Goal: Task Accomplishment & Management: Manage account settings

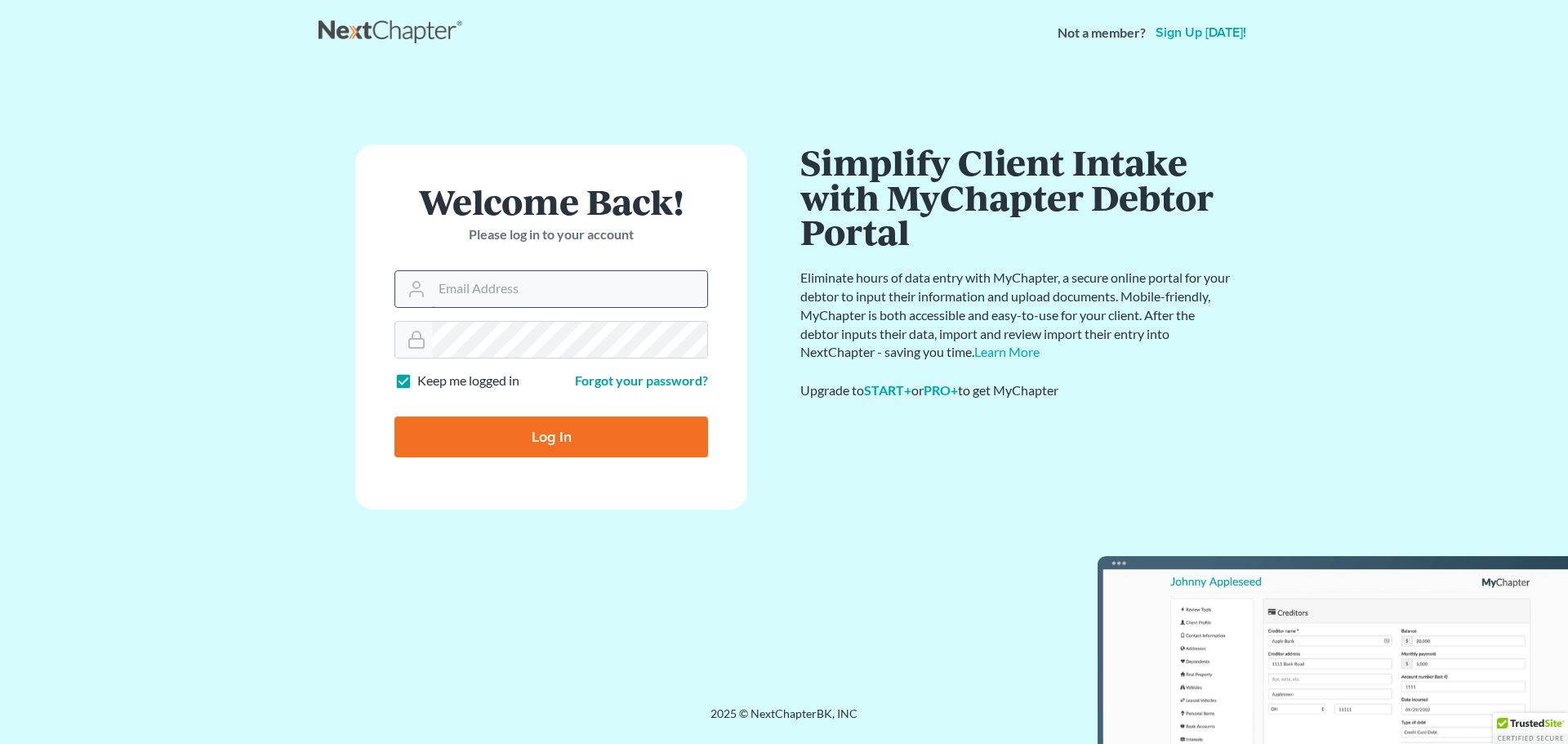
click at [482, 298] on input "Email Address" at bounding box center [570, 289] width 276 height 36
type input "[PERSON_NAME][EMAIL_ADDRESS][DOMAIN_NAME]"
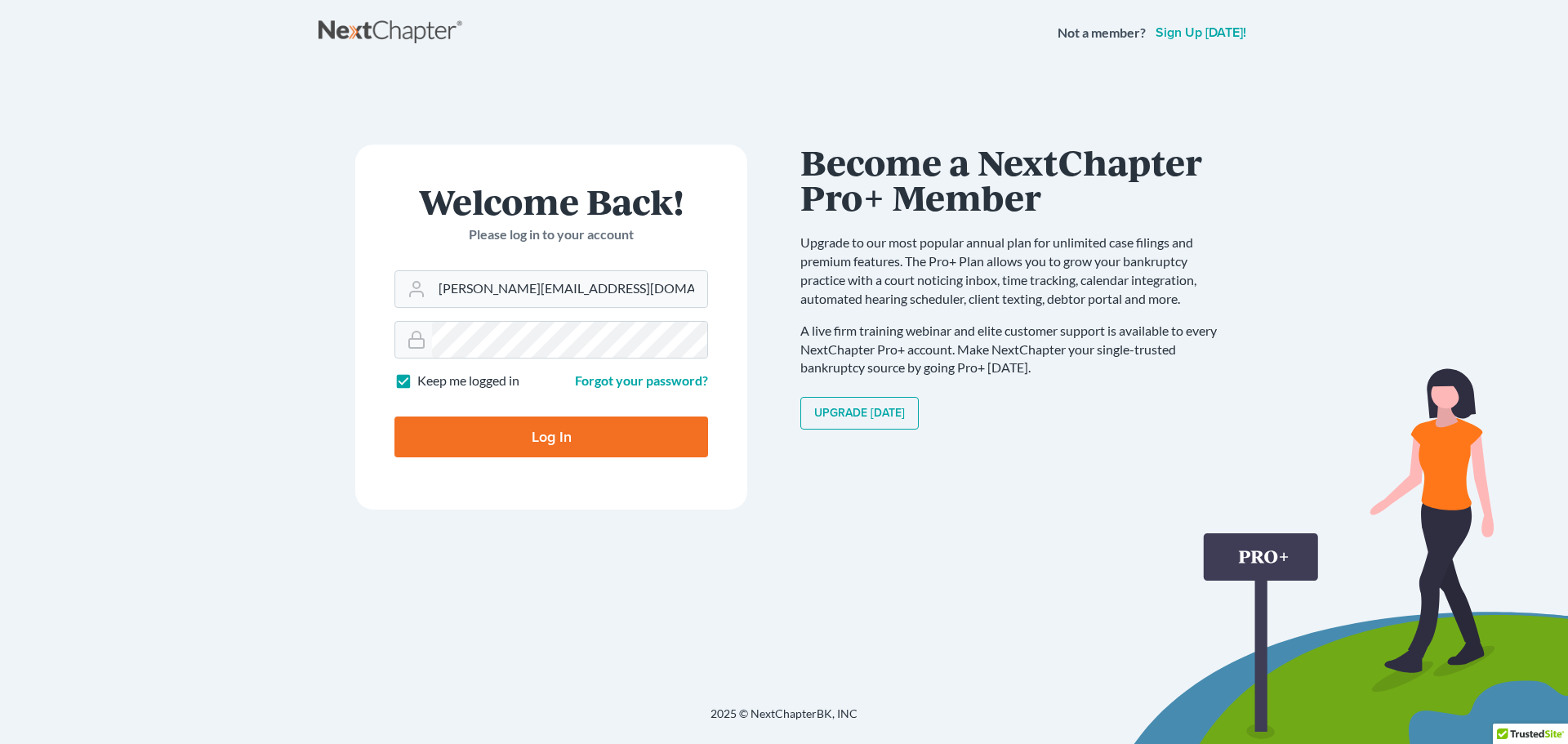
click at [577, 446] on input "Log In" at bounding box center [551, 437] width 314 height 41
type input "Thinking..."
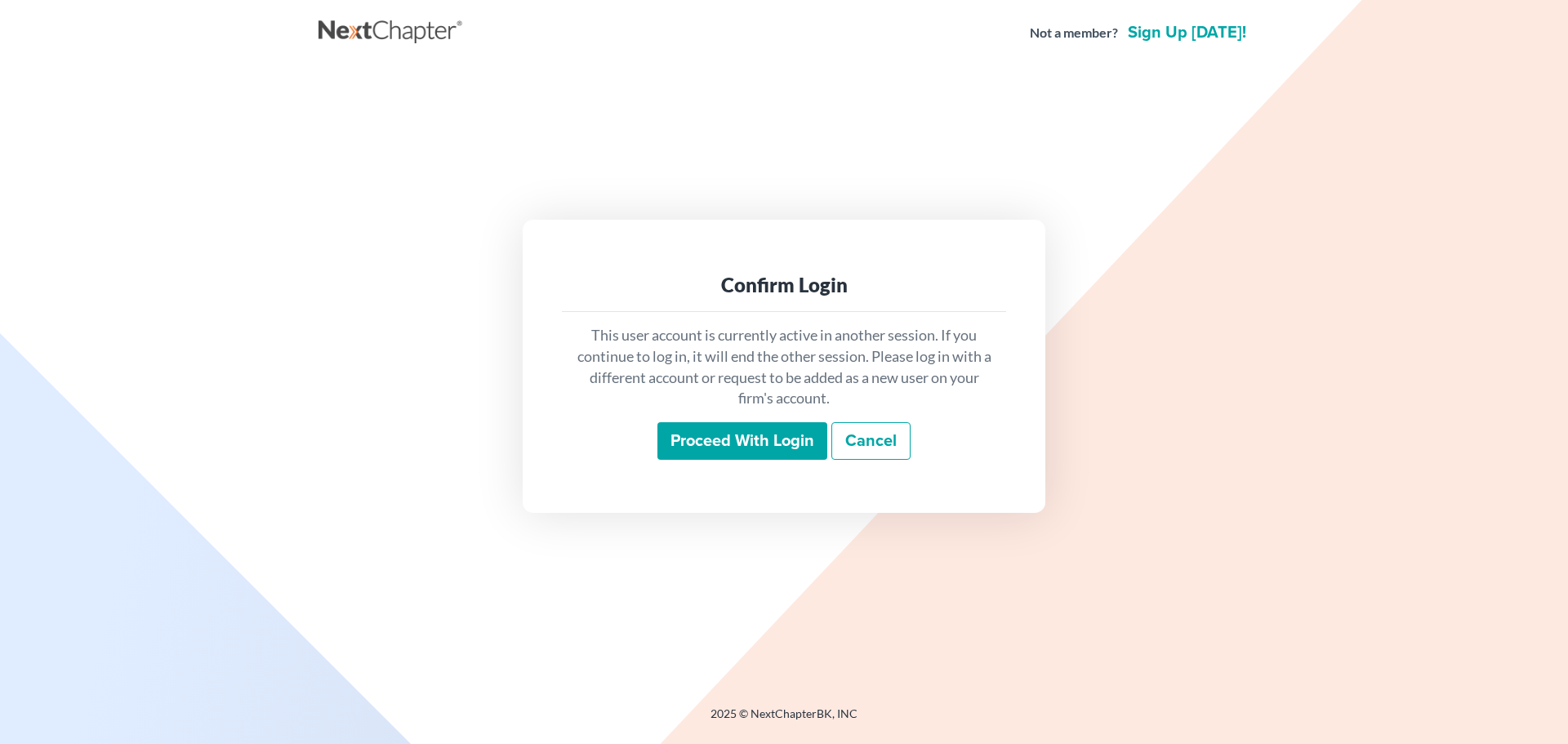
click at [714, 435] on input "Proceed with login" at bounding box center [742, 440] width 170 height 37
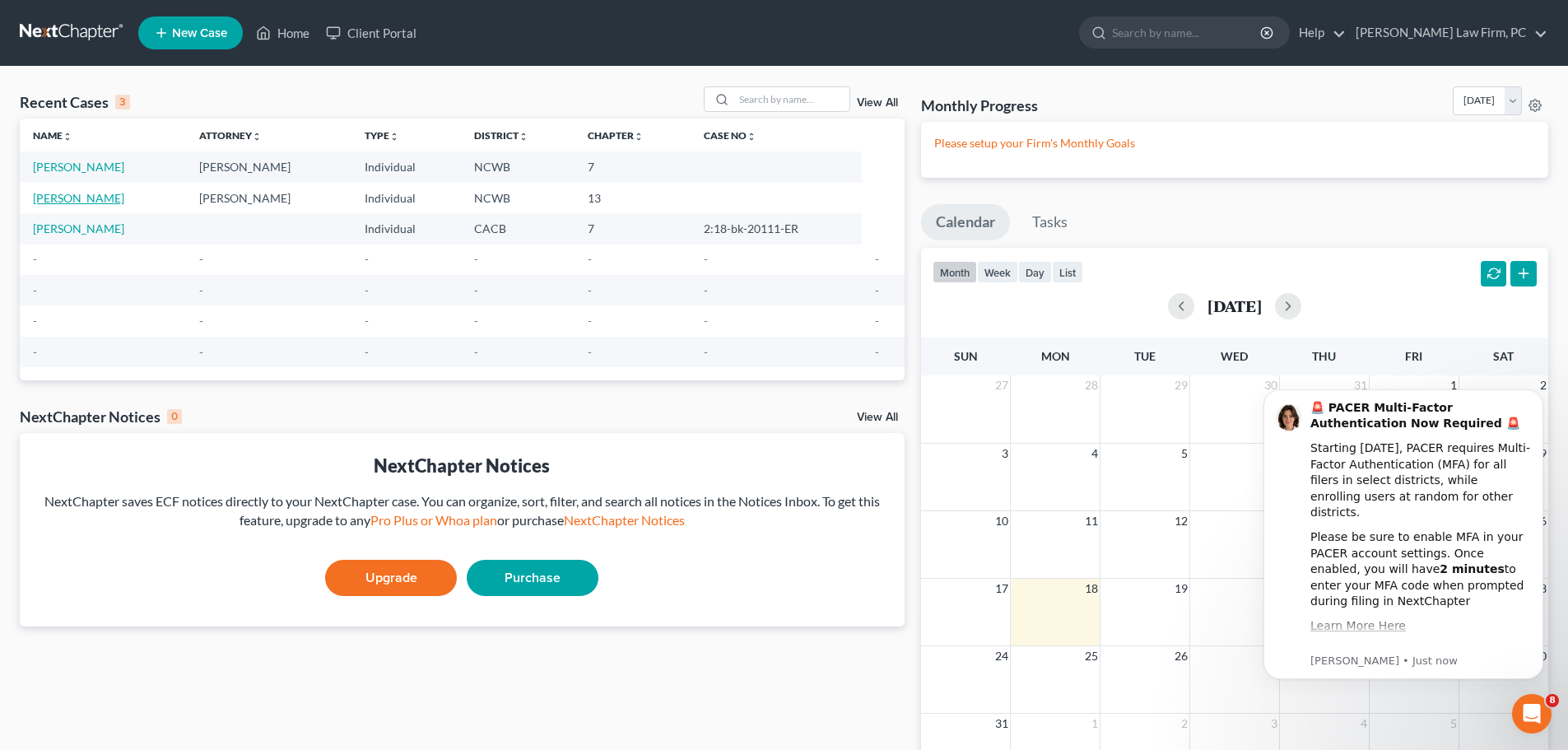
click at [77, 194] on link "[PERSON_NAME]" at bounding box center [78, 198] width 91 height 14
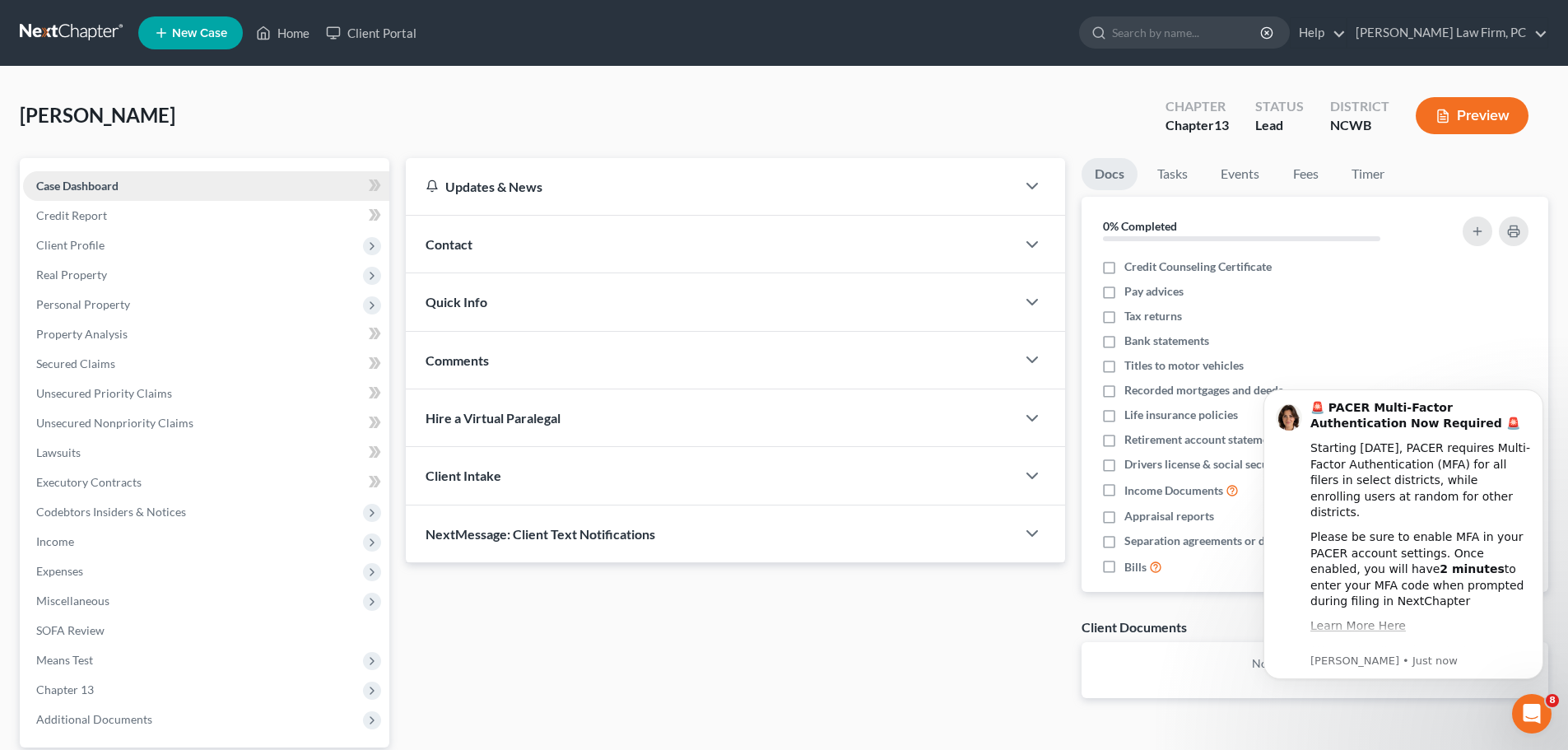
click at [118, 188] on span "Case Dashboard" at bounding box center [78, 186] width 83 height 14
click at [108, 215] on link "Credit Report" at bounding box center [206, 216] width 366 height 30
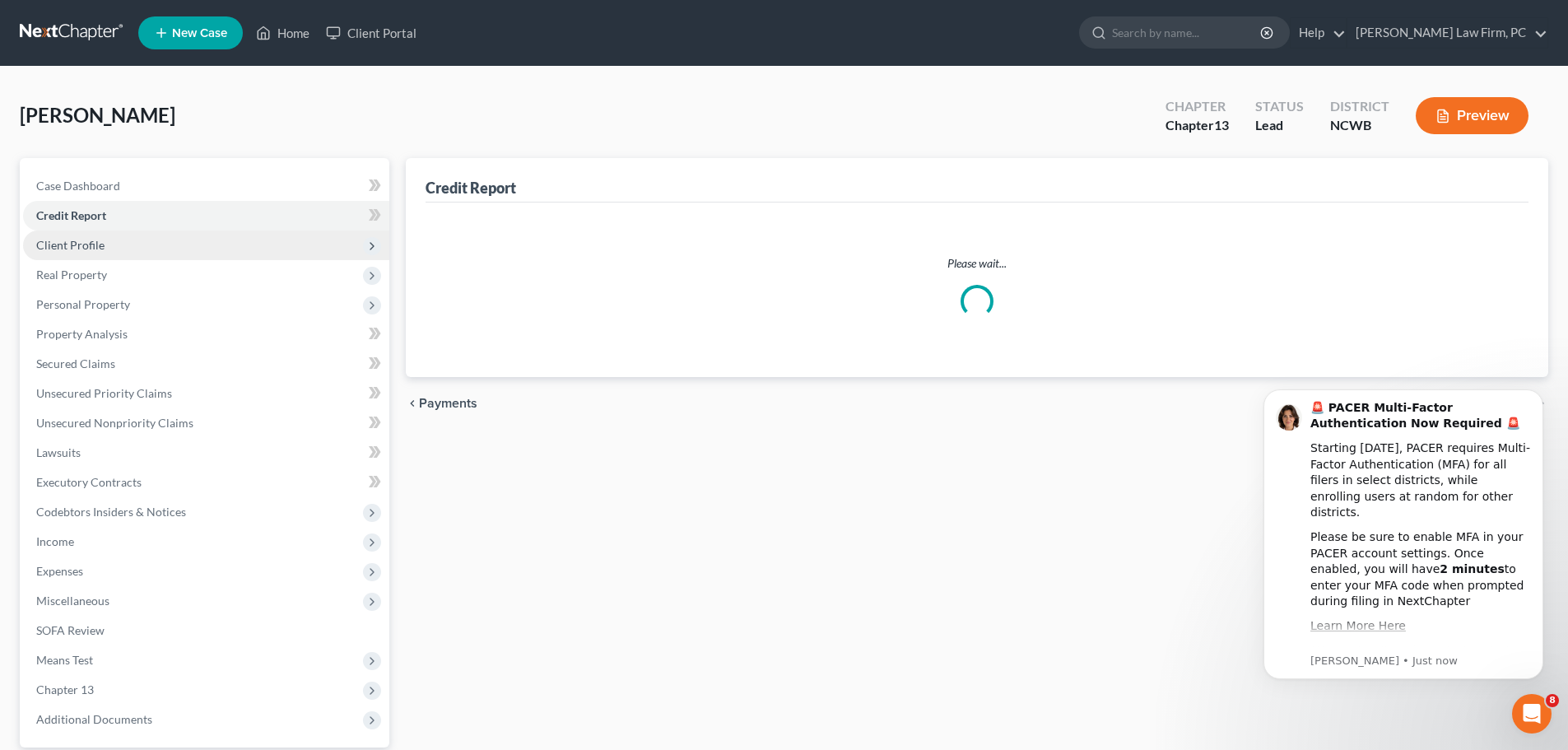
click at [89, 248] on span "Client Profile" at bounding box center [71, 245] width 68 height 14
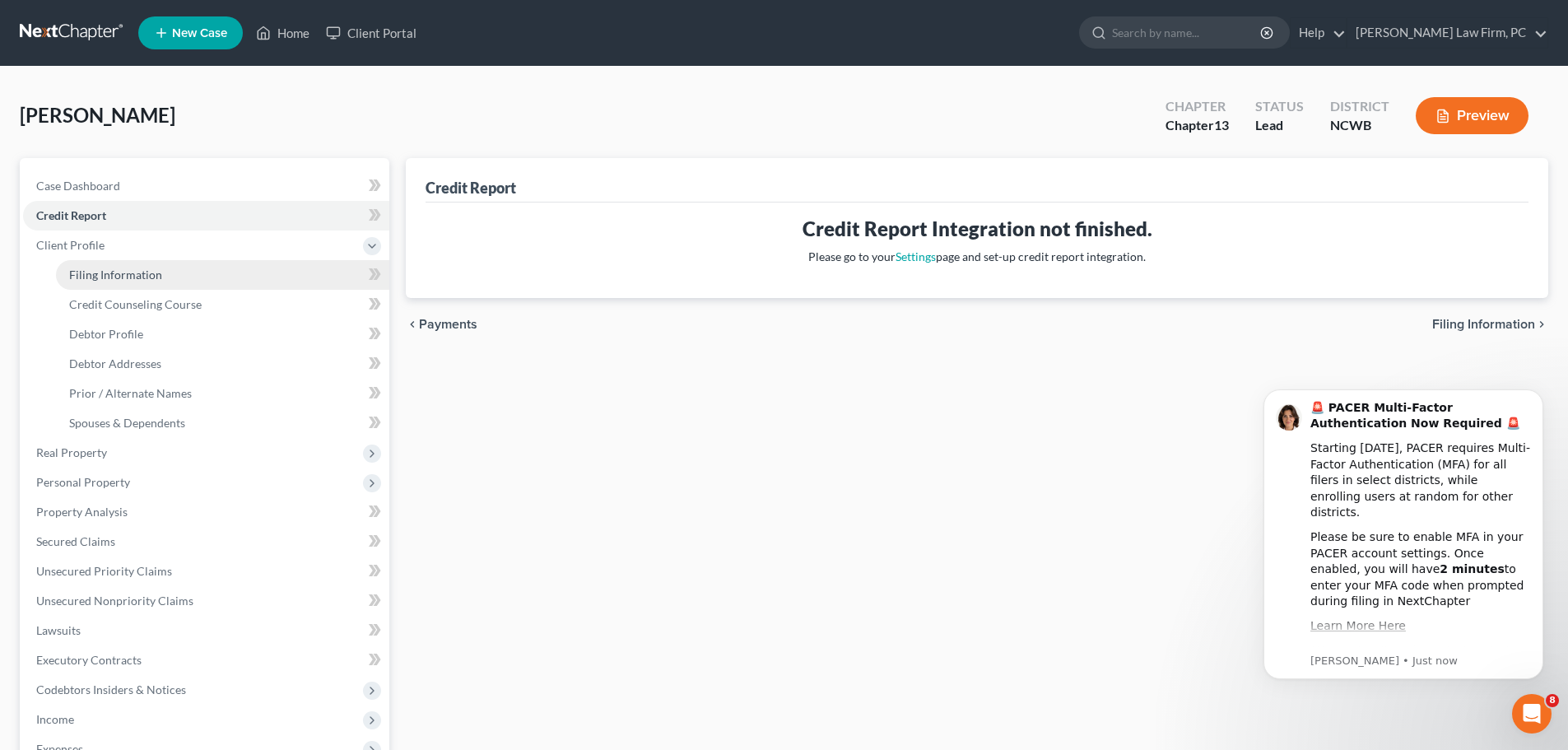
click at [115, 278] on span "Filing Information" at bounding box center [115, 274] width 93 height 14
select select "1"
select select "0"
select select "3"
select select "28"
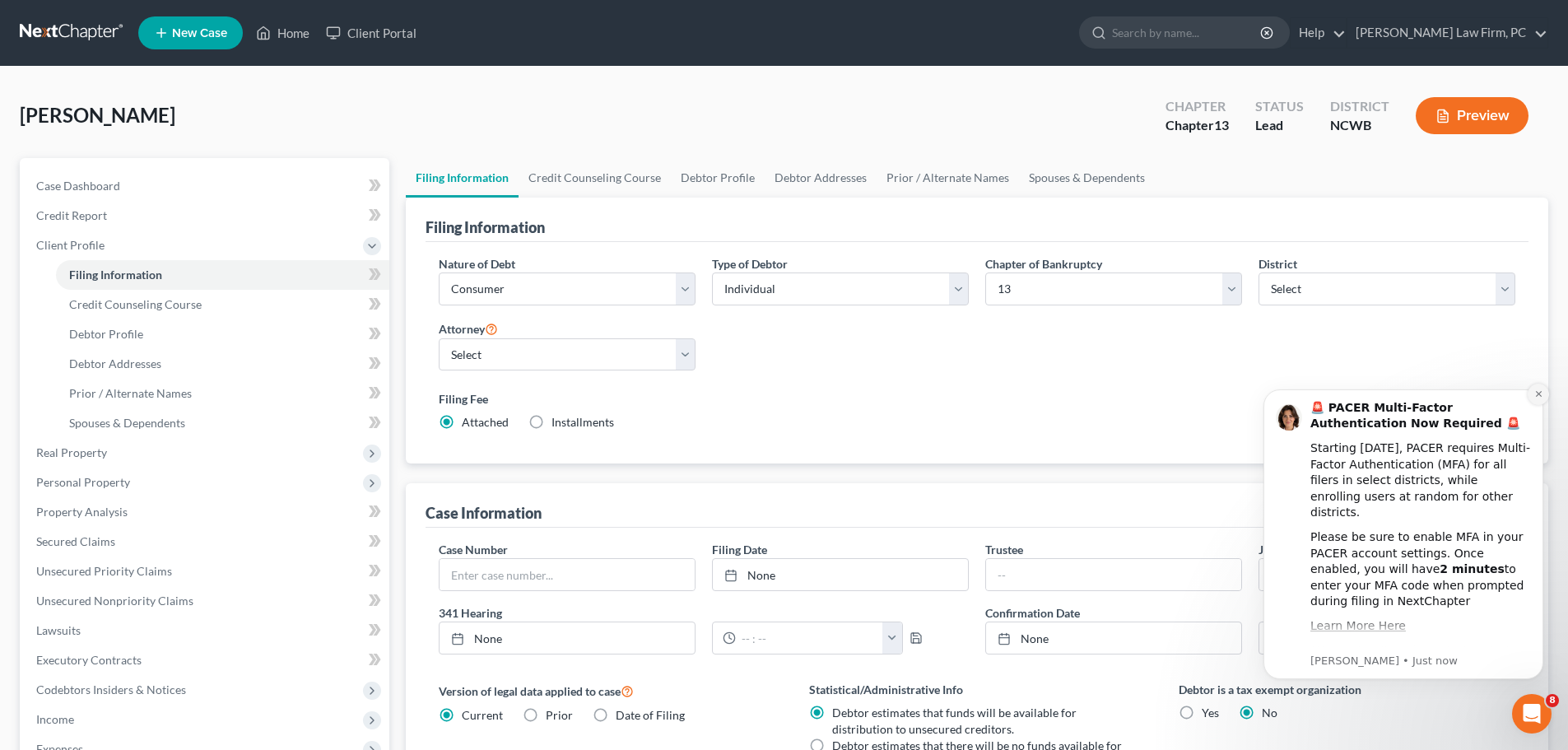
click at [1540, 399] on icon "Dismiss notification" at bounding box center [1539, 394] width 9 height 9
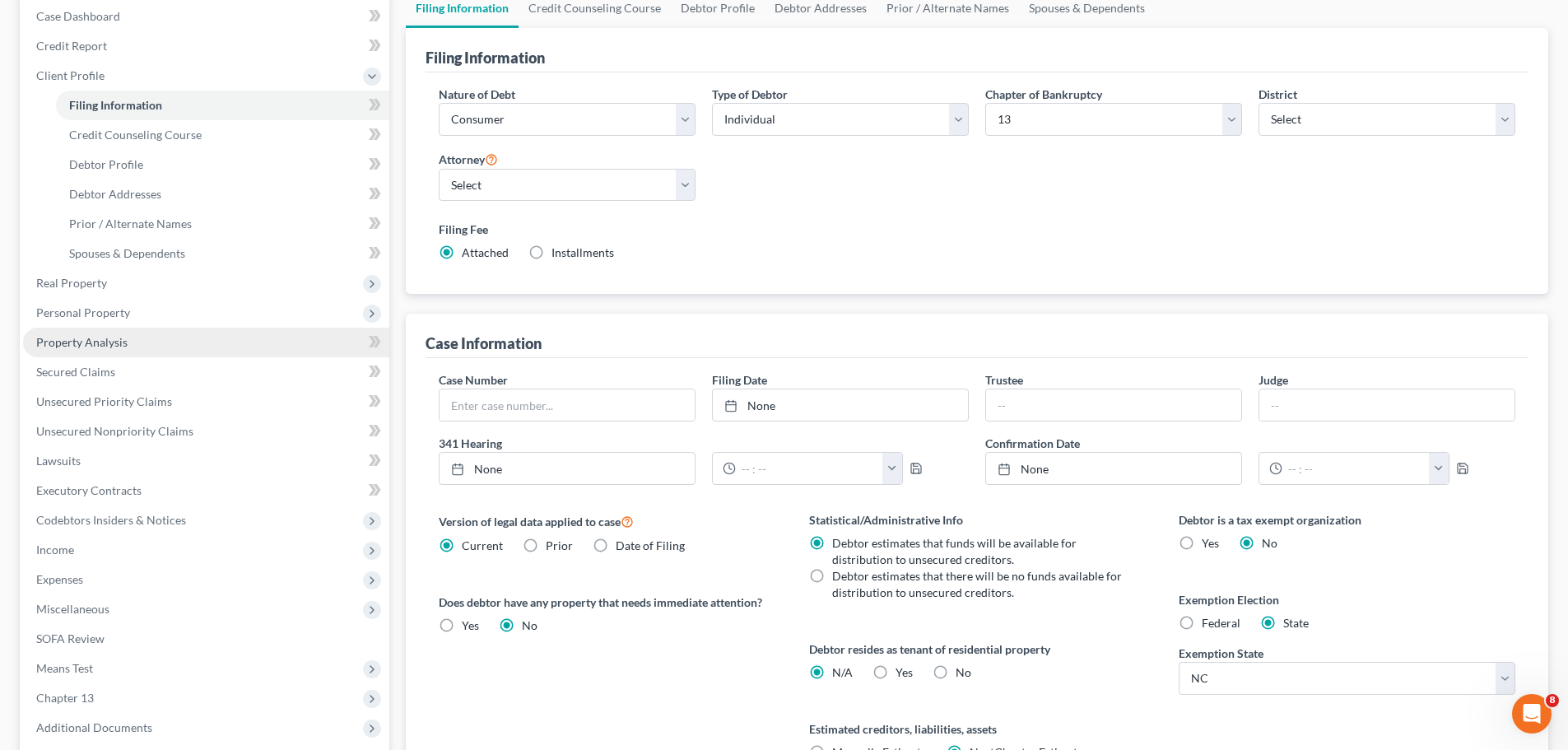
scroll to position [164, 0]
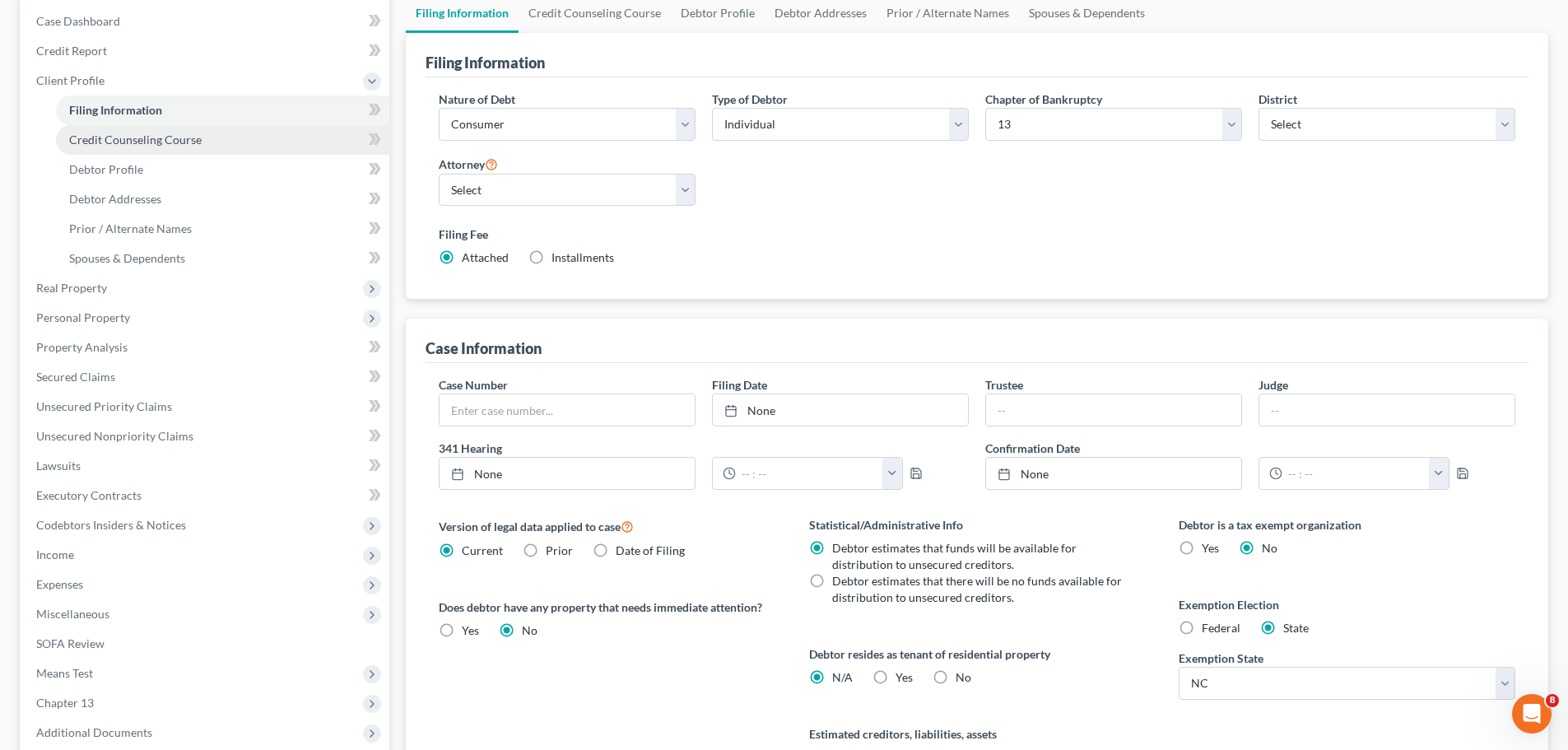
click at [184, 145] on span "Credit Counseling Course" at bounding box center [135, 140] width 133 height 14
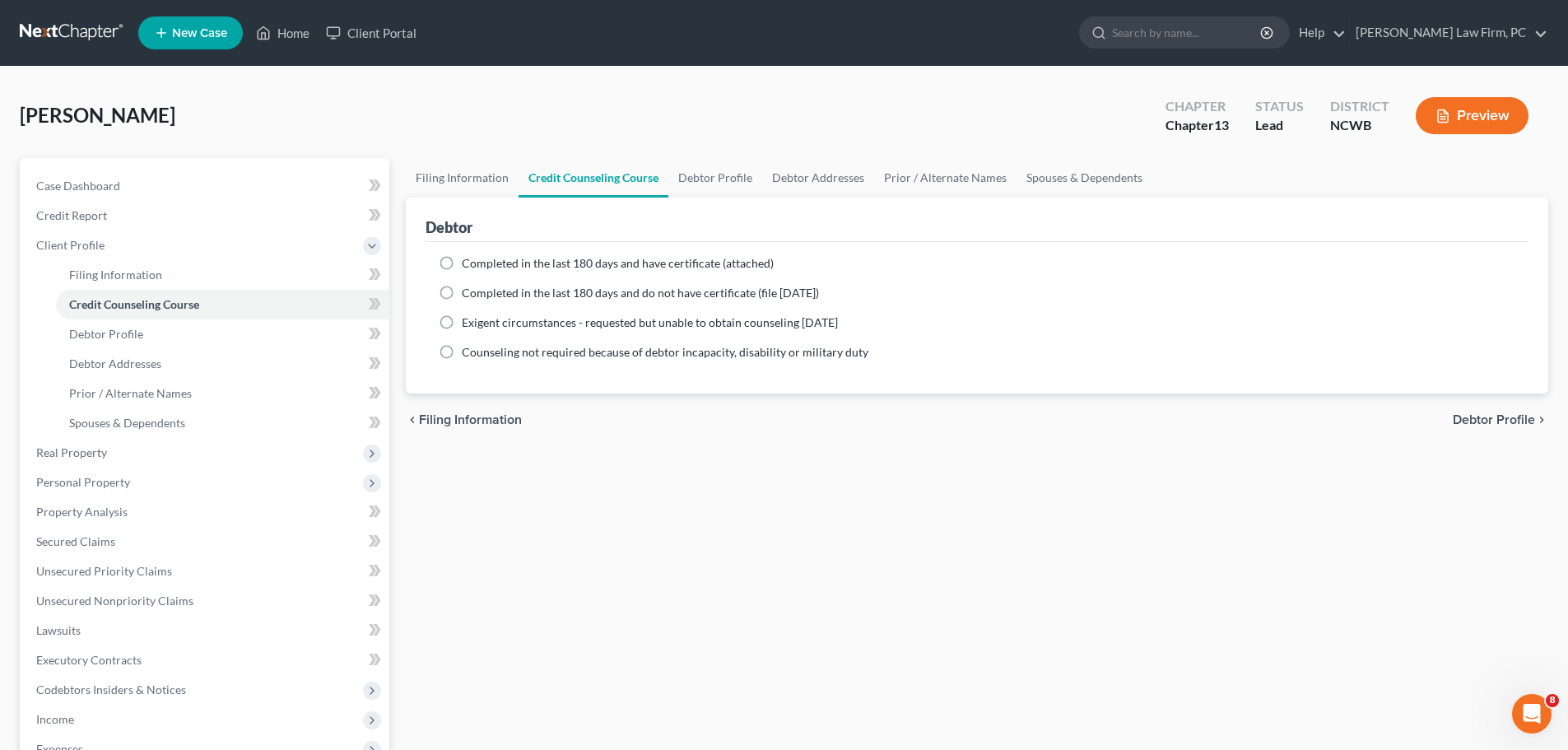
click at [462, 262] on label "Completed in the last 180 days and have certificate (attached)" at bounding box center [618, 262] width 312 height 16
click at [469, 262] on input "Completed in the last 180 days and have certificate (attached)" at bounding box center [474, 260] width 11 height 11
radio input "true"
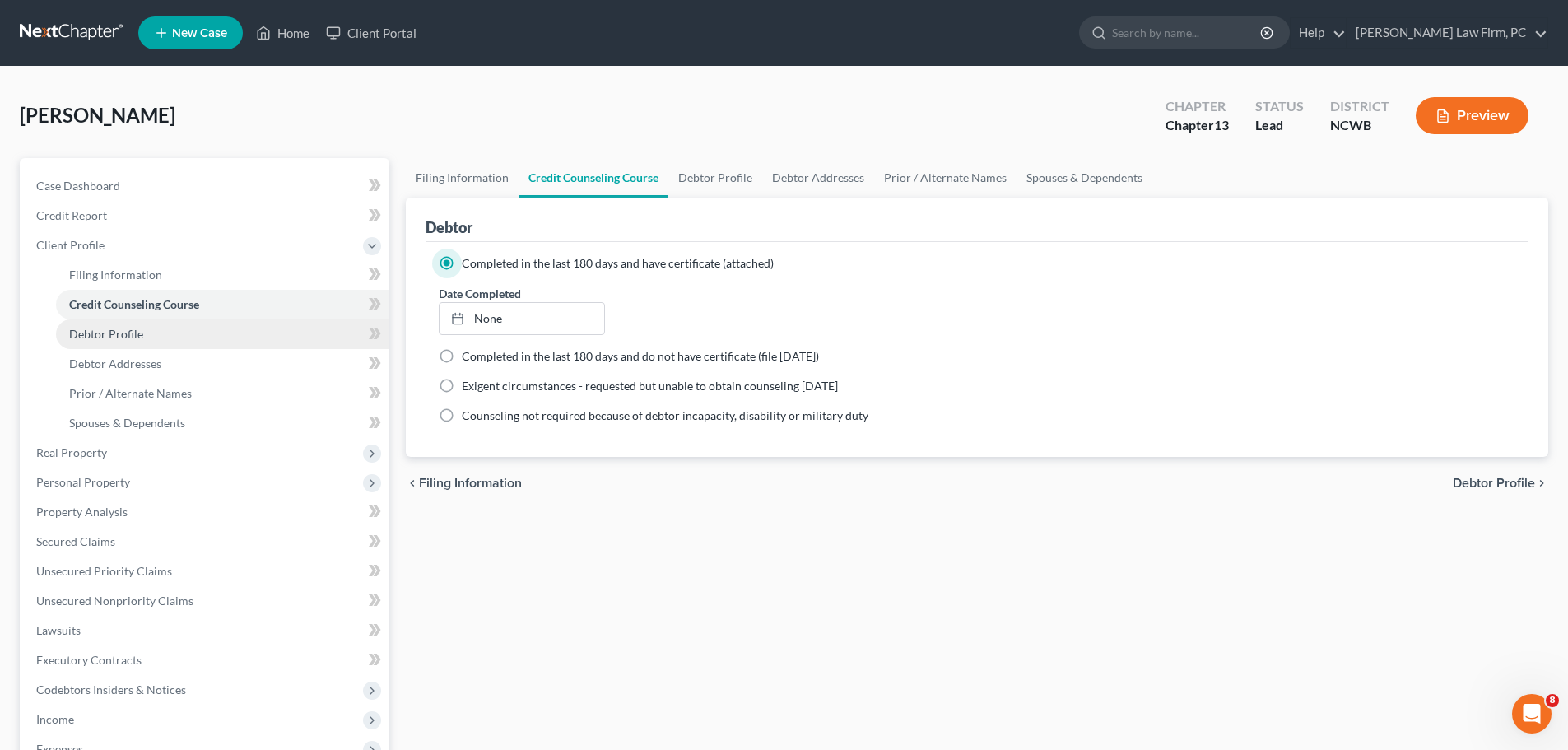
click at [141, 343] on link "Debtor Profile" at bounding box center [222, 334] width 333 height 30
select select "1"
select select "3"
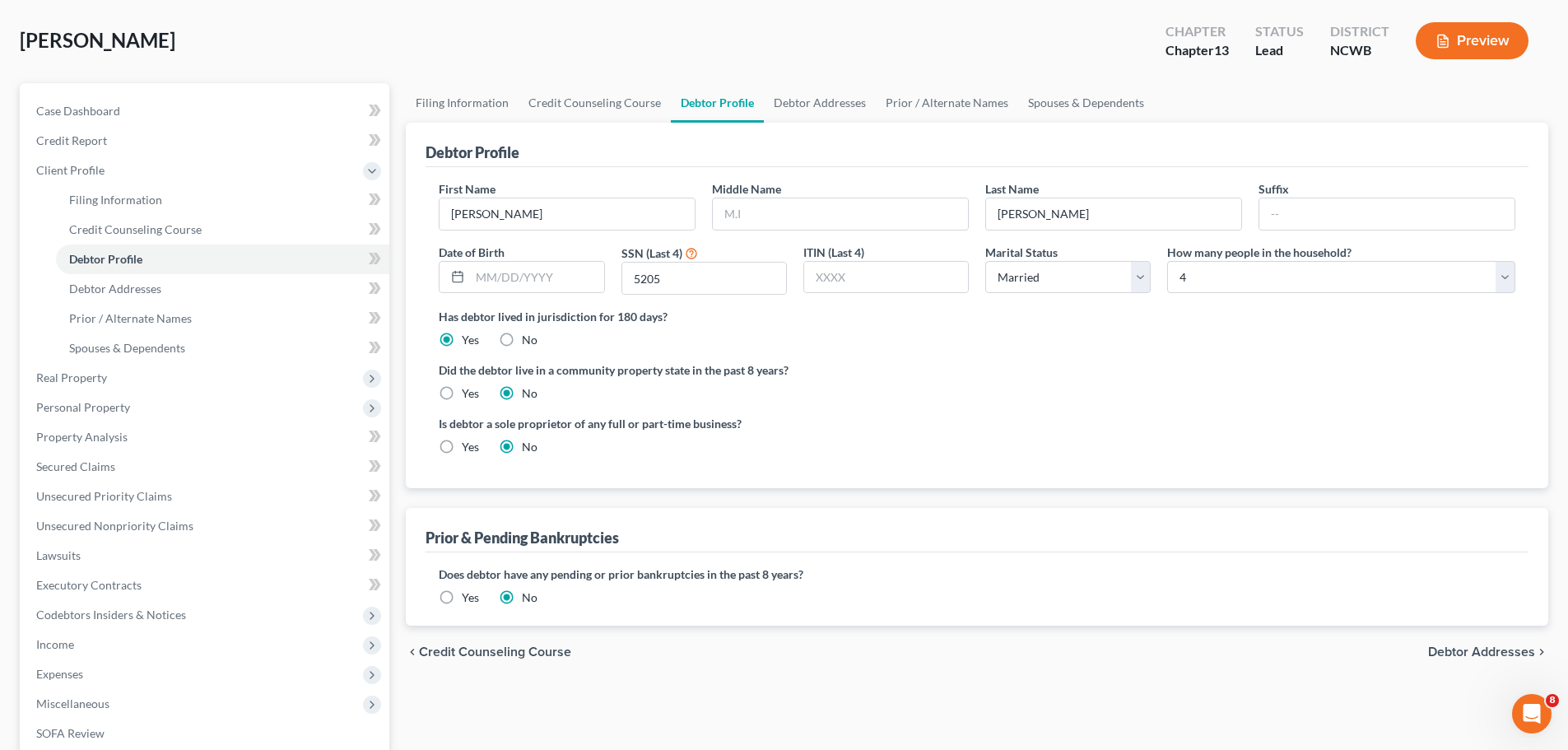
scroll to position [144, 0]
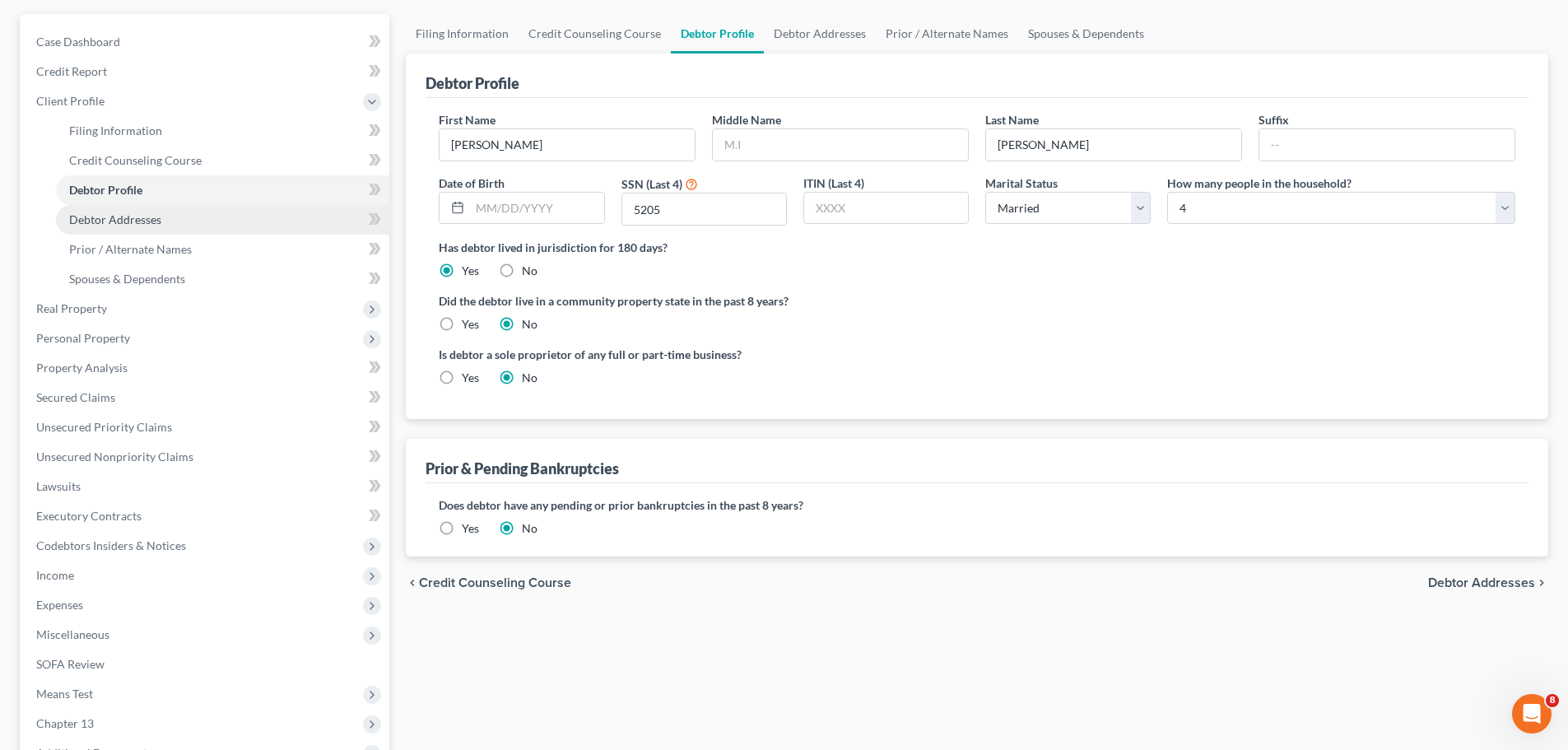
click at [136, 225] on span "Debtor Addresses" at bounding box center [115, 219] width 92 height 14
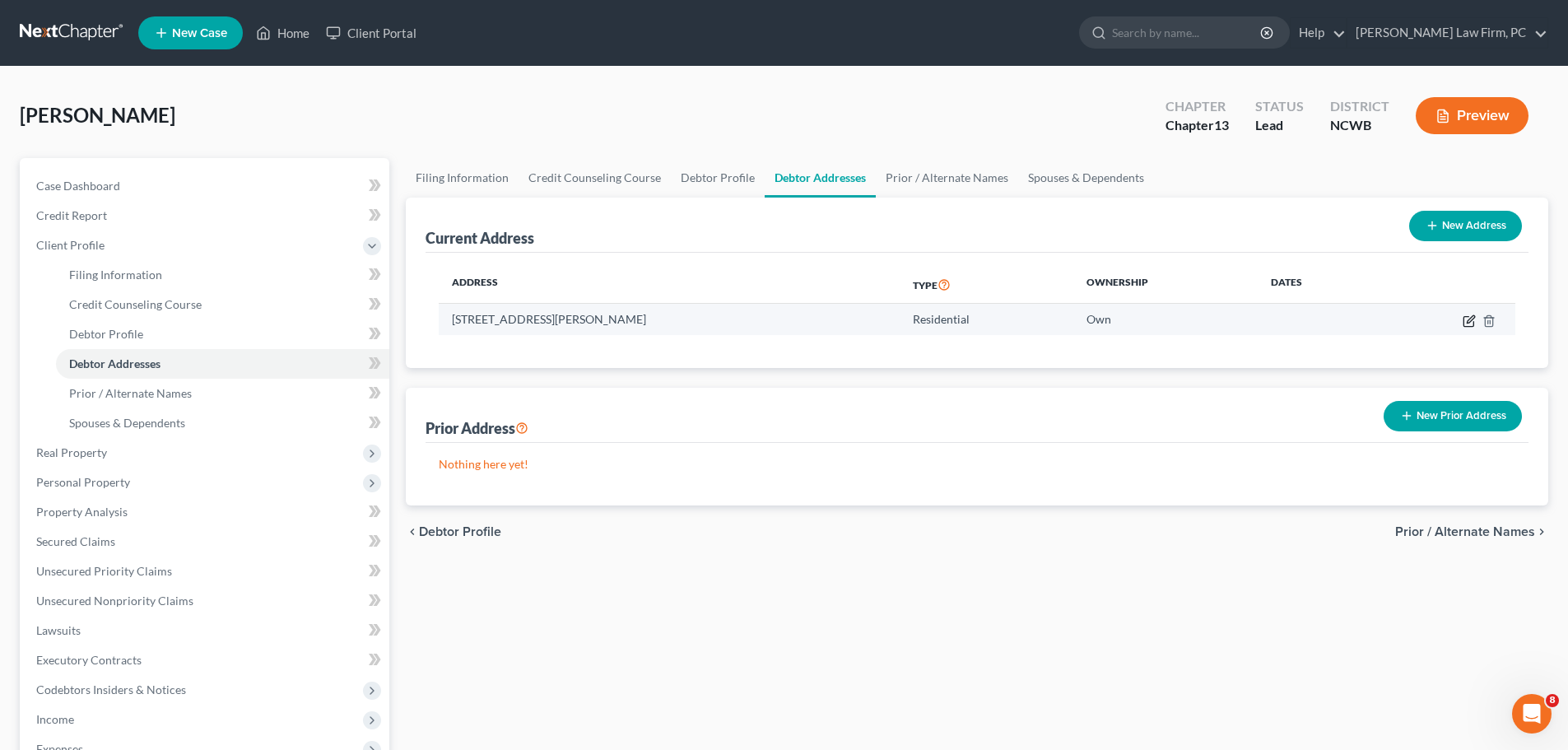
click at [1468, 320] on icon "button" at bounding box center [1470, 319] width 8 height 8
select select "28"
select select "0"
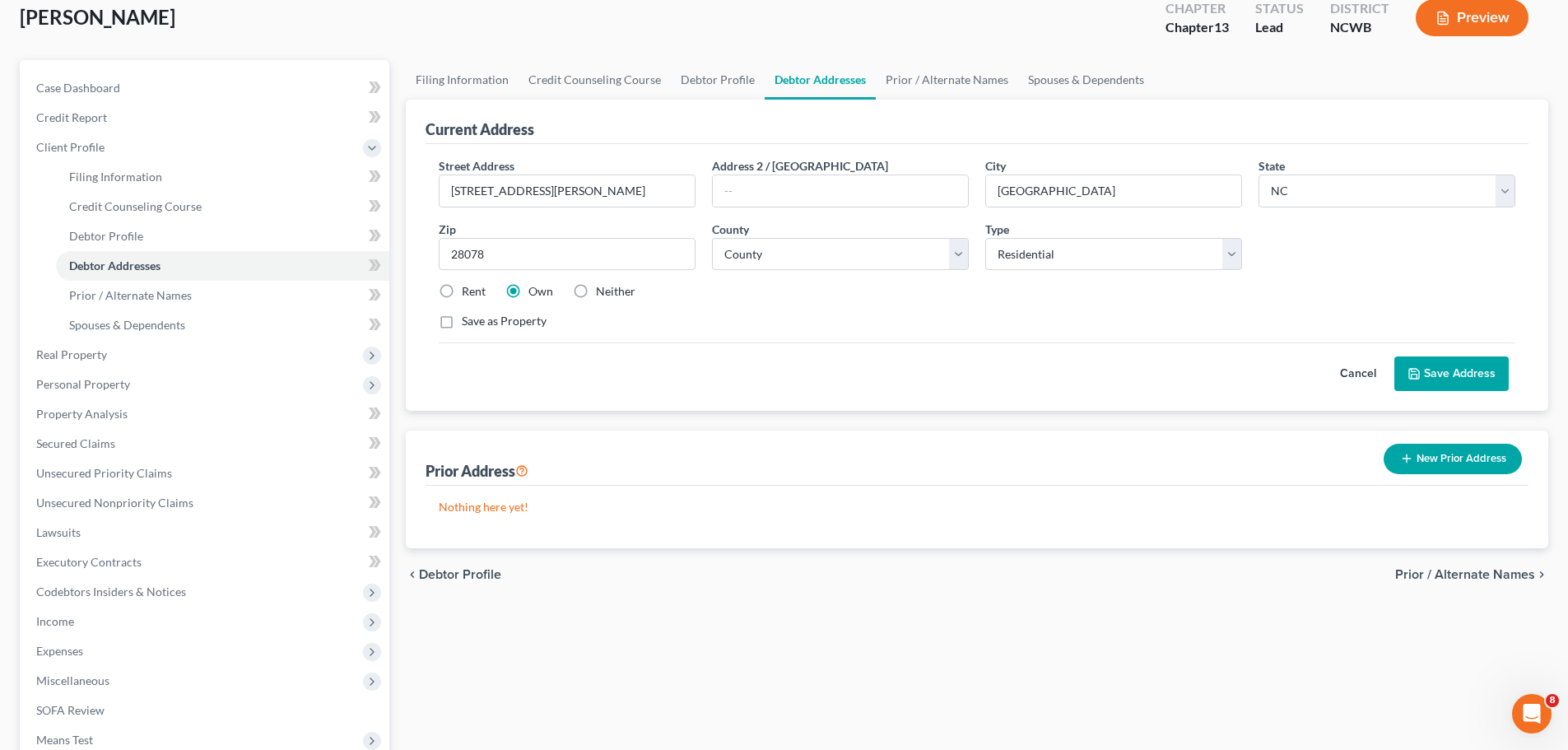
scroll to position [103, 0]
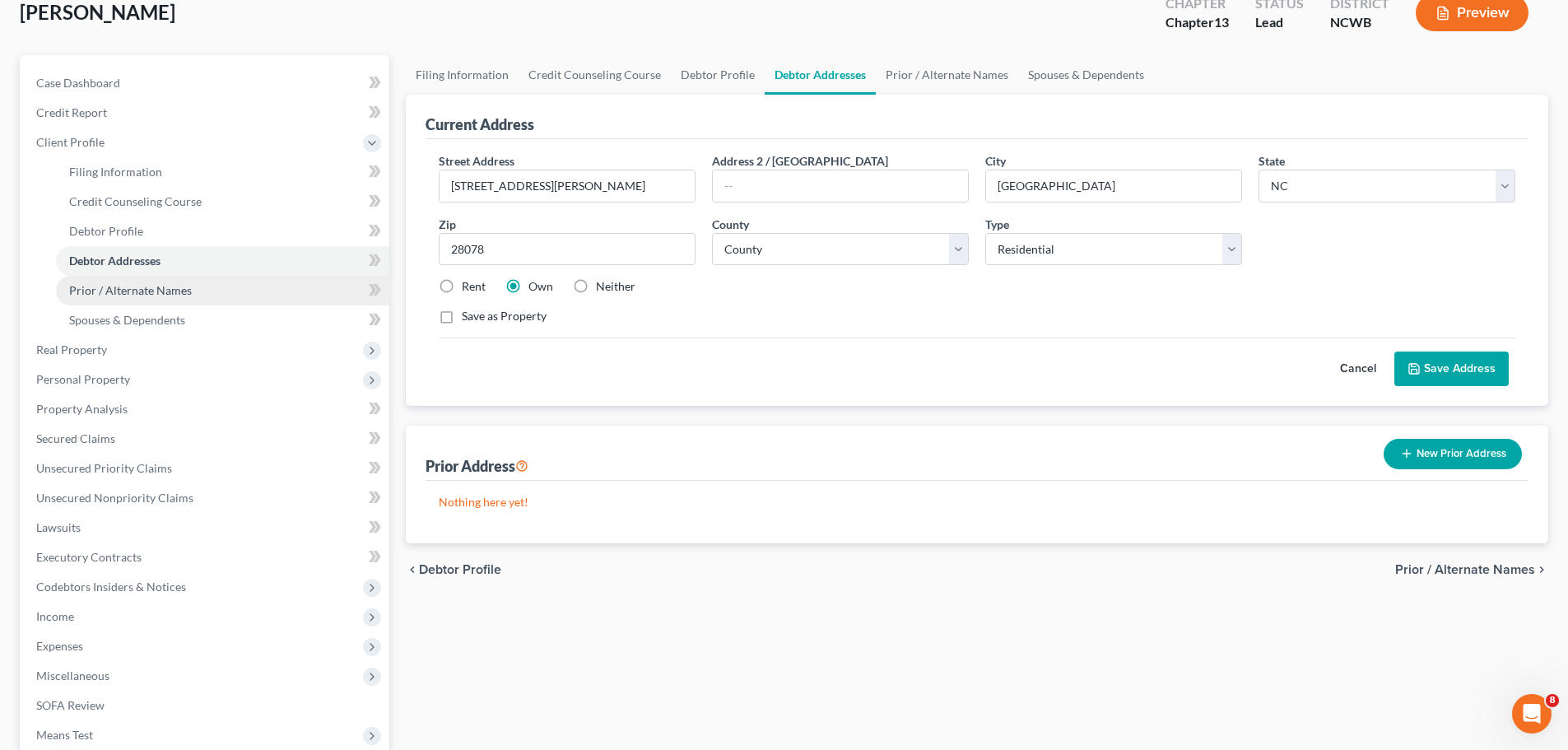
click at [159, 300] on link "Prior / Alternate Names" at bounding box center [222, 291] width 333 height 30
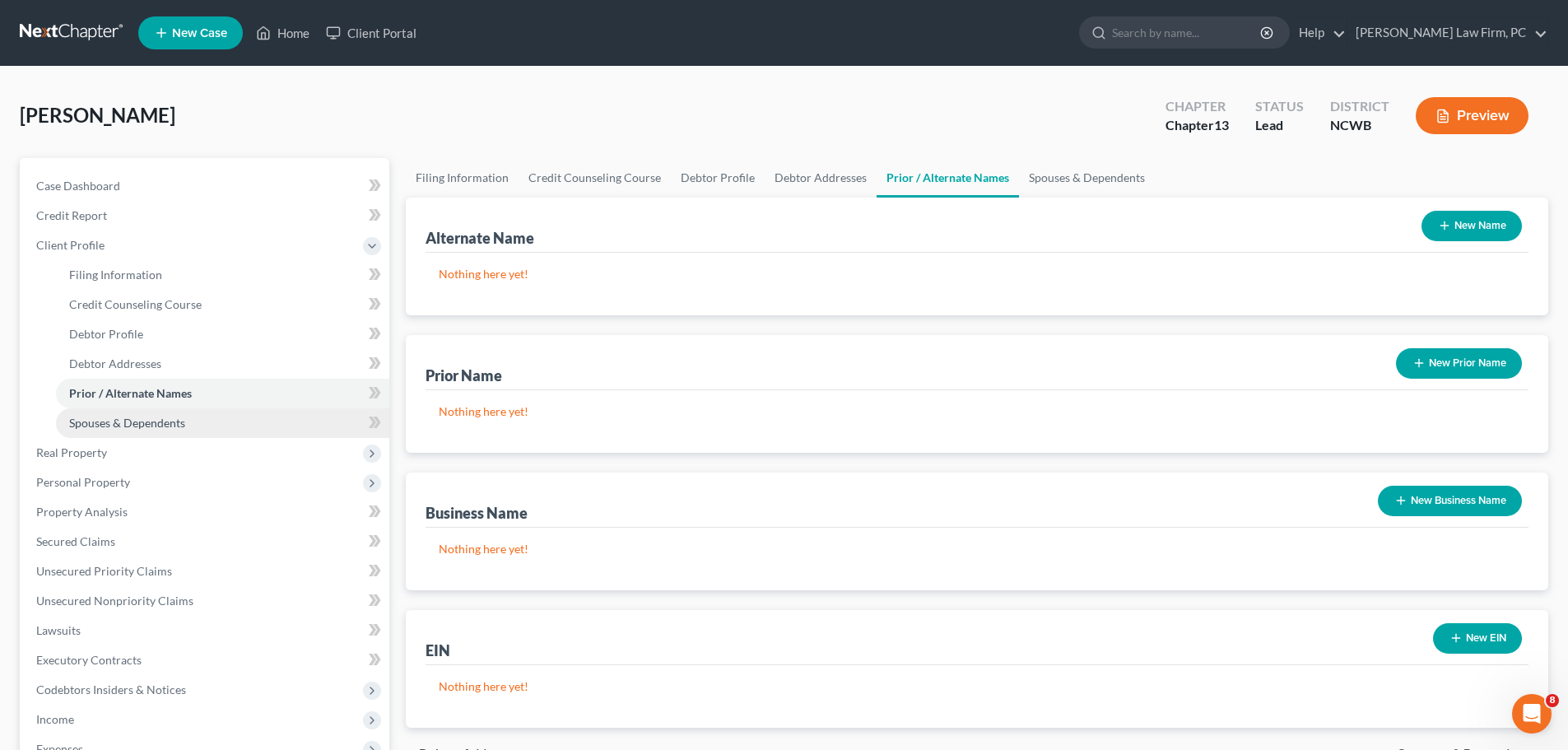
click at [154, 423] on span "Spouses & Dependents" at bounding box center [127, 423] width 116 height 14
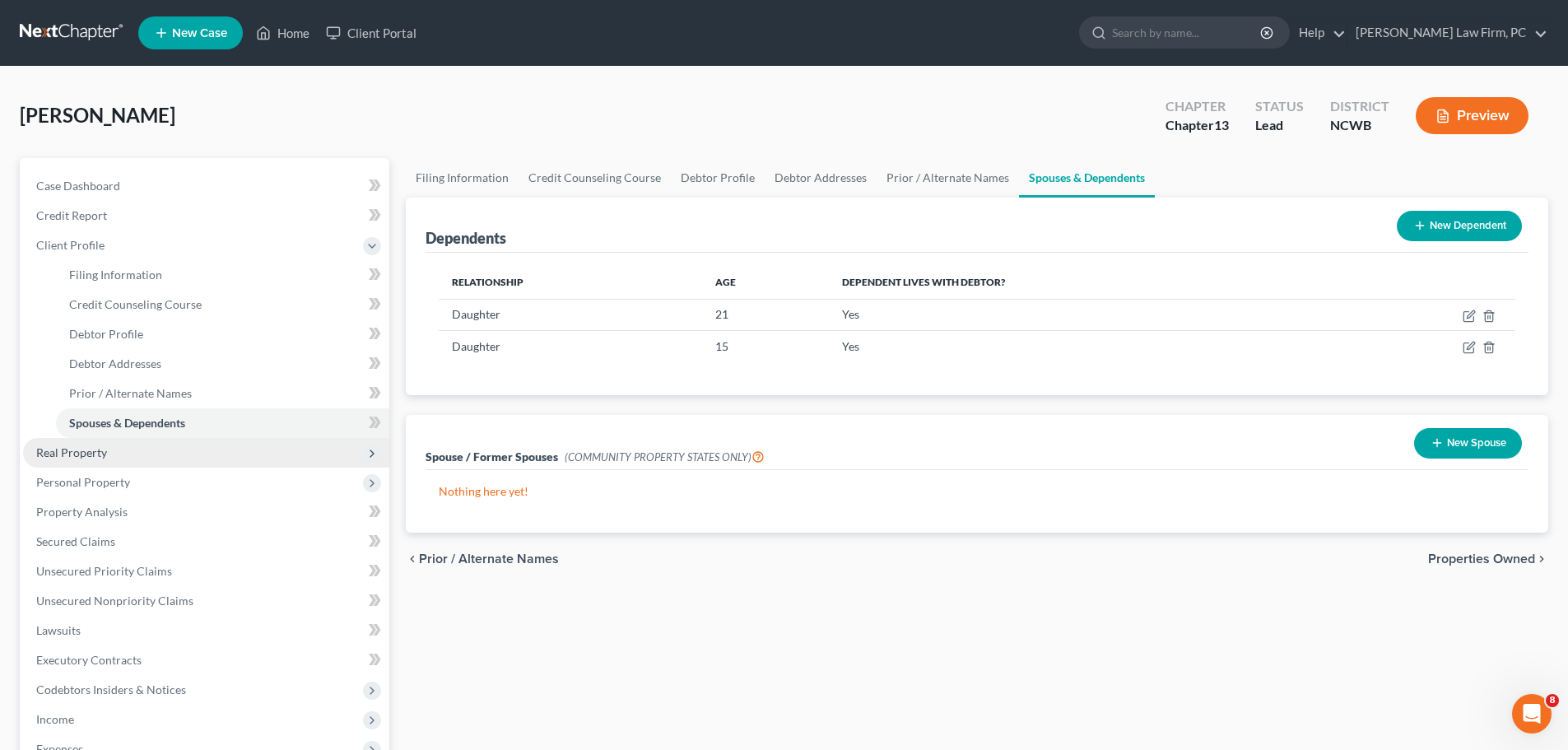
click at [83, 451] on span "Real Property" at bounding box center [72, 453] width 71 height 14
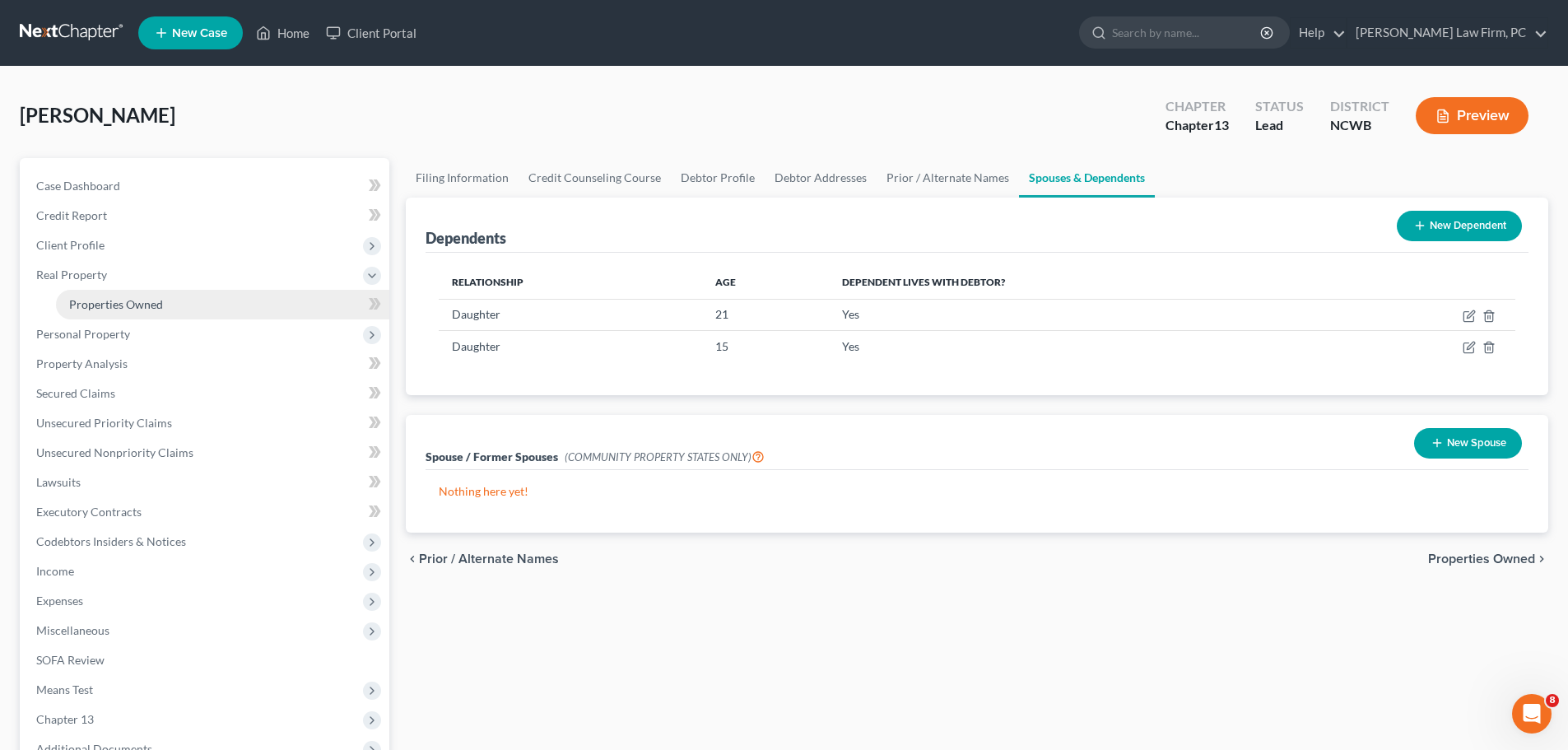
click at [130, 298] on span "Properties Owned" at bounding box center [116, 304] width 94 height 14
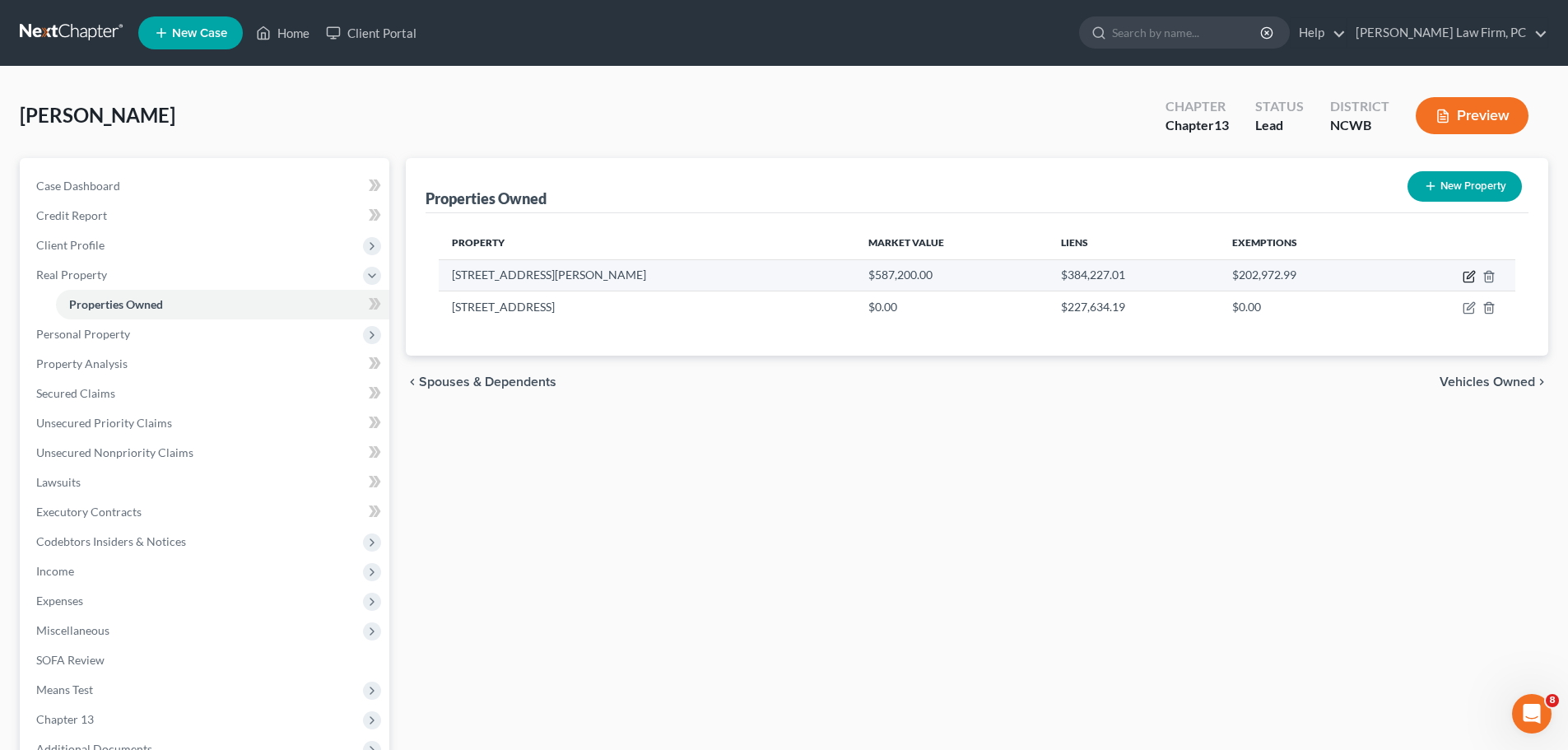
click at [1474, 277] on icon "button" at bounding box center [1469, 276] width 13 height 13
select select "28"
select select "59"
select select "3"
select select "5"
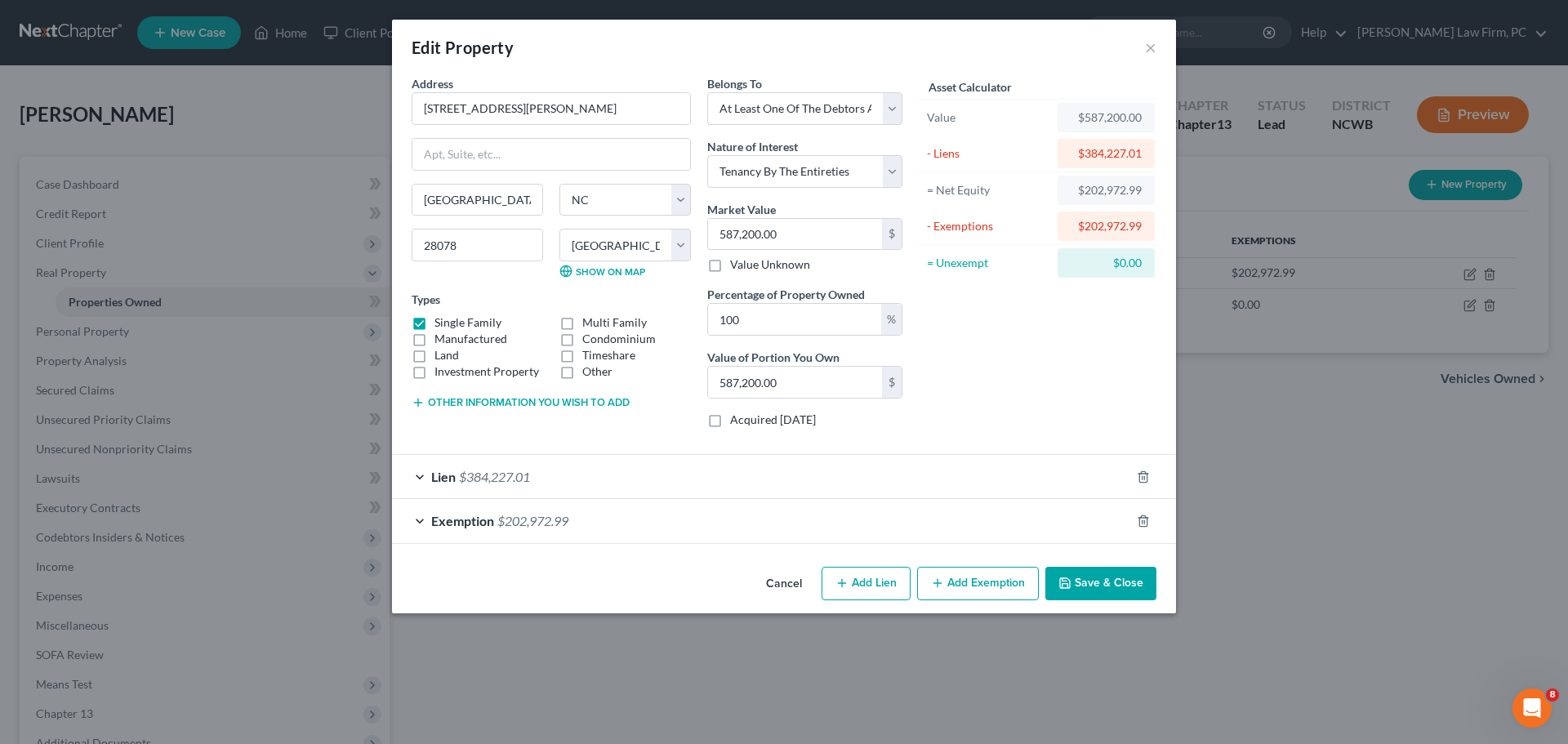
click at [420, 477] on div "Lien $384,227.01" at bounding box center [761, 476] width 738 height 43
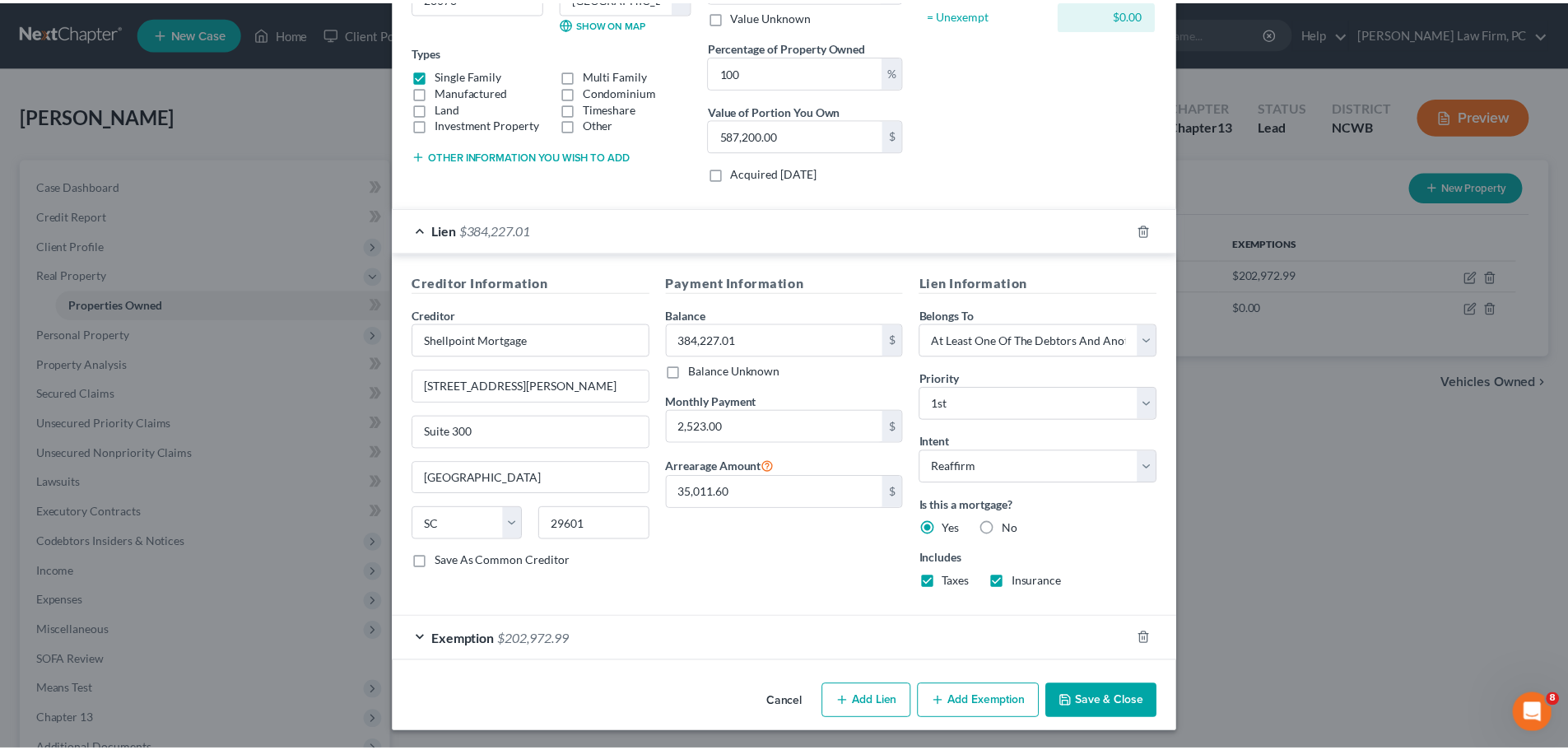
scroll to position [253, 0]
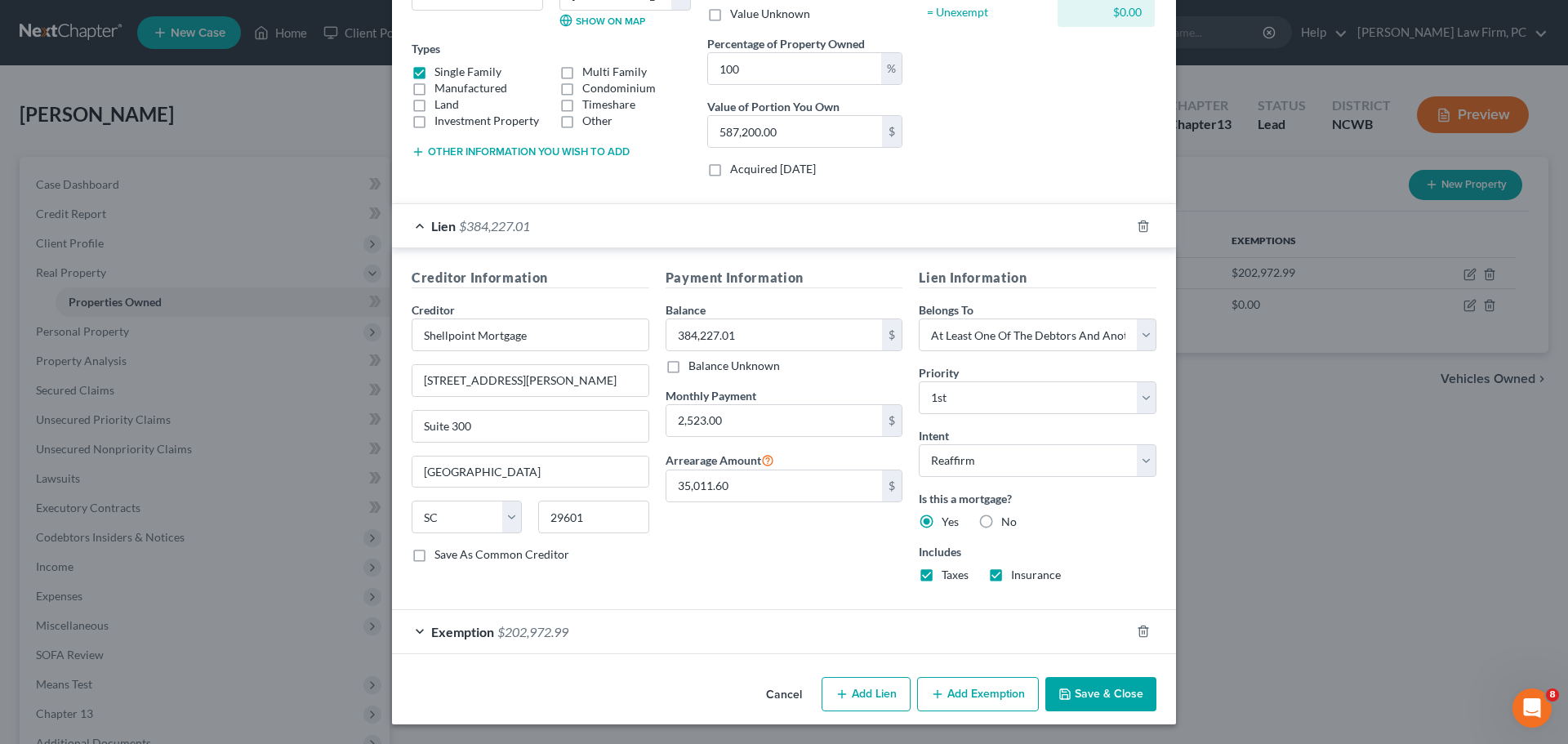
click at [1085, 696] on button "Save & Close" at bounding box center [1100, 694] width 111 height 35
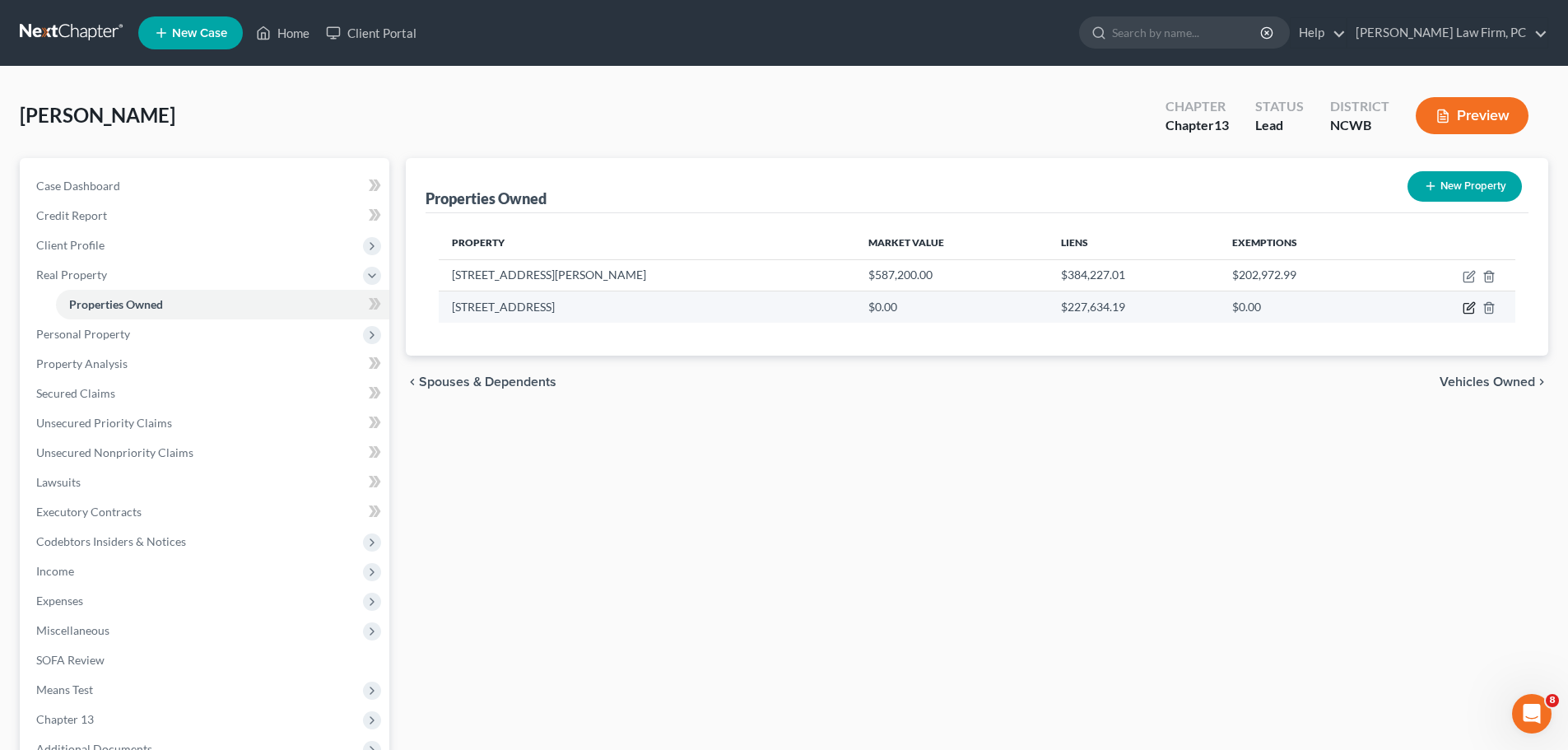
click at [1474, 303] on icon "button" at bounding box center [1469, 308] width 13 height 13
select select "35"
select select "0"
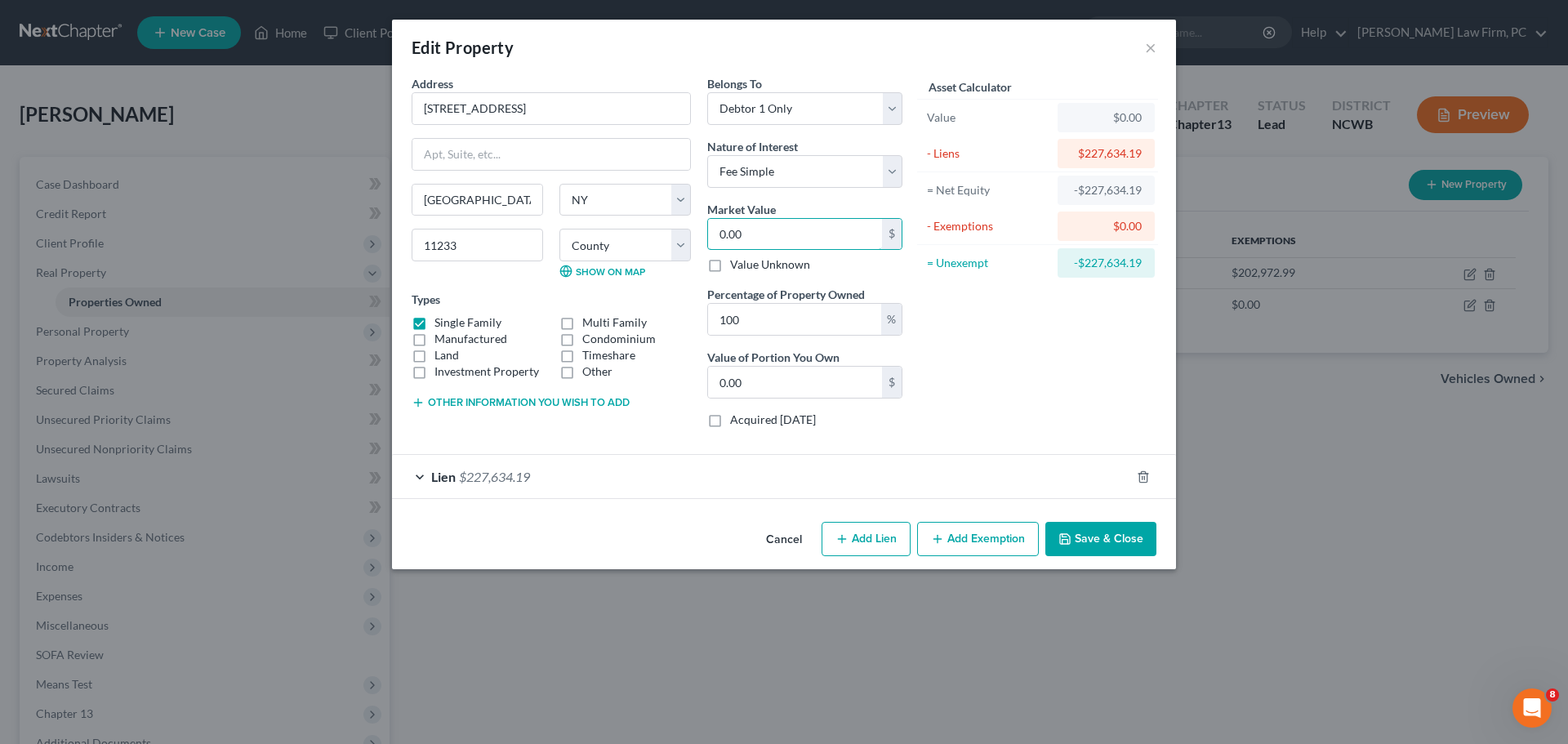
type input "9"
type input "9.00"
type input "98"
type input "98.00"
type input "985"
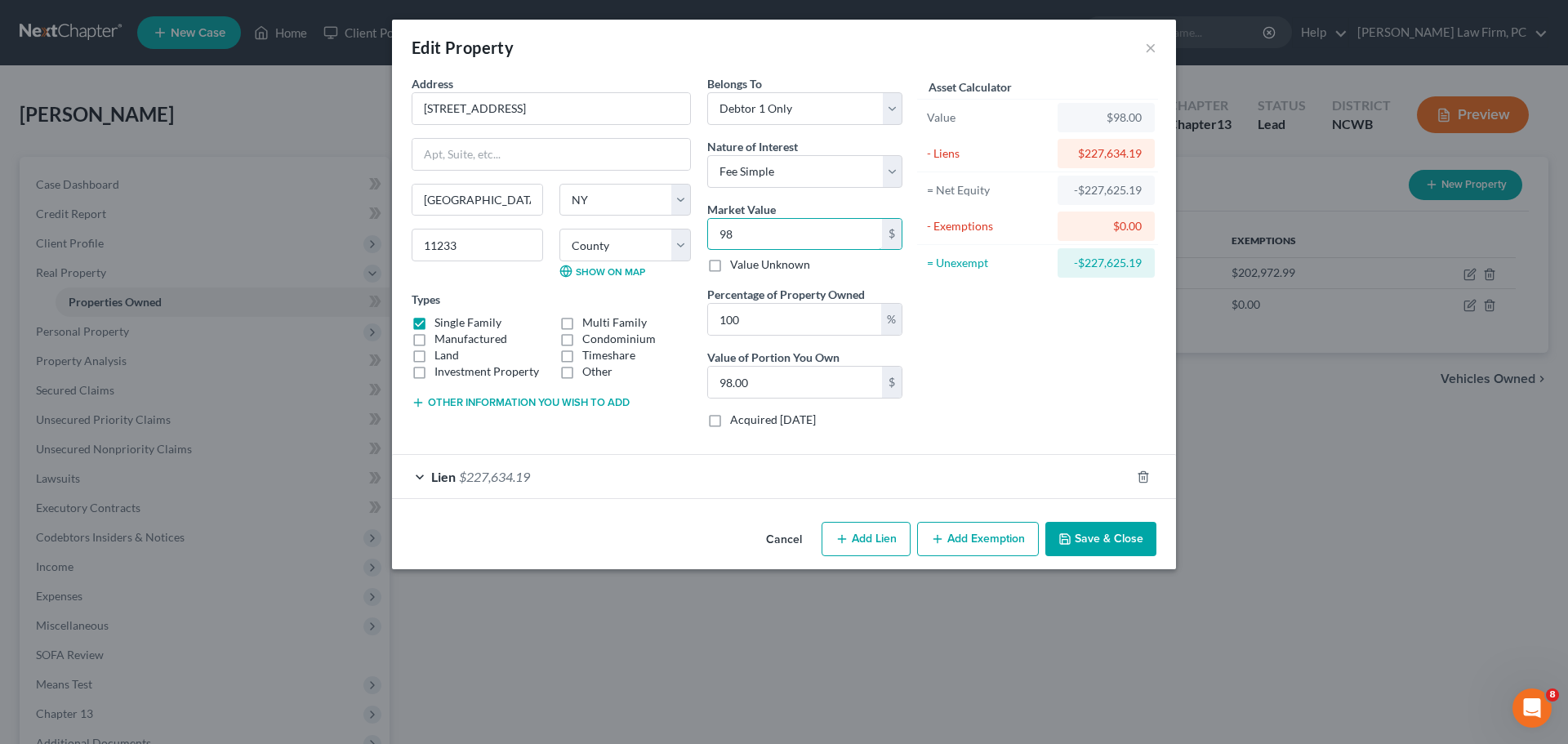
type input "985.00"
type input "9857"
type input "9,857.00"
type input "9,8579"
type input "98,579.00"
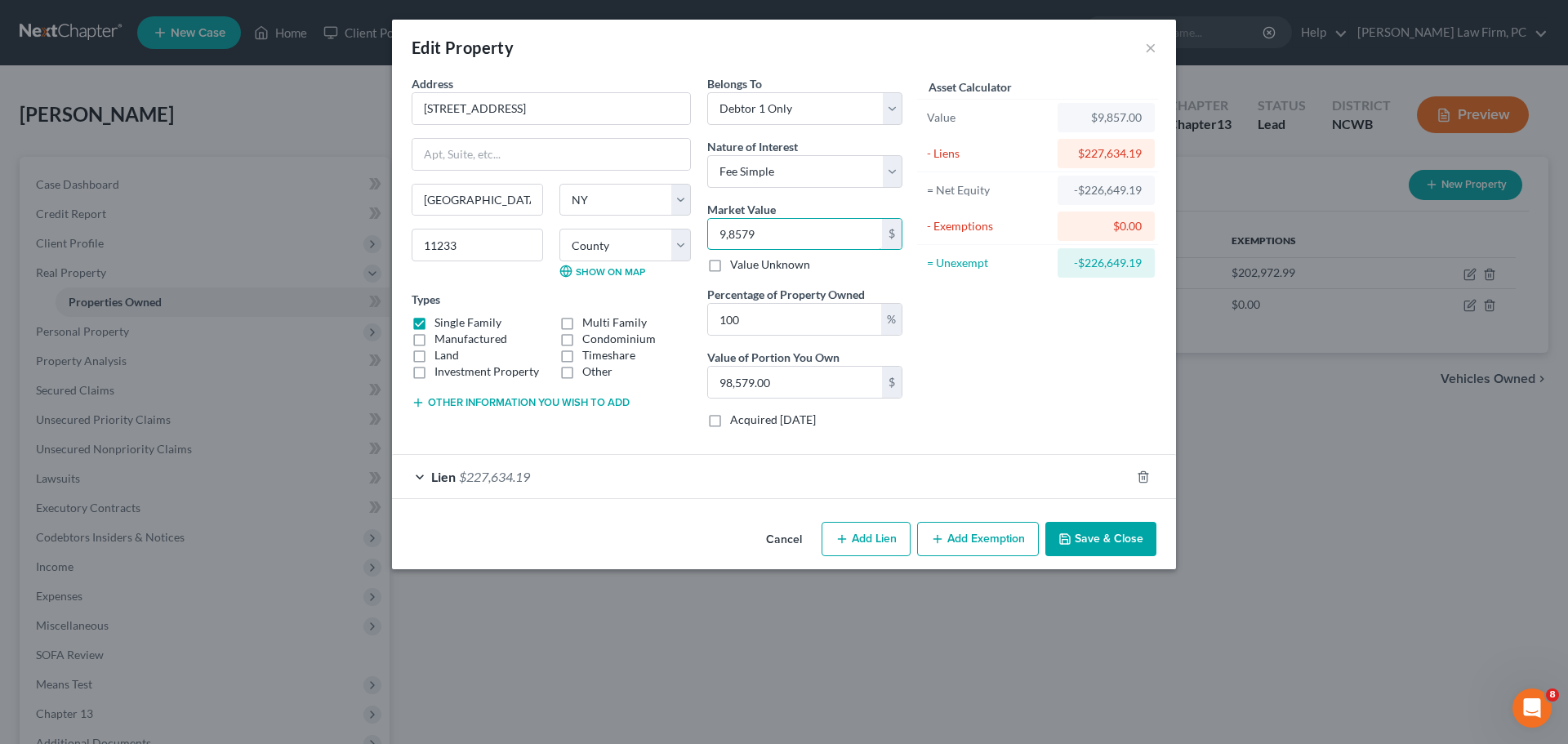
type input "9,85790"
type input "985,790.00"
type input "985,790"
click at [1101, 537] on button "Save & Close" at bounding box center [1100, 539] width 111 height 35
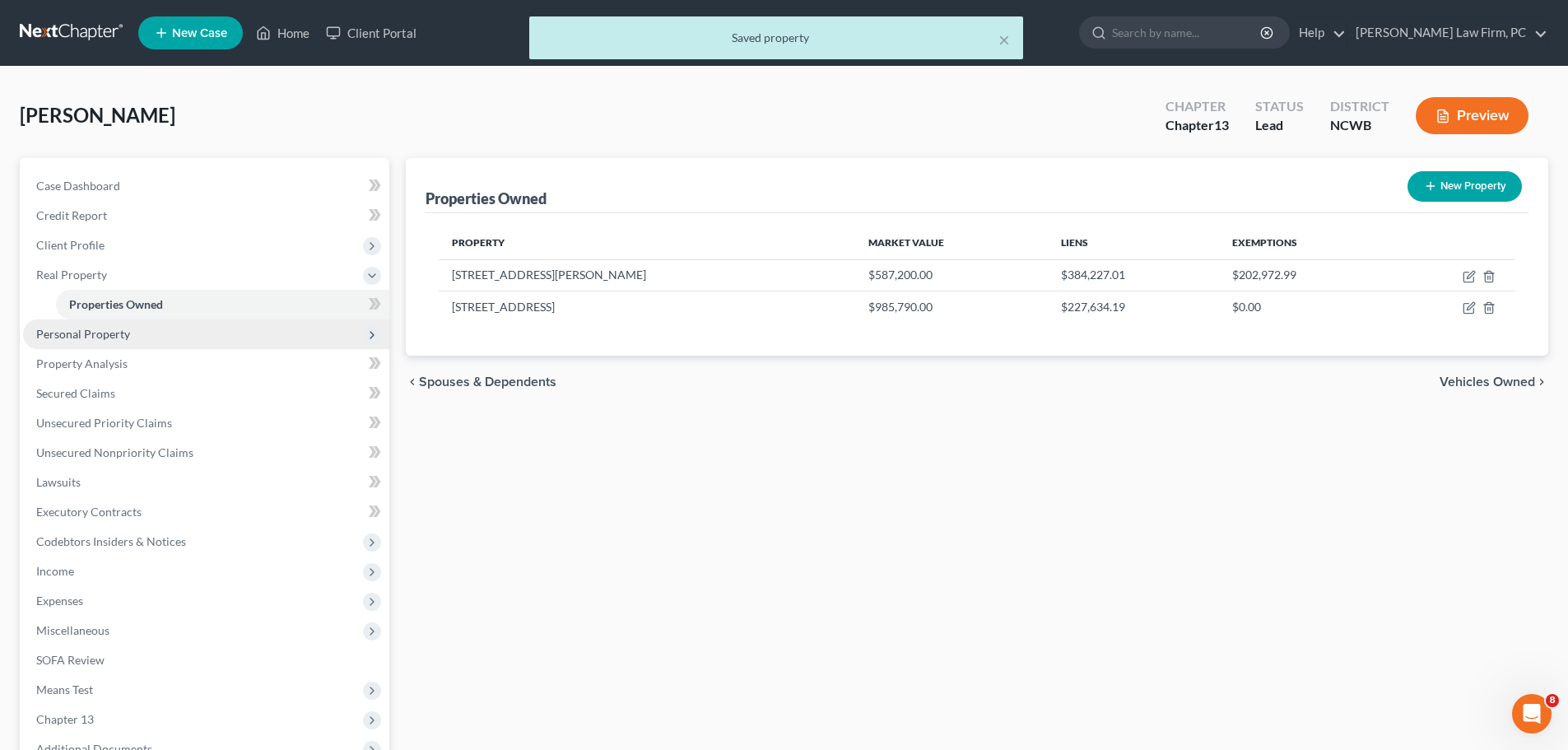
click at [123, 335] on span "Personal Property" at bounding box center [84, 333] width 94 height 14
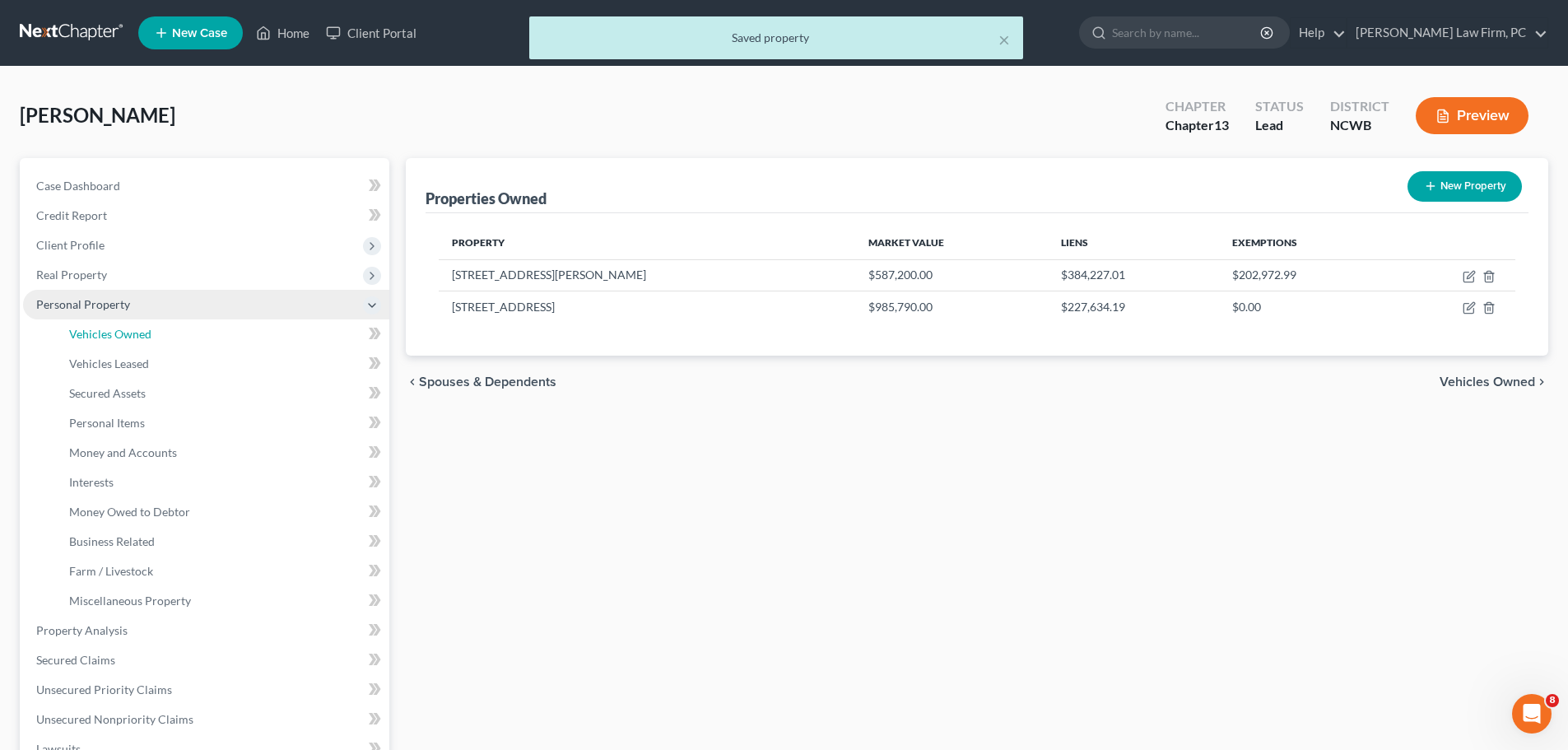
click at [123, 335] on span "Vehicles Owned" at bounding box center [110, 333] width 83 height 14
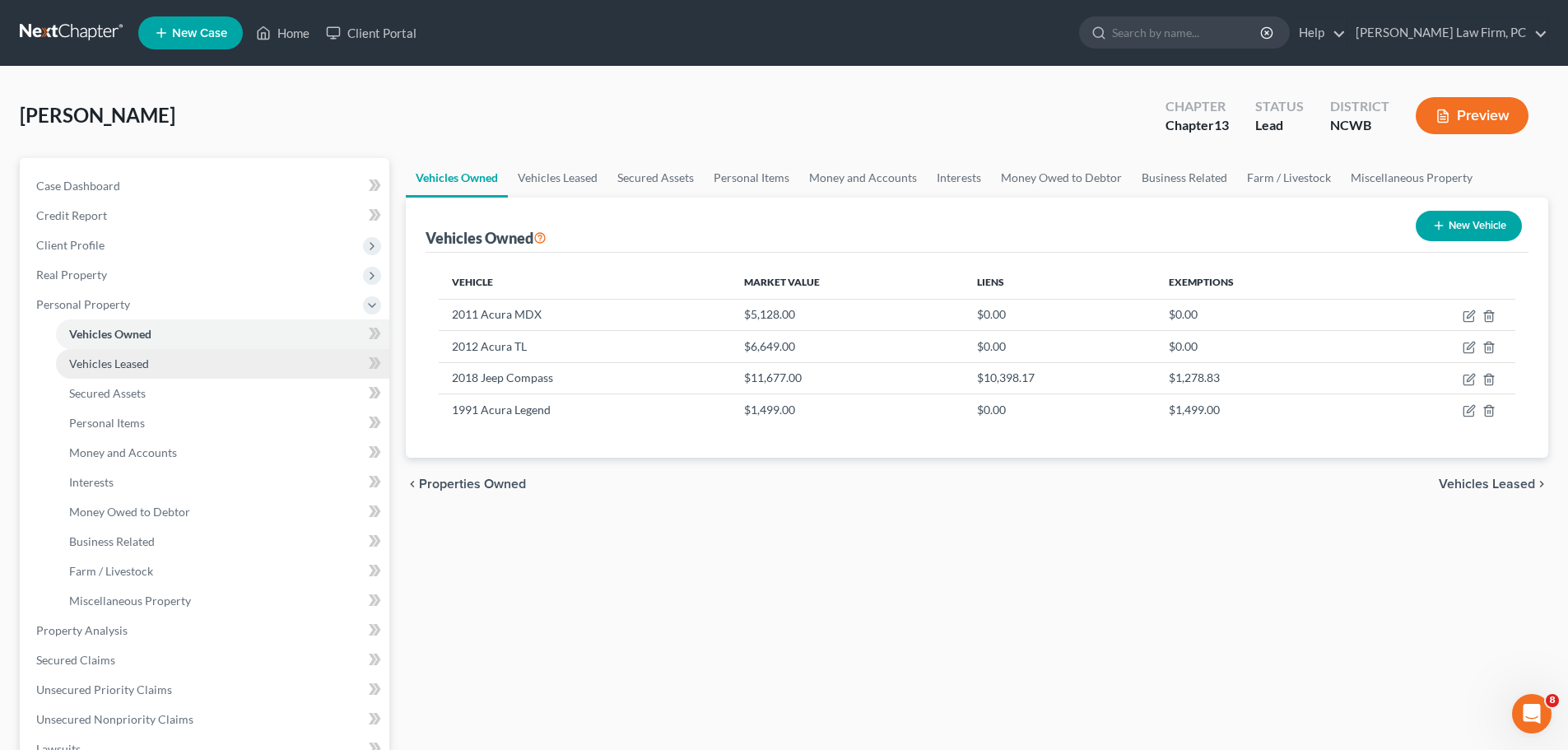
click at [151, 366] on link "Vehicles Leased" at bounding box center [222, 364] width 333 height 30
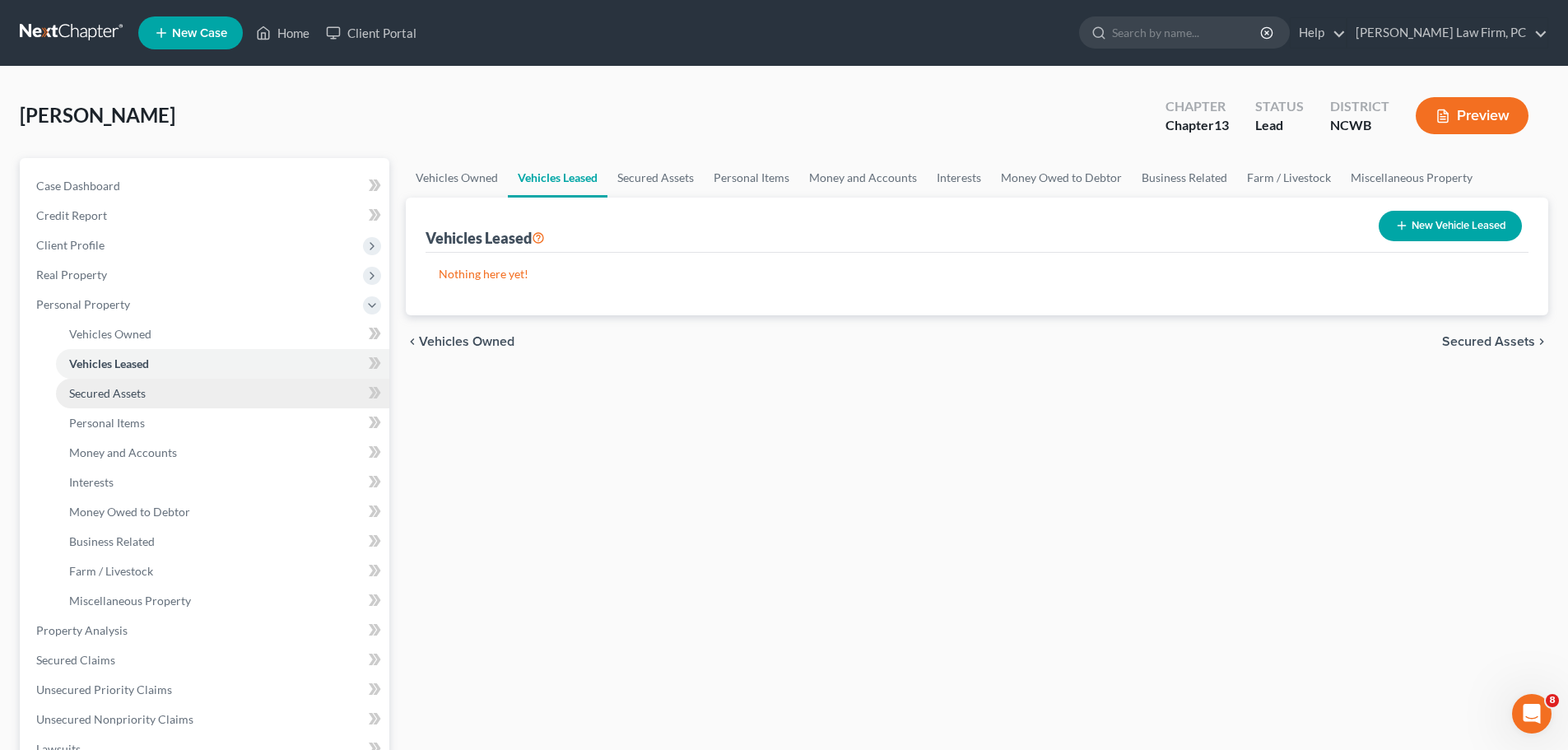
click at [118, 396] on span "Secured Assets" at bounding box center [107, 393] width 77 height 14
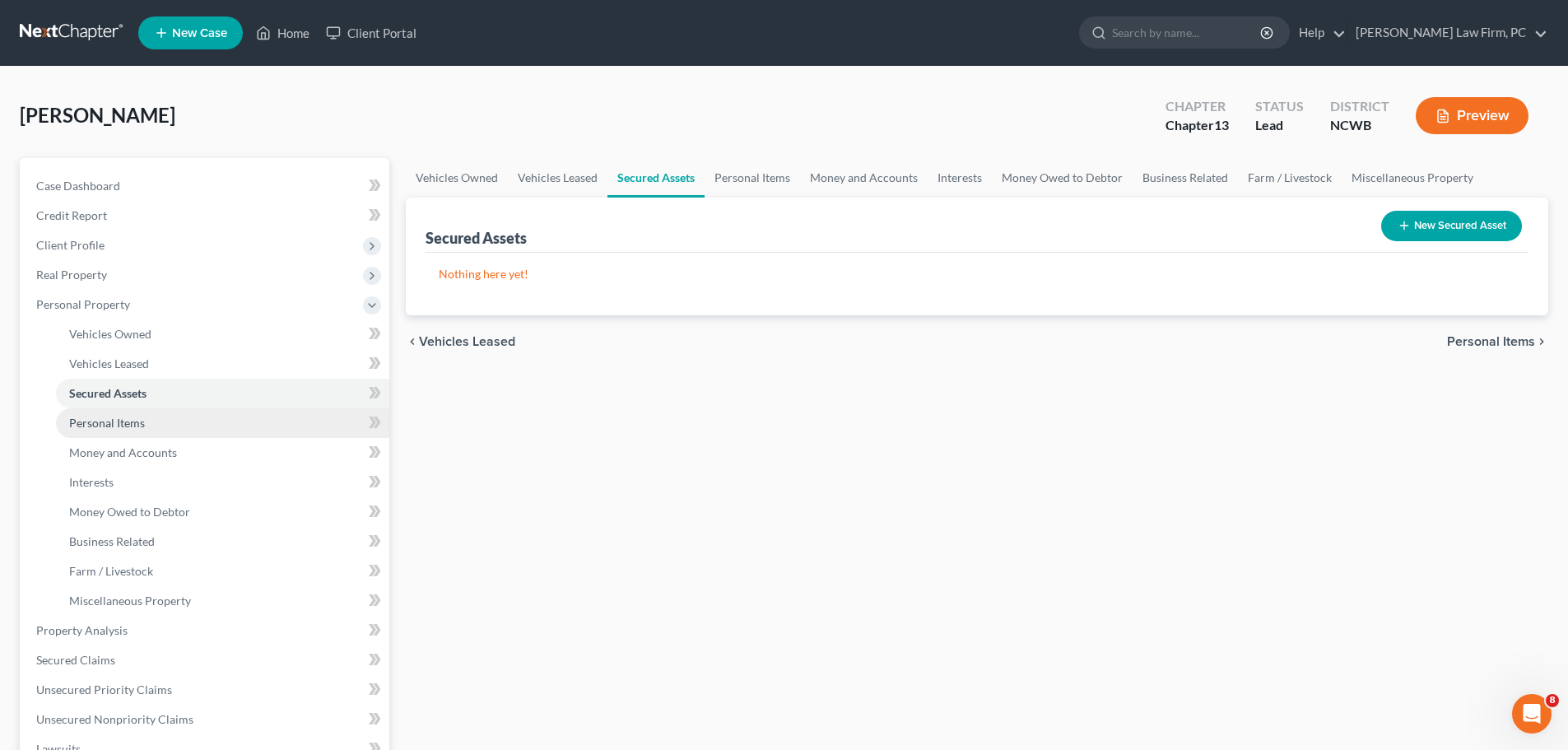
click at [109, 418] on span "Personal Items" at bounding box center [107, 423] width 76 height 14
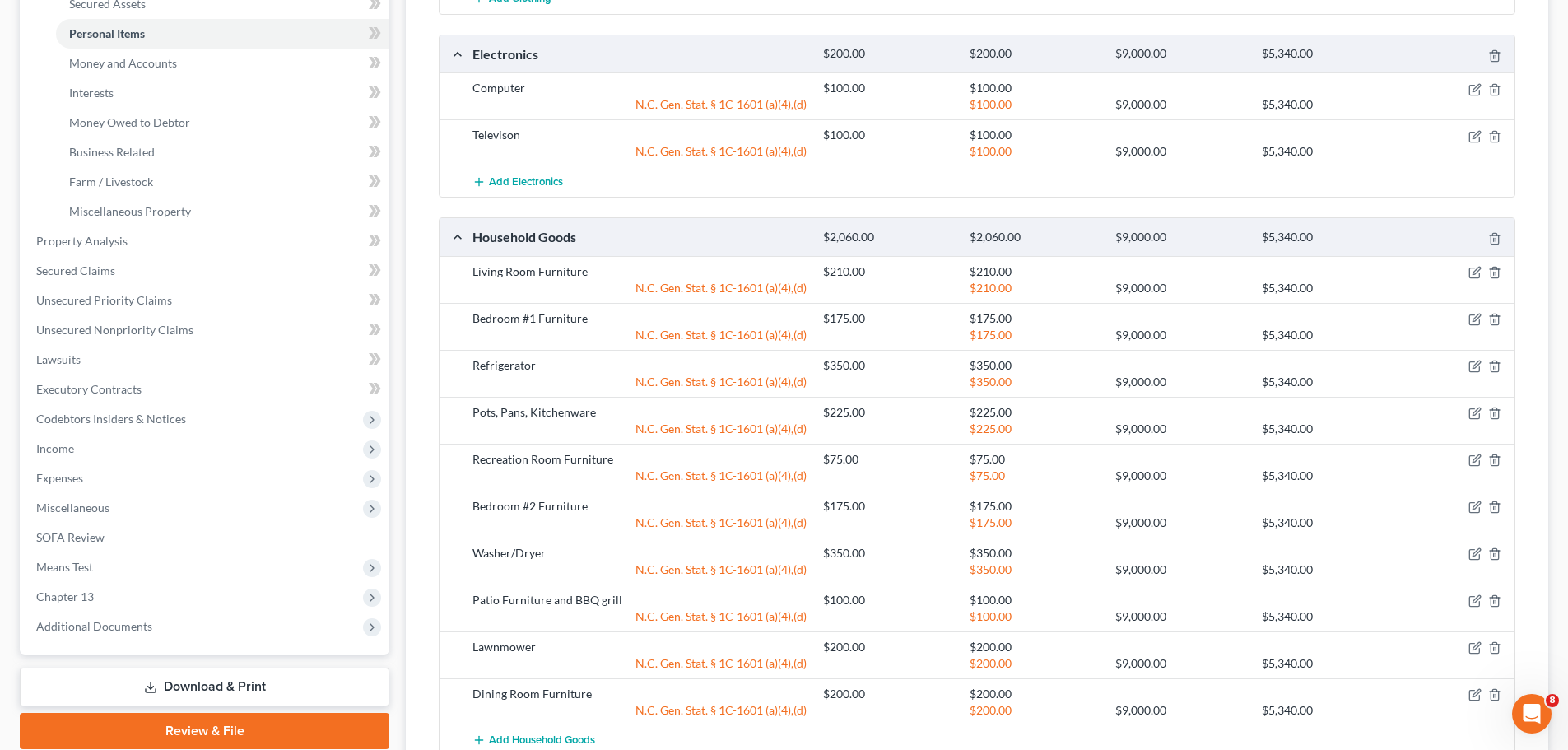
scroll to position [378, 0]
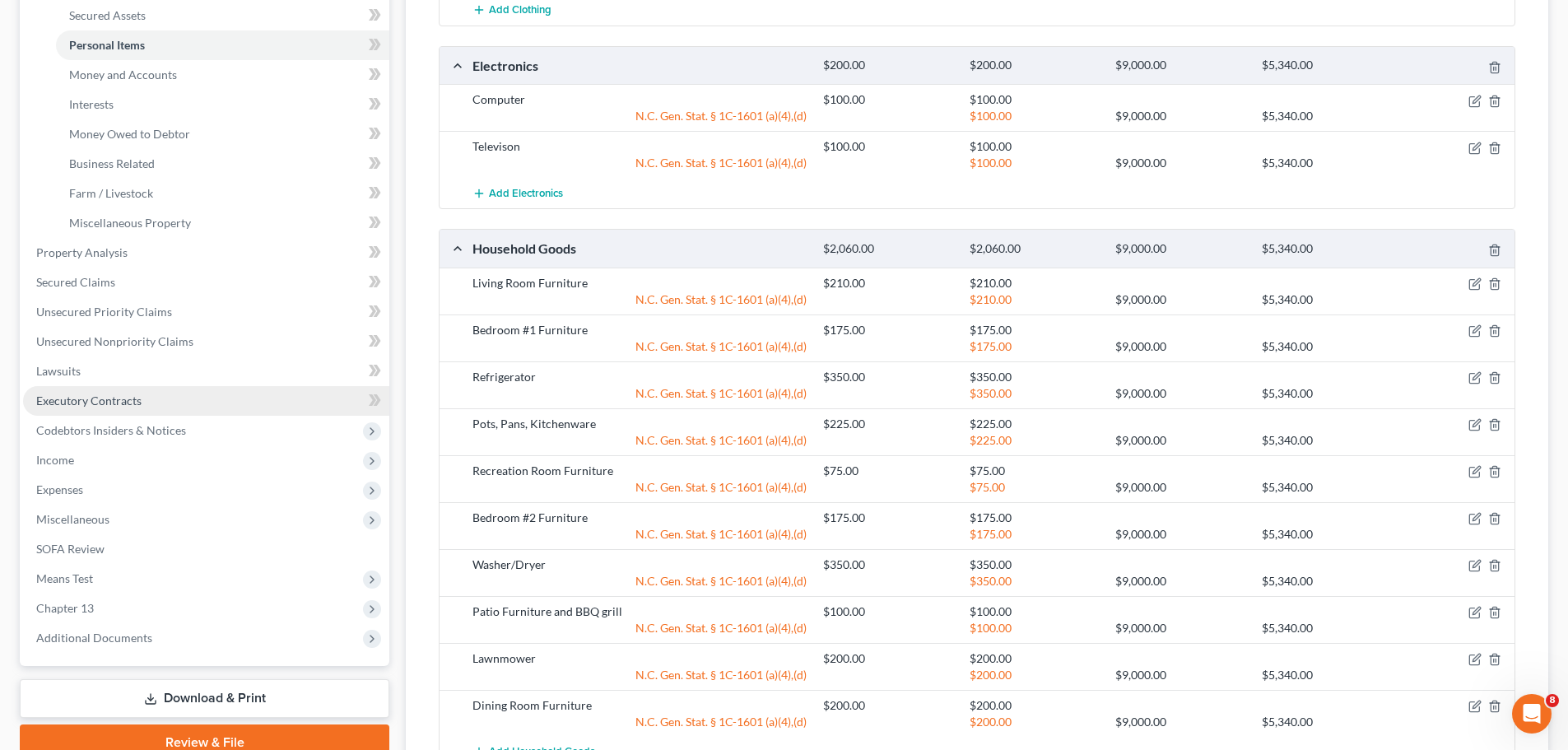
click at [121, 404] on span "Executory Contracts" at bounding box center [89, 401] width 106 height 14
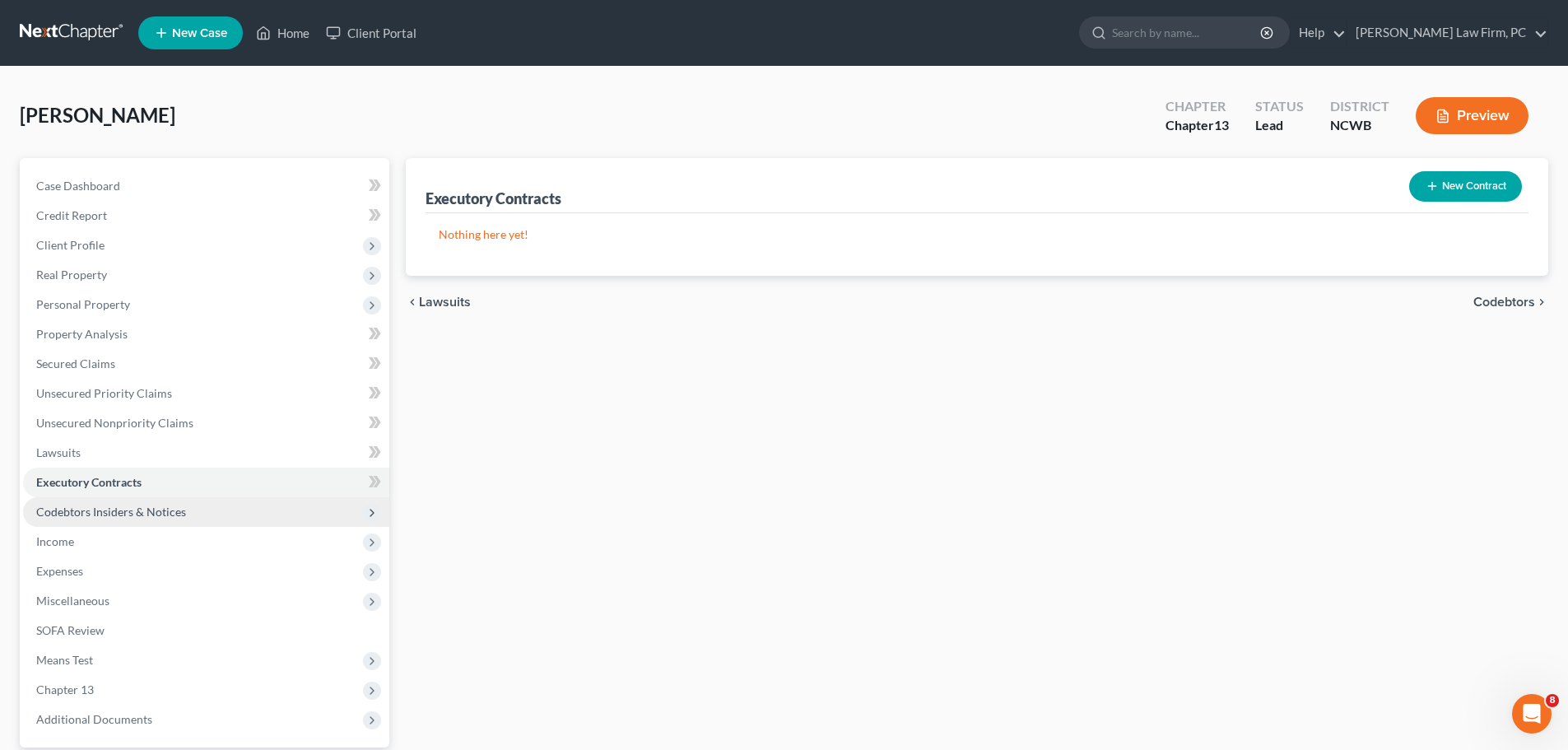
click at [133, 515] on span "Codebtors Insiders & Notices" at bounding box center [112, 511] width 150 height 14
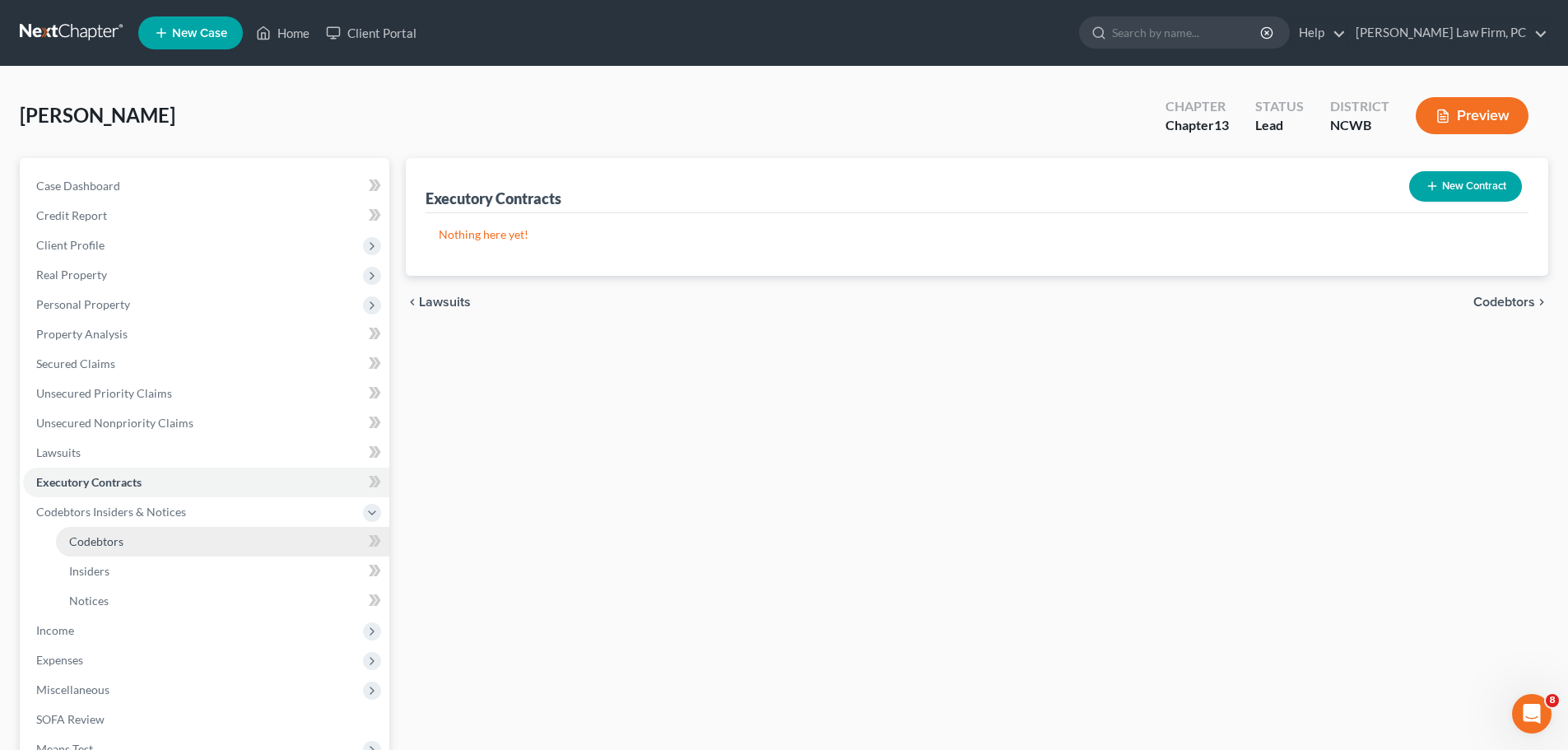
click at [129, 544] on link "Codebtors" at bounding box center [222, 541] width 333 height 30
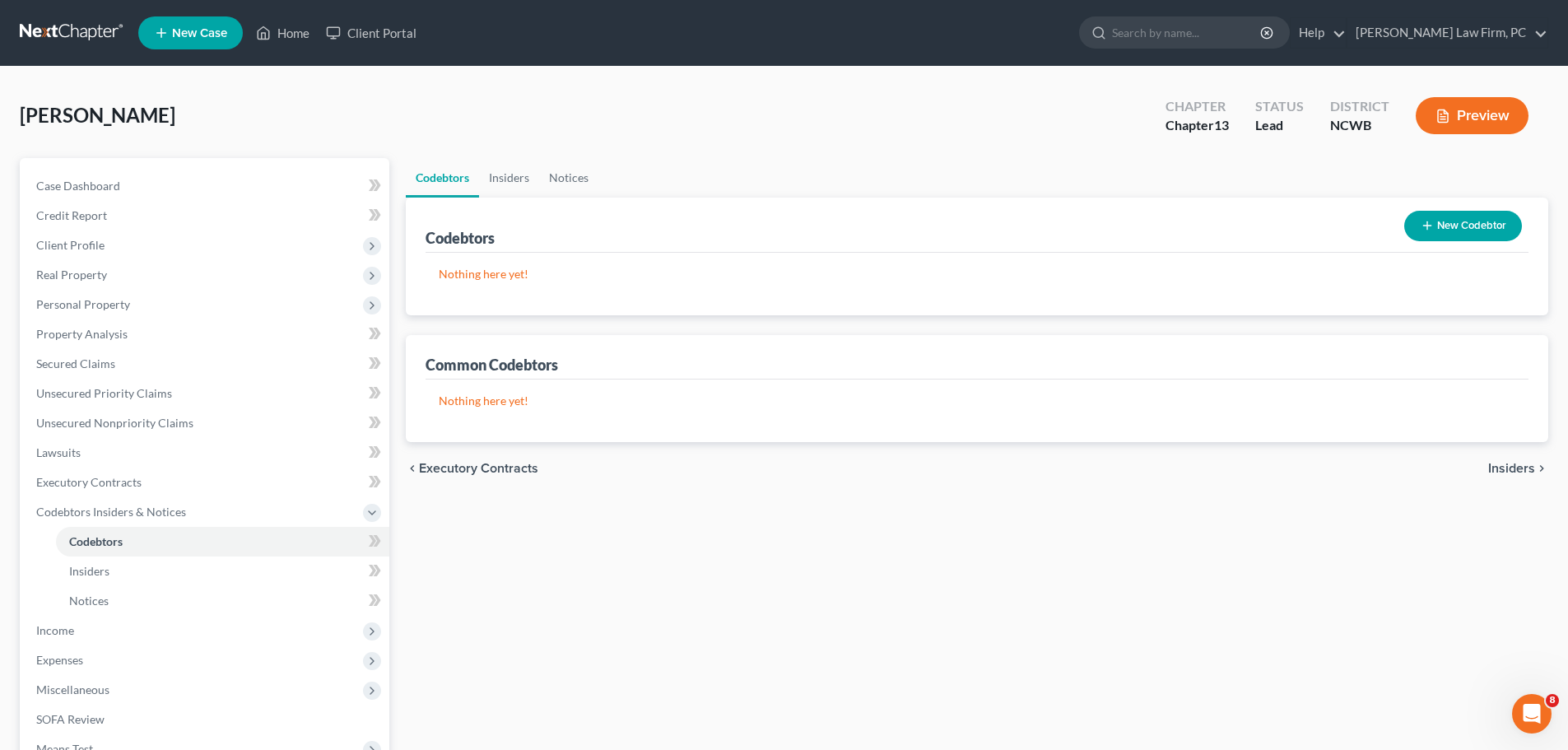
click at [1430, 218] on button "New Codebtor" at bounding box center [1463, 226] width 118 height 31
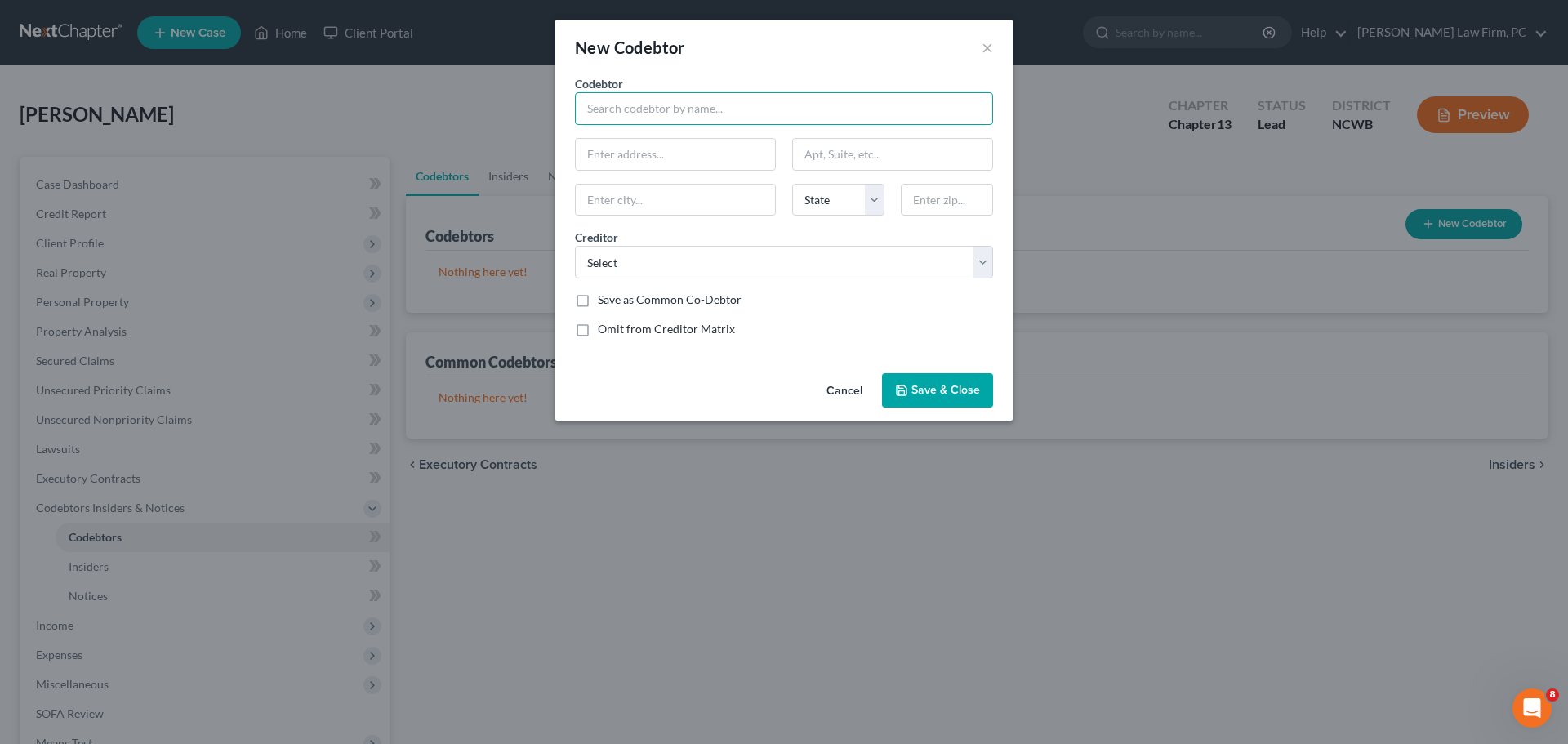
click at [696, 117] on input "text" at bounding box center [784, 108] width 418 height 33
type input "[PERSON_NAME]"
click at [708, 160] on input "text" at bounding box center [675, 154] width 199 height 31
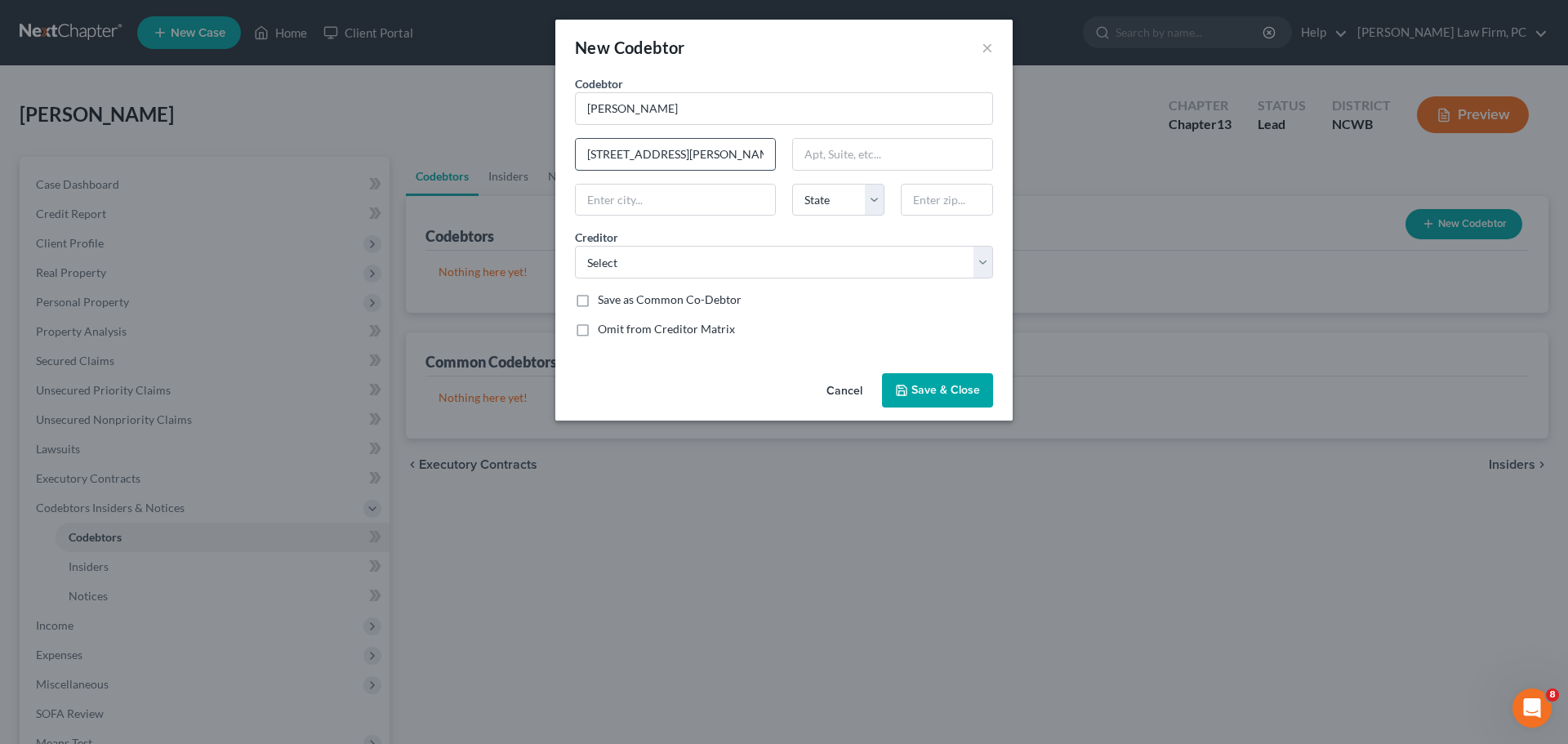
type input "[STREET_ADDRESS][PERSON_NAME]"
type input "[GEOGRAPHIC_DATA]"
click at [877, 200] on select "State [US_STATE] AK AR AZ CA CO CT DE DC [GEOGRAPHIC_DATA] [GEOGRAPHIC_DATA] GU…" at bounding box center [838, 200] width 92 height 33
select select "28"
click at [792, 183] on select "State [US_STATE] AK AR AZ CA CO CT DE DC [GEOGRAPHIC_DATA] [GEOGRAPHIC_DATA] GU…" at bounding box center [838, 200] width 92 height 33
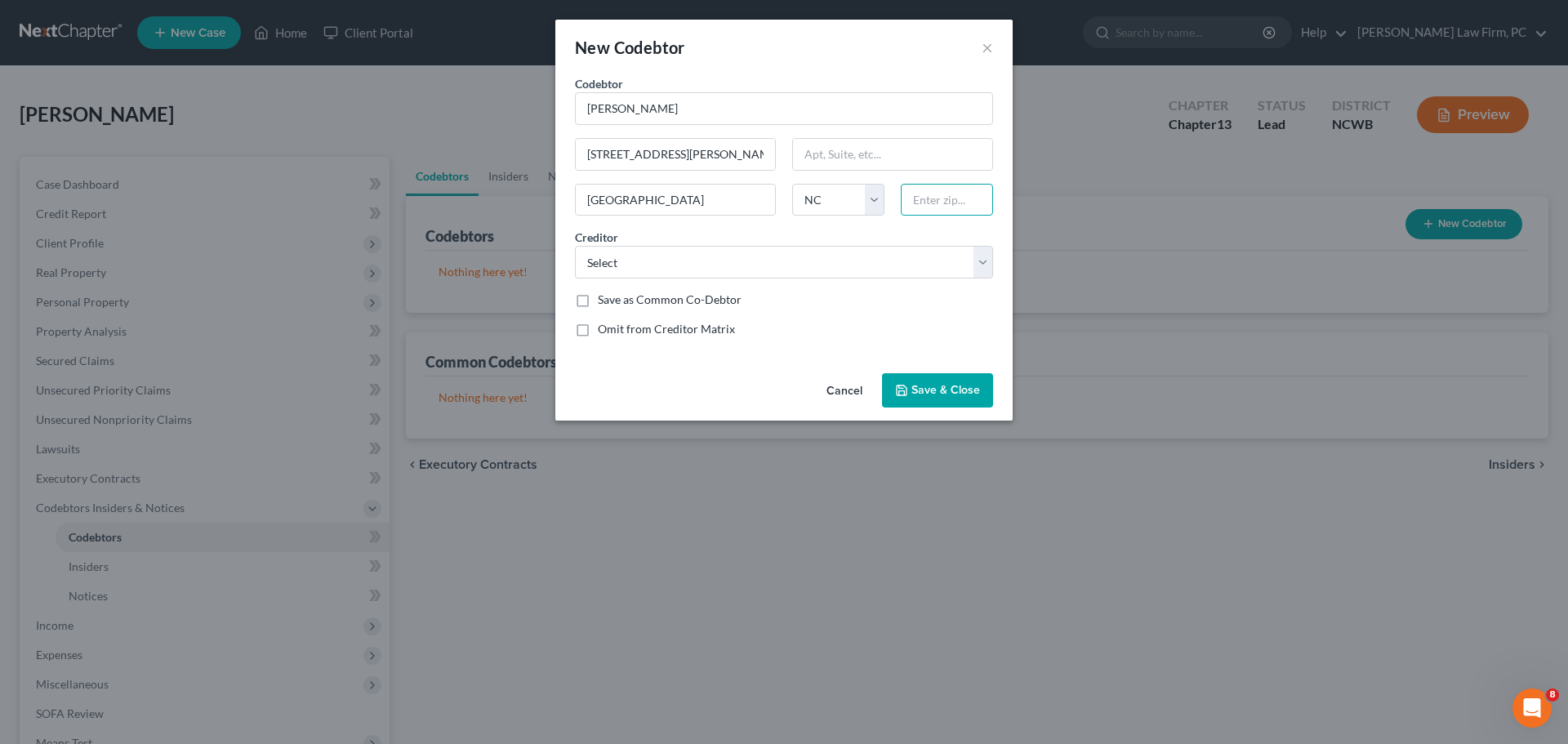
click at [932, 188] on input "text" at bounding box center [946, 200] width 92 height 33
type input "28078"
click at [828, 260] on select "Select Carmax One Main Financial Credit One Bank Fifth-Third Bank Navy Federal …" at bounding box center [784, 262] width 418 height 33
select select "12"
click at [575, 246] on select "Select Carmax One Main Financial Credit One Bank Fifth-Third Bank Navy Federal …" at bounding box center [784, 262] width 418 height 33
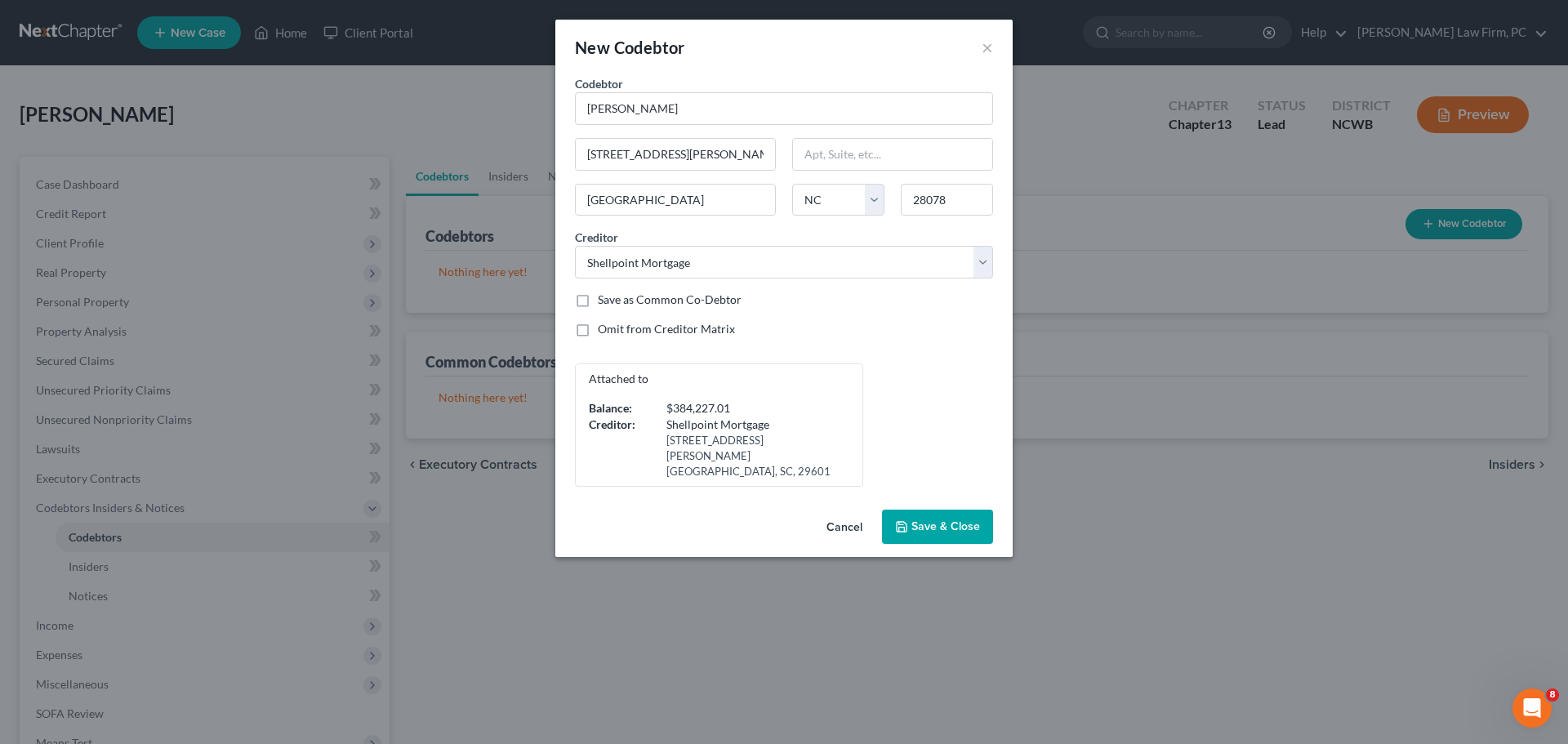
click at [598, 298] on label "Save as Common Co-Debtor" at bounding box center [669, 299] width 144 height 16
click at [604, 298] on input "Save as Common Co-Debtor" at bounding box center [609, 297] width 11 height 11
checkbox input "true"
click at [906, 520] on icon "button" at bounding box center [901, 526] width 13 height 13
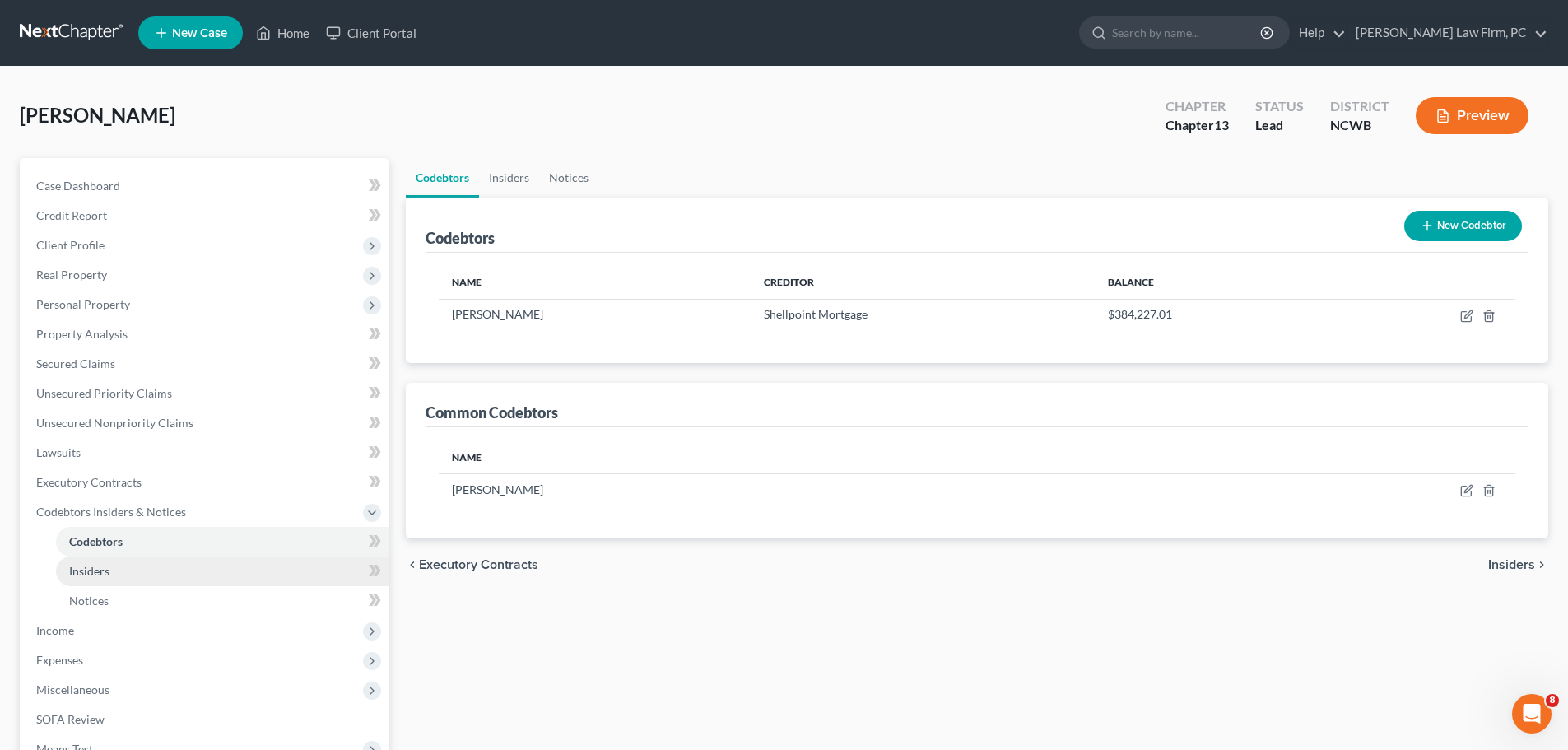
click at [84, 571] on span "Insiders" at bounding box center [89, 571] width 40 height 14
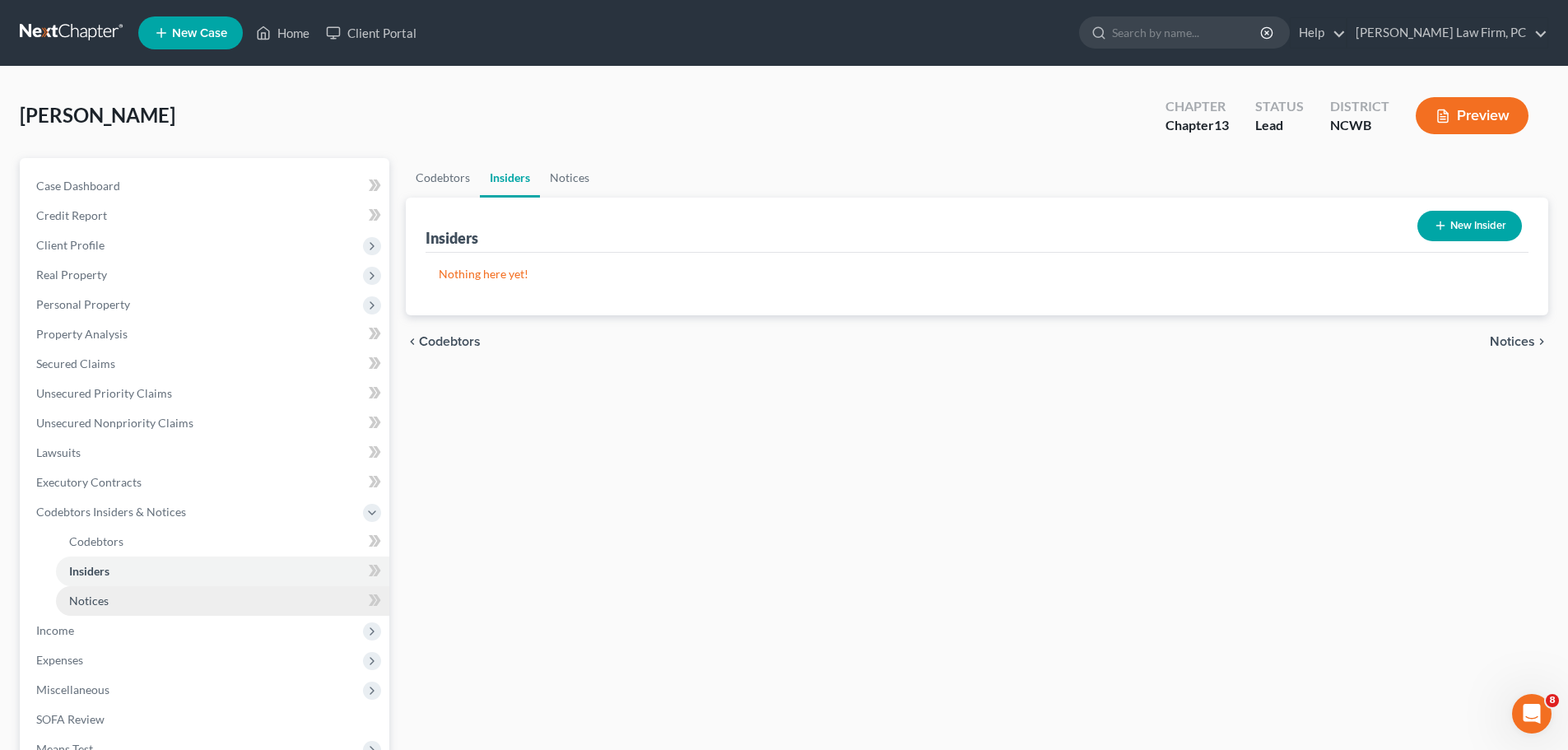
click at [104, 600] on span "Notices" at bounding box center [89, 600] width 39 height 14
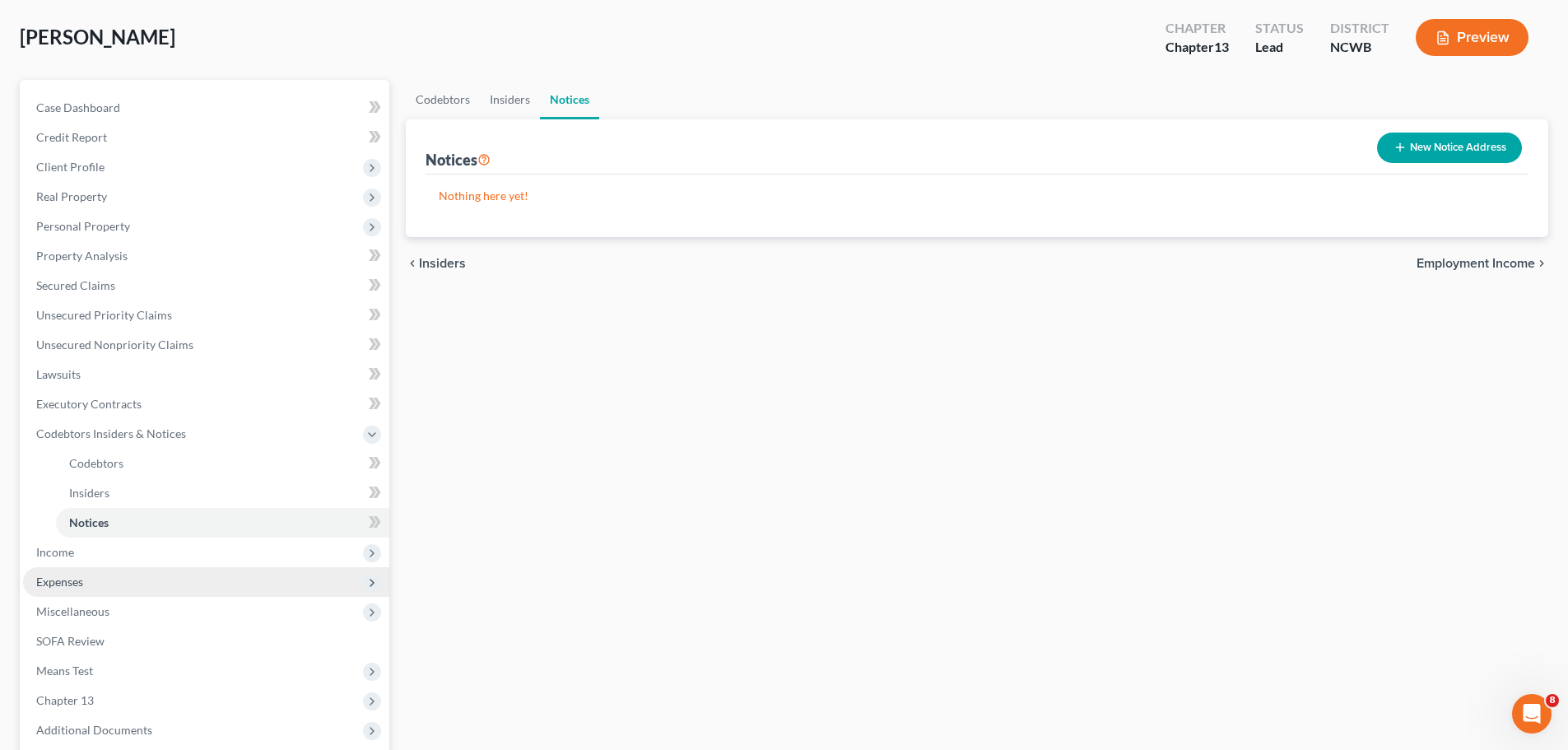
scroll to position [103, 0]
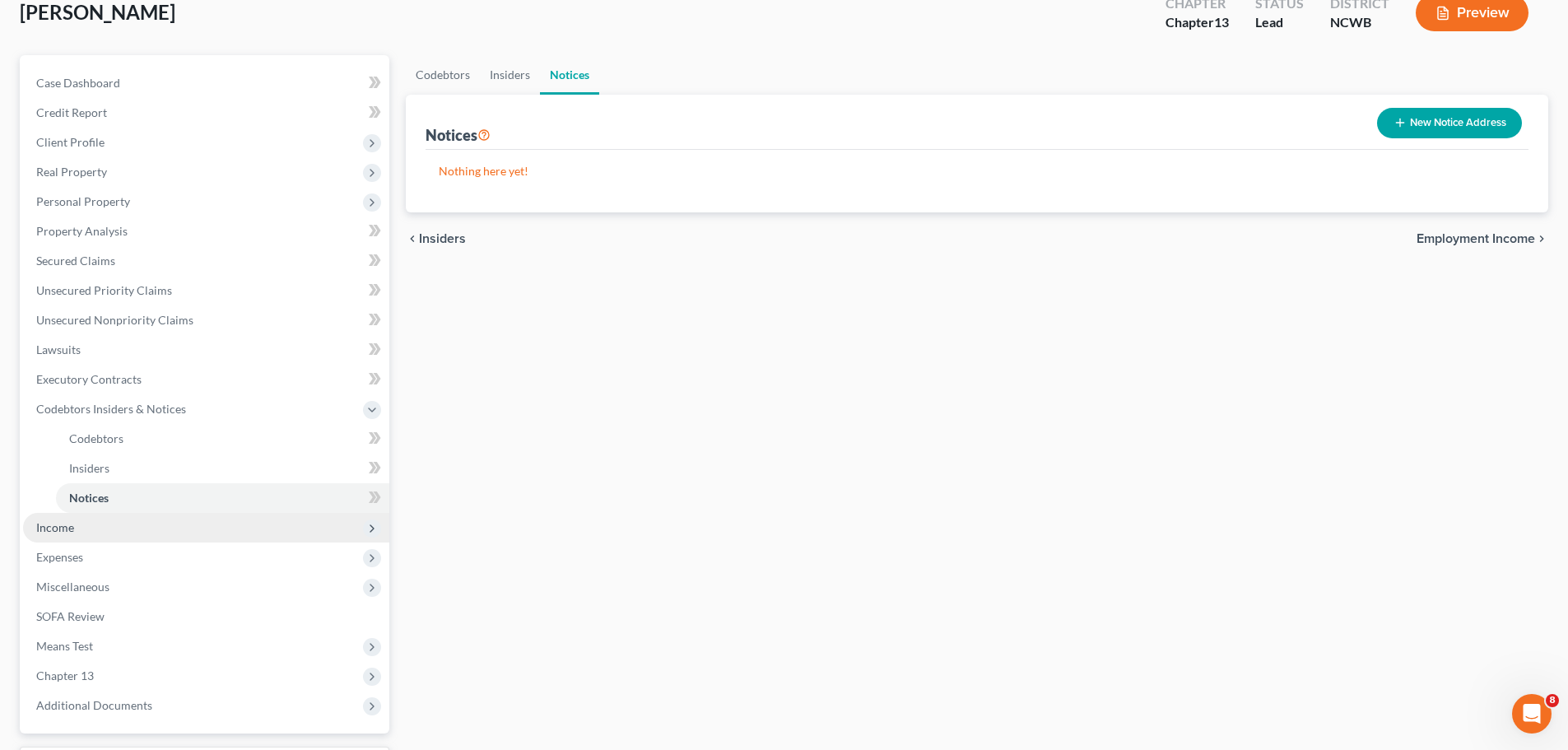
click at [61, 529] on span "Income" at bounding box center [55, 527] width 37 height 14
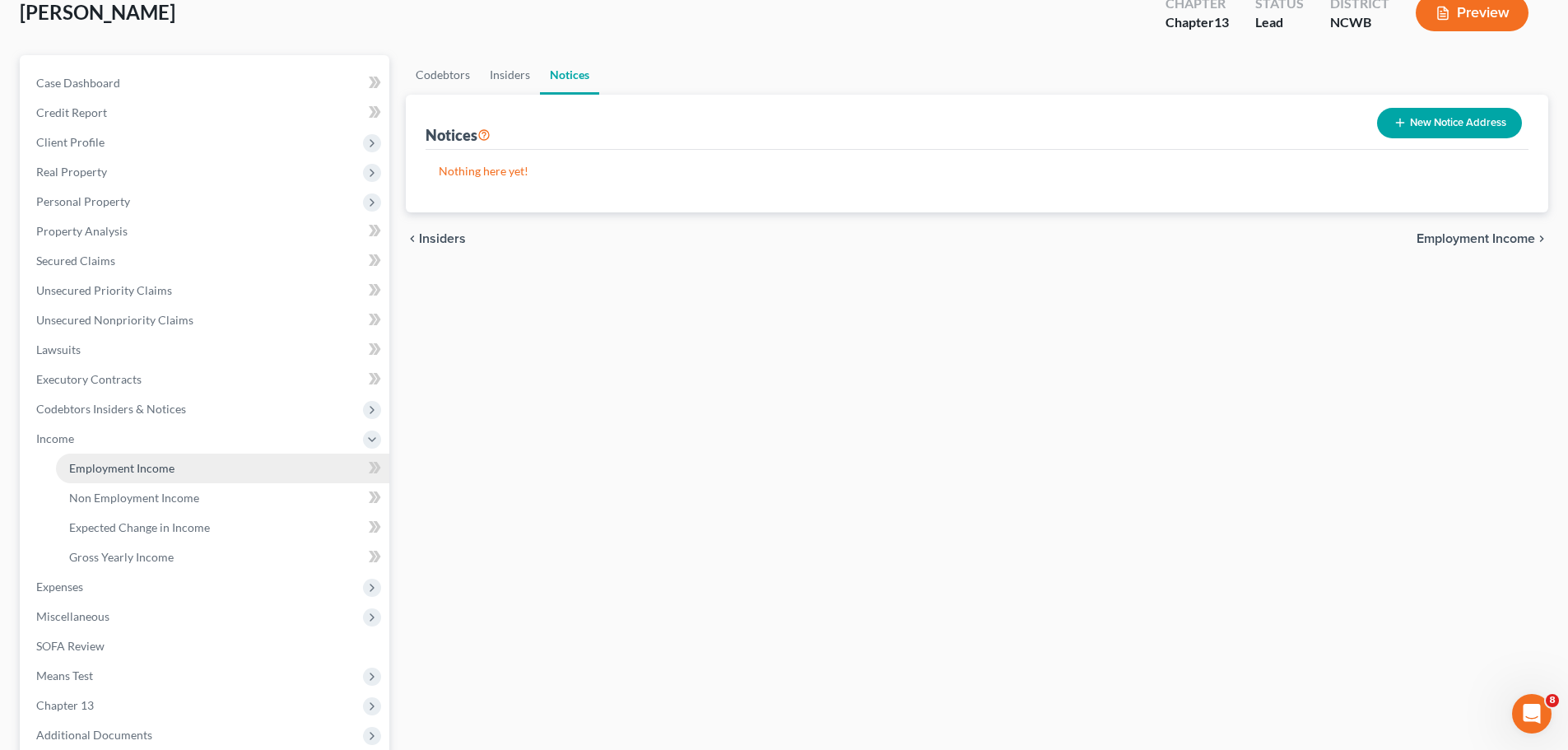
click at [133, 468] on span "Employment Income" at bounding box center [122, 468] width 106 height 14
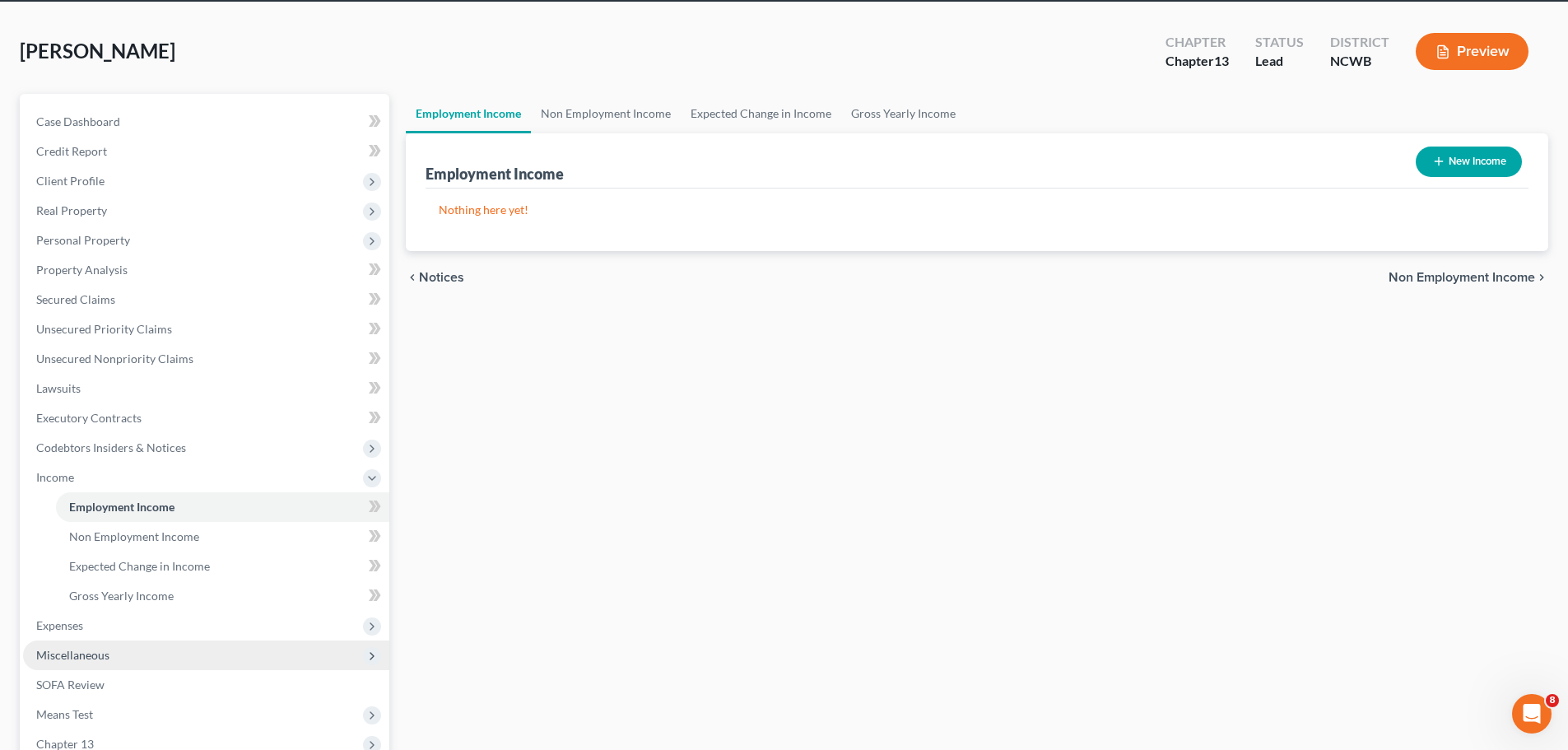
scroll to position [61, 0]
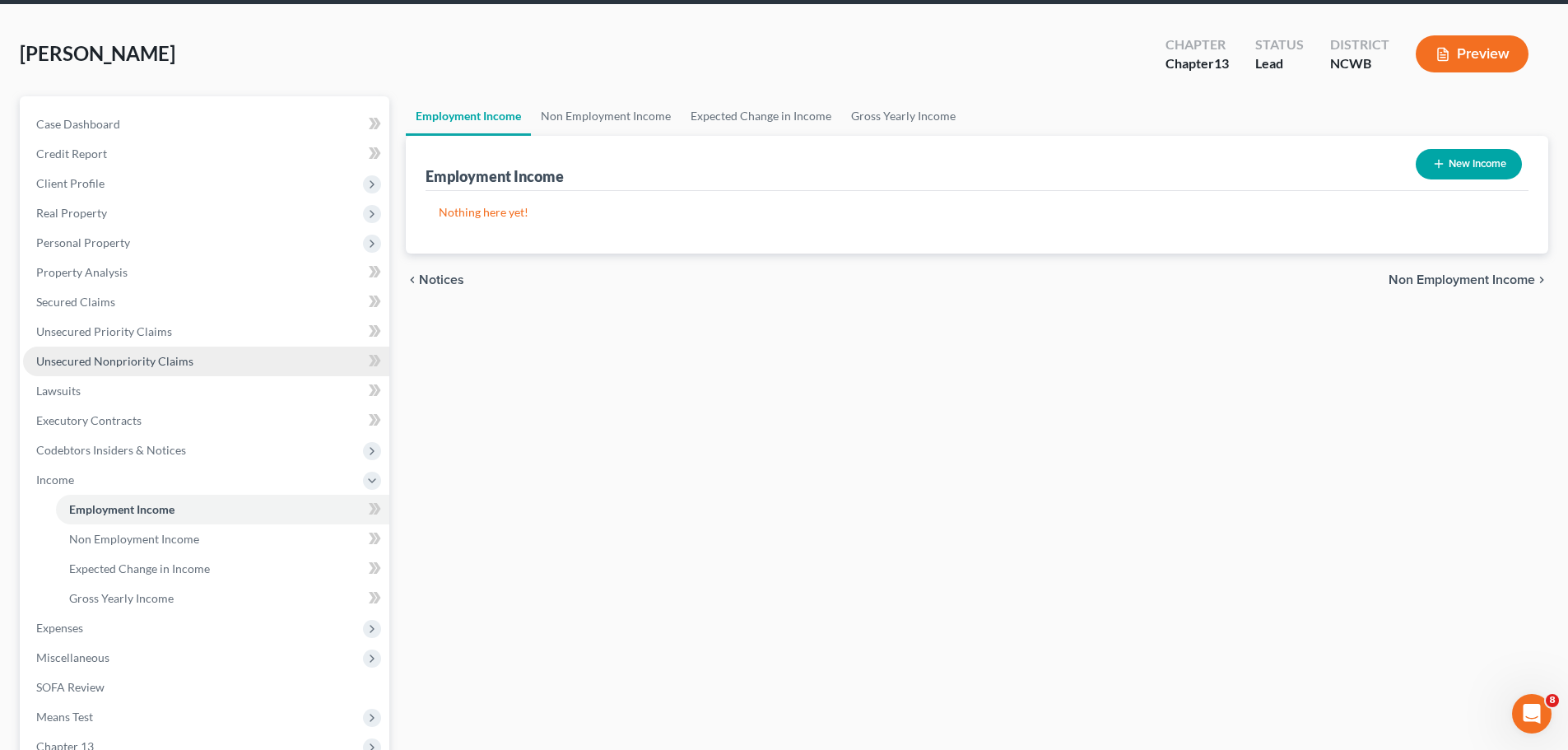
click at [124, 363] on span "Unsecured Nonpriority Claims" at bounding box center [115, 361] width 157 height 14
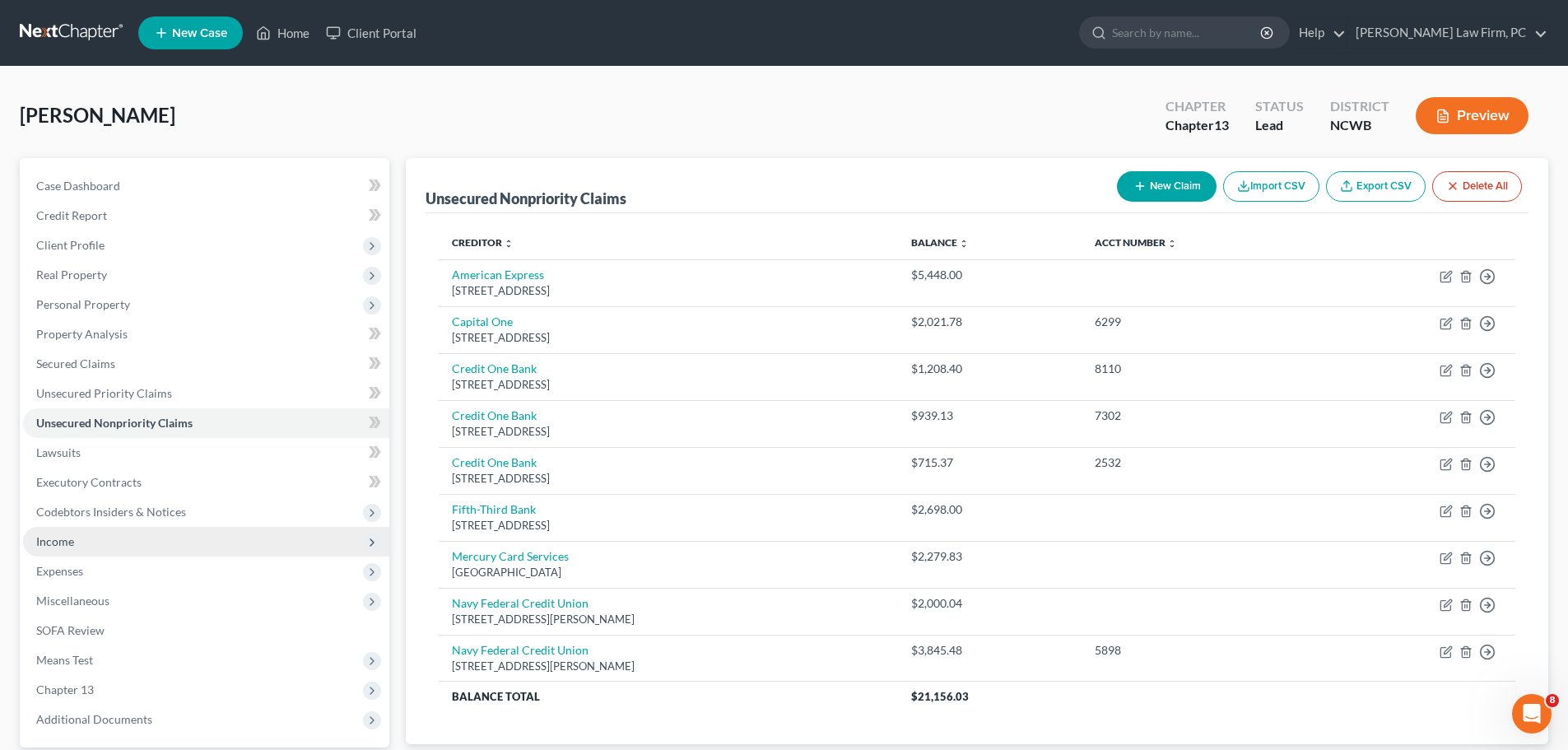
click at [73, 542] on span "Income" at bounding box center [55, 541] width 37 height 14
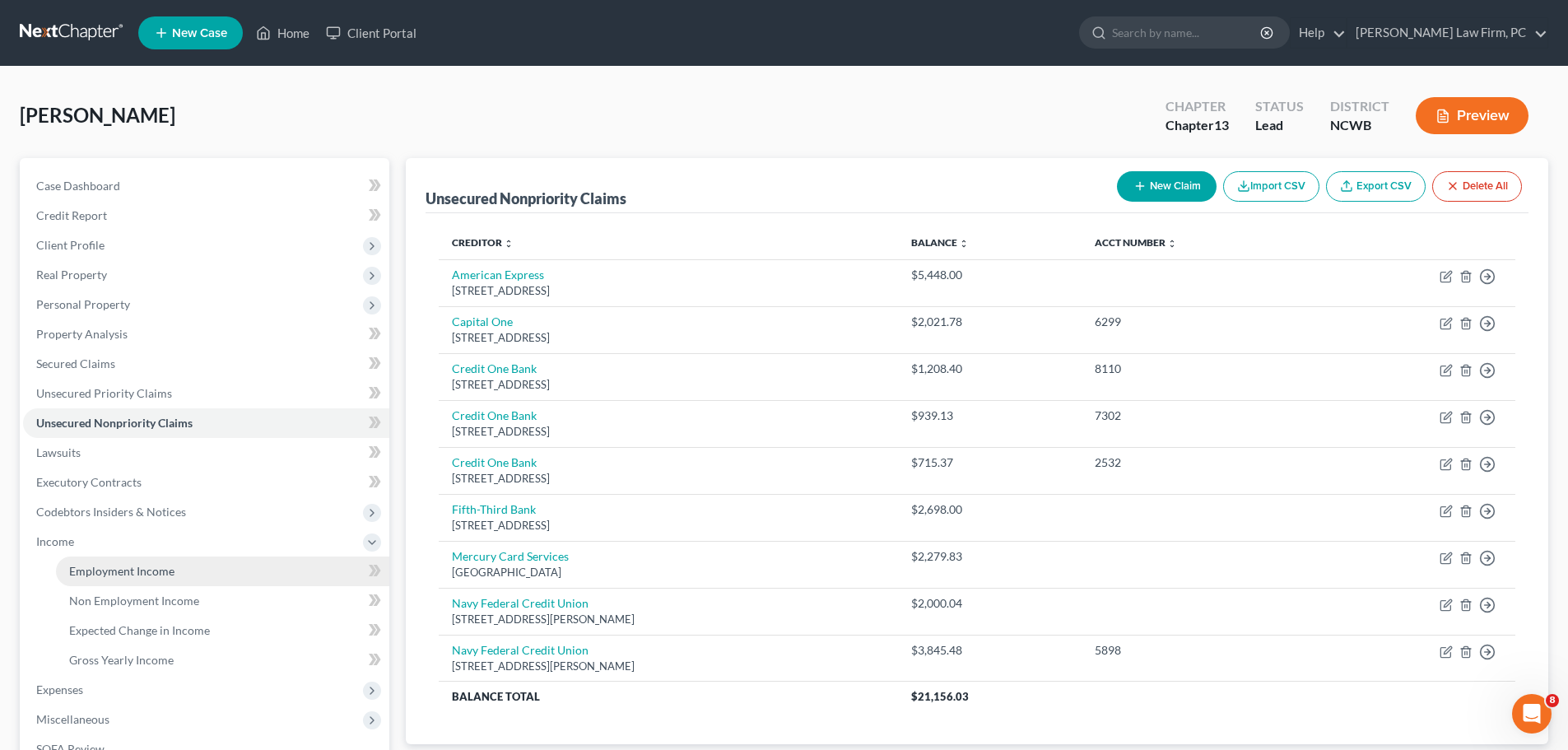
click at [196, 569] on link "Employment Income" at bounding box center [222, 571] width 333 height 30
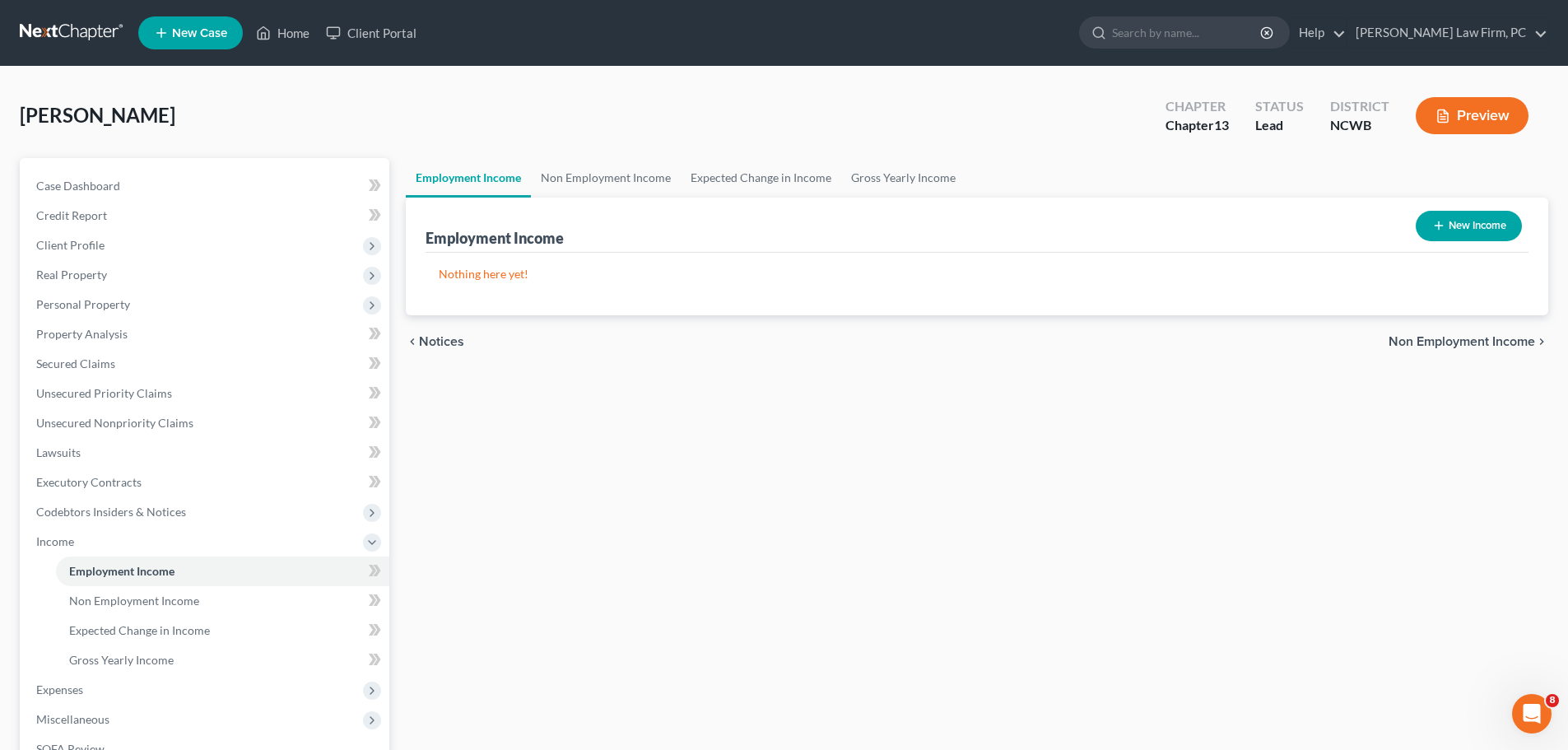
click at [1474, 223] on button "New Income" at bounding box center [1468, 226] width 107 height 31
select select "0"
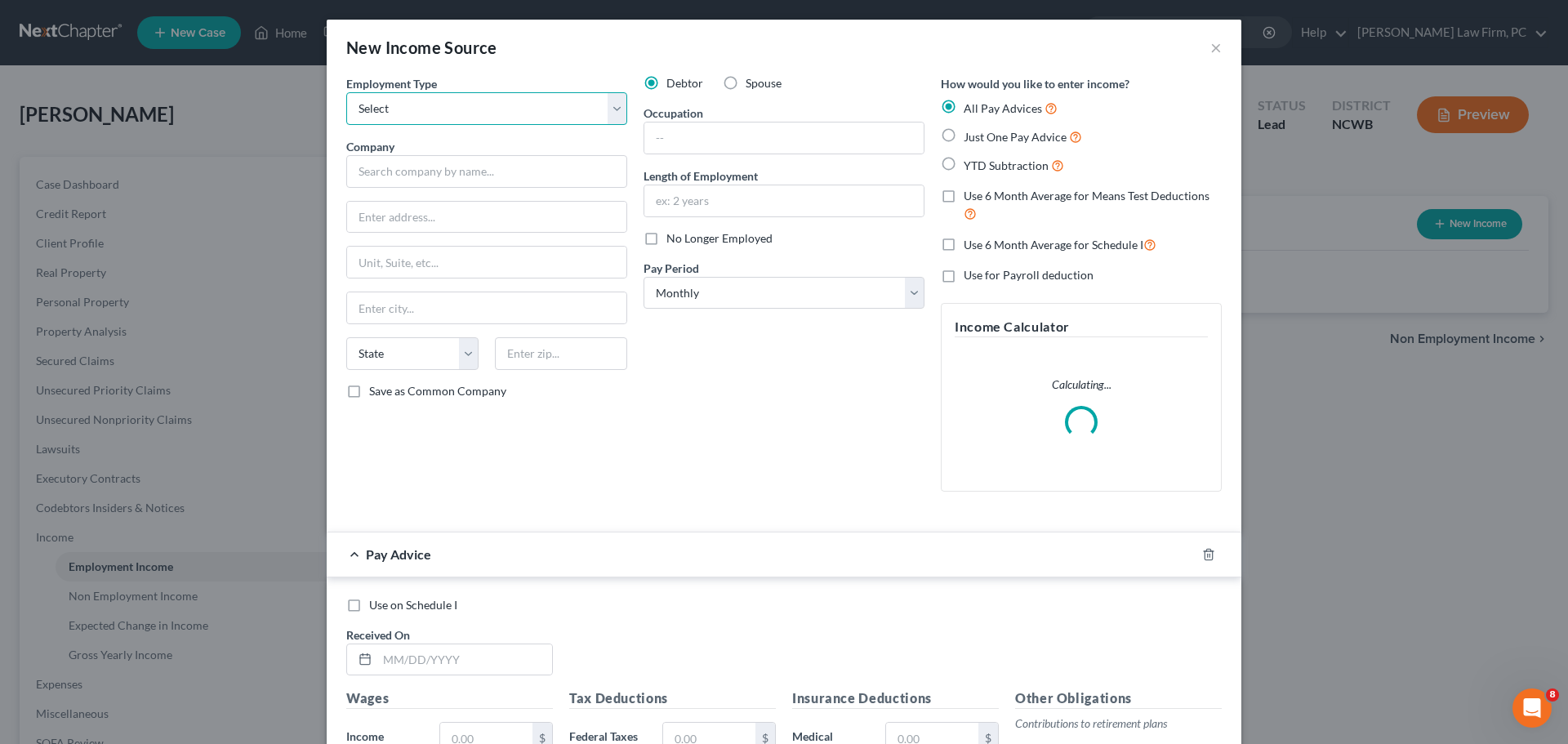
click at [507, 118] on select "Select Full or [DEMOGRAPHIC_DATA] Employment Self Employment" at bounding box center [487, 108] width 281 height 33
select select "0"
click at [347, 92] on select "Select Full or [DEMOGRAPHIC_DATA] Employment Self Employment" at bounding box center [487, 108] width 281 height 33
click at [682, 136] on input "text" at bounding box center [784, 138] width 279 height 31
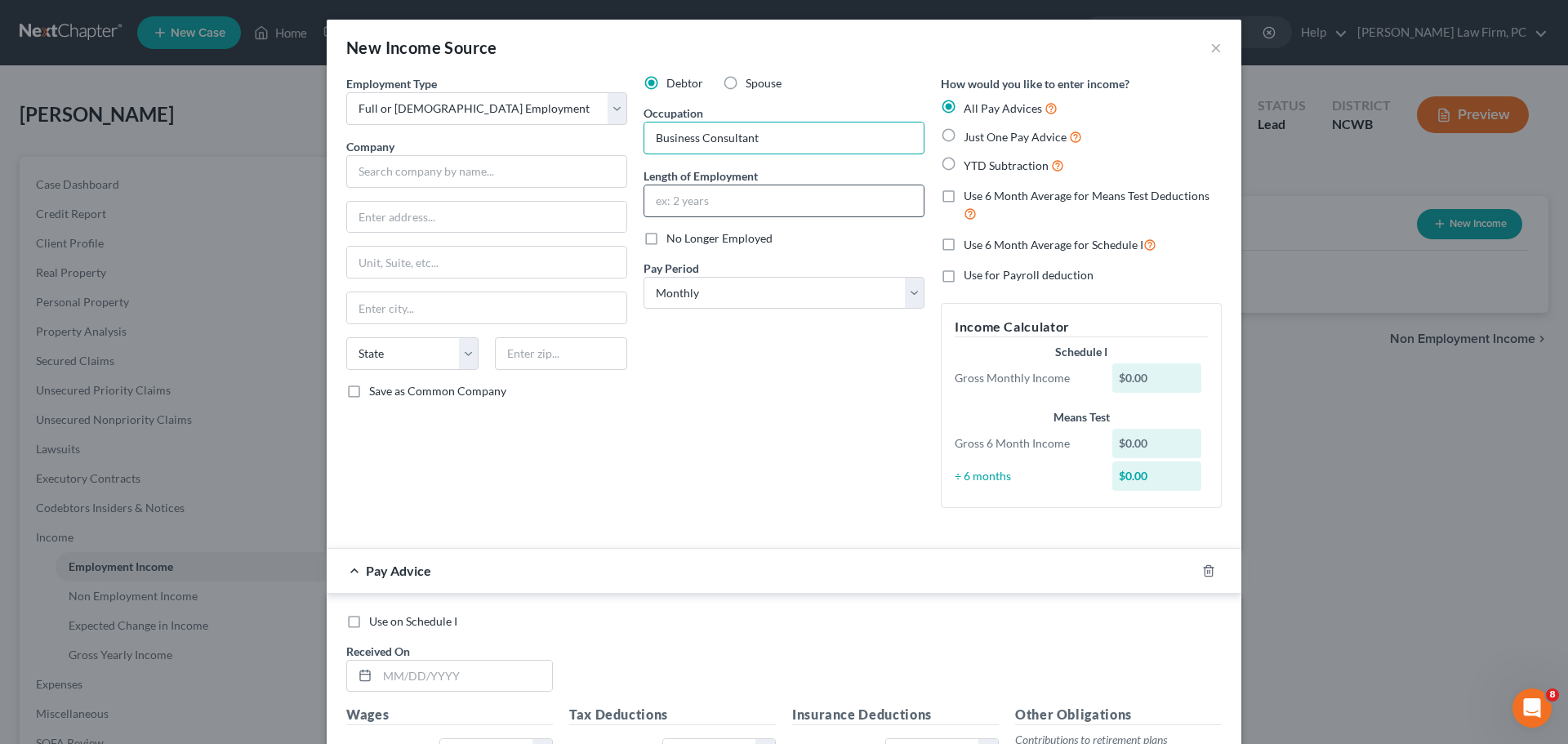
type input "Business Consultant"
click at [716, 194] on input "text" at bounding box center [784, 200] width 279 height 31
type input "2 years"
click at [384, 158] on input "text" at bounding box center [487, 172] width 281 height 33
type input "[PERSON_NAME] Fargo"
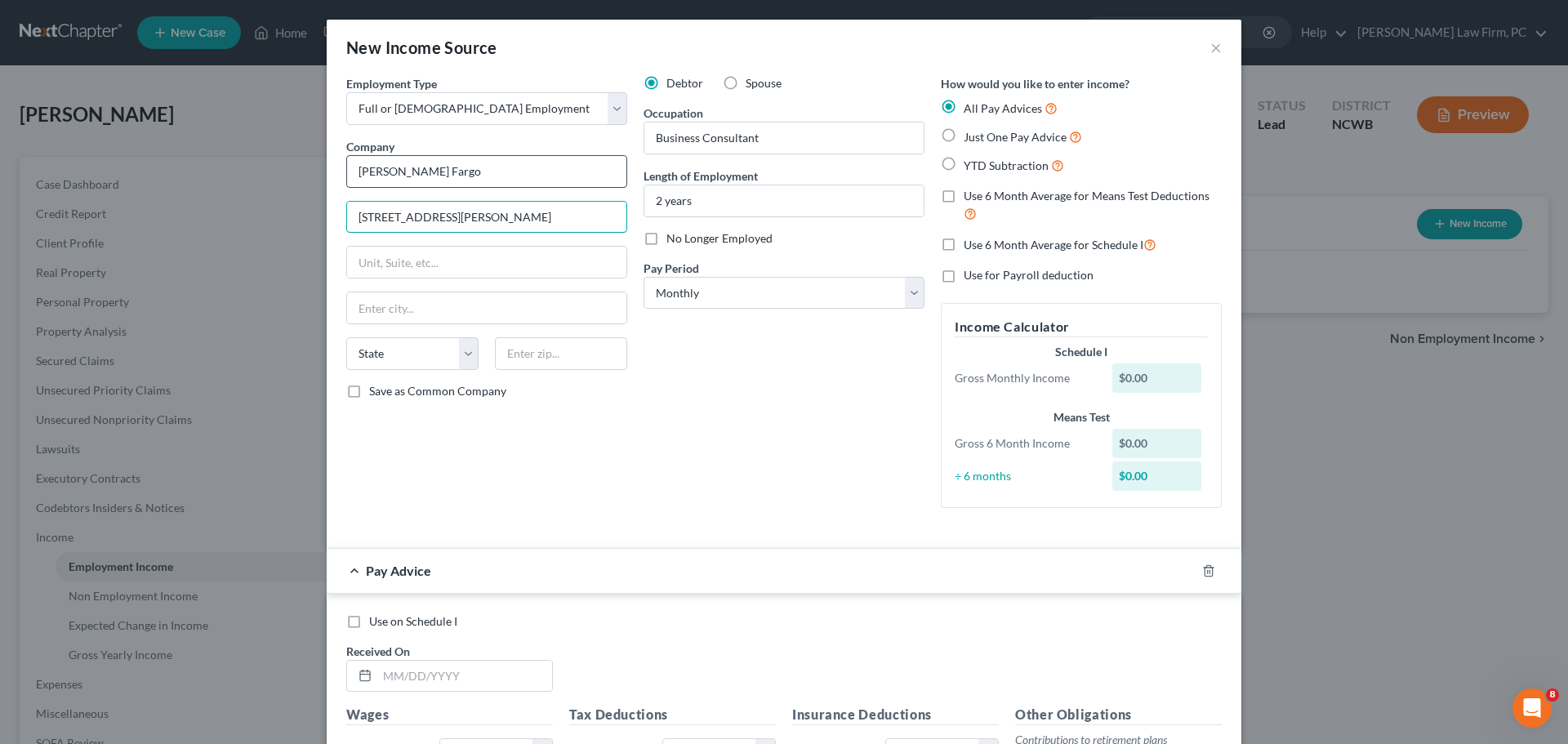
type input "[STREET_ADDRESS][PERSON_NAME]"
type input "Charlotte"
select select "28"
type input "28272"
click at [964, 136] on label "Just One Pay Advice" at bounding box center [1023, 137] width 118 height 19
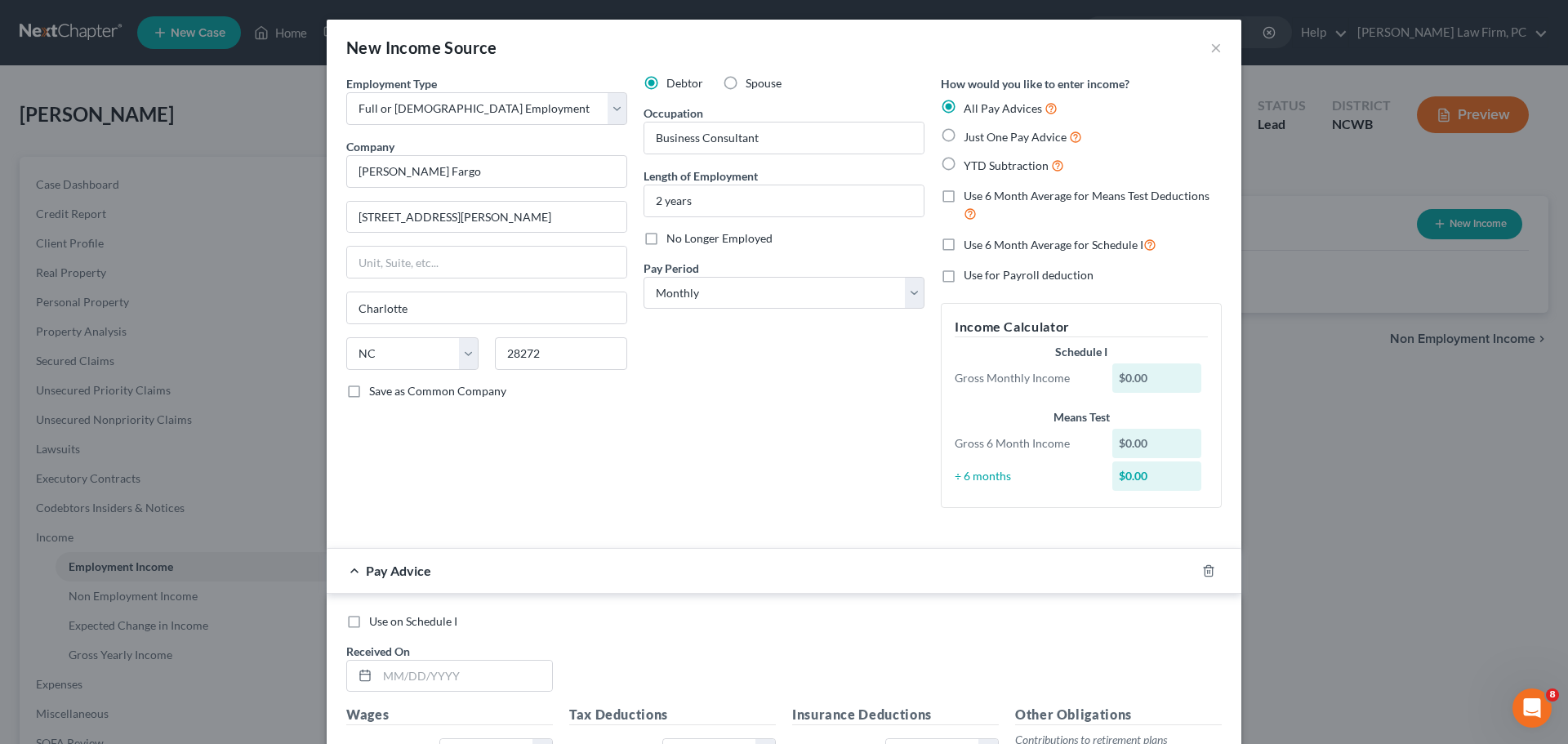
click at [970, 136] on input "Just One Pay Advice" at bounding box center [975, 133] width 11 height 11
radio input "true"
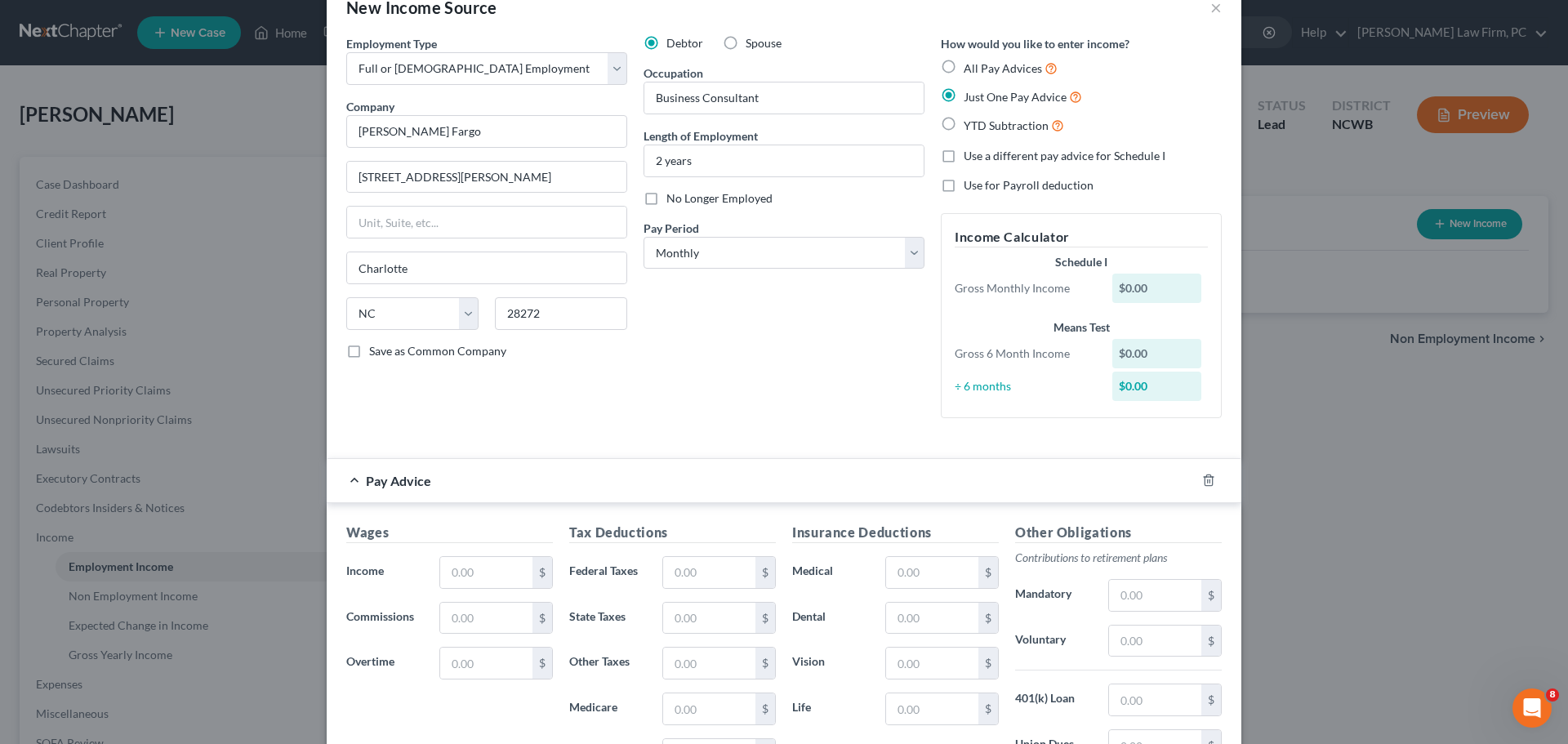
scroll to position [41, 0]
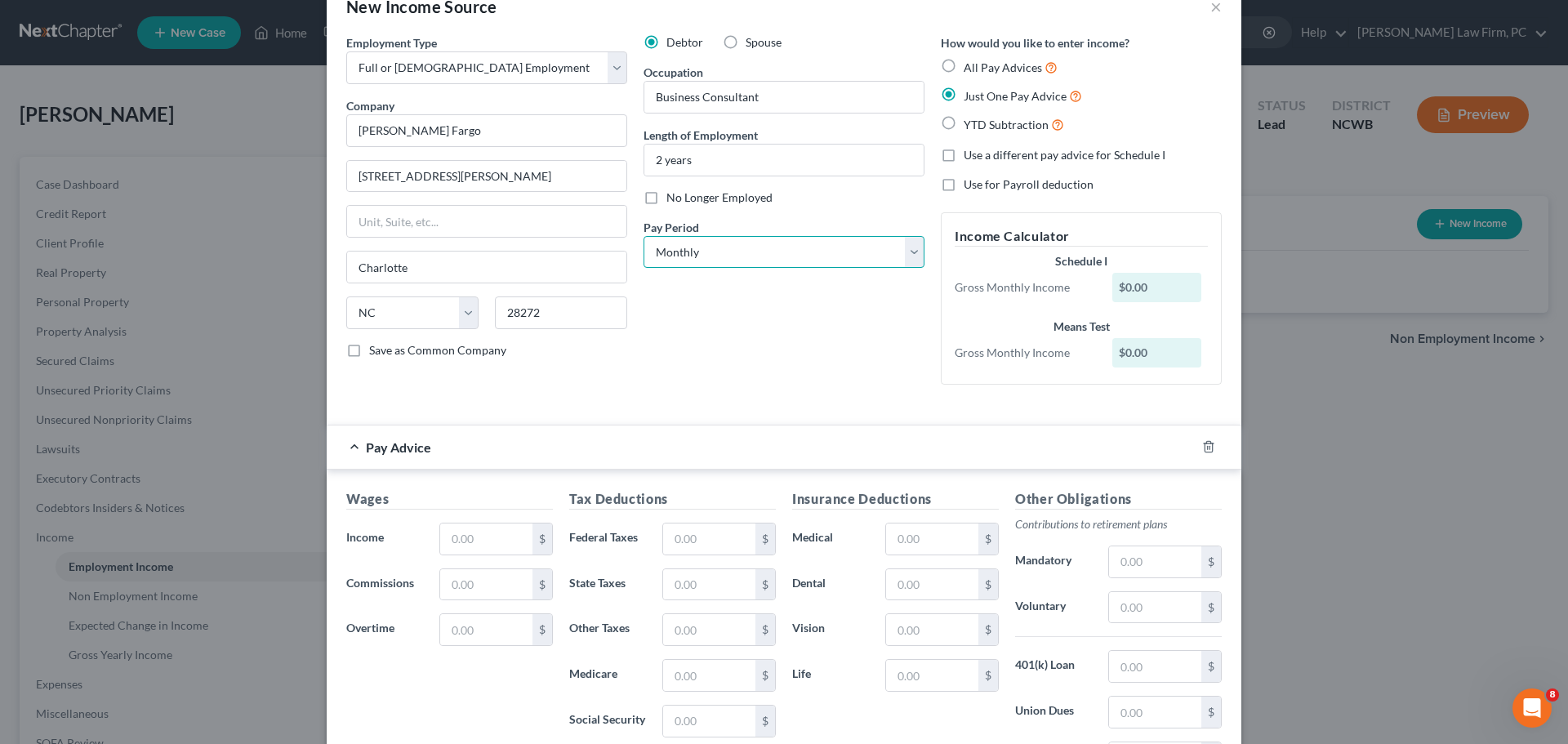
click at [778, 255] on select "Select Monthly Twice Monthly Every Other Week Weekly" at bounding box center [784, 252] width 281 height 33
select select "1"
click at [643, 236] on select "Select Monthly Twice Monthly Every Other Week Weekly" at bounding box center [784, 252] width 281 height 33
click at [483, 535] on input "text" at bounding box center [486, 539] width 92 height 31
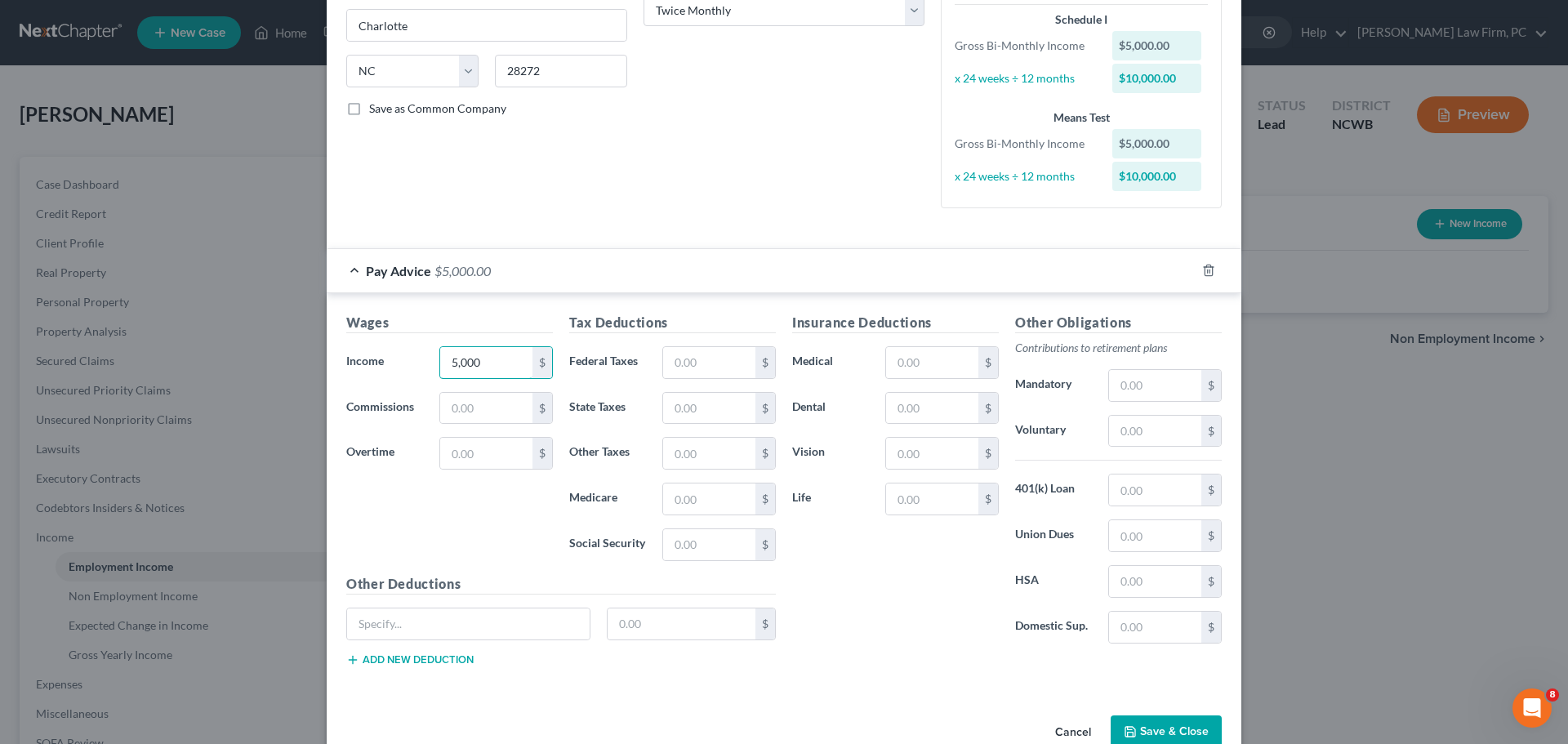
scroll to position [286, 0]
type input "5,000"
click at [687, 364] on input "text" at bounding box center [708, 359] width 92 height 31
type input "290.75"
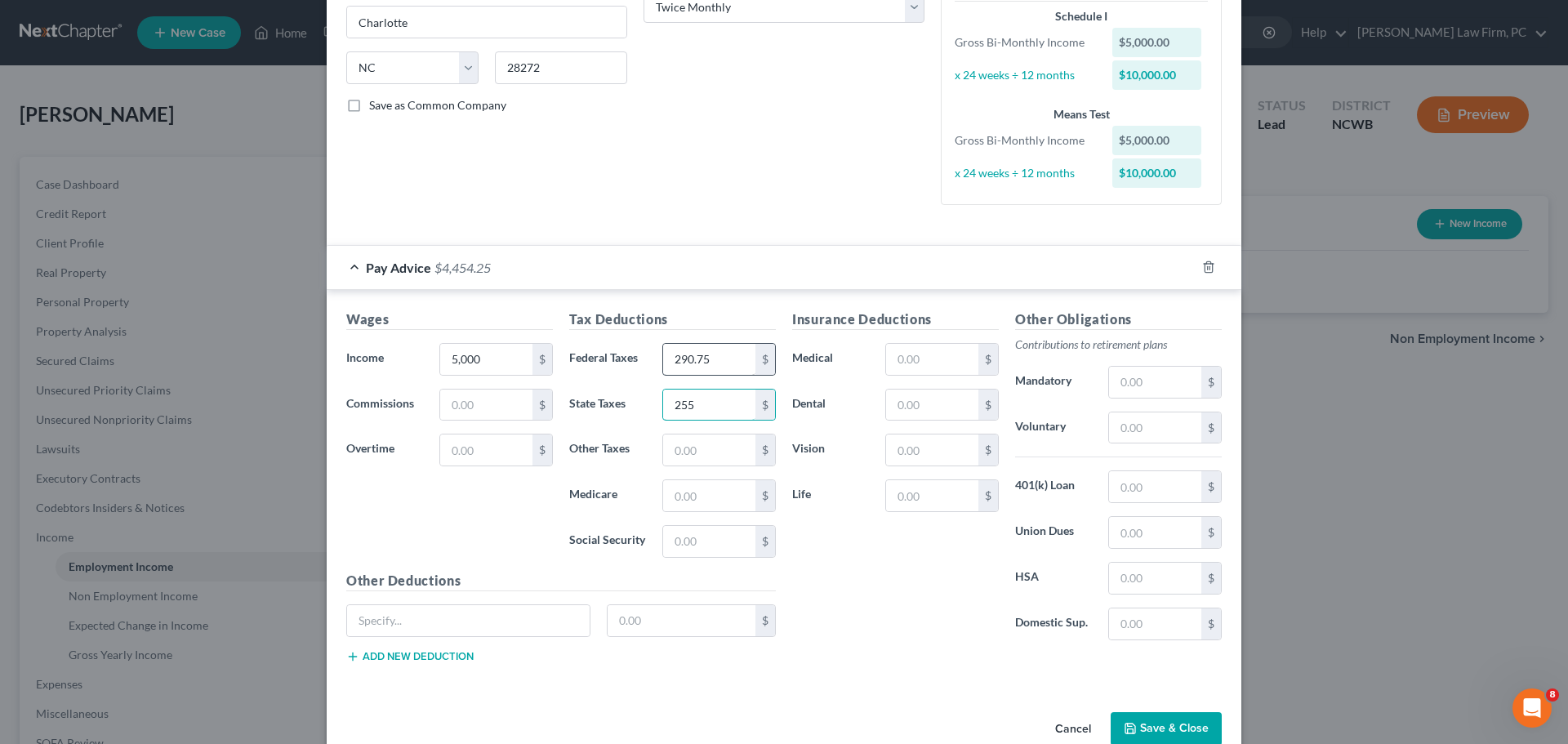
type input "255"
type input "65"
click at [927, 364] on input "text" at bounding box center [932, 359] width 92 height 31
type input "267.48"
type input "33.60"
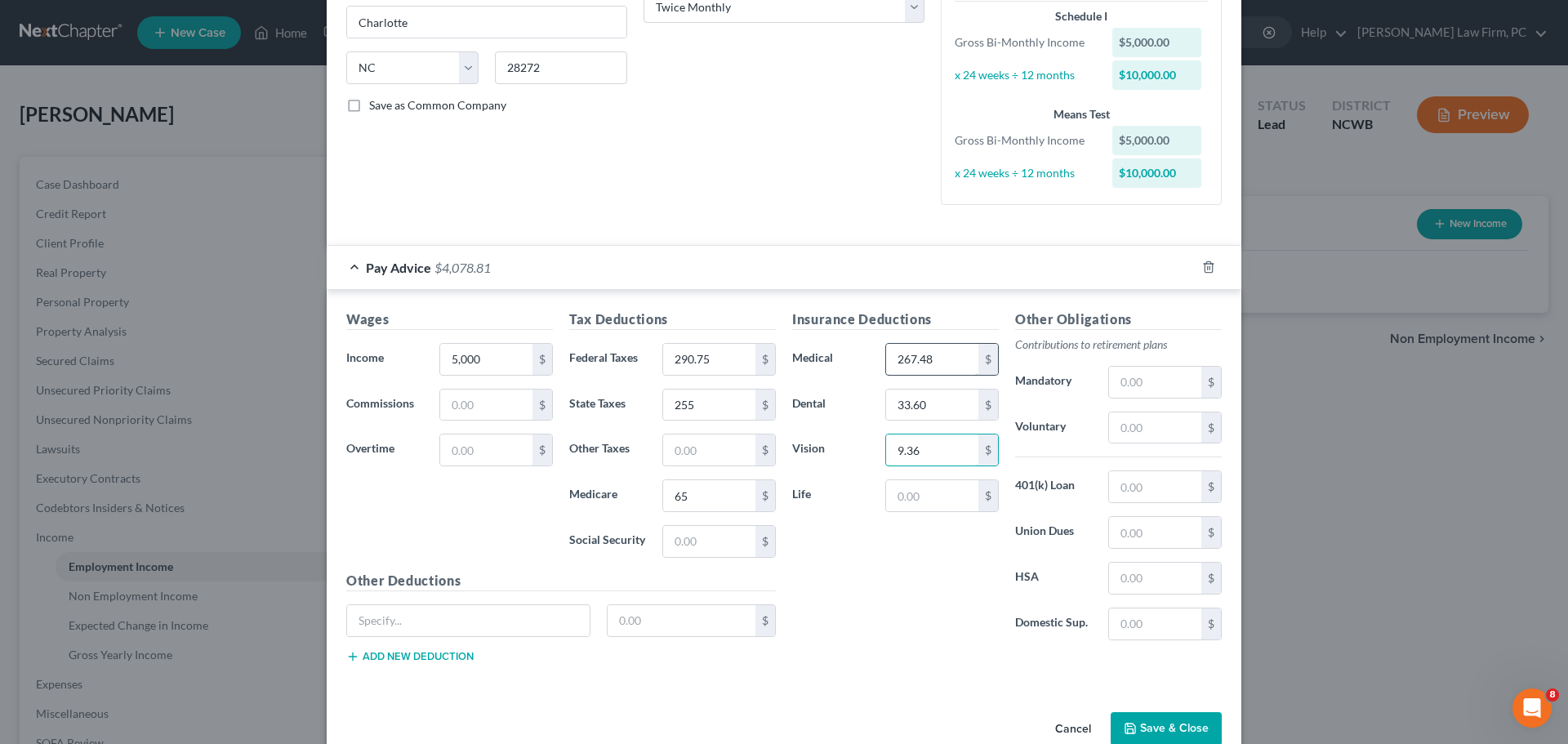
type input "9.36"
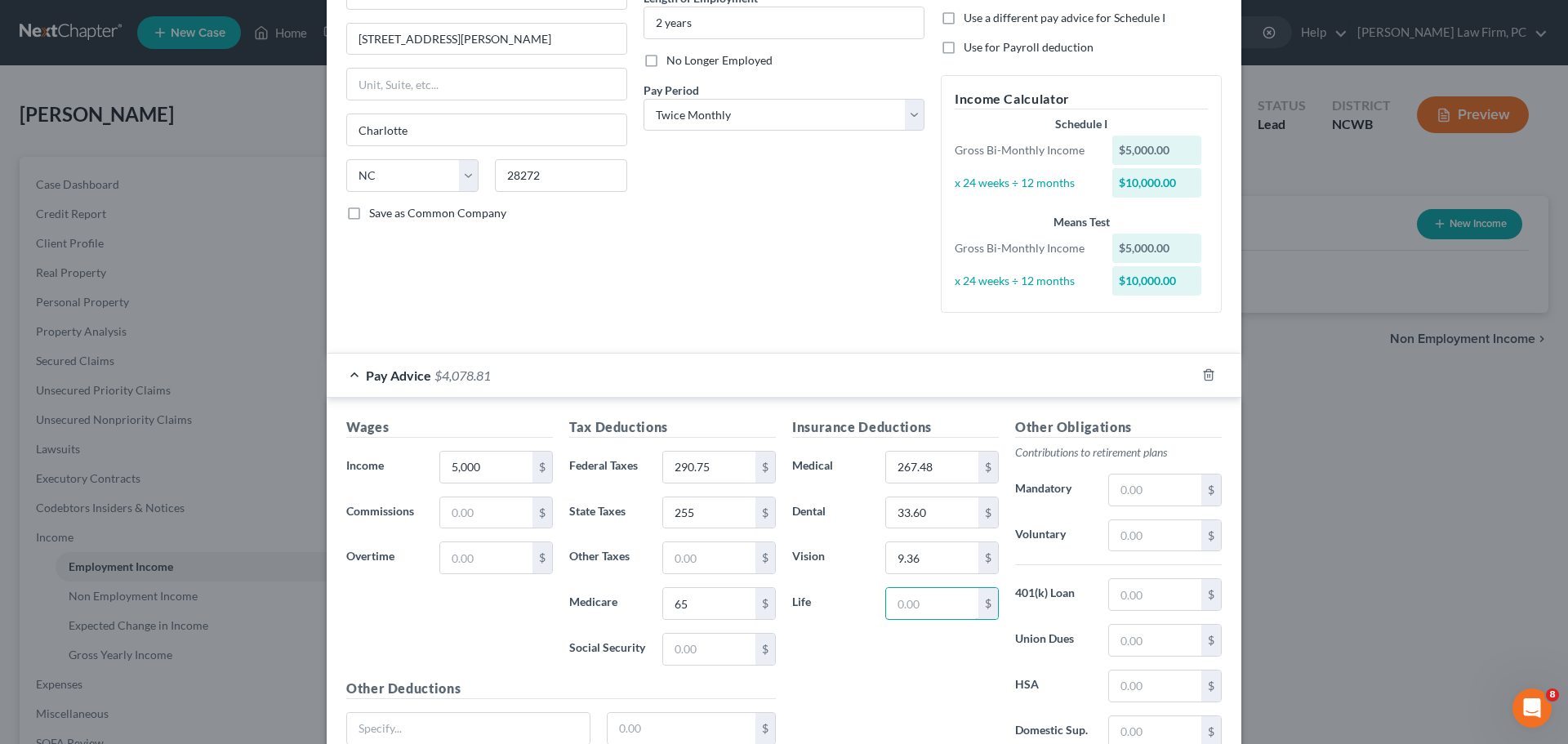
scroll to position [178, 0]
type input "68"
click at [857, 667] on div "Insurance Deductions Medical 267.48 $ Dental 33.60 $ Vision 9.36 $ Life $" at bounding box center [895, 590] width 223 height 344
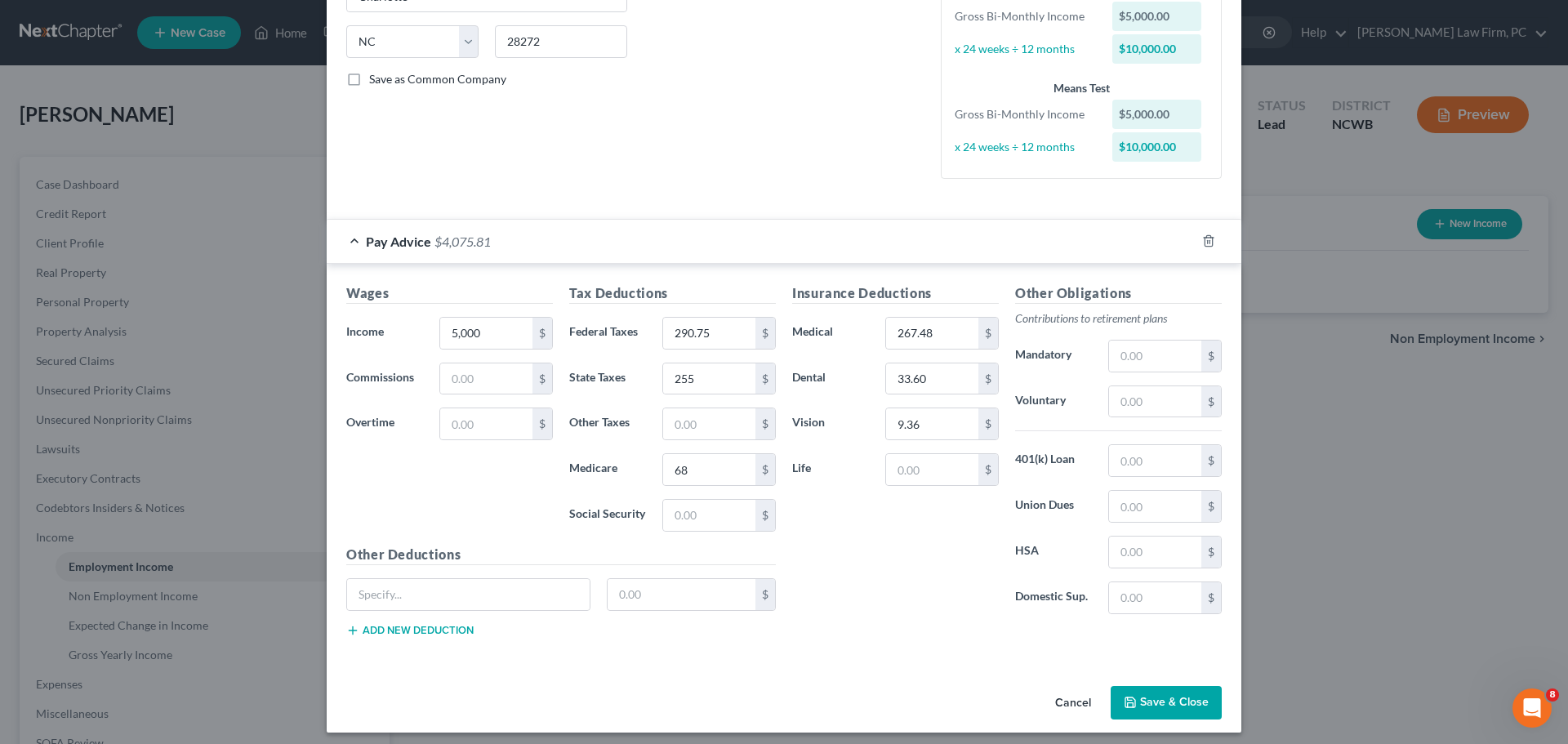
scroll to position [320, 0]
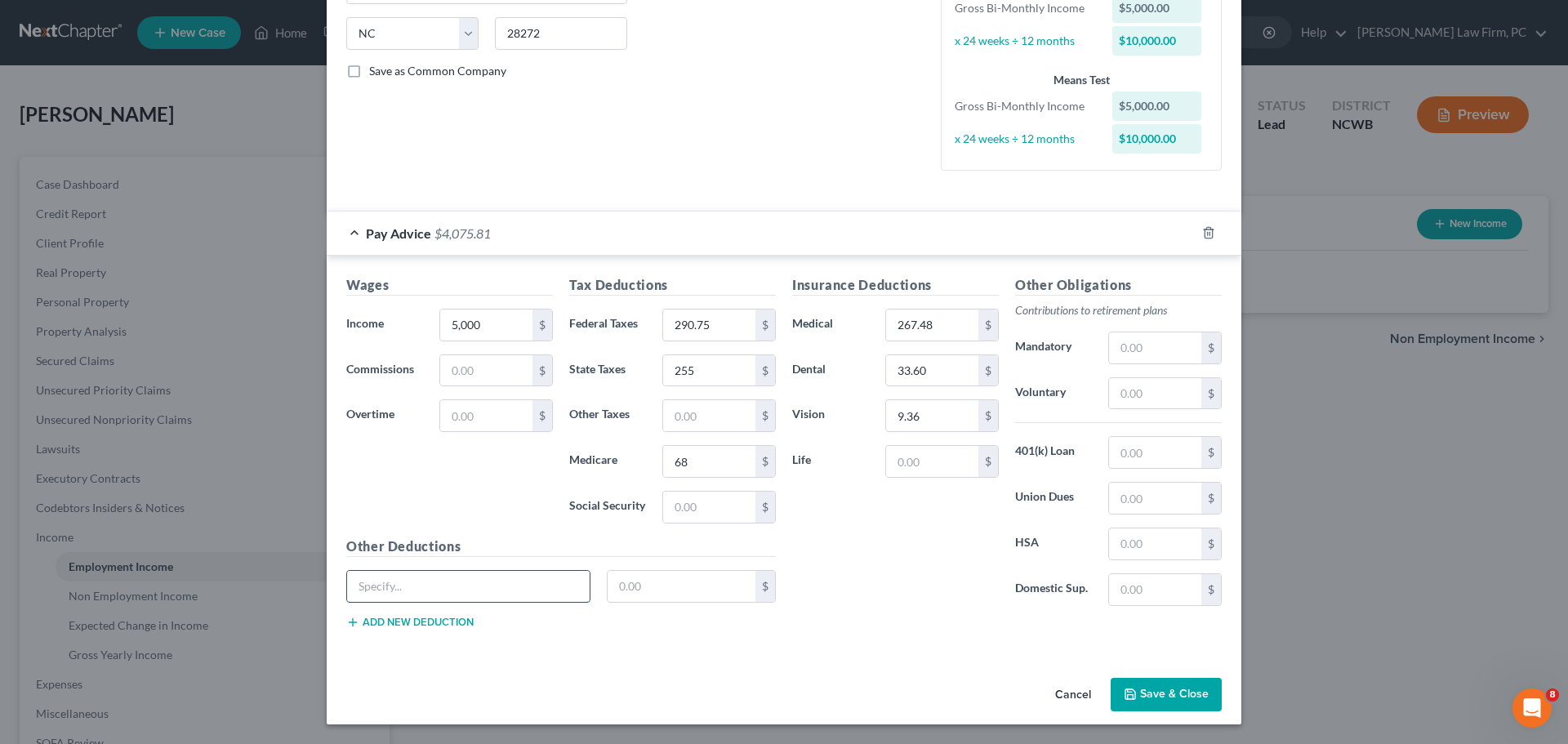
click at [510, 585] on input "text" at bounding box center [468, 586] width 243 height 31
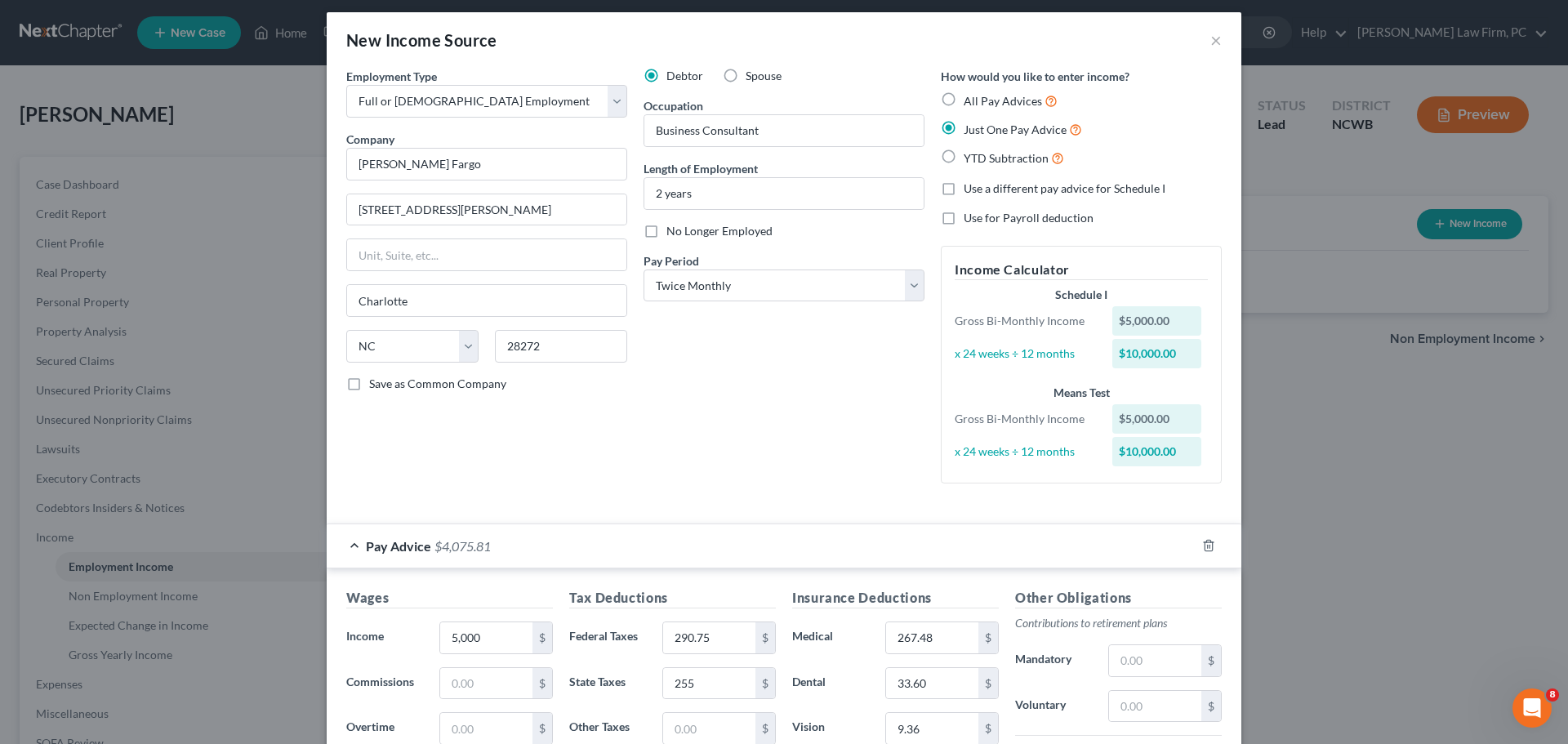
scroll to position [0, 0]
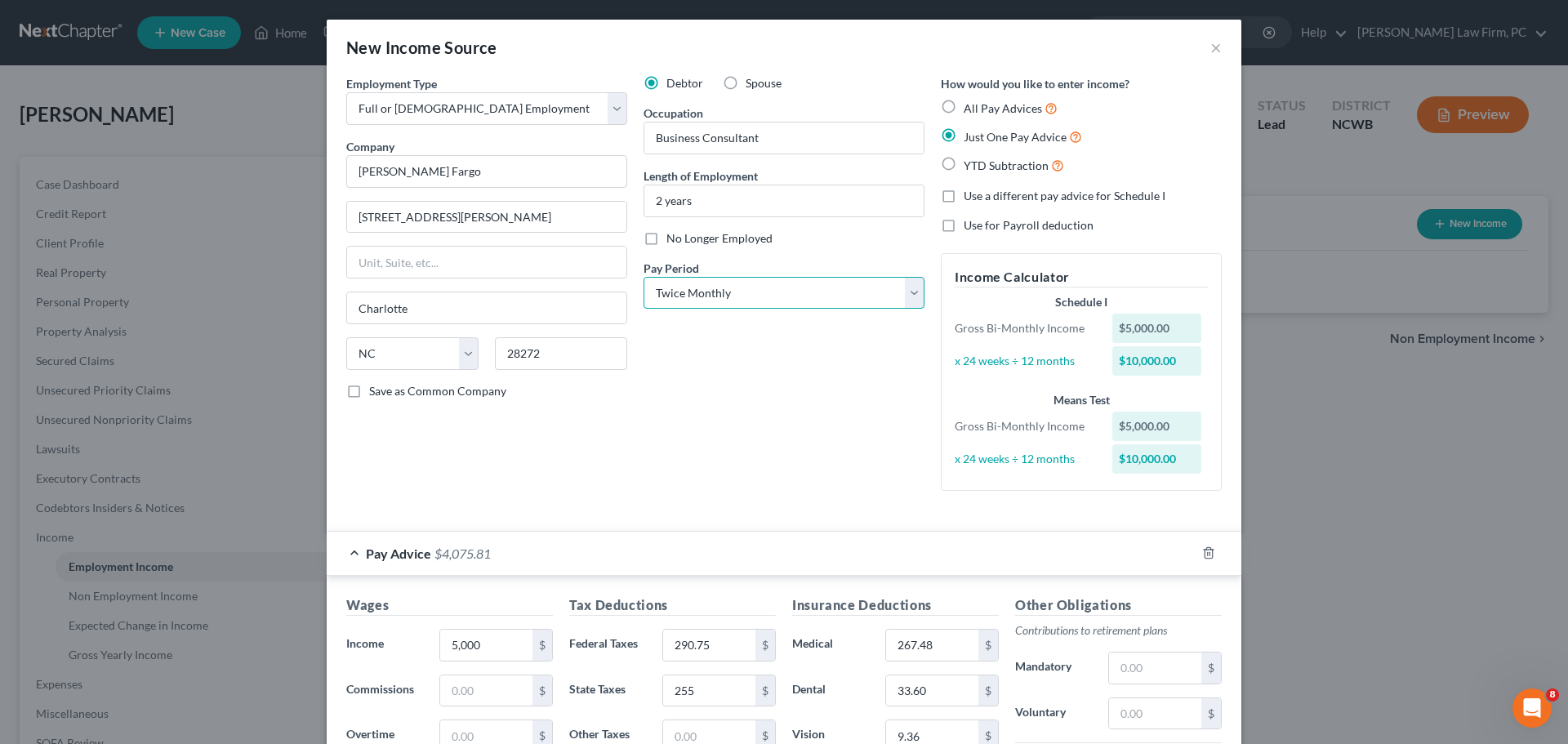
click at [713, 297] on select "Select Monthly Twice Monthly Every Other Week Weekly" at bounding box center [784, 293] width 281 height 33
click at [643, 276] on select "Select Monthly Twice Monthly Every Other Week Weekly" at bounding box center [784, 293] width 281 height 33
click at [353, 554] on div "Pay Advice $4,075.81" at bounding box center [761, 553] width 869 height 43
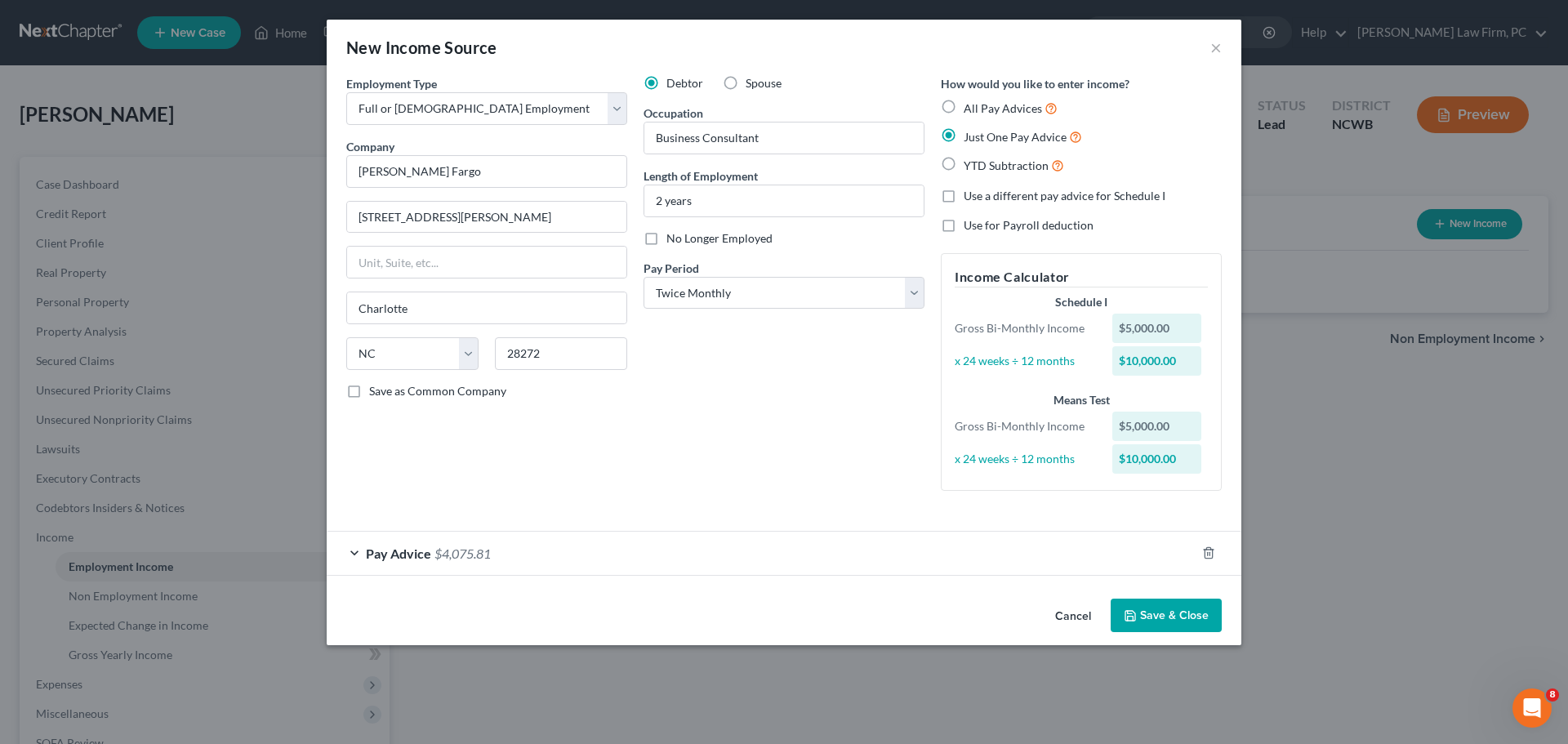
click at [347, 550] on div "Pay Advice $4,075.81" at bounding box center [761, 553] width 869 height 43
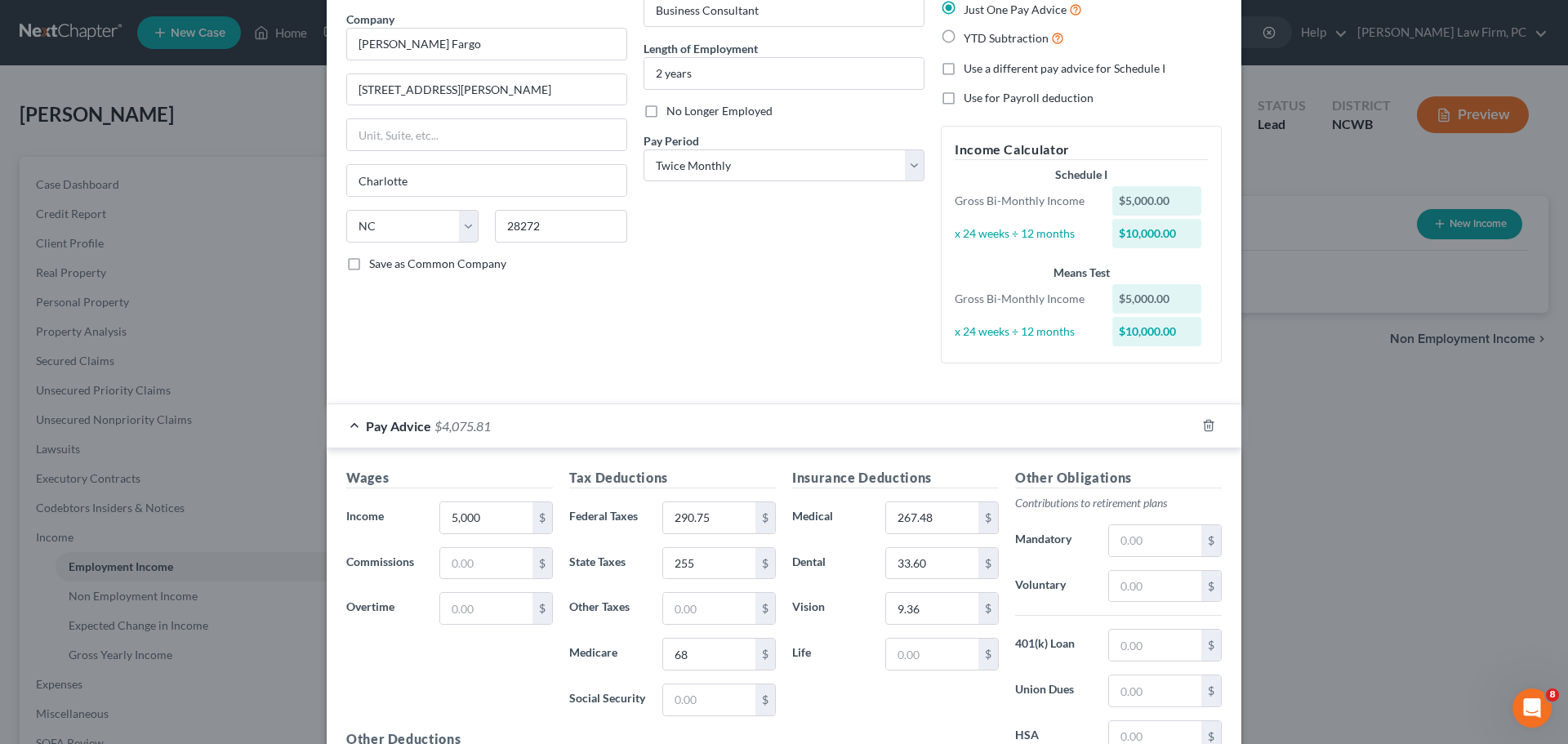
scroll to position [306, 0]
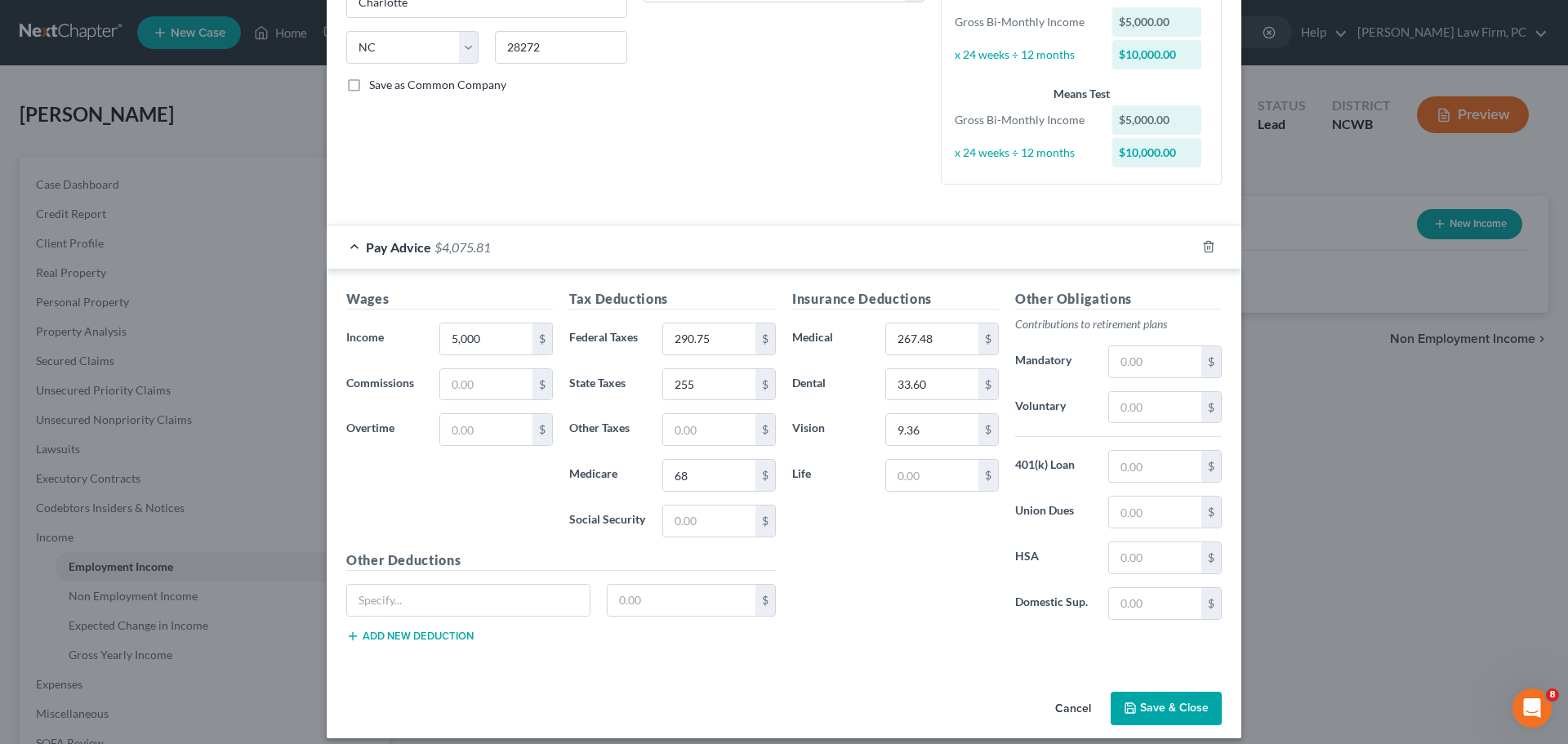
click at [1132, 706] on icon "button" at bounding box center [1129, 708] width 13 height 13
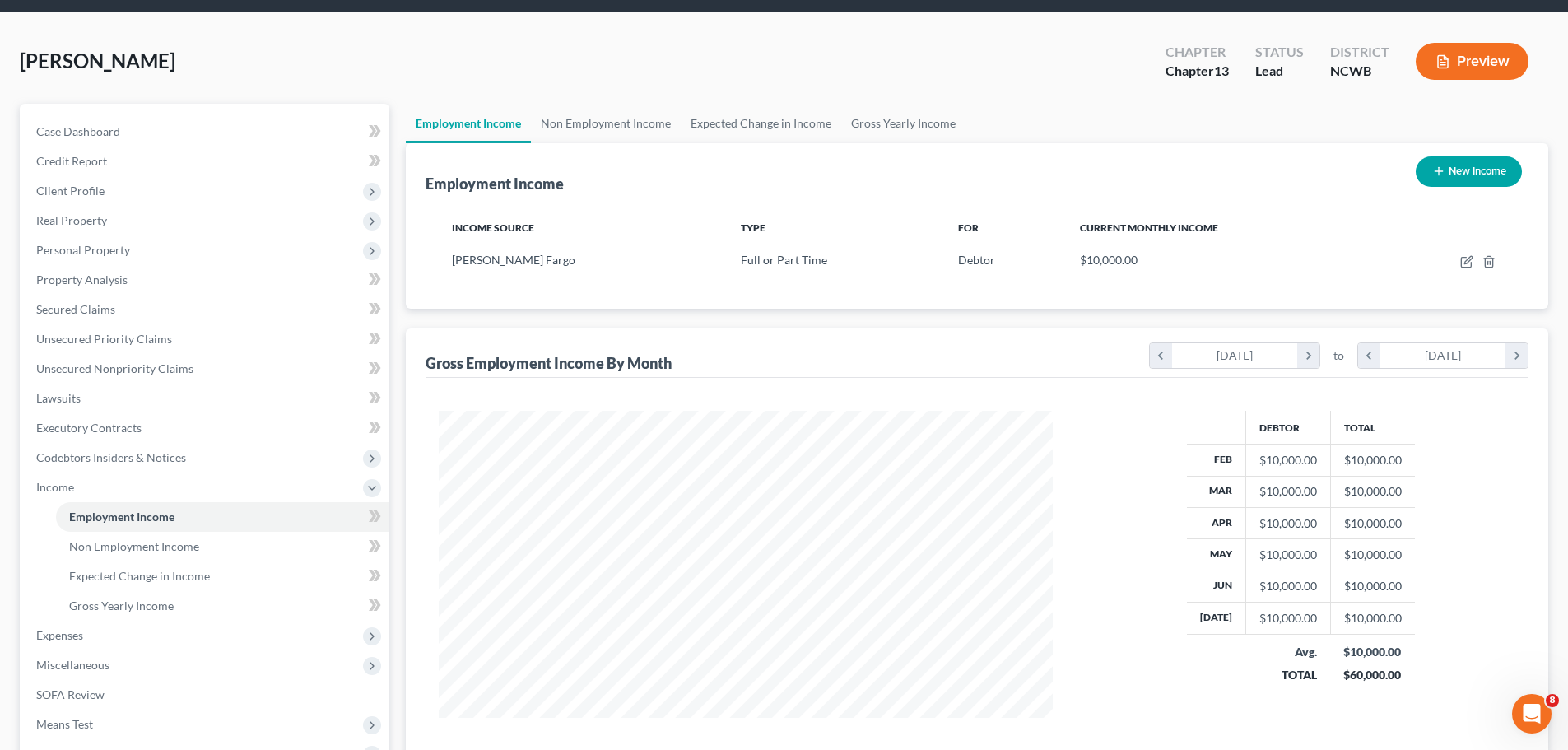
scroll to position [41, 0]
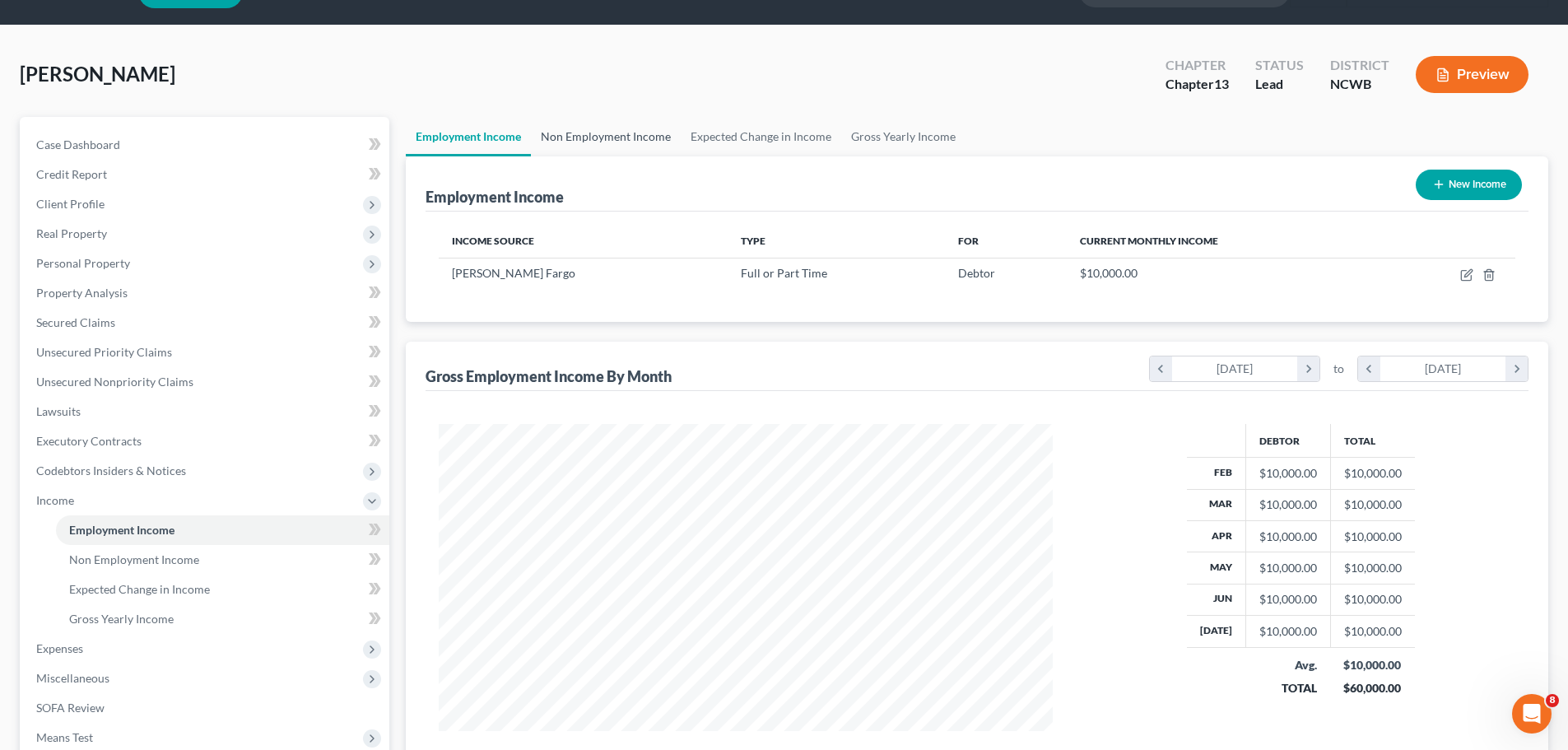
click at [624, 136] on link "Non Employment Income" at bounding box center [606, 136] width 150 height 39
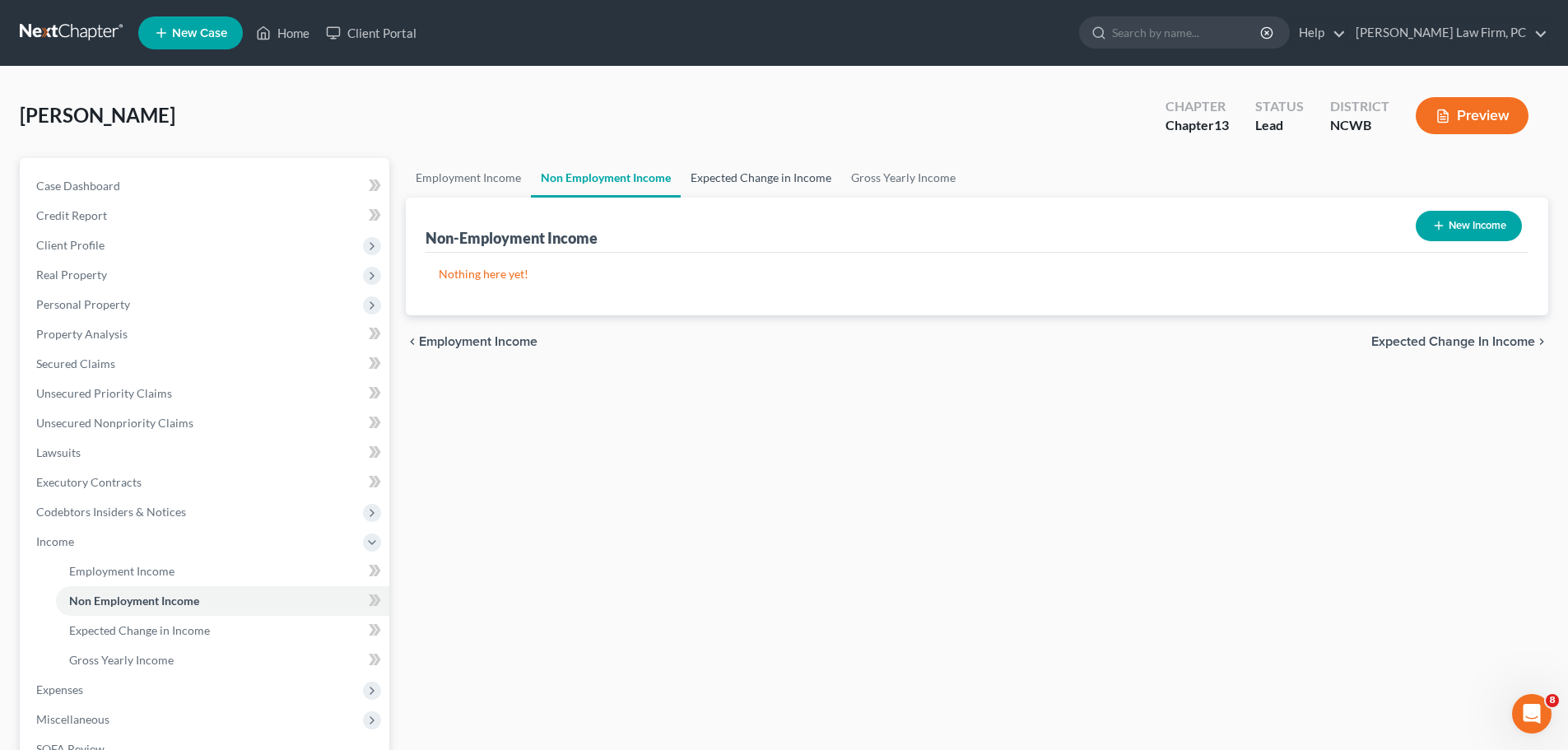
click at [751, 185] on link "Expected Change in Income" at bounding box center [761, 177] width 160 height 39
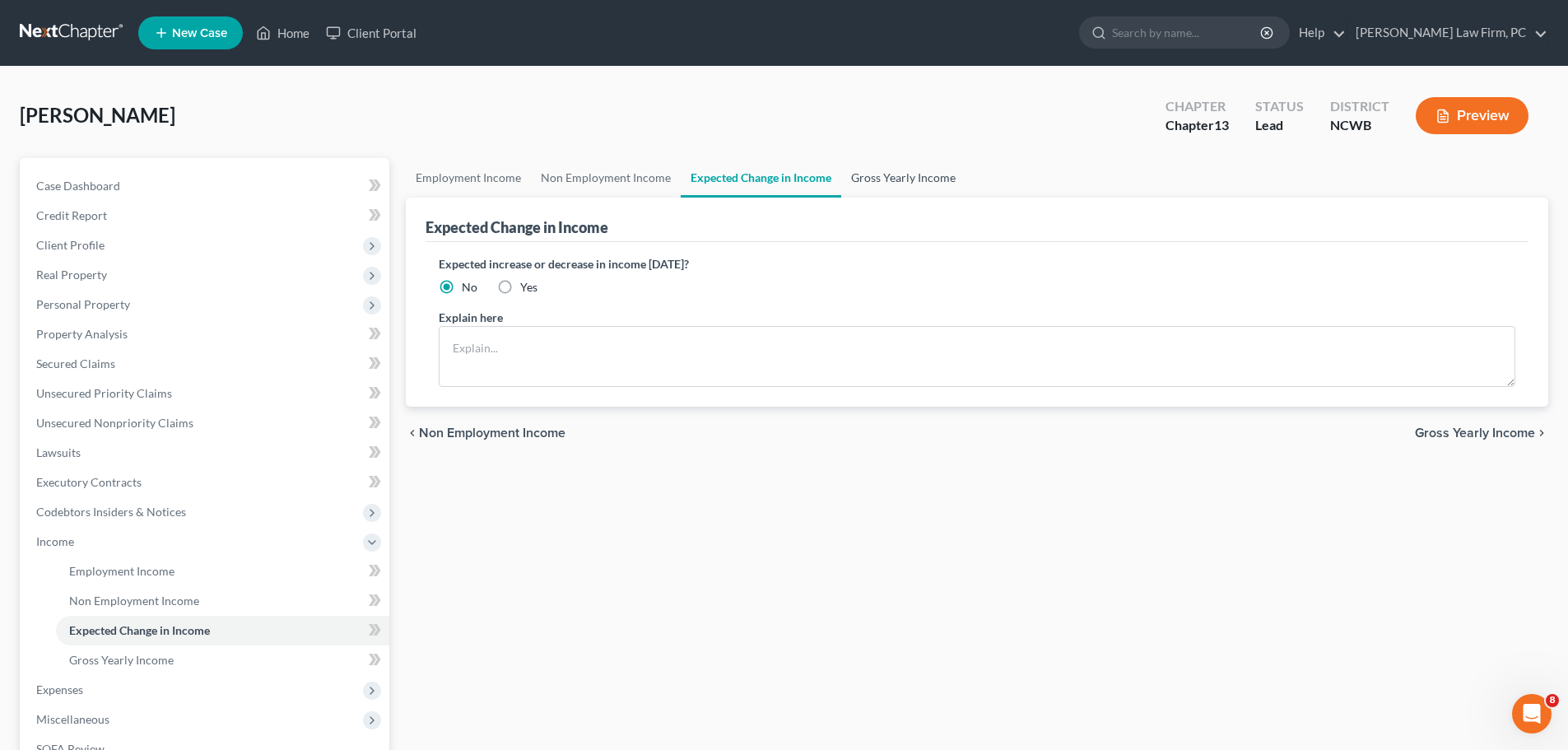
click at [882, 182] on link "Gross Yearly Income" at bounding box center [903, 177] width 124 height 39
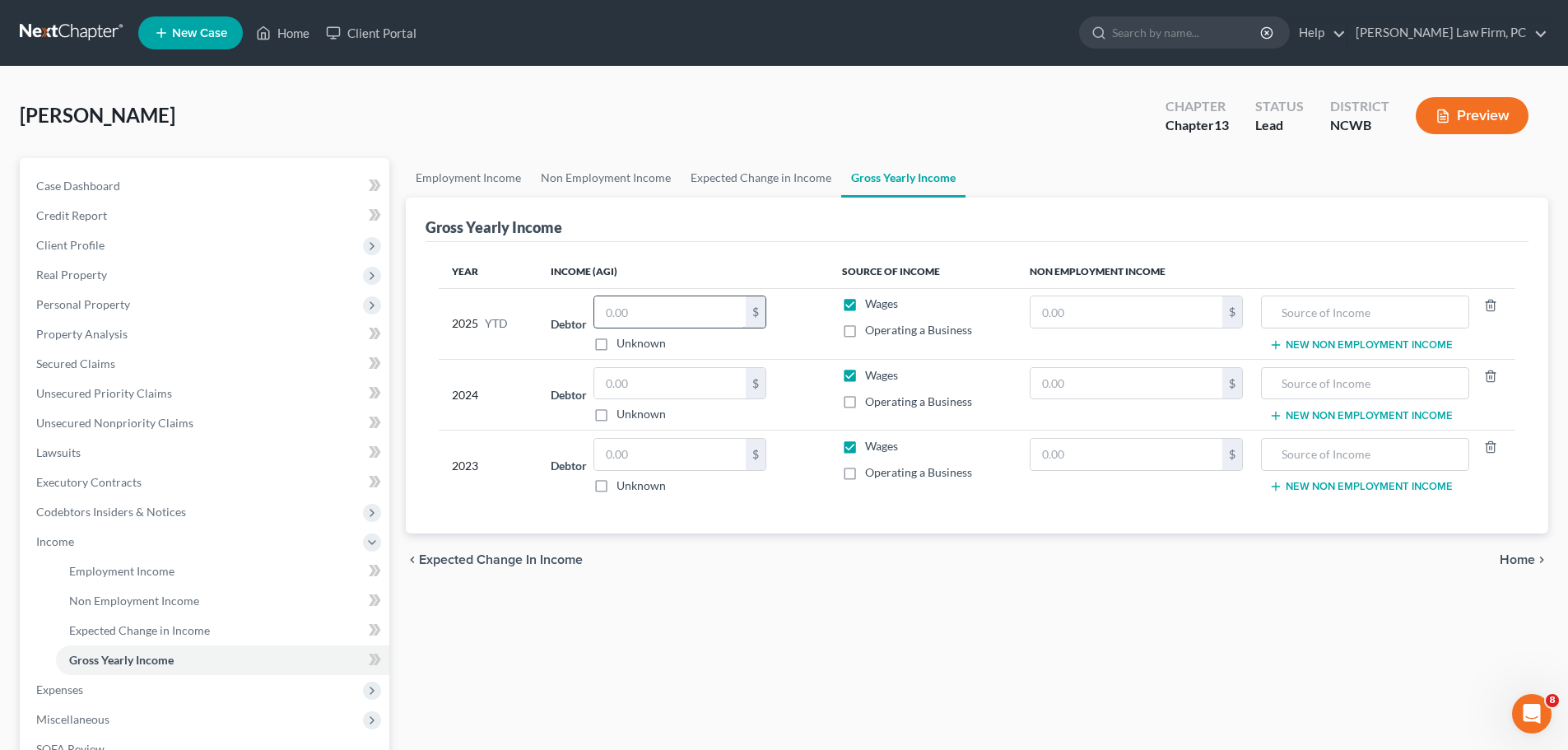
click at [651, 309] on input "text" at bounding box center [670, 312] width 152 height 32
type input "107,000"
click at [641, 378] on input "text" at bounding box center [670, 384] width 152 height 32
type input "107,000"
click at [625, 316] on input "text" at bounding box center [670, 312] width 152 height 32
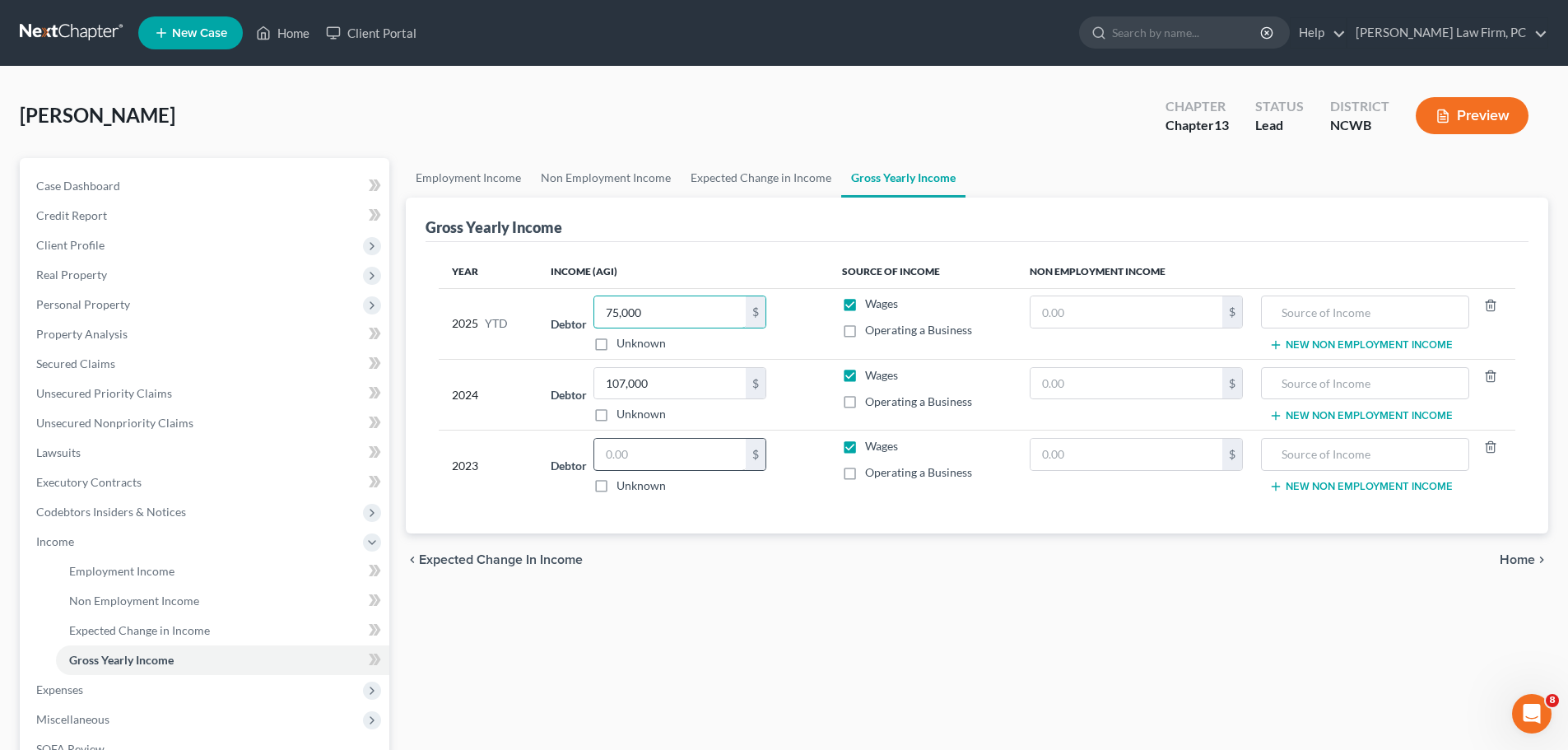
type input "75,000"
click at [637, 460] on input "text" at bounding box center [670, 454] width 152 height 32
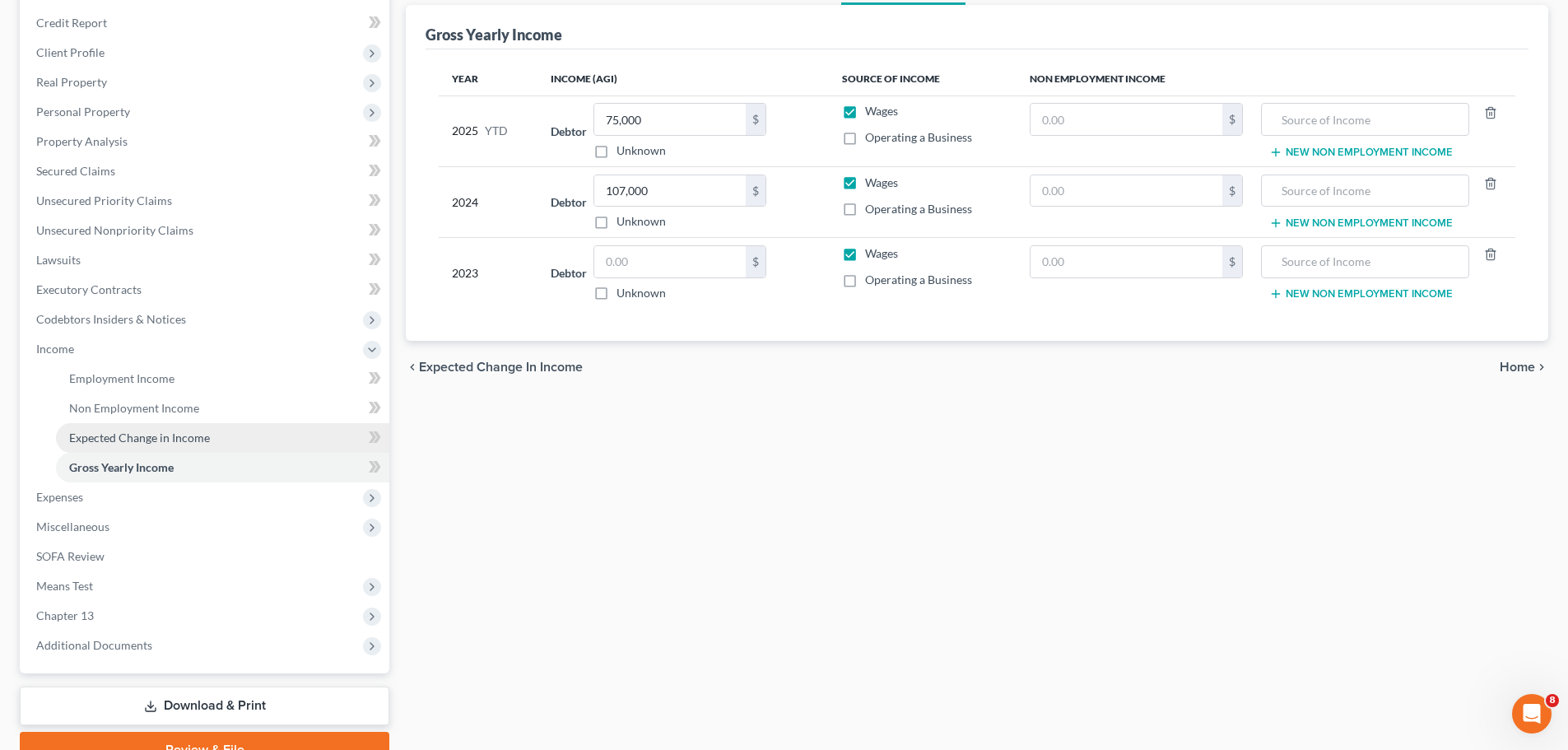
scroll to position [205, 0]
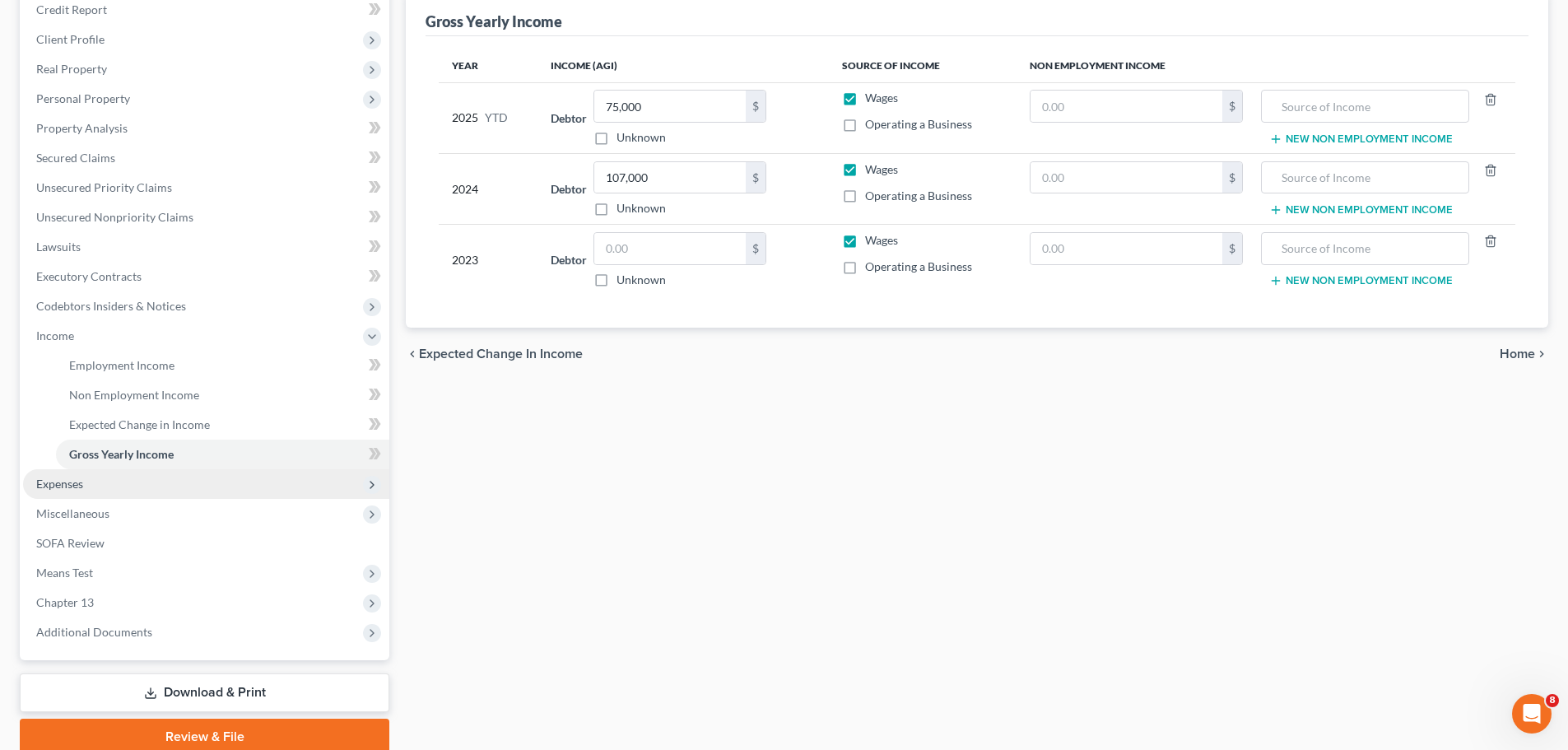
click at [61, 485] on span "Expenses" at bounding box center [60, 483] width 47 height 14
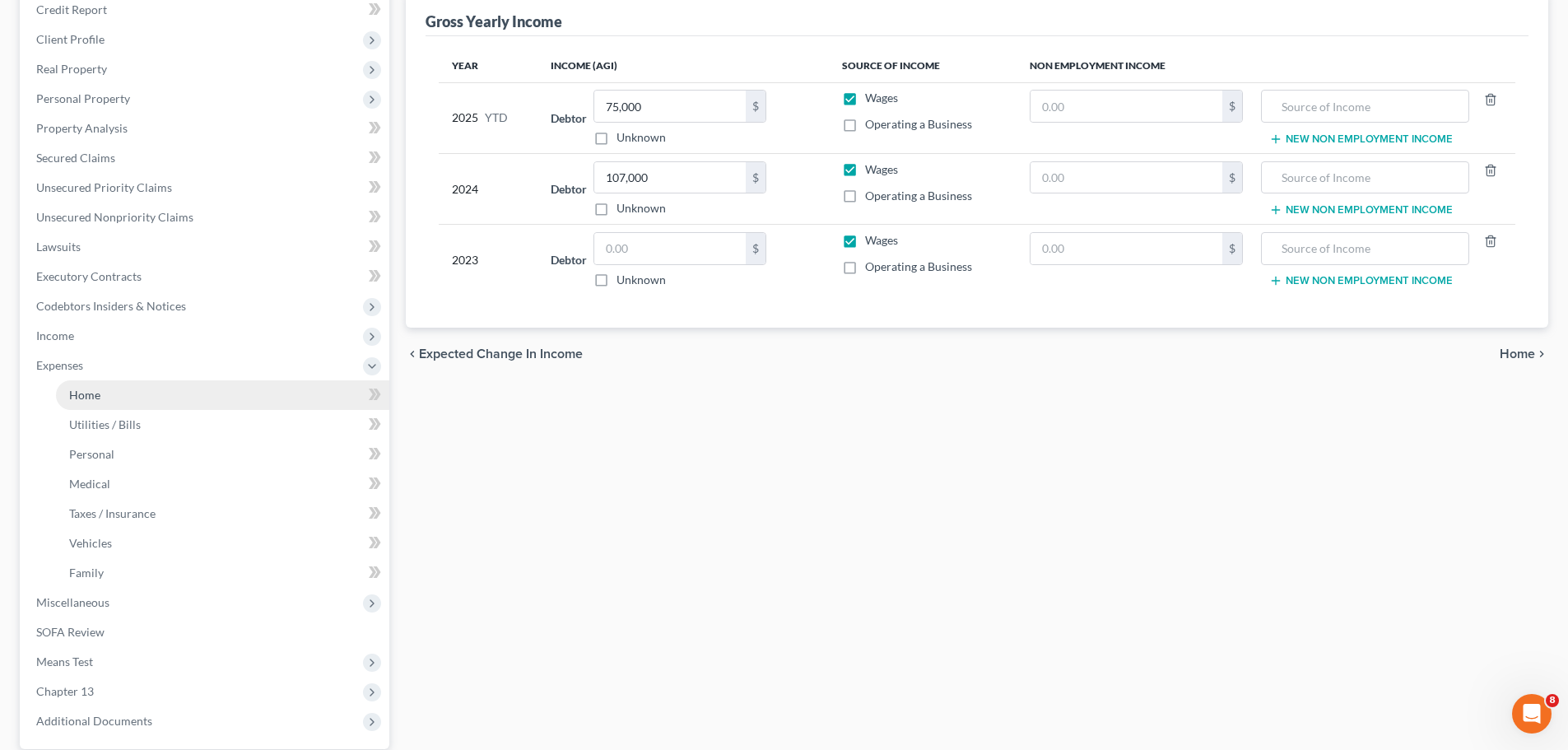
click at [101, 388] on link "Home" at bounding box center [222, 395] width 333 height 30
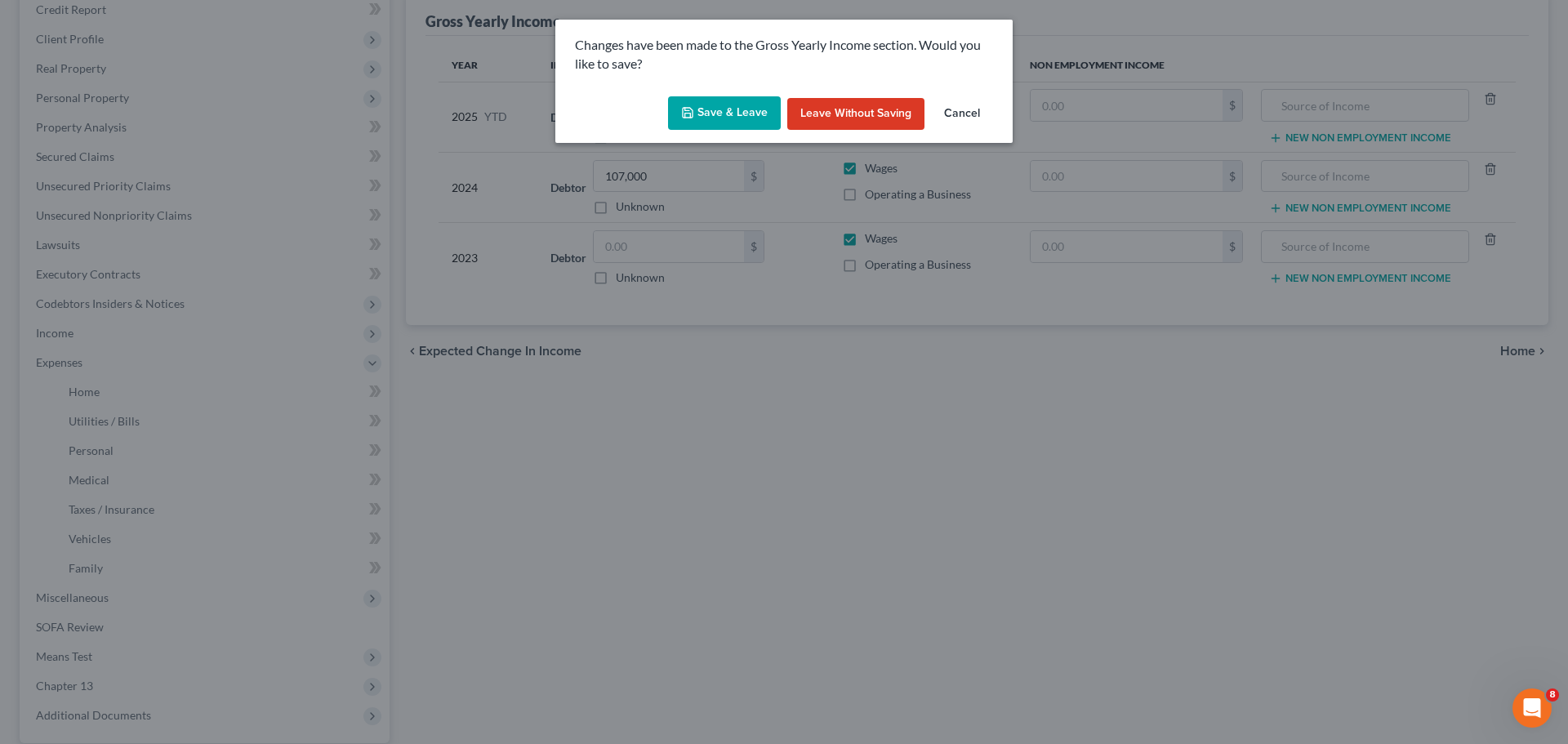
click at [724, 113] on button "Save & Leave" at bounding box center [724, 113] width 112 height 35
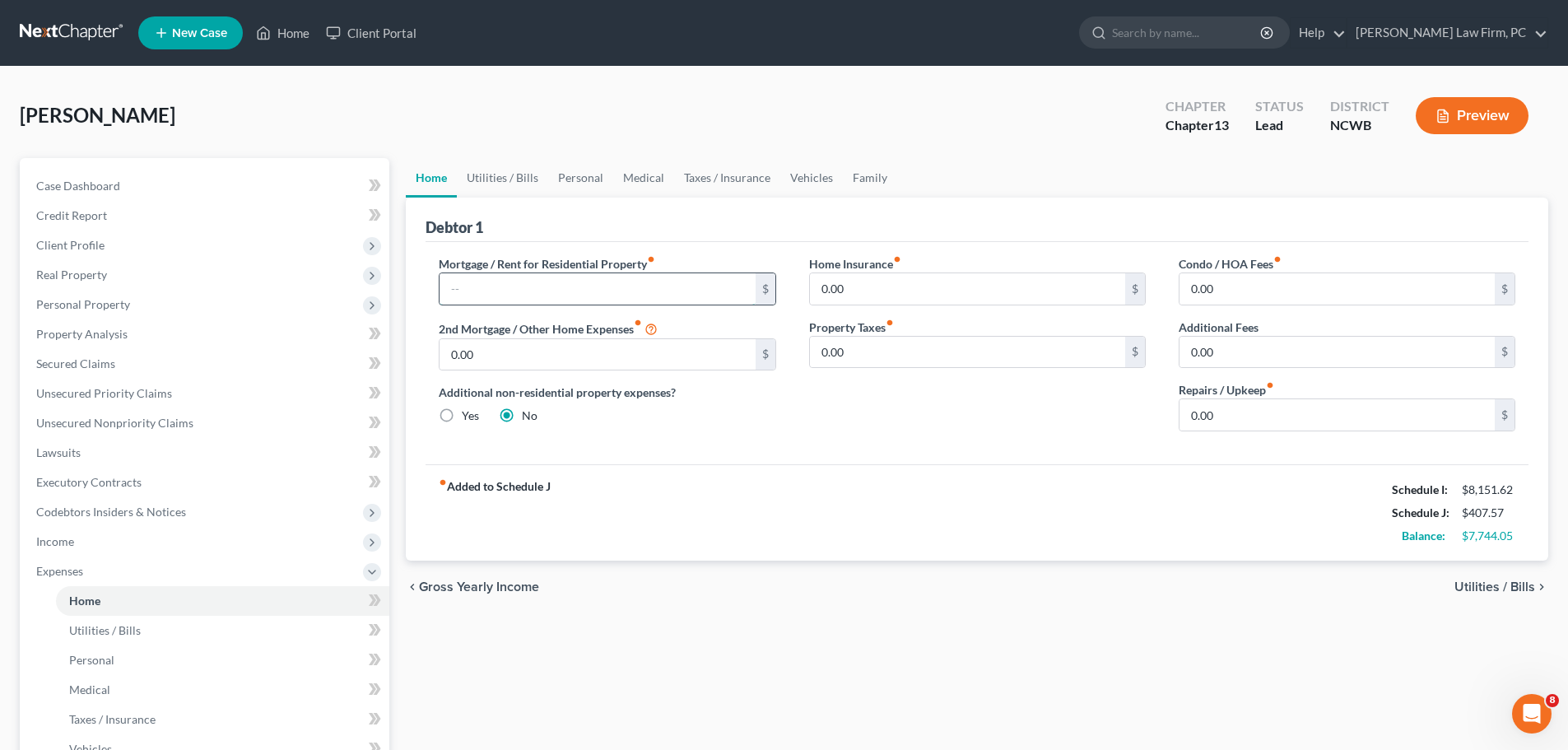
click at [554, 292] on input "text" at bounding box center [597, 289] width 315 height 32
click at [467, 303] on input "text" at bounding box center [597, 289] width 315 height 32
type input "2,523"
click at [1242, 293] on input "0.00" at bounding box center [1337, 289] width 315 height 32
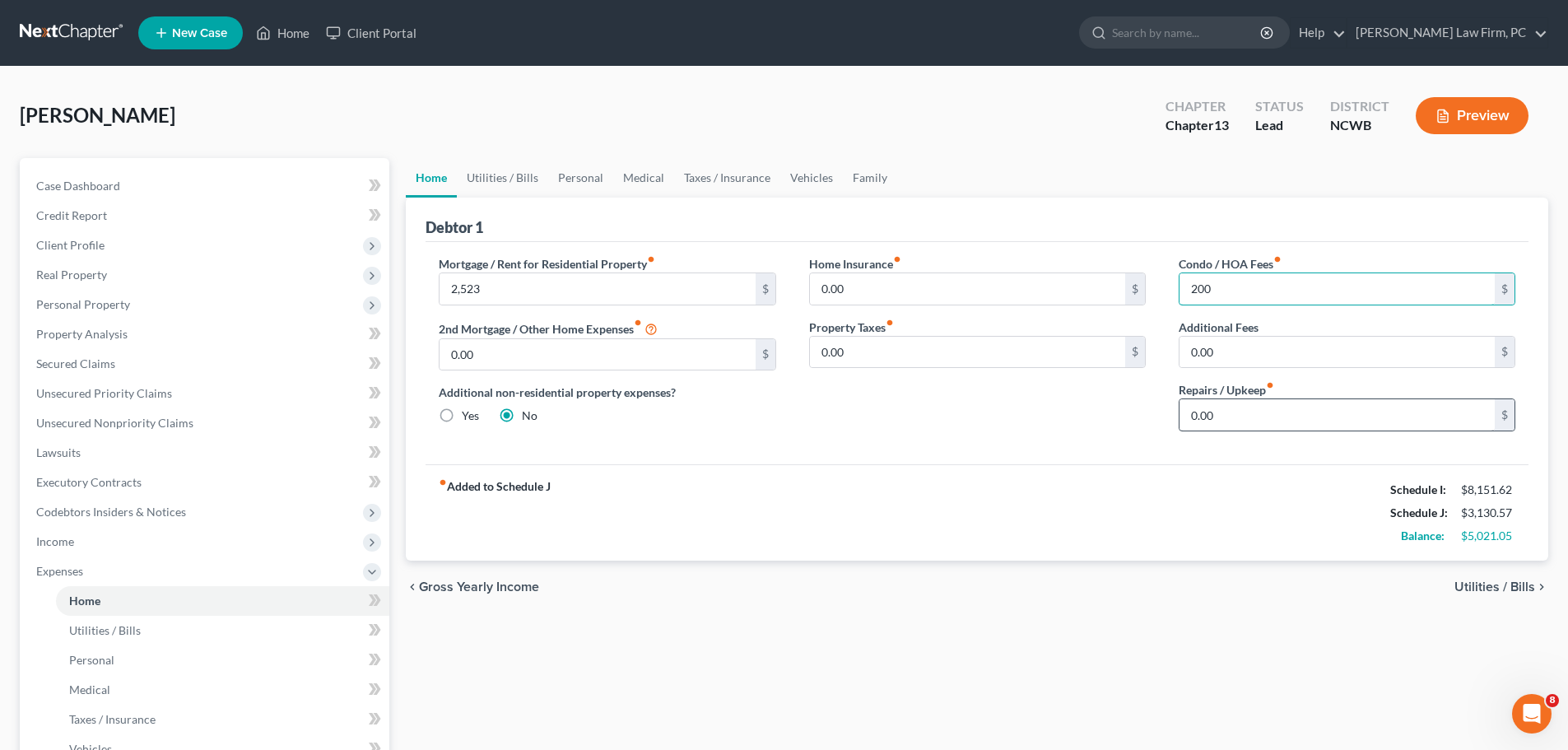
type input "200"
click at [1249, 412] on input "0.00" at bounding box center [1337, 414] width 315 height 32
type input "250"
click at [1500, 580] on span "Utilities / Bills" at bounding box center [1495, 586] width 81 height 13
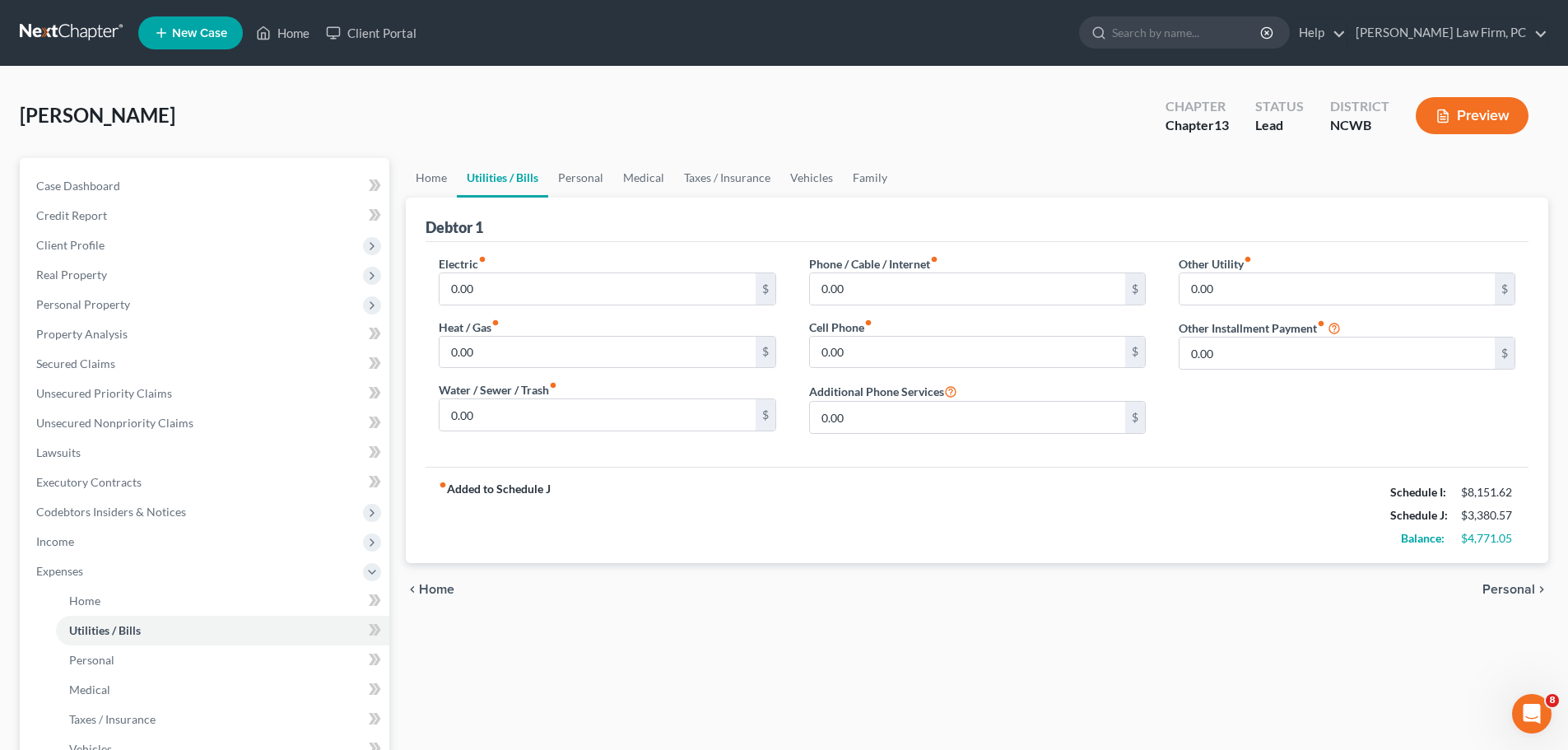
click at [534, 270] on div "Electric fiber_manual_record 0.00 $" at bounding box center [607, 280] width 337 height 50
click at [519, 286] on input "0.00" at bounding box center [597, 289] width 315 height 32
click at [69, 542] on span "Income" at bounding box center [55, 541] width 37 height 14
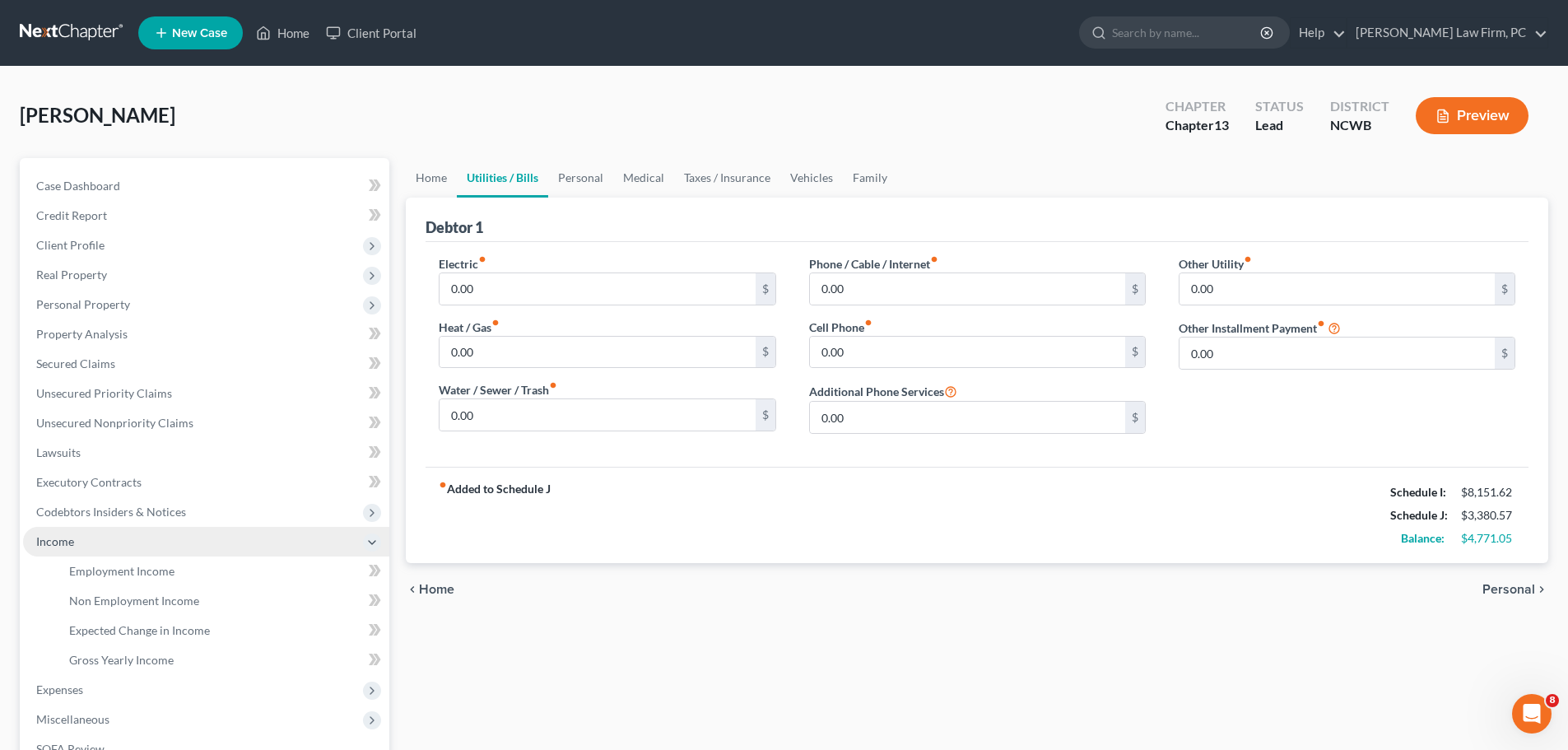
click at [68, 542] on span "Income" at bounding box center [55, 541] width 37 height 14
click at [72, 532] on span "Income" at bounding box center [206, 541] width 366 height 30
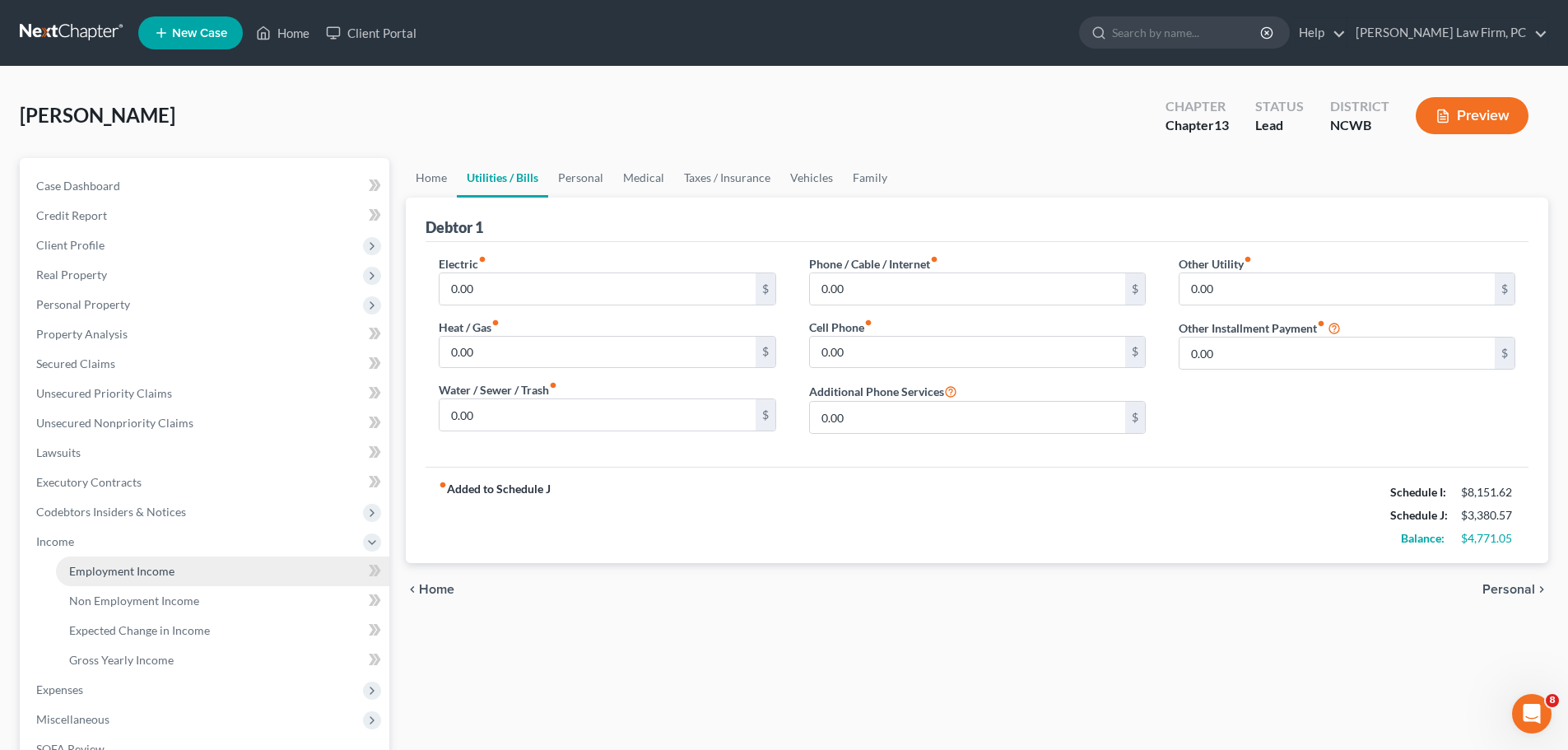
click at [107, 563] on link "Employment Income" at bounding box center [222, 571] width 333 height 30
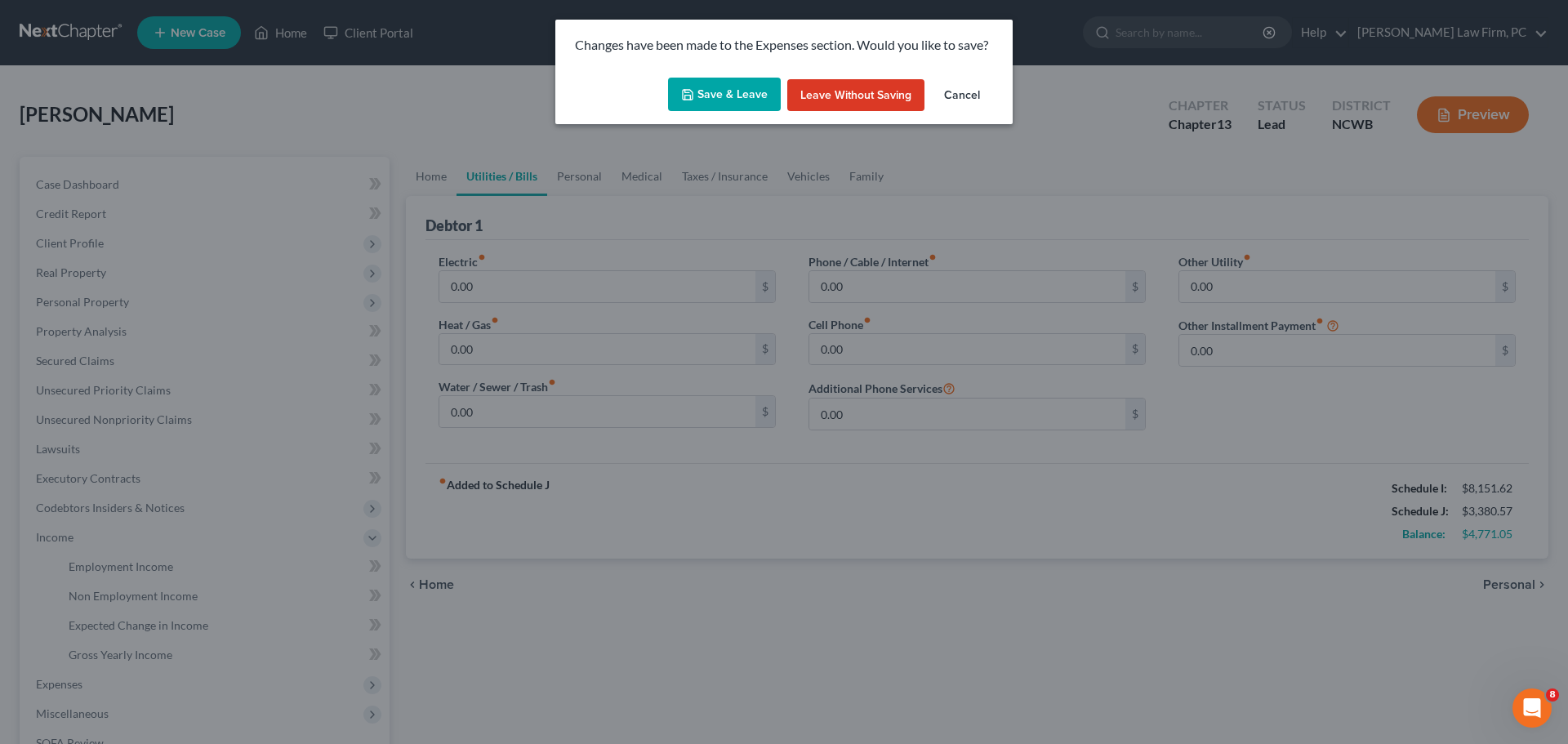
click at [729, 88] on button "Save & Leave" at bounding box center [724, 95] width 112 height 35
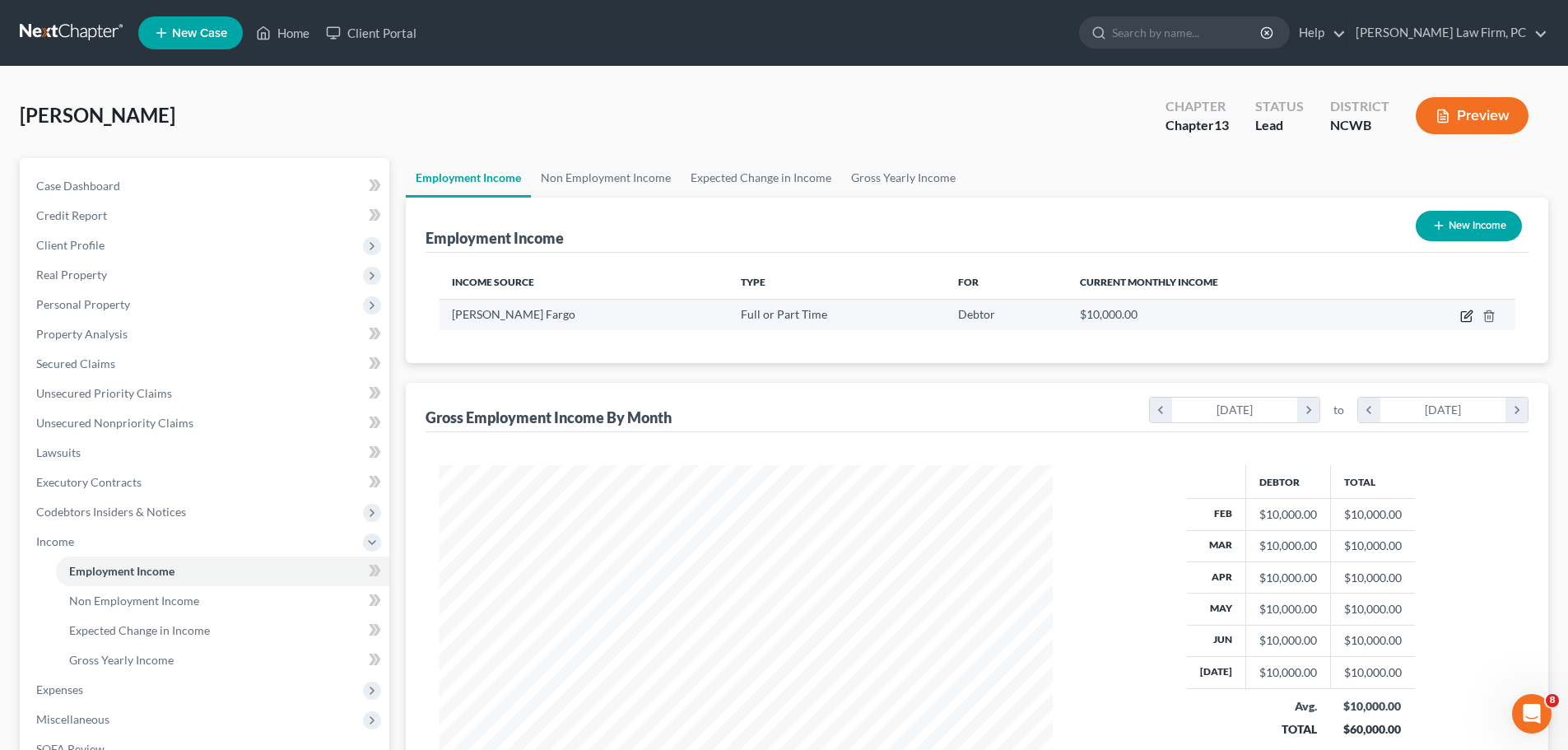
click at [1472, 309] on icon "button" at bounding box center [1467, 315] width 13 height 13
select select "0"
select select "28"
select select "1"
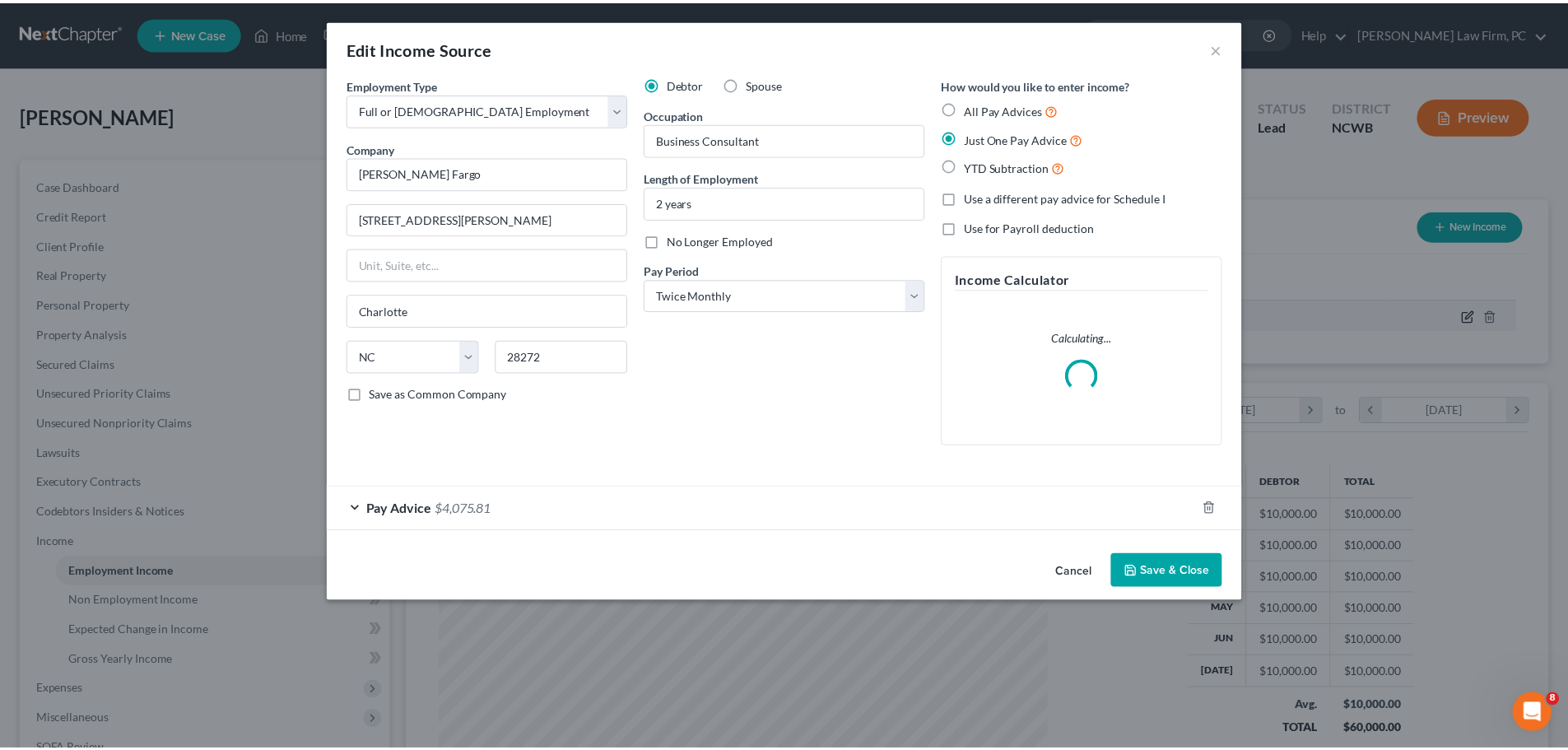
scroll to position [309, 653]
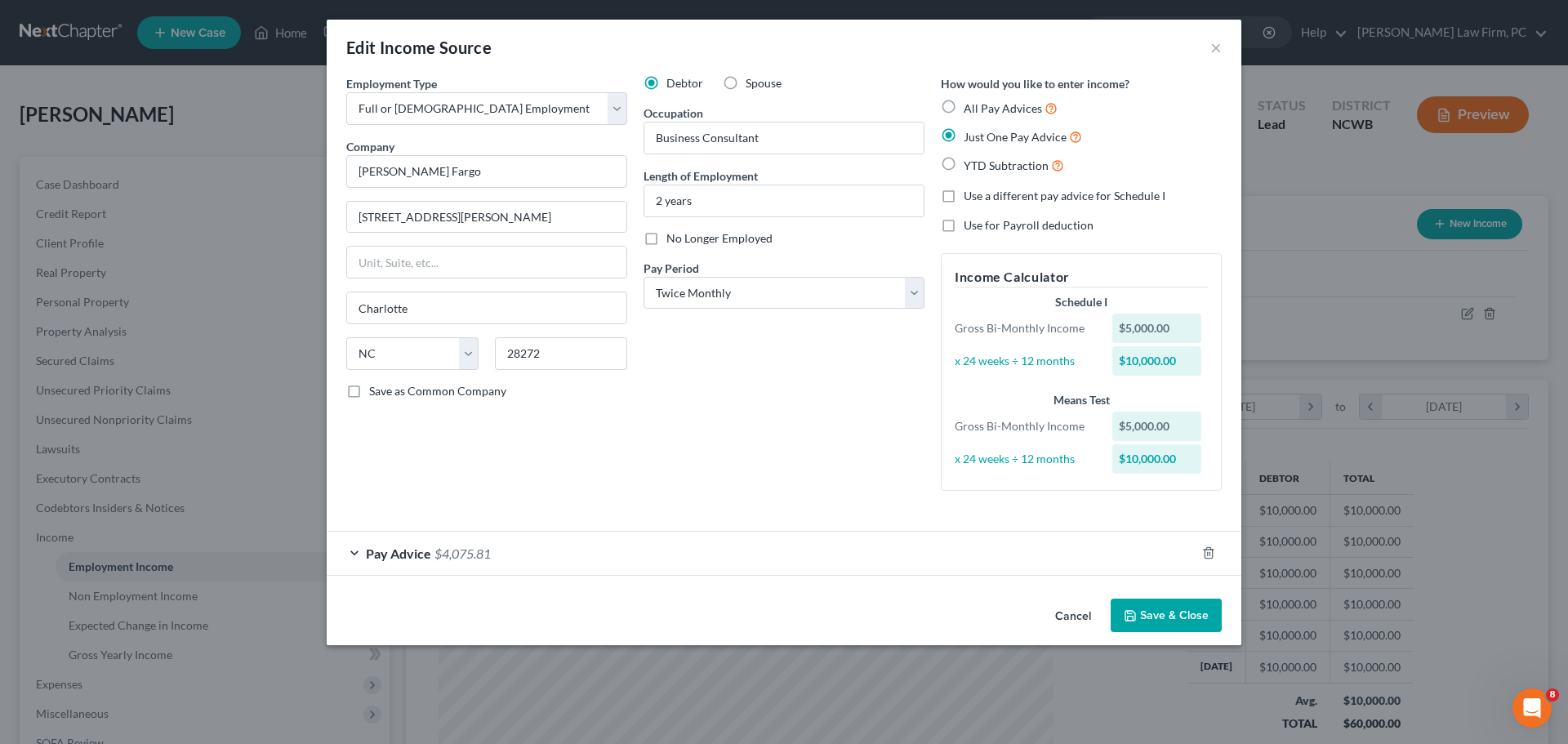
click at [746, 84] on label "Spouse" at bounding box center [763, 83] width 36 height 16
click at [752, 84] on input "Spouse" at bounding box center [757, 80] width 11 height 11
radio input "true"
click at [666, 85] on label "Debtor" at bounding box center [684, 83] width 36 height 16
click at [673, 85] on input "Debtor" at bounding box center [678, 80] width 11 height 11
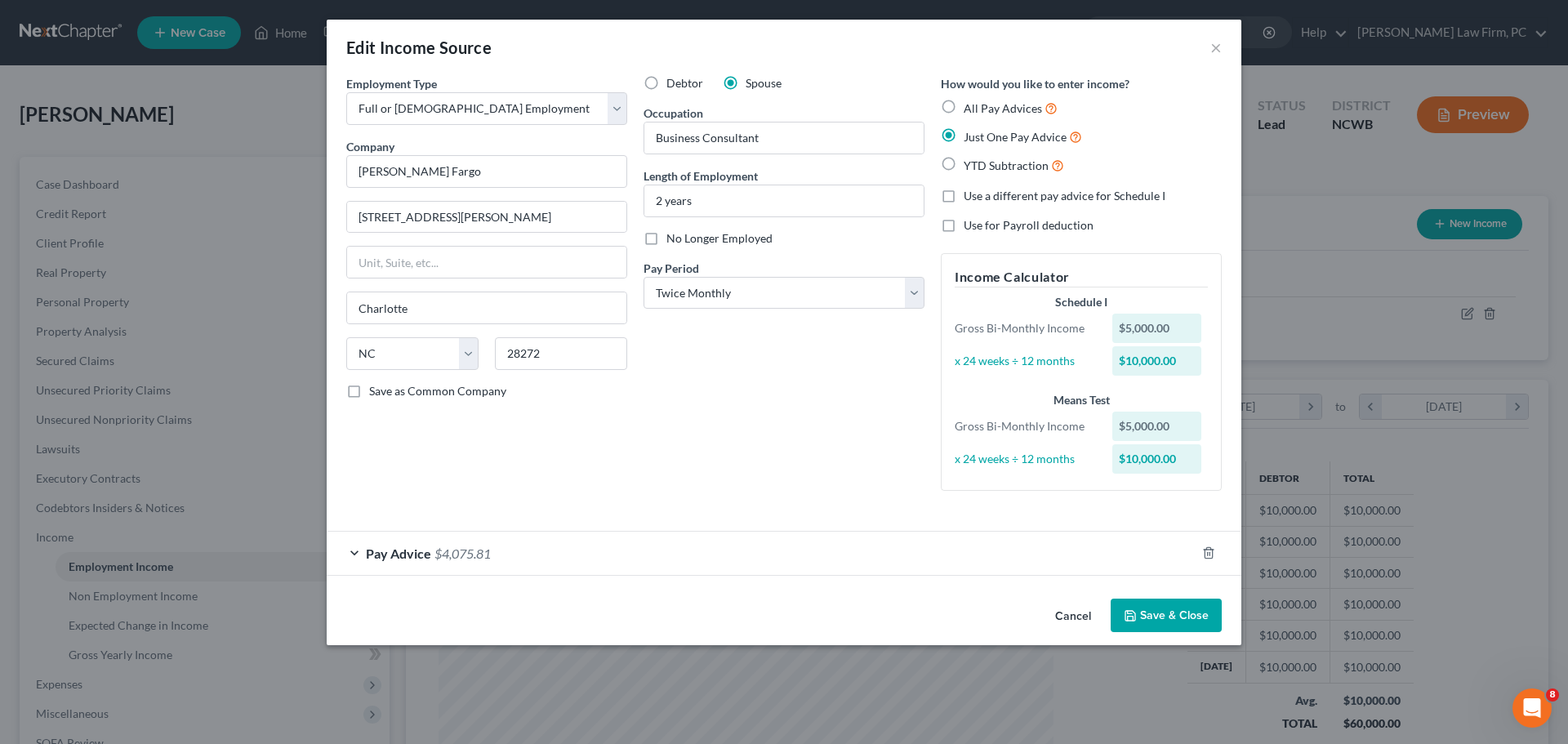
radio input "true"
click at [1163, 612] on button "Save & Close" at bounding box center [1166, 615] width 111 height 35
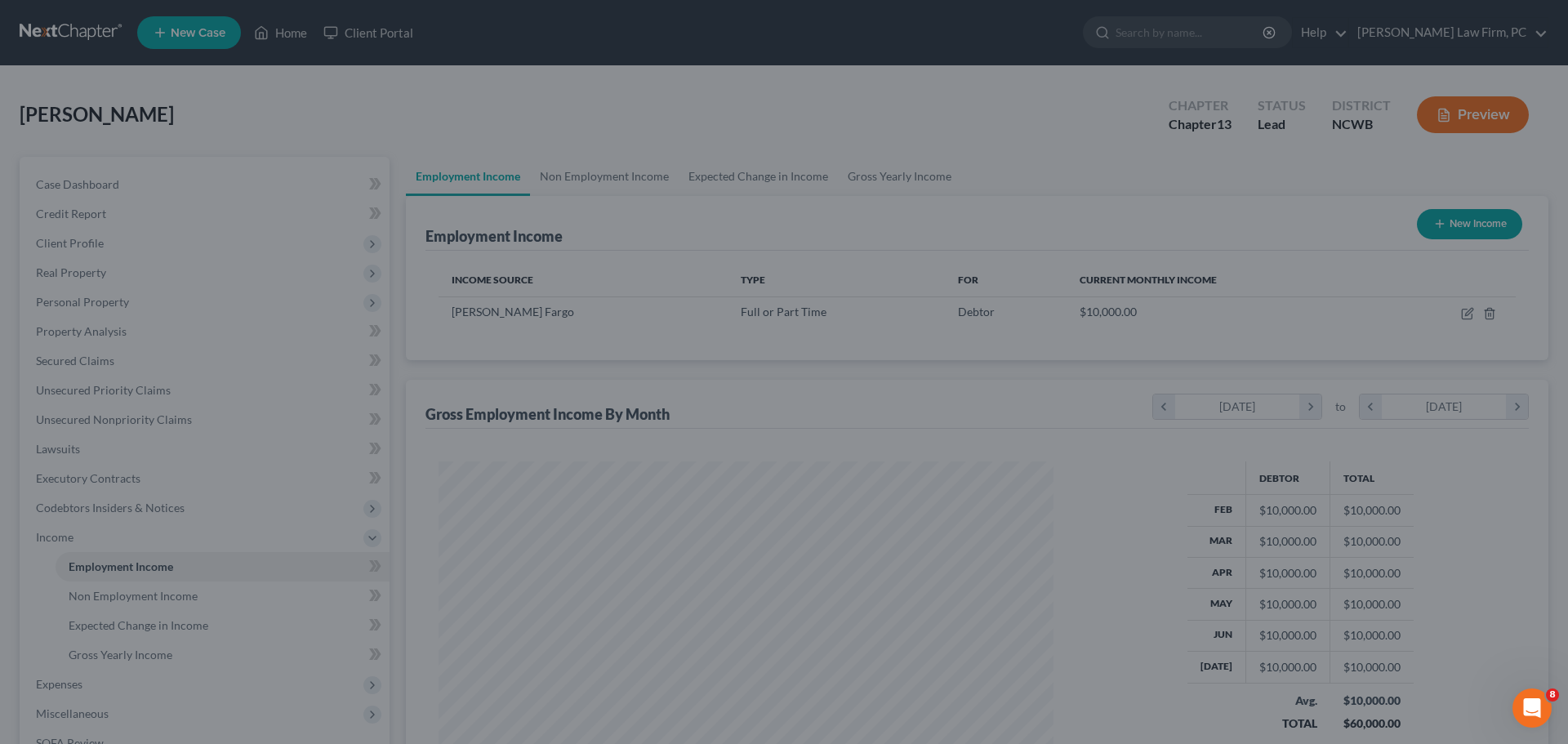
scroll to position [816368, 815865]
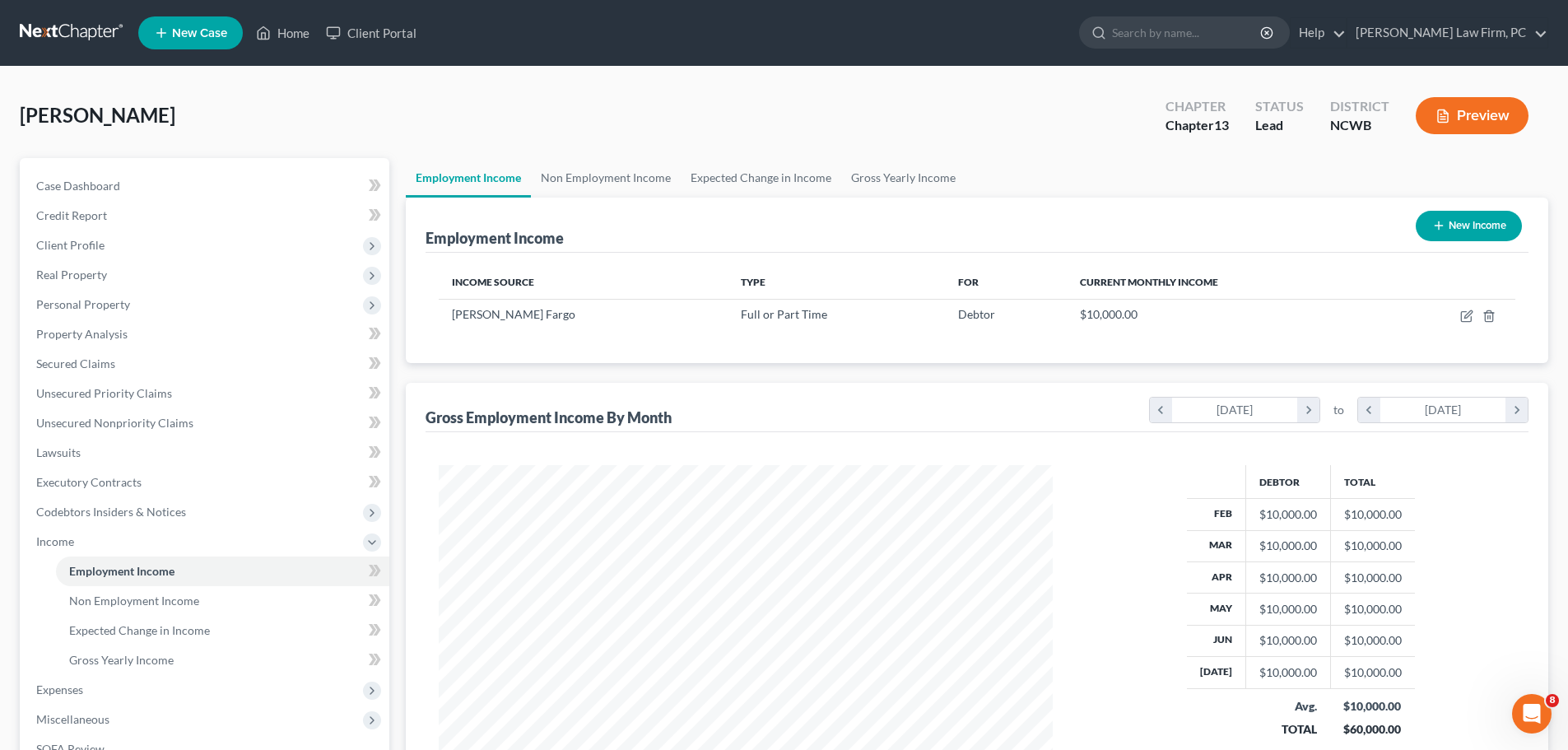
click at [1464, 222] on button "New Income" at bounding box center [1468, 226] width 107 height 31
select select "0"
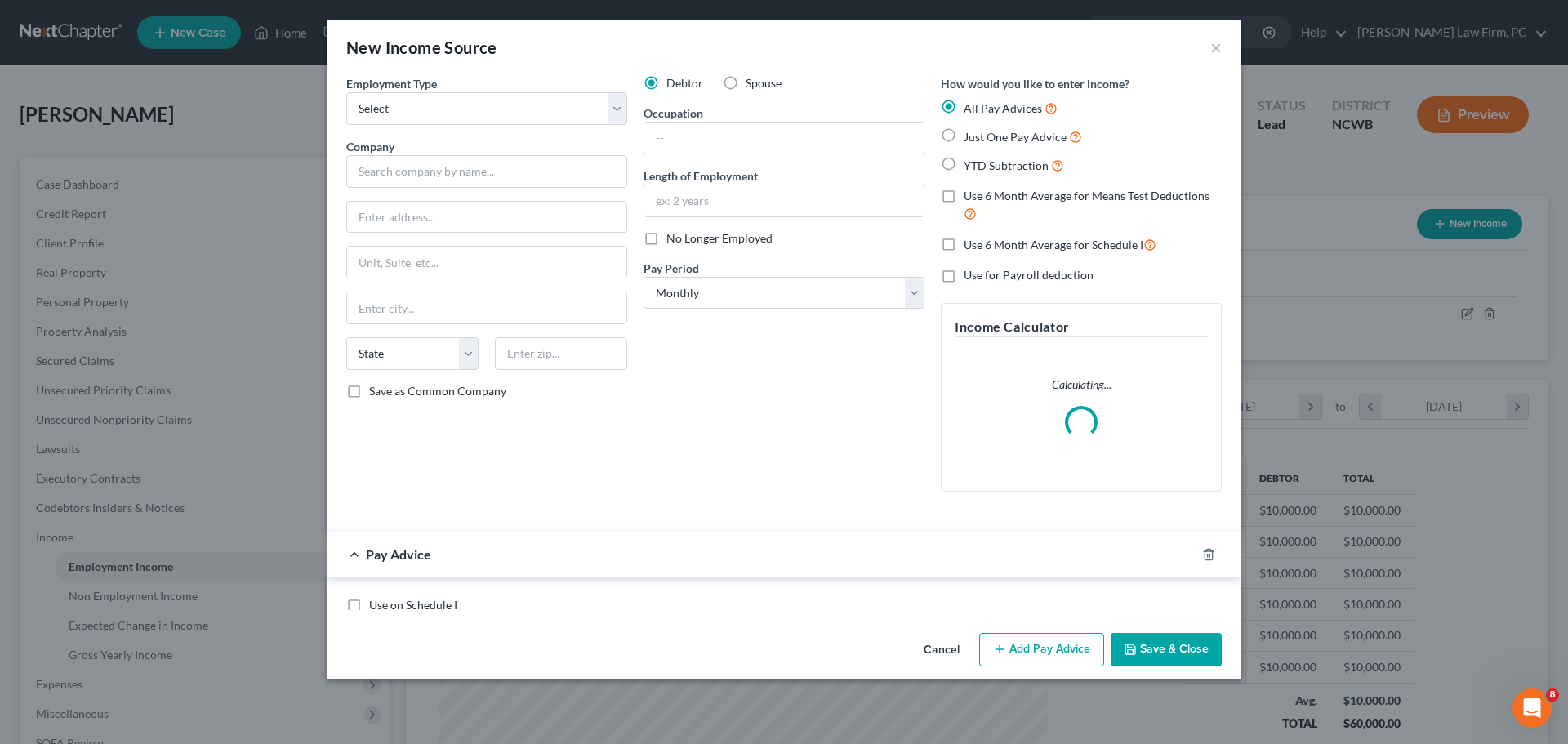
scroll to position [307, 647]
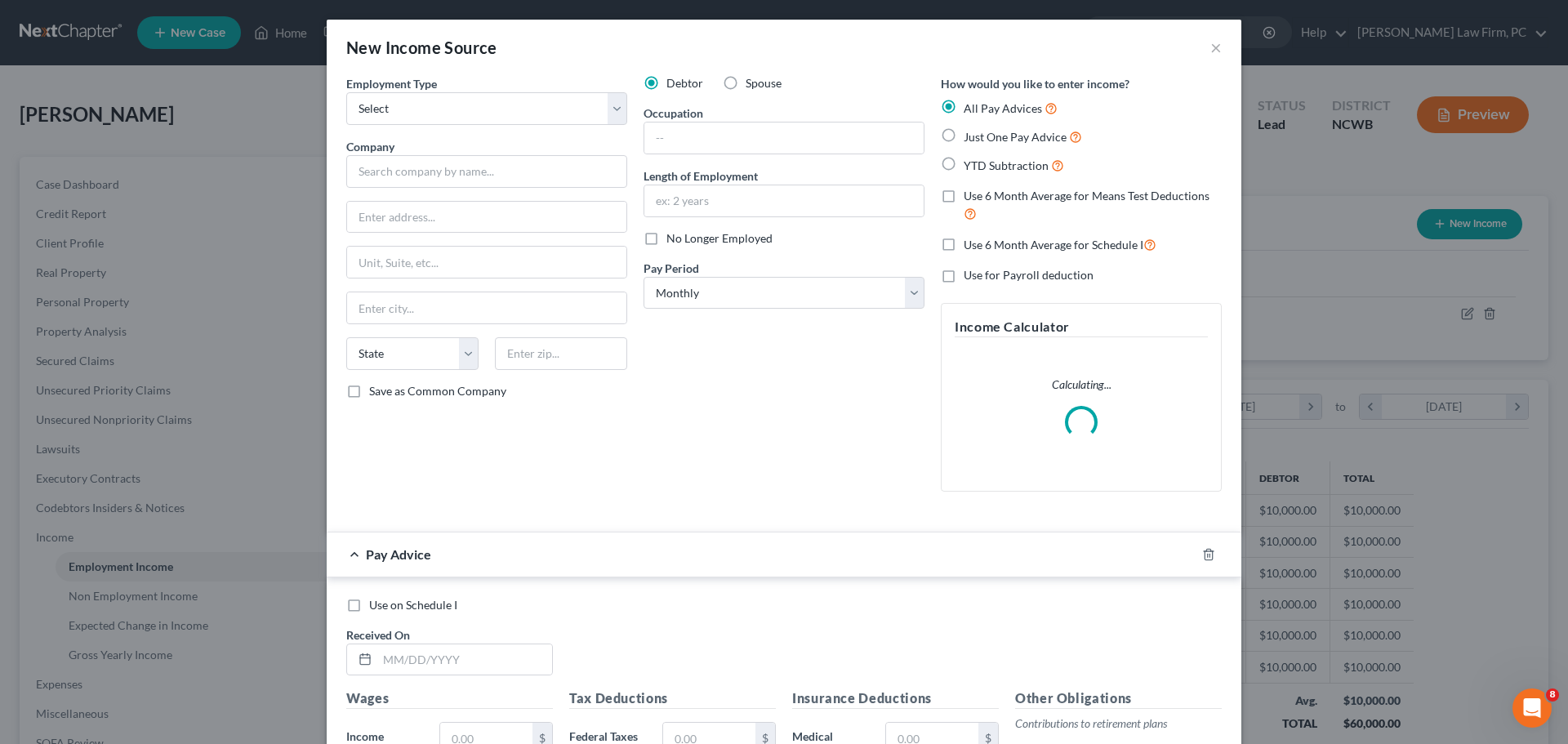
click at [746, 84] on label "Spouse" at bounding box center [763, 83] width 36 height 16
click at [752, 84] on input "Spouse" at bounding box center [757, 80] width 11 height 11
radio input "true"
click at [444, 112] on select "Select Full or [DEMOGRAPHIC_DATA] Employment Self Employment" at bounding box center [487, 108] width 281 height 33
select select "0"
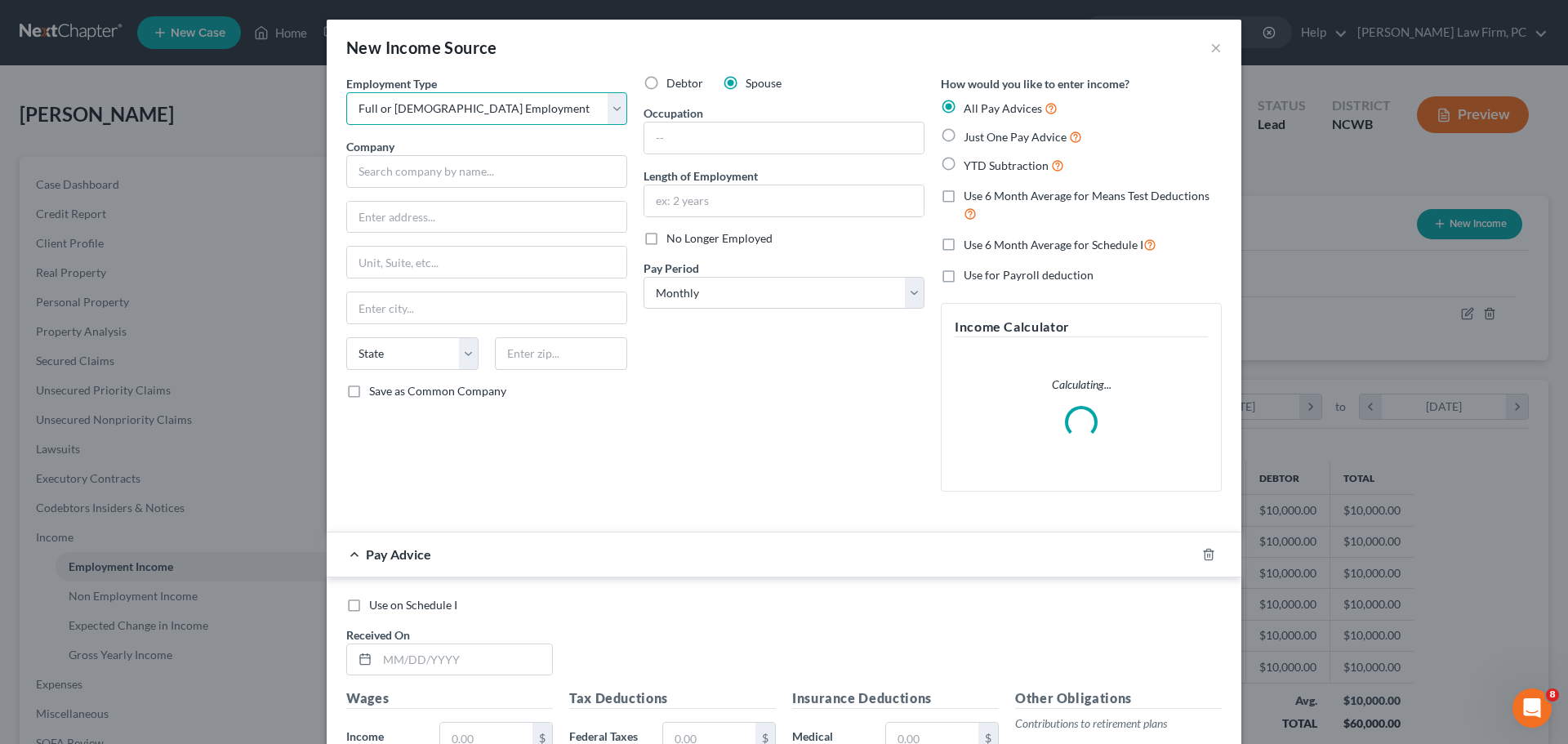
click at [347, 92] on select "Select Full or [DEMOGRAPHIC_DATA] Employment Self Employment" at bounding box center [487, 108] width 281 height 33
click at [420, 174] on input "text" at bounding box center [487, 172] width 281 height 33
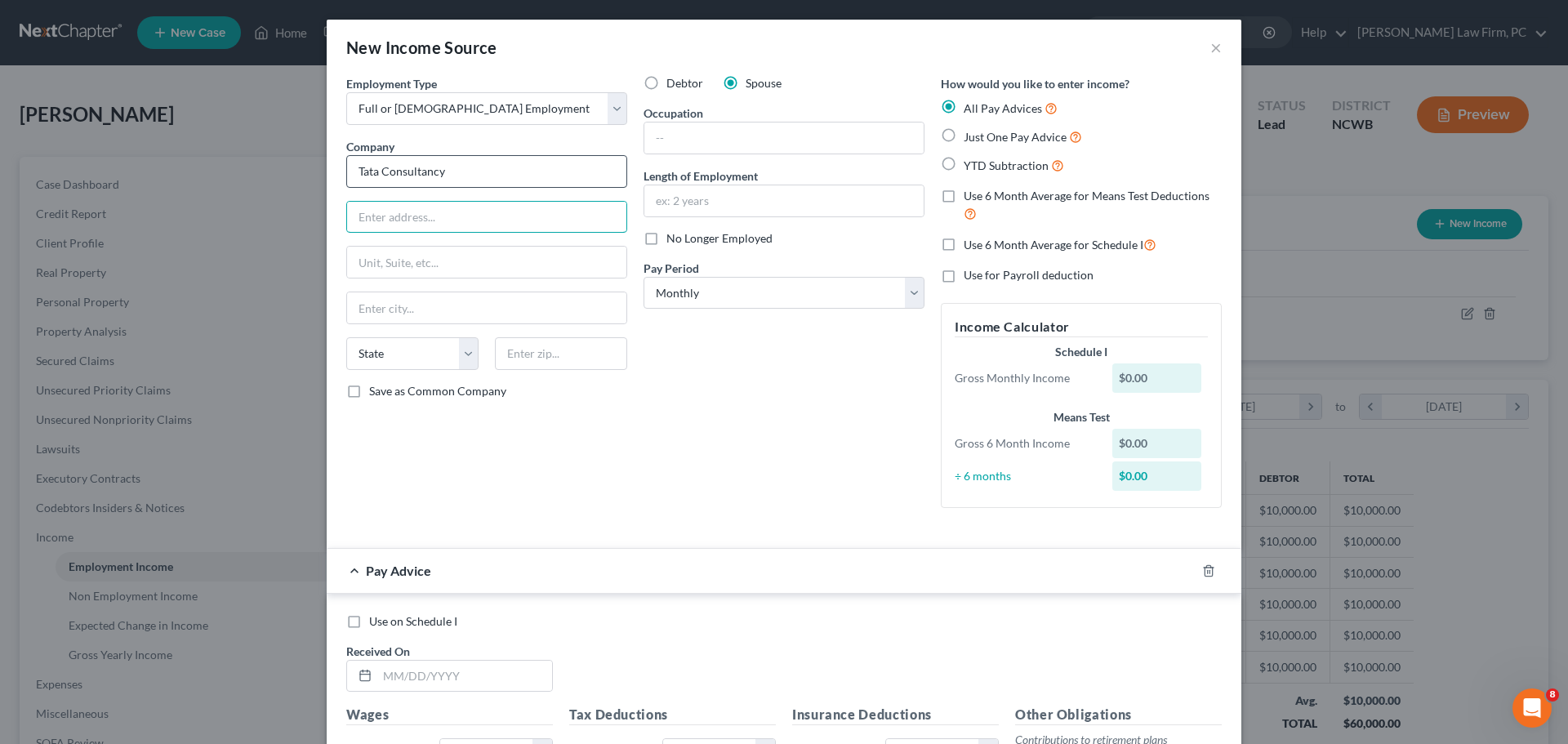
type input "Tata Consultancy"
type input "[STREET_ADDRESS]"
type input "Edison"
select select "33"
type input "08837"
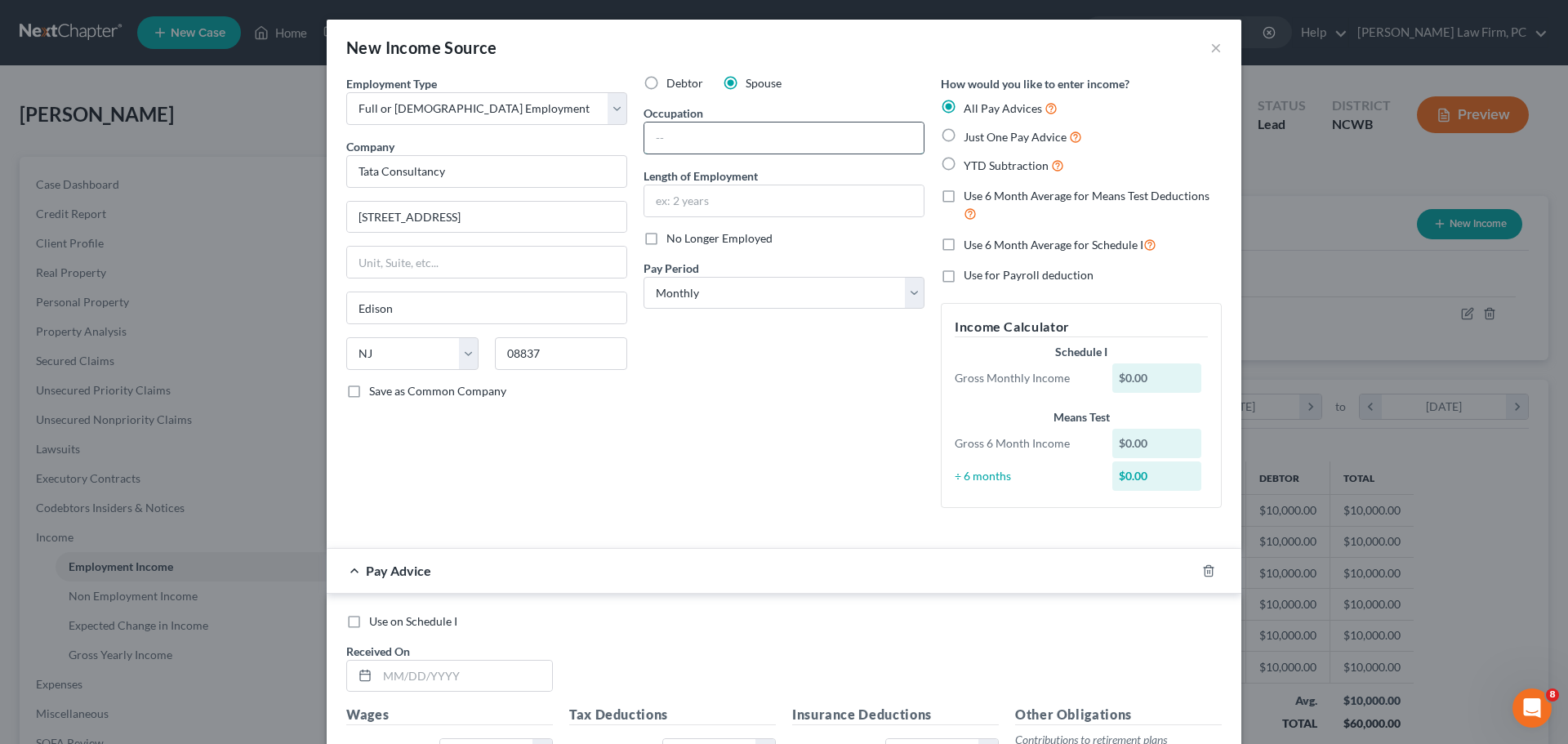
click at [686, 132] on input "text" at bounding box center [784, 138] width 279 height 31
type input "Program Manager"
type input "2 years"
click at [773, 288] on select "Select Monthly Twice Monthly Every Other Week Weekly" at bounding box center [784, 293] width 281 height 33
click at [964, 132] on label "Just One Pay Advice" at bounding box center [1023, 137] width 118 height 19
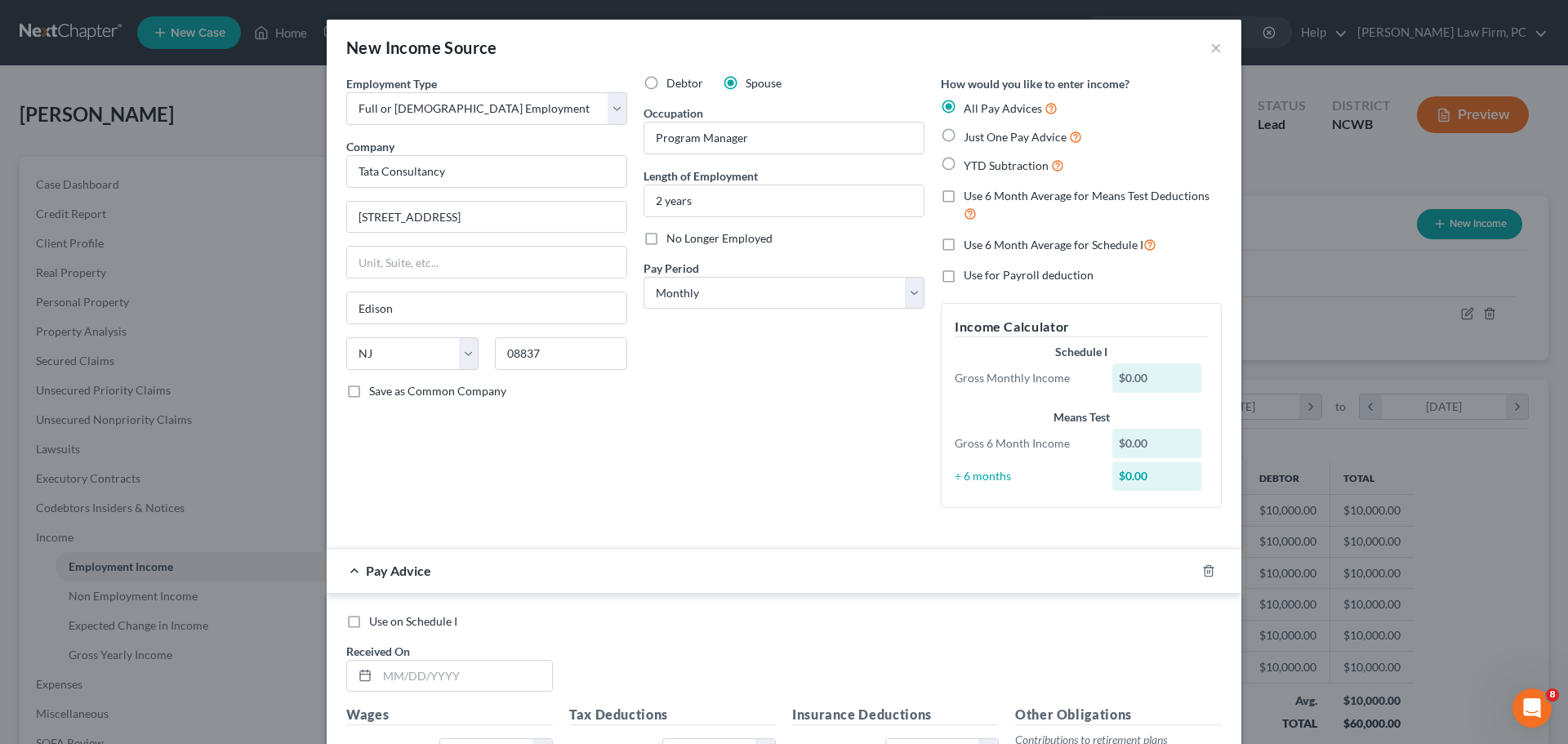
click at [970, 132] on input "Just One Pay Advice" at bounding box center [975, 133] width 11 height 11
radio input "true"
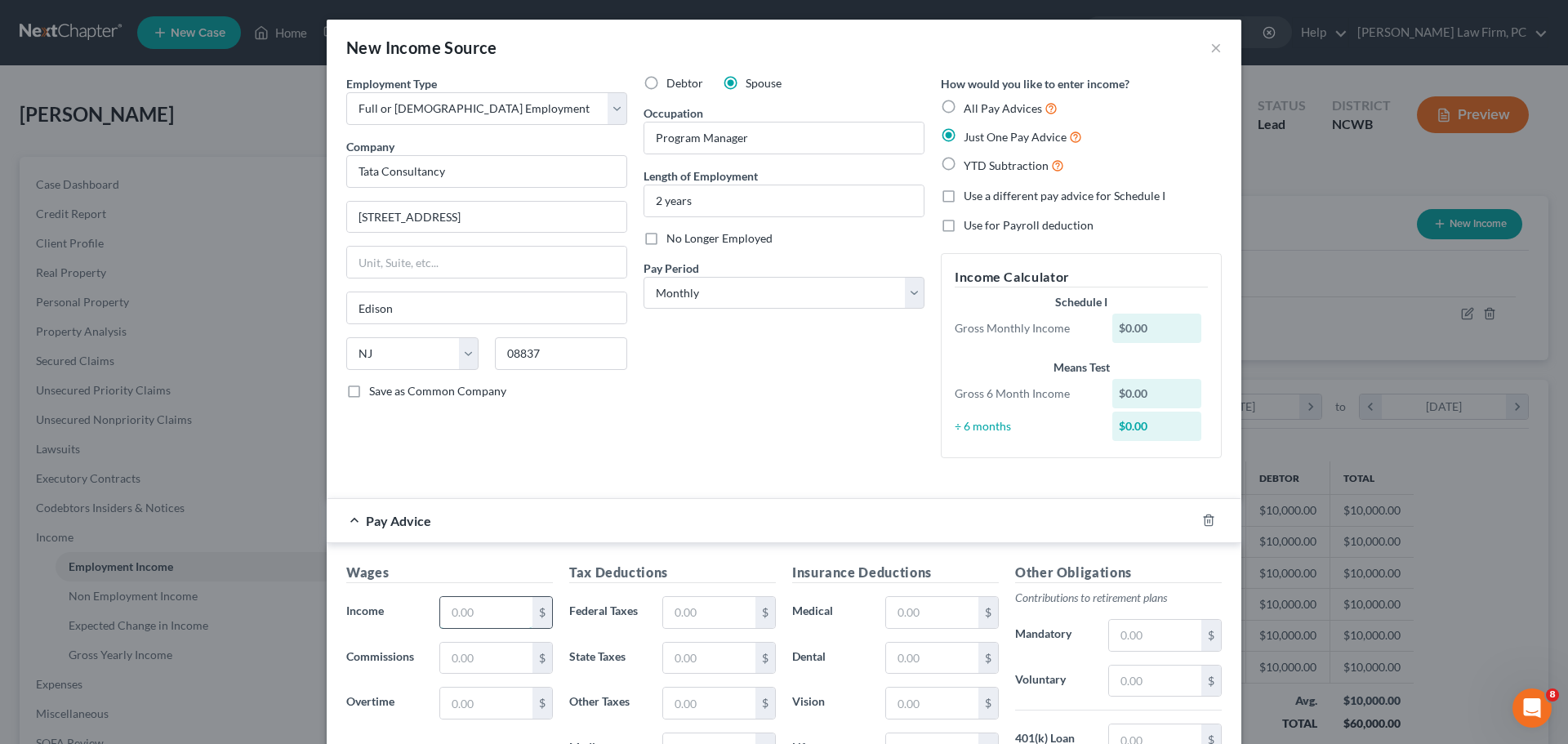
click at [467, 613] on input "text" at bounding box center [486, 612] width 92 height 31
type input "5,000"
click at [705, 610] on input "text" at bounding box center [708, 612] width 92 height 31
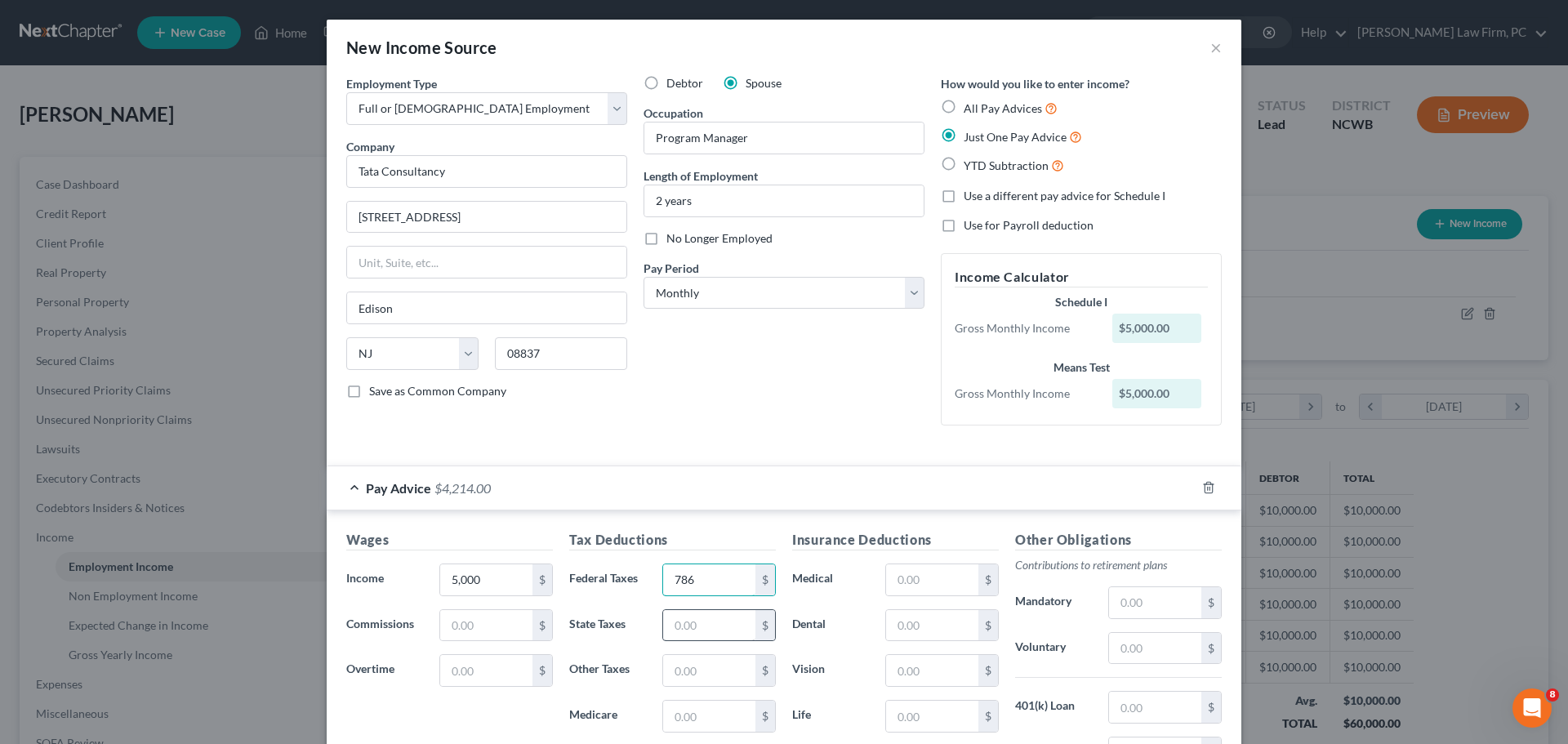
type input "786"
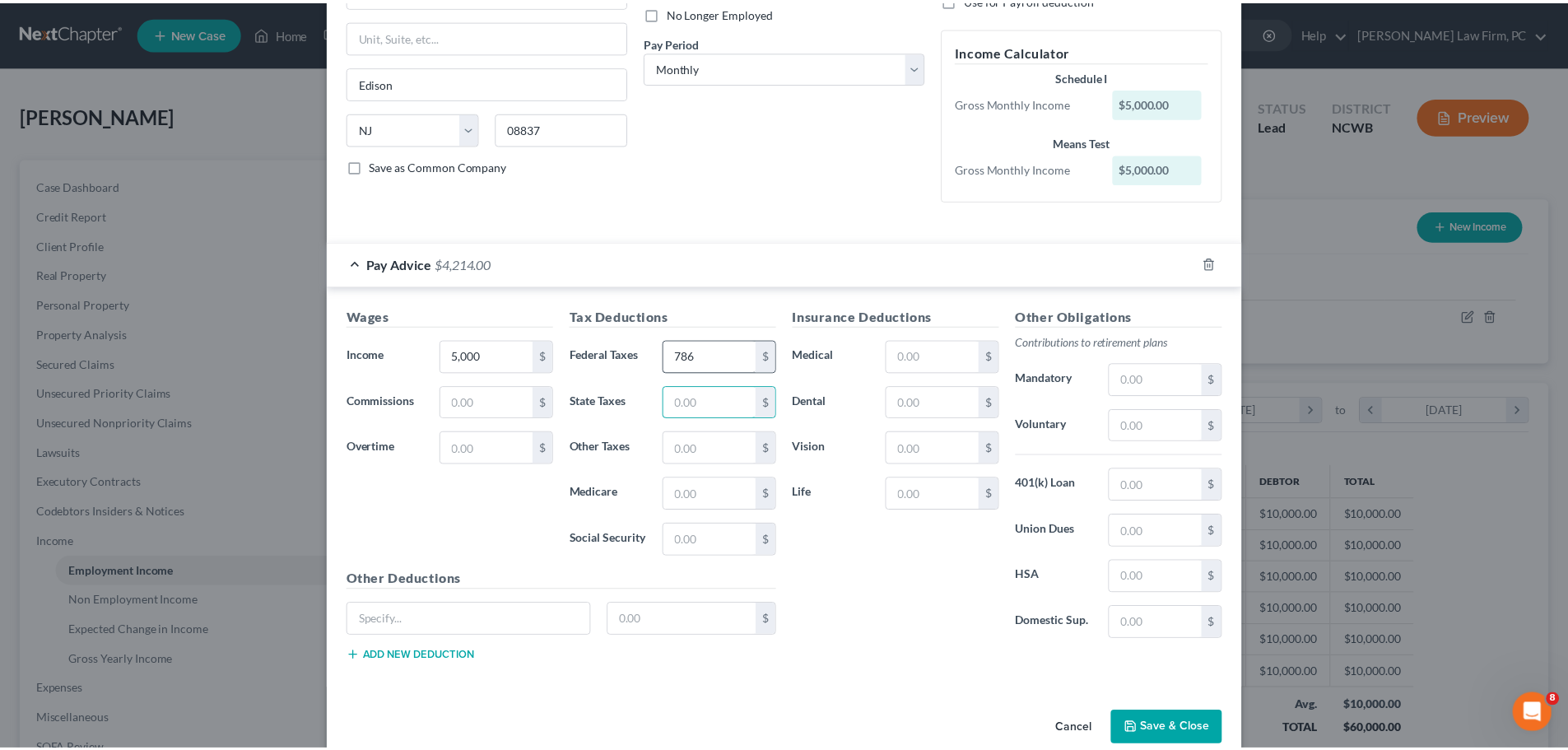
scroll to position [247, 0]
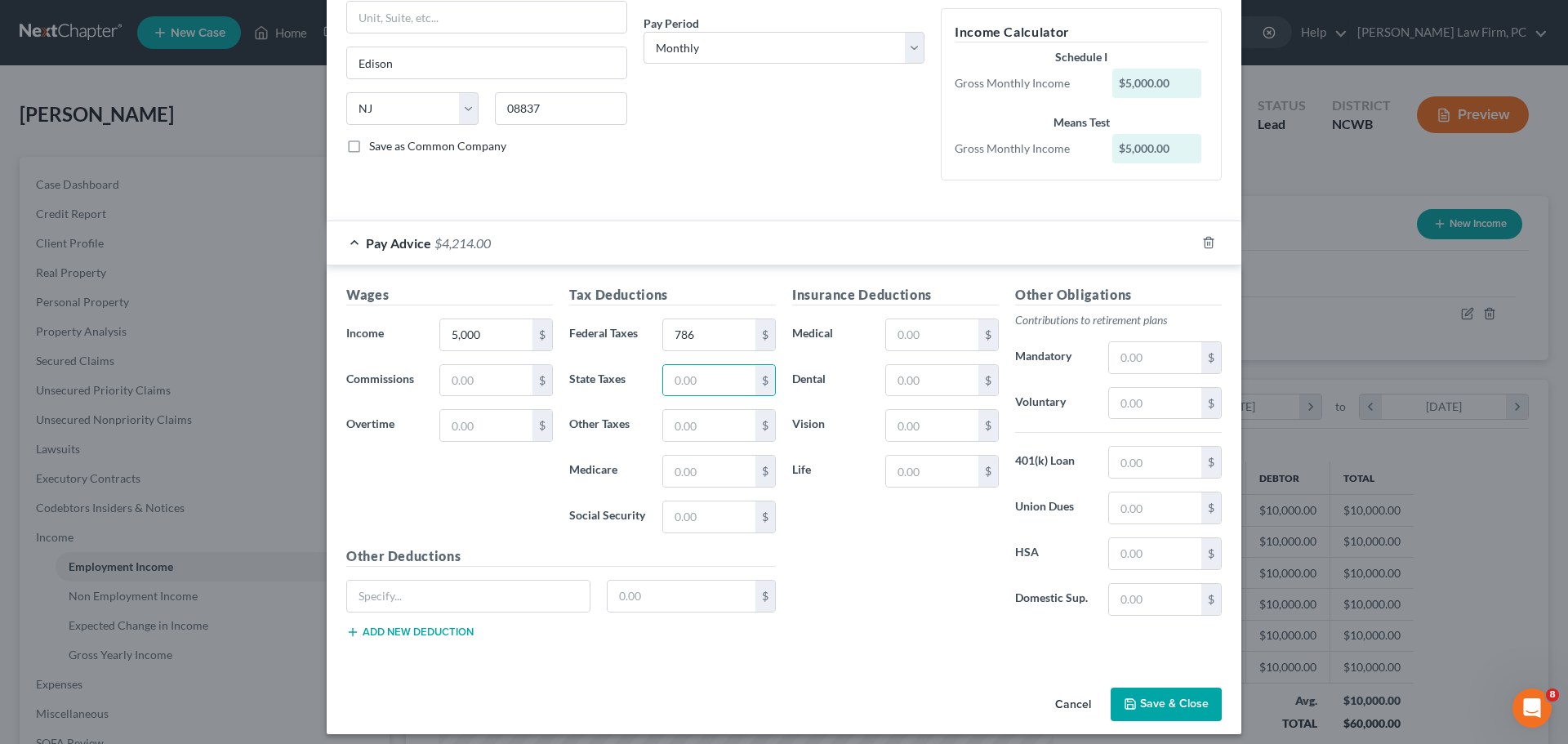
click at [1138, 698] on button "Save & Close" at bounding box center [1166, 704] width 111 height 35
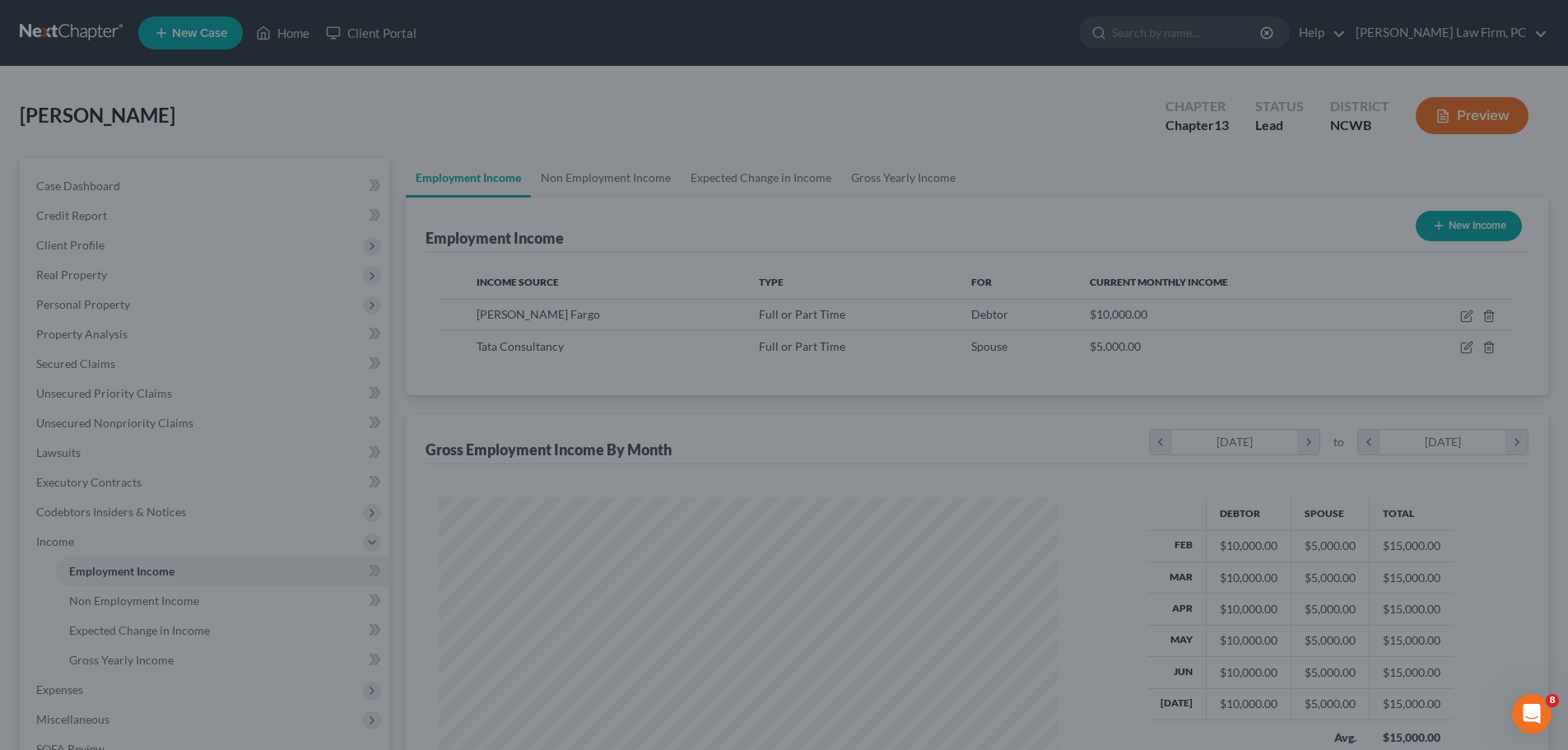
scroll to position [822951, 822516]
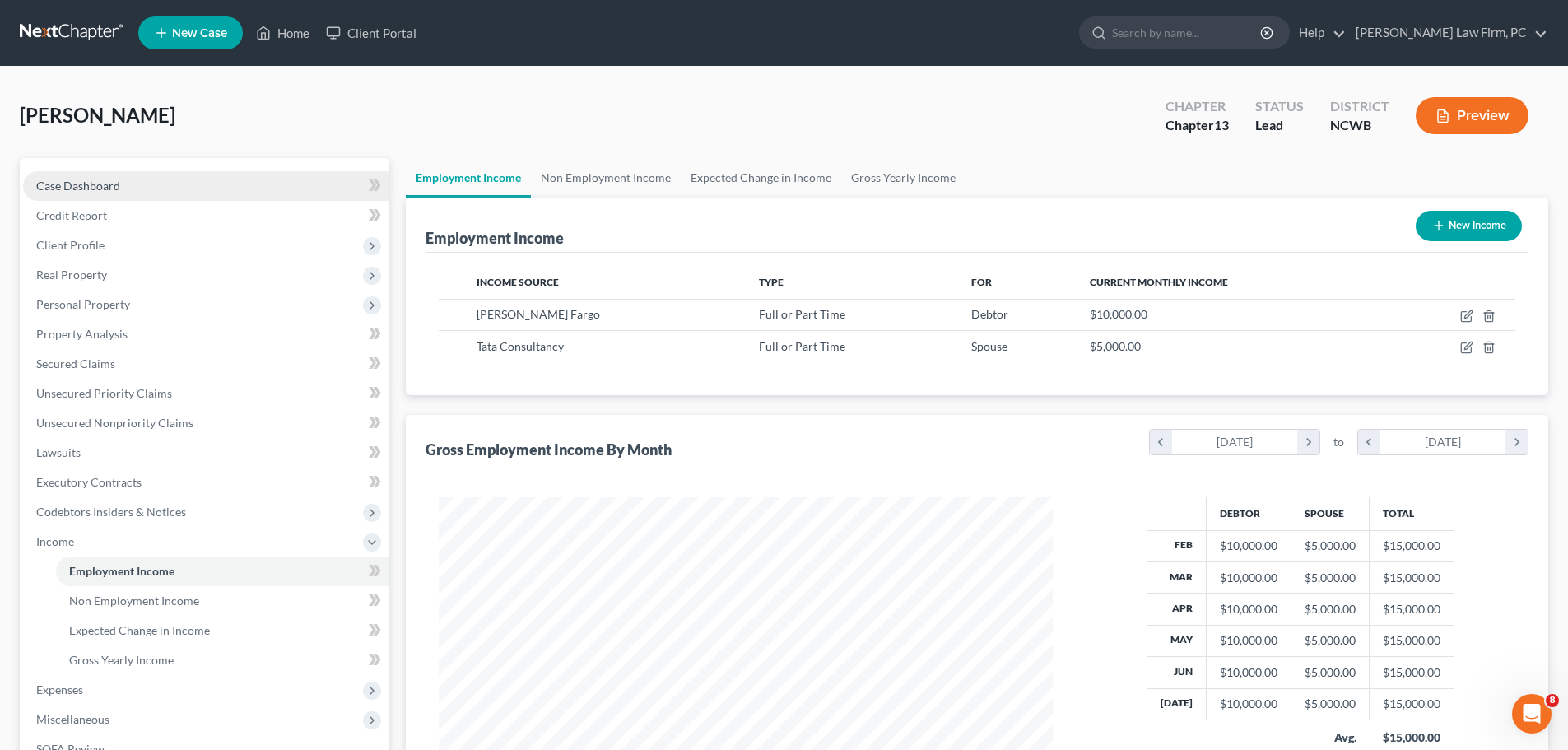
click at [102, 182] on span "Case Dashboard" at bounding box center [78, 186] width 84 height 14
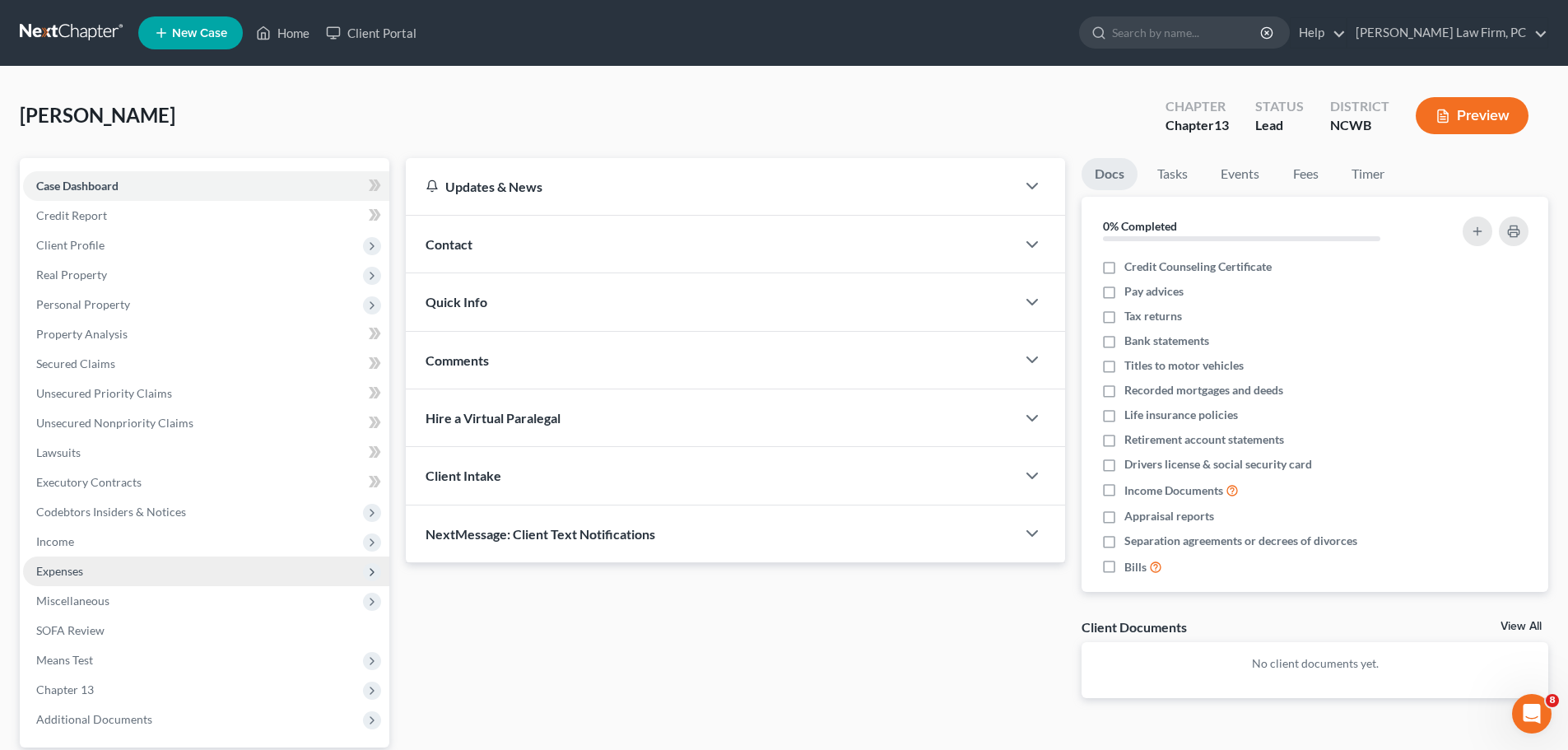
click at [78, 569] on span "Expenses" at bounding box center [60, 571] width 47 height 14
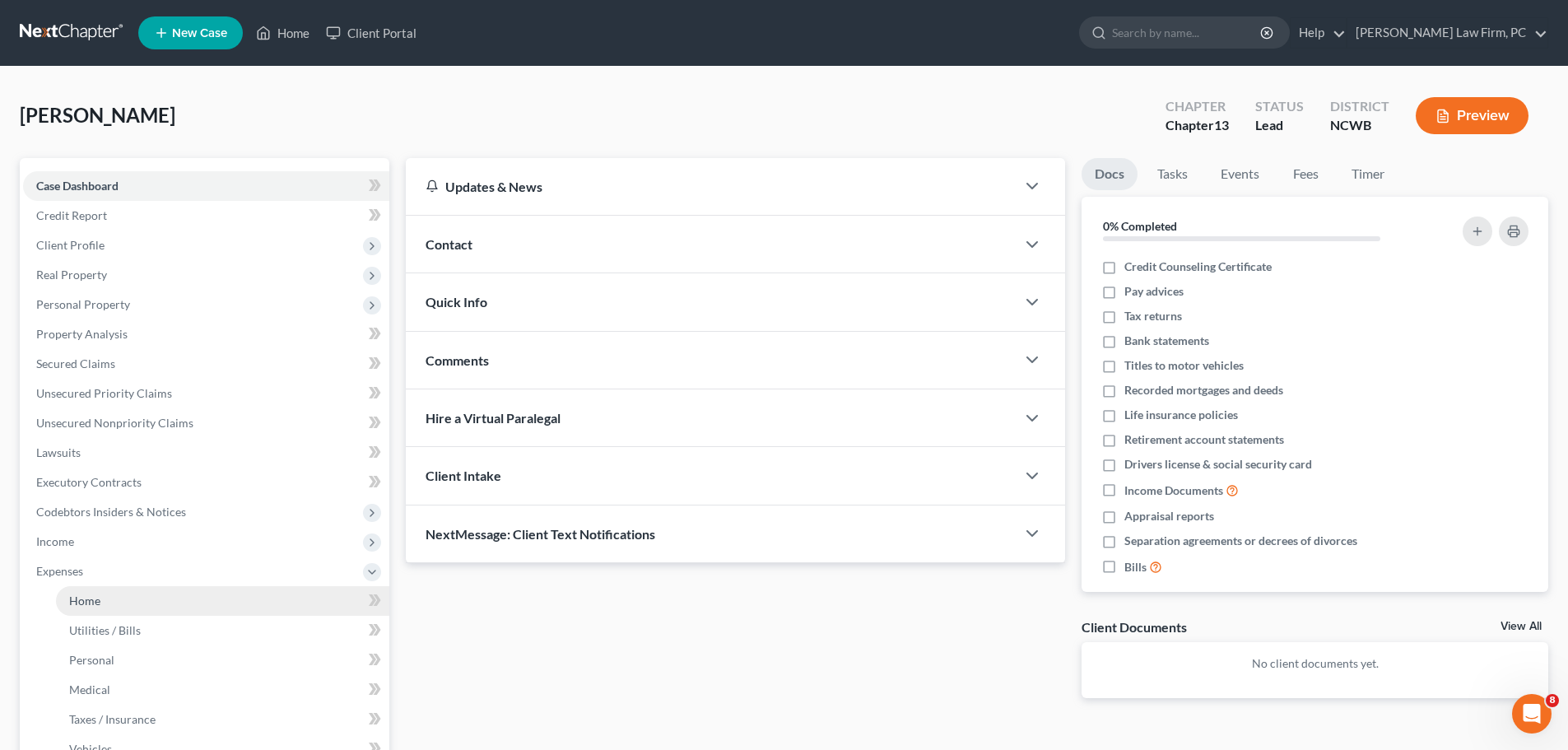
click at [91, 596] on span "Home" at bounding box center [84, 600] width 32 height 14
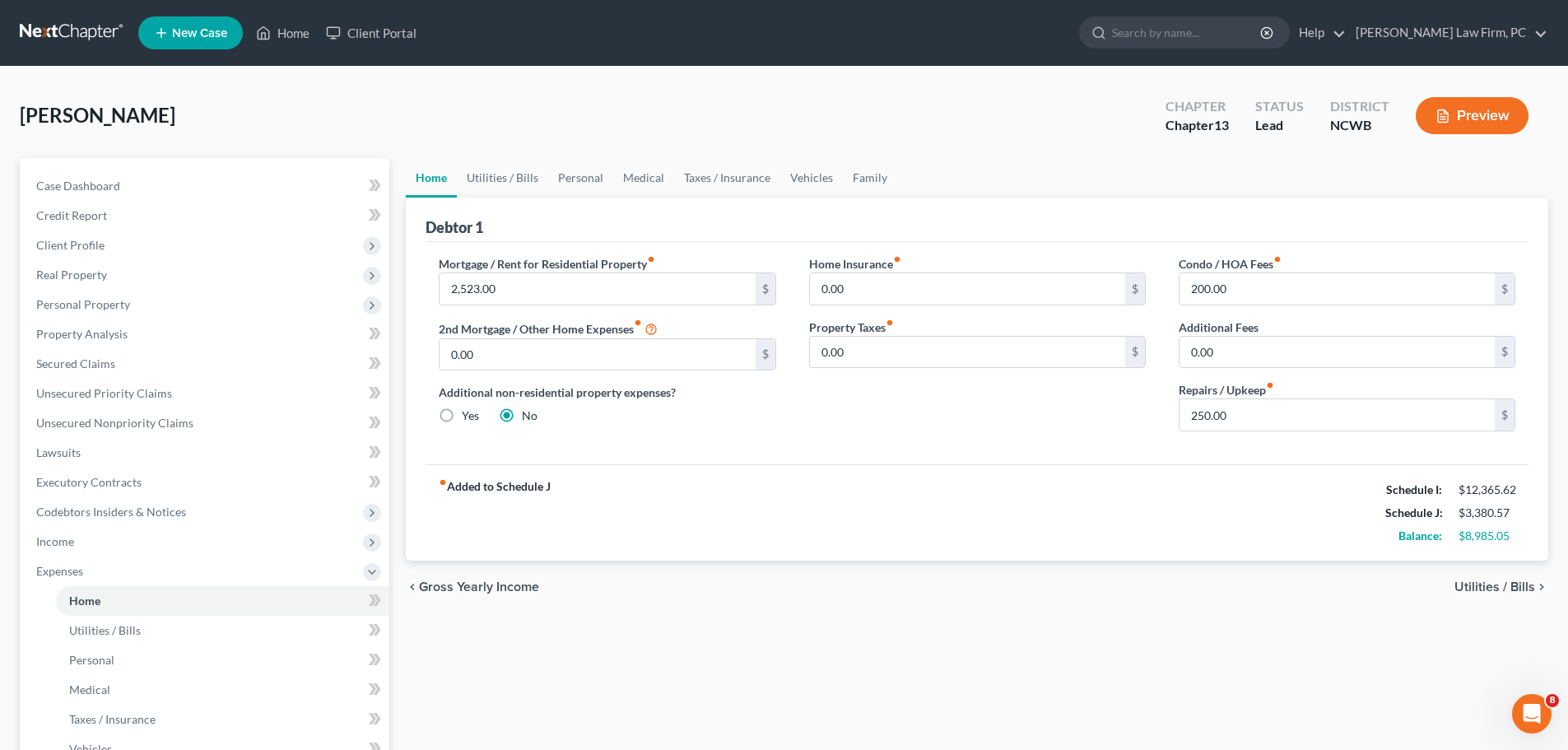
click at [1492, 585] on span "Utilities / Bills" at bounding box center [1495, 586] width 81 height 13
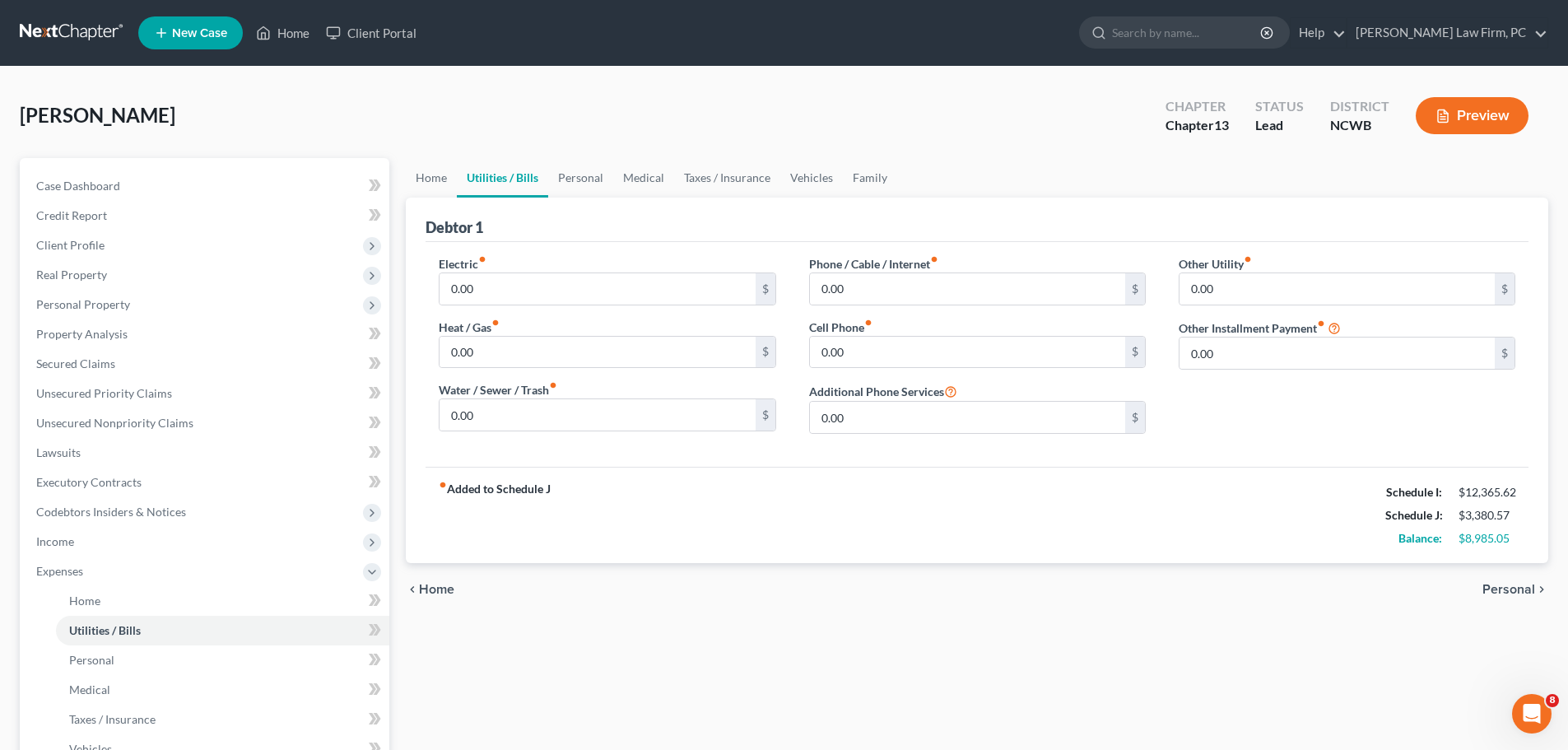
click at [538, 315] on div "Electric fiber_manual_record 0.00 $ Heat / Gas fiber_manual_record 0.00 $ Water…" at bounding box center [608, 350] width 370 height 192
click at [521, 294] on input "0.00" at bounding box center [597, 289] width 315 height 32
type input "250"
type input "180"
type input "100"
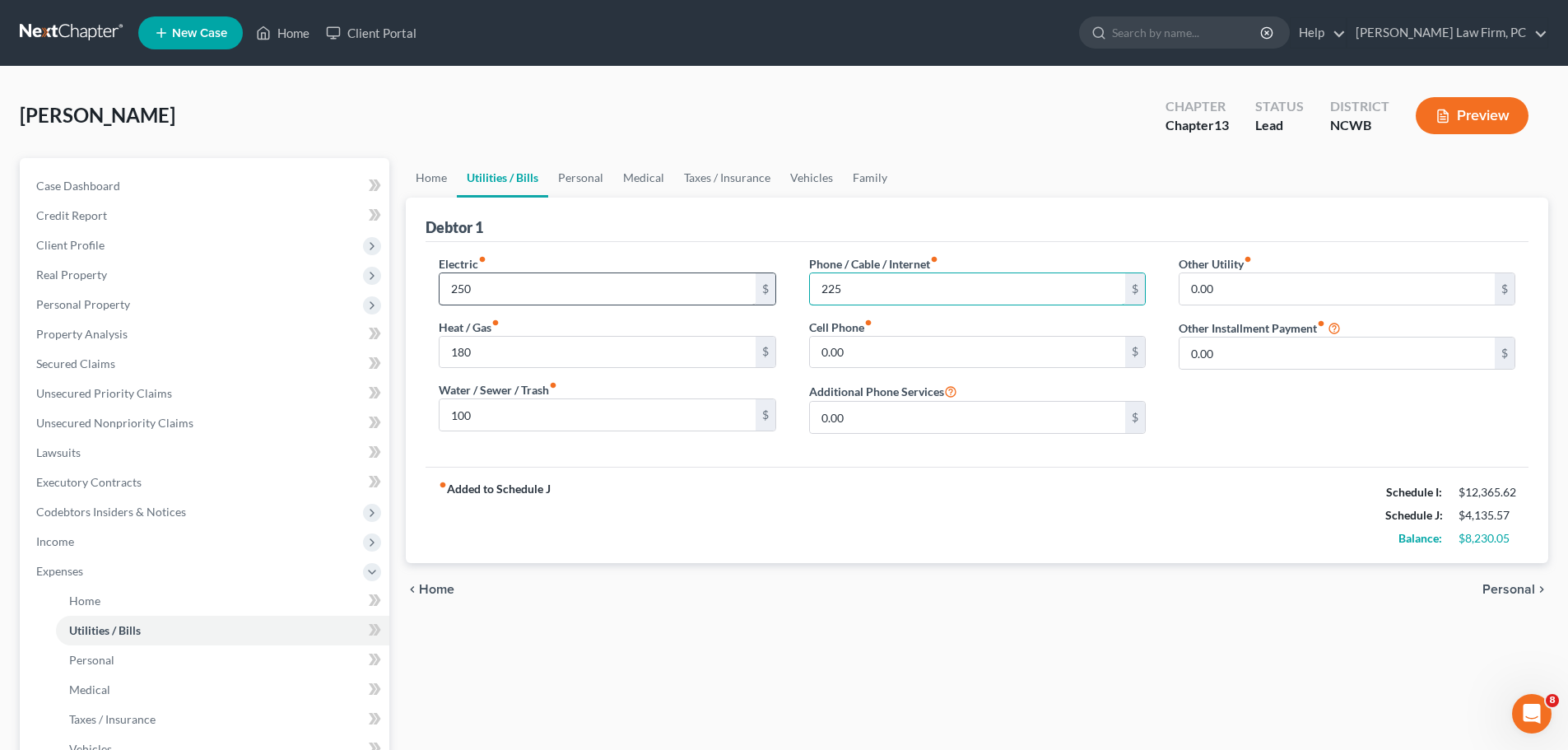
type input "225"
click at [1502, 589] on span "Personal" at bounding box center [1509, 589] width 53 height 13
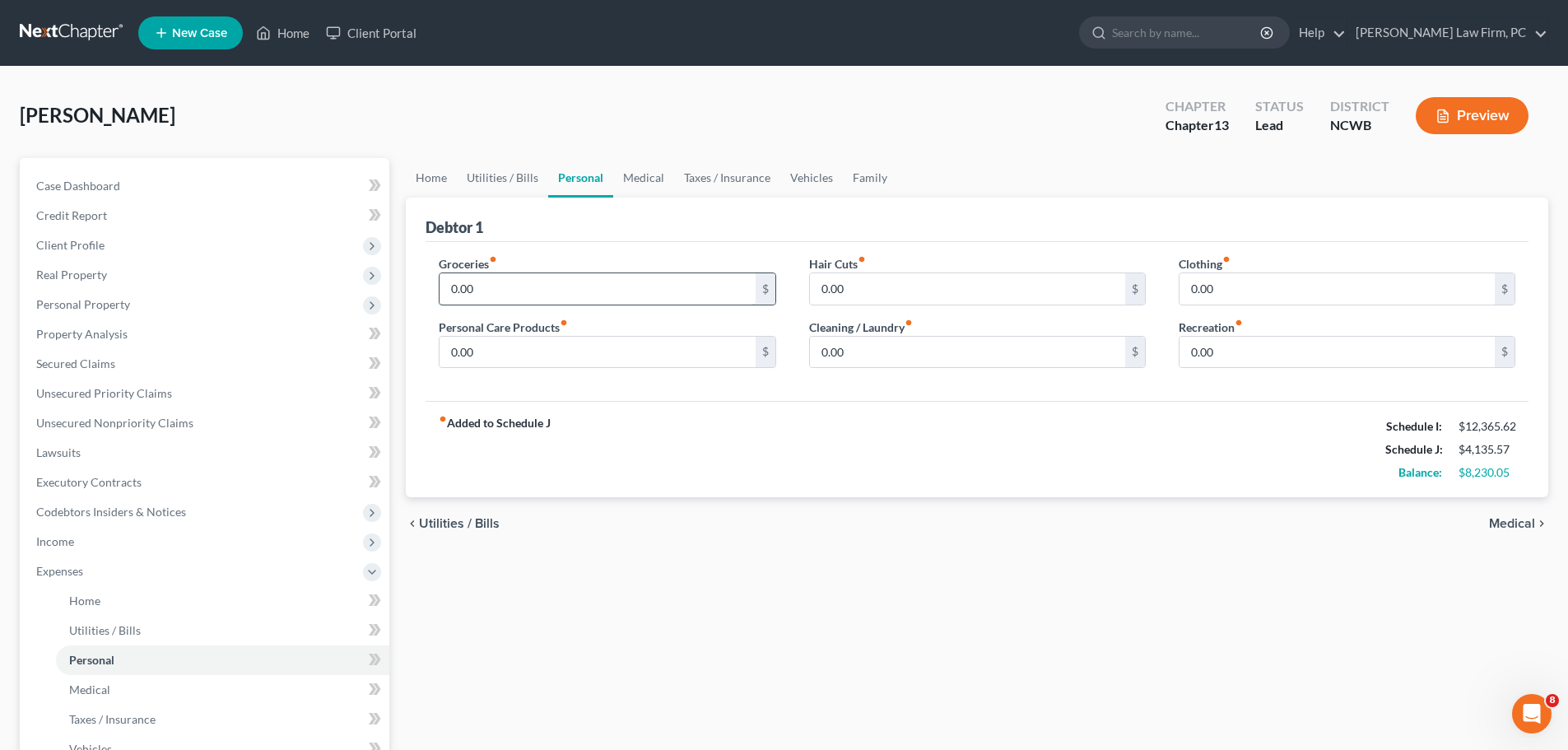
click at [494, 293] on input "0.00" at bounding box center [597, 289] width 315 height 32
type input "625"
type input "100"
type input "50"
type input "100"
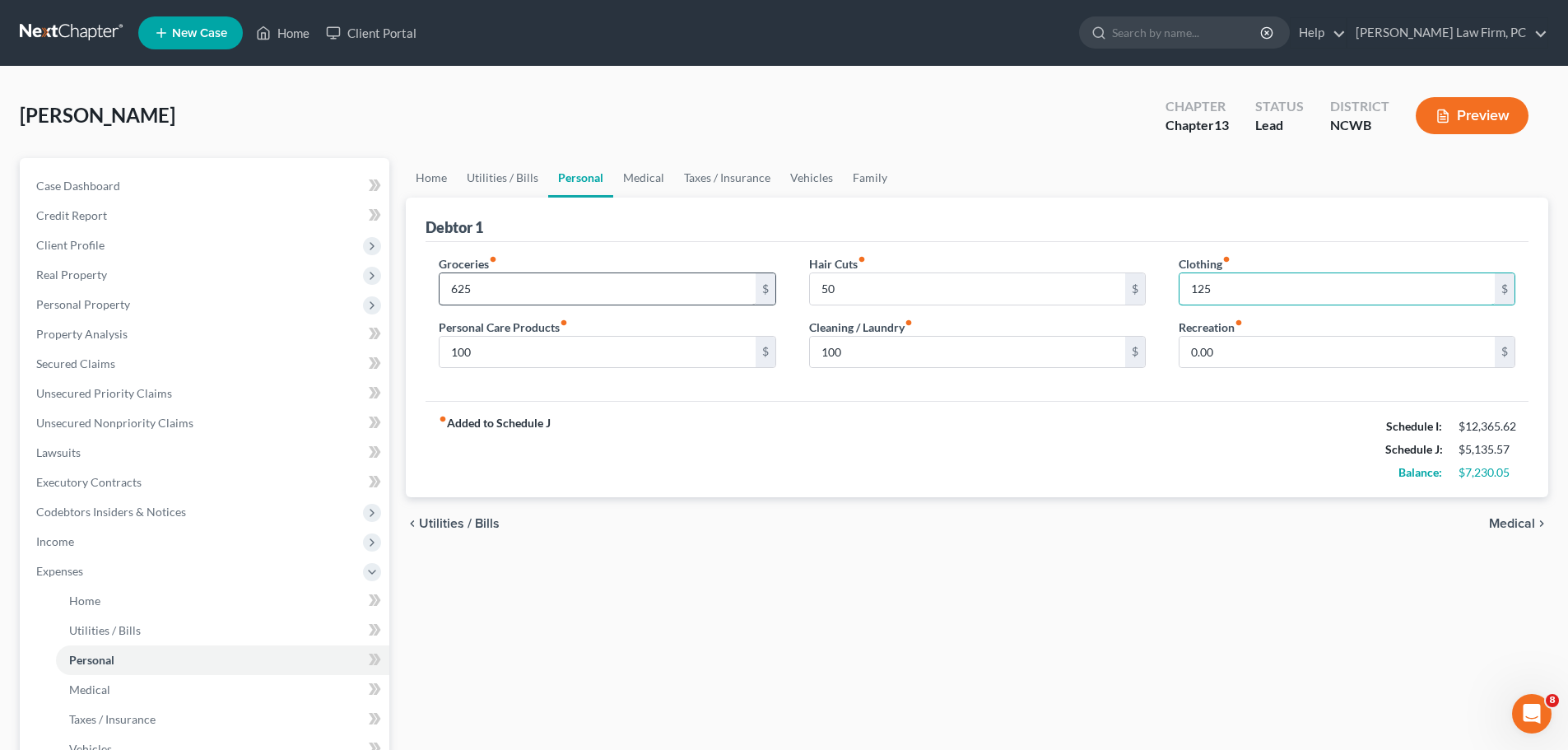
type input "125"
type input "150"
click at [1510, 521] on span "Medical" at bounding box center [1512, 523] width 46 height 13
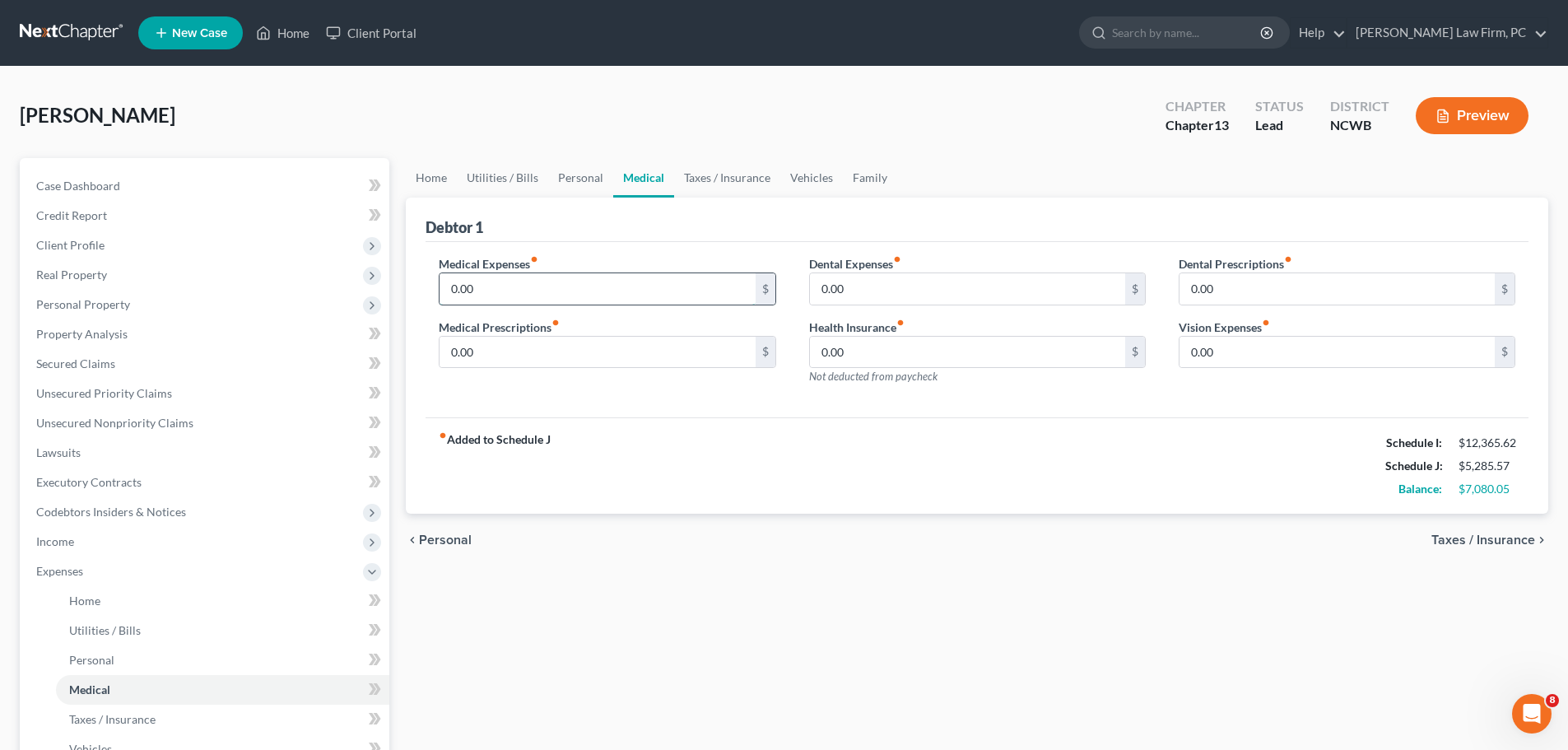
click at [508, 282] on input "0.00" at bounding box center [597, 289] width 315 height 32
type input "100"
type input "50"
click at [1473, 537] on span "Taxes / Insurance" at bounding box center [1484, 539] width 104 height 13
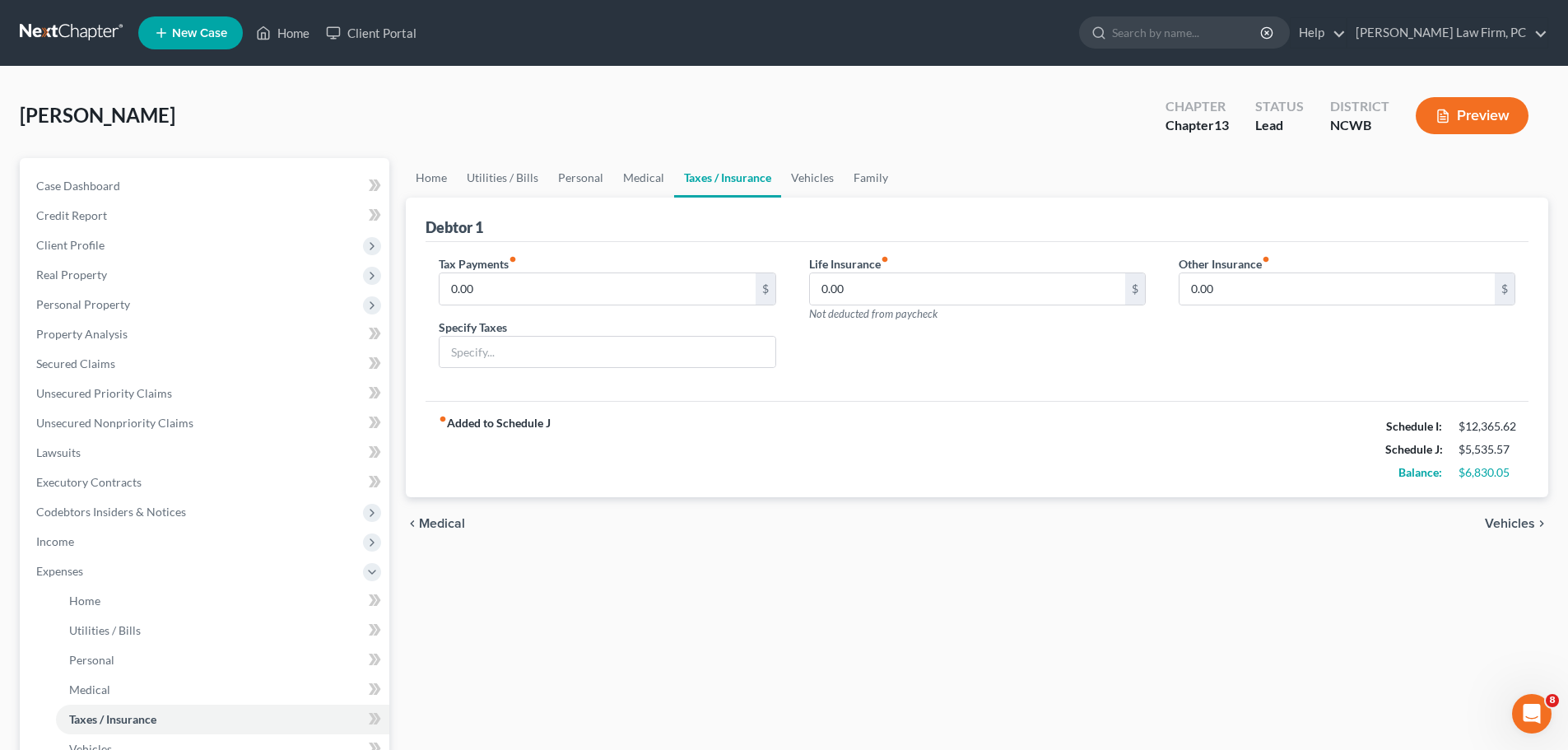
click at [1512, 517] on span "Vehicles" at bounding box center [1510, 523] width 50 height 13
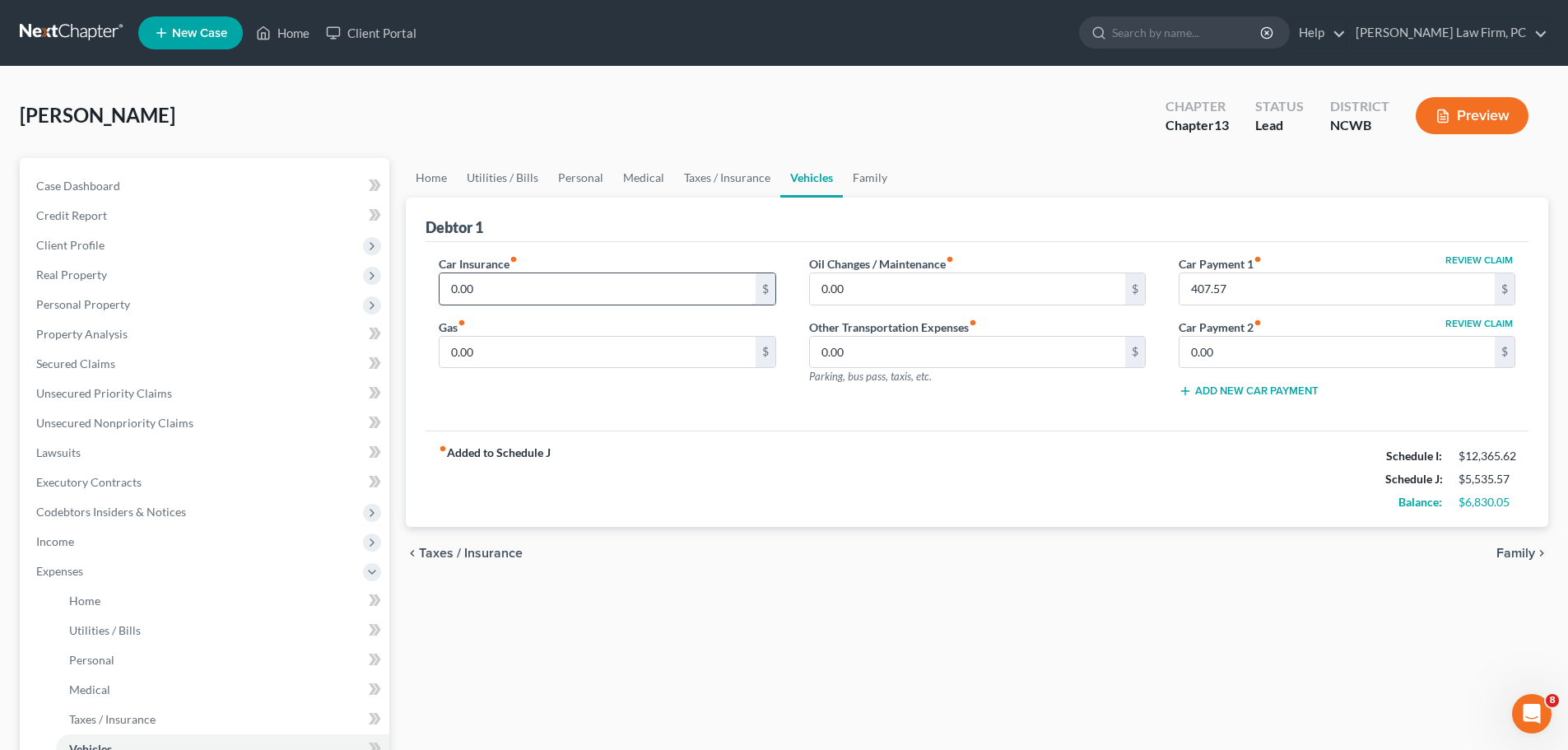
click at [512, 291] on input "0.00" at bounding box center [597, 289] width 315 height 32
type input "200"
type input "350"
type input "125"
click at [1501, 551] on span "Family" at bounding box center [1515, 552] width 38 height 13
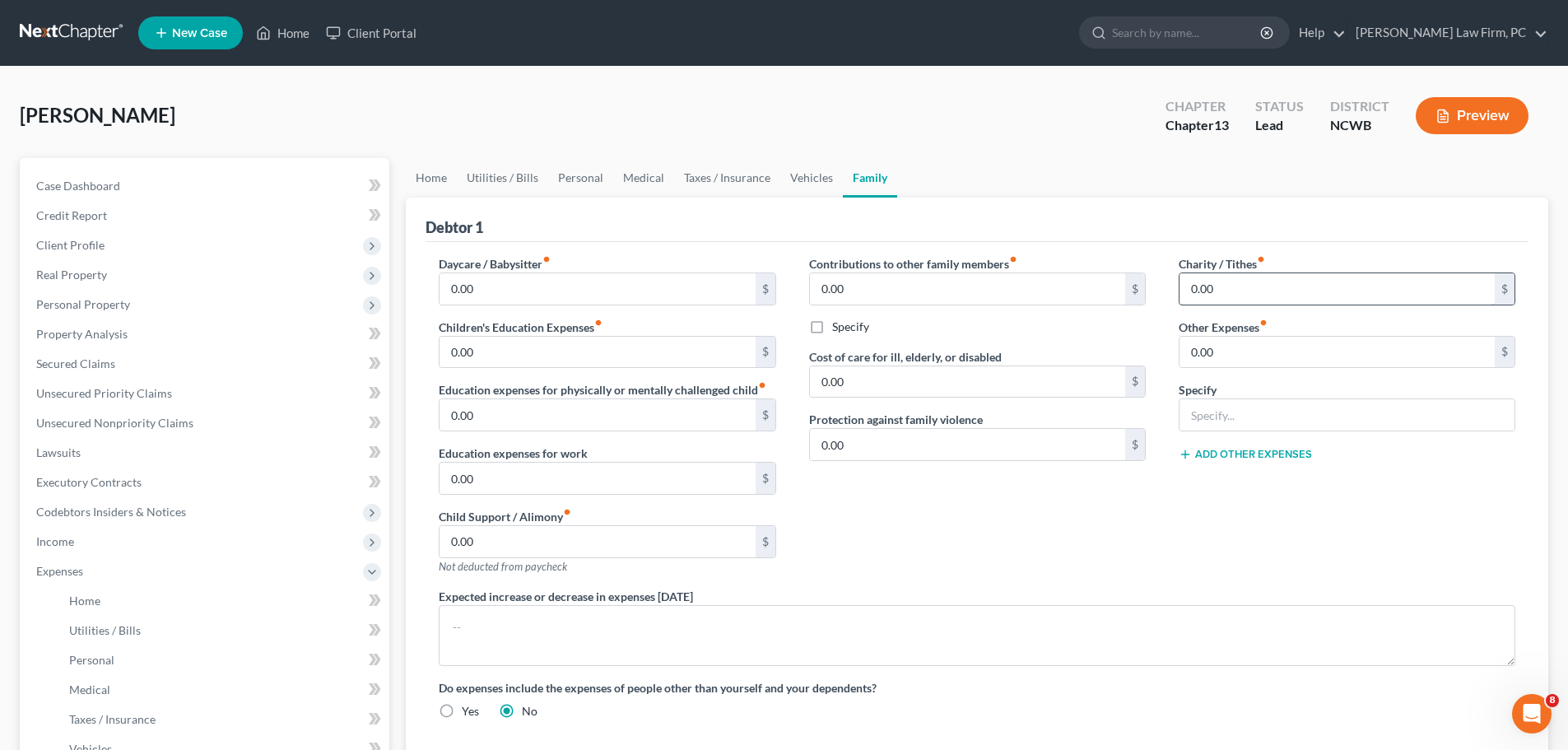
click at [1242, 280] on input "0.00" at bounding box center [1337, 289] width 315 height 32
type input "150"
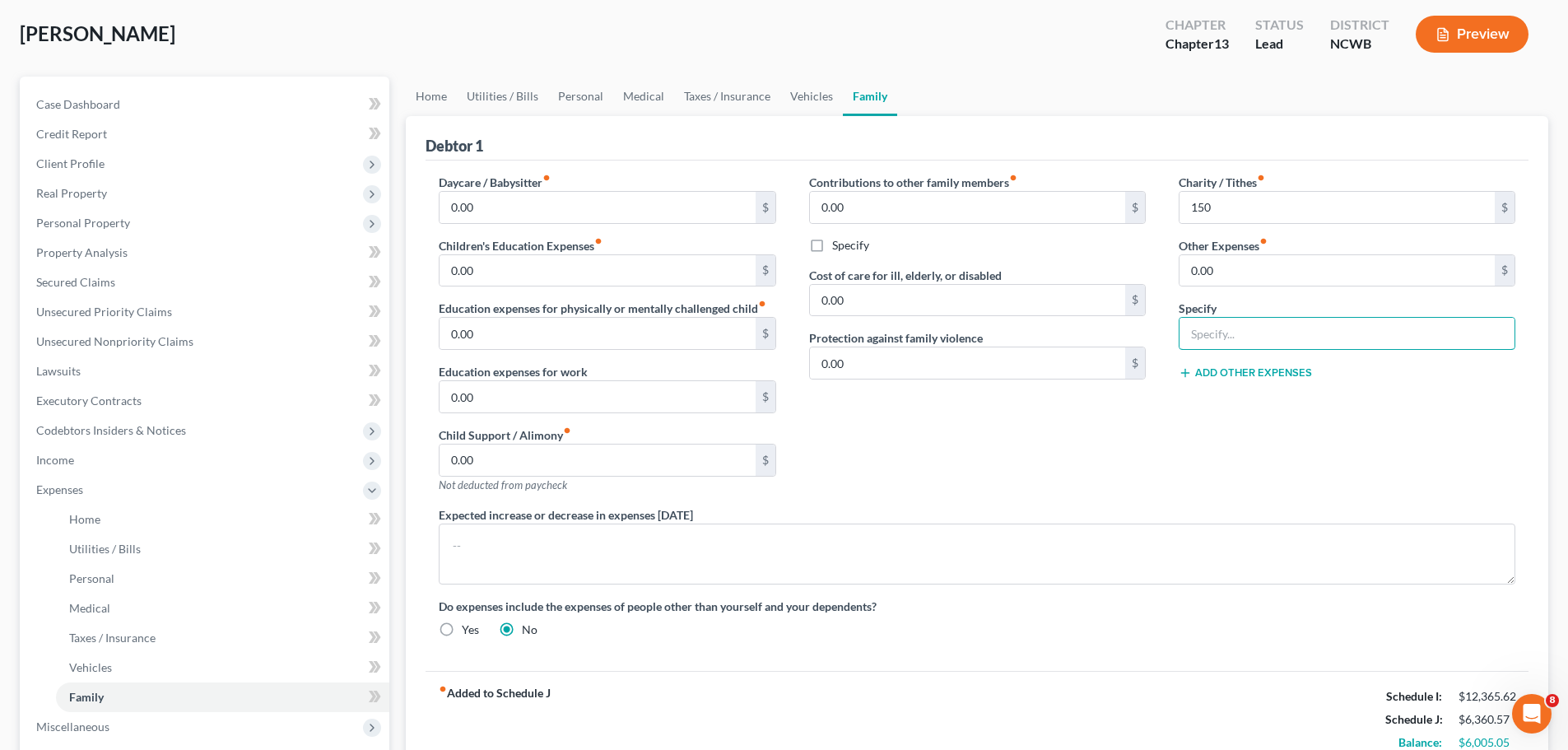
scroll to position [103, 0]
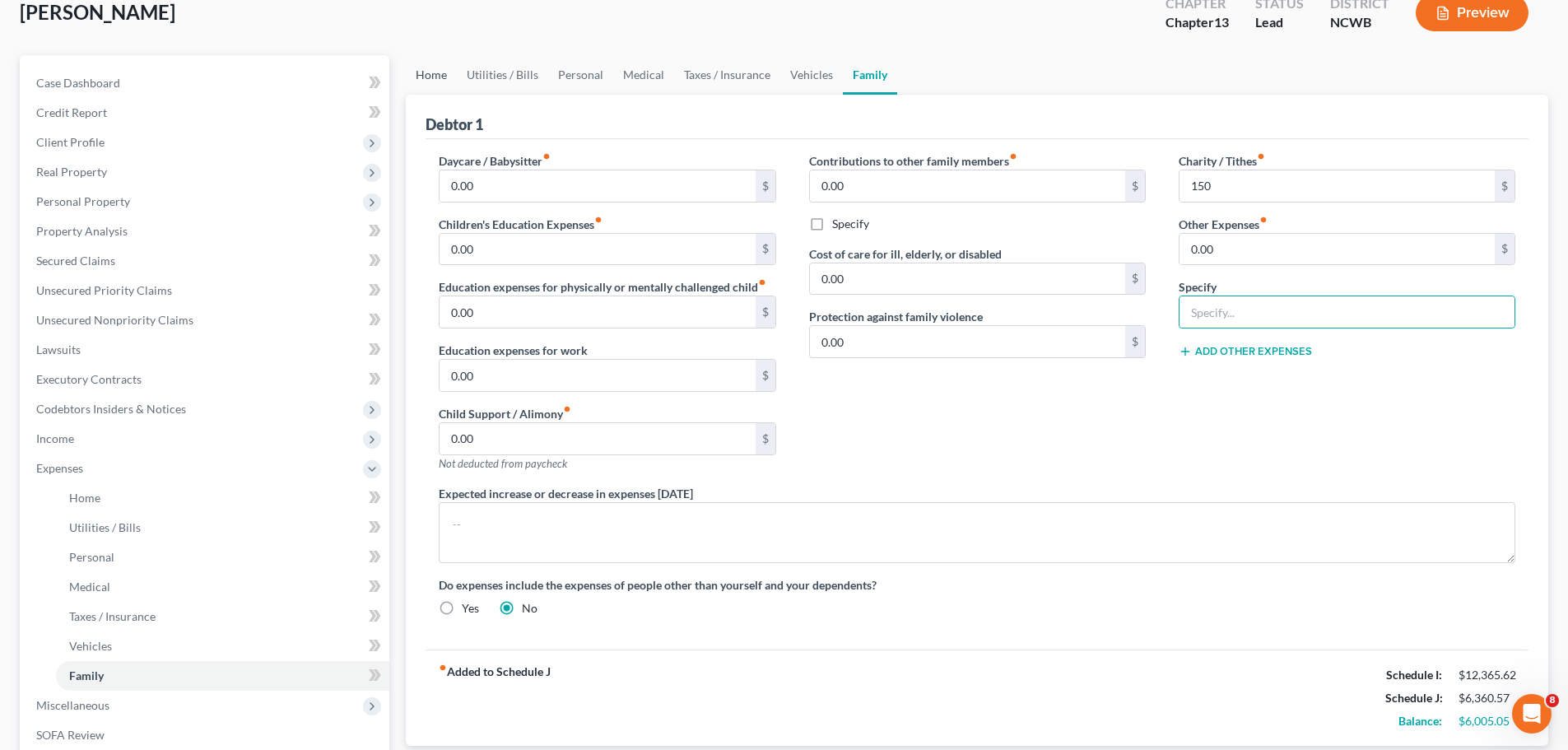
click at [430, 76] on link "Home" at bounding box center [431, 75] width 51 height 39
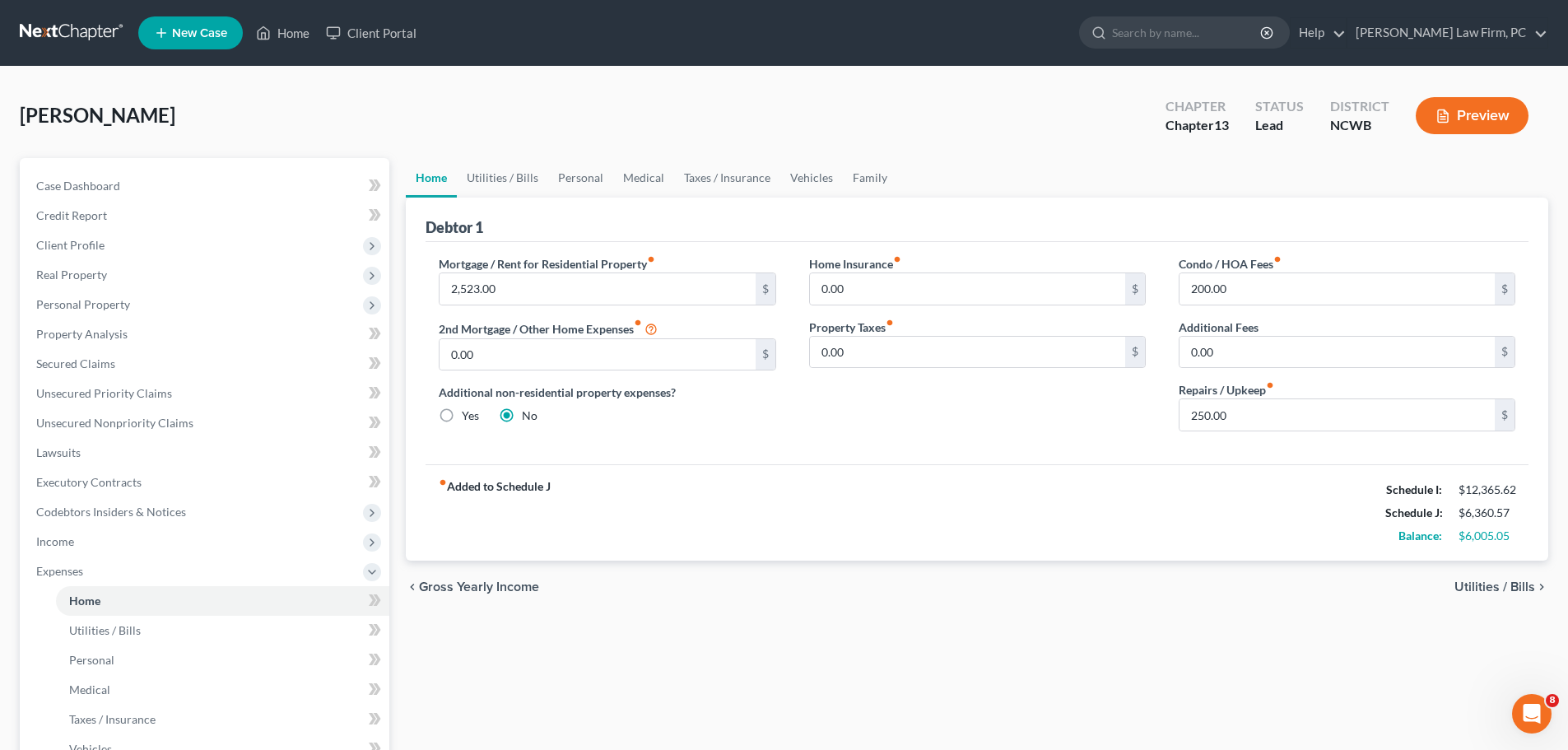
click at [1511, 580] on span "Utilities / Bills" at bounding box center [1495, 586] width 81 height 13
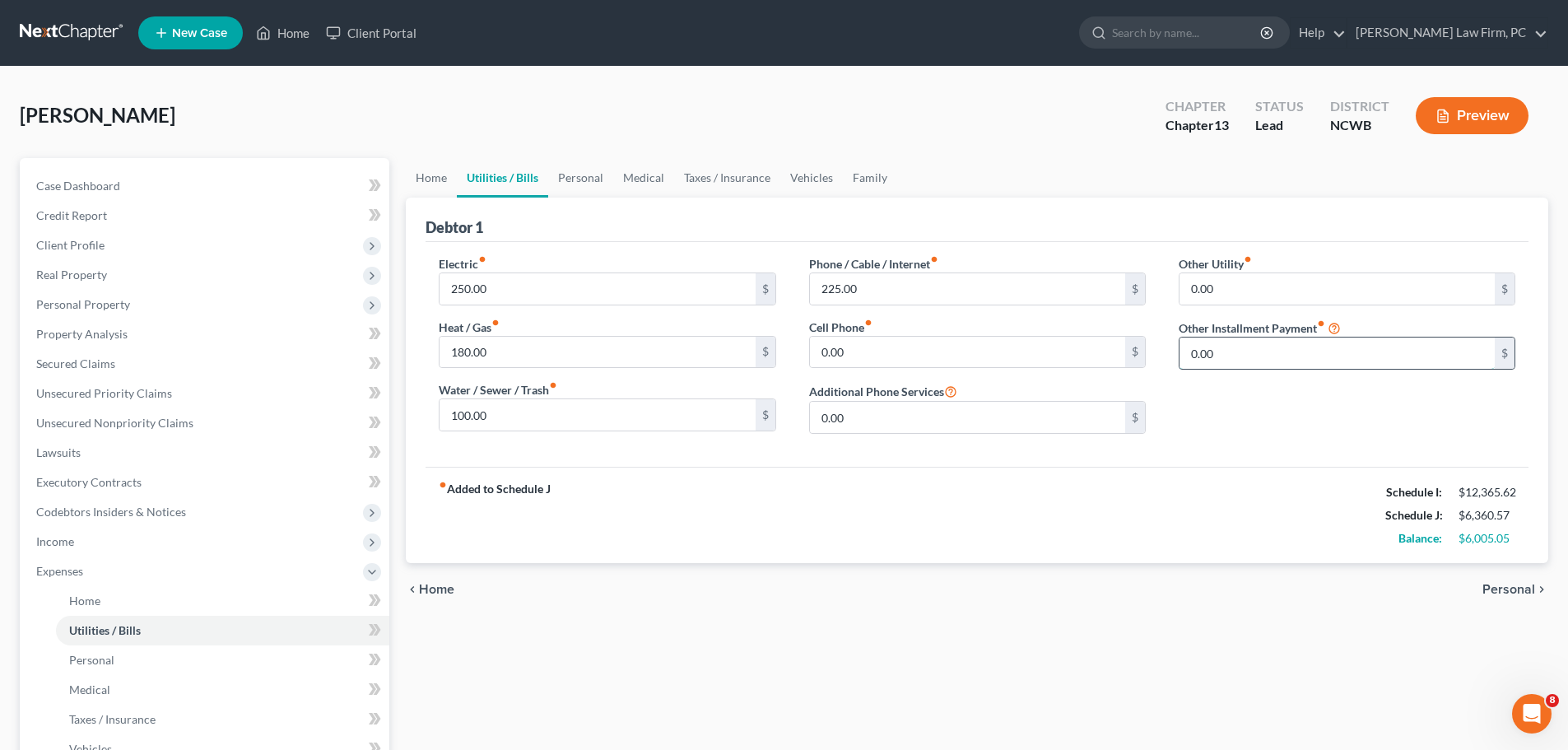
click at [1295, 362] on input "0.00" at bounding box center [1337, 353] width 315 height 32
type input "1,426"
click at [1279, 400] on input "text" at bounding box center [1346, 399] width 335 height 32
type input "M"
click at [445, 591] on span "Home" at bounding box center [437, 589] width 36 height 13
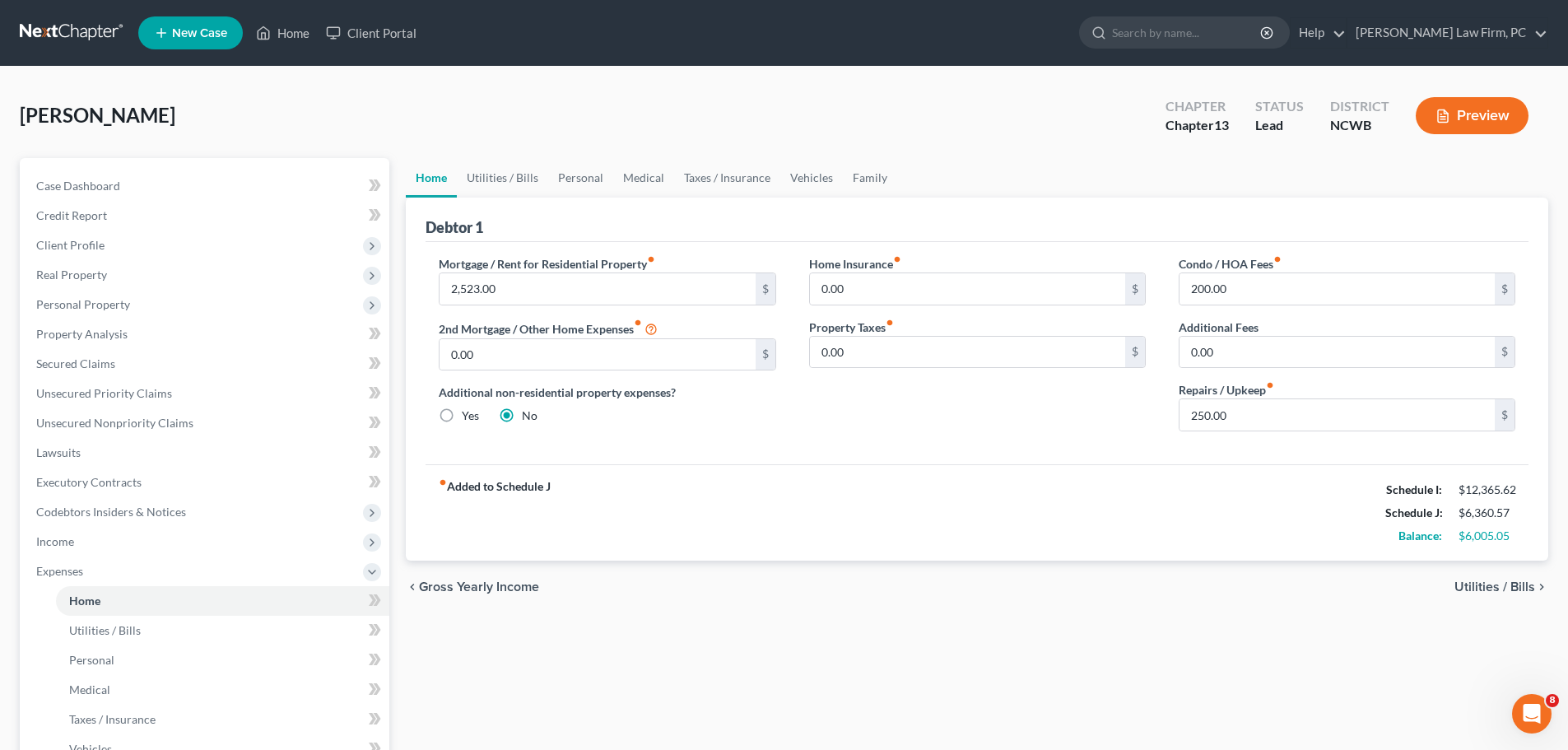
click at [1482, 582] on span "Utilities / Bills" at bounding box center [1495, 586] width 81 height 13
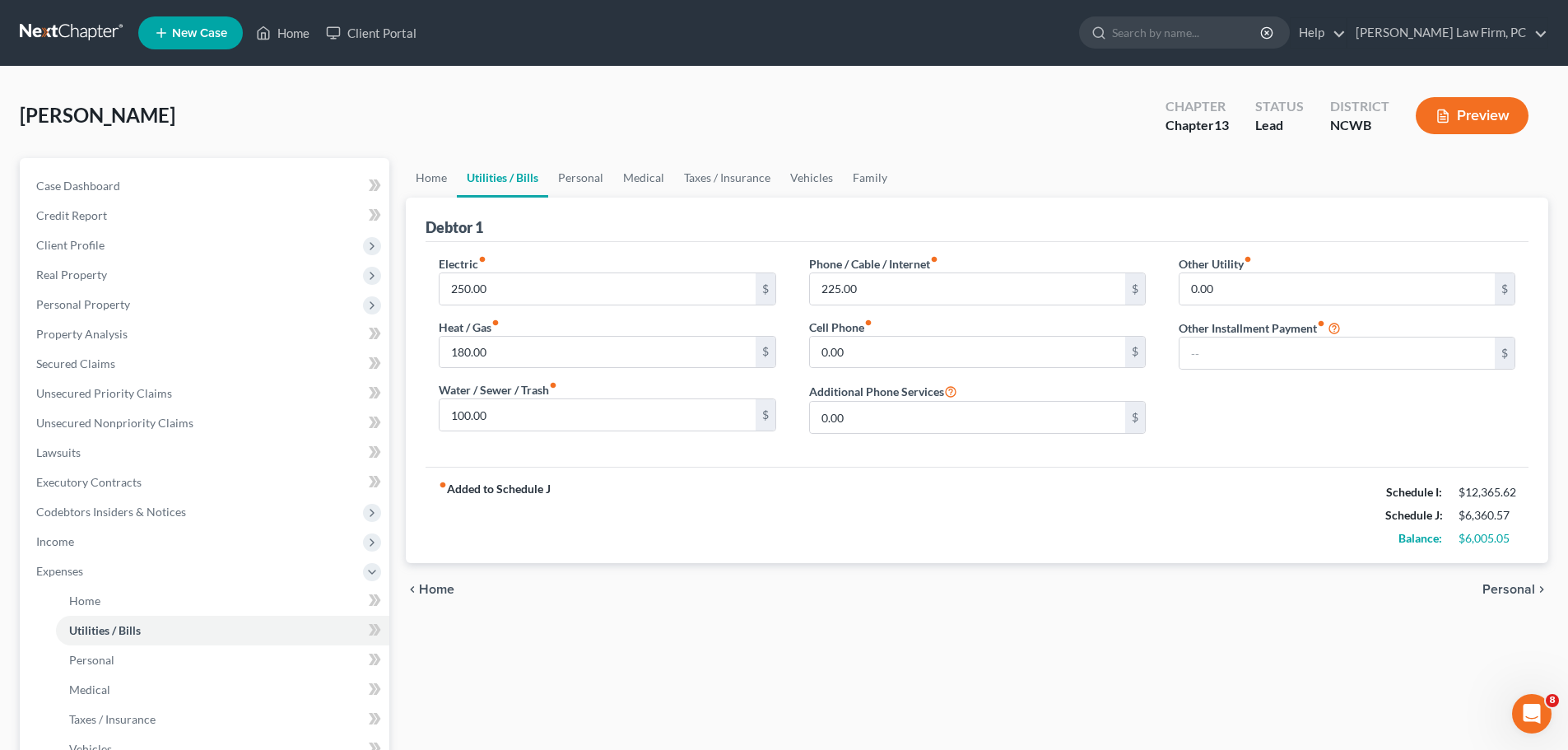
click at [1500, 587] on span "Personal" at bounding box center [1509, 589] width 53 height 13
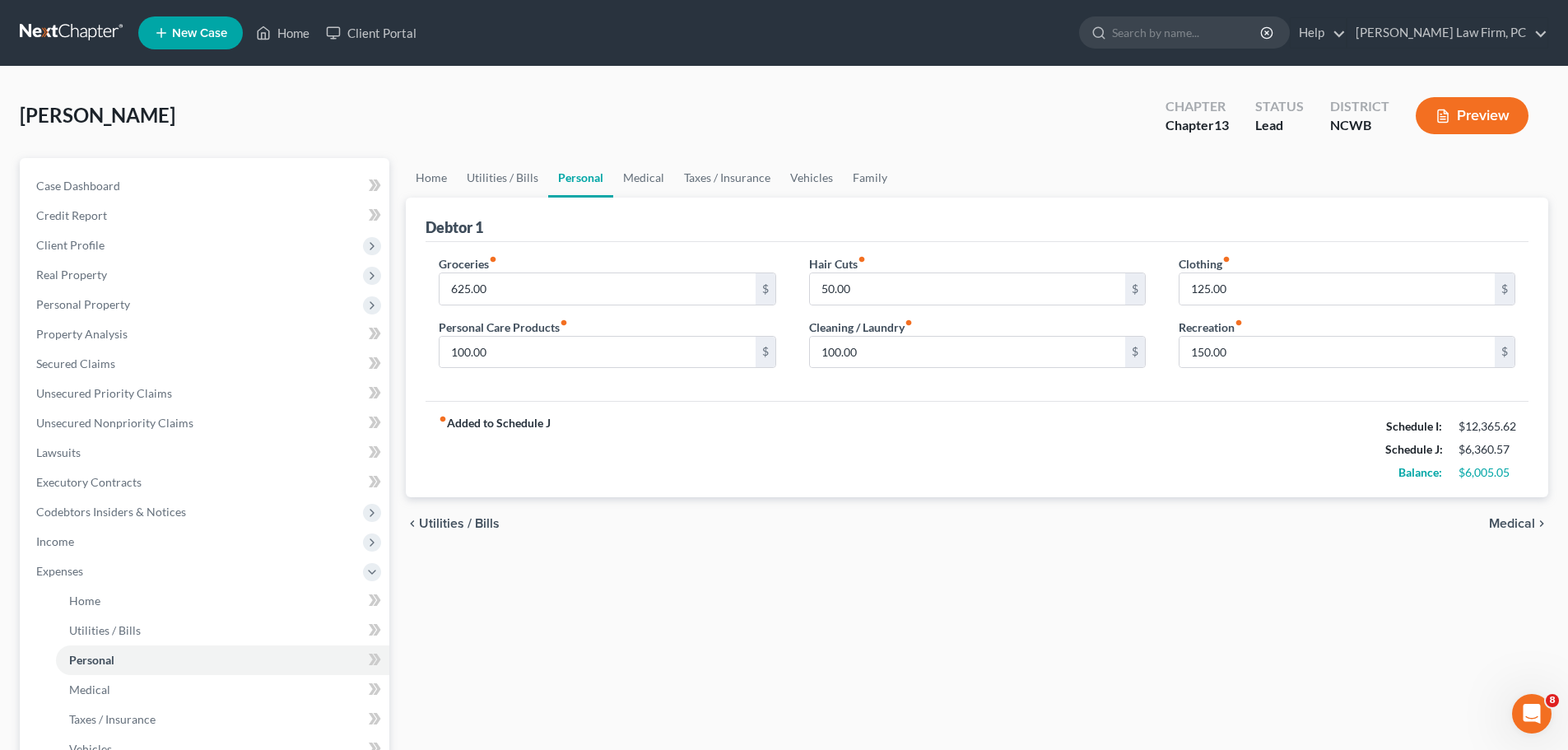
click at [1524, 527] on span "Medical" at bounding box center [1512, 523] width 46 height 13
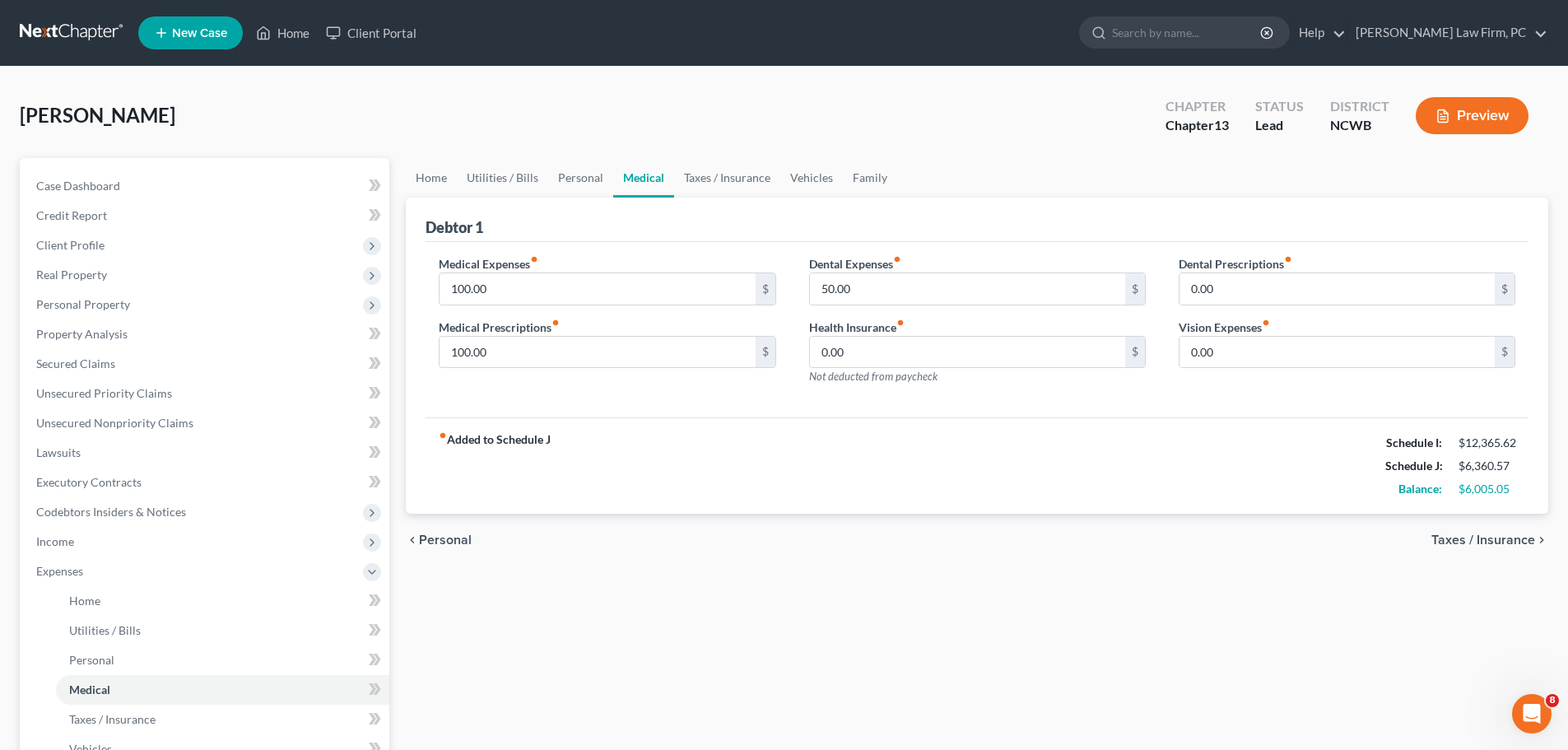
click at [1524, 527] on div "chevron_left Personal Taxes / Insurance chevron_right" at bounding box center [977, 540] width 1143 height 53
click at [1528, 546] on span "Taxes / Insurance" at bounding box center [1484, 539] width 104 height 13
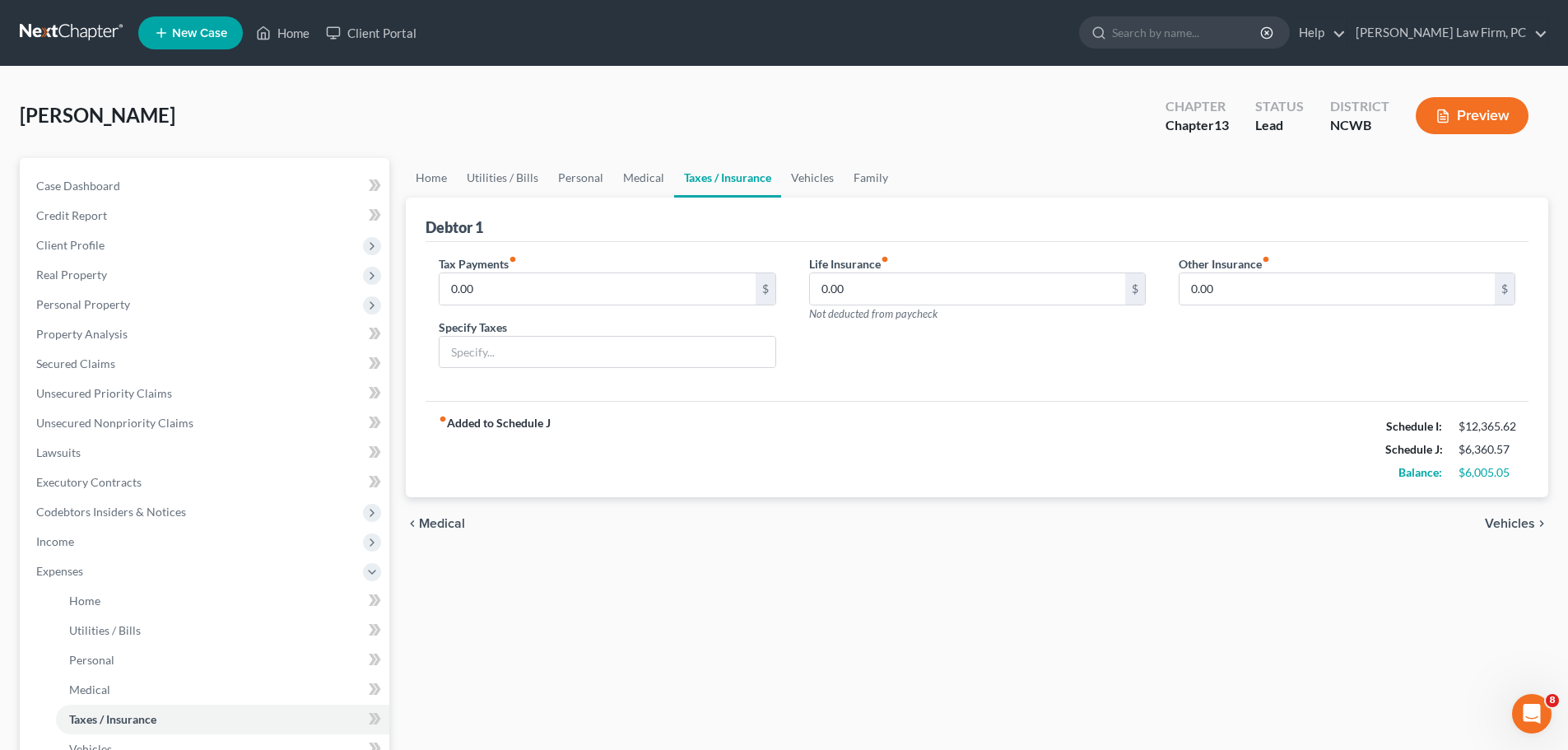
click at [1499, 521] on span "Vehicles" at bounding box center [1510, 523] width 50 height 13
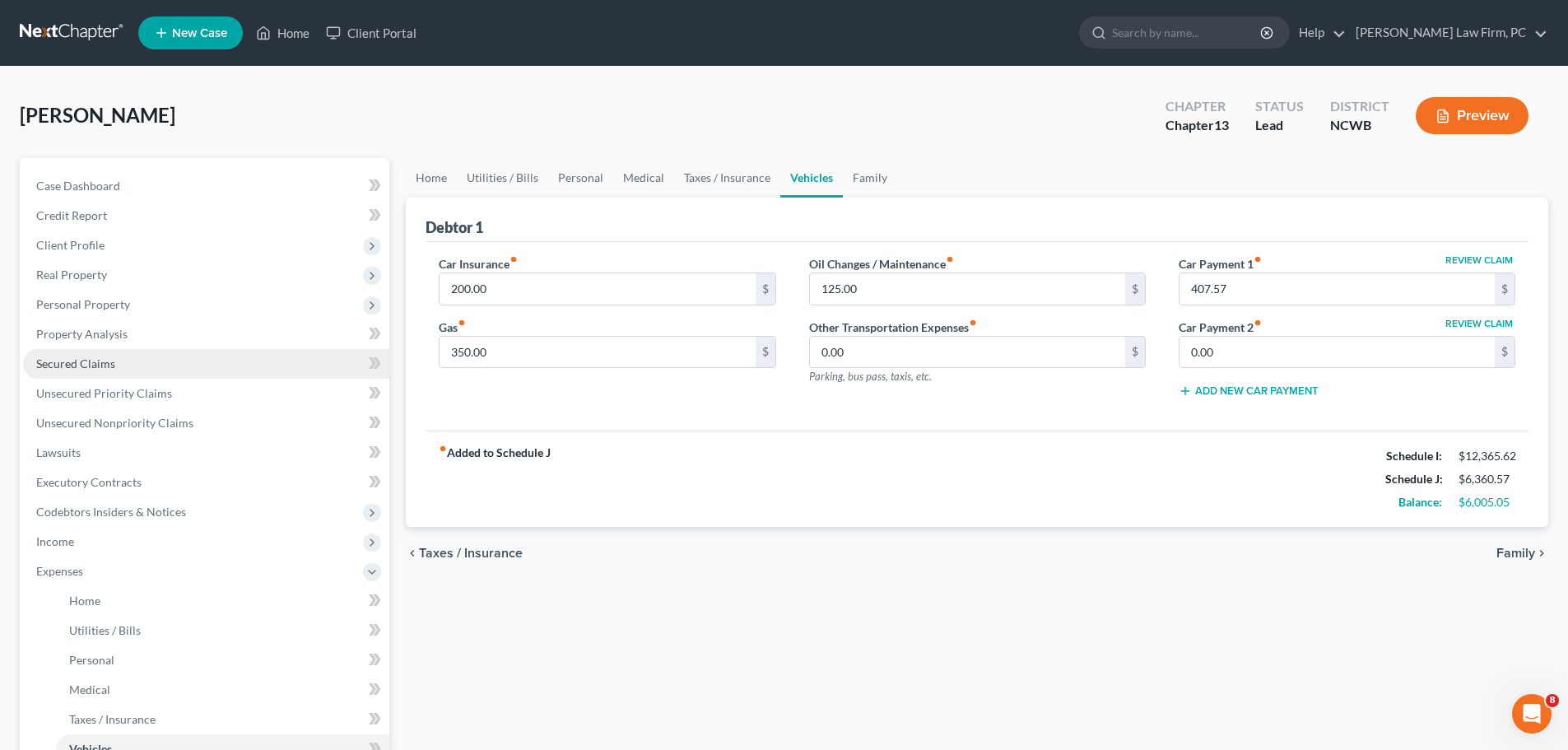
click at [84, 367] on span "Secured Claims" at bounding box center [76, 363] width 79 height 14
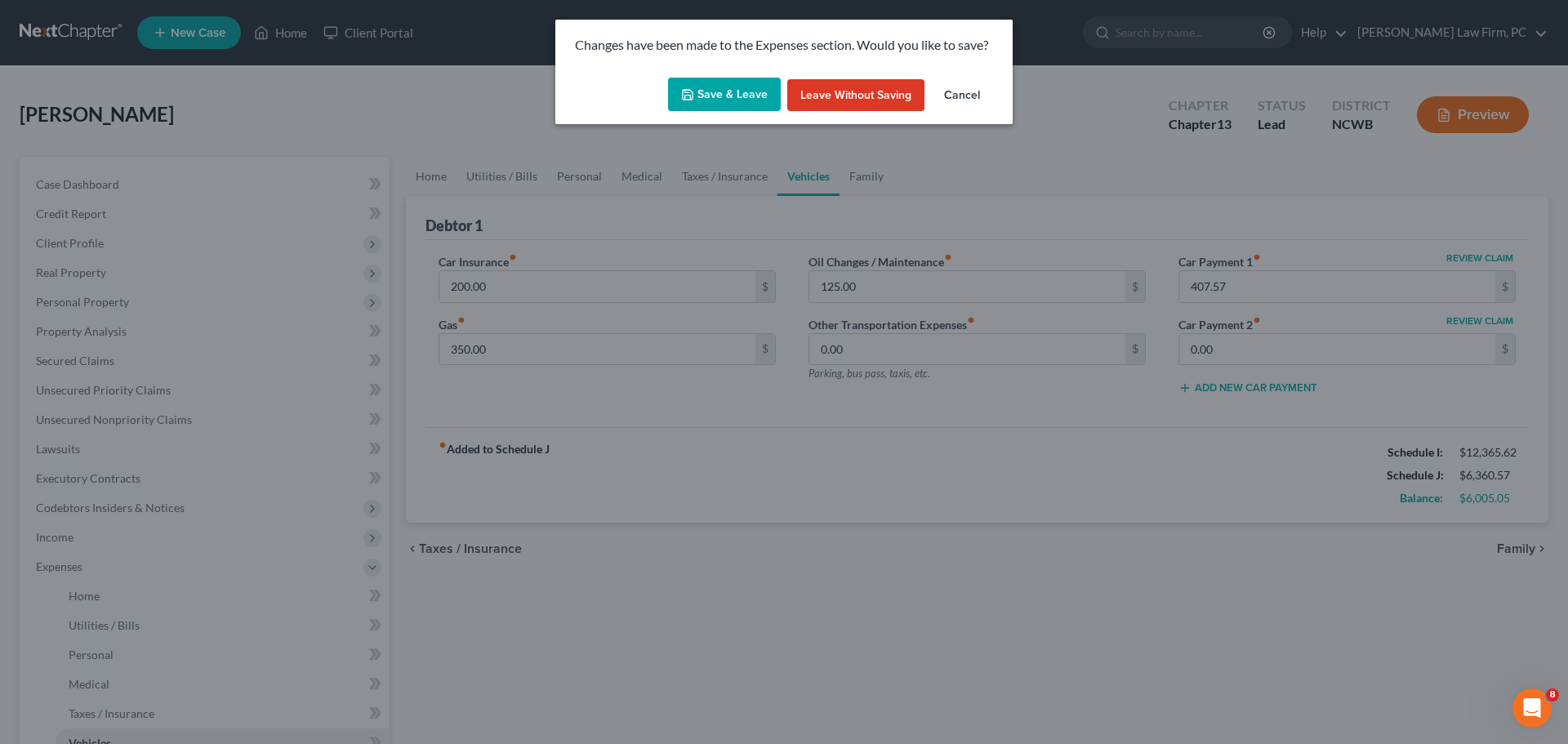
click at [713, 95] on button "Save & Leave" at bounding box center [724, 95] width 112 height 35
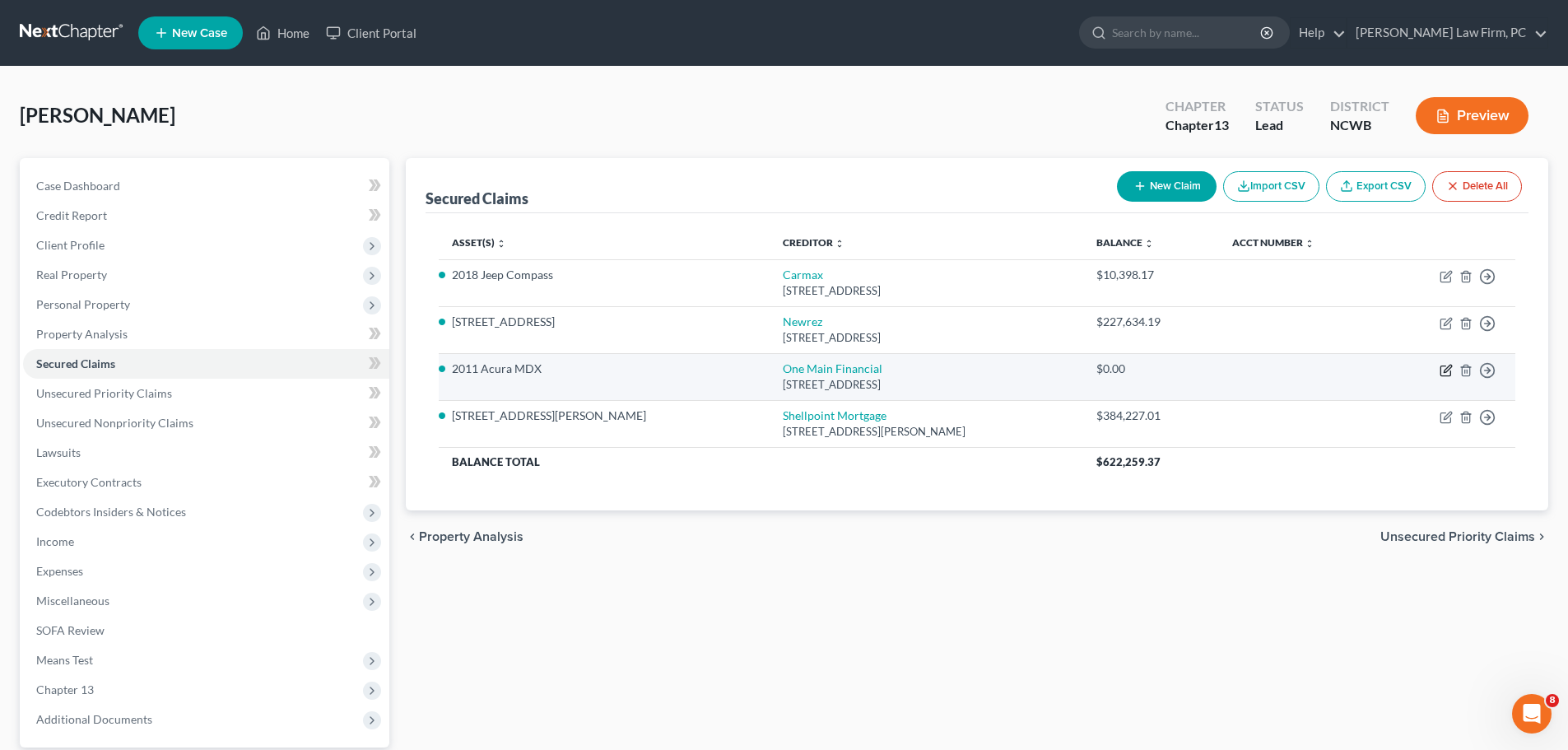
click at [1442, 369] on icon "button" at bounding box center [1445, 370] width 13 height 13
select select "15"
select select "0"
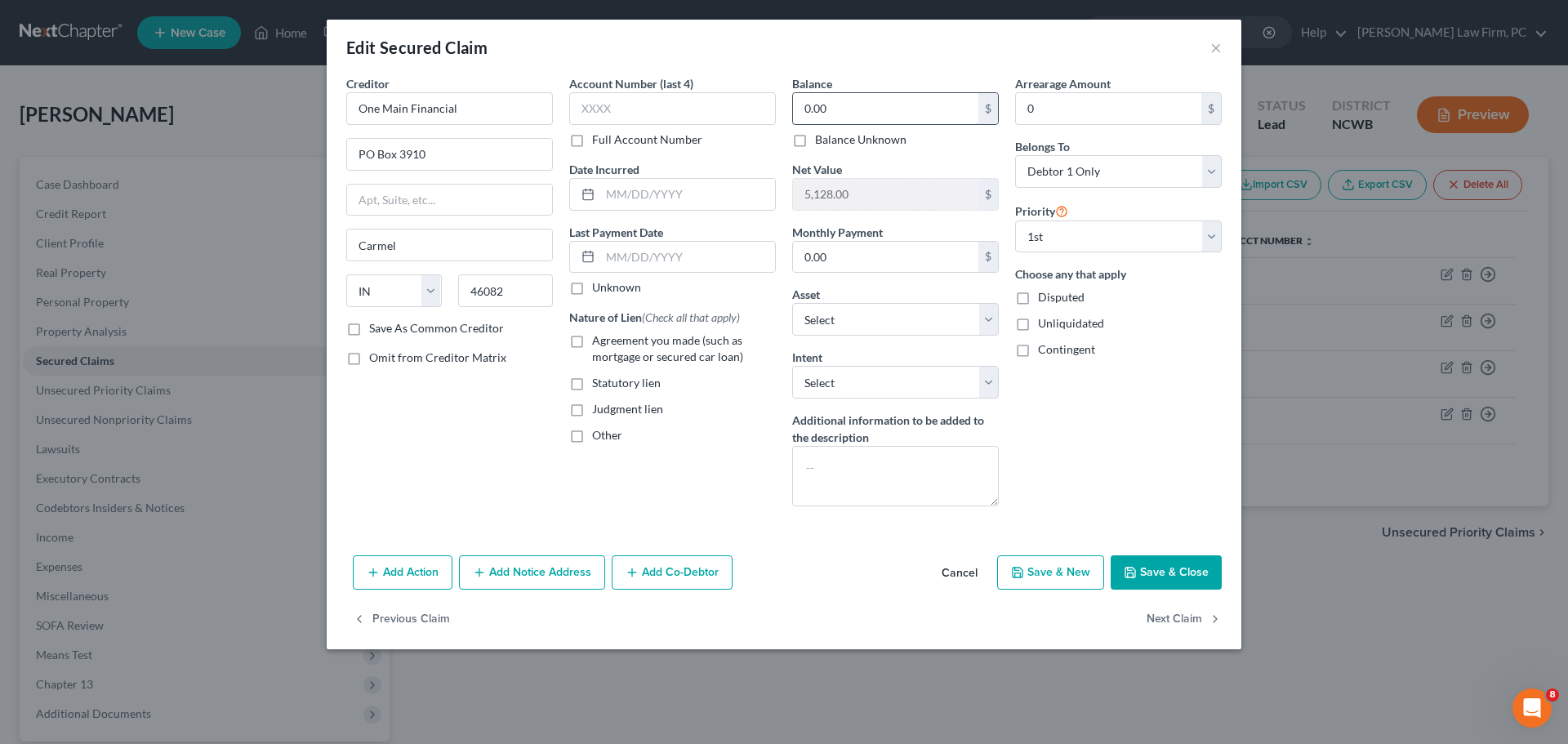
click at [866, 110] on input "0.00" at bounding box center [885, 108] width 185 height 31
type input "7,208"
click at [811, 246] on input "0.00" at bounding box center [885, 257] width 185 height 31
type input "343"
click at [814, 392] on select "Select Surrender Redeem Reaffirm Avoid Other" at bounding box center [895, 382] width 206 height 33
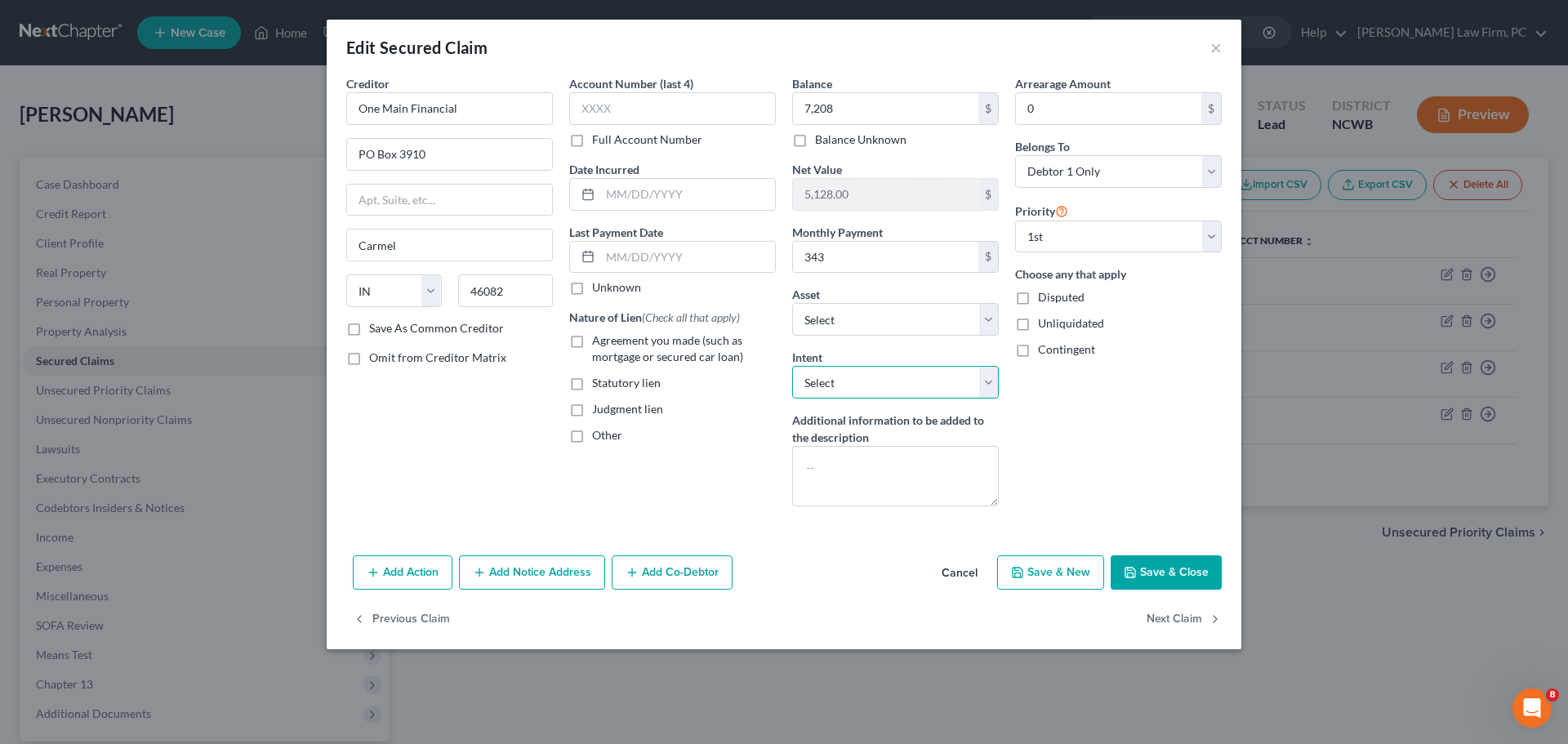
select select "2"
click at [792, 366] on select "Select Surrender Redeem Reaffirm Avoid Other" at bounding box center [895, 382] width 206 height 33
click at [1156, 570] on button "Save & Close" at bounding box center [1166, 572] width 111 height 35
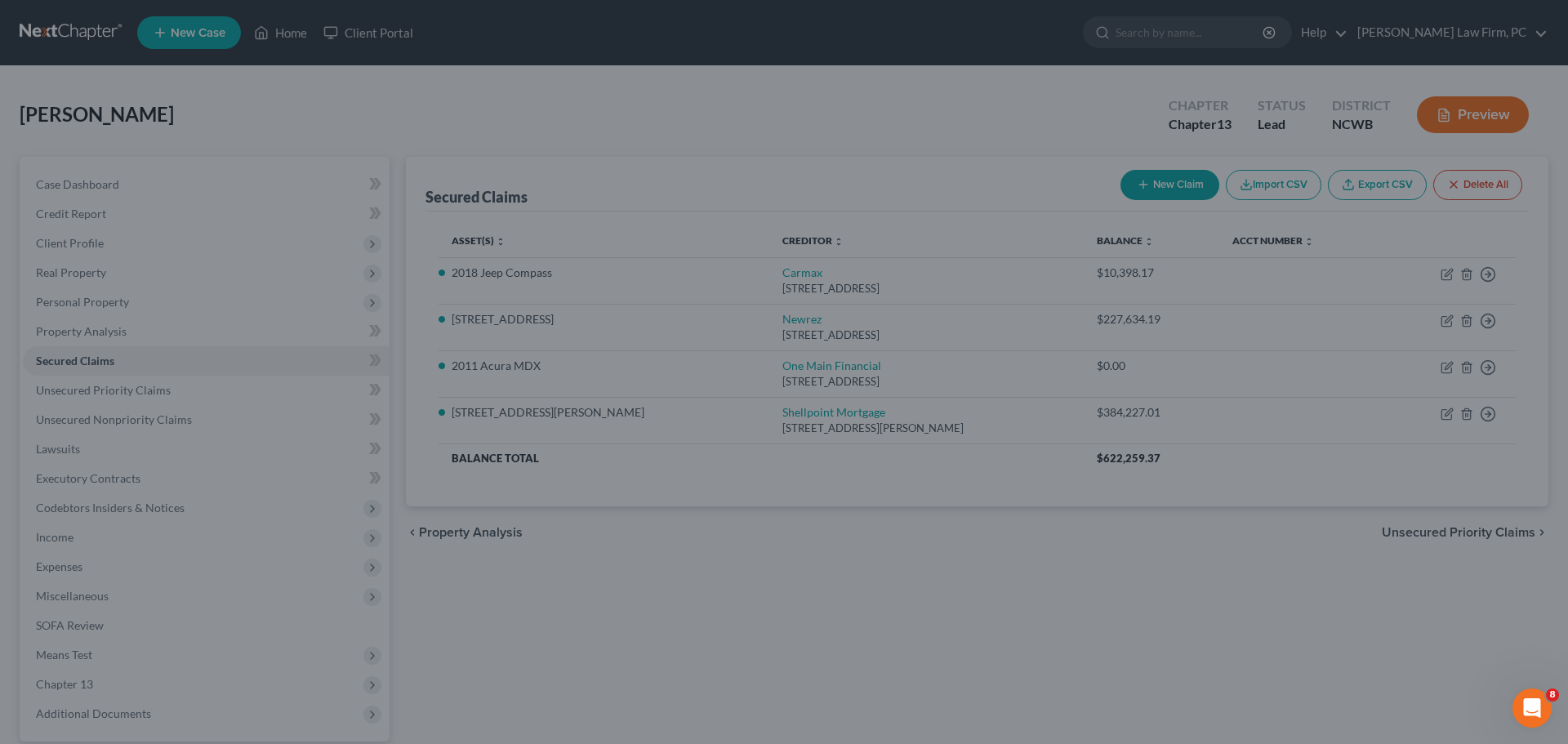
type input "7,208.00"
type input "-2,080.00"
type input "343.00"
select select "17"
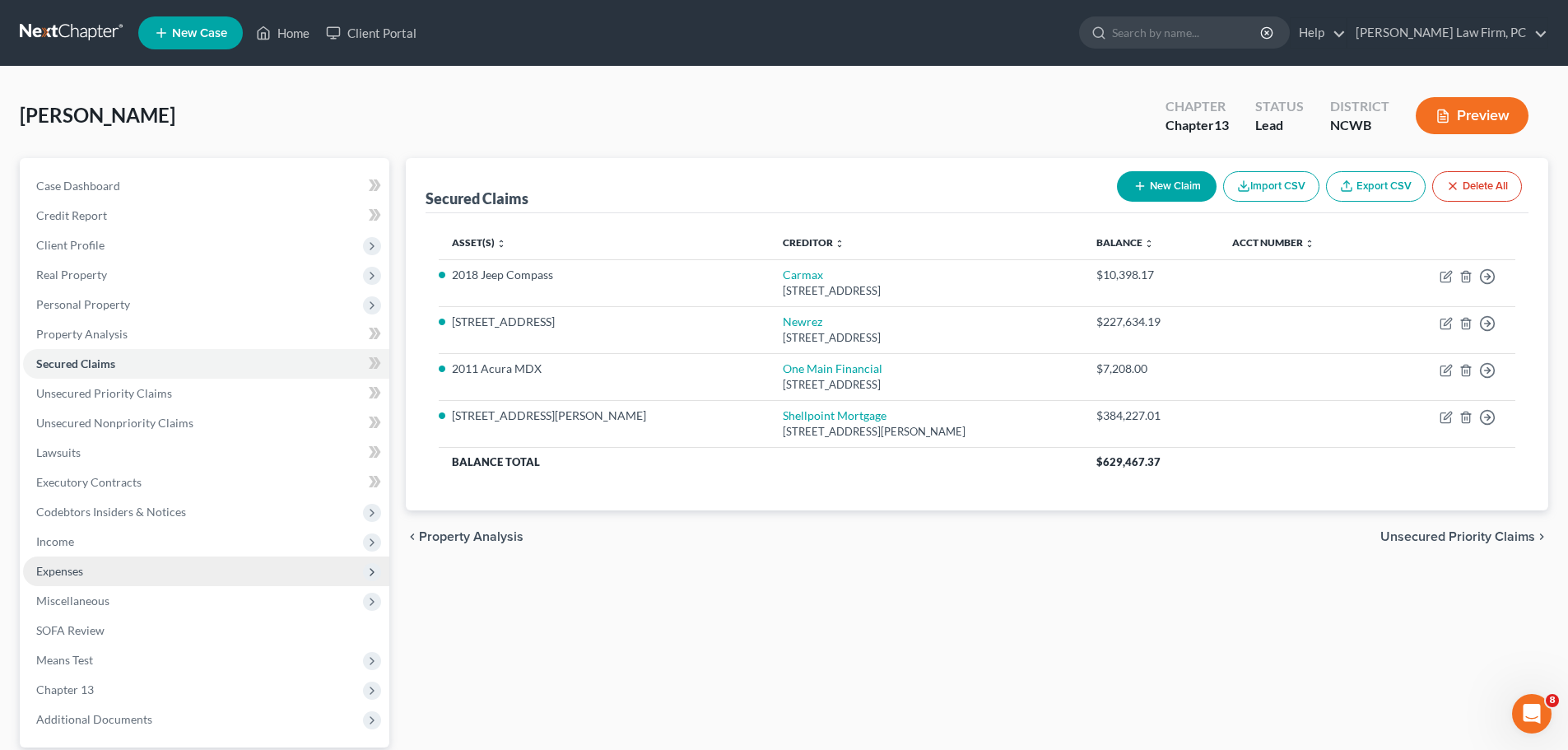
click at [128, 574] on span "Expenses" at bounding box center [206, 571] width 366 height 30
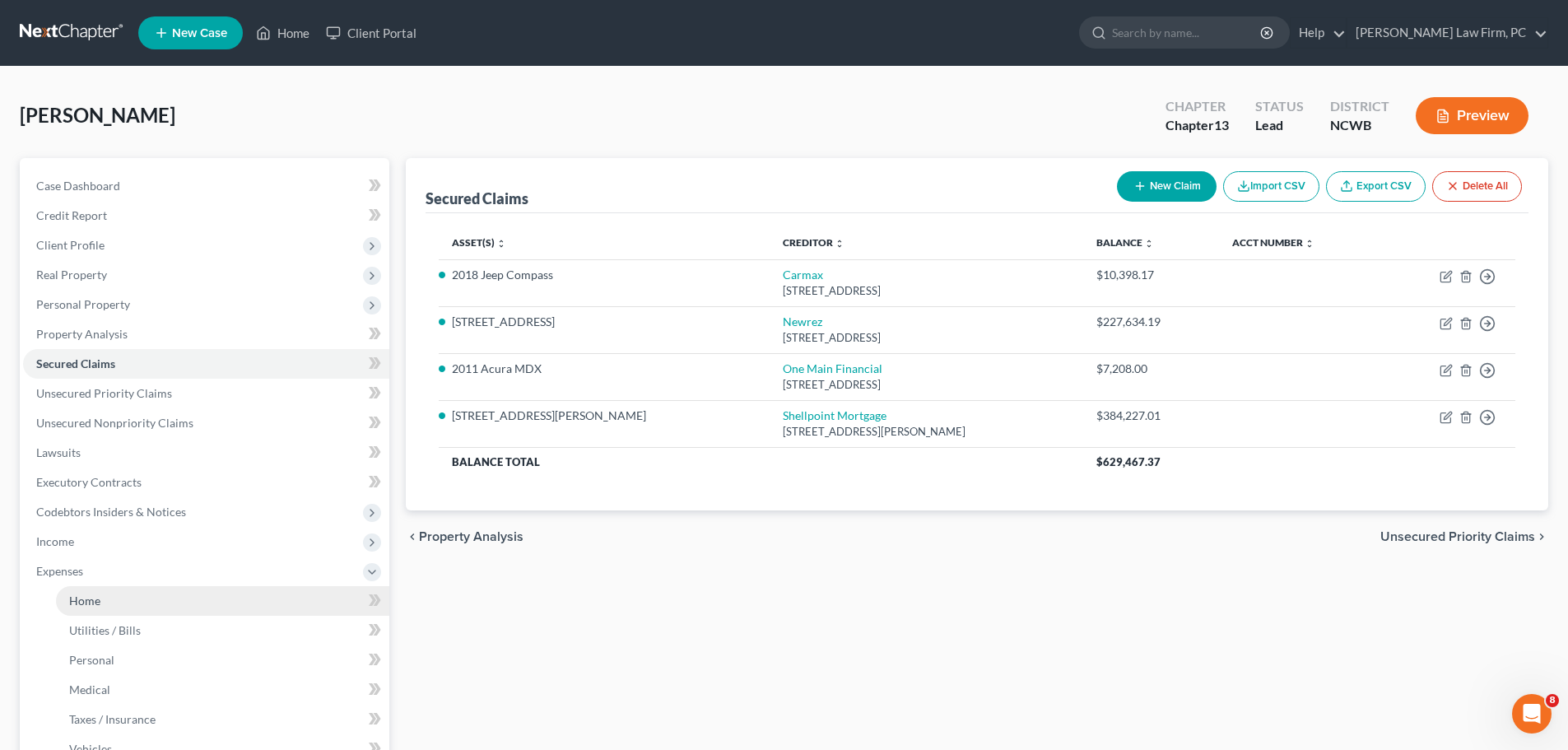
click at [116, 597] on link "Home" at bounding box center [222, 601] width 333 height 30
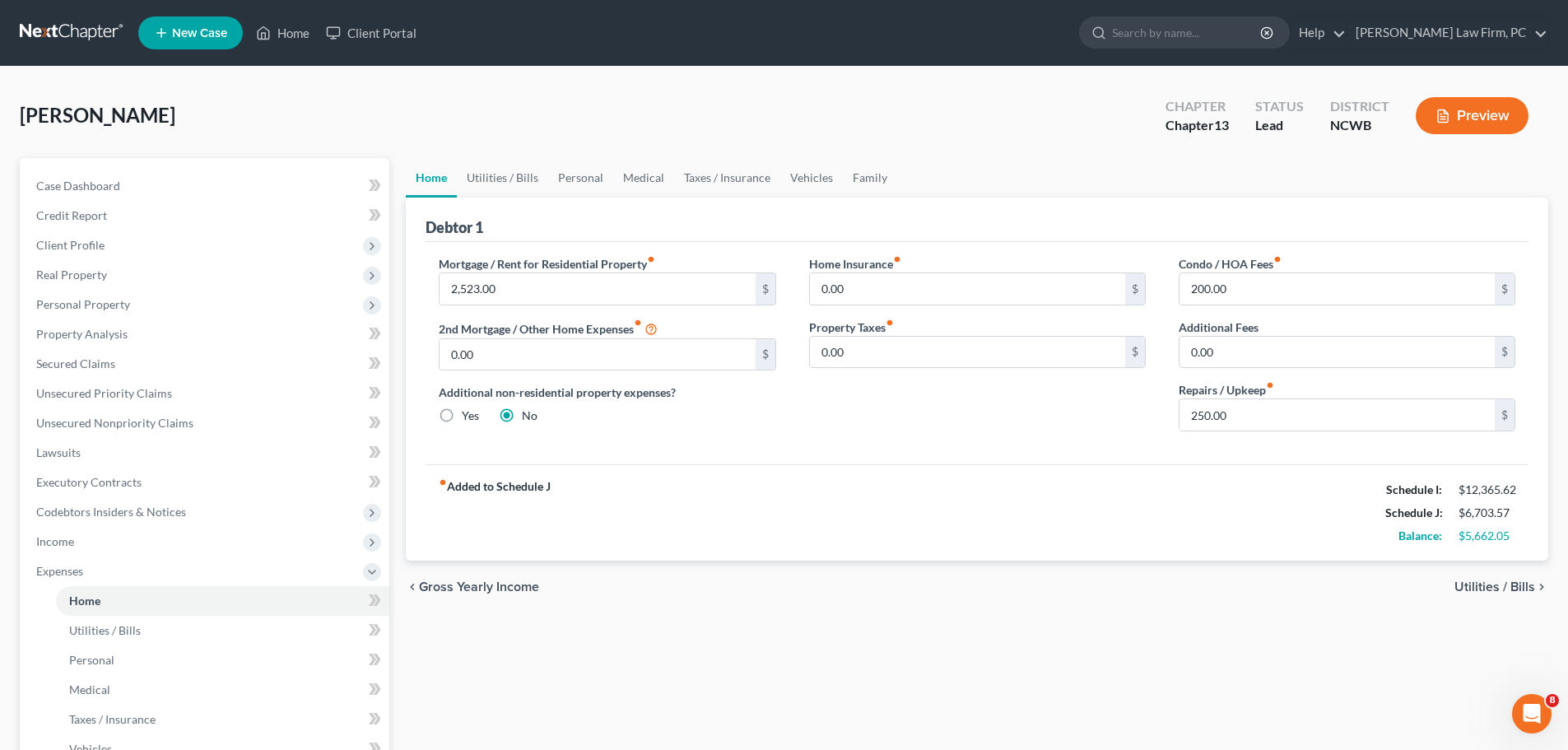
click at [1467, 591] on span "Utilities / Bills" at bounding box center [1495, 586] width 81 height 13
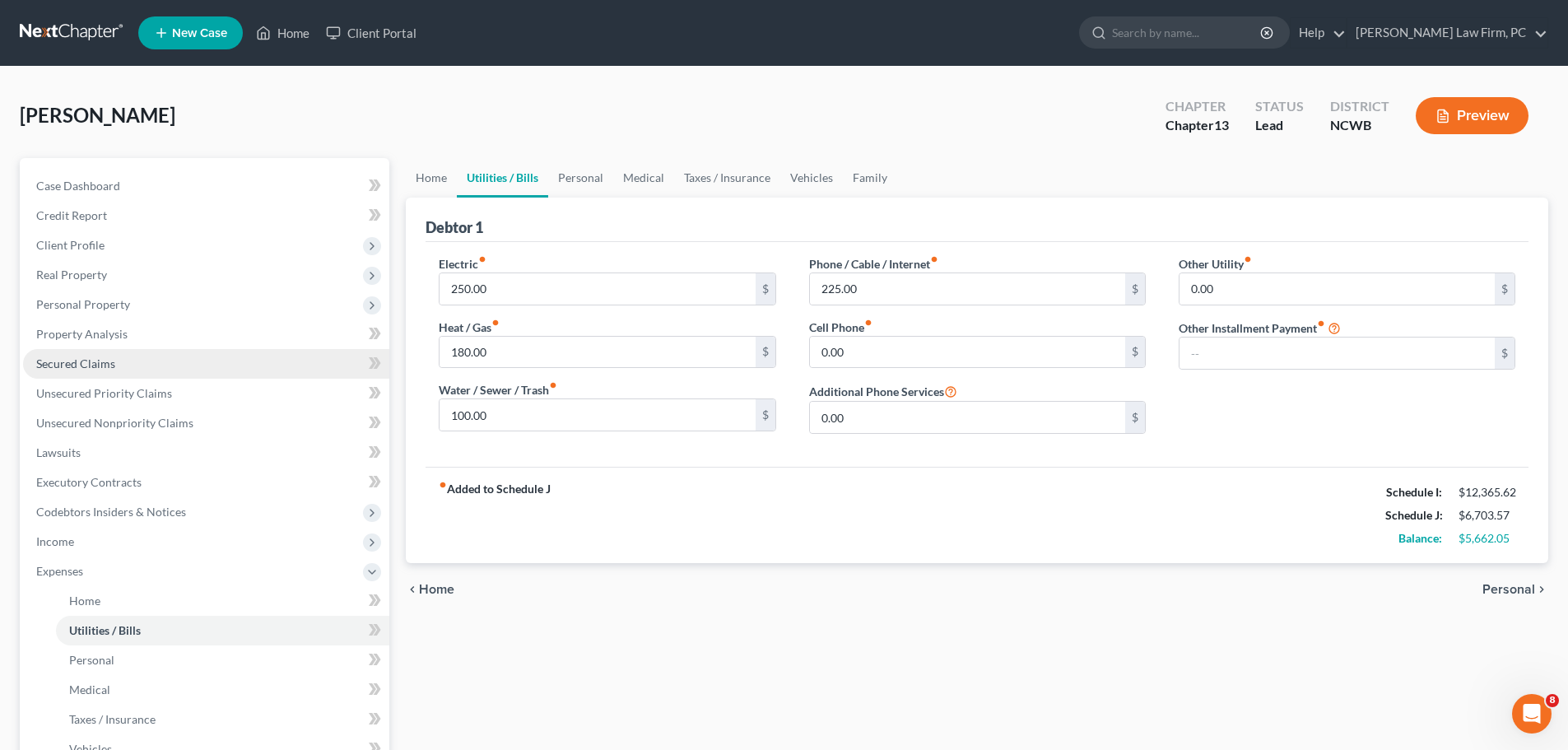
click at [106, 360] on span "Secured Claims" at bounding box center [76, 363] width 79 height 14
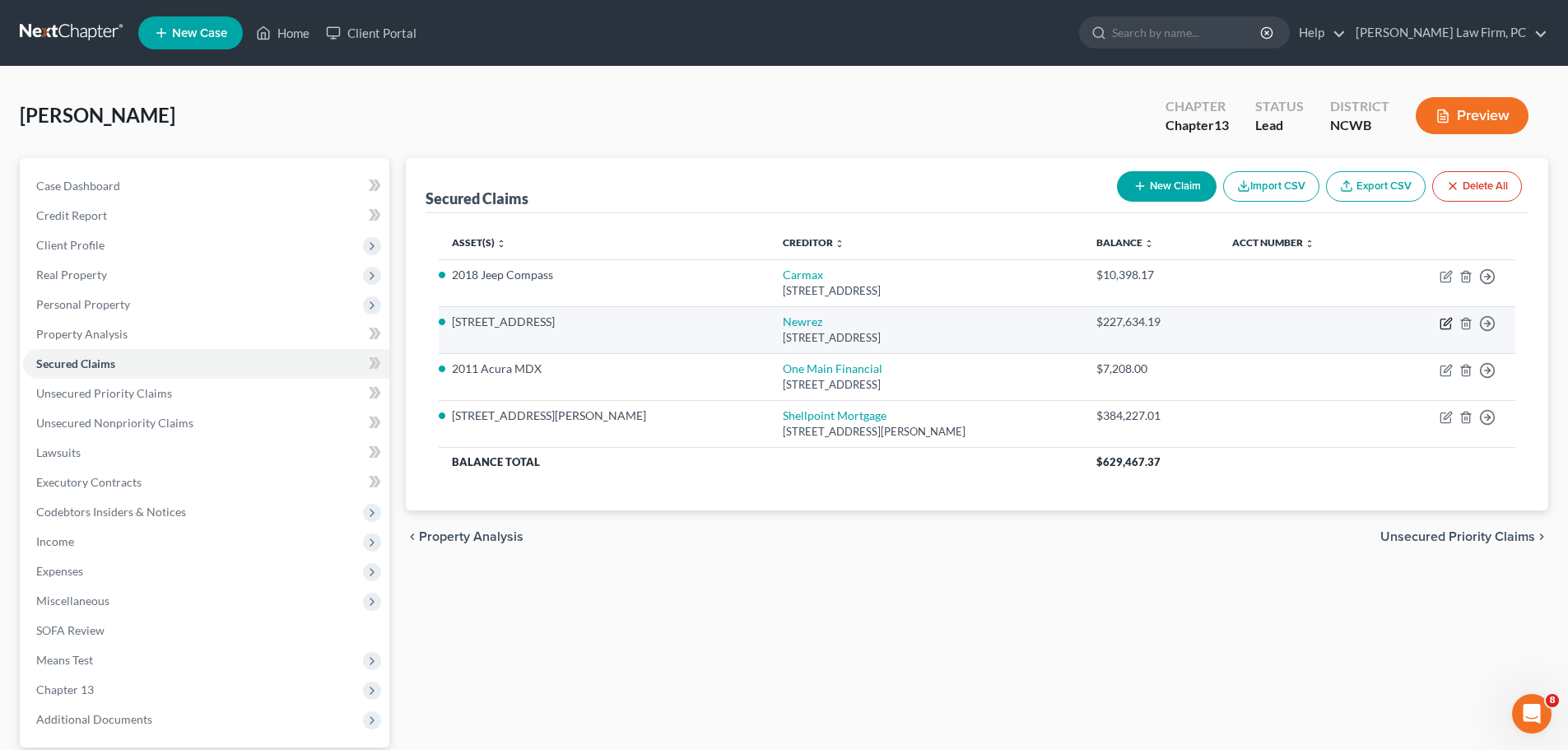
click at [1450, 324] on icon "button" at bounding box center [1445, 325] width 10 height 10
select select "9"
select select "2"
select select "0"
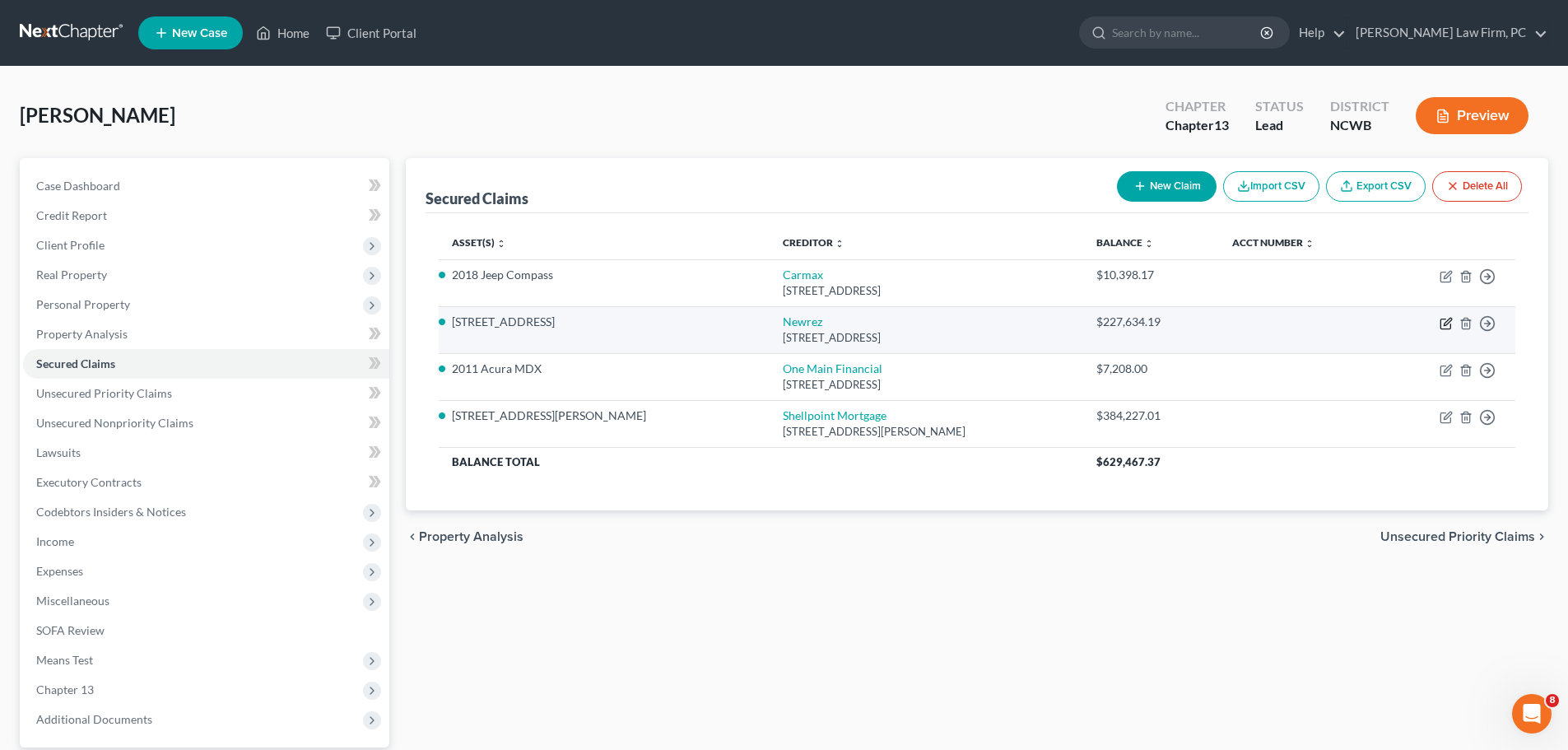
select select "0"
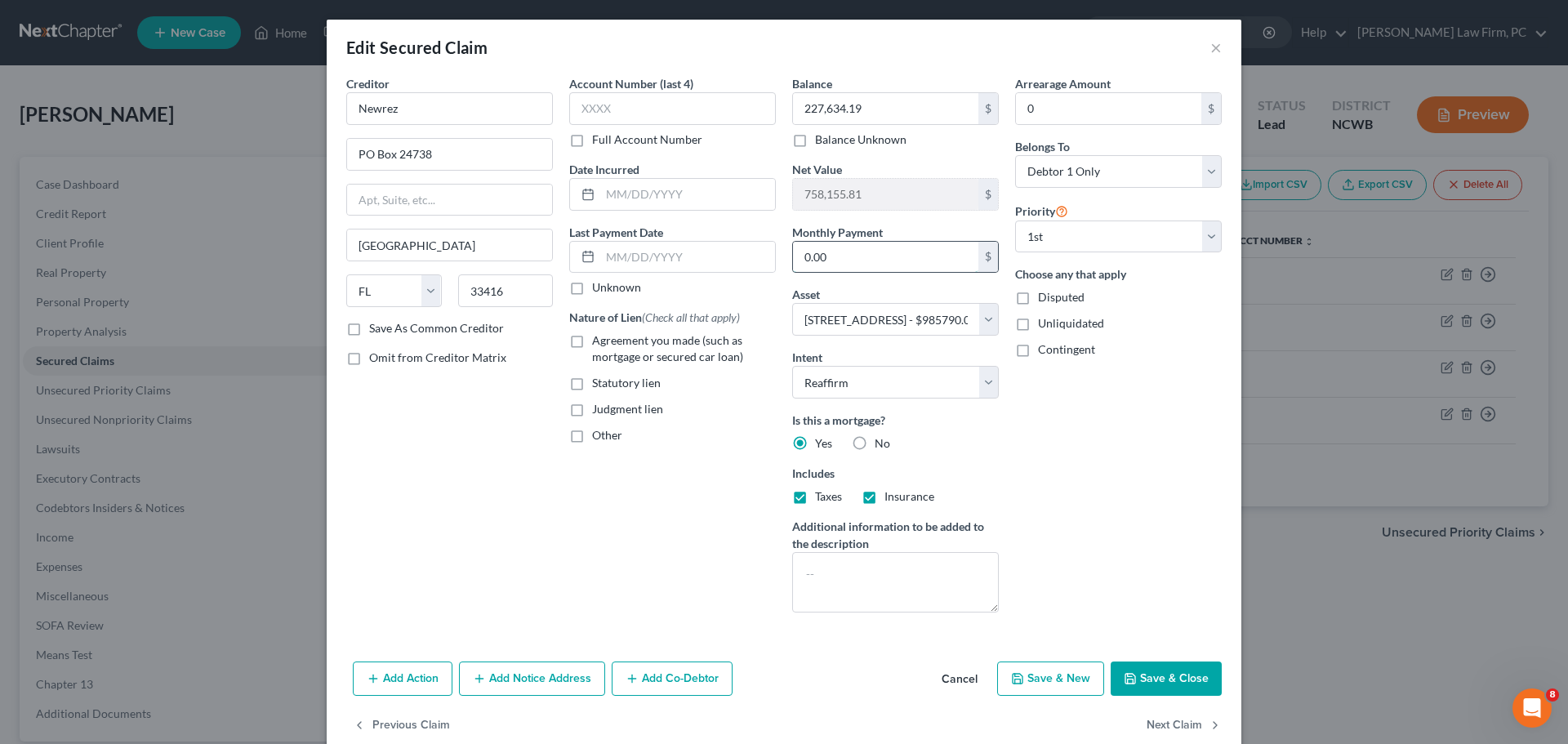
click at [845, 251] on input "0.00" at bounding box center [885, 257] width 185 height 31
type input "1,426"
click at [1140, 670] on button "Save & Close" at bounding box center [1166, 678] width 111 height 35
select select
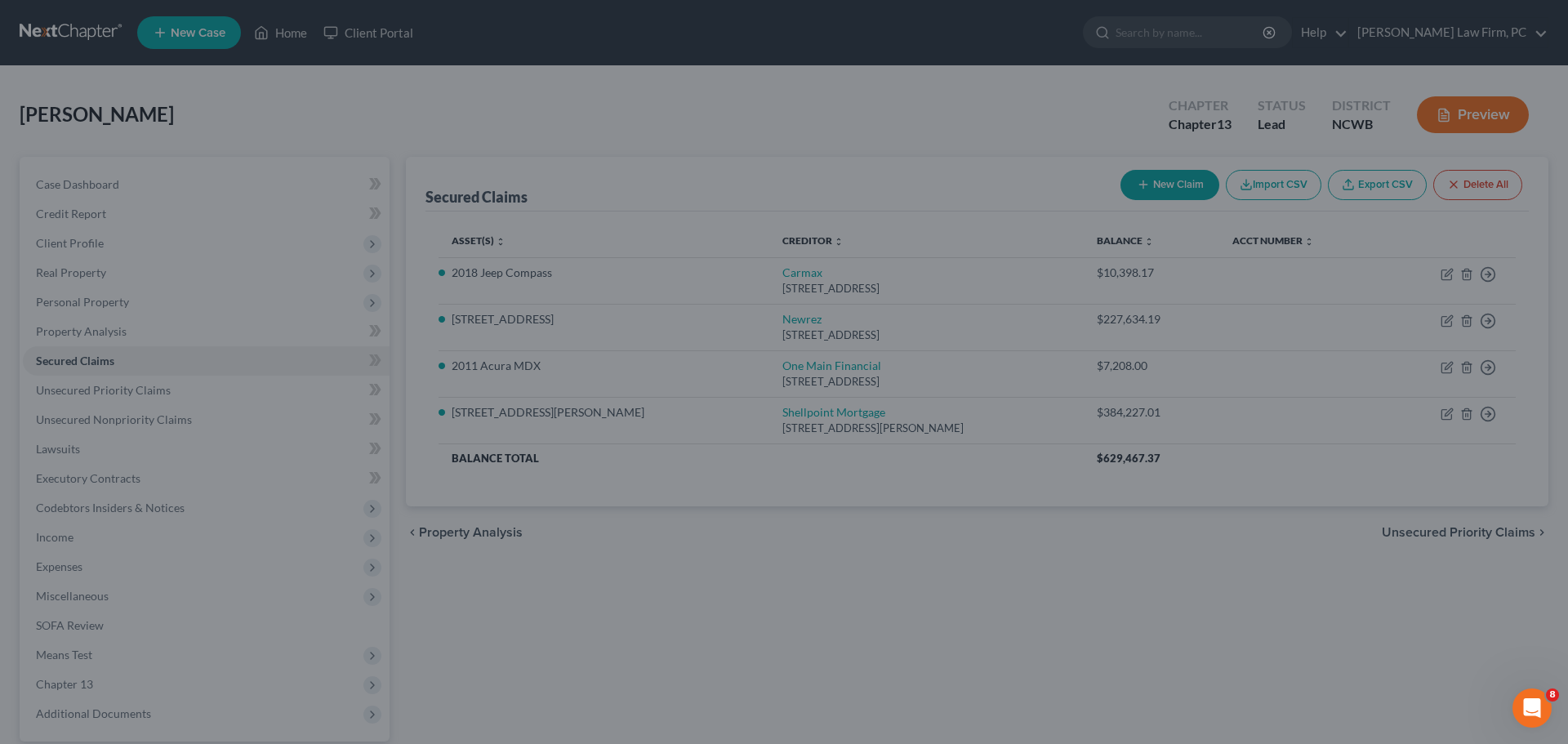
type input "1,426.00"
select select "2"
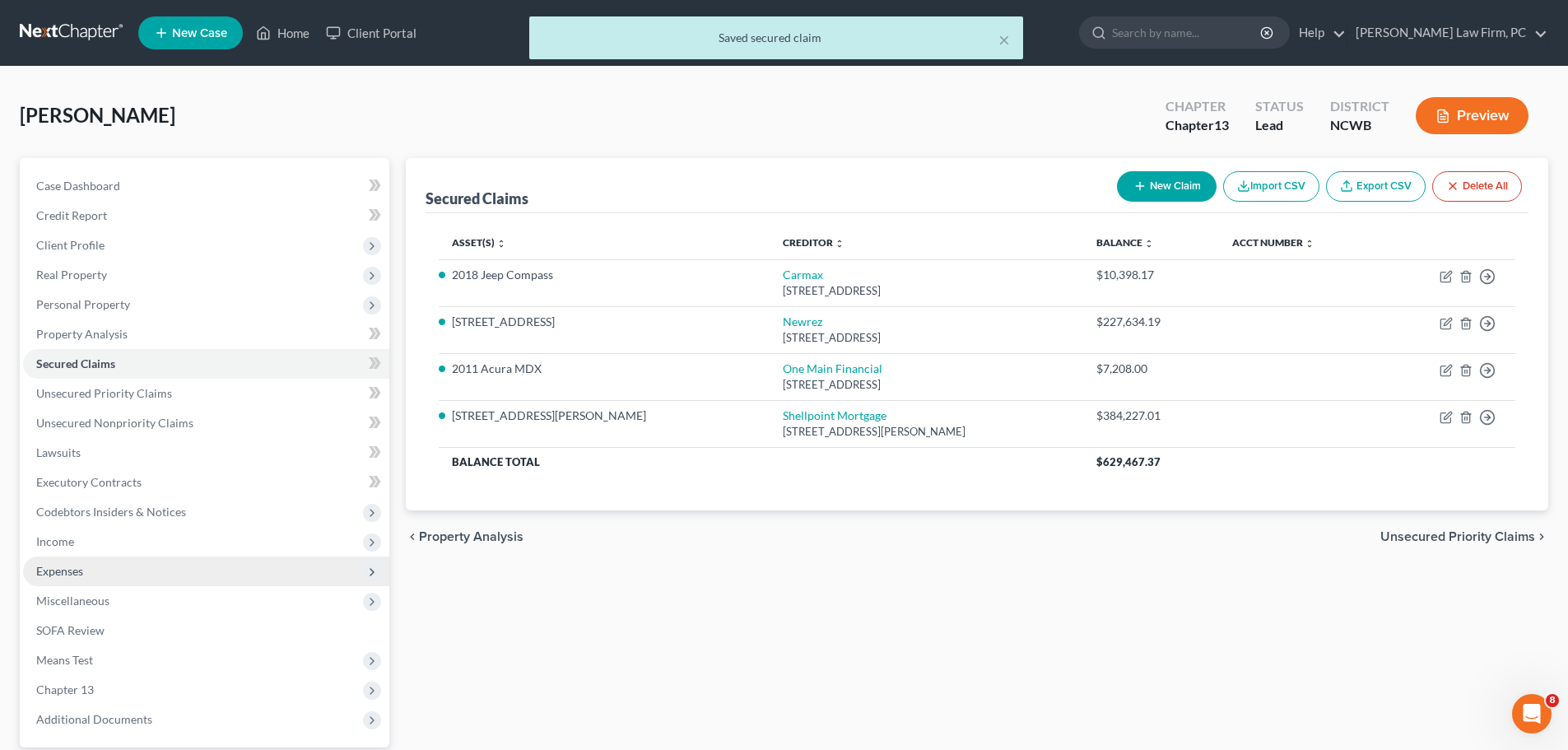
click at [68, 564] on span "Expenses" at bounding box center [60, 571] width 47 height 14
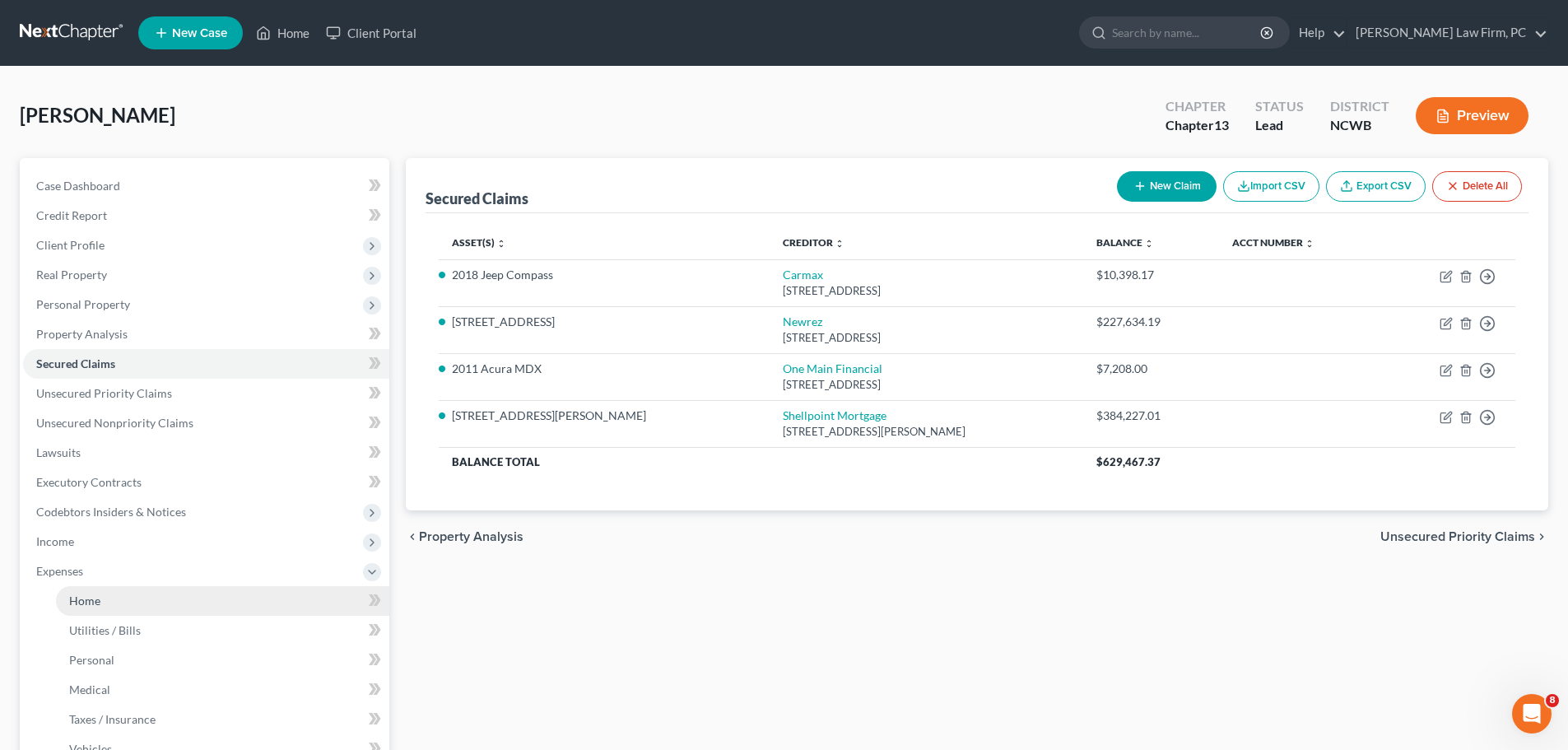
click at [72, 597] on span "Home" at bounding box center [84, 600] width 32 height 14
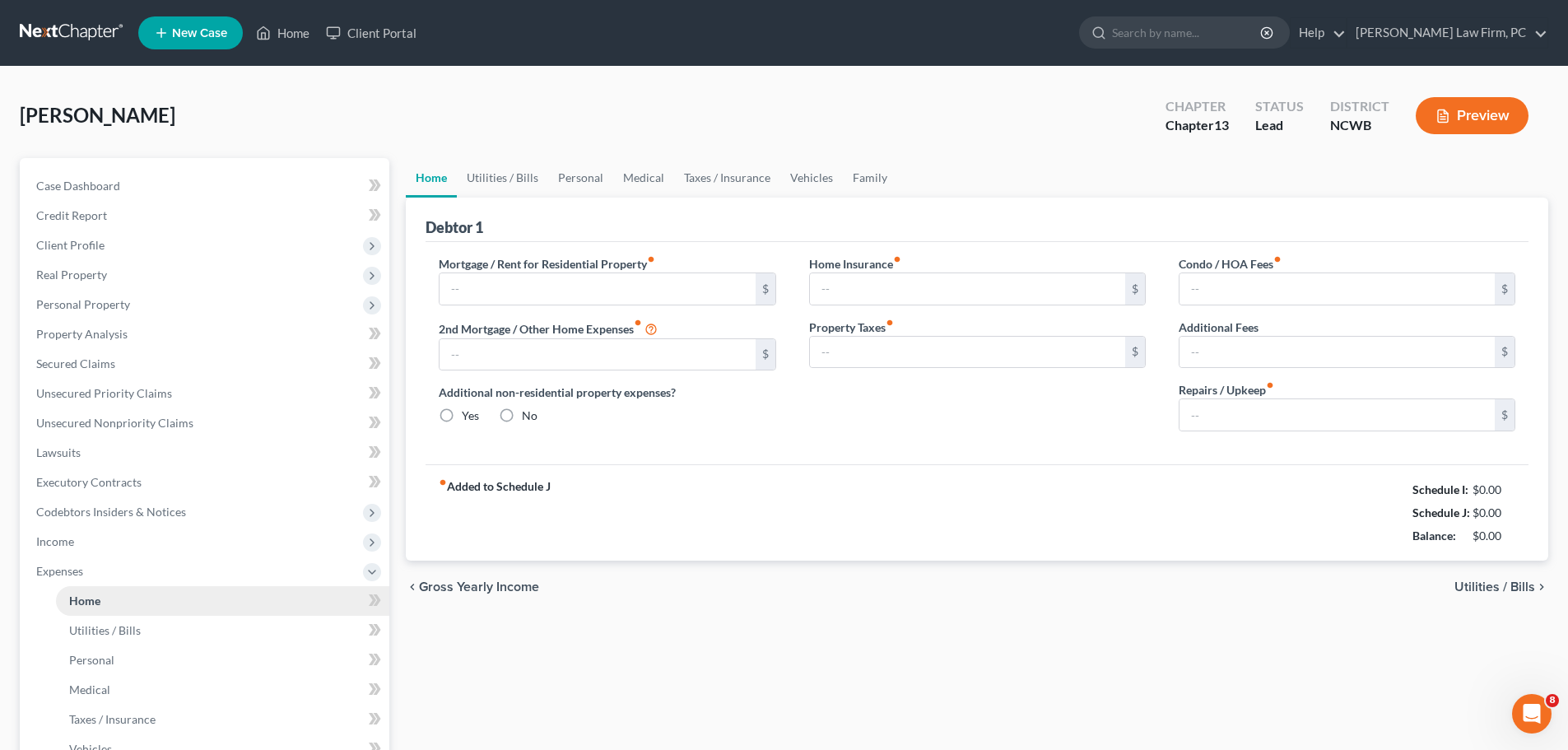
type input "2,523.00"
type input "0.00"
radio input "true"
type input "0.00"
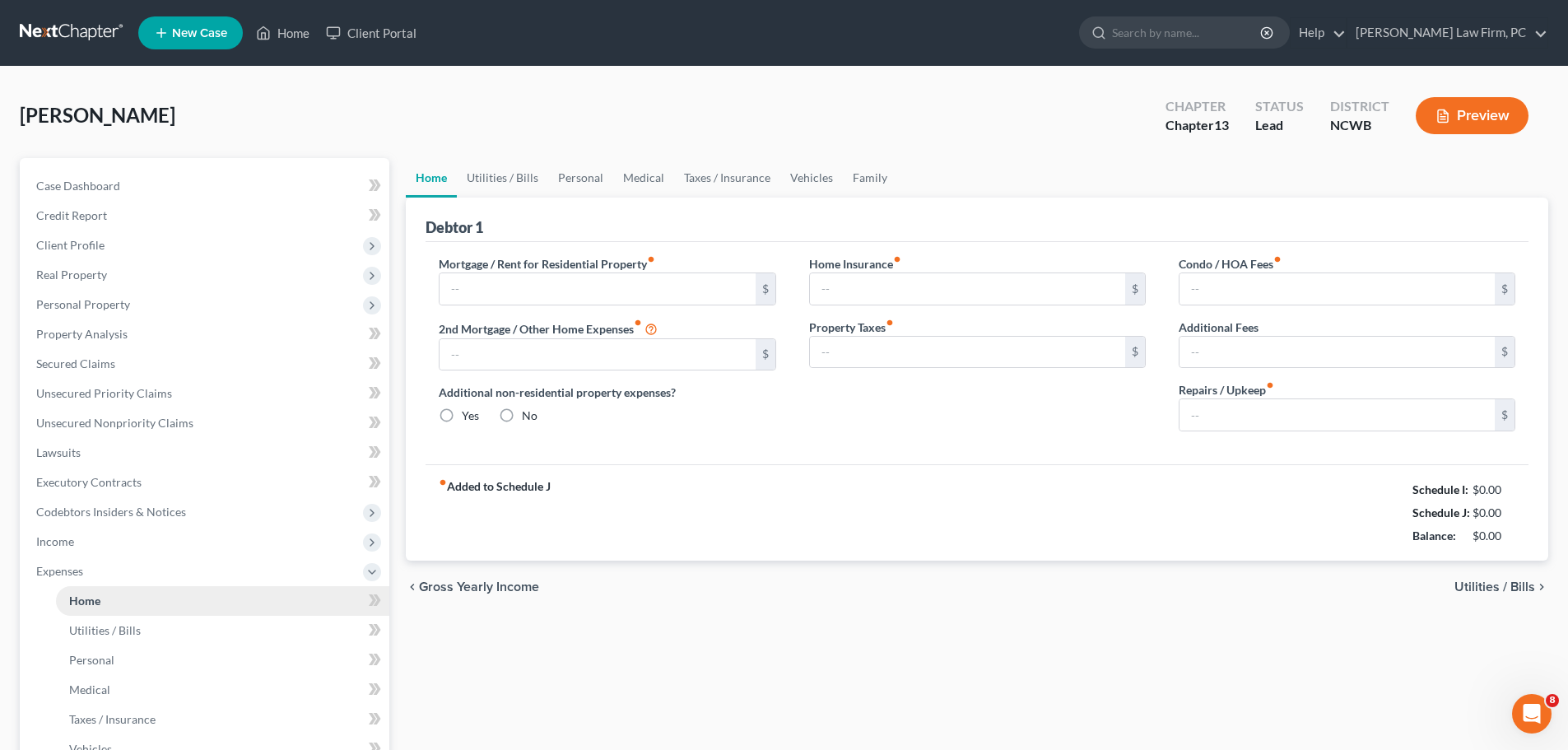
type input "200.00"
type input "0.00"
type input "250.00"
click at [1496, 588] on span "Utilities / Bills" at bounding box center [1495, 586] width 81 height 13
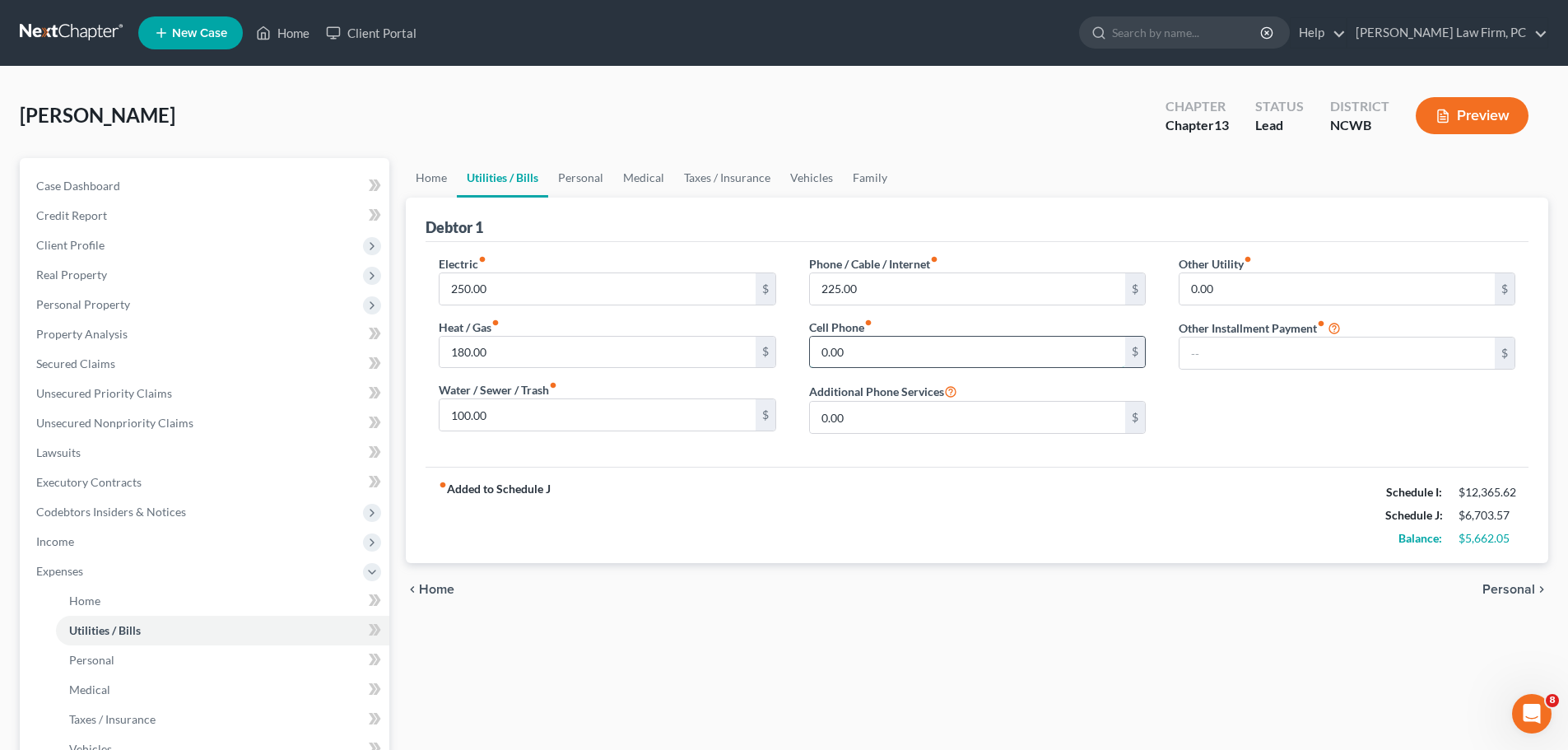
click at [873, 343] on input "0.00" at bounding box center [968, 352] width 315 height 32
click at [860, 287] on input "225.00" at bounding box center [968, 289] width 315 height 32
type input "200"
click at [856, 341] on input "0.00" at bounding box center [968, 352] width 315 height 32
type input "225"
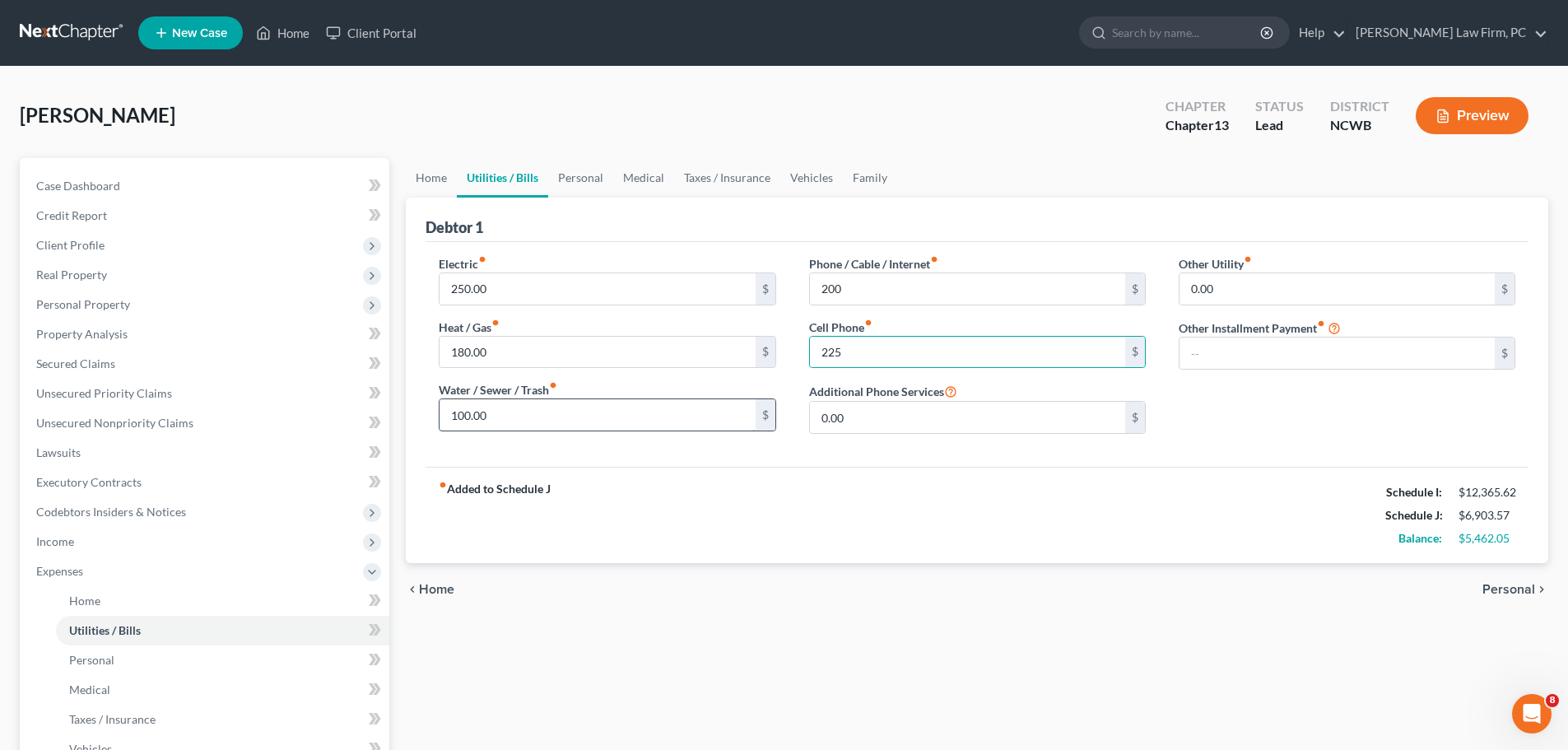
click at [629, 412] on input "100.00" at bounding box center [597, 414] width 315 height 32
click at [1517, 590] on span "Personal" at bounding box center [1509, 589] width 53 height 13
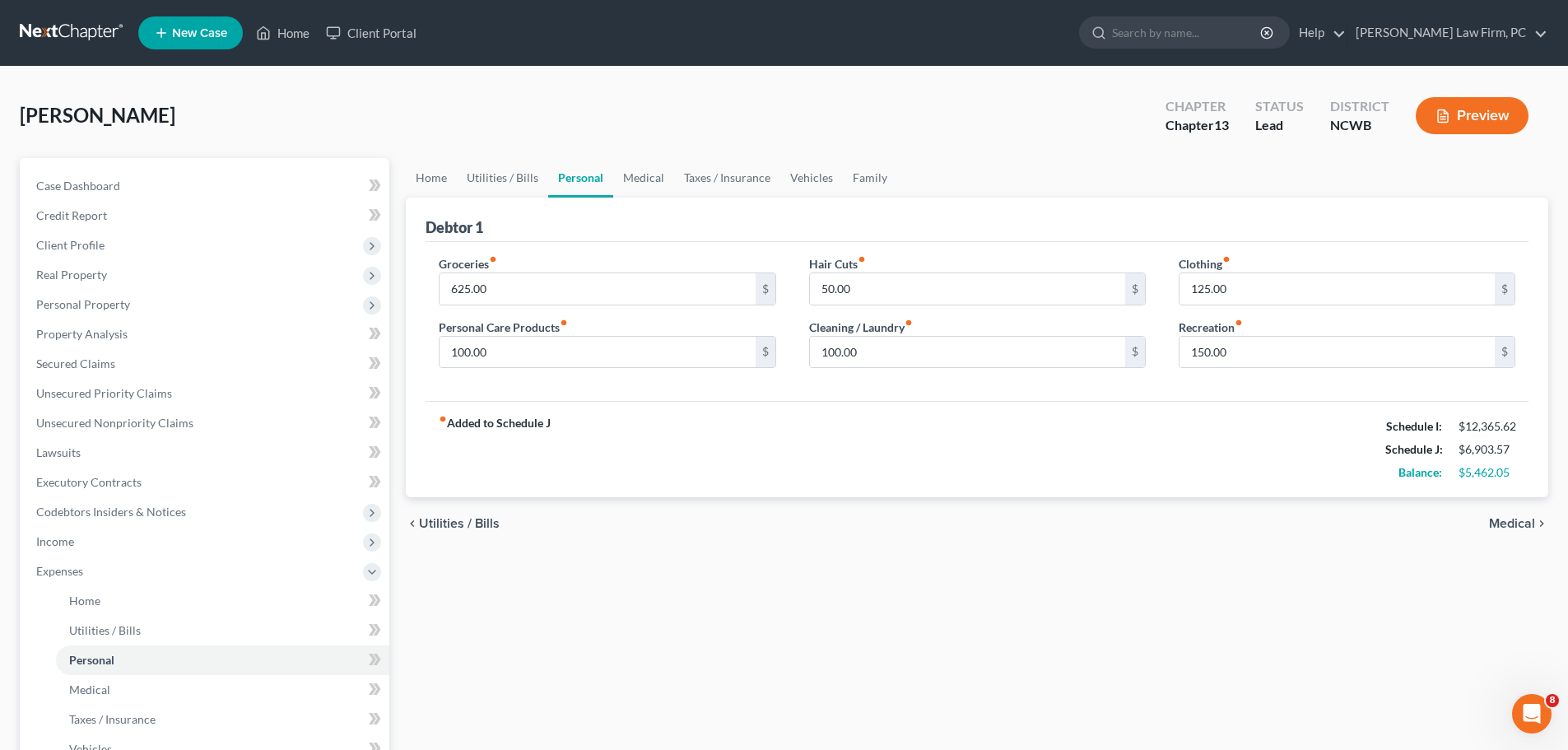
click at [1512, 520] on span "Medical" at bounding box center [1512, 523] width 46 height 13
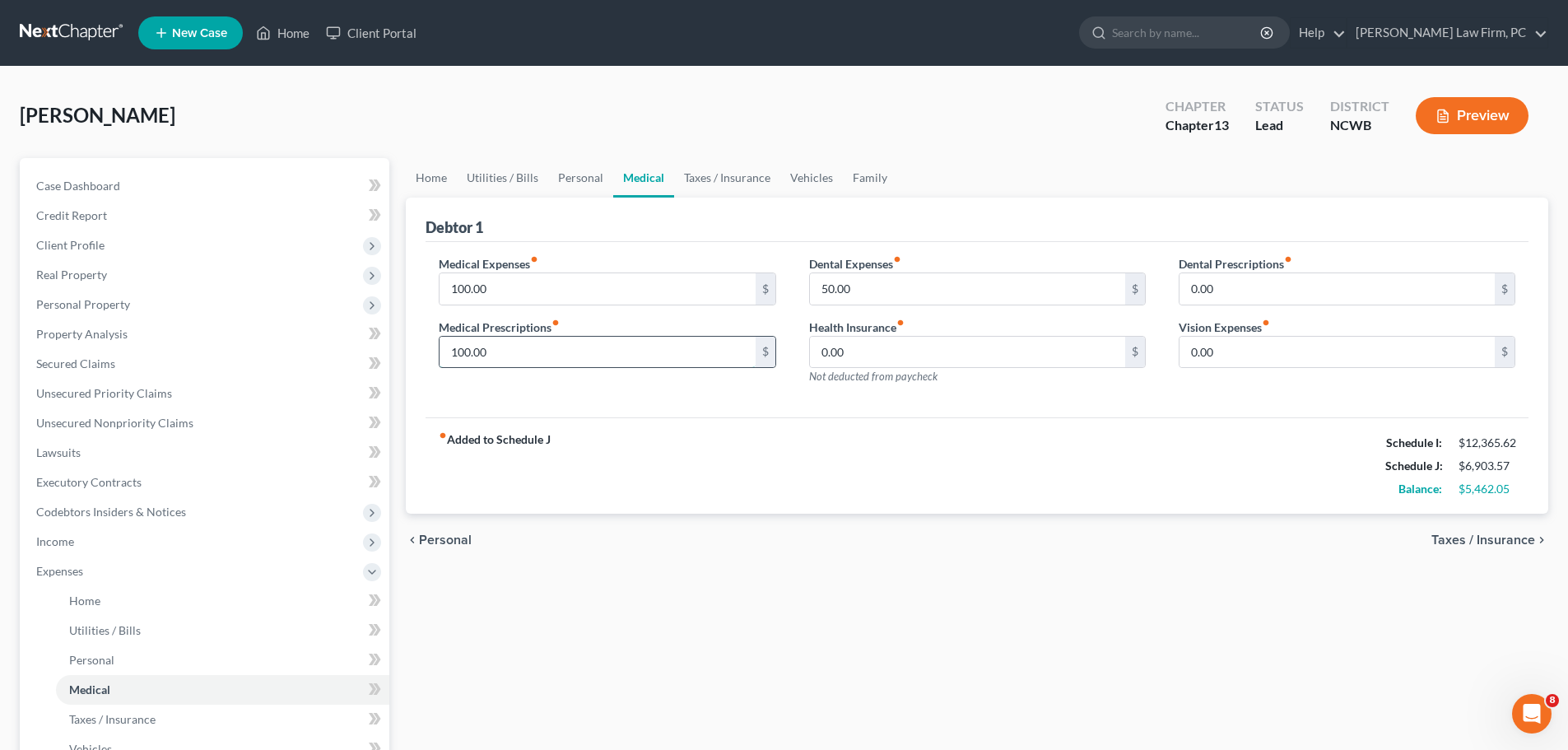
click at [645, 340] on input "100.00" at bounding box center [597, 352] width 315 height 32
type input "150"
click at [643, 292] on input "100.00" at bounding box center [597, 289] width 315 height 32
type input "150"
click at [662, 337] on input "150" at bounding box center [597, 352] width 315 height 32
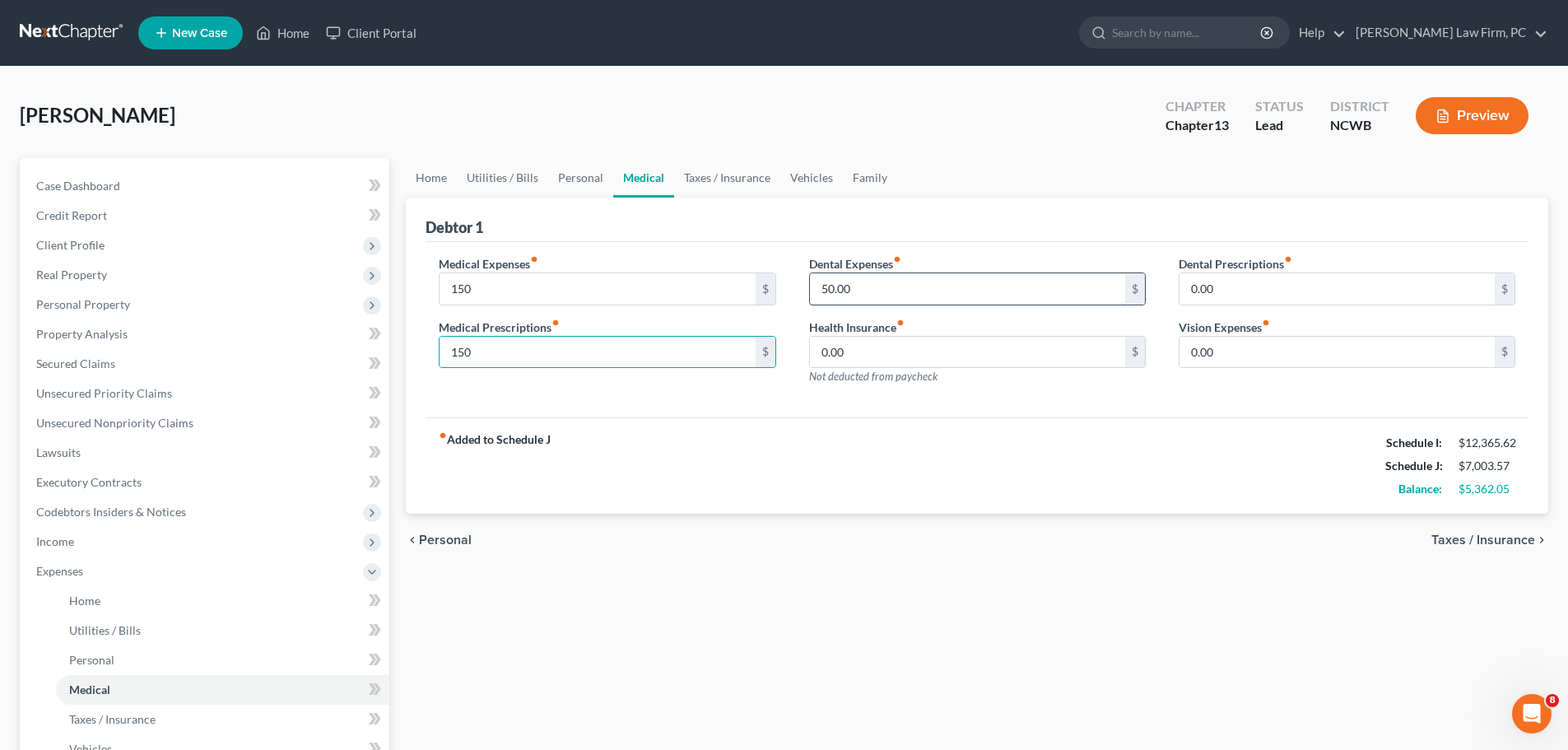
click at [929, 291] on input "50.00" at bounding box center [968, 289] width 315 height 32
type input "100"
click at [1491, 541] on span "Taxes / Insurance" at bounding box center [1484, 539] width 104 height 13
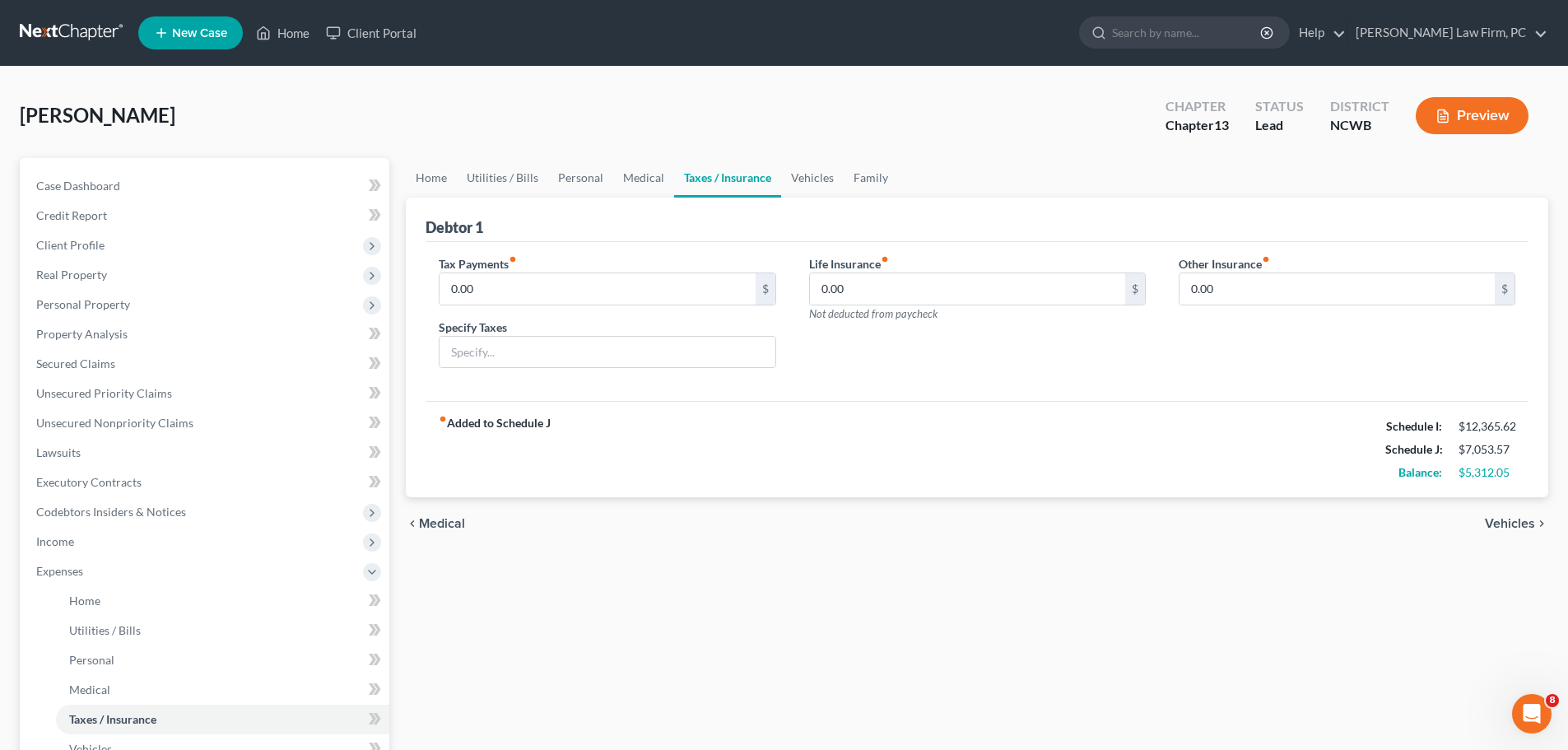
click at [1507, 524] on span "Vehicles" at bounding box center [1510, 523] width 50 height 13
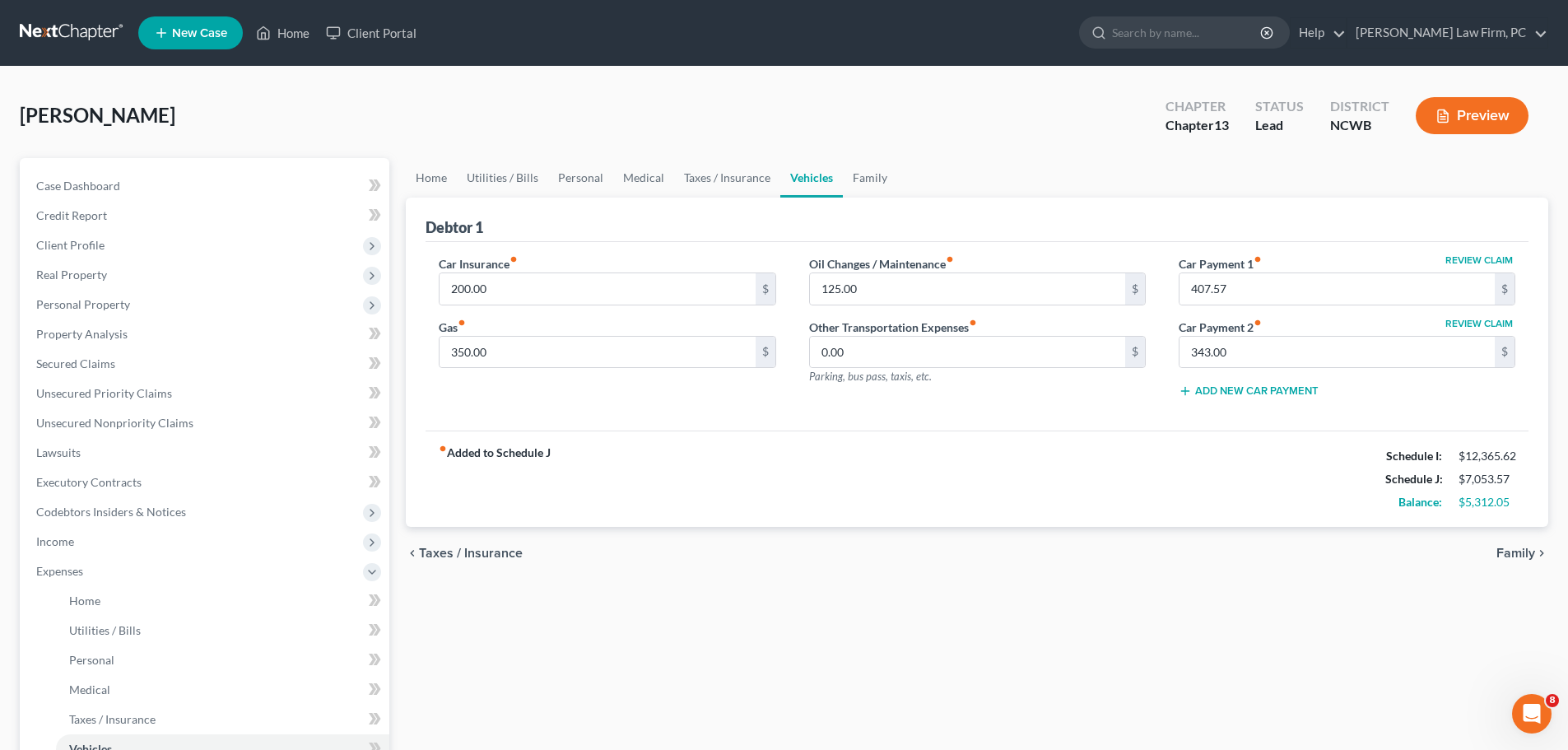
click at [1511, 553] on span "Family" at bounding box center [1515, 552] width 38 height 13
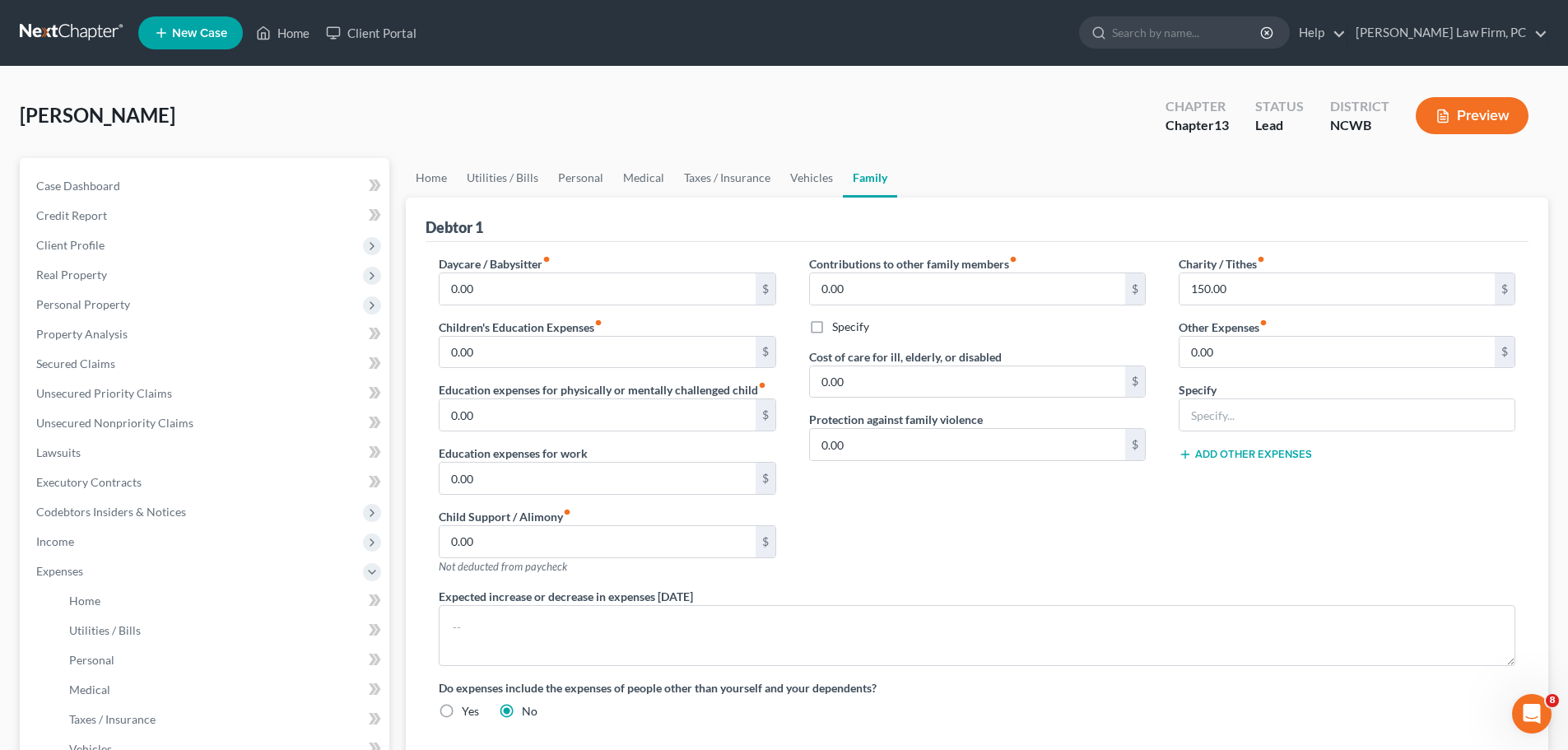
click at [601, 324] on icon "fiber_manual_record" at bounding box center [598, 323] width 9 height 9
click at [602, 343] on input "0.00" at bounding box center [597, 352] width 315 height 32
type input "1,000"
click at [648, 479] on input "0.00" at bounding box center [597, 478] width 315 height 32
click at [441, 183] on link "Home" at bounding box center [431, 177] width 51 height 39
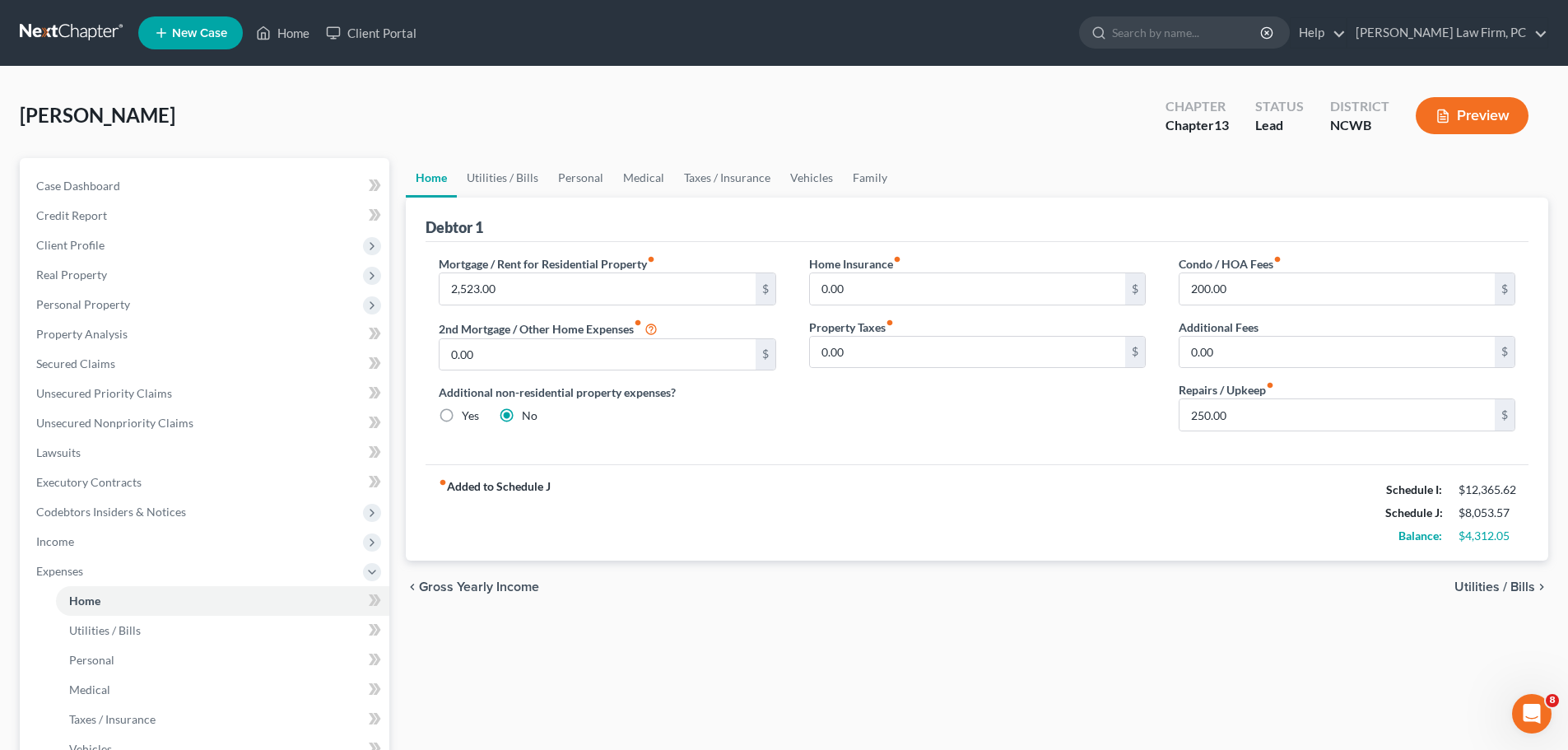
click at [1506, 587] on span "Utilities / Bills" at bounding box center [1495, 586] width 81 height 13
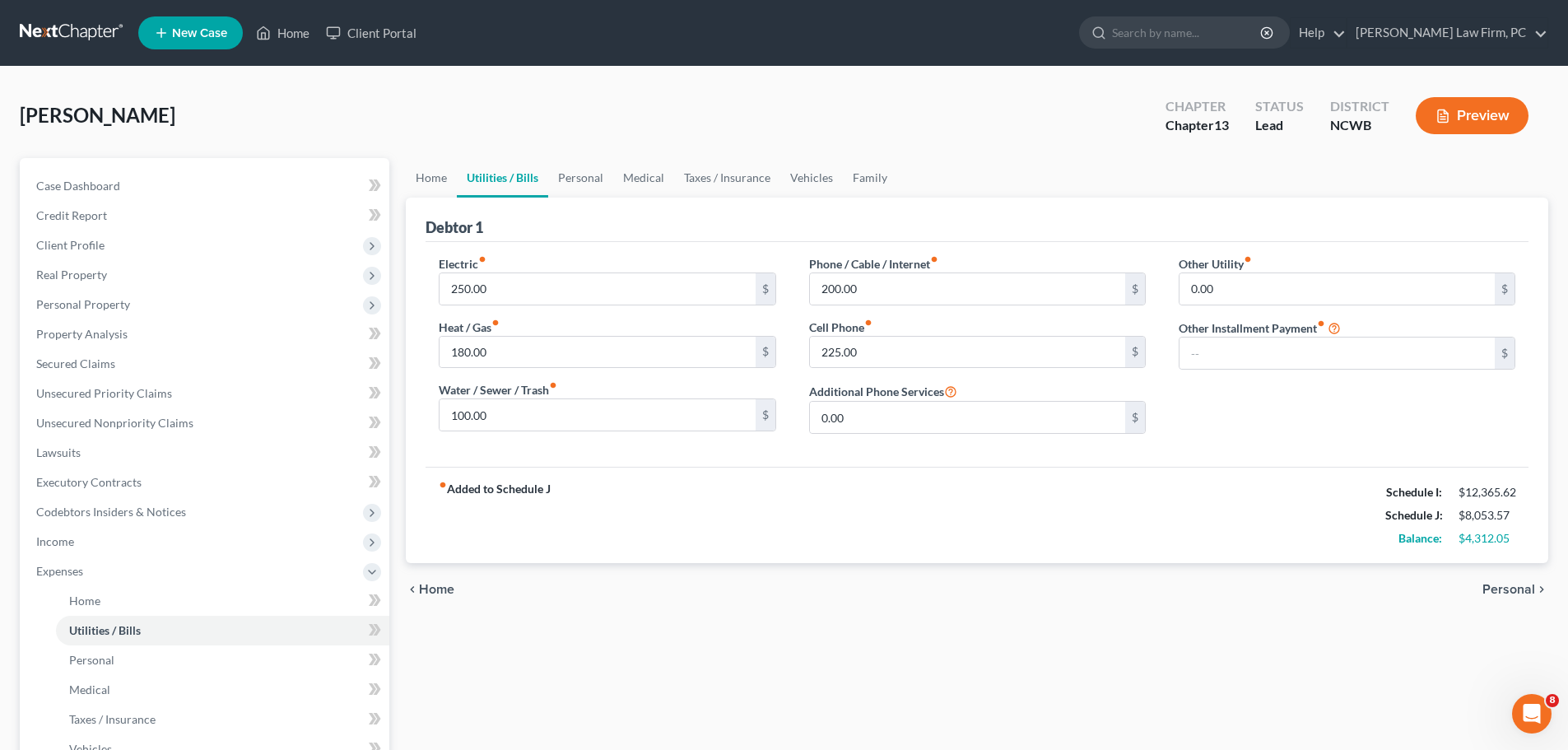
click at [1502, 589] on span "Personal" at bounding box center [1509, 589] width 53 height 13
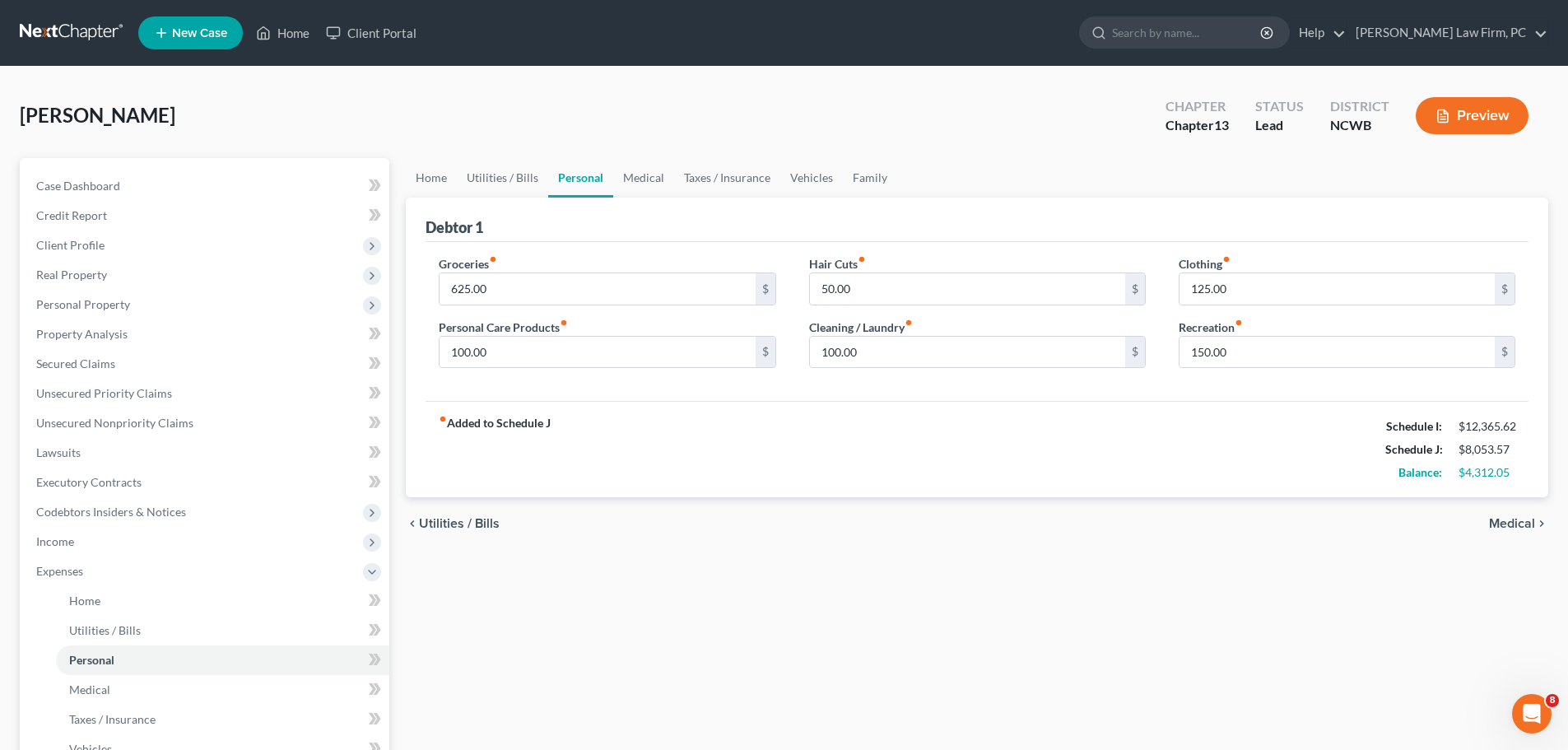
click at [1501, 520] on span "Medical" at bounding box center [1512, 523] width 46 height 13
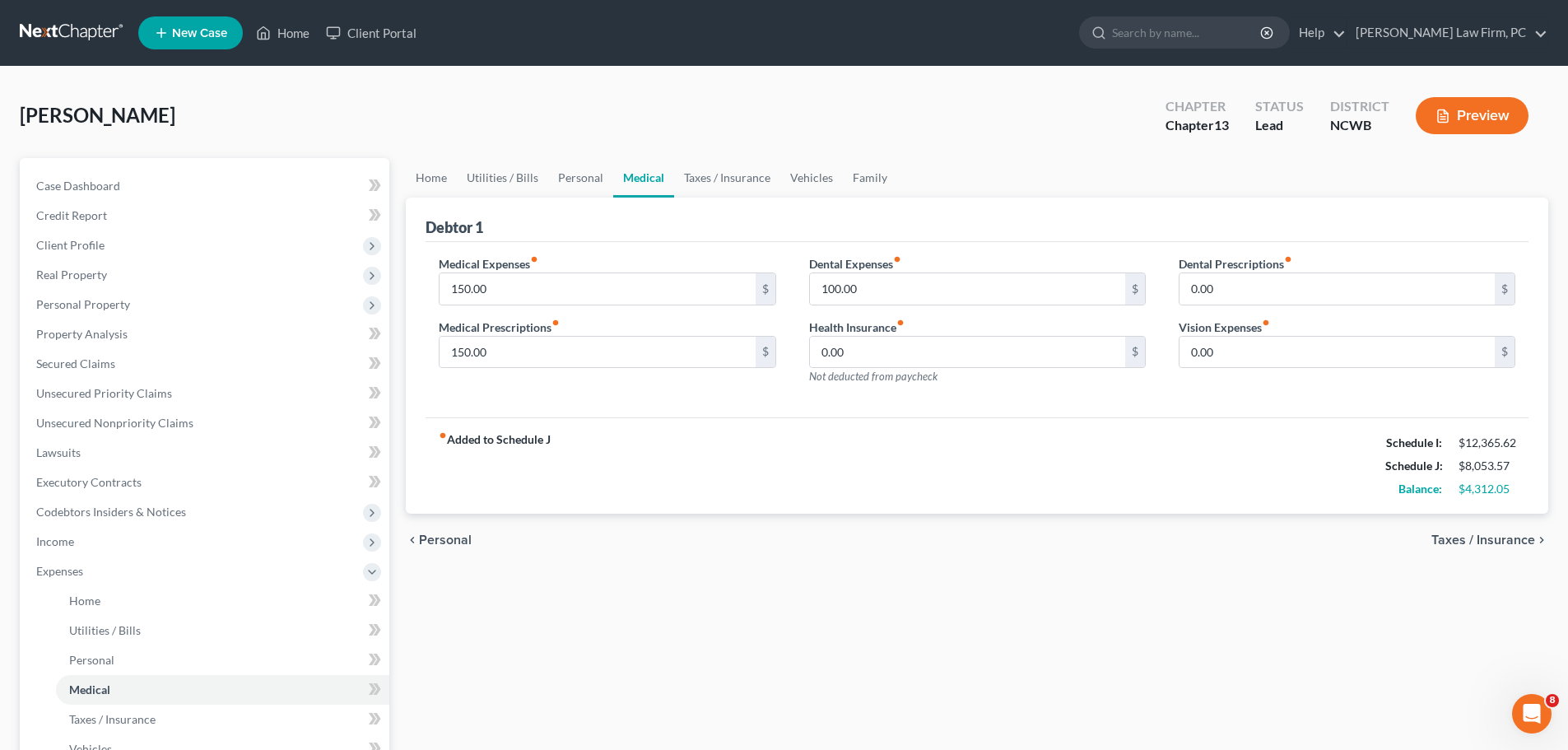
click at [1496, 541] on span "Taxes / Insurance" at bounding box center [1484, 539] width 104 height 13
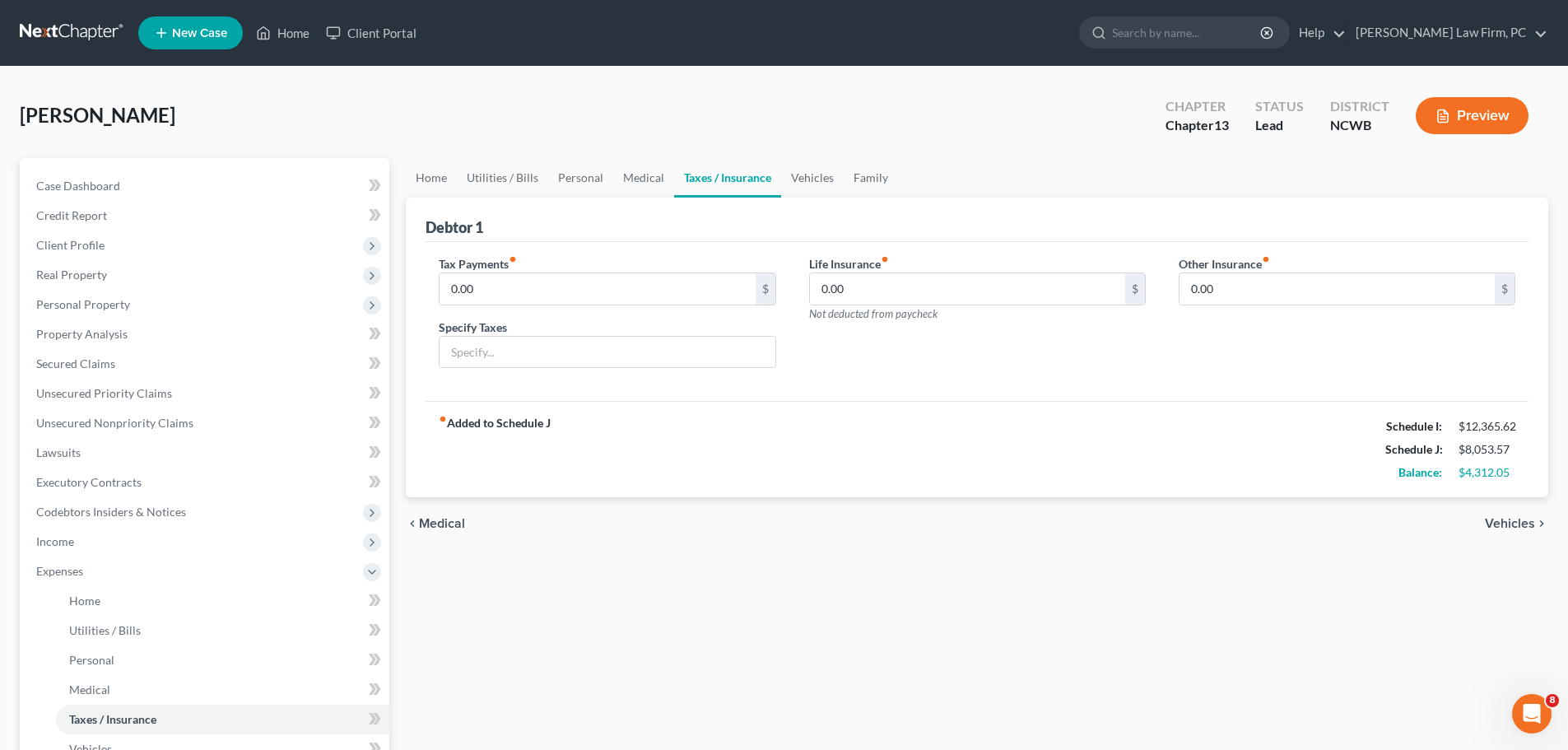
click at [1495, 541] on div "chevron_left Medical Vehicles chevron_right" at bounding box center [977, 523] width 1143 height 53
click at [1493, 521] on span "Vehicles" at bounding box center [1510, 523] width 50 height 13
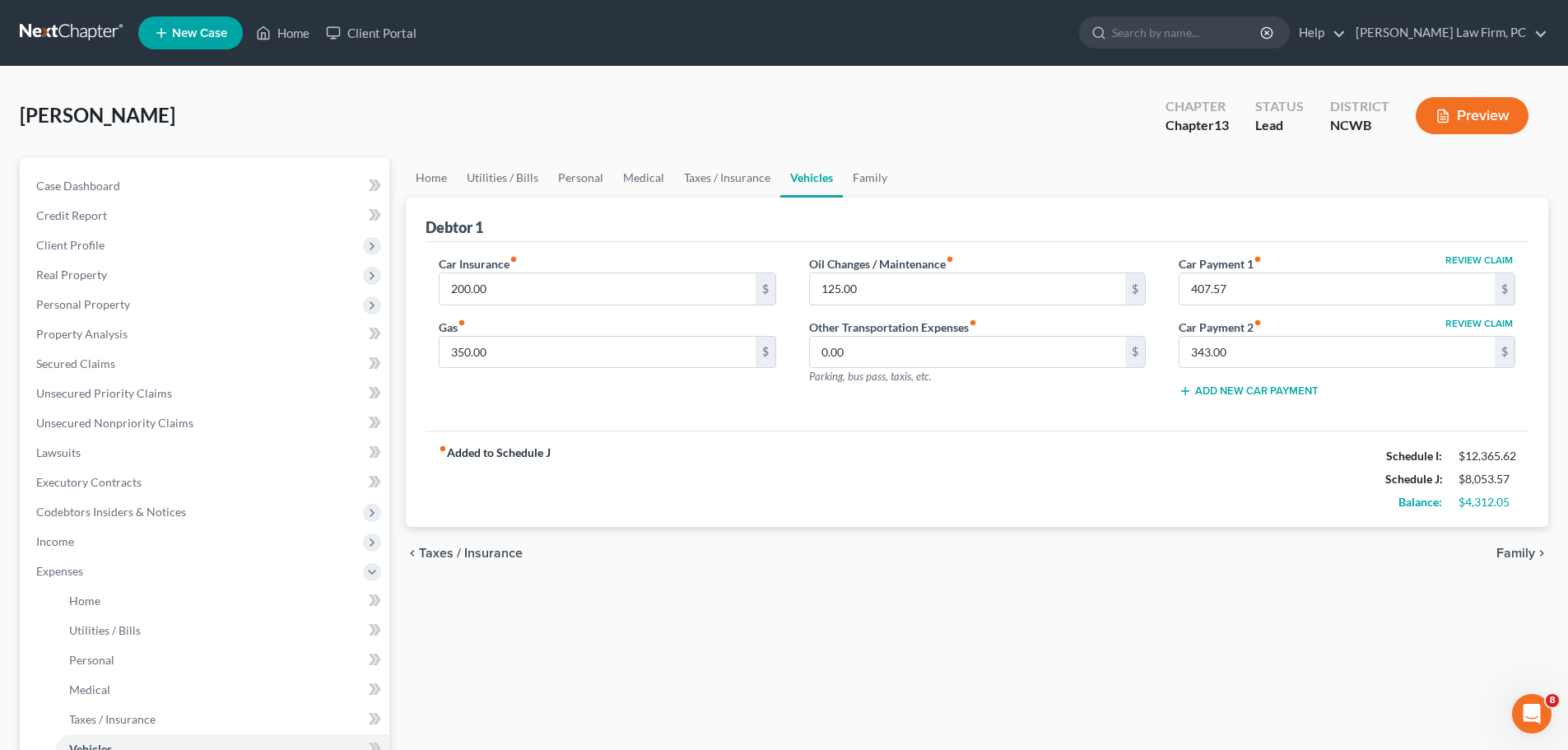
click at [1522, 557] on span "Family" at bounding box center [1515, 552] width 38 height 13
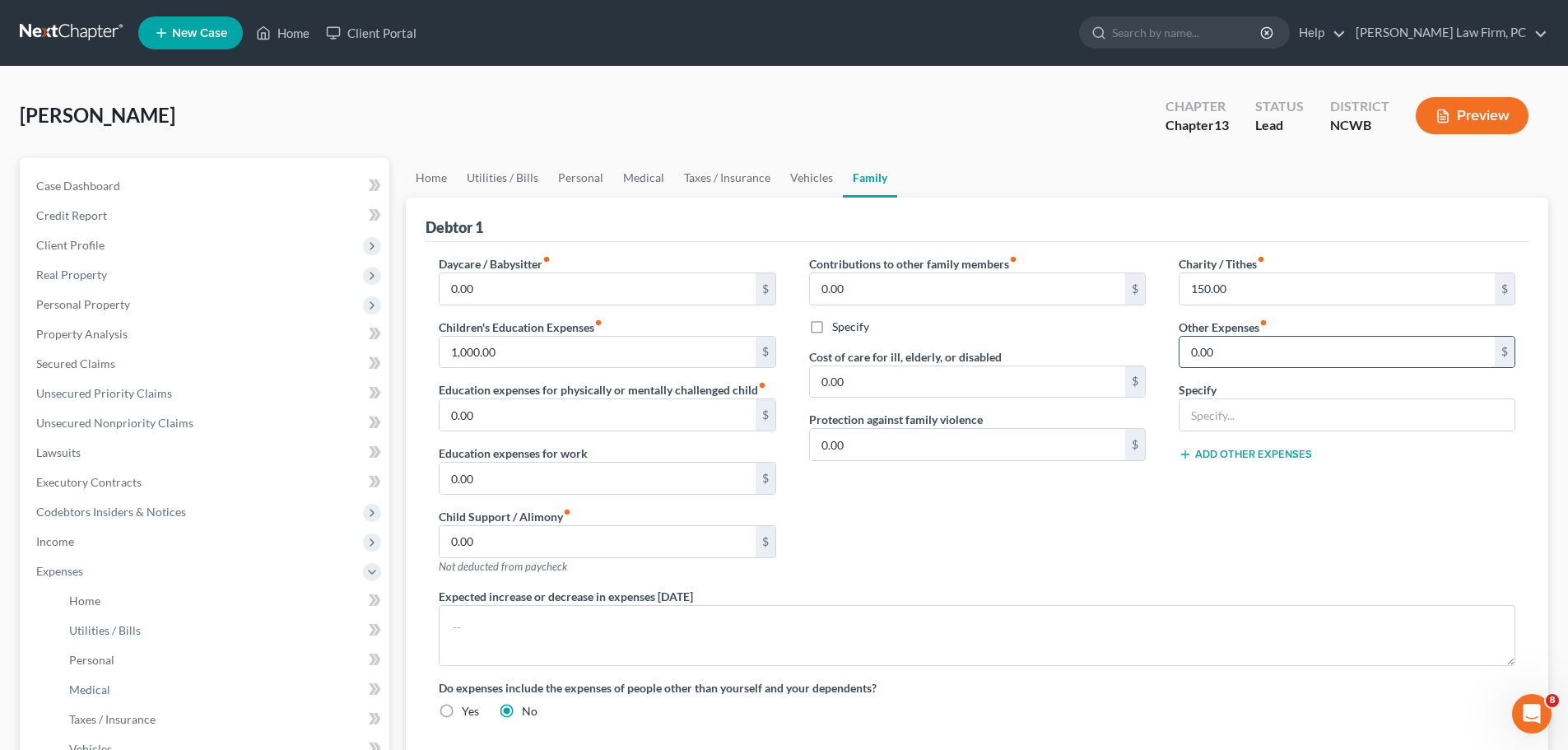
click at [1292, 349] on input "0.00" at bounding box center [1337, 352] width 315 height 32
click at [1268, 324] on icon "fiber_manual_record" at bounding box center [1264, 323] width 9 height 9
drag, startPoint x: 1269, startPoint y: 324, endPoint x: 1270, endPoint y: 345, distance: 21.0
click at [1270, 345] on div "Other Expenses fiber_manual_record 0.00 $" at bounding box center [1346, 343] width 337 height 50
click at [1270, 345] on input "0.00" at bounding box center [1337, 352] width 315 height 32
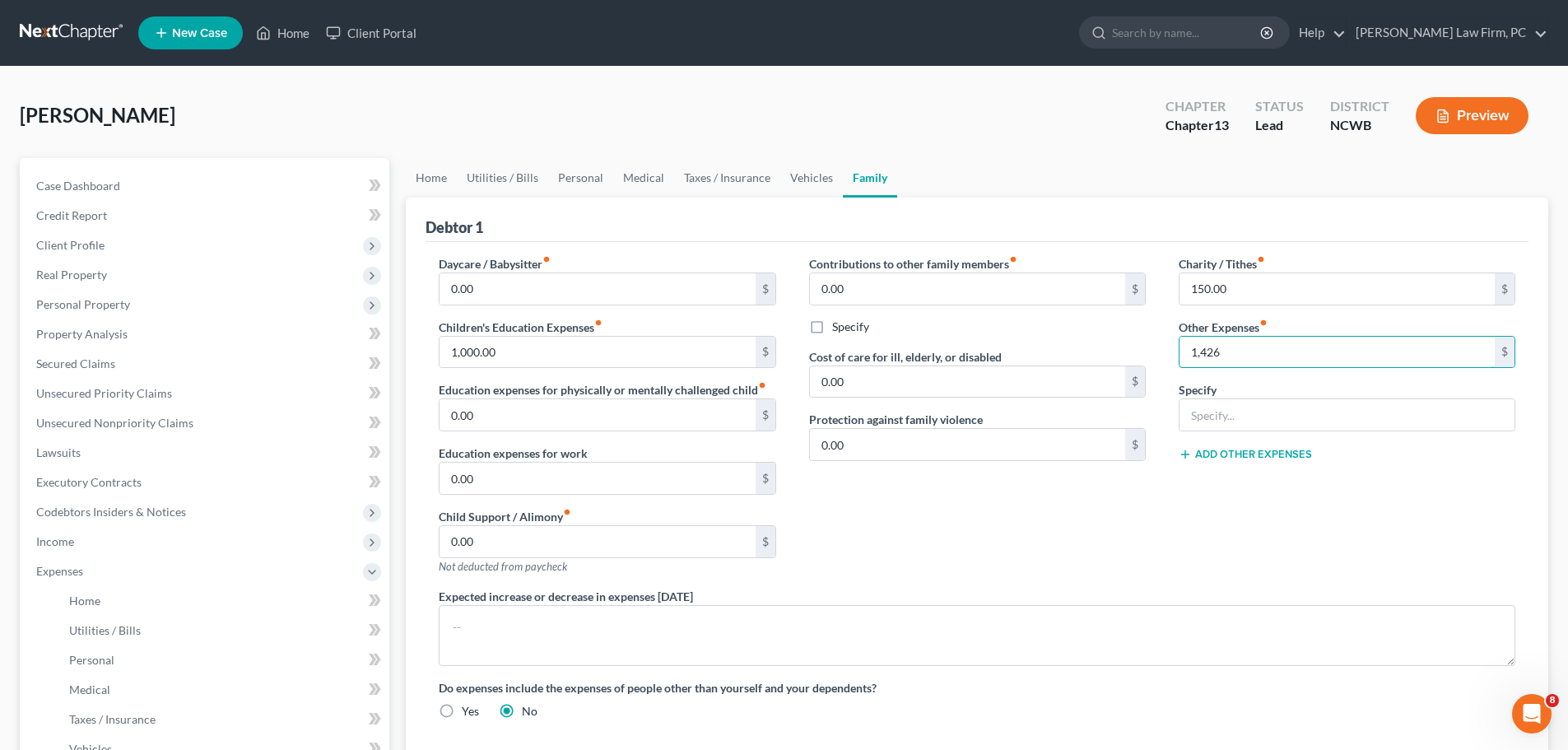
type input "1,426"
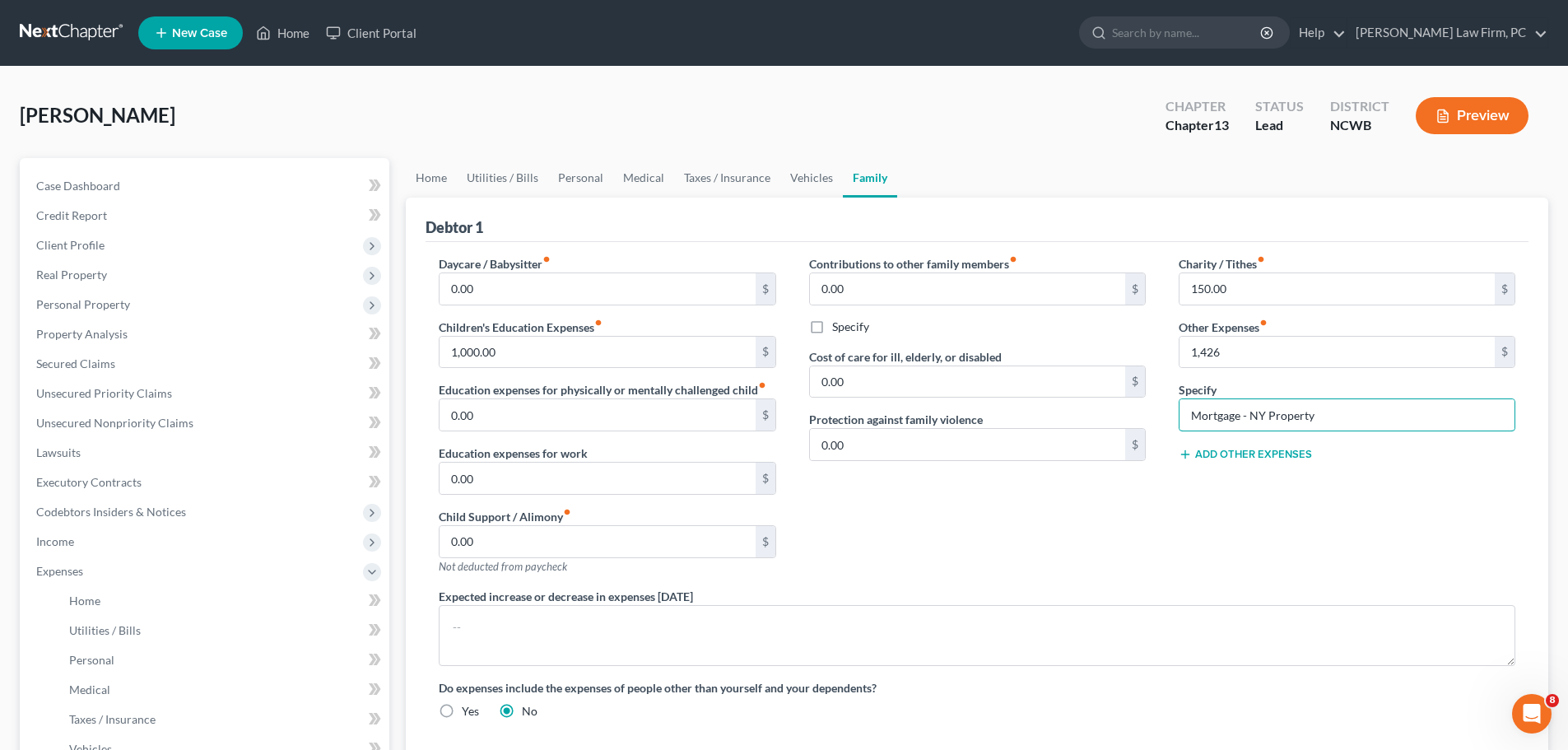
type input "Mortgage - NY Property"
click at [1497, 117] on button "Preview" at bounding box center [1472, 115] width 112 height 37
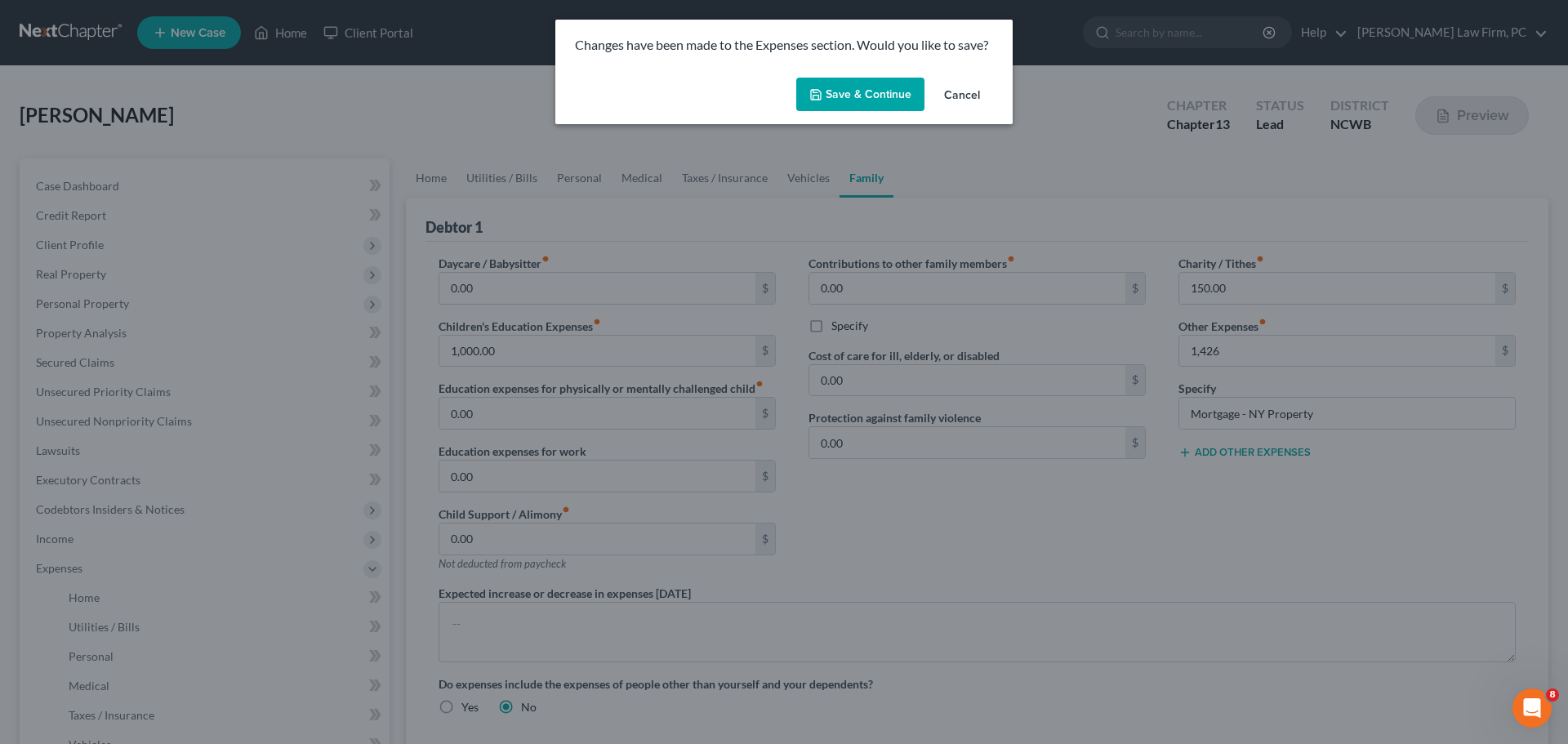
click at [843, 89] on button "Save & Continue" at bounding box center [860, 95] width 128 height 35
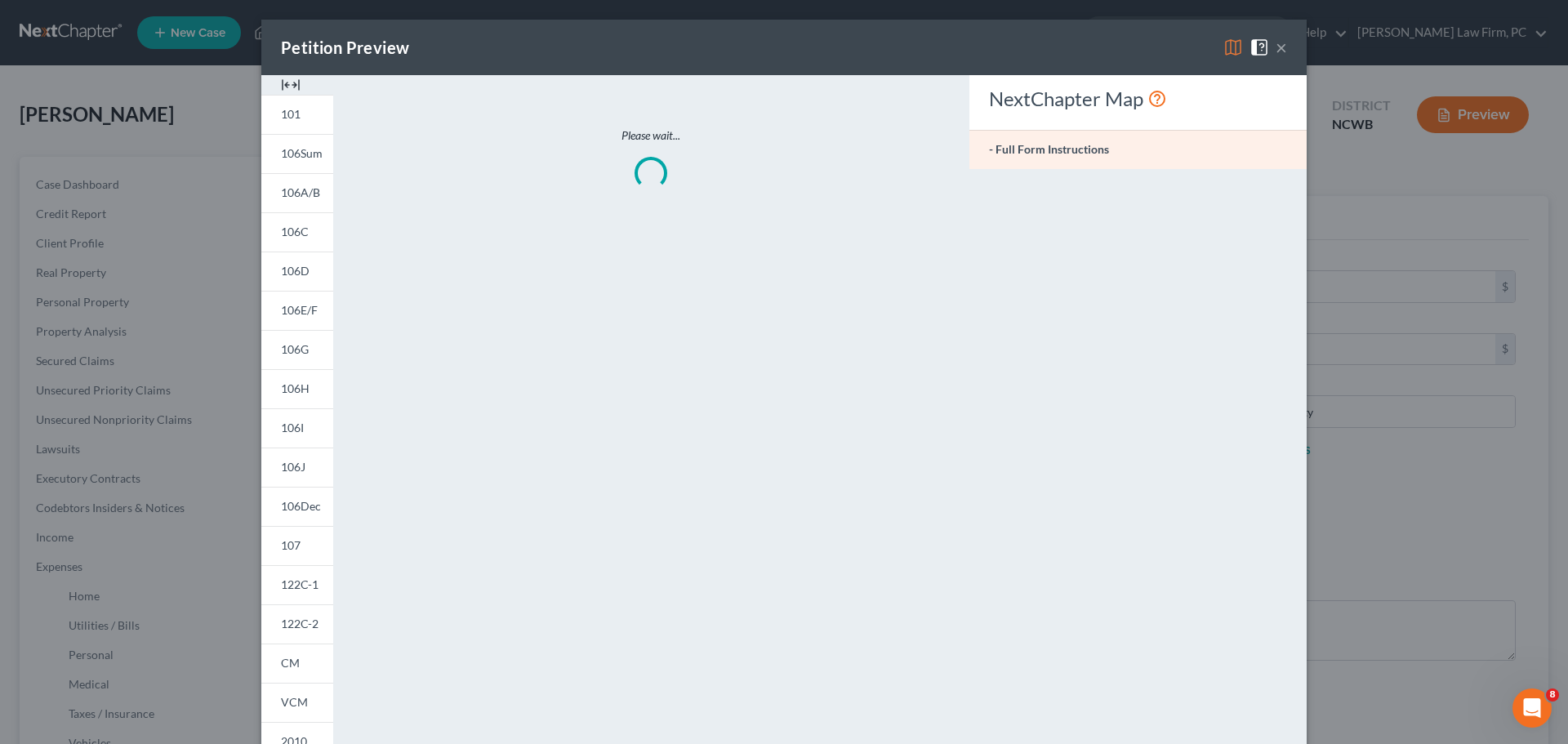
type input "1,426.00"
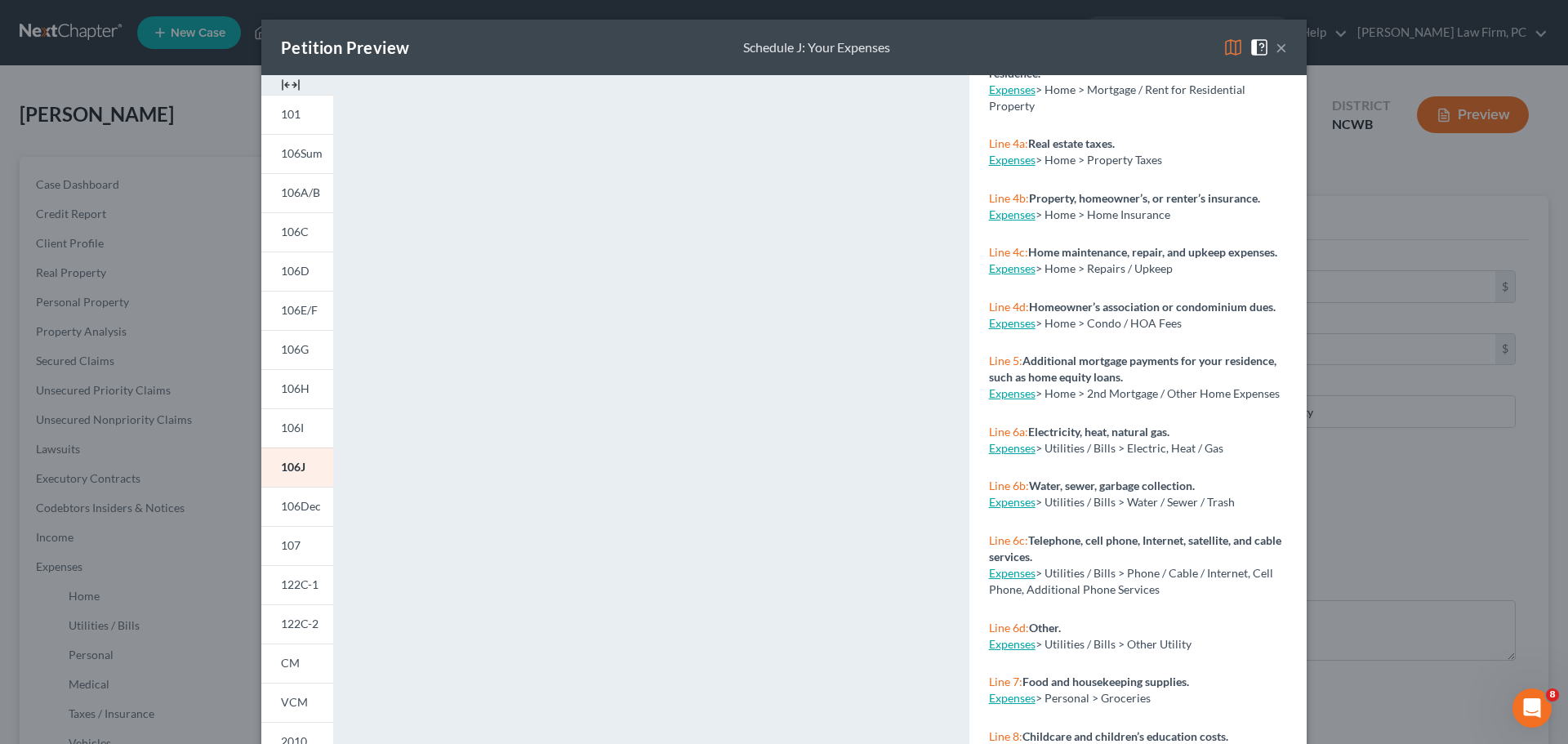
click at [1276, 46] on button "×" at bounding box center [1281, 46] width 12 height 19
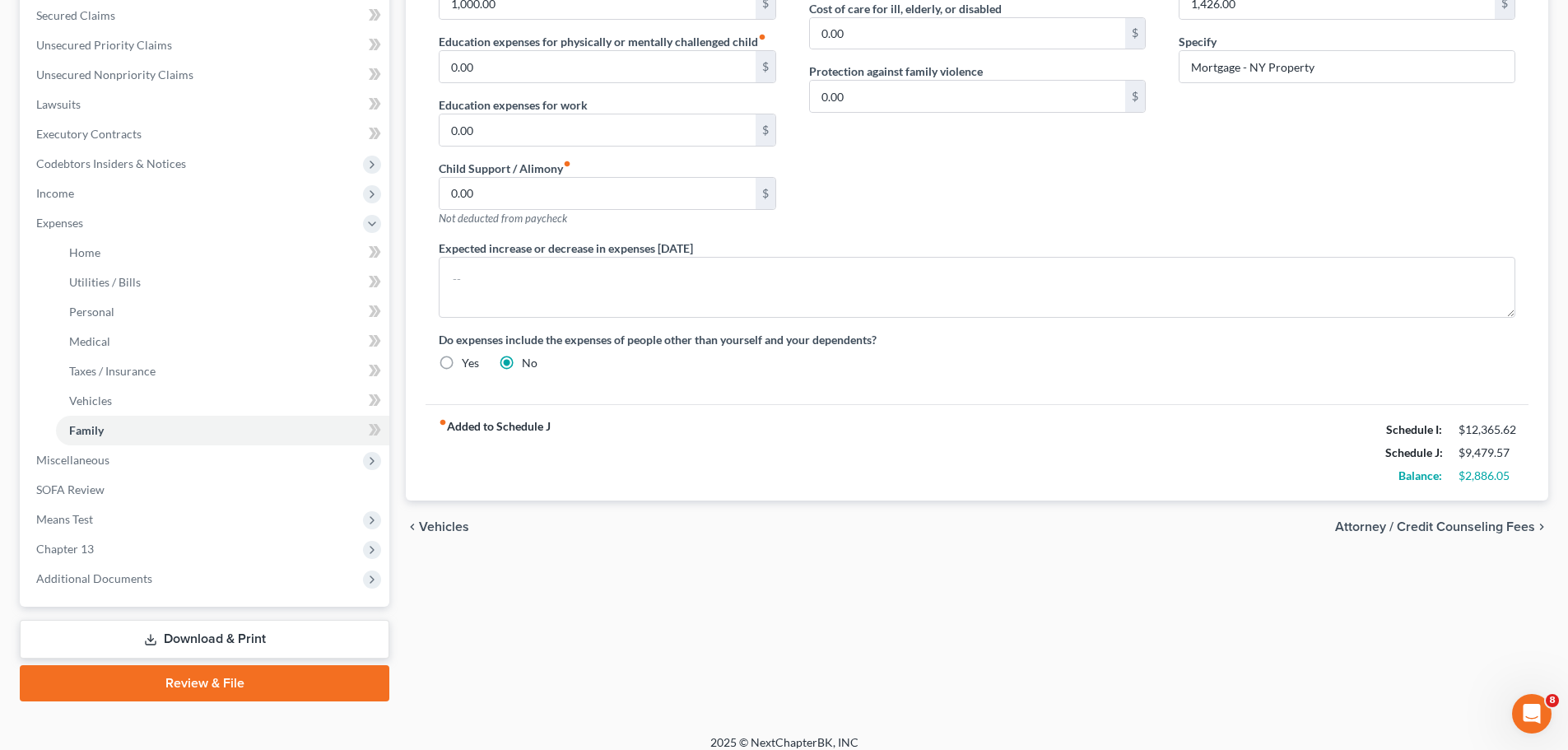
scroll to position [362, 0]
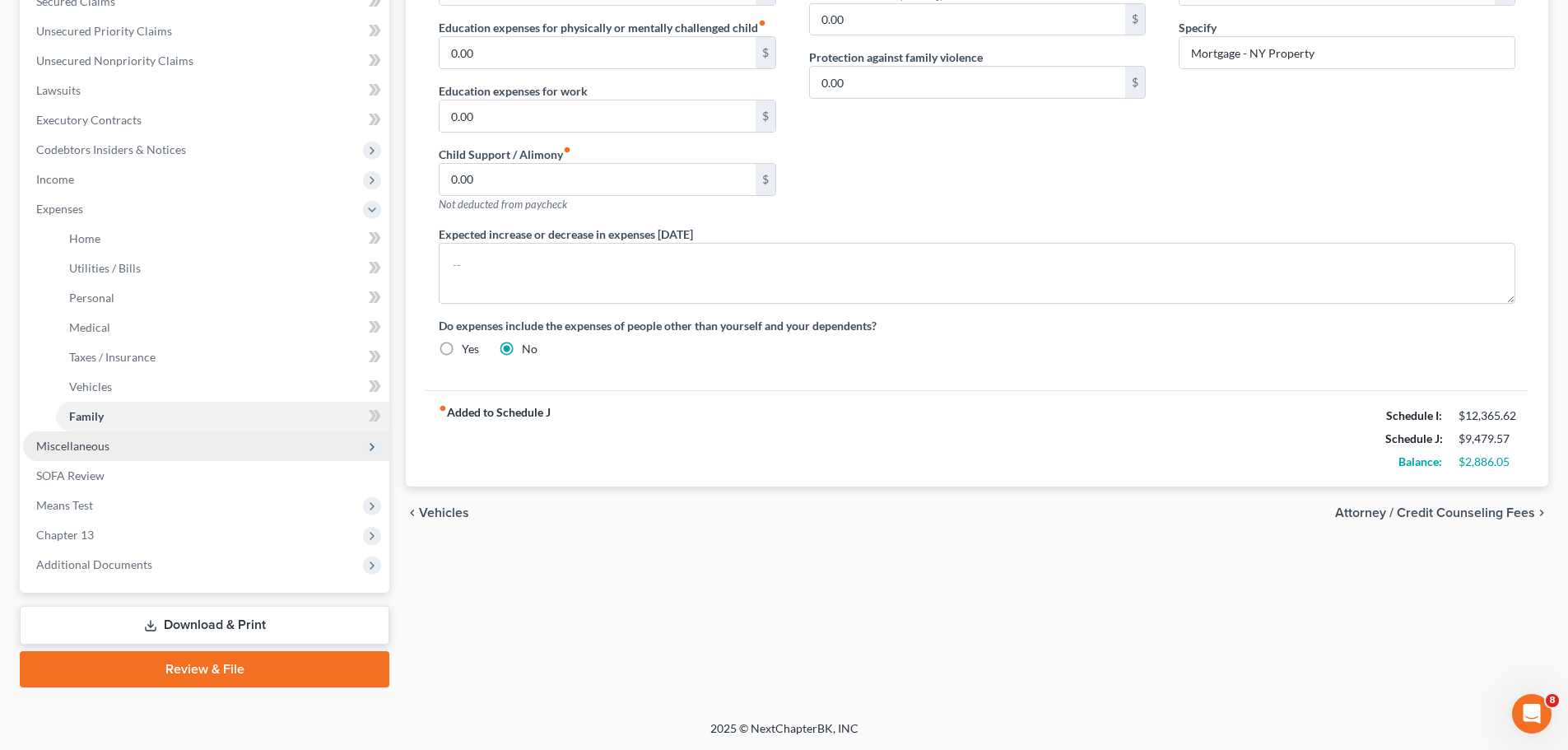
click at [86, 449] on span "Miscellaneous" at bounding box center [73, 446] width 73 height 14
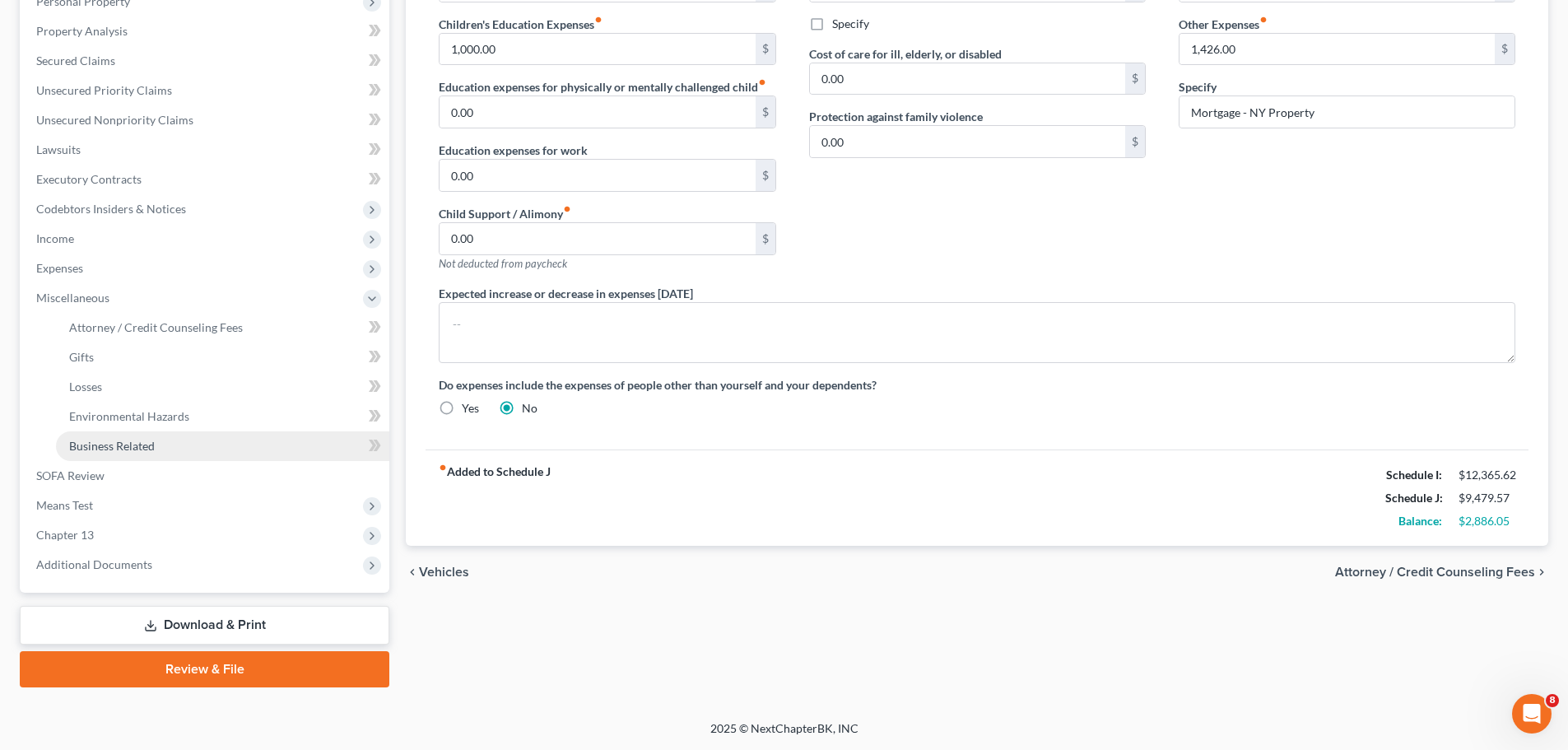
scroll to position [303, 0]
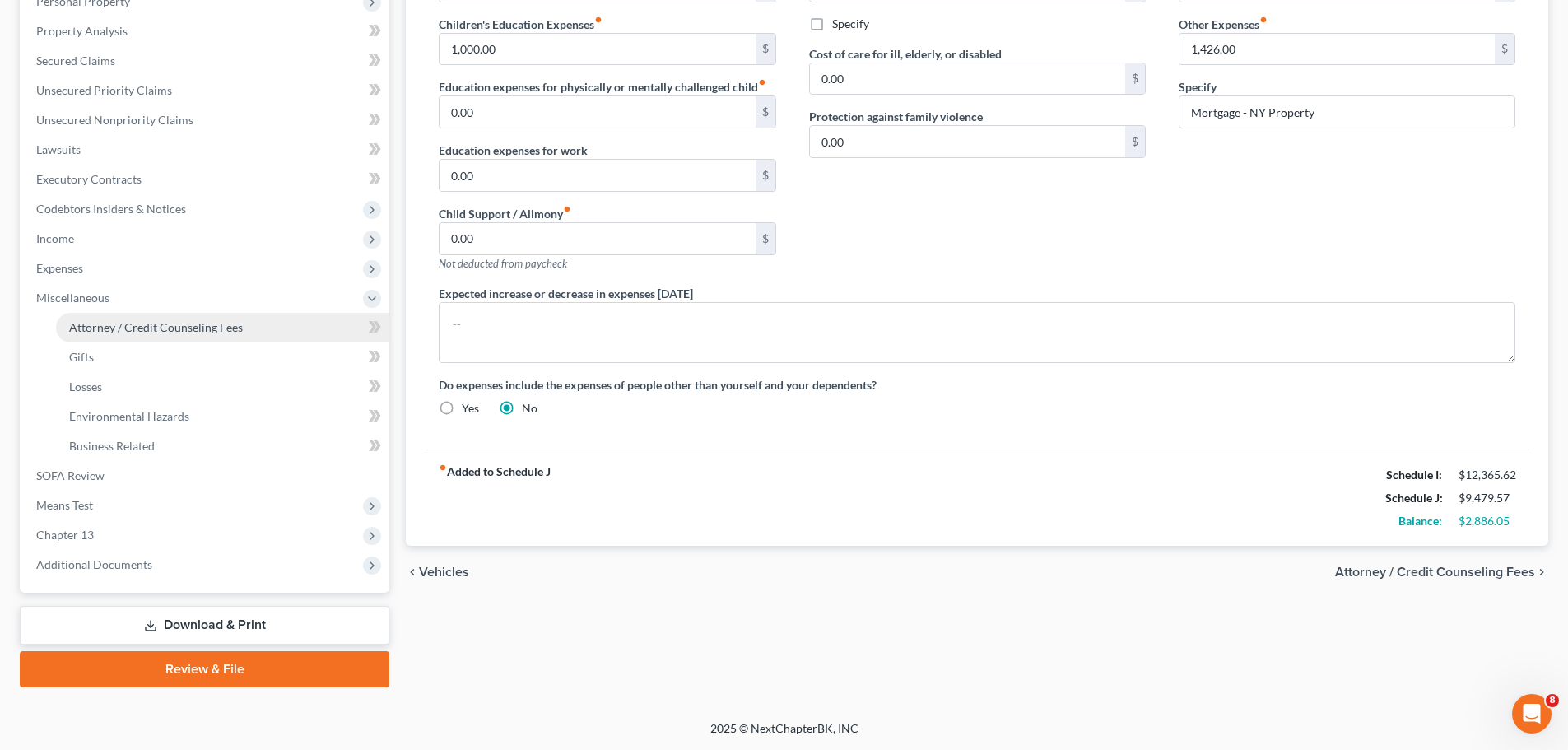
click at [148, 327] on span "Attorney / Credit Counseling Fees" at bounding box center [156, 327] width 174 height 14
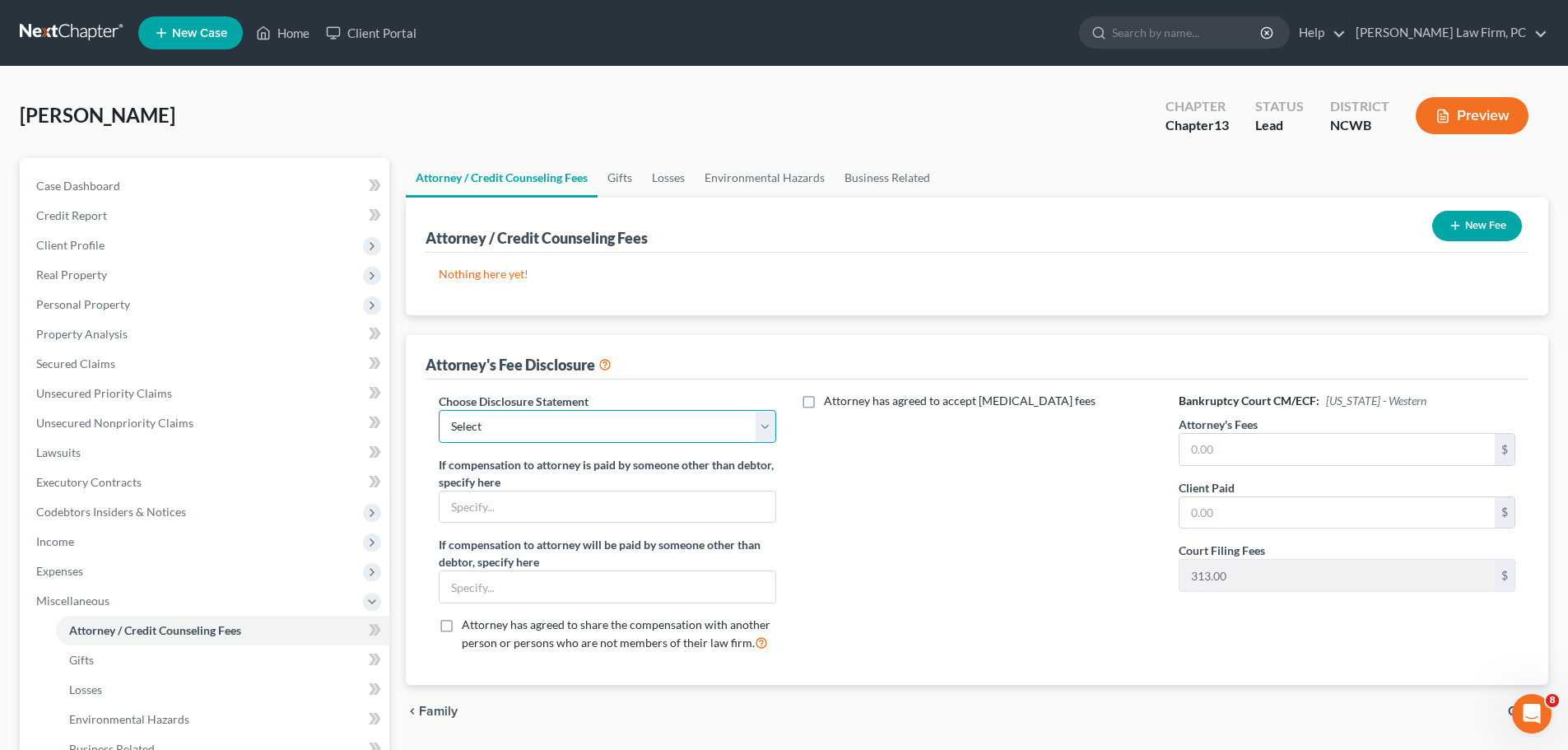
click at [608, 410] on select "Select [PERSON_NAME]" at bounding box center [607, 426] width 337 height 33
select select "0"
click at [439, 410] on select "Select [PERSON_NAME]" at bounding box center [607, 426] width 337 height 33
click at [1225, 440] on input "text" at bounding box center [1337, 449] width 315 height 32
type input "5,000"
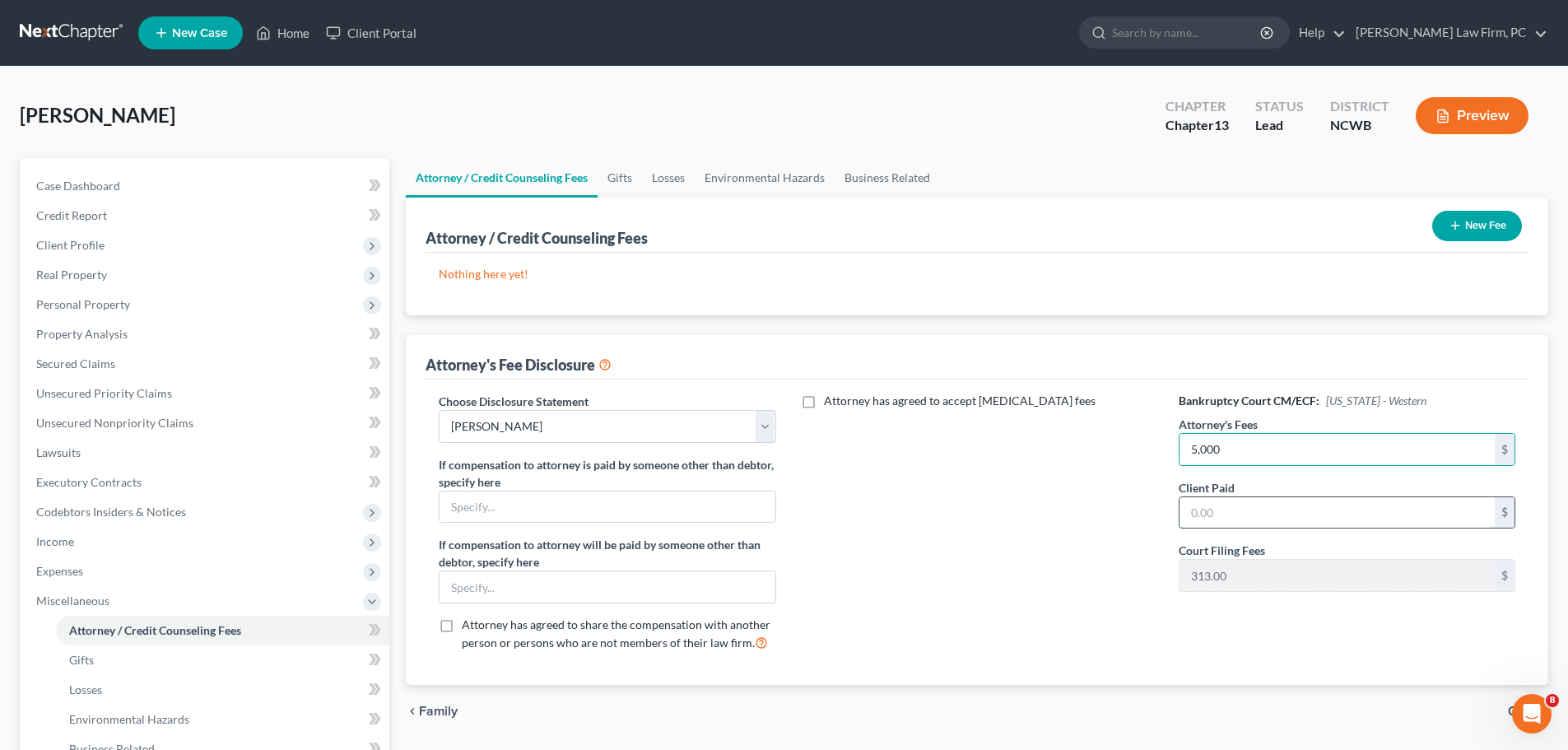
click at [1215, 512] on input "text" at bounding box center [1337, 512] width 315 height 32
type input "2,838"
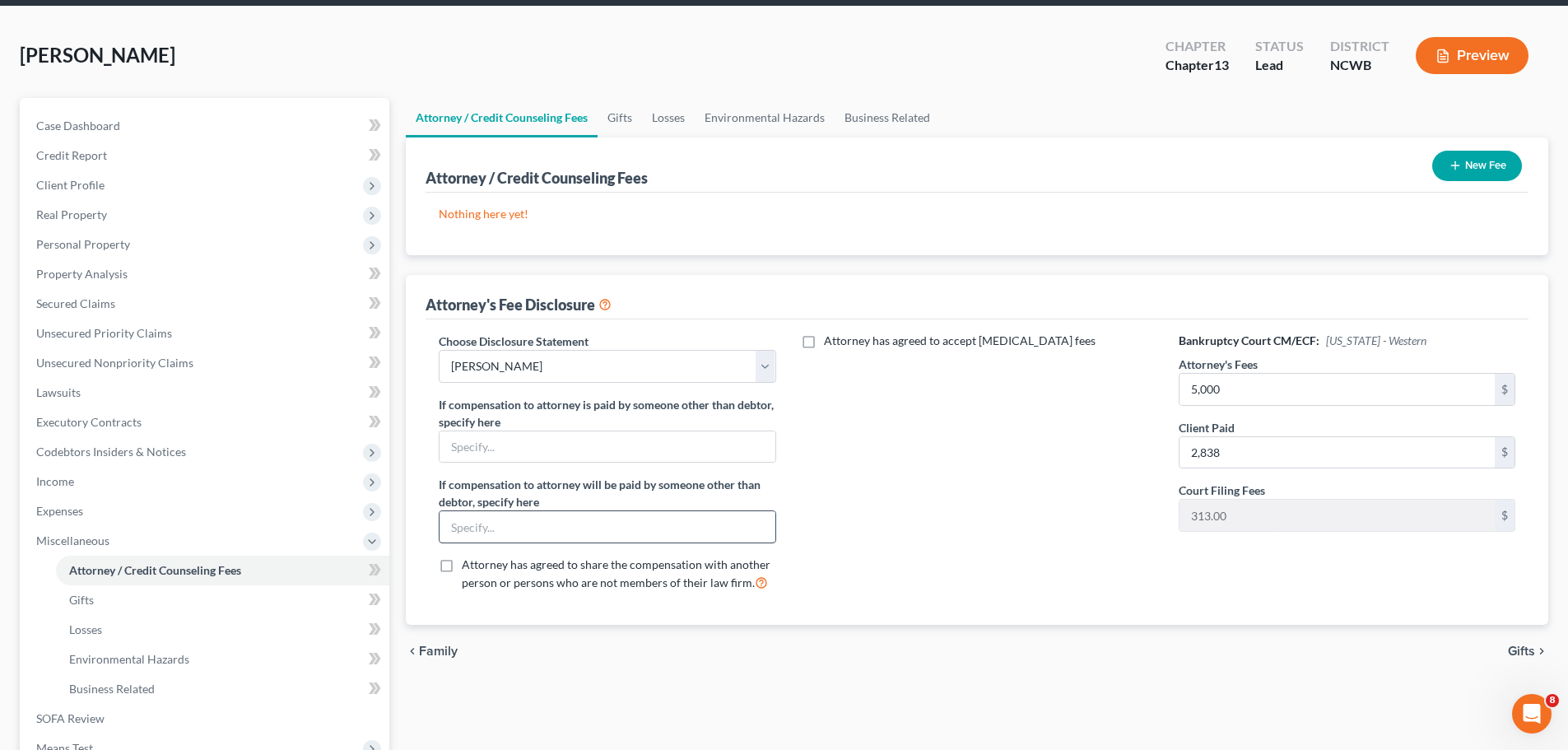
scroll to position [56, 0]
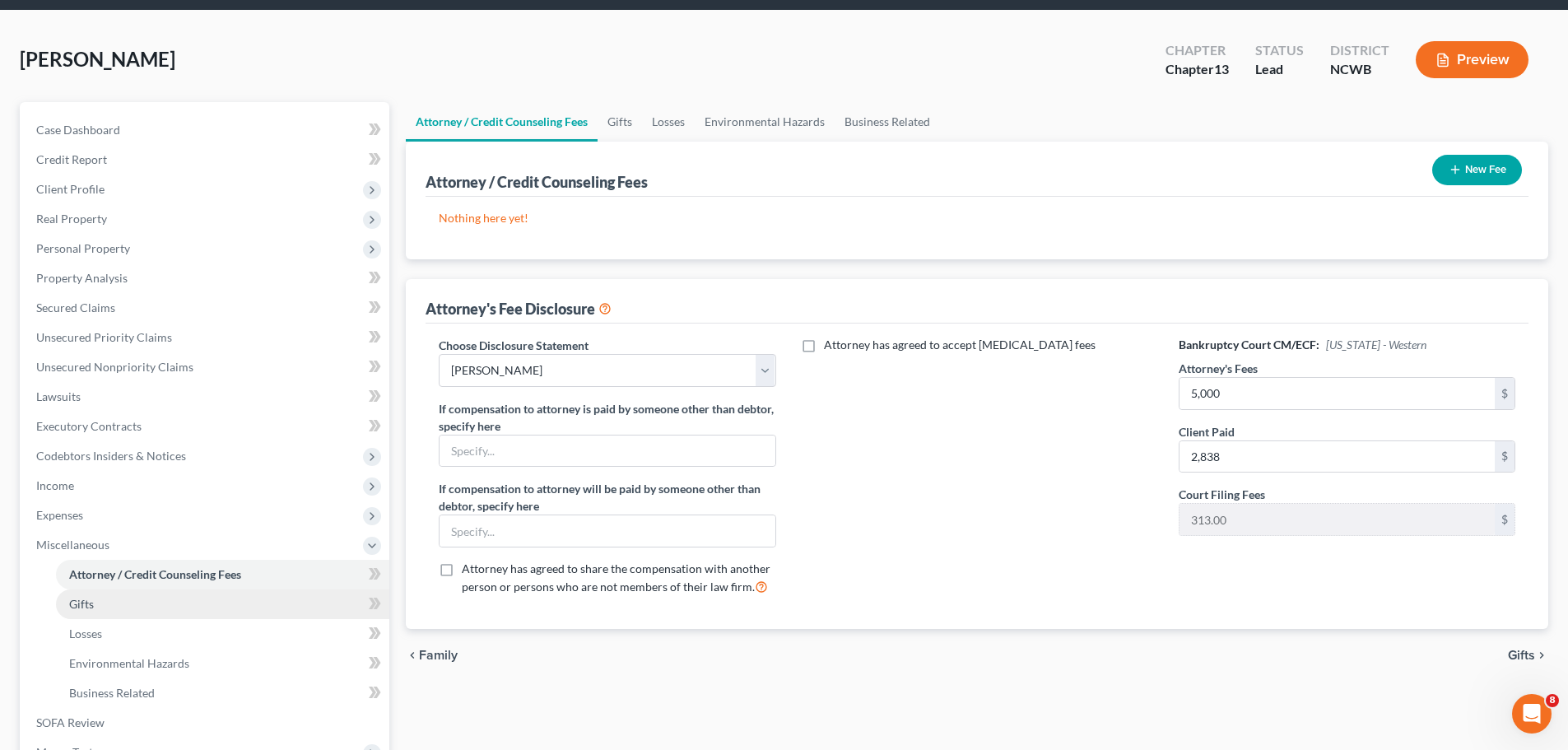
click at [92, 600] on span "Gifts" at bounding box center [81, 603] width 25 height 14
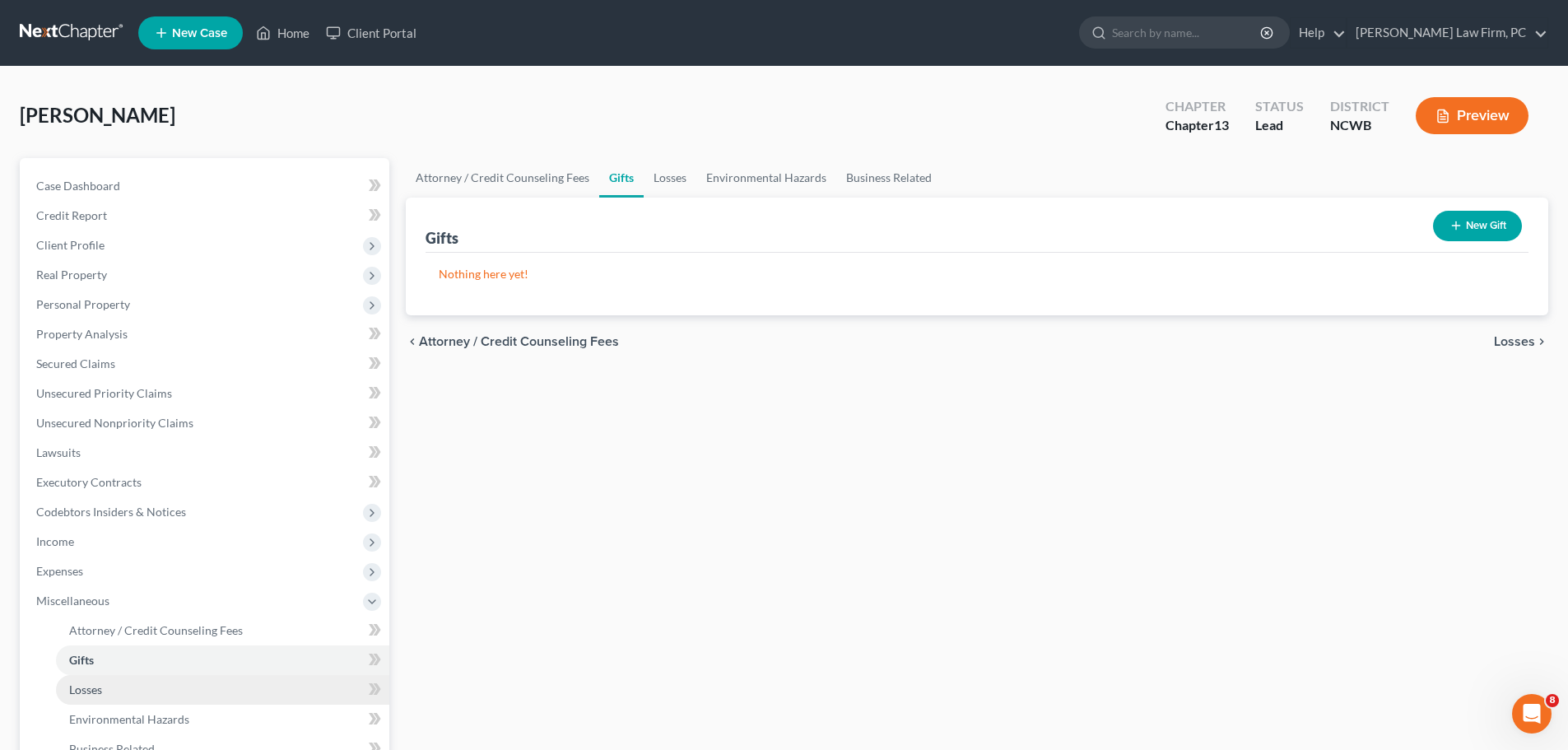
click at [88, 689] on span "Losses" at bounding box center [85, 689] width 33 height 14
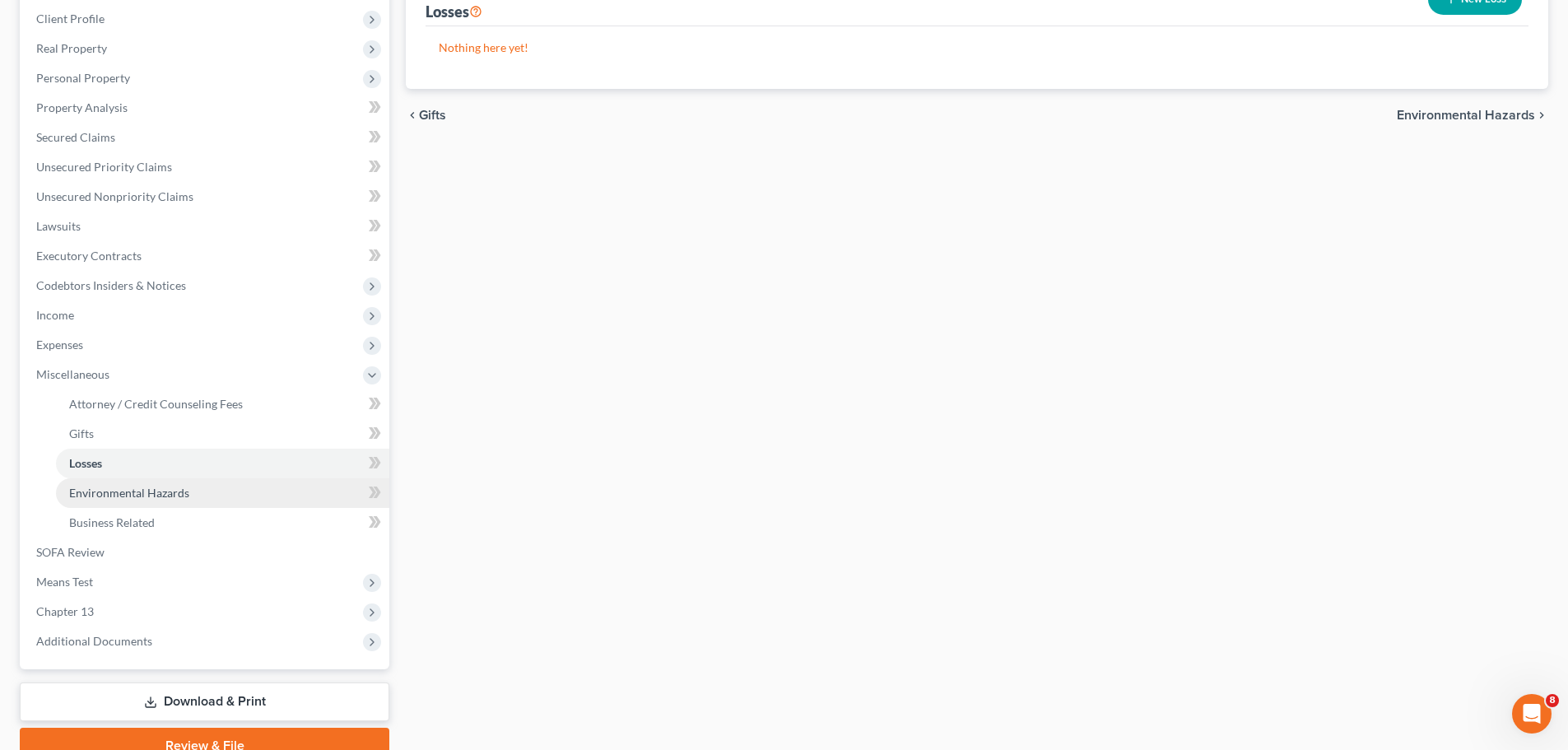
click at [130, 499] on span "Environmental Hazards" at bounding box center [129, 493] width 120 height 14
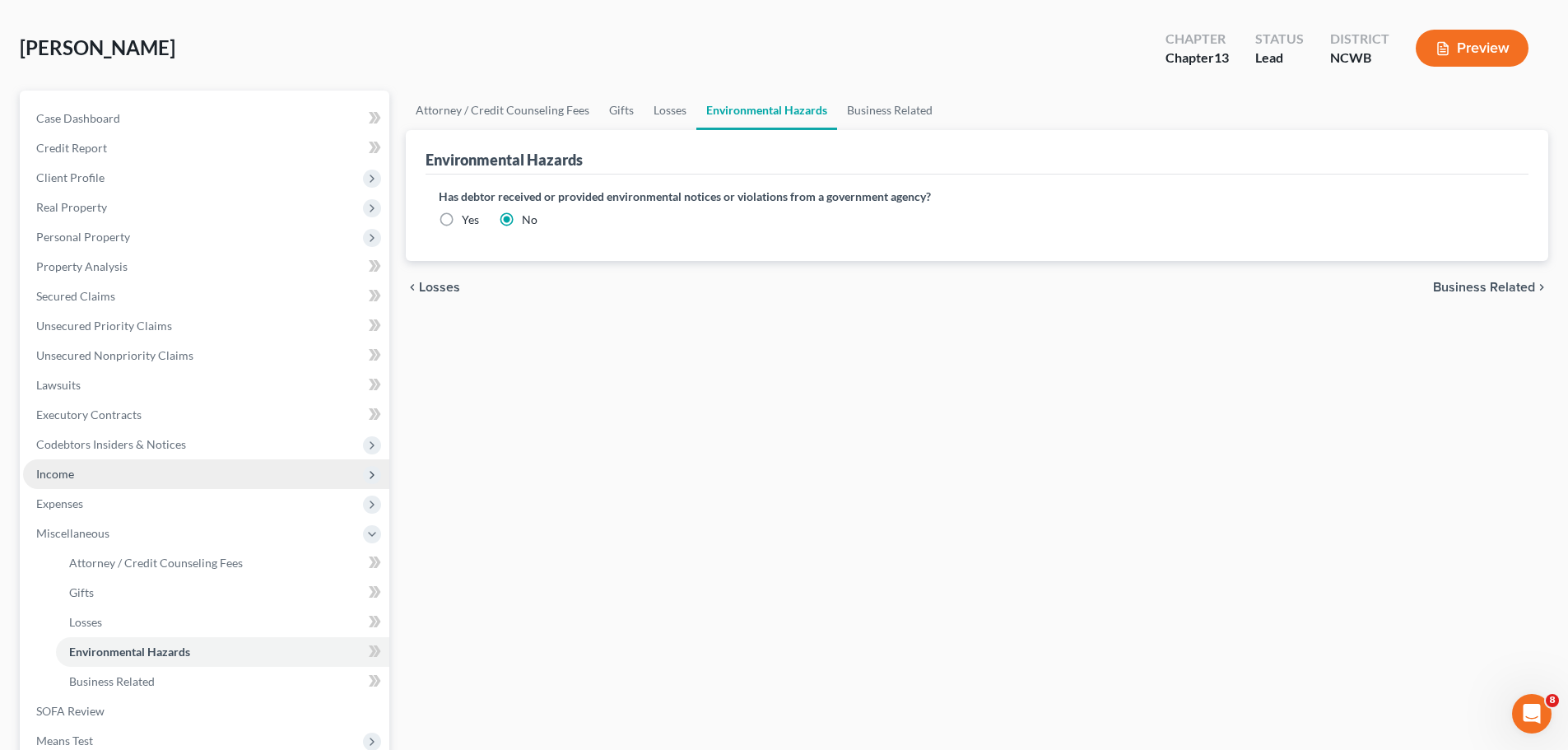
scroll to position [103, 0]
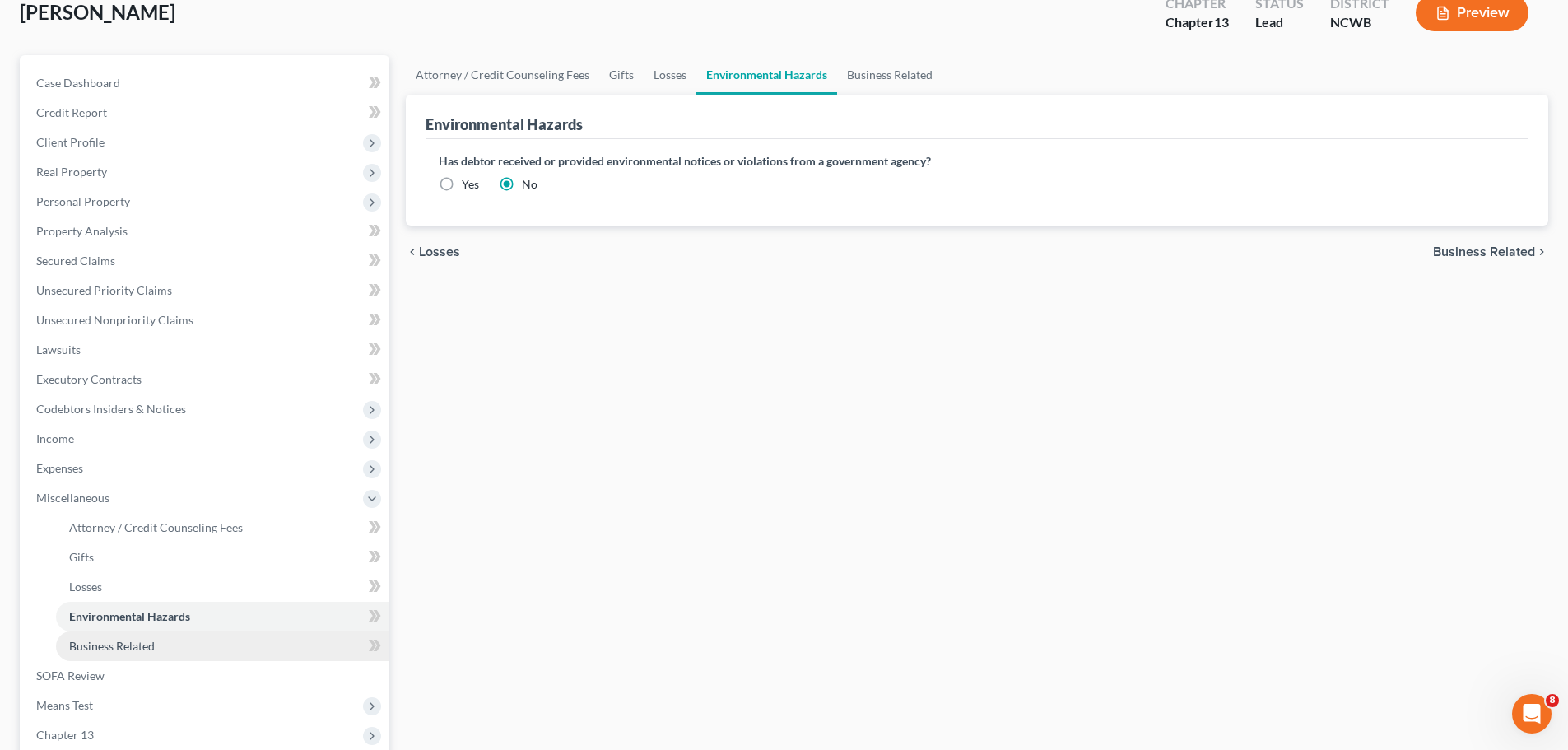
click at [142, 648] on span "Business Related" at bounding box center [112, 646] width 85 height 14
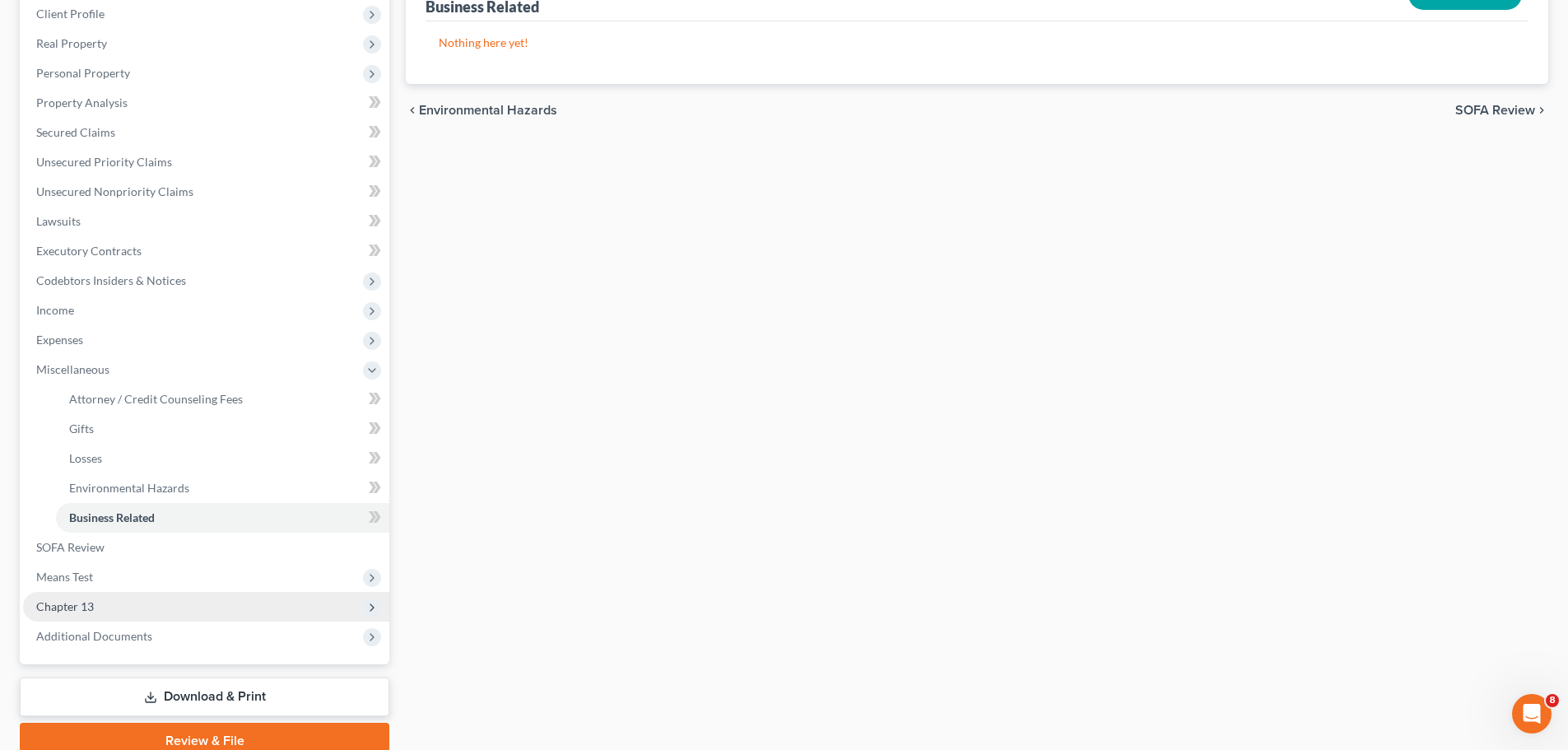
scroll to position [288, 0]
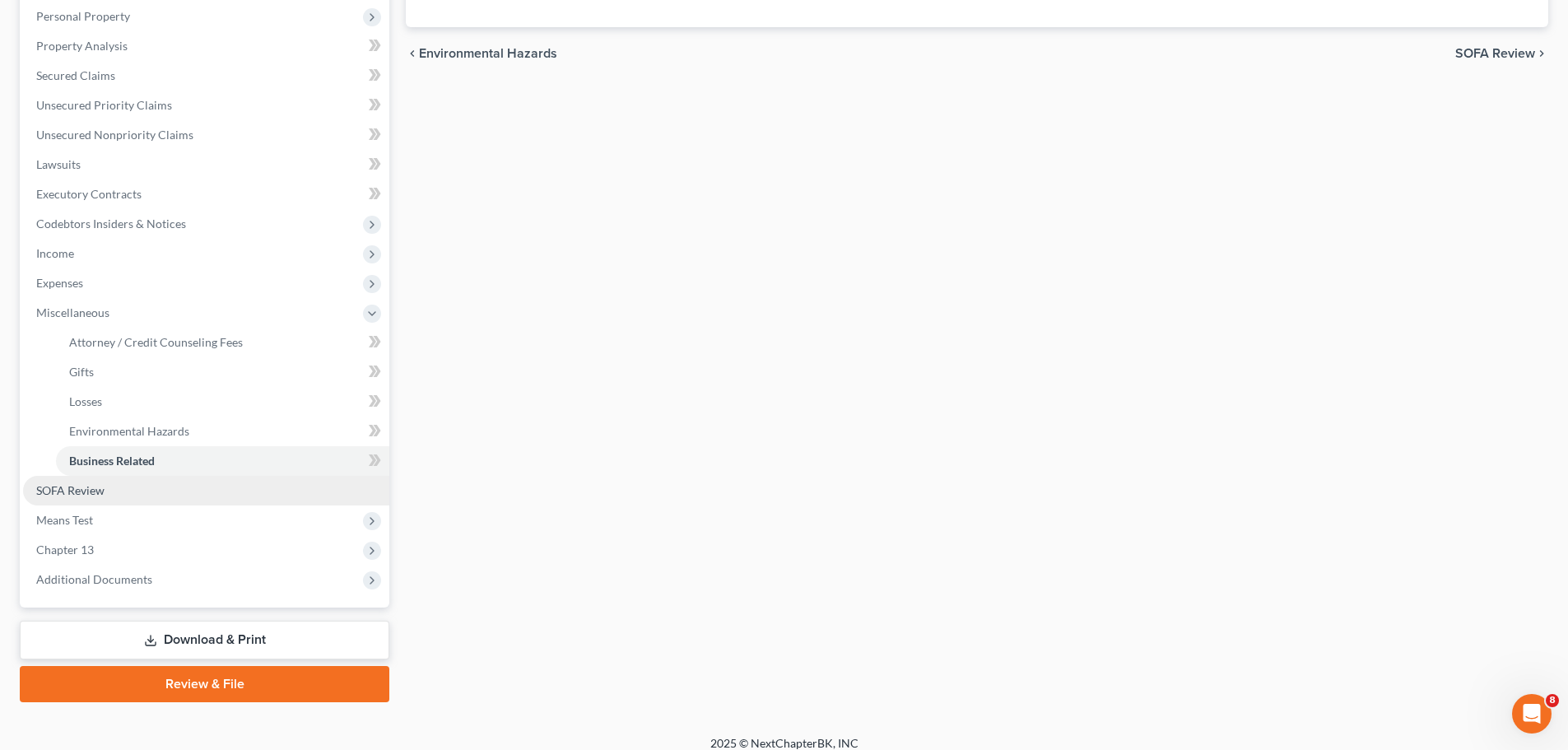
click at [83, 483] on span "SOFA Review" at bounding box center [71, 490] width 68 height 14
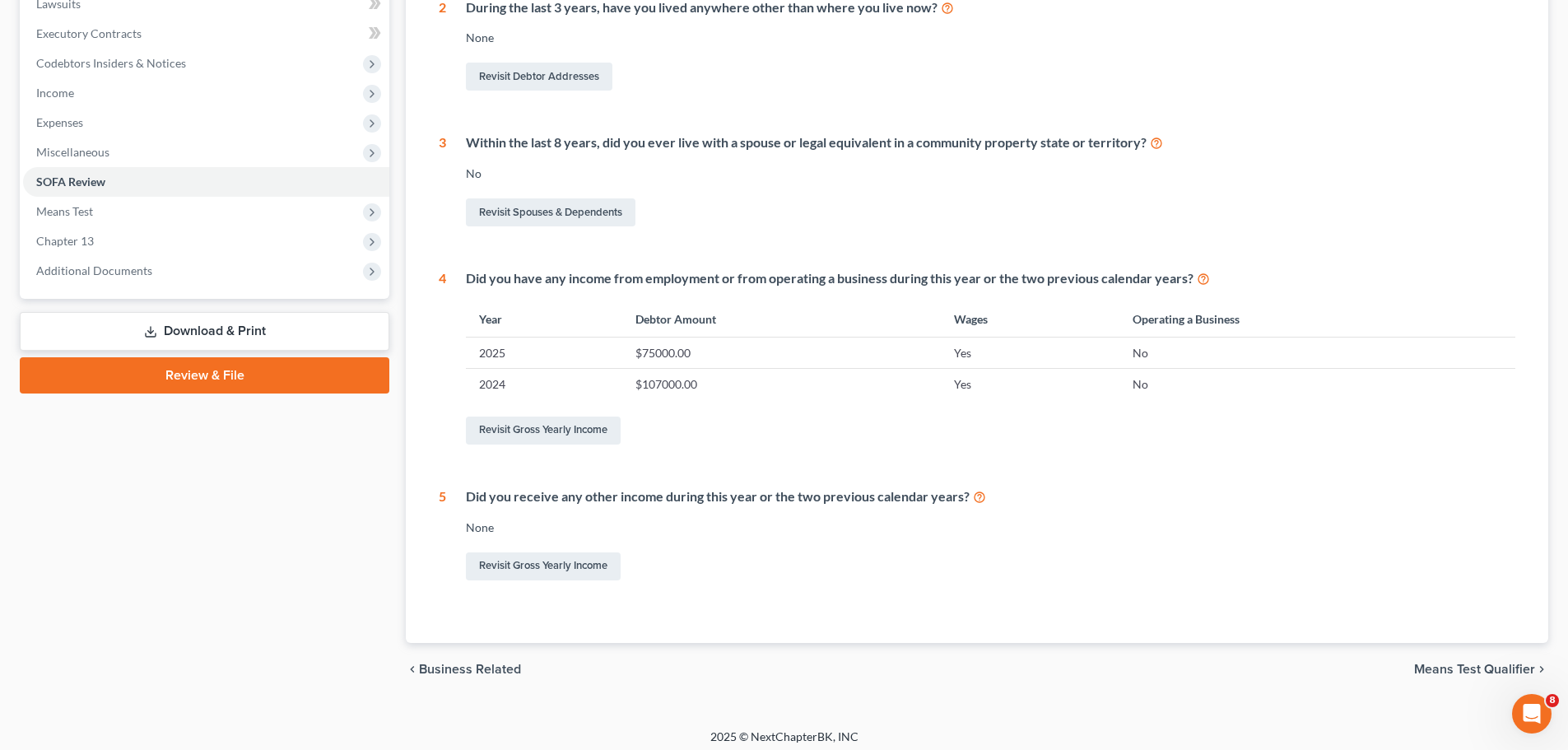
scroll to position [457, 0]
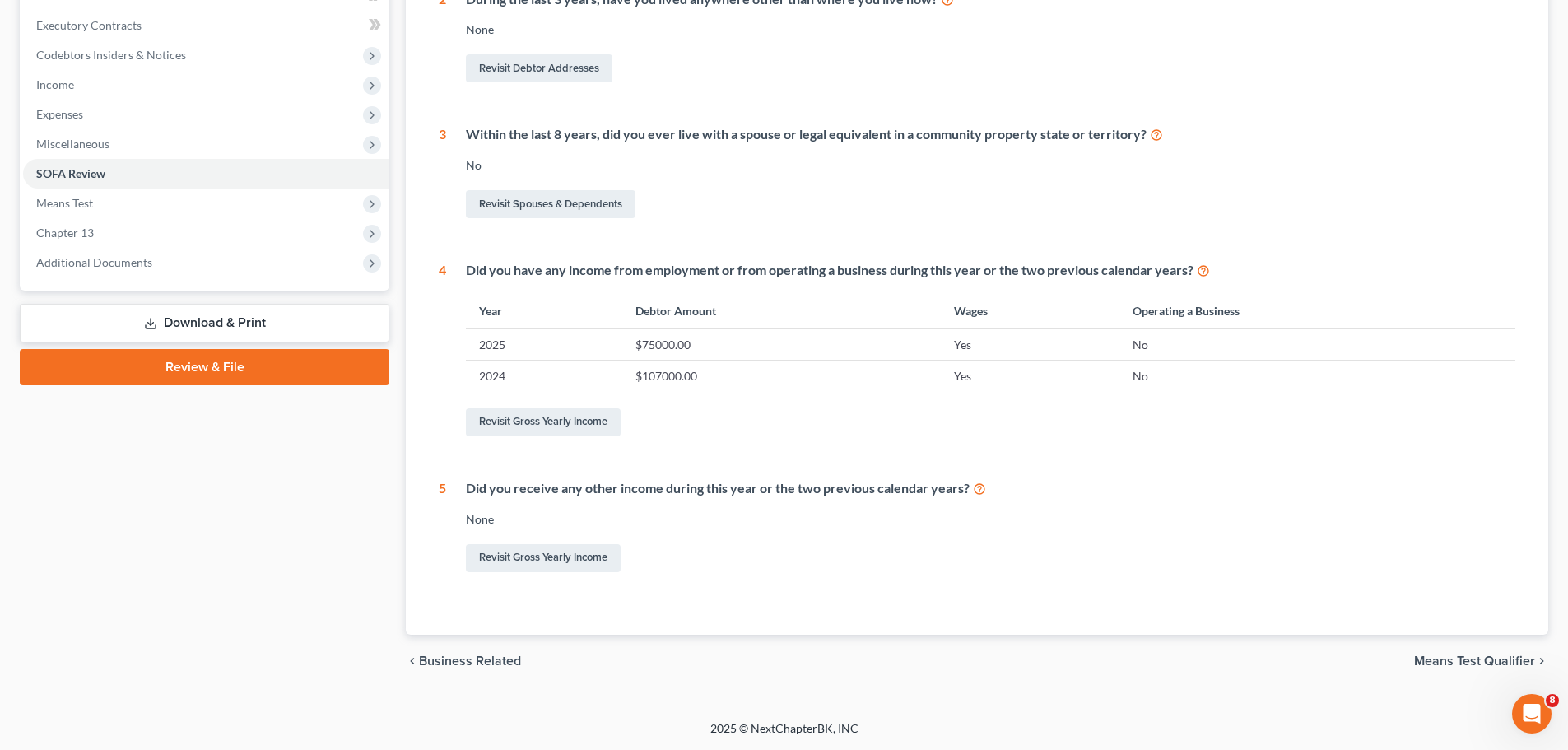
click at [1463, 661] on span "Means Test Qualifier" at bounding box center [1475, 661] width 121 height 13
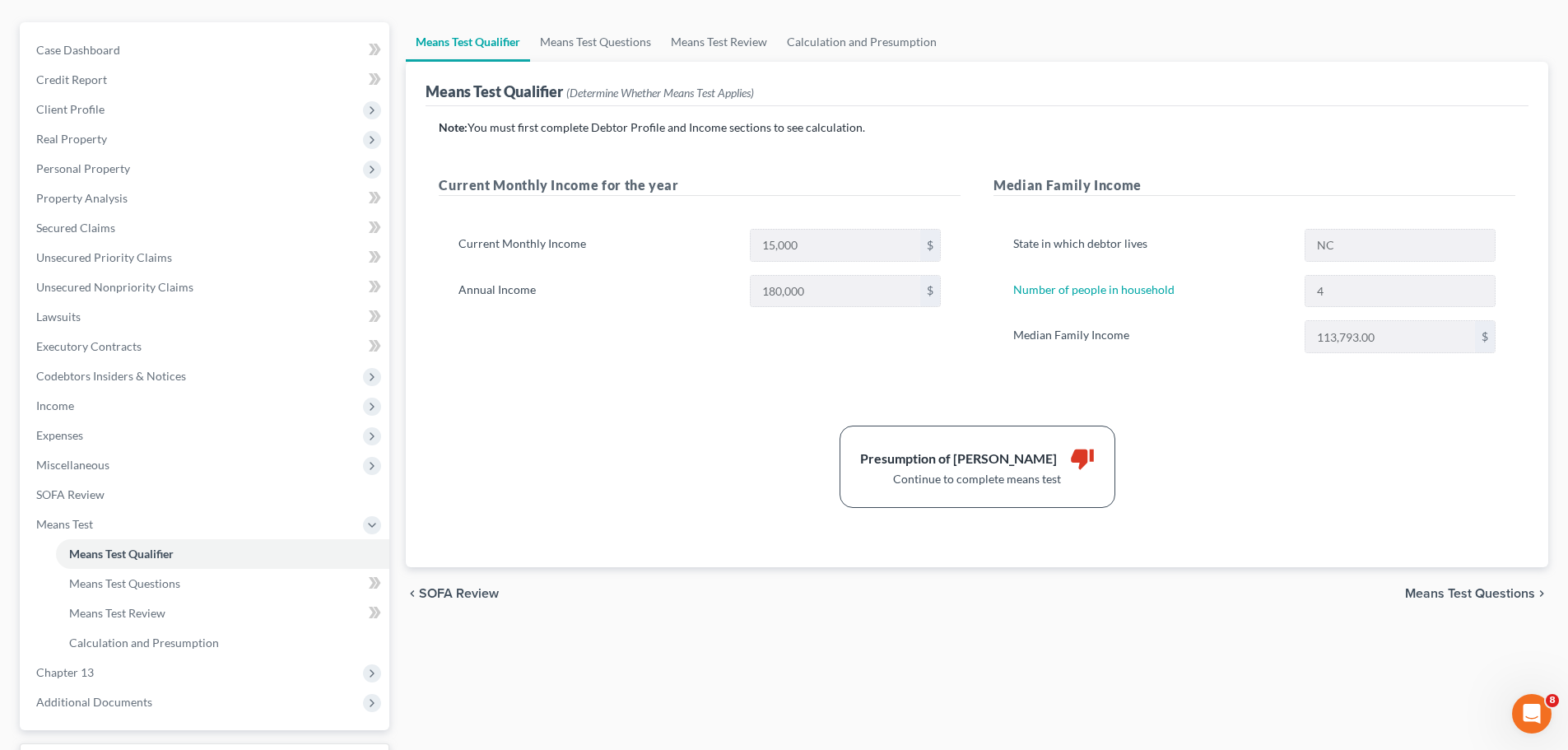
scroll to position [164, 0]
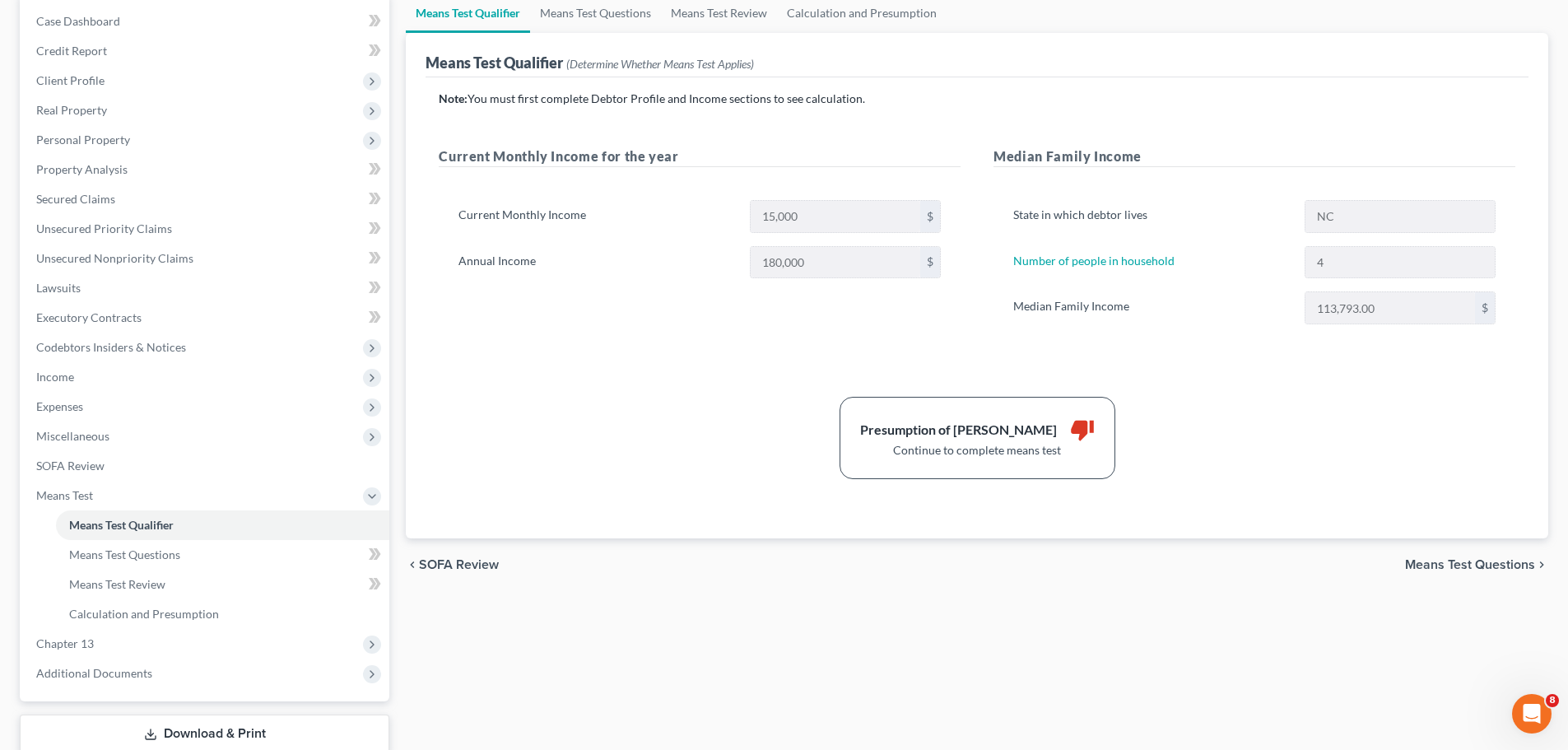
click at [1450, 559] on span "Means Test Questions" at bounding box center [1470, 564] width 130 height 13
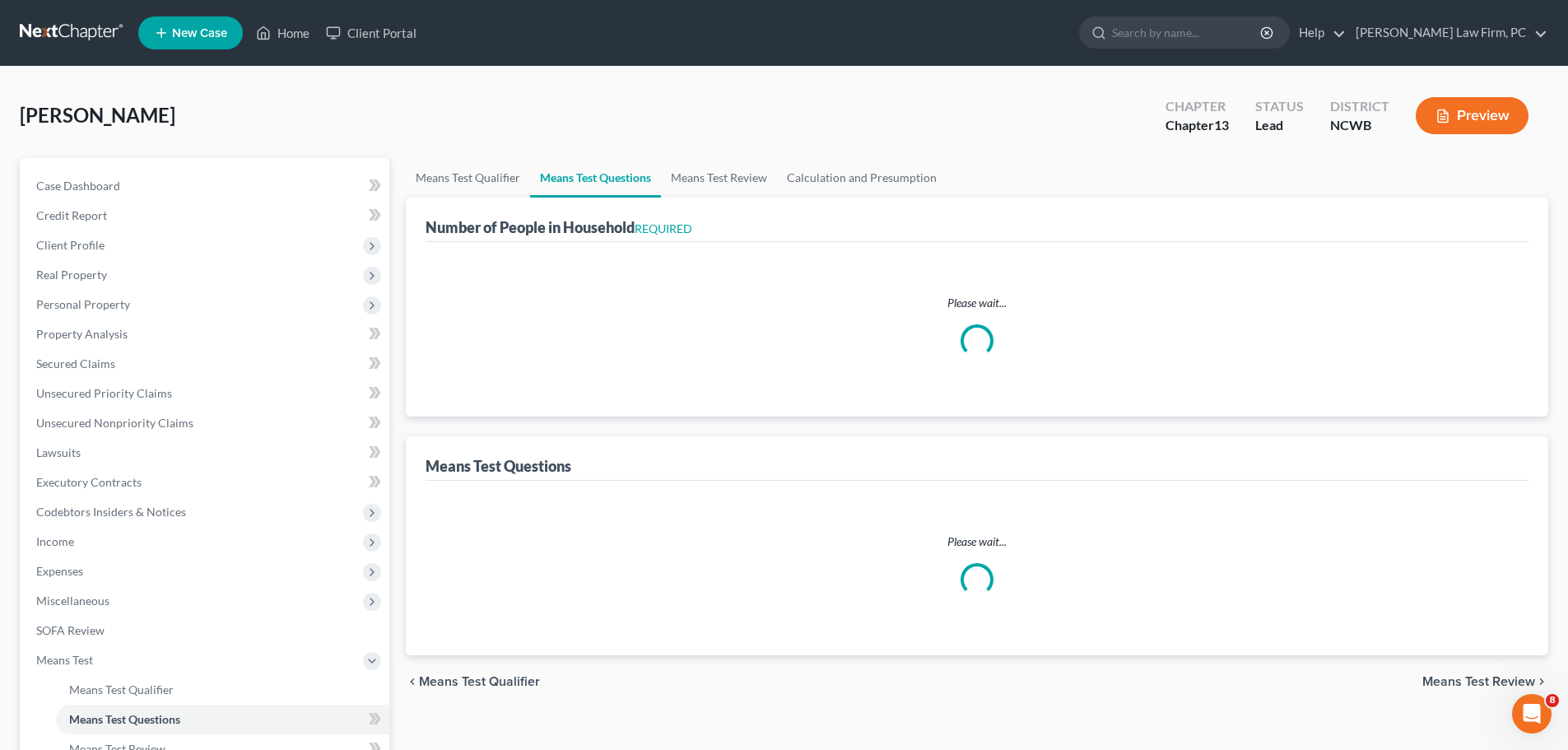
select select "0"
select select "60"
select select "1"
select select "60"
select select "1"
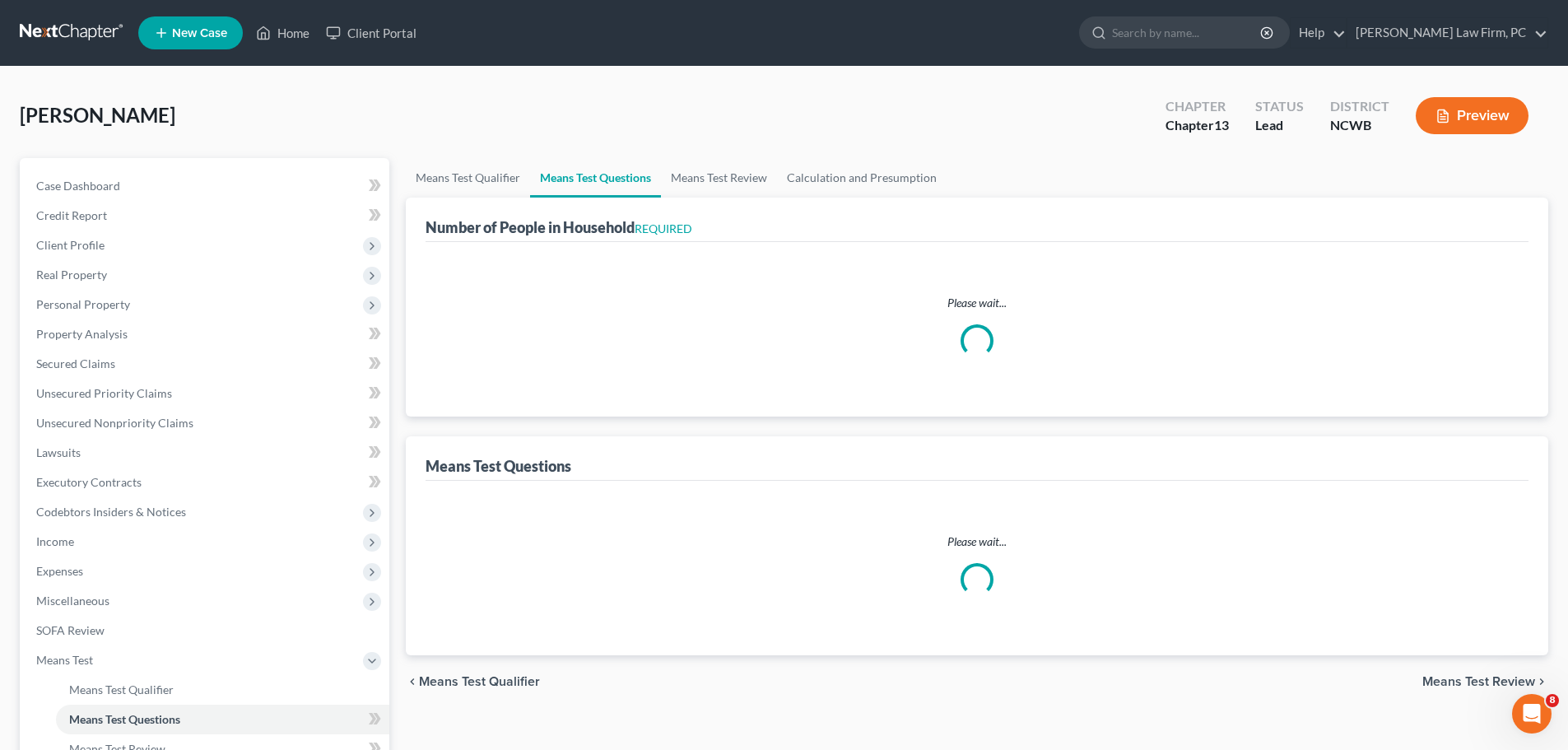
select select "60"
select select "0"
select select "60"
select select "4"
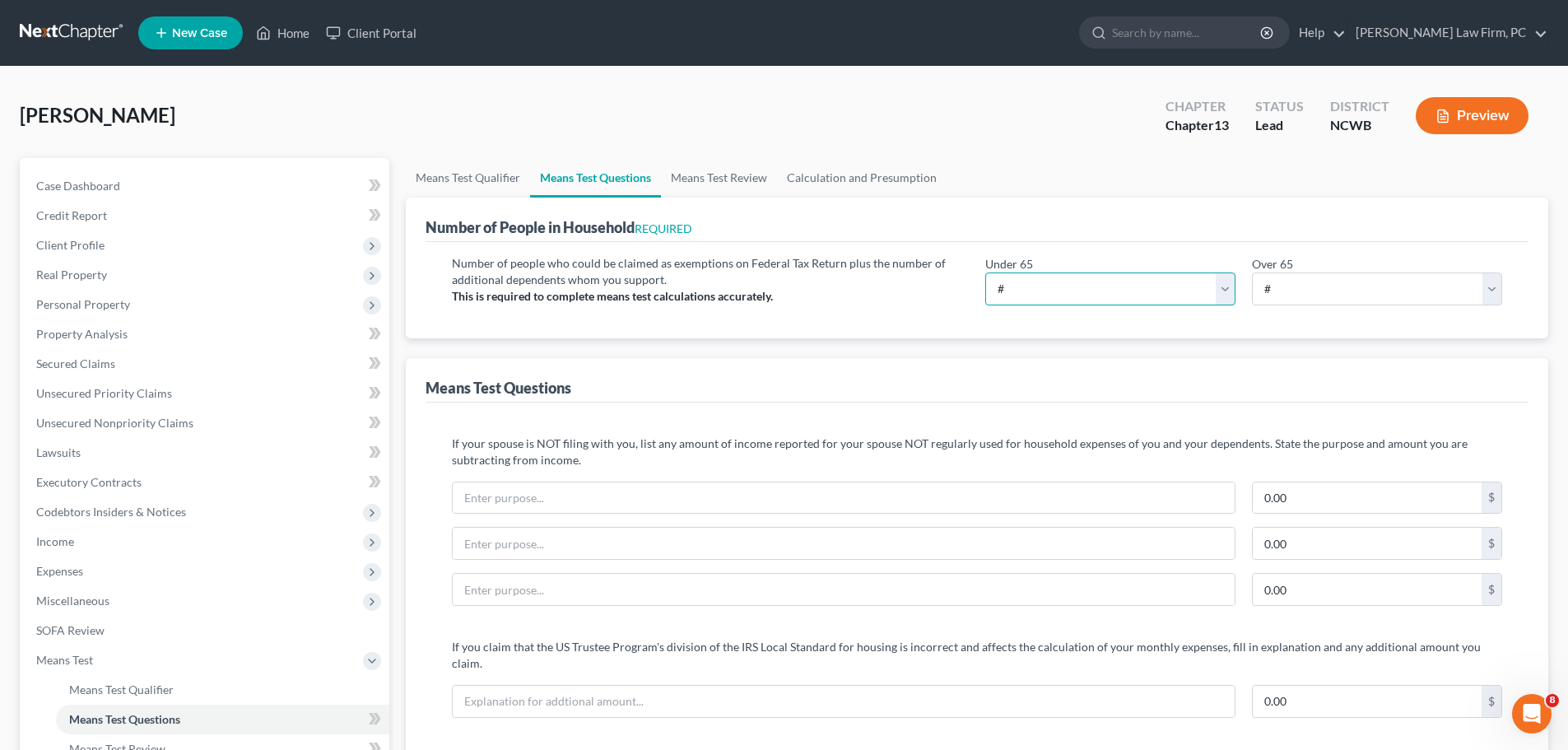
click at [1229, 286] on select "# 0 1 2 3 4 5 6 7 8 9 10" at bounding box center [1110, 289] width 251 height 33
select select "4"
click at [985, 273] on select "# 0 1 2 3 4 5 6 7 8 9 10" at bounding box center [1110, 289] width 251 height 33
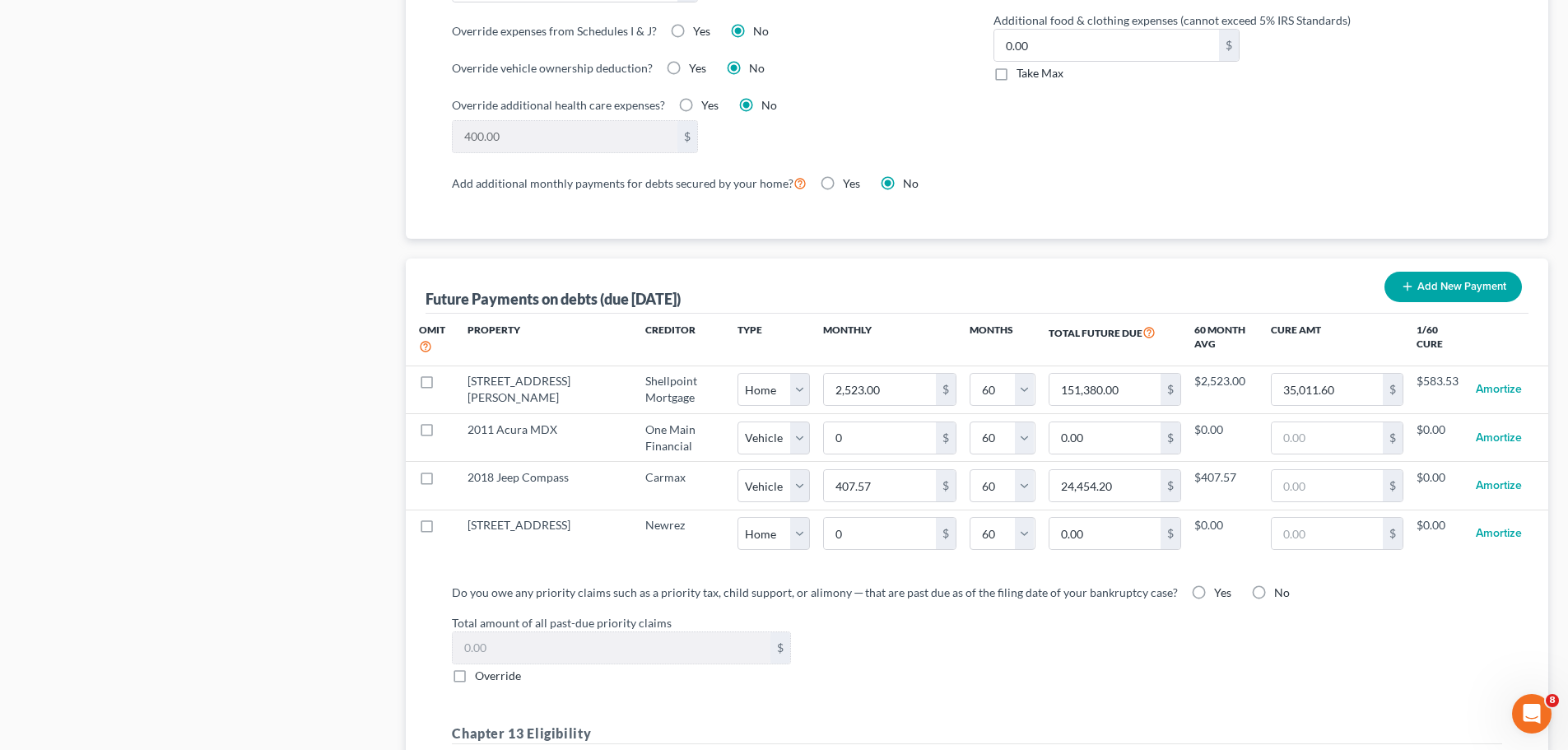
scroll to position [1420, 0]
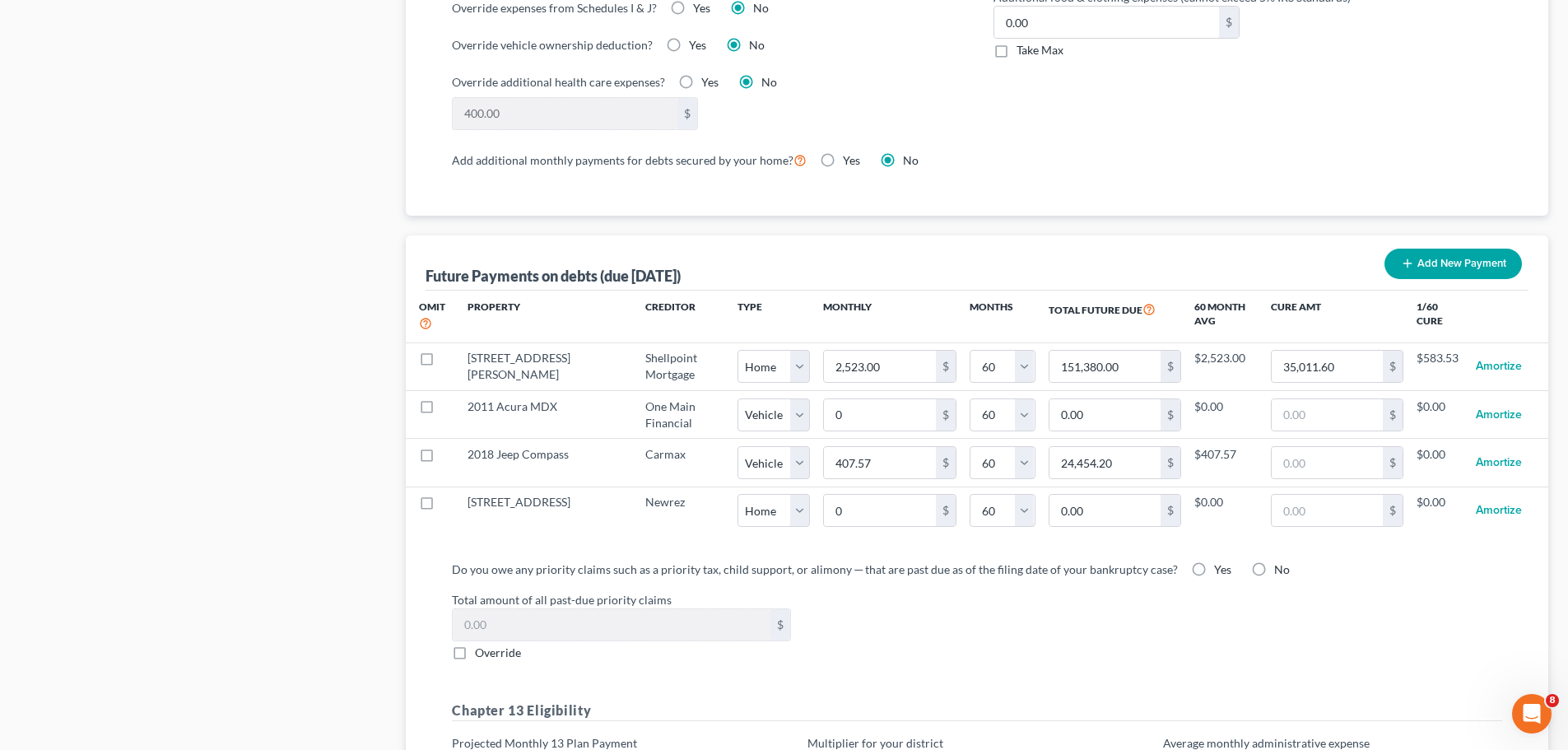
click at [1274, 562] on label "No" at bounding box center [1282, 569] width 15 height 16
click at [1281, 562] on input "No" at bounding box center [1286, 567] width 11 height 11
radio input "true"
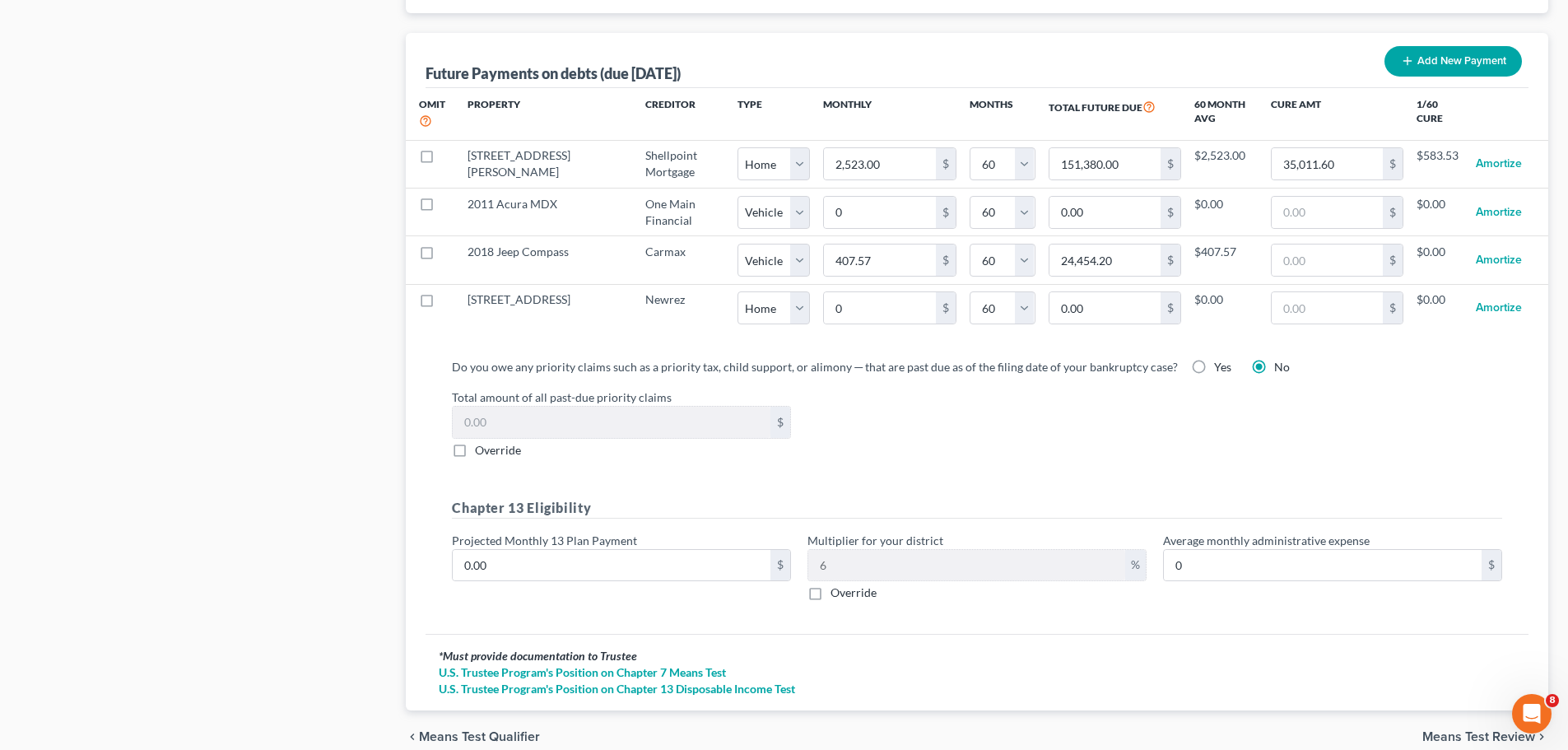
scroll to position [1682, 0]
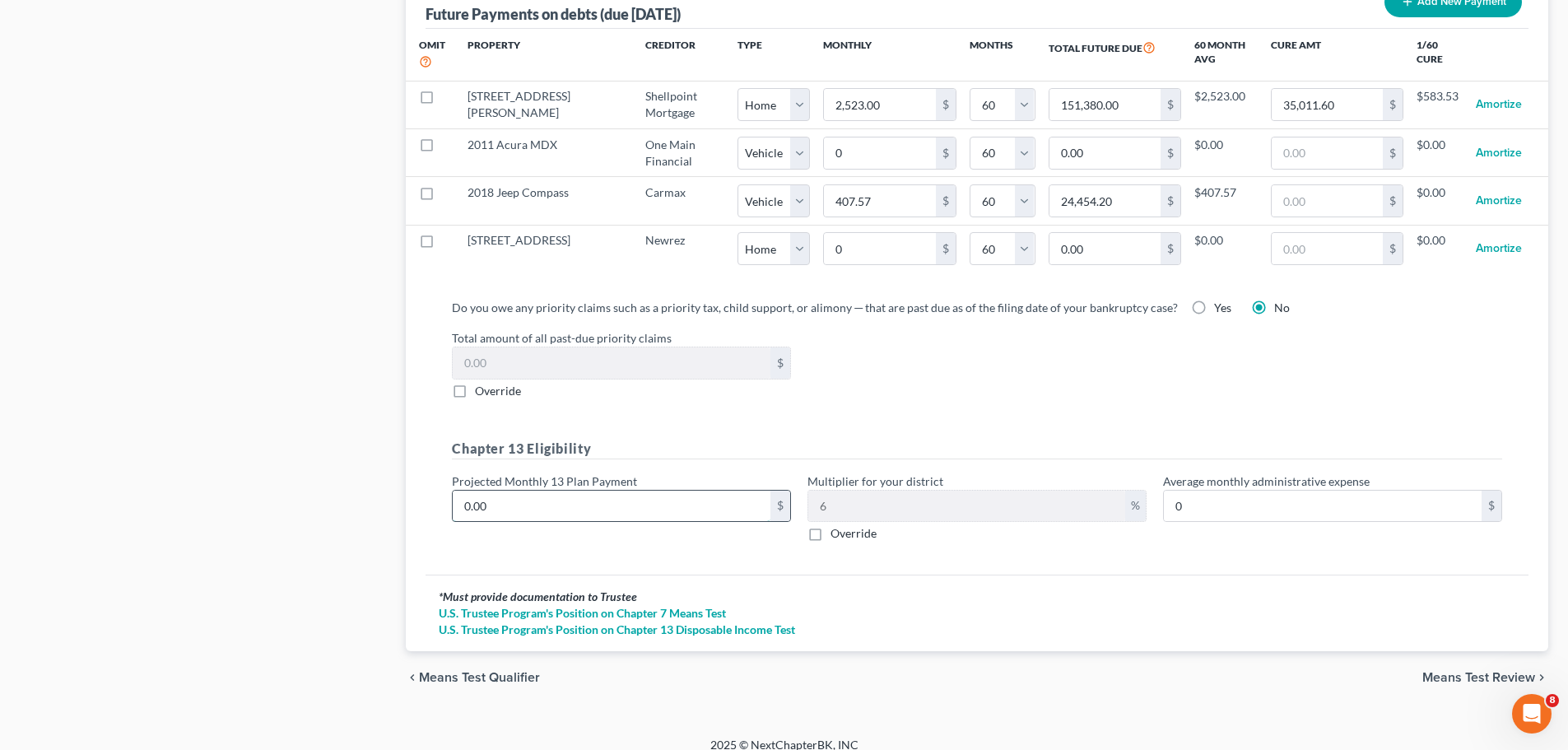
click at [666, 500] on input "0.00" at bounding box center [611, 506] width 318 height 32
click at [549, 491] on input "0.00" at bounding box center [611, 506] width 318 height 32
type input "0.005"
type input "0.00"
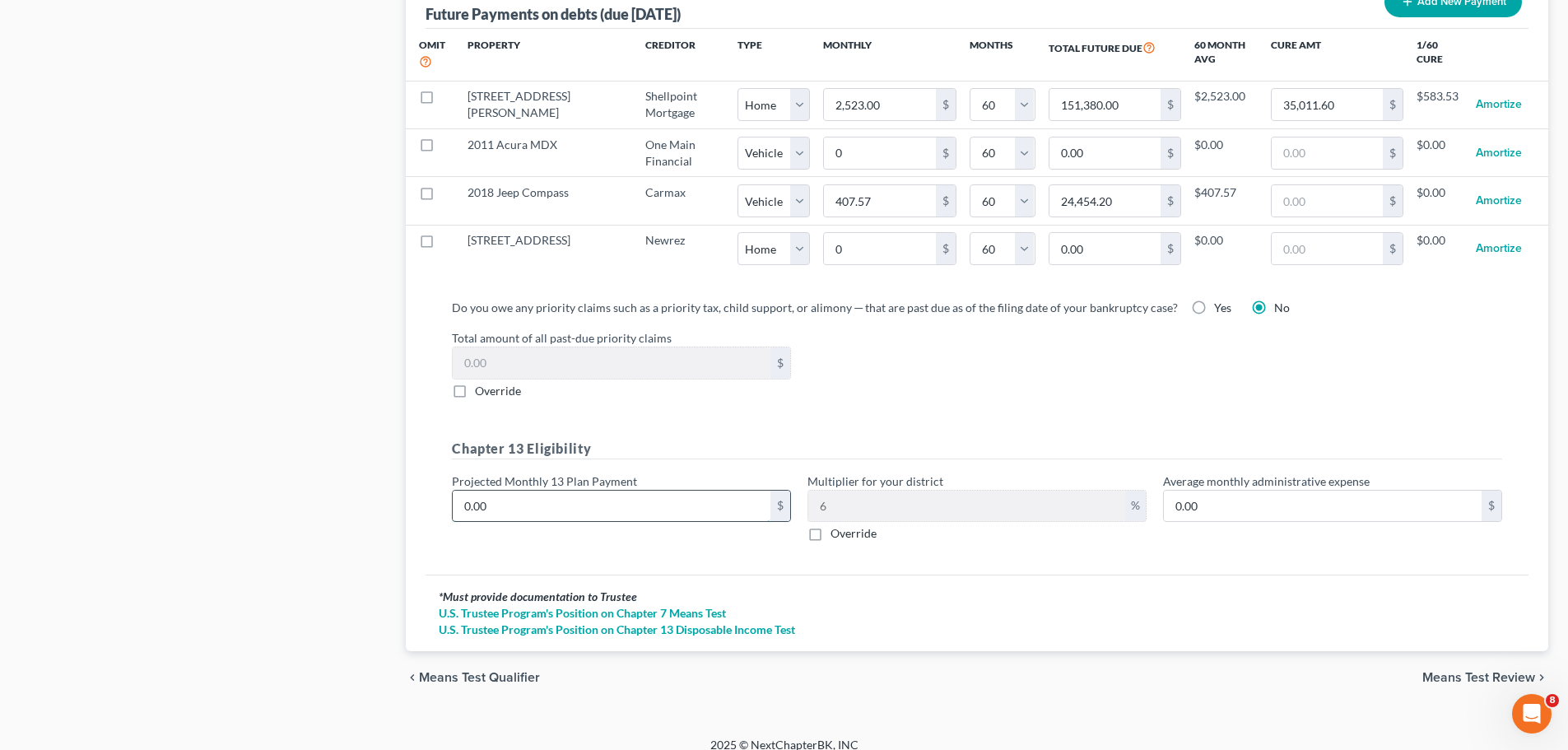
type input "0"
type input "0.005"
type input "0.00"
type input "0"
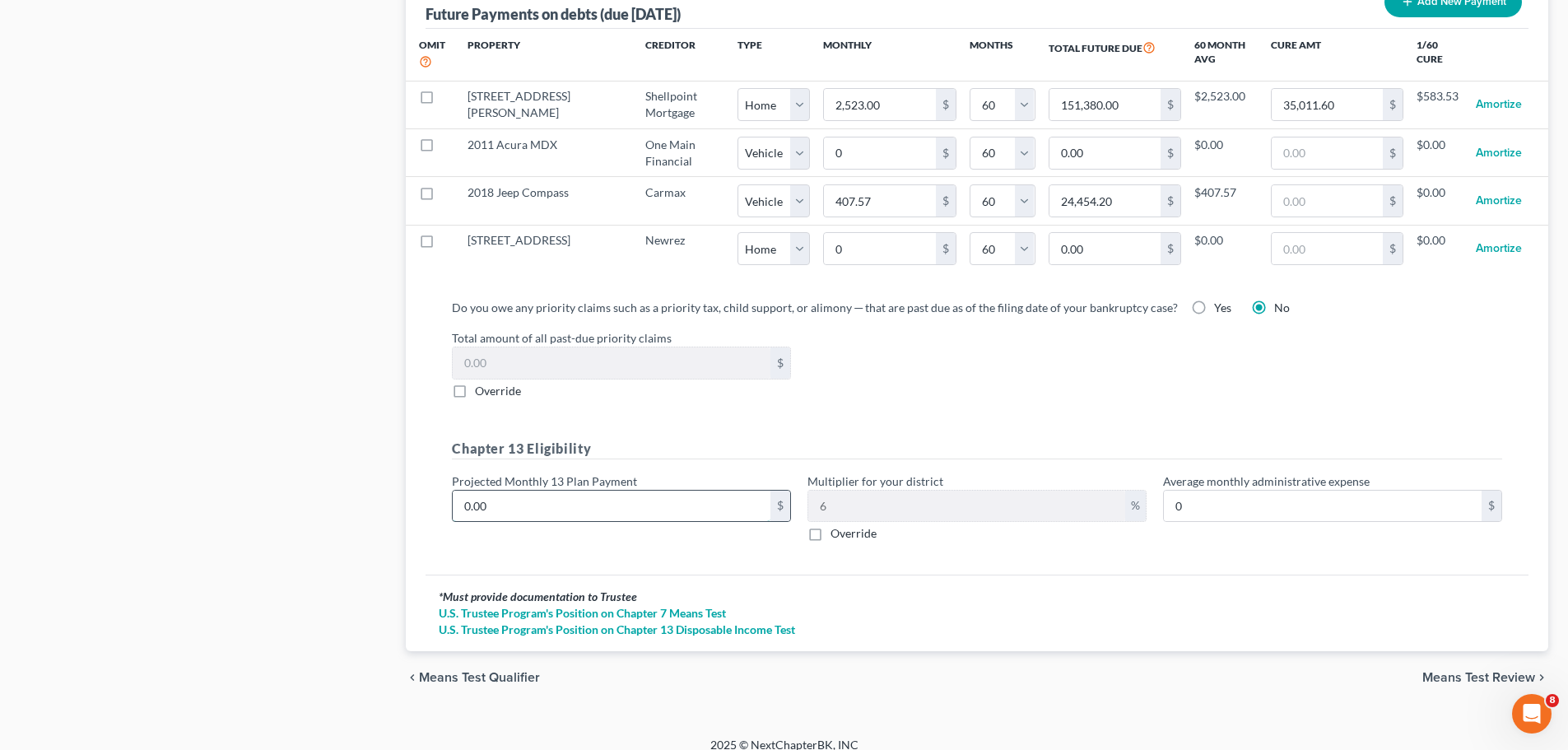
click at [549, 491] on input "0.00" at bounding box center [611, 506] width 318 height 32
type input "0.005"
type input "0.00"
type input "0"
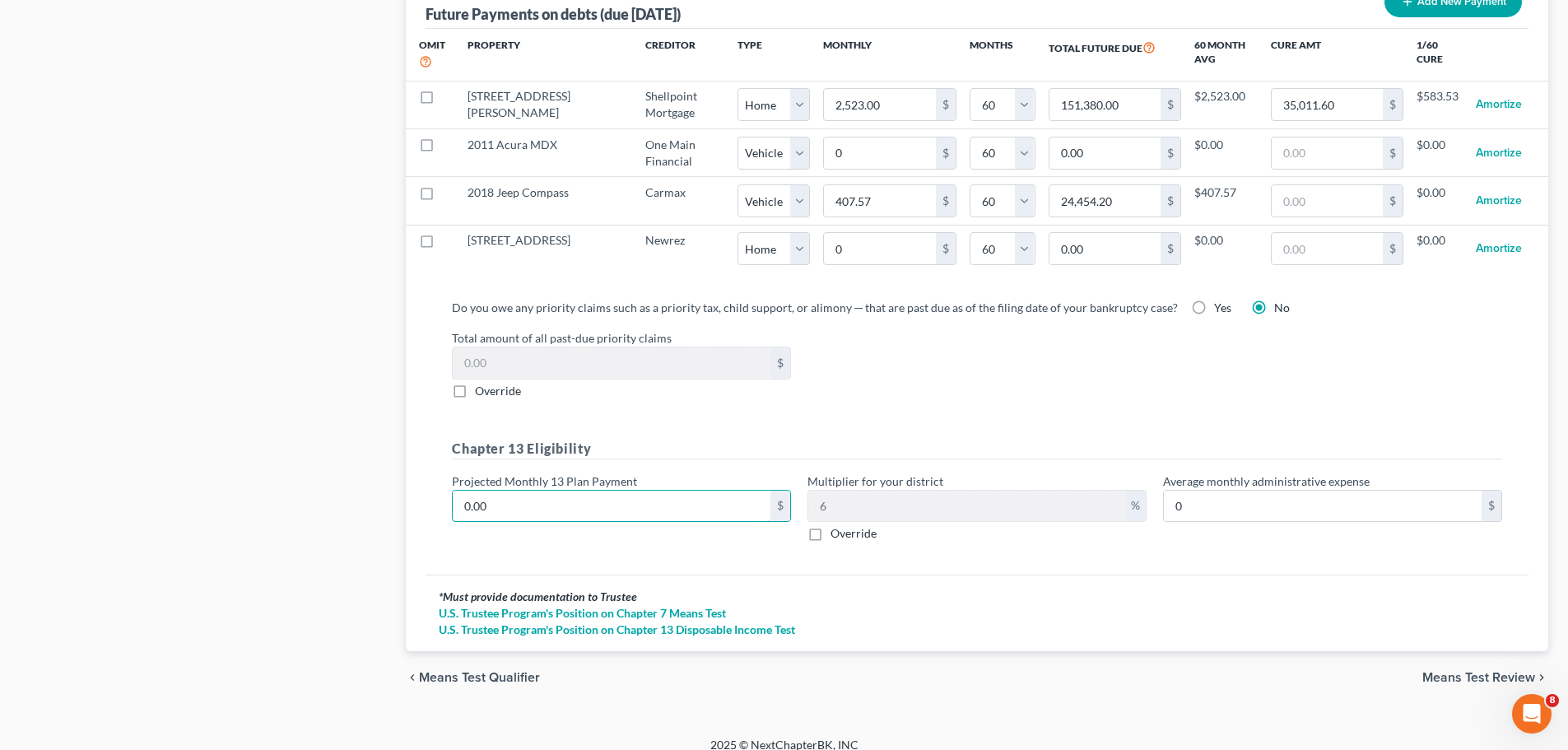
type input "0.005"
type input "0.00"
type input "0"
click at [547, 491] on input "0.00" at bounding box center [611, 506] width 318 height 32
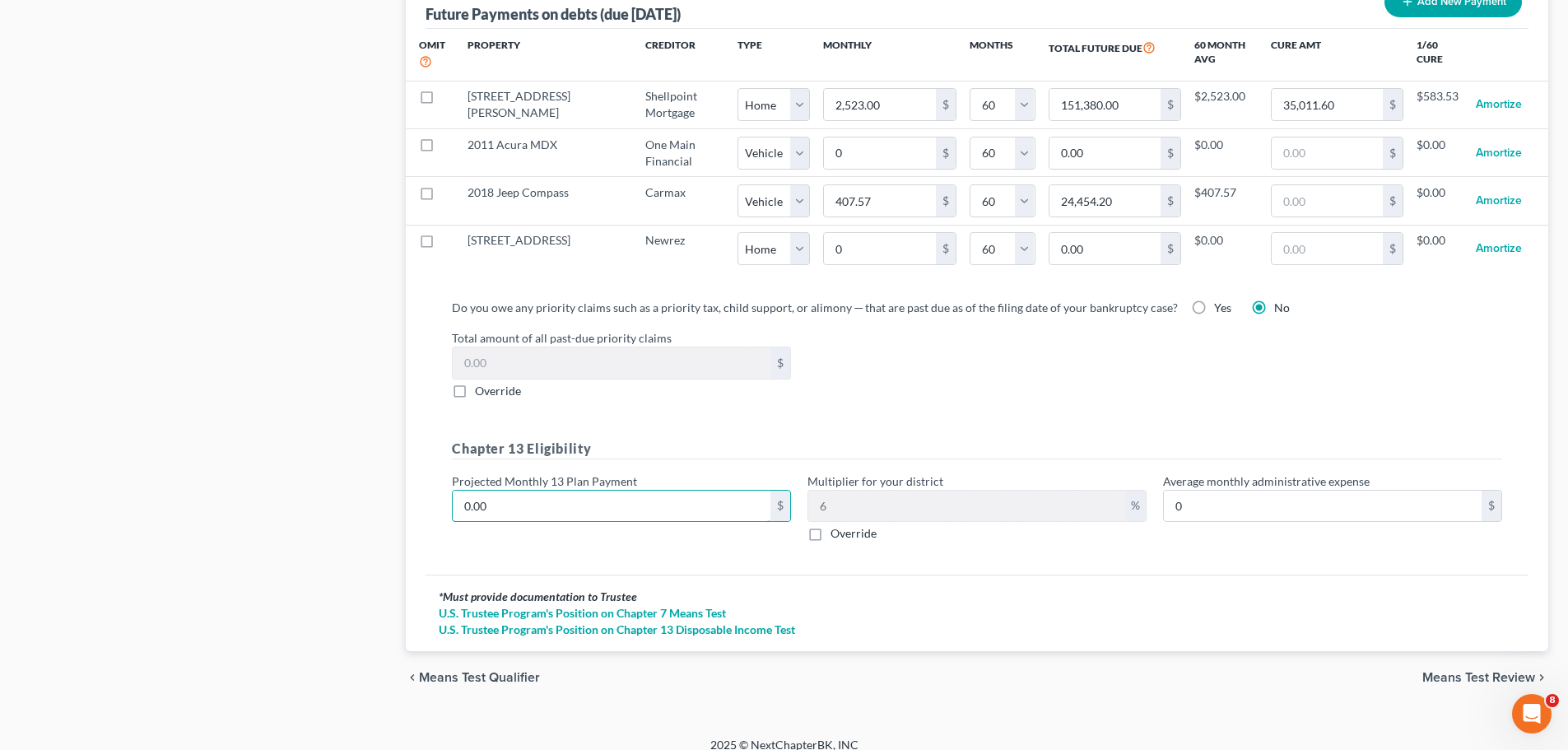
type input "5"
type input "0.30"
type input "52"
type input "3.12"
type input "528"
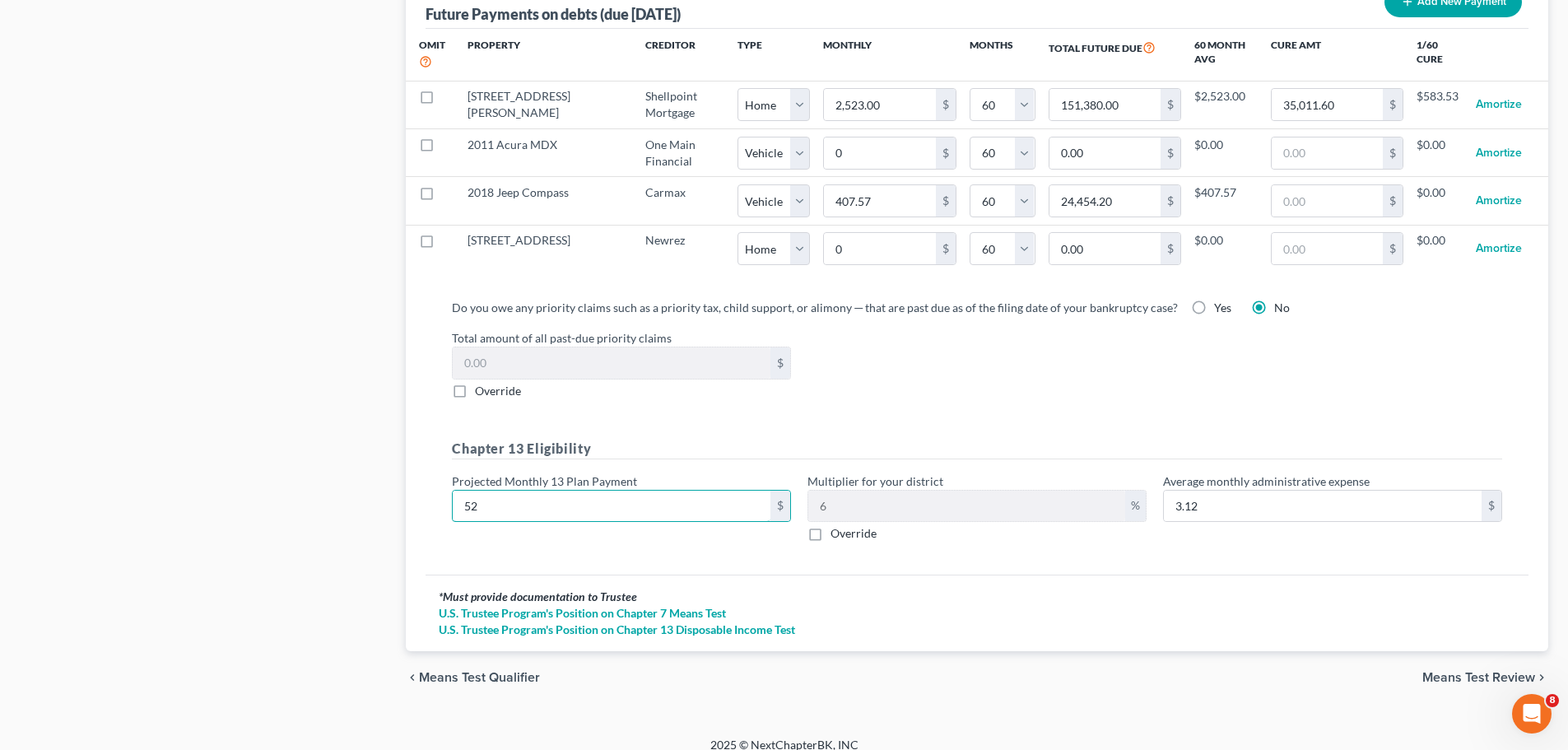
type input "31.68"
type input "5282"
type input "316.92"
type input "5,282"
click at [1463, 671] on span "Means Test Review" at bounding box center [1479, 677] width 112 height 13
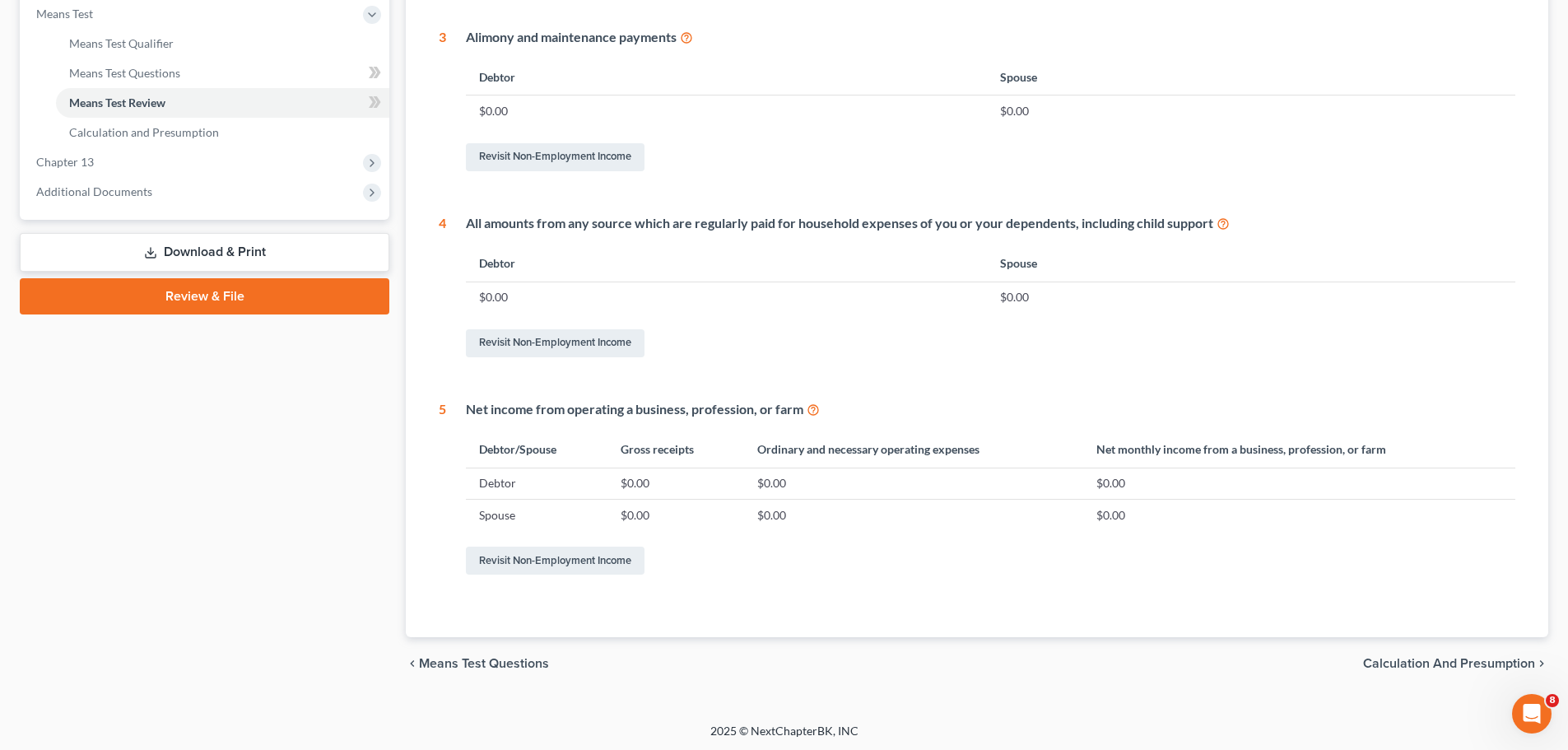
scroll to position [649, 0]
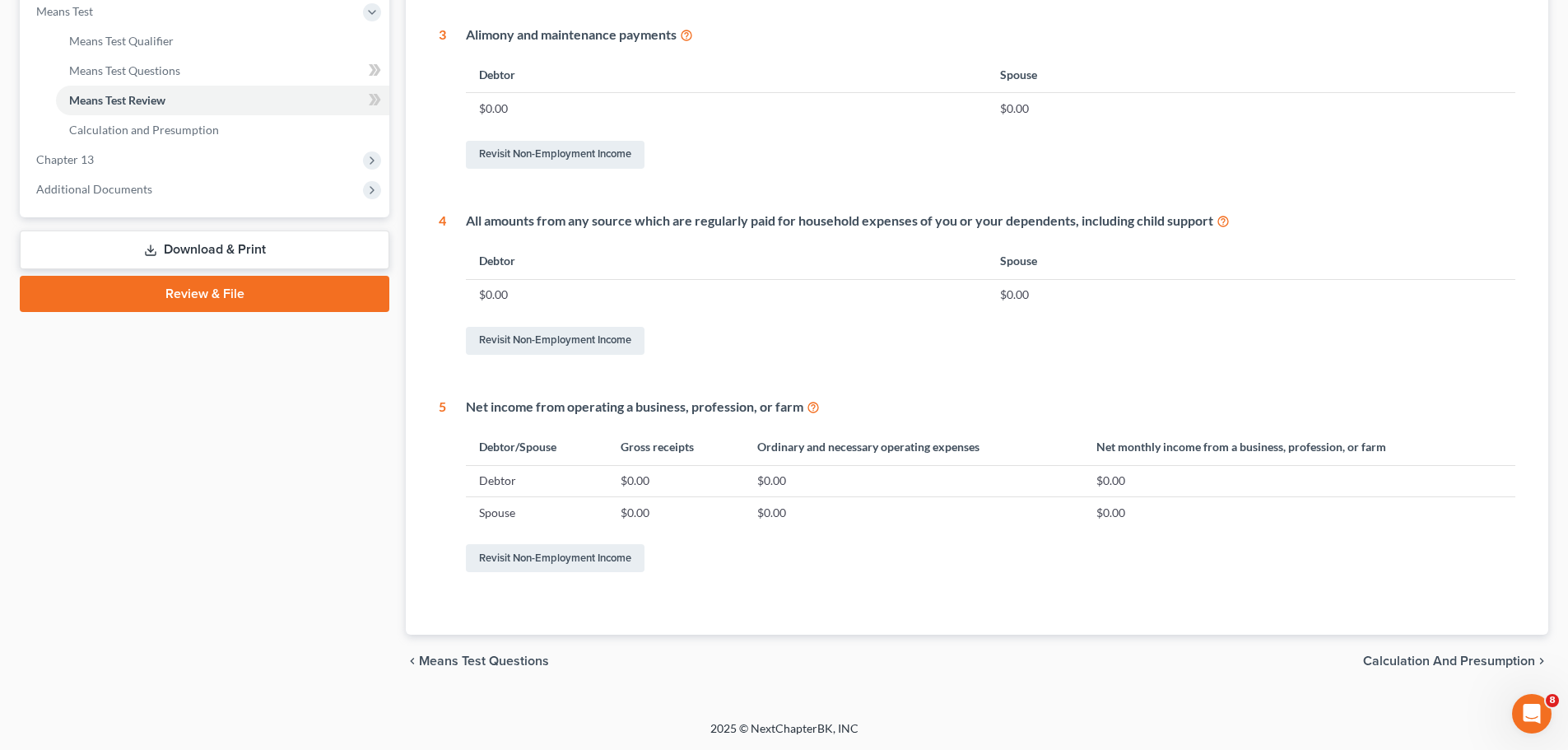
click at [1396, 656] on span "Calculation and Presumption" at bounding box center [1450, 661] width 172 height 13
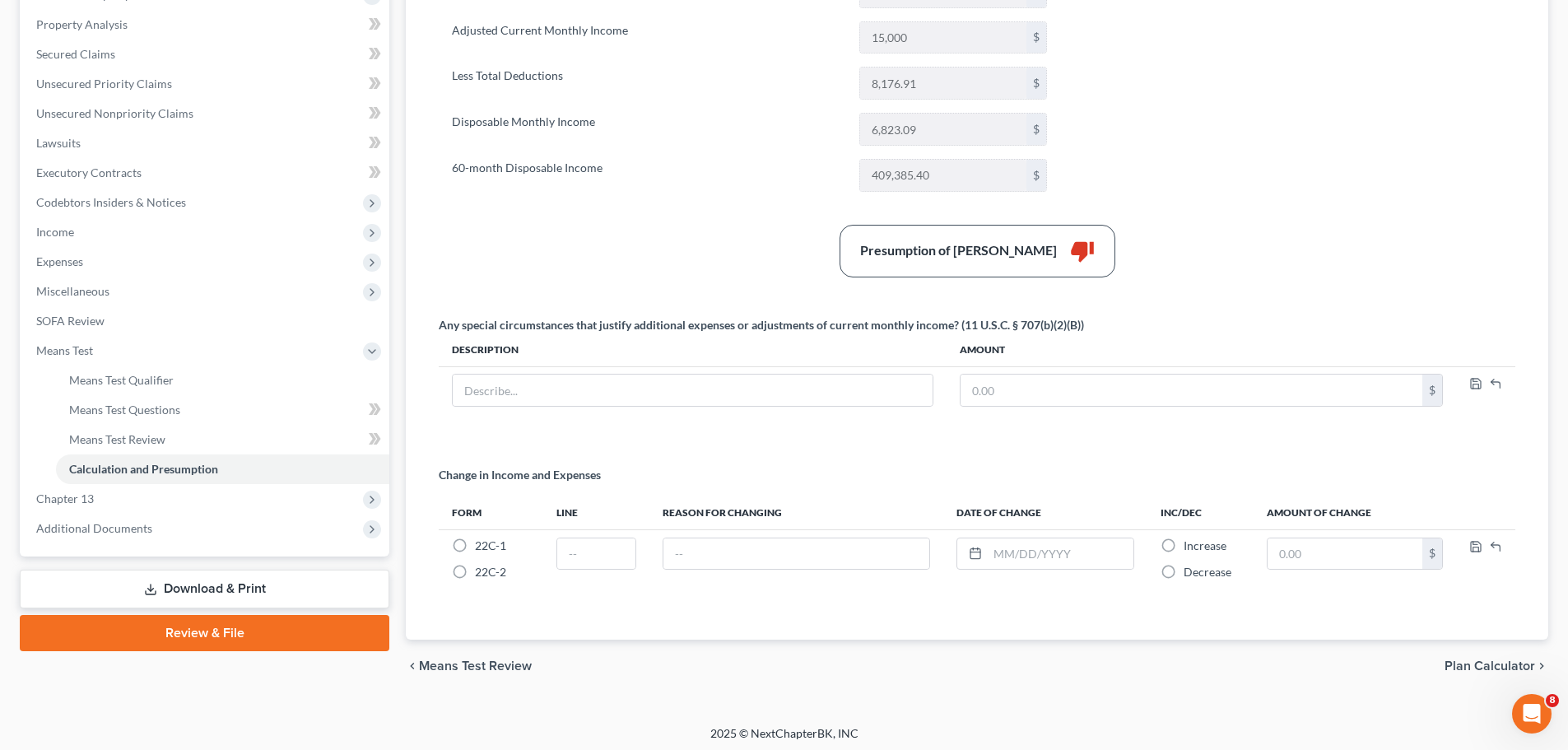
scroll to position [314, 0]
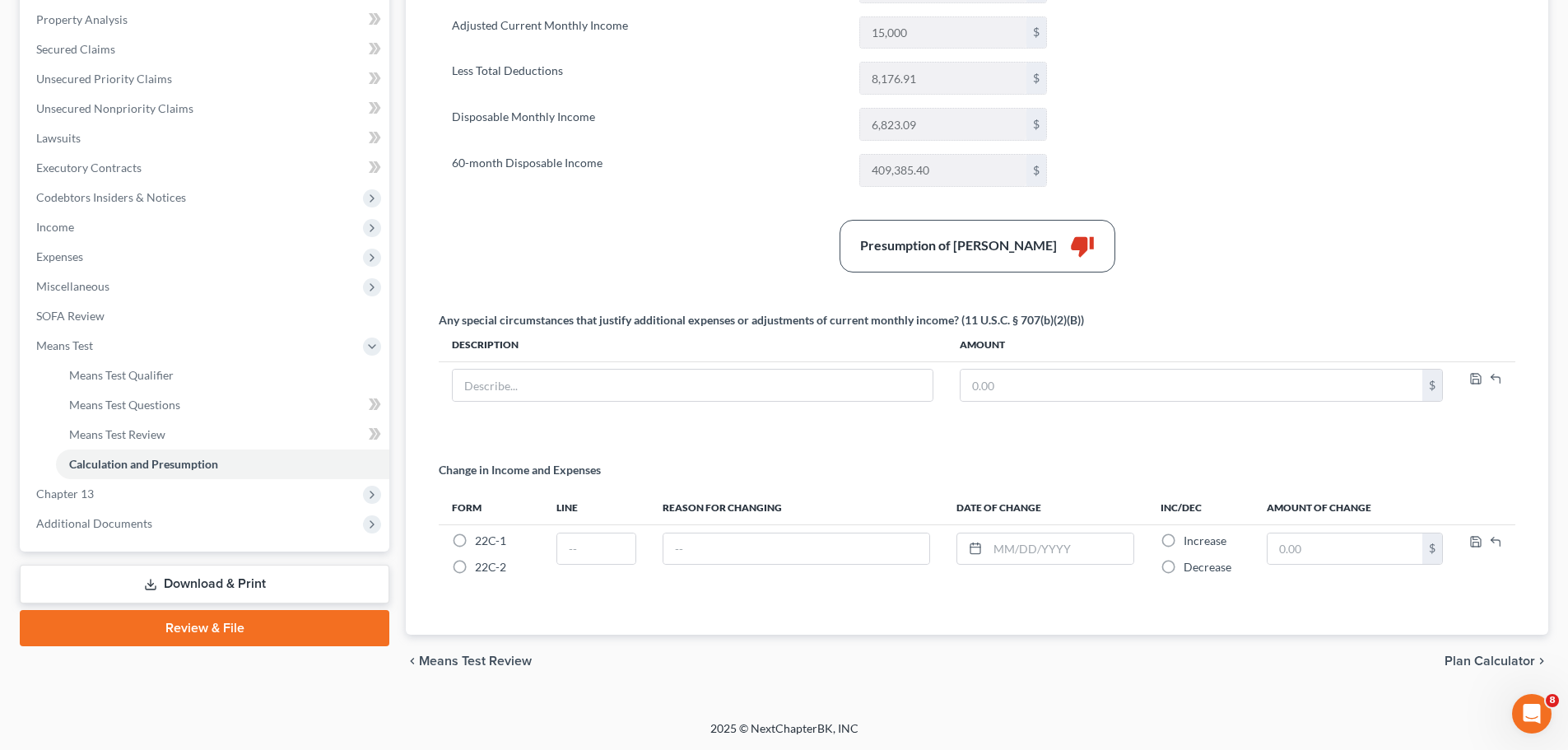
click at [1487, 657] on span "Plan Calculator" at bounding box center [1490, 661] width 90 height 13
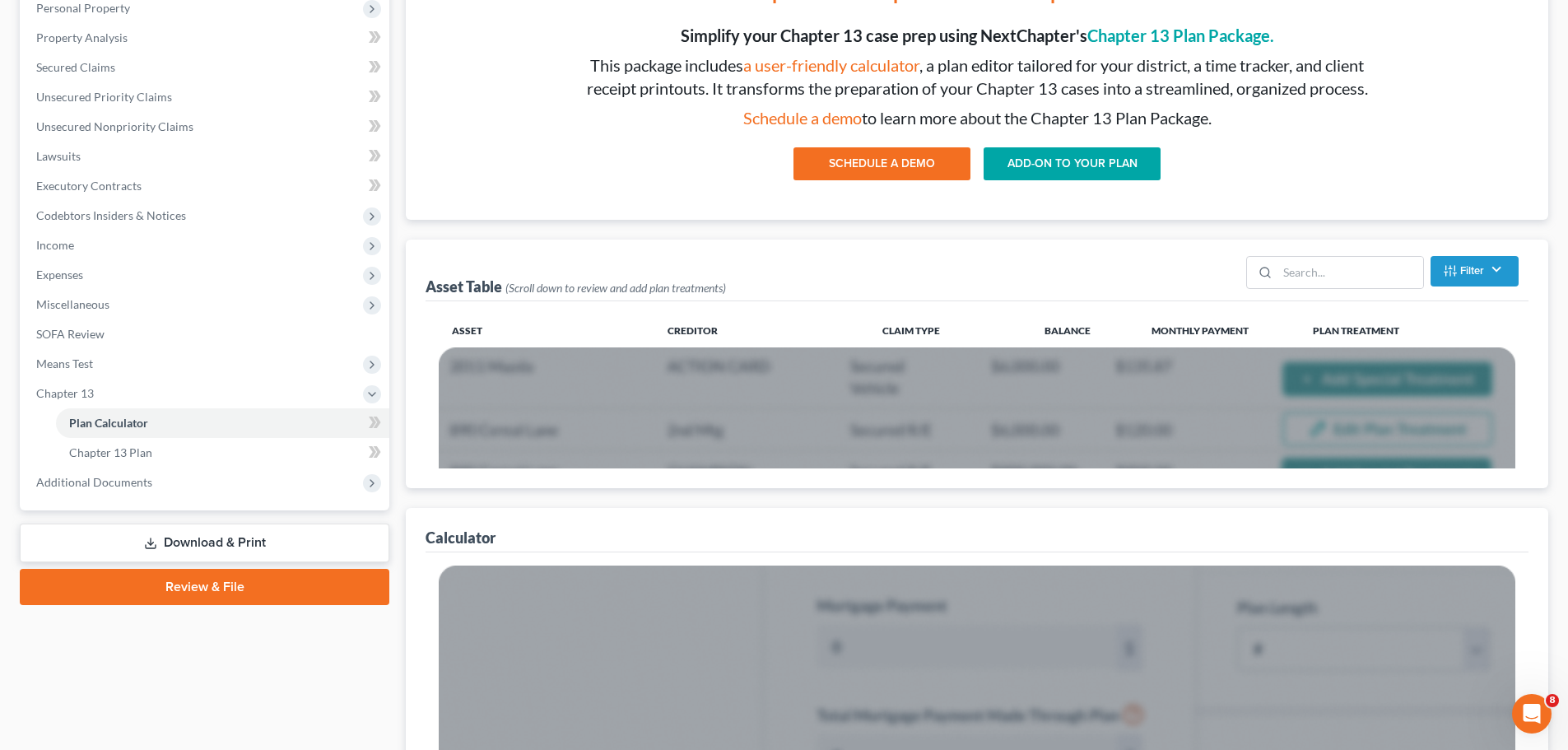
scroll to position [185, 0]
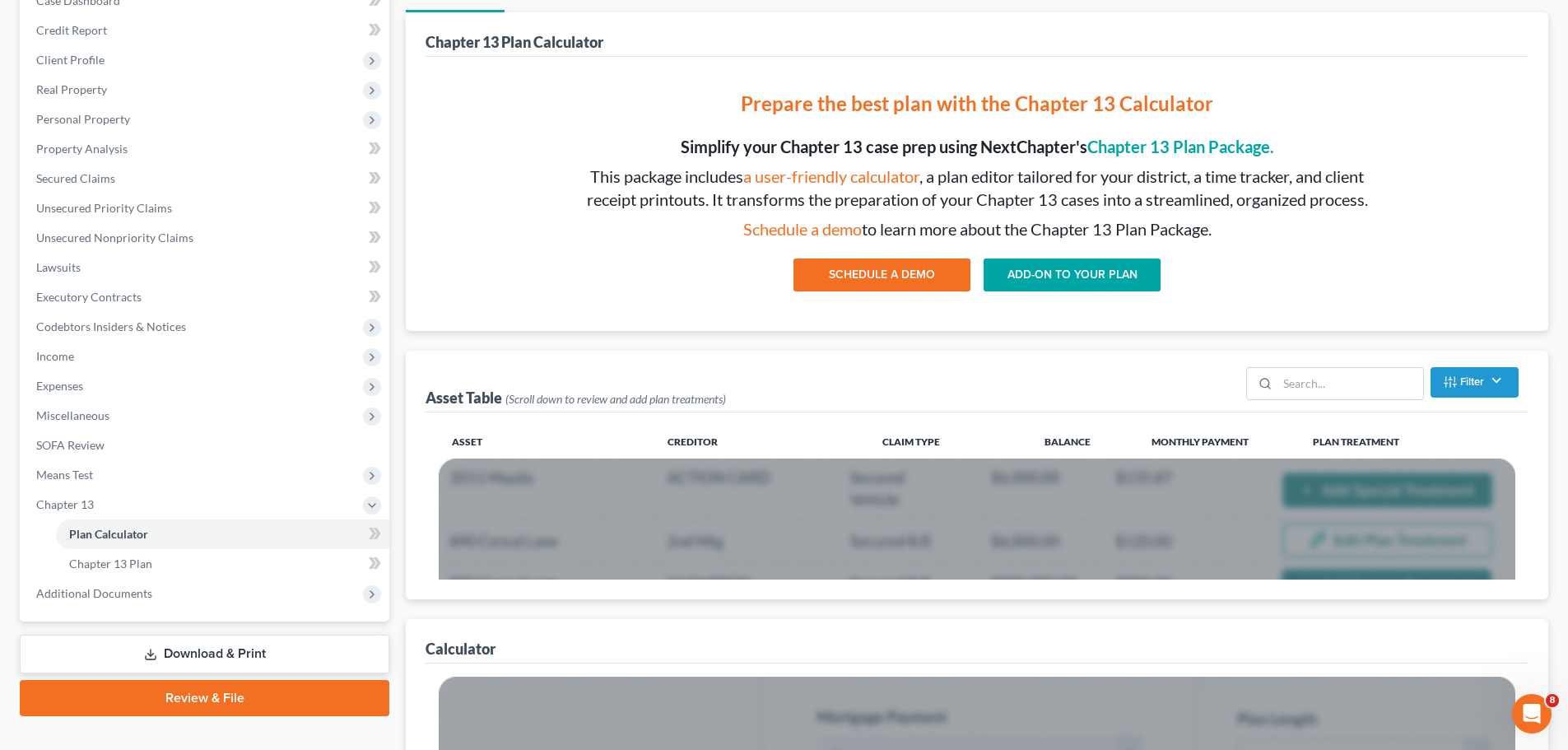
click at [1087, 282] on link "ADD-ON TO YOUR PLAN" at bounding box center [1072, 274] width 177 height 33
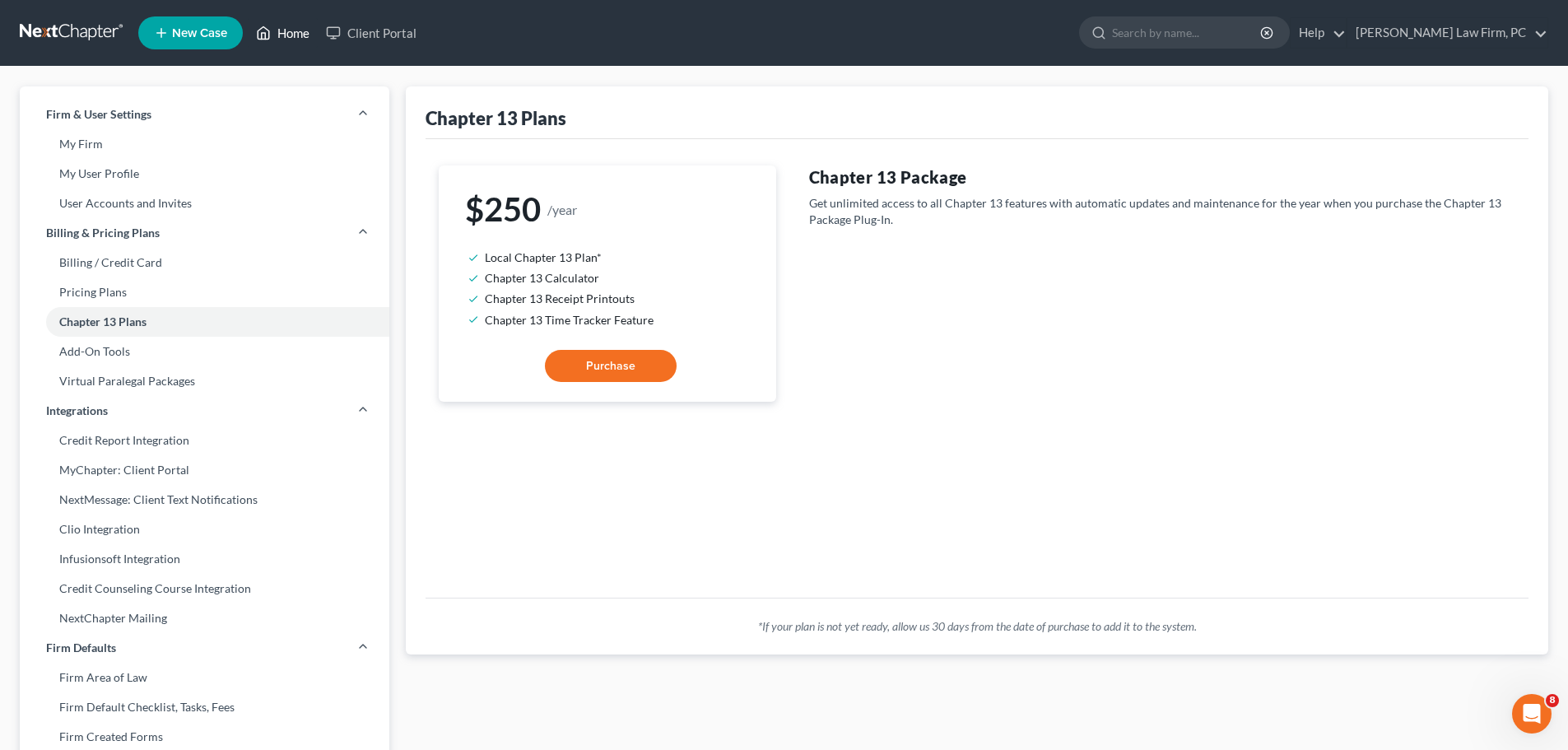
click at [286, 36] on link "Home" at bounding box center [283, 32] width 70 height 30
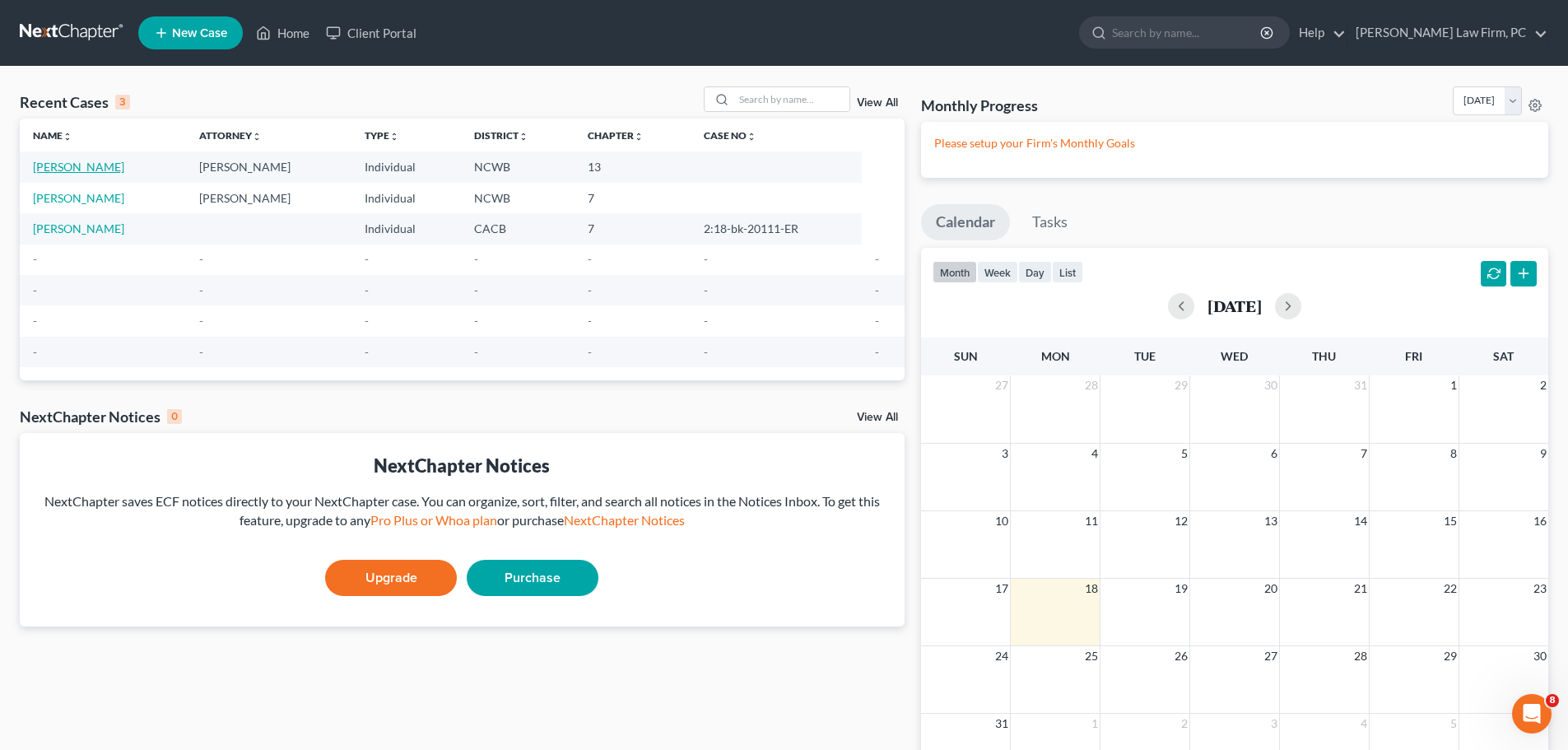
click at [96, 171] on link "[PERSON_NAME]" at bounding box center [78, 166] width 91 height 14
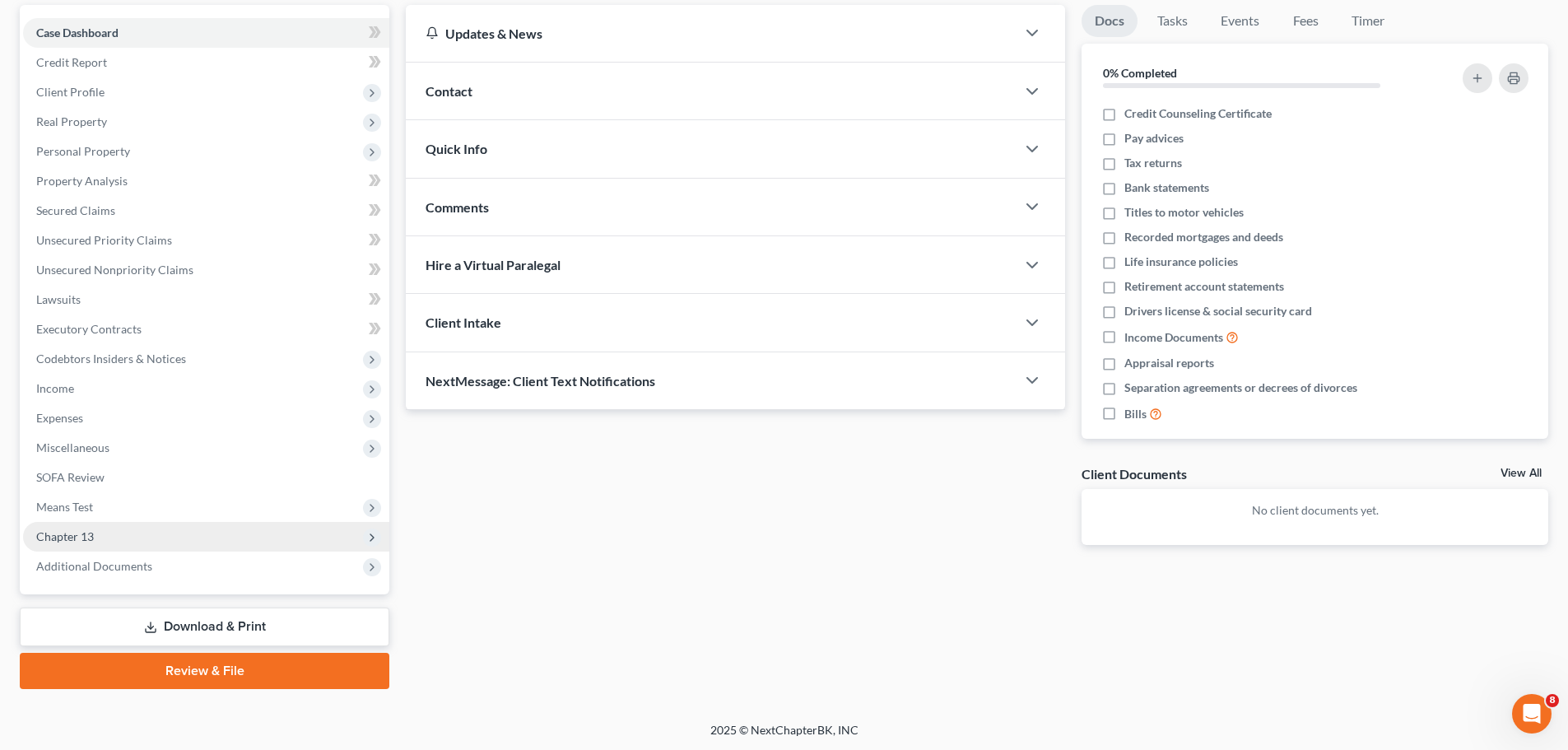
scroll to position [155, 0]
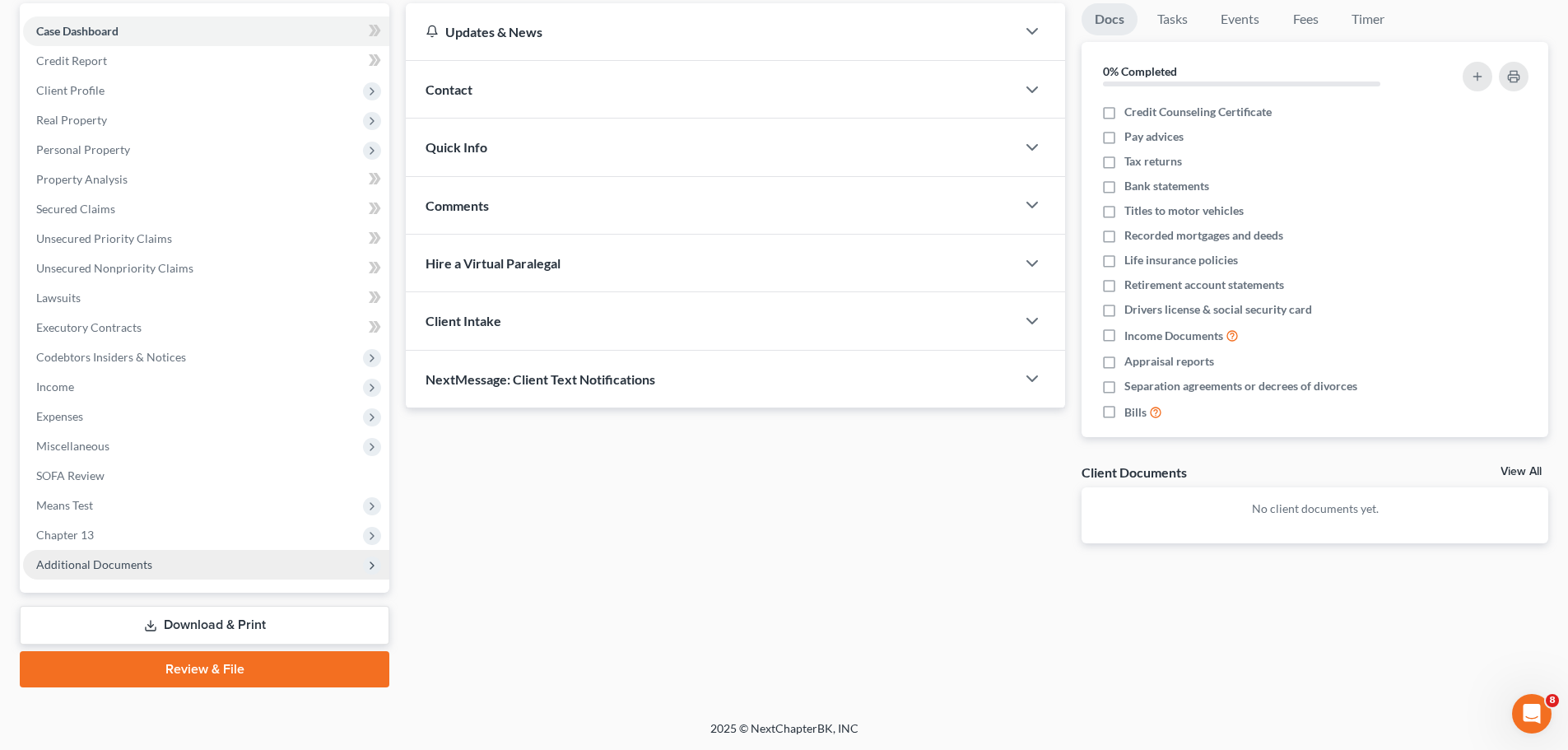
click at [126, 563] on span "Additional Documents" at bounding box center [95, 564] width 116 height 14
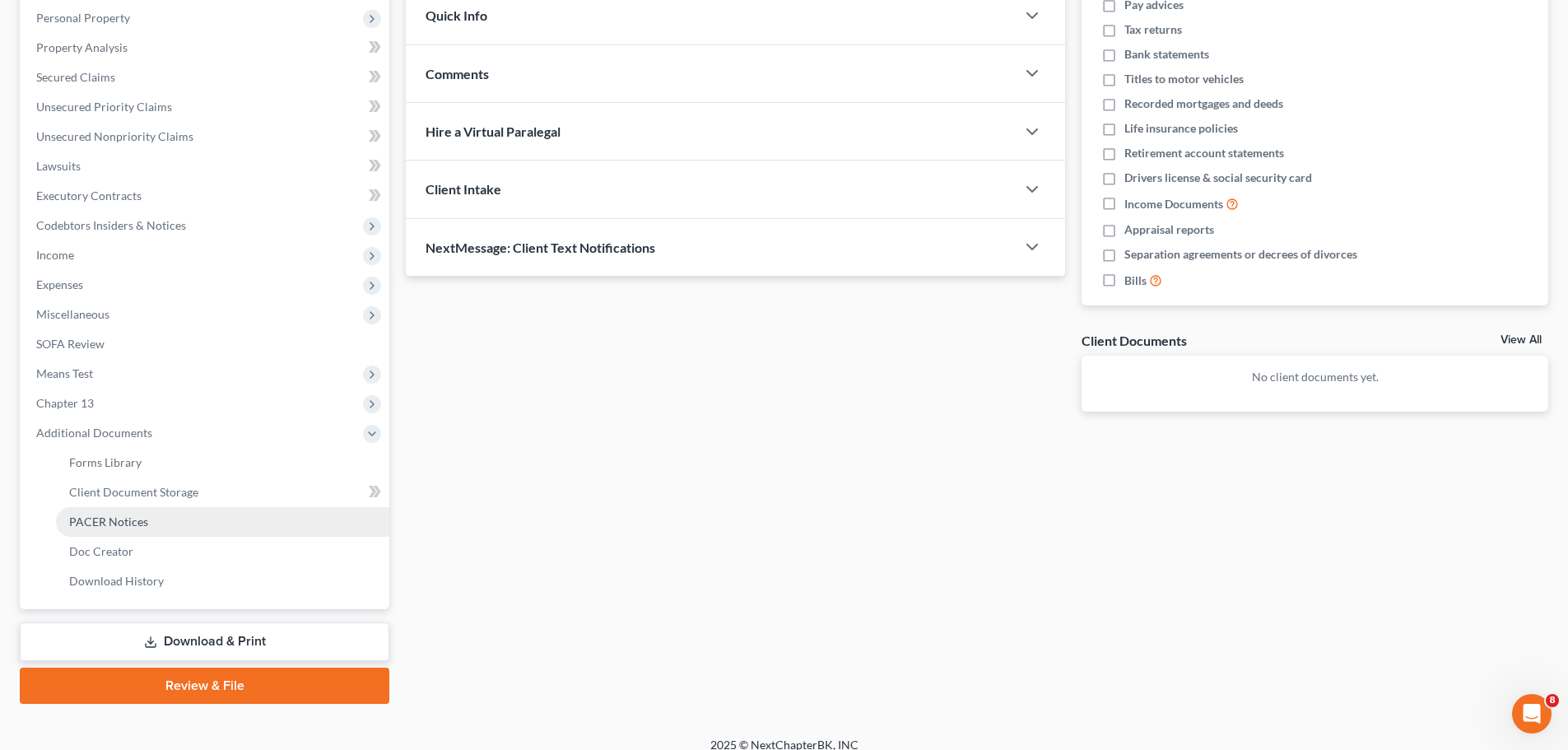
scroll to position [282, 0]
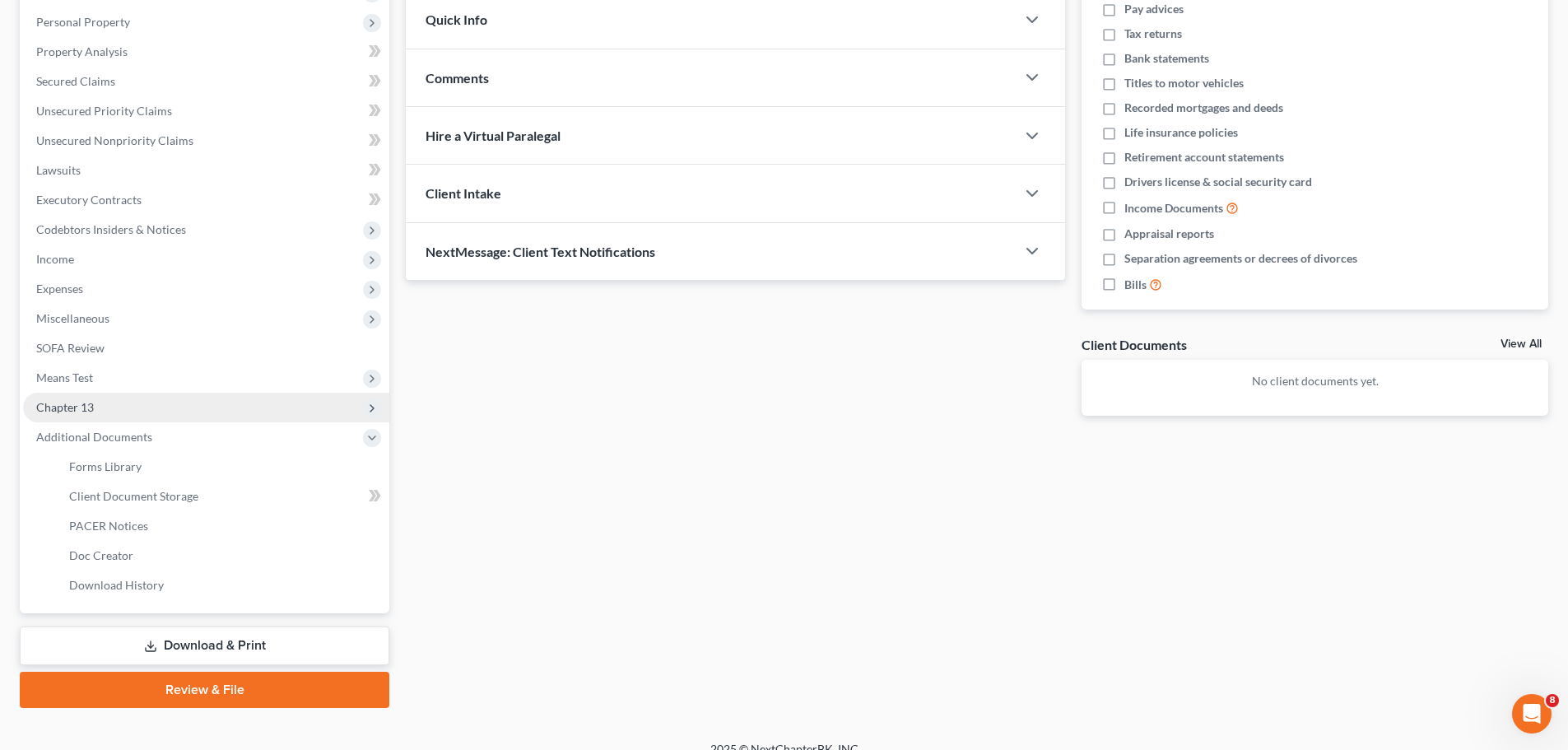
click at [74, 404] on span "Chapter 13" at bounding box center [66, 407] width 58 height 14
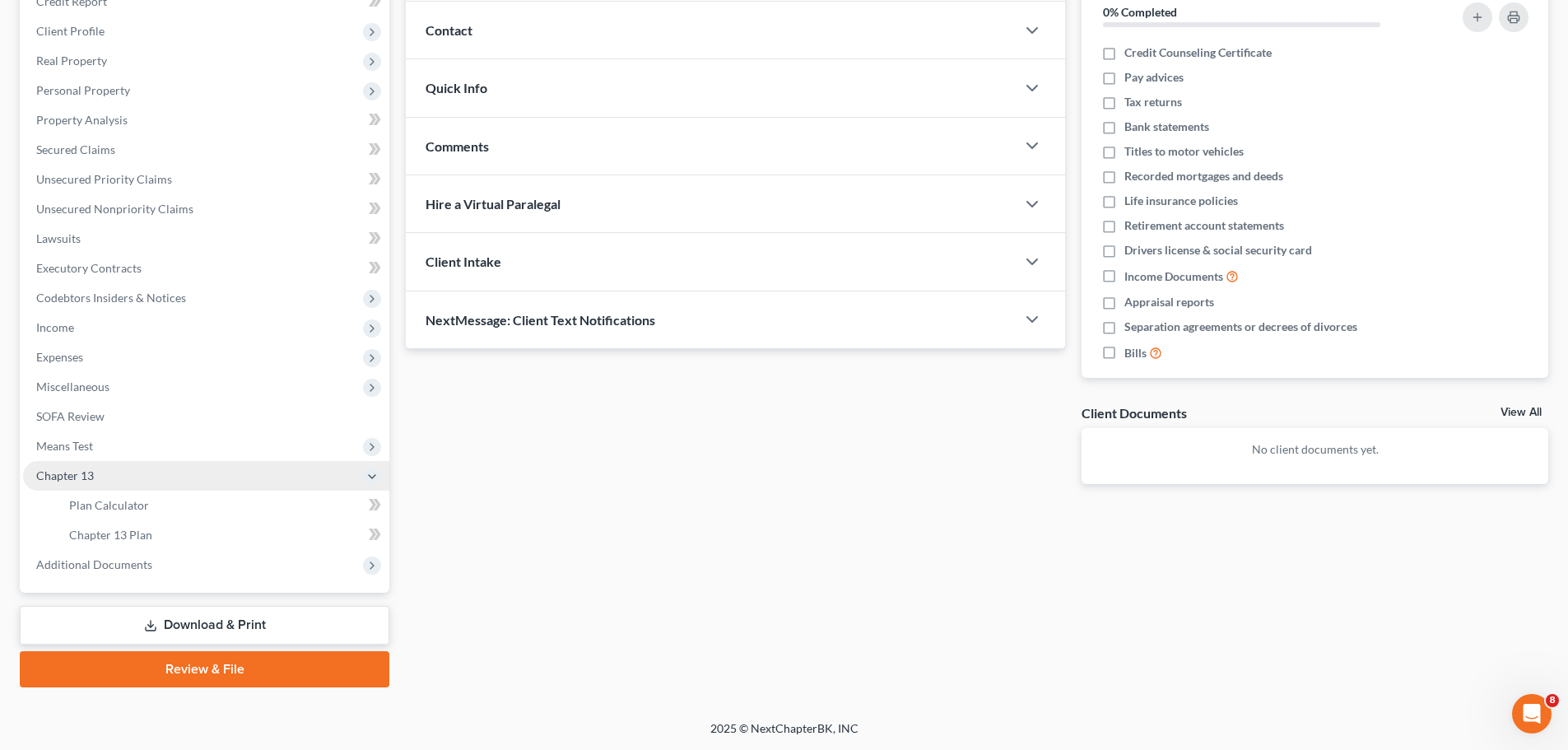
scroll to position [214, 0]
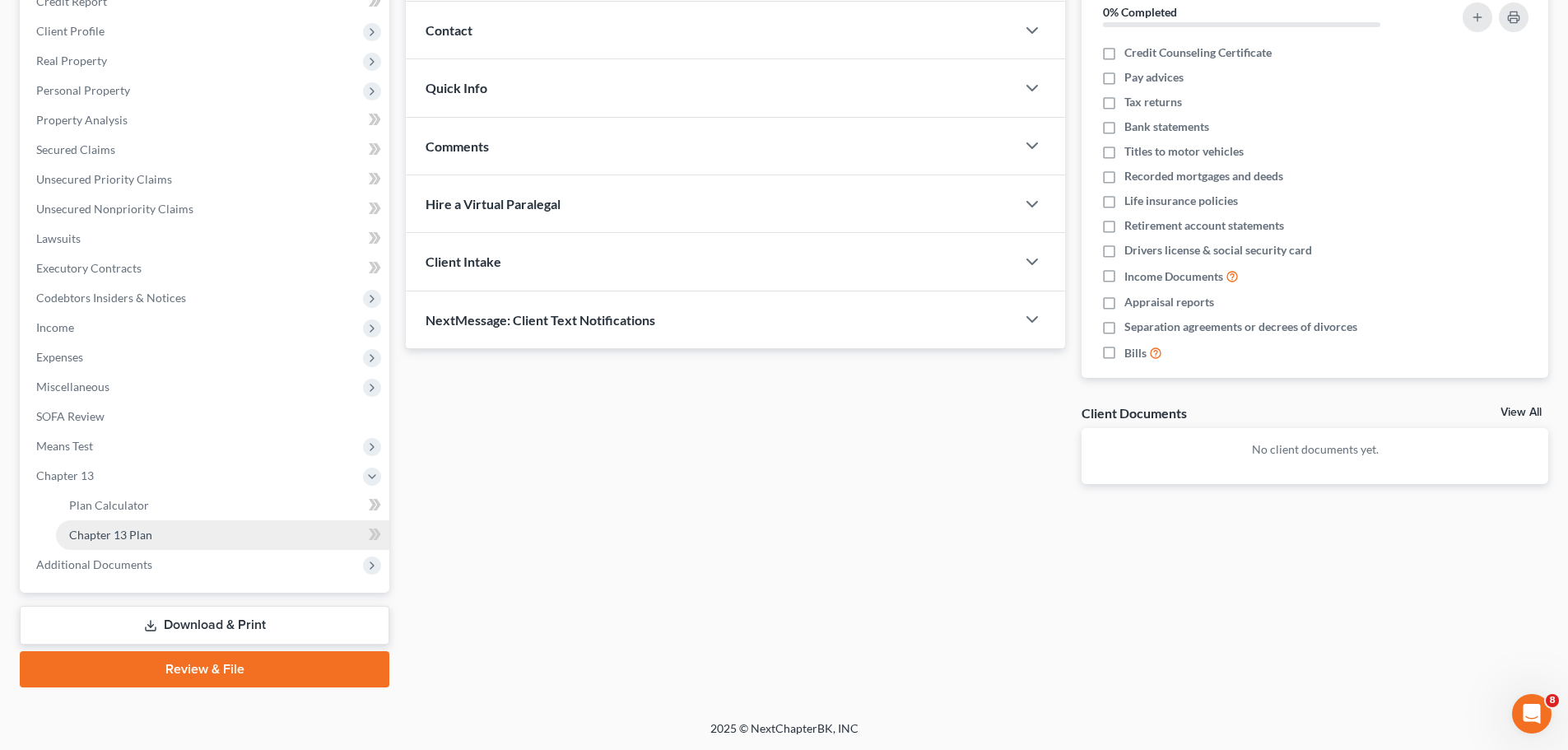
click at [139, 540] on span "Chapter 13 Plan" at bounding box center [111, 534] width 84 height 14
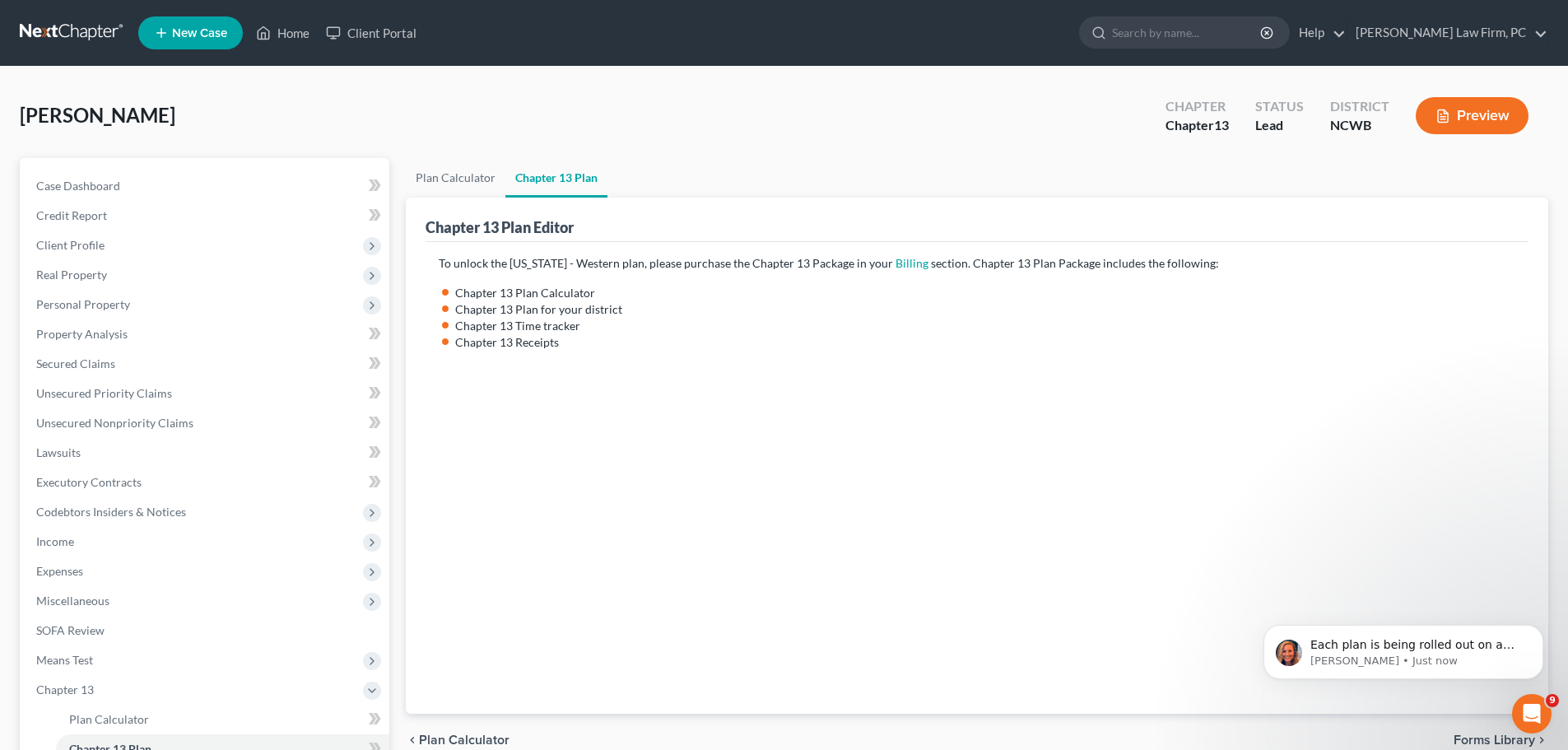
click at [1496, 109] on button "Preview" at bounding box center [1472, 115] width 112 height 37
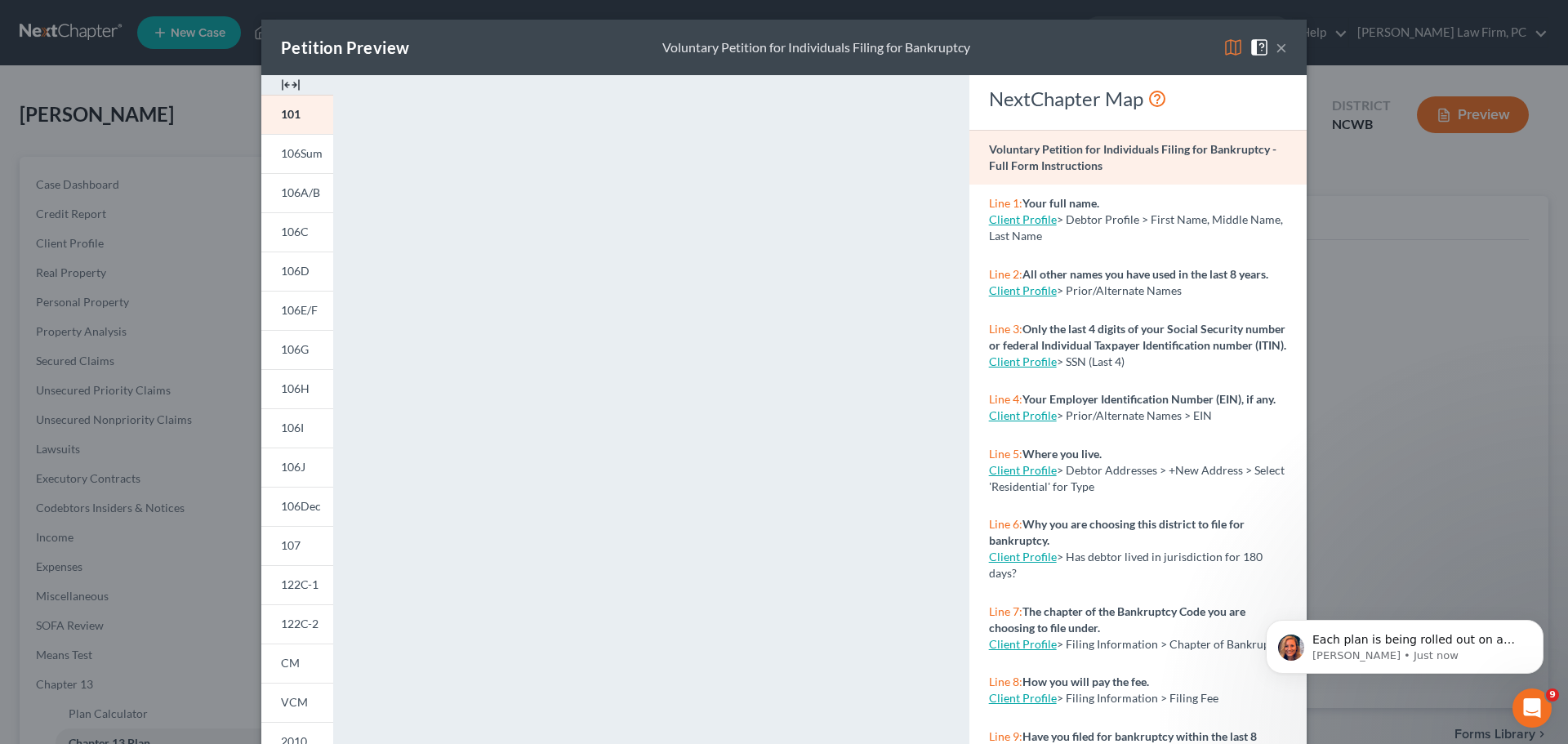
click at [1285, 47] on div "Petition Preview Voluntary Petition for Individuals Filing for Bankruptcy ×" at bounding box center [784, 47] width 1045 height 56
click at [1267, 47] on span at bounding box center [1262, 46] width 26 height 14
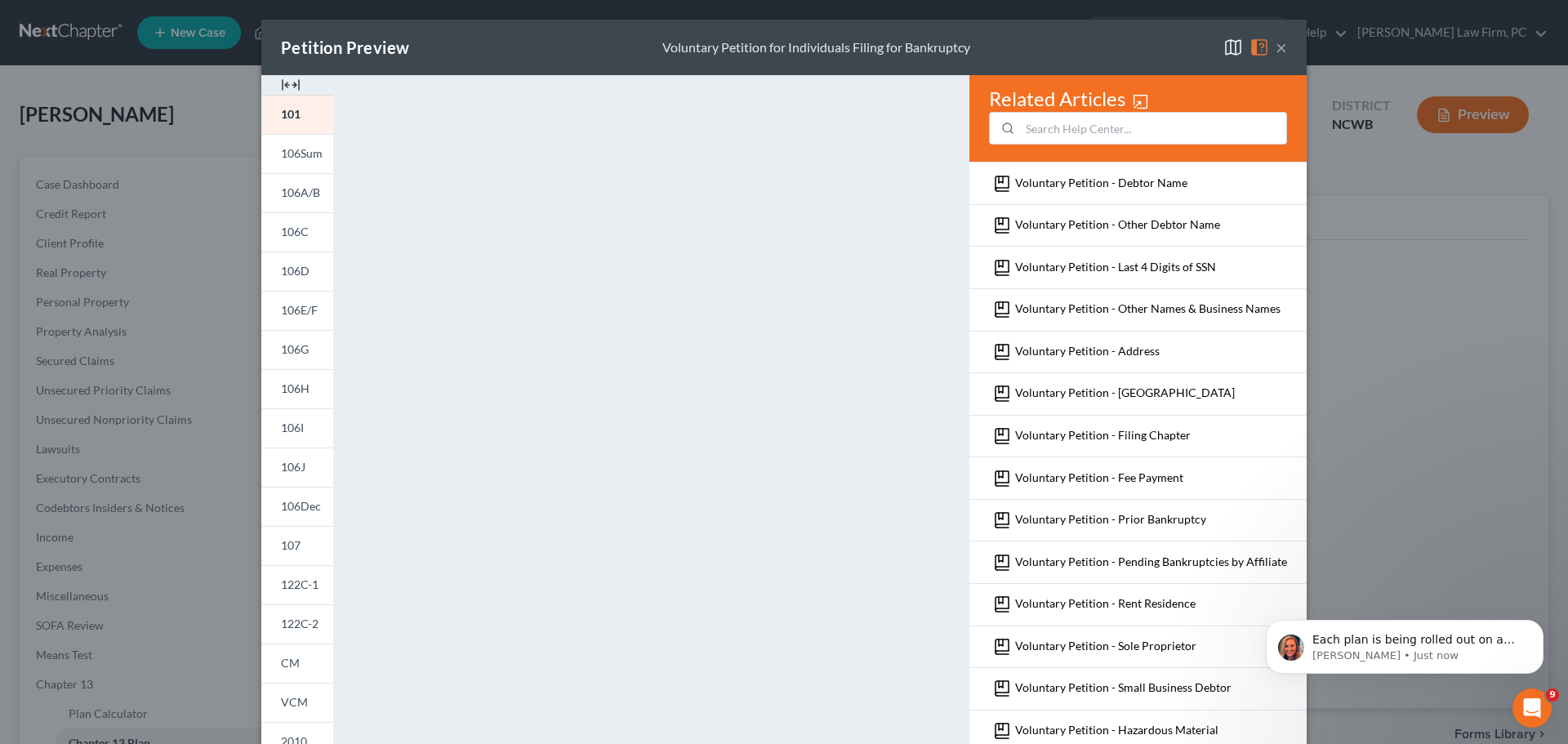
click at [1277, 46] on button "×" at bounding box center [1281, 46] width 12 height 19
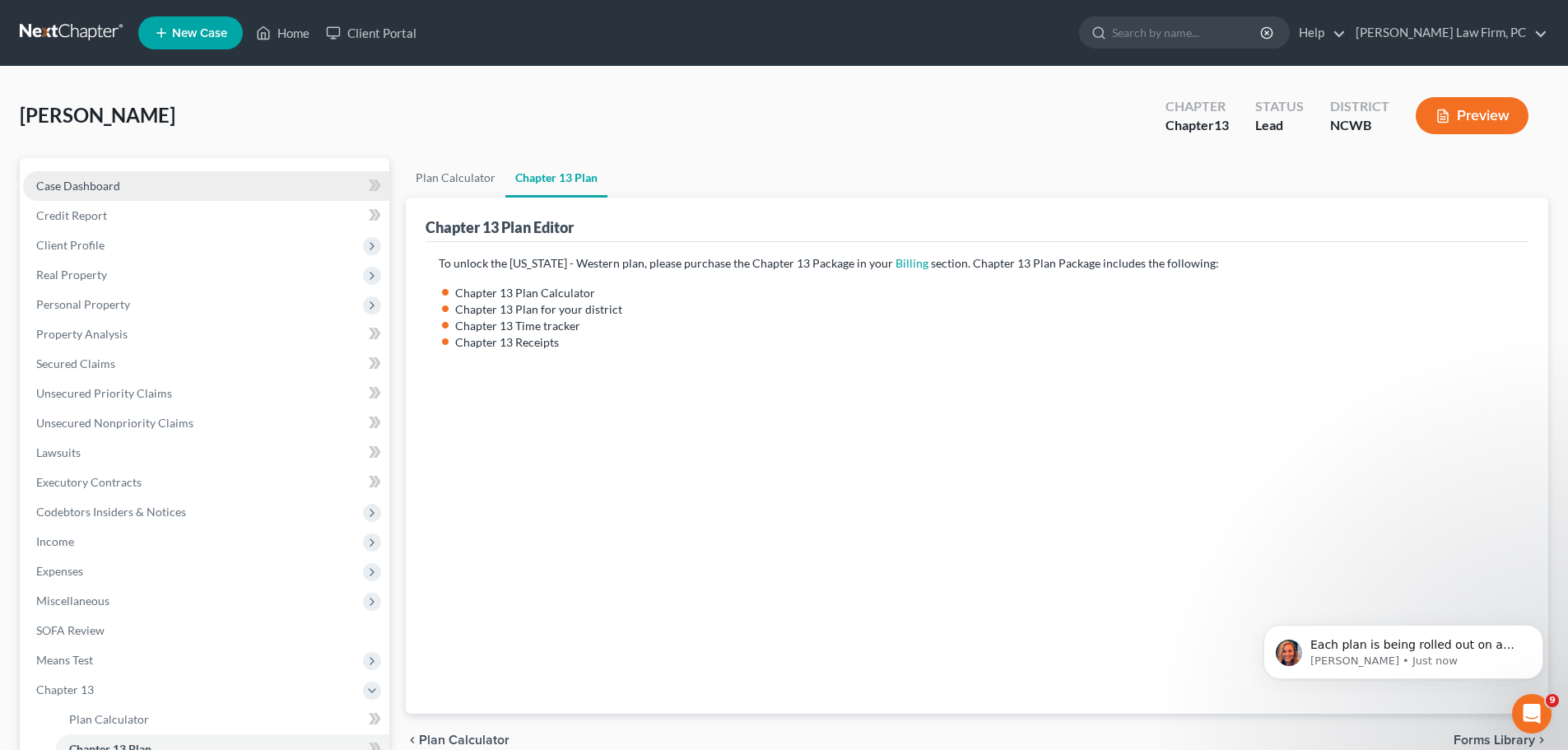
click at [107, 185] on span "Case Dashboard" at bounding box center [78, 186] width 84 height 14
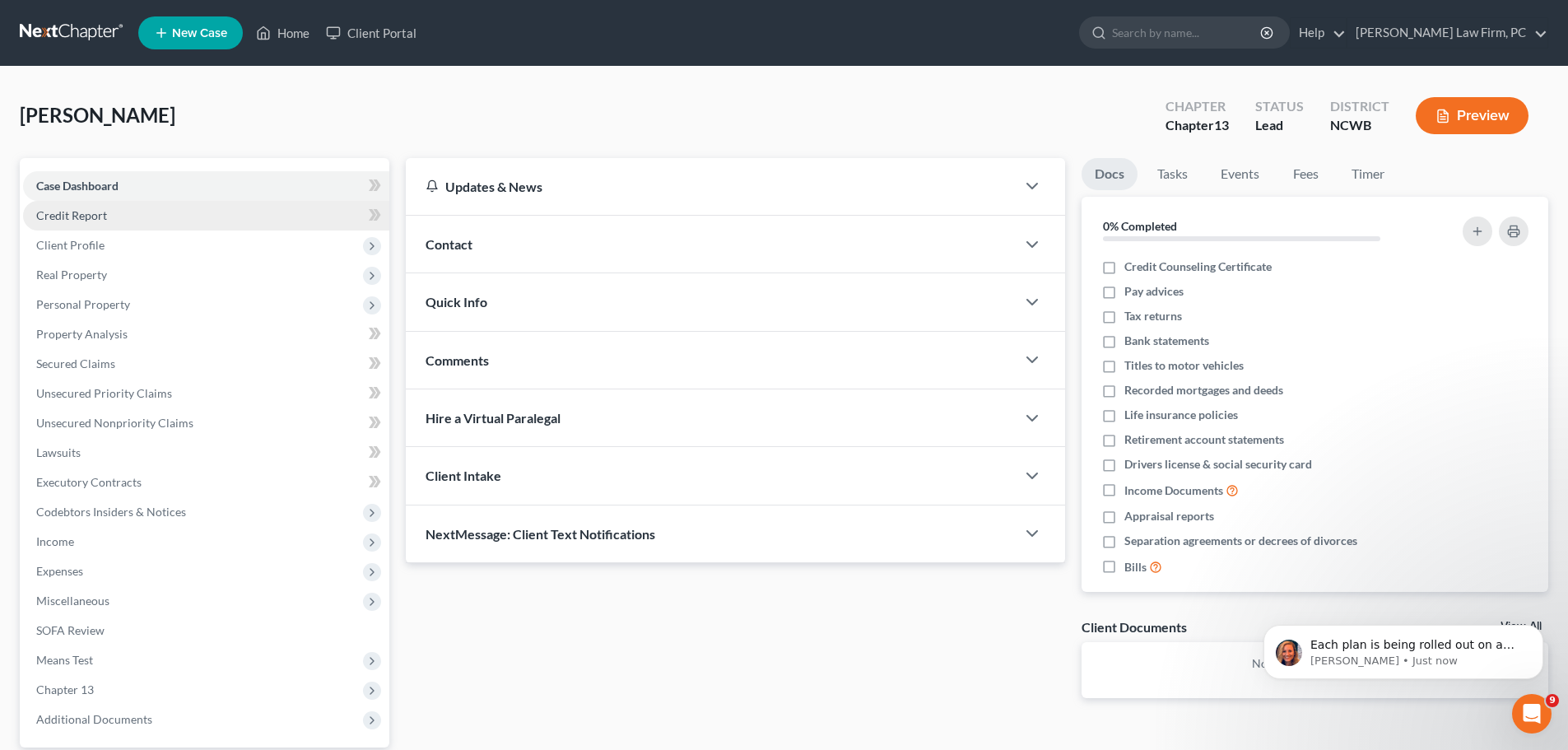
click at [81, 220] on span "Credit Report" at bounding box center [72, 215] width 71 height 14
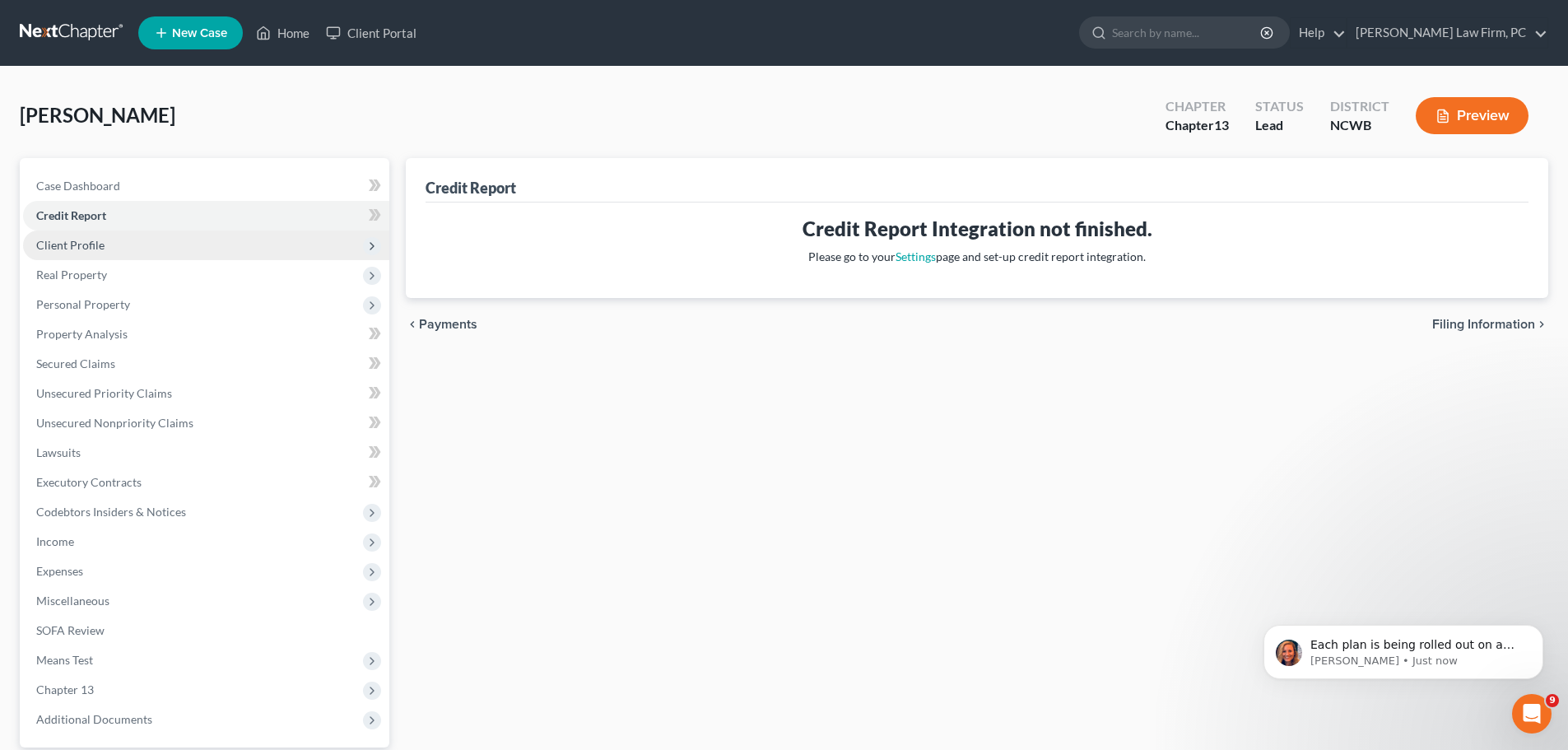
click at [112, 239] on span "Client Profile" at bounding box center [206, 245] width 366 height 30
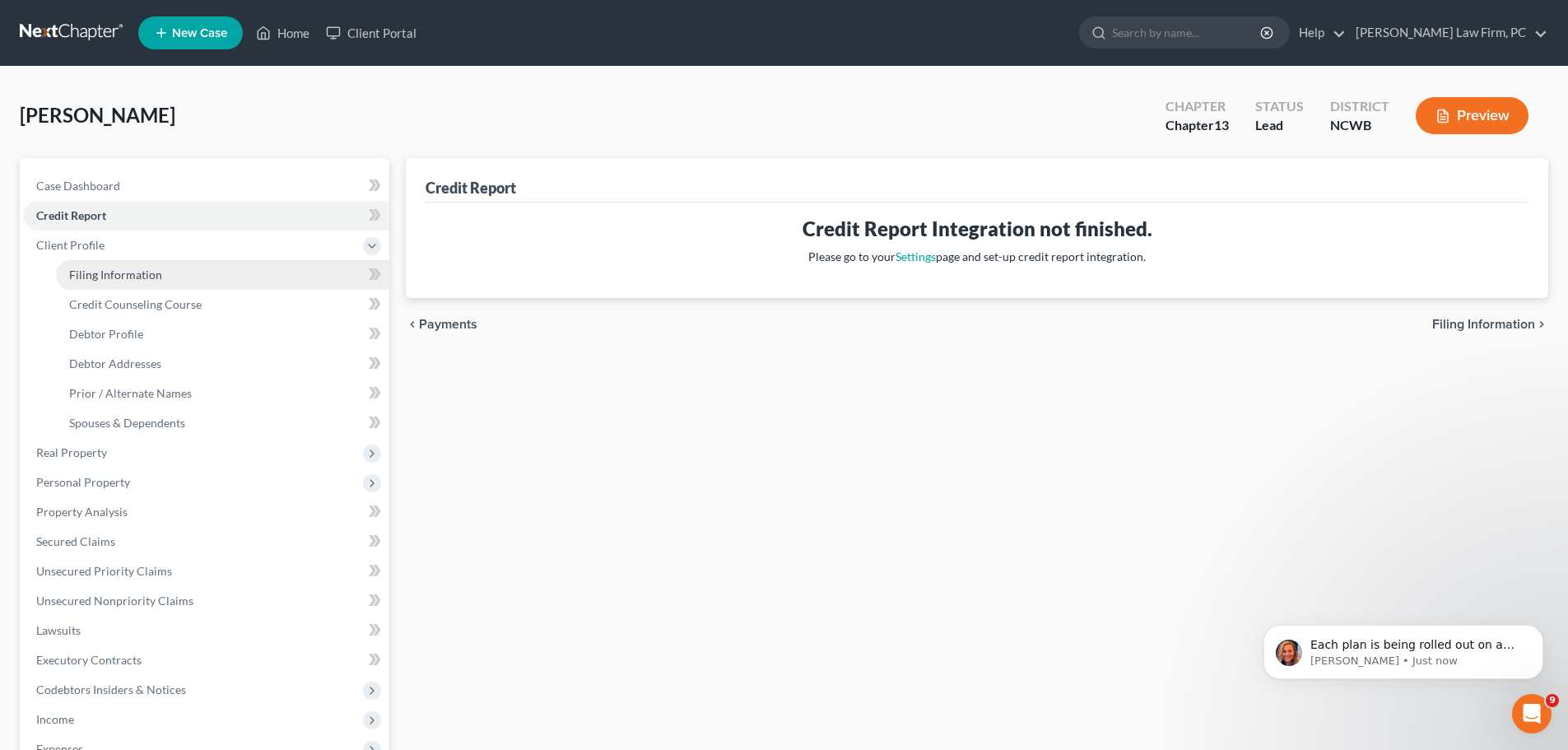
click at [109, 275] on span "Filing Information" at bounding box center [115, 274] width 93 height 14
select select "1"
select select "0"
select select "3"
select select "59"
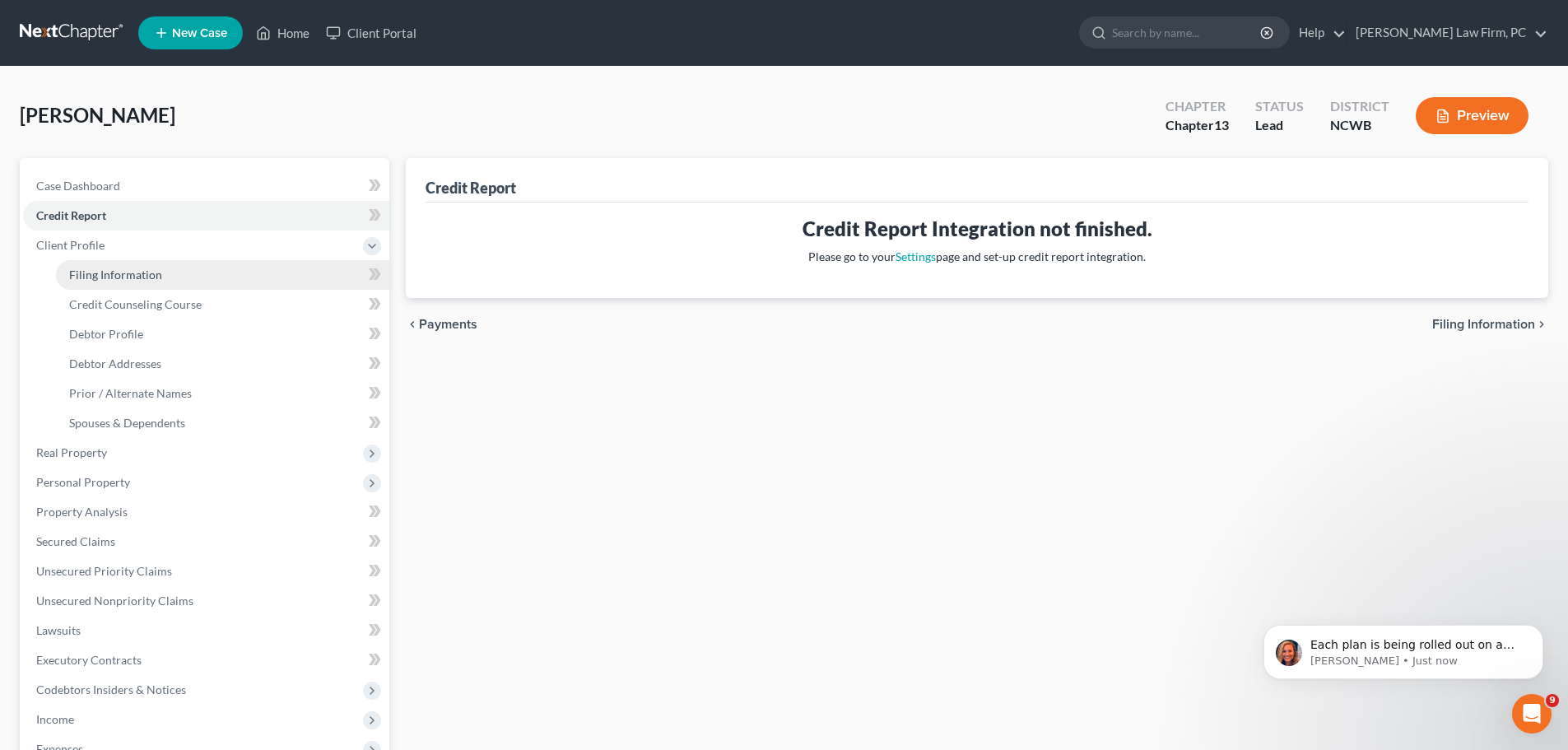
select select "0"
select select "28"
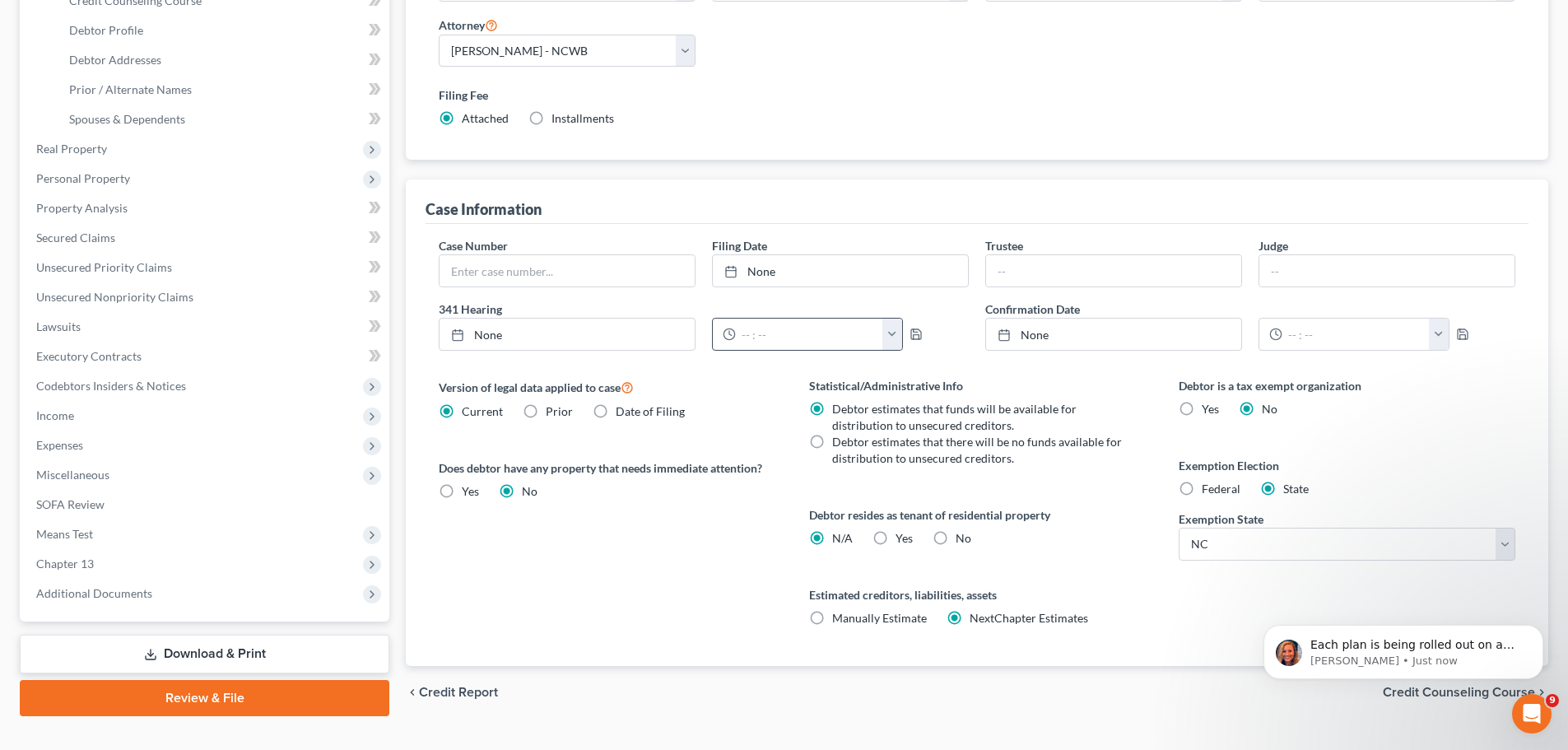
scroll to position [309, 0]
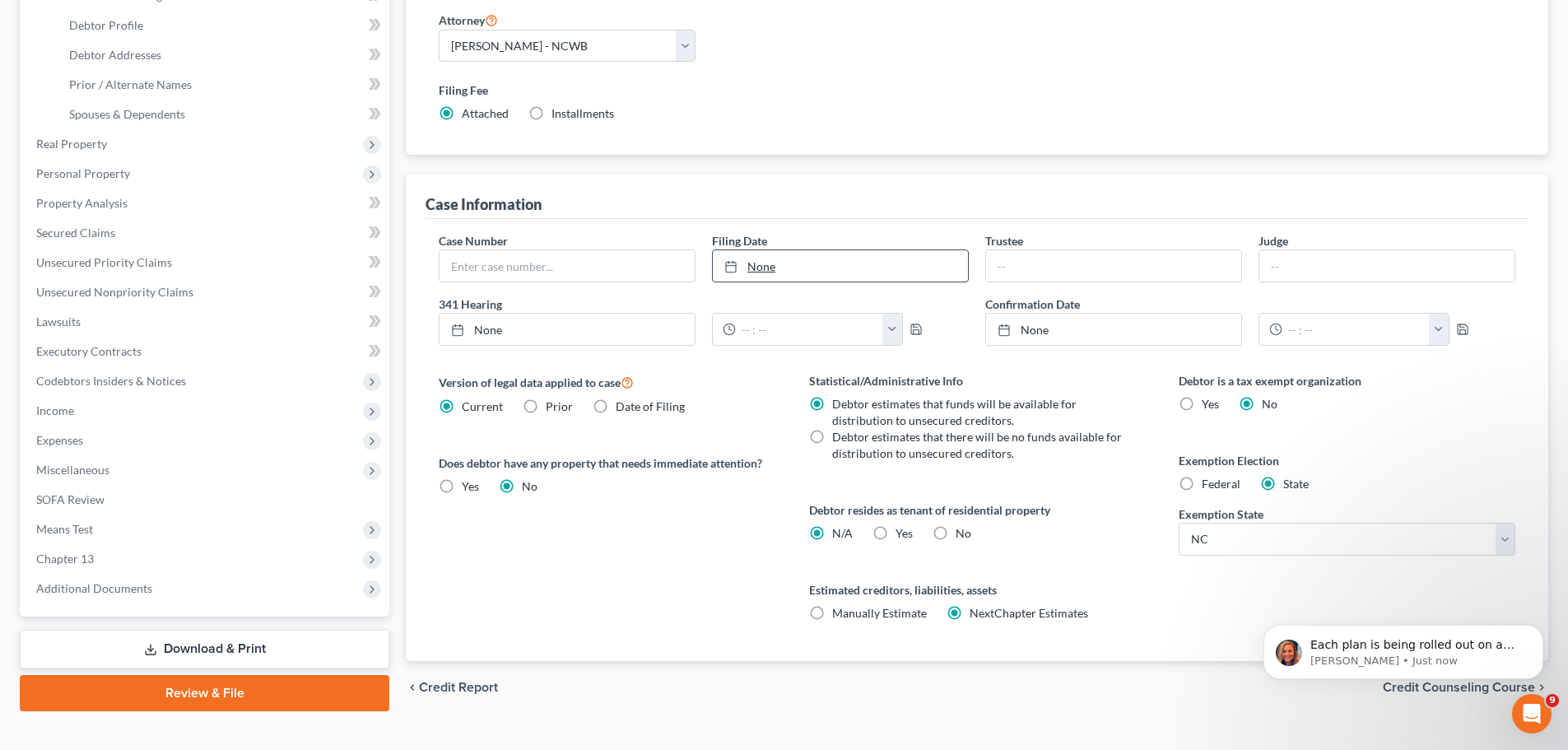
click at [778, 263] on link "None" at bounding box center [840, 266] width 255 height 32
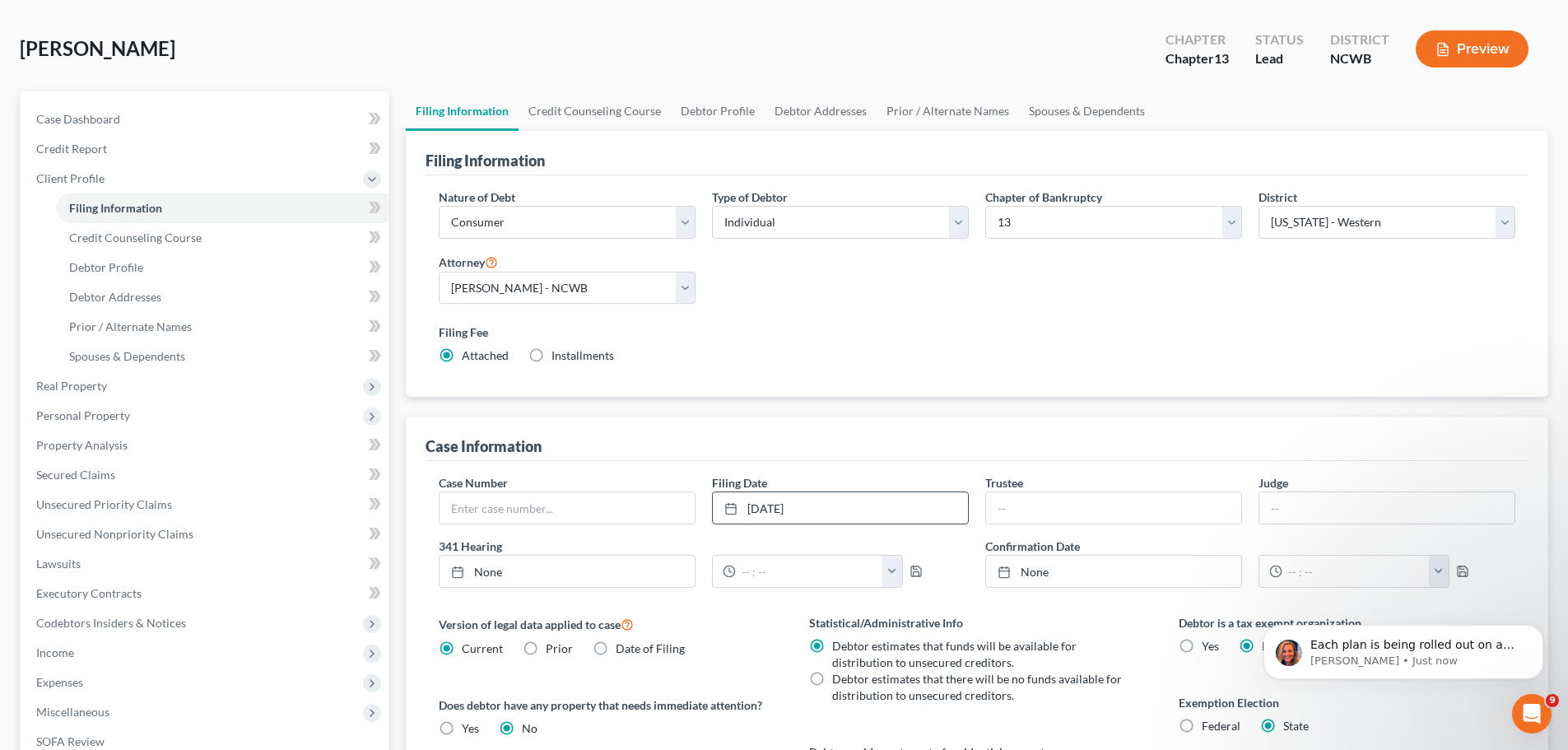
scroll to position [41, 0]
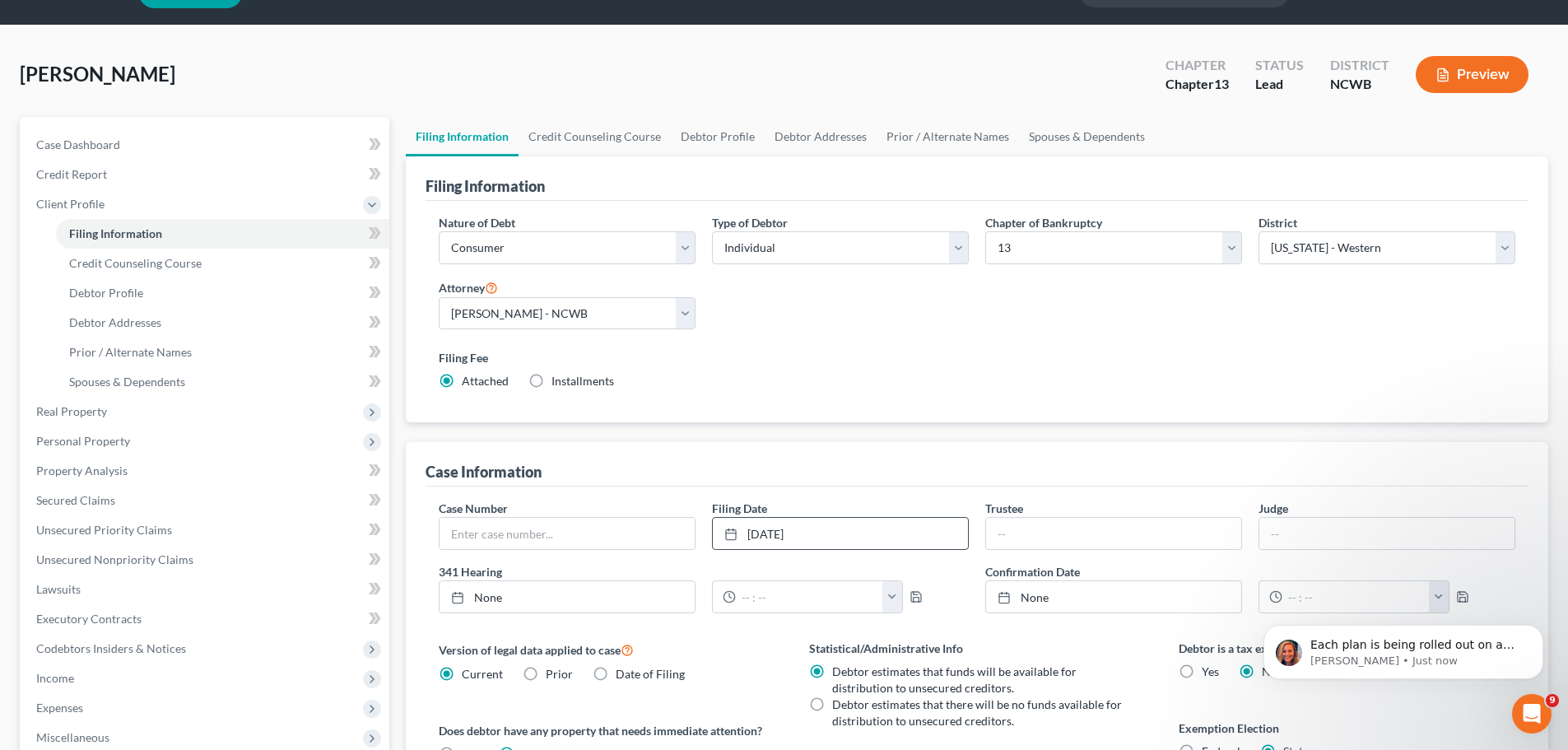
click at [1456, 68] on button "Preview" at bounding box center [1472, 74] width 112 height 37
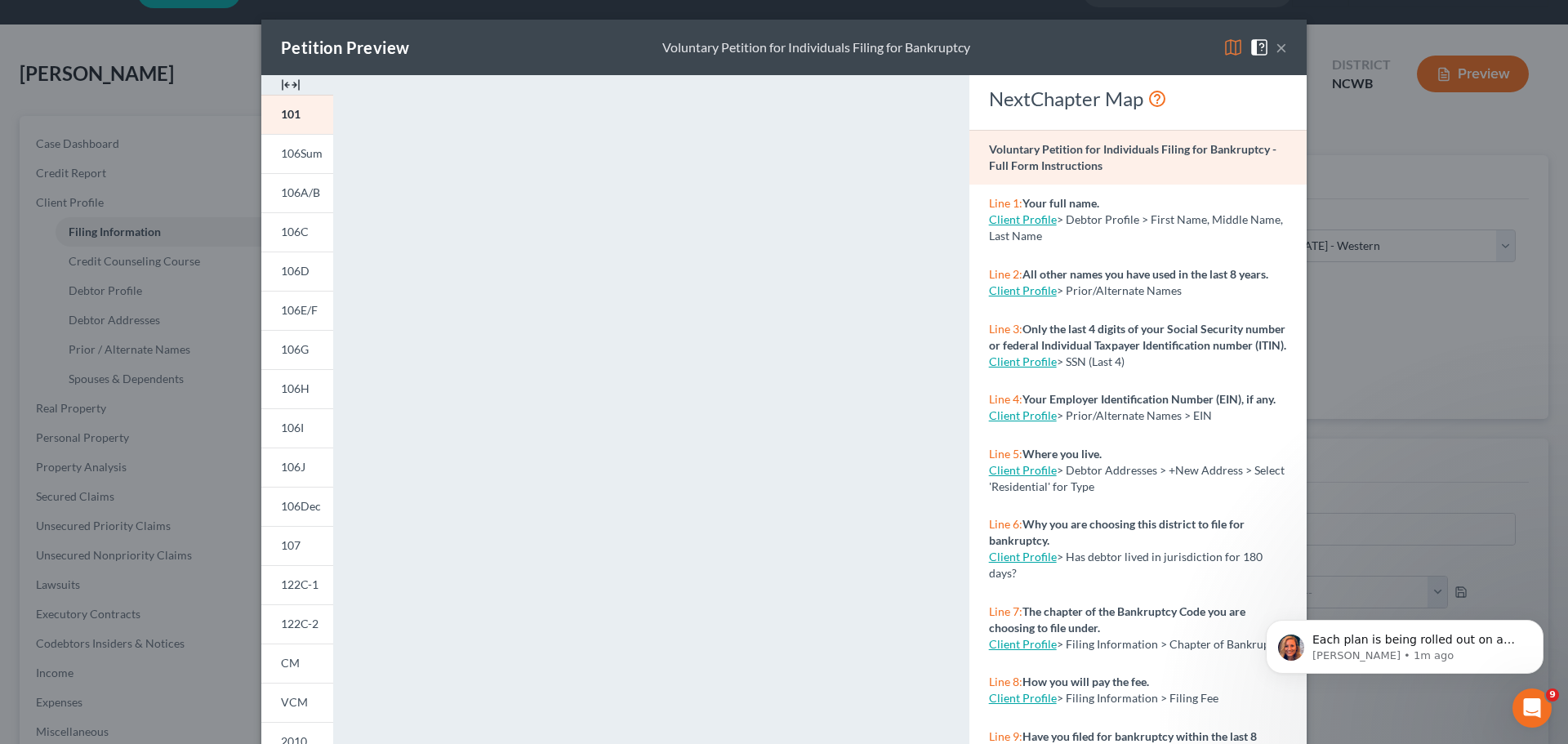
click at [1280, 48] on button "×" at bounding box center [1281, 46] width 12 height 19
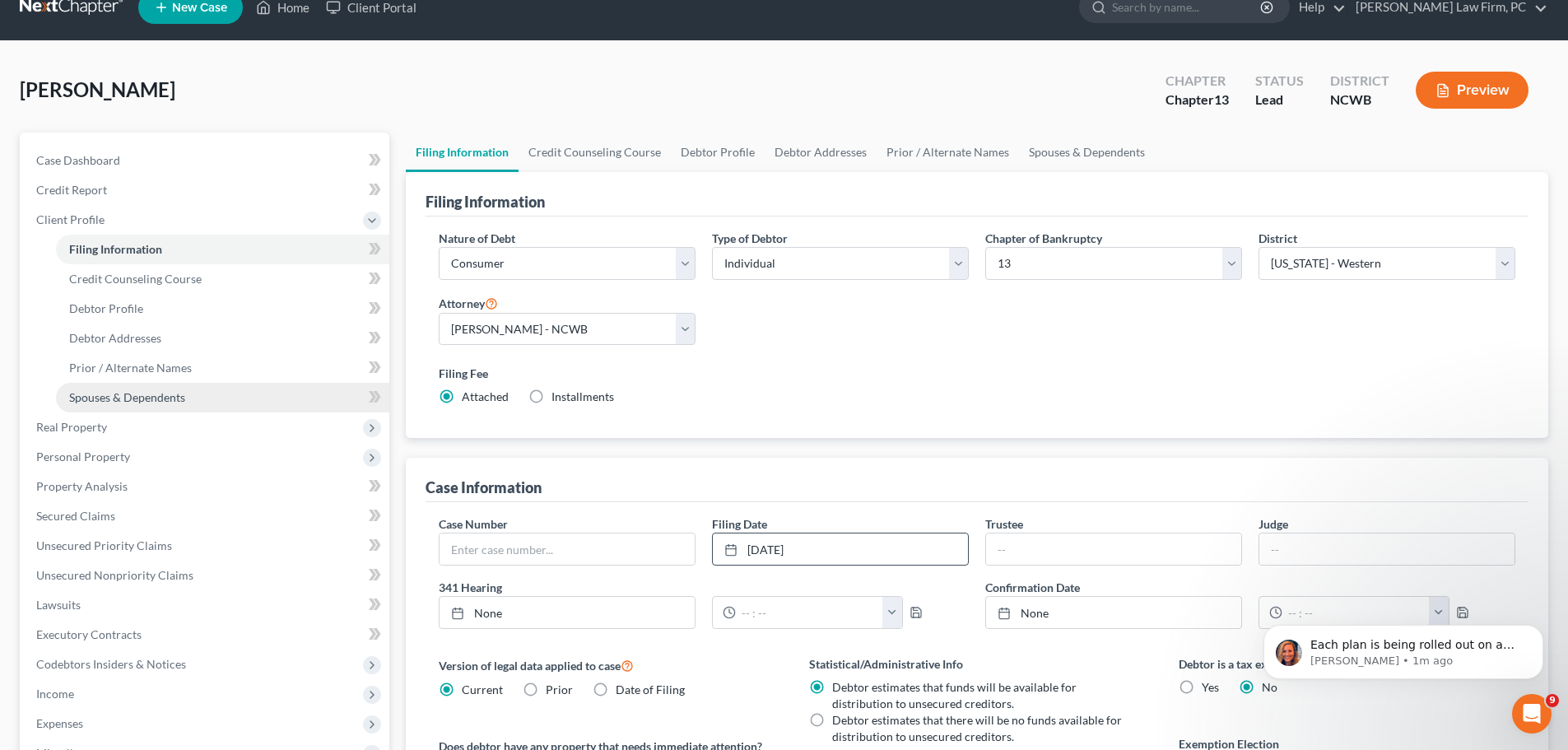
scroll to position [20, 0]
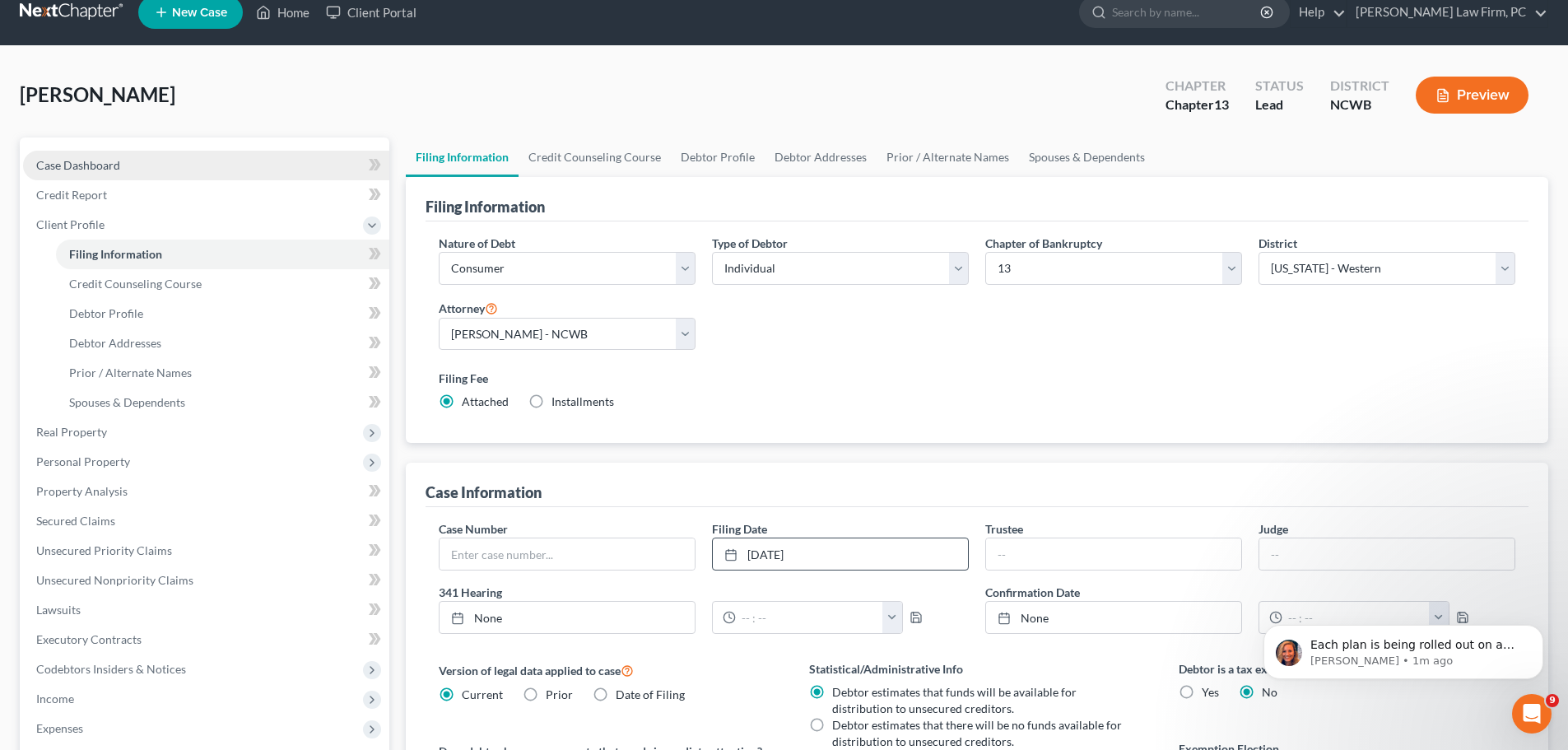
click at [112, 164] on span "Case Dashboard" at bounding box center [78, 164] width 84 height 14
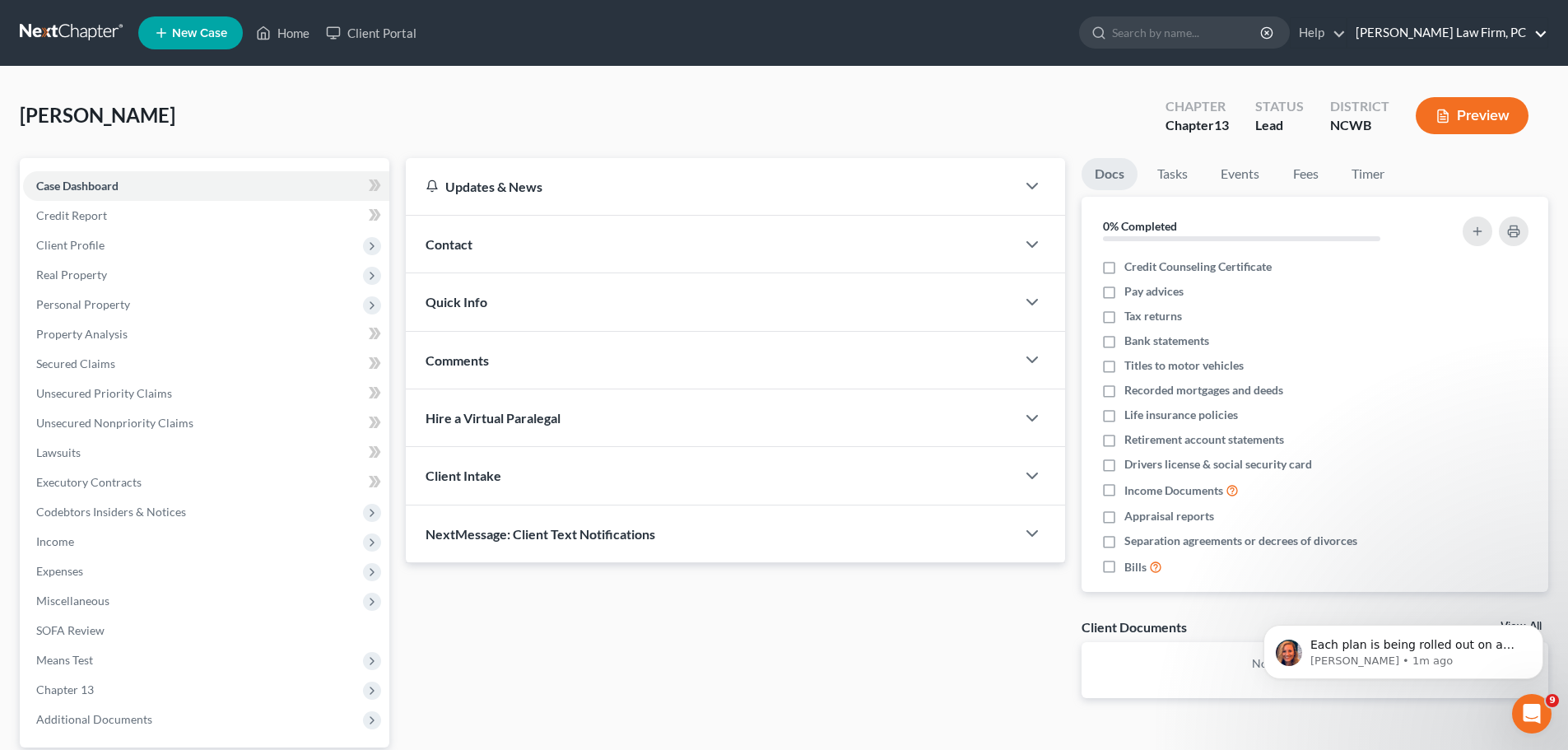
click at [1541, 32] on link "[PERSON_NAME] Law Firm, PC" at bounding box center [1447, 32] width 200 height 30
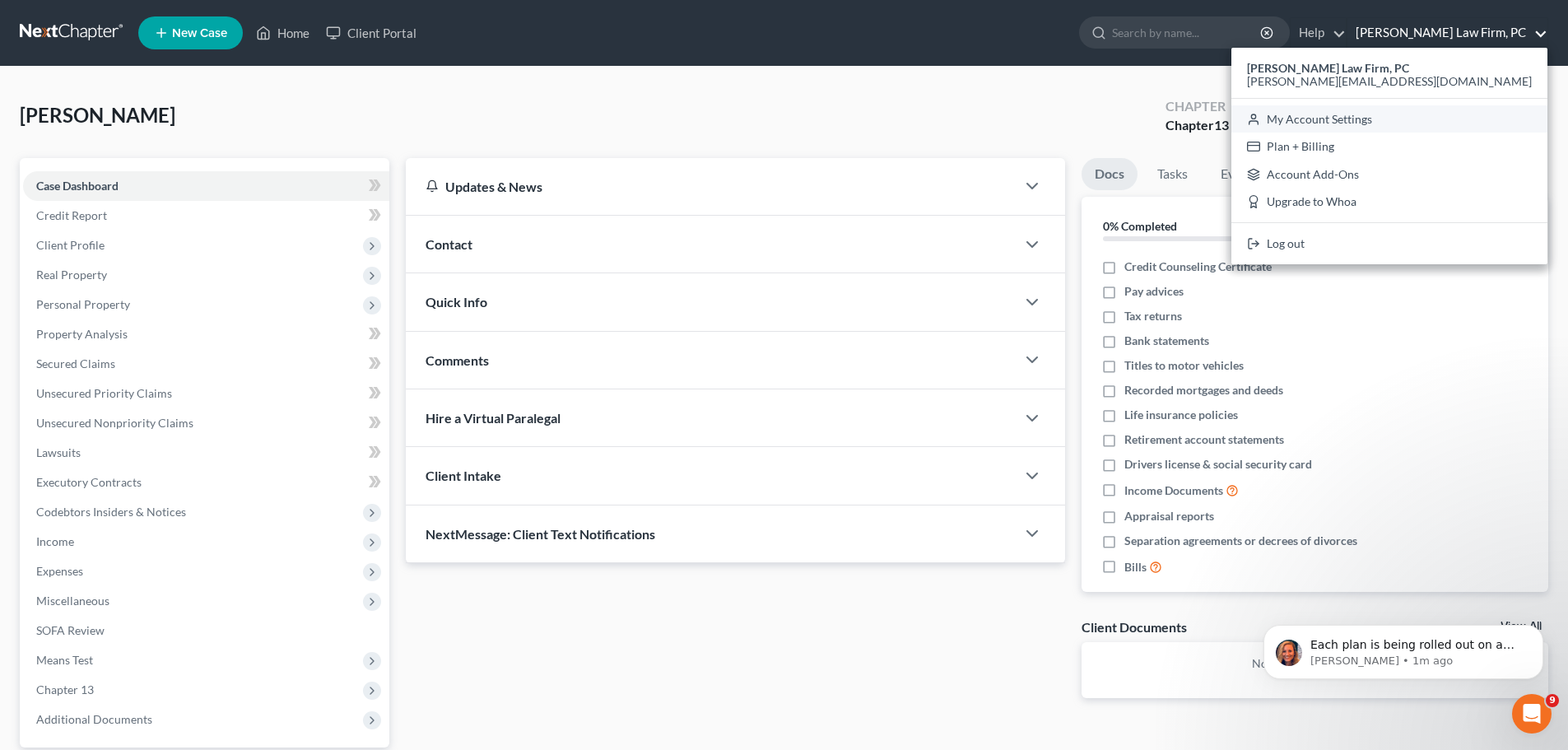
click at [1523, 123] on link "My Account Settings" at bounding box center [1389, 119] width 316 height 28
select select "59"
select select "24"
select select "28"
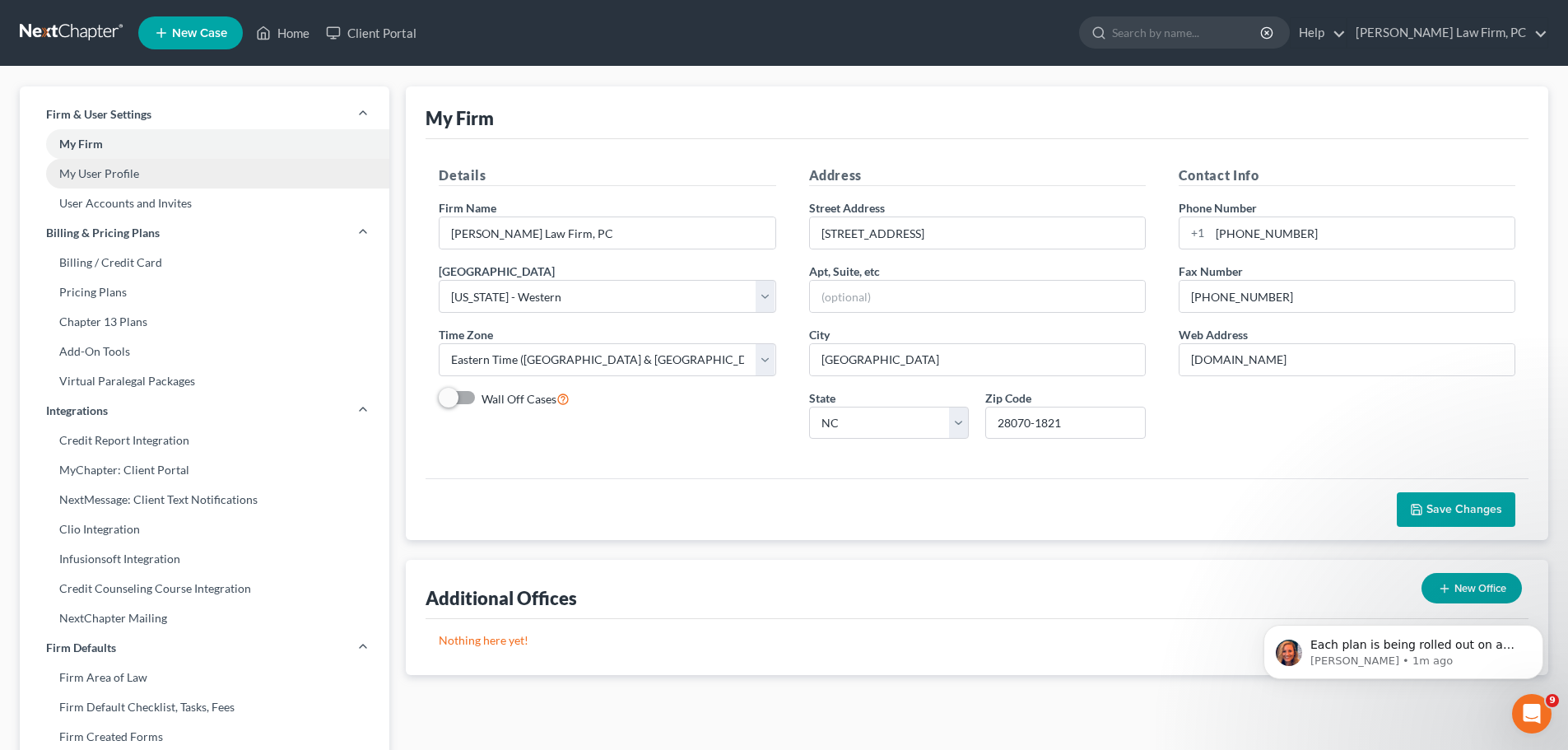
click at [115, 177] on link "My User Profile" at bounding box center [205, 173] width 370 height 30
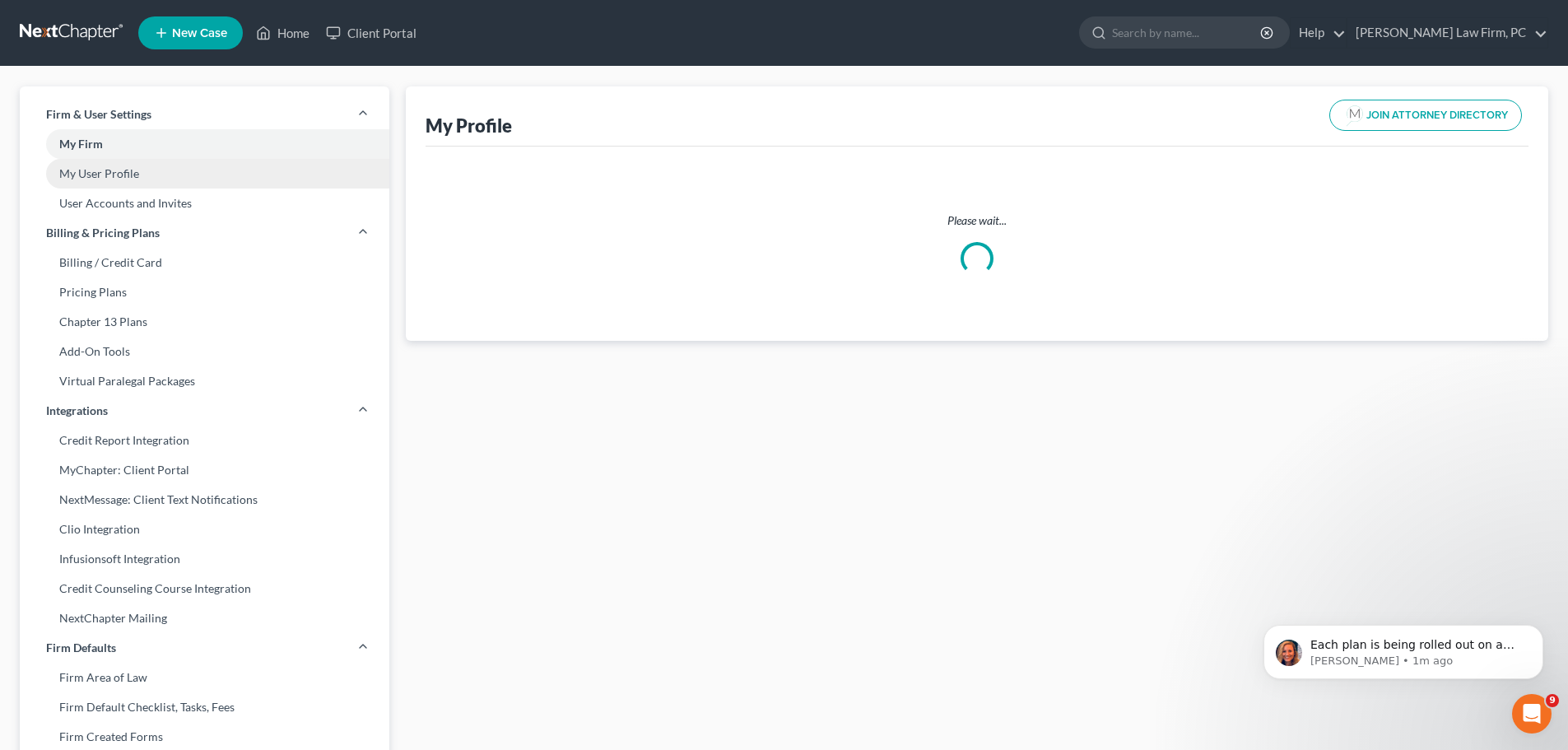
select select "28"
select select "59"
select select "attorney"
select select "0"
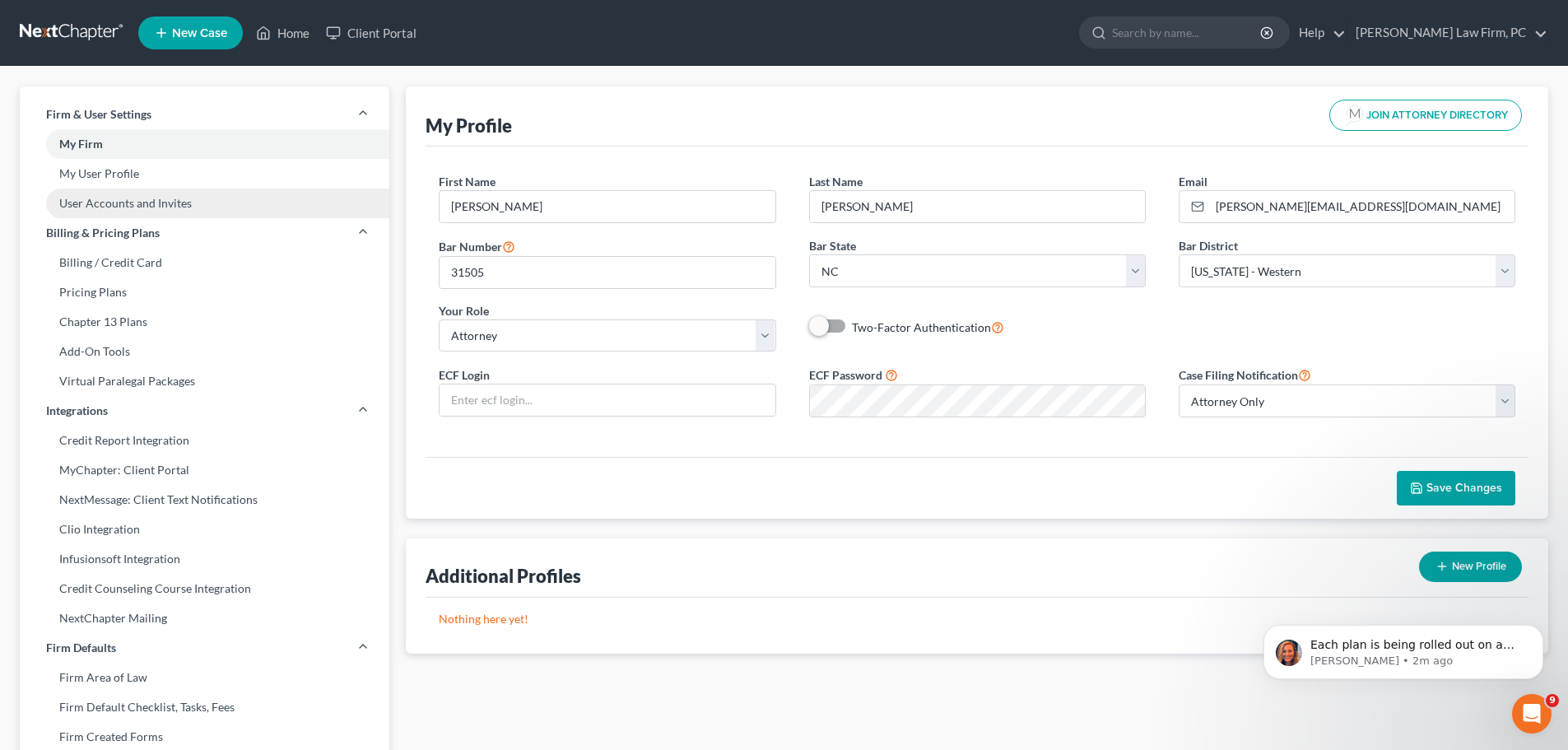
click at [159, 202] on link "User Accounts and Invites" at bounding box center [205, 203] width 370 height 30
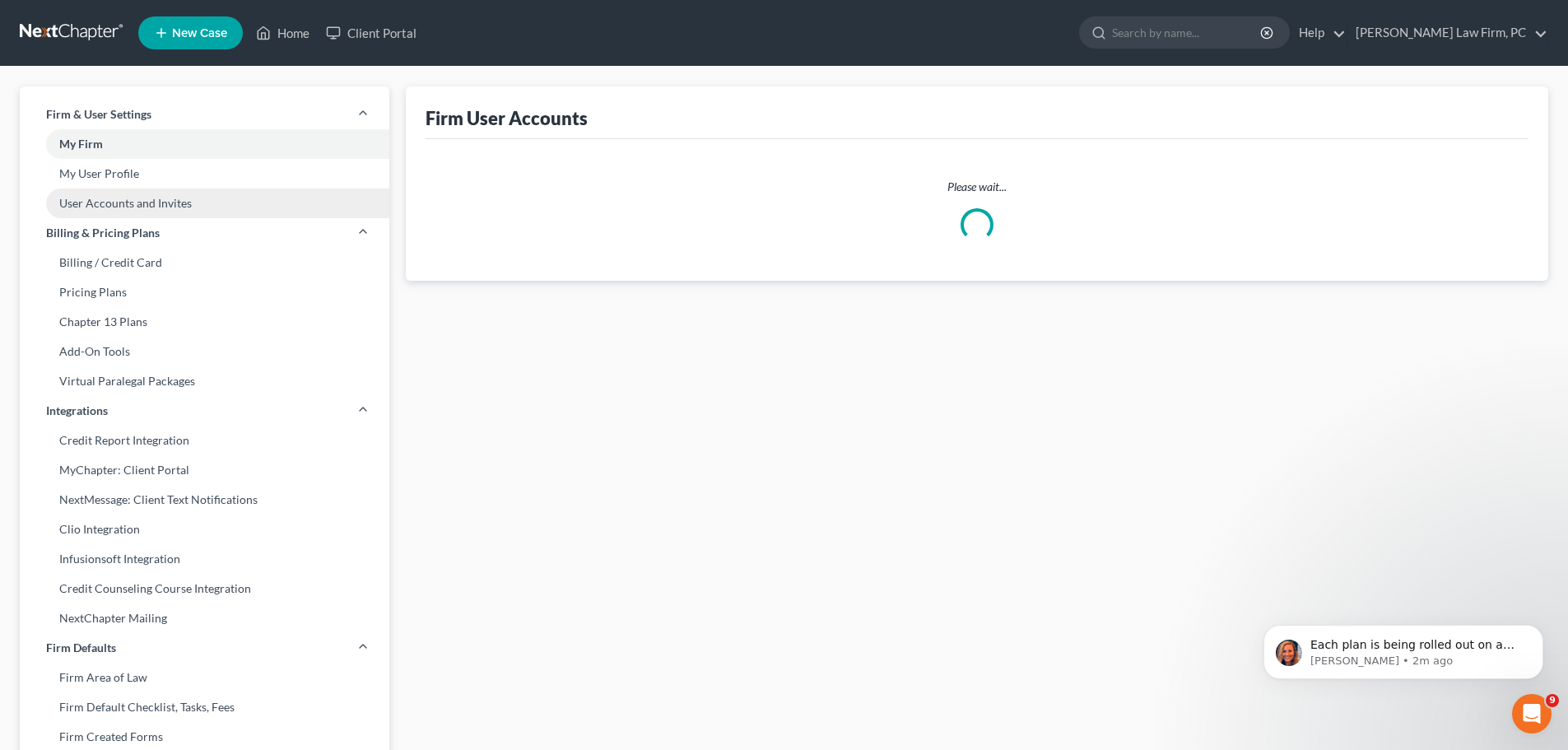
select select "0"
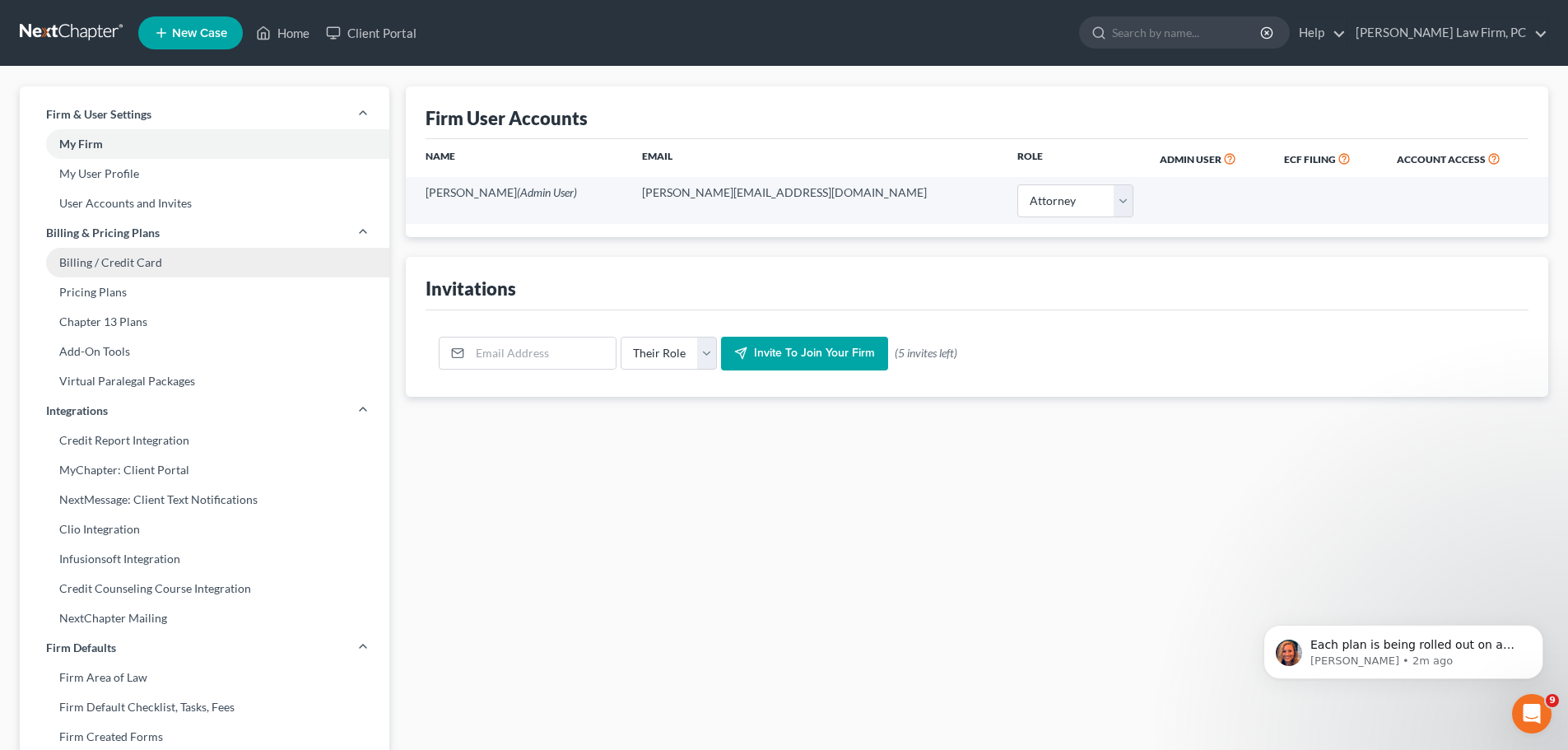
click at [171, 261] on link "Billing / Credit Card" at bounding box center [205, 262] width 370 height 30
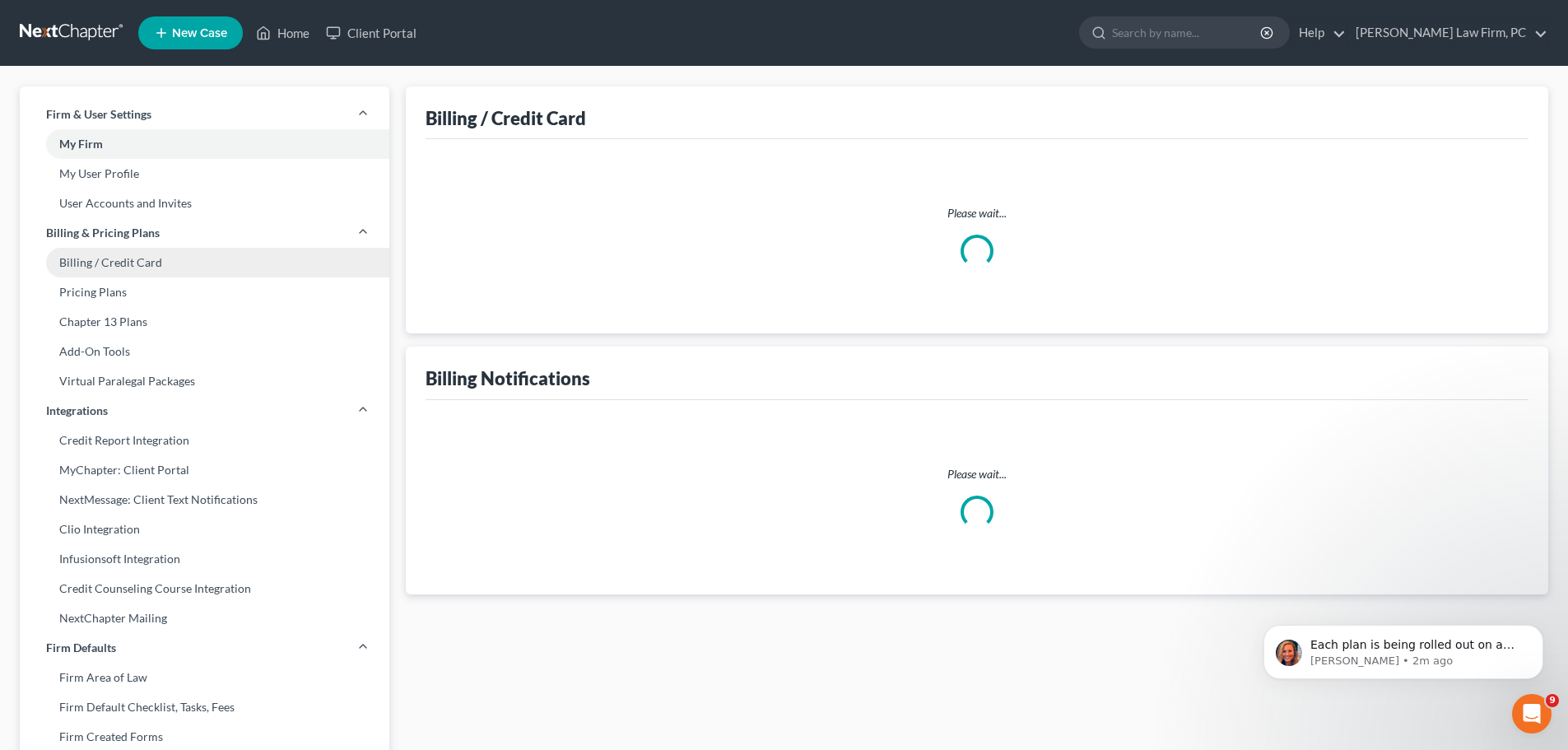
select select "28"
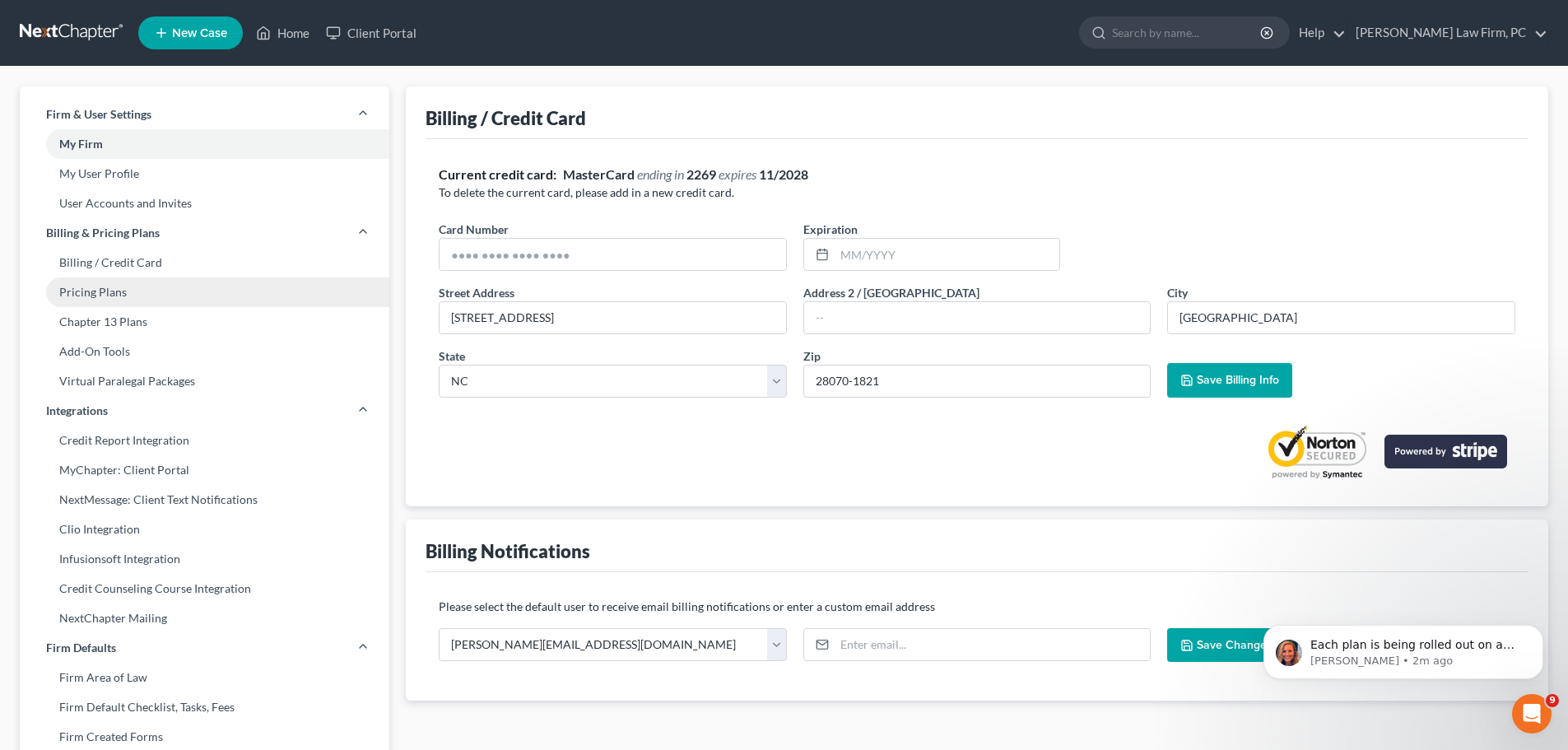
click at [157, 286] on link "Pricing Plans" at bounding box center [205, 292] width 370 height 30
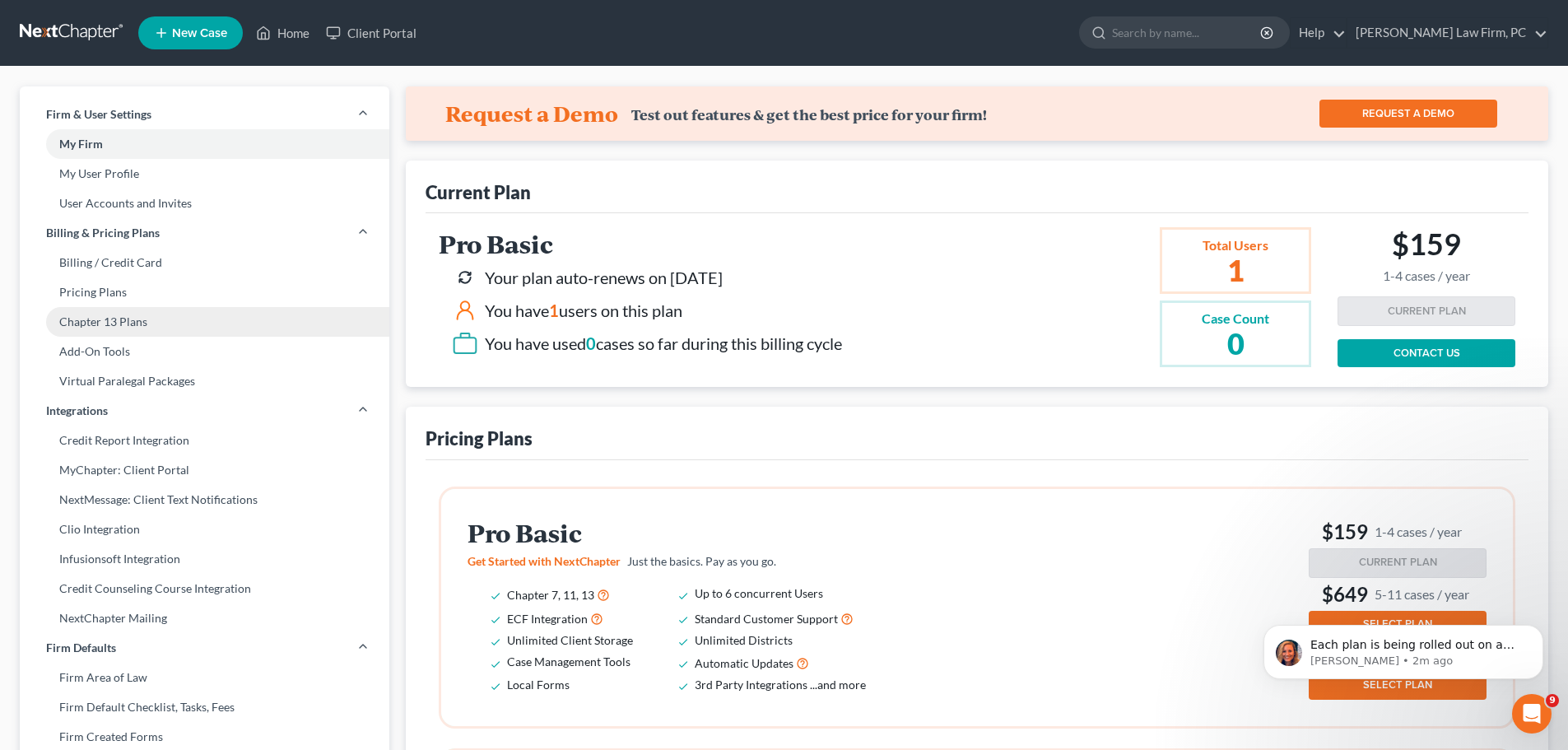
click at [170, 319] on link "Chapter 13 Plans" at bounding box center [205, 321] width 370 height 30
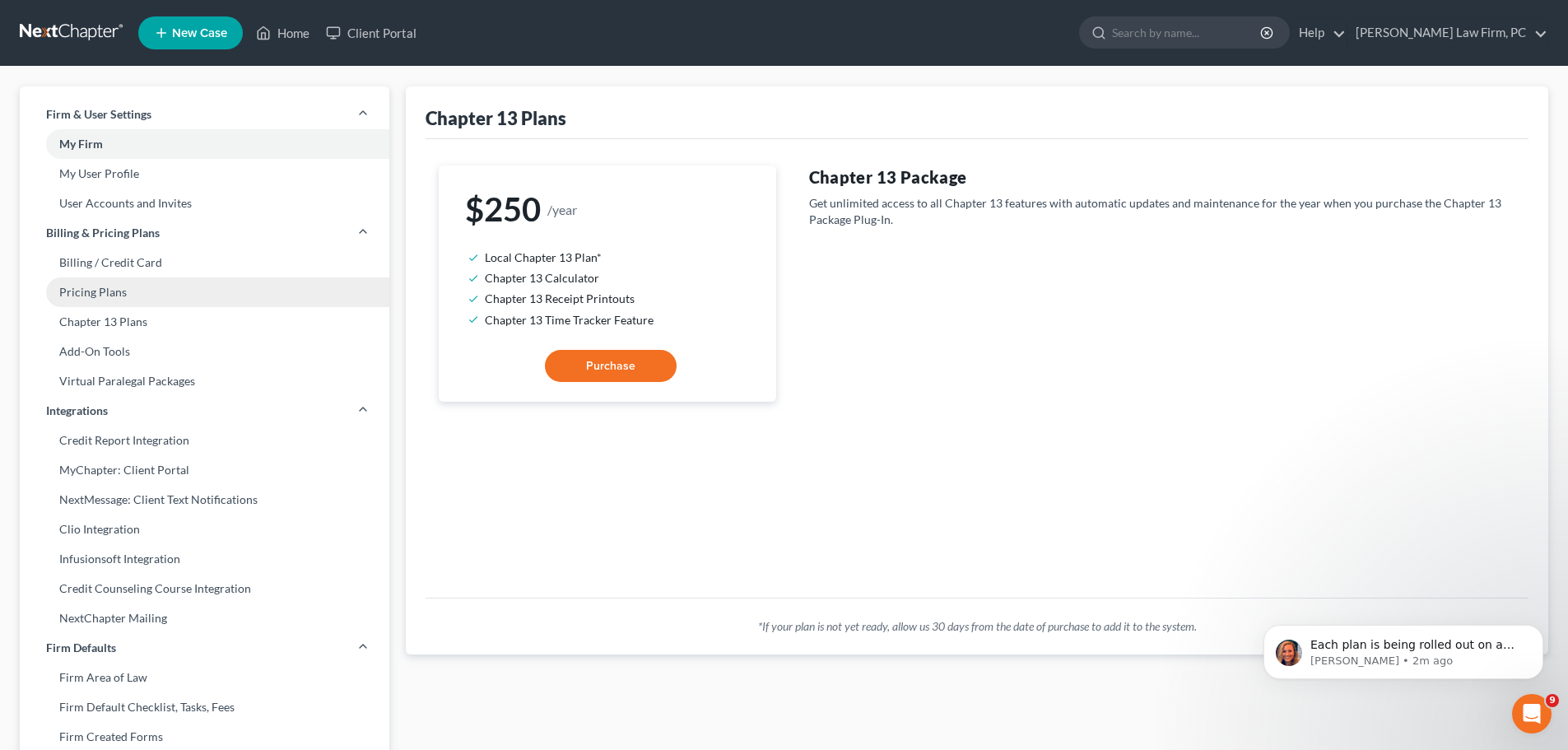
click at [159, 286] on link "Pricing Plans" at bounding box center [205, 292] width 370 height 30
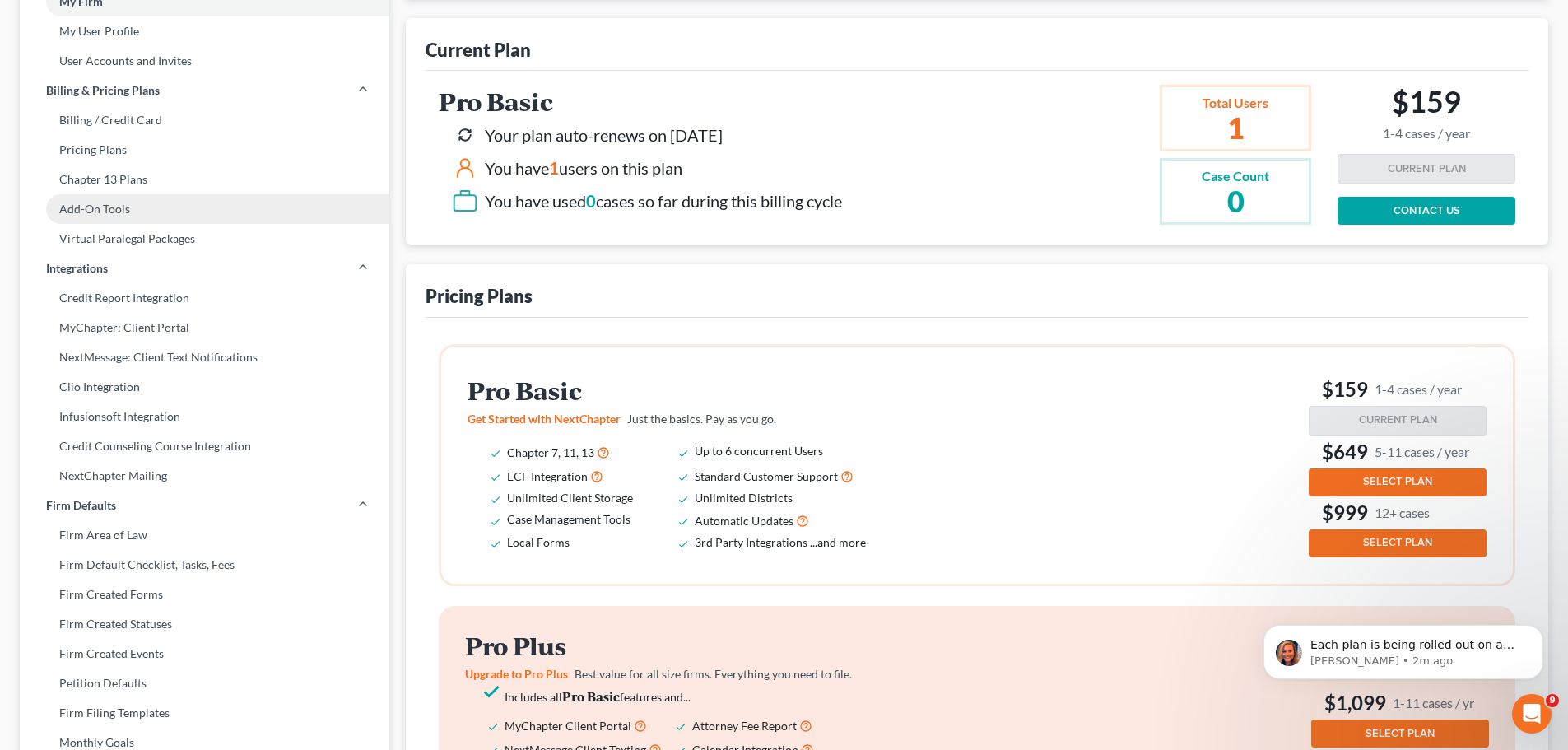
scroll to position [164, 0]
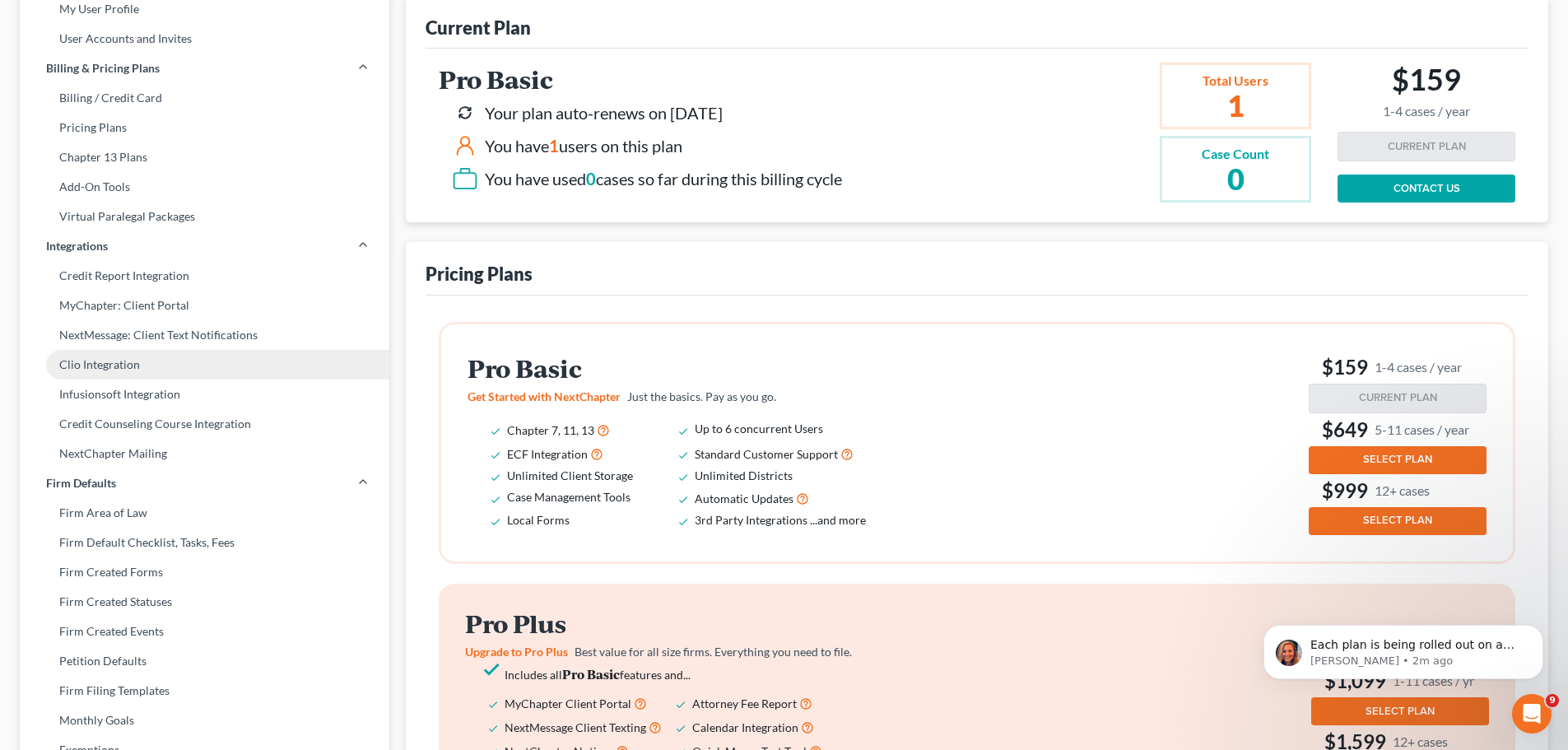
click at [273, 366] on link "Clio Integration" at bounding box center [205, 365] width 370 height 30
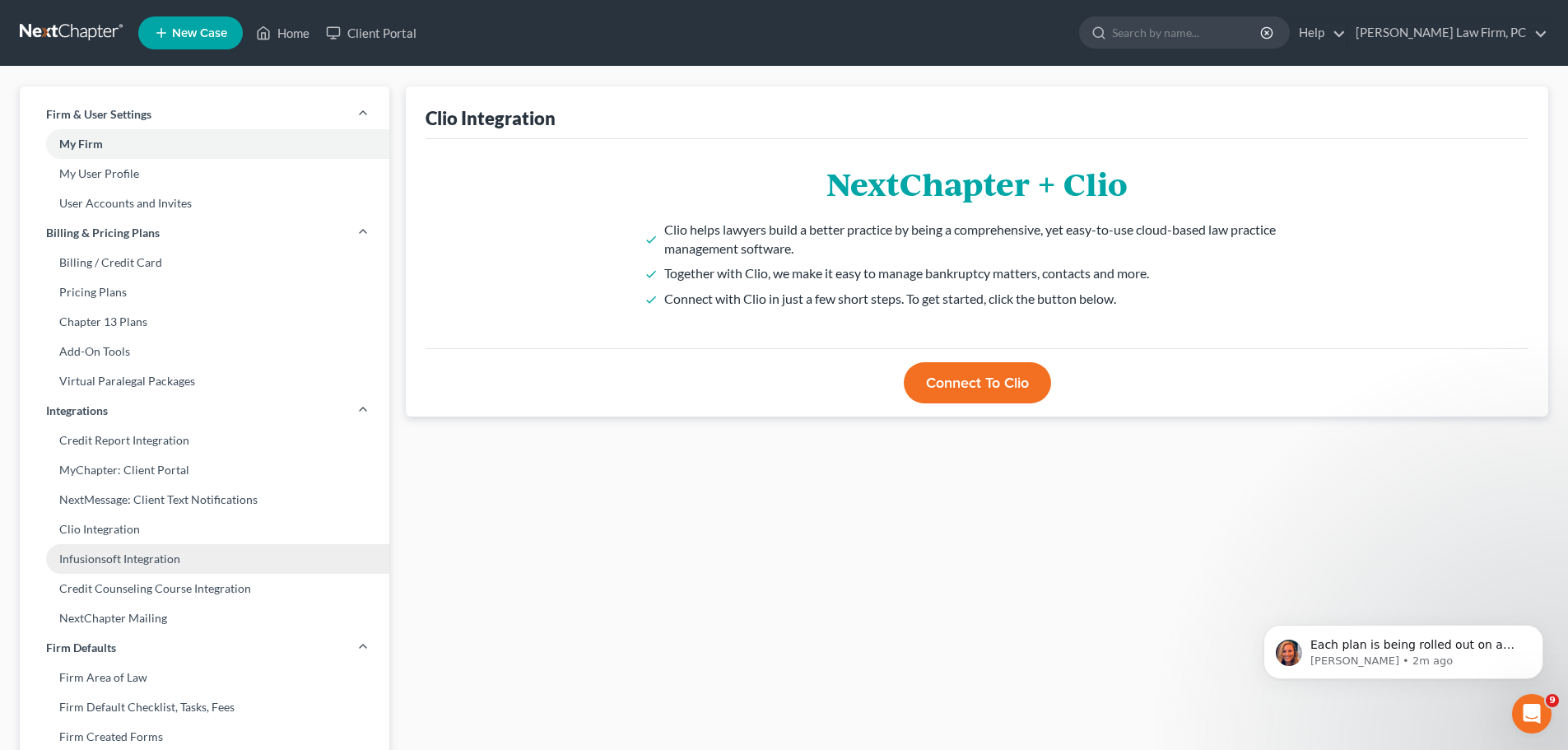
click at [248, 556] on link "Infusionsoft Integration" at bounding box center [205, 558] width 370 height 30
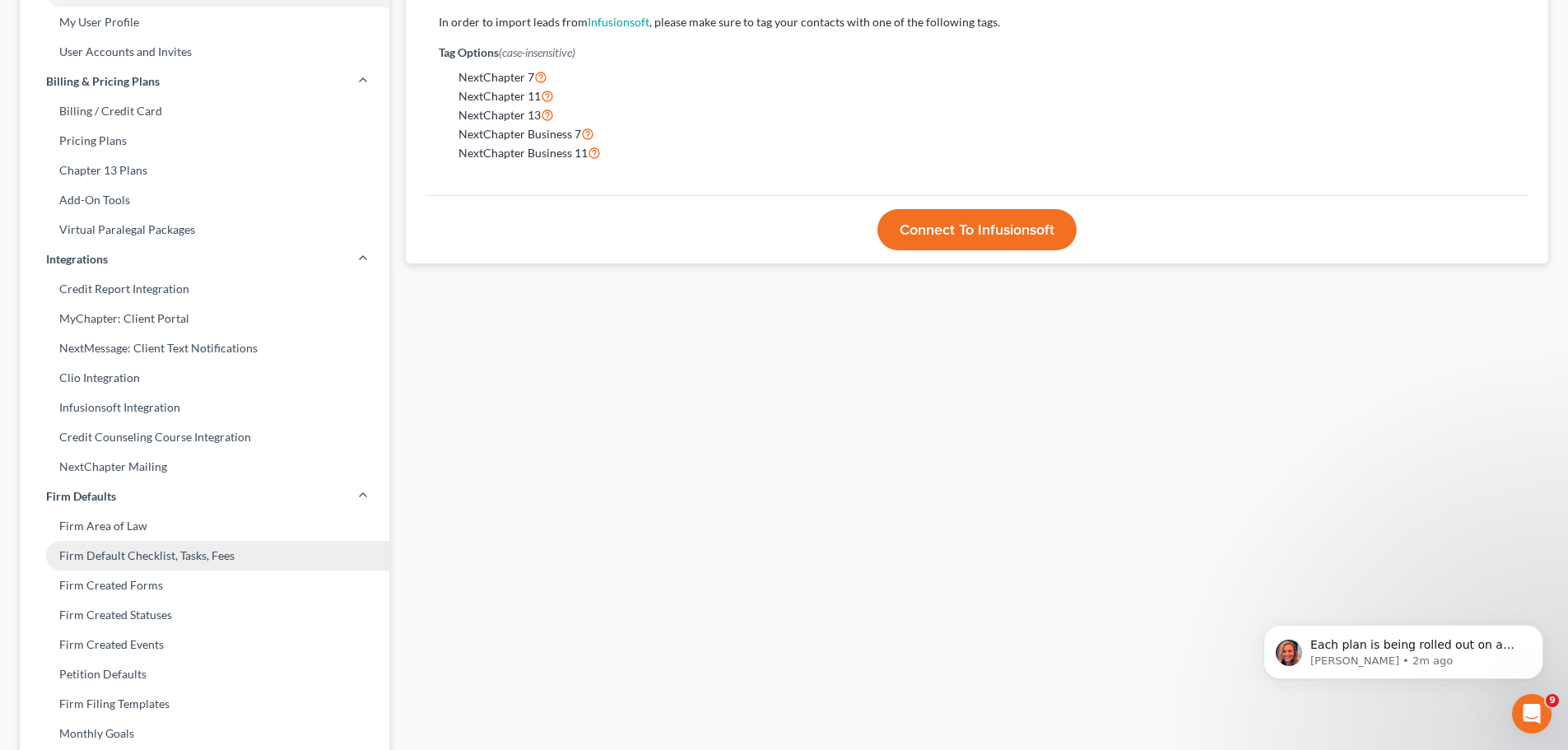
scroll to position [164, 0]
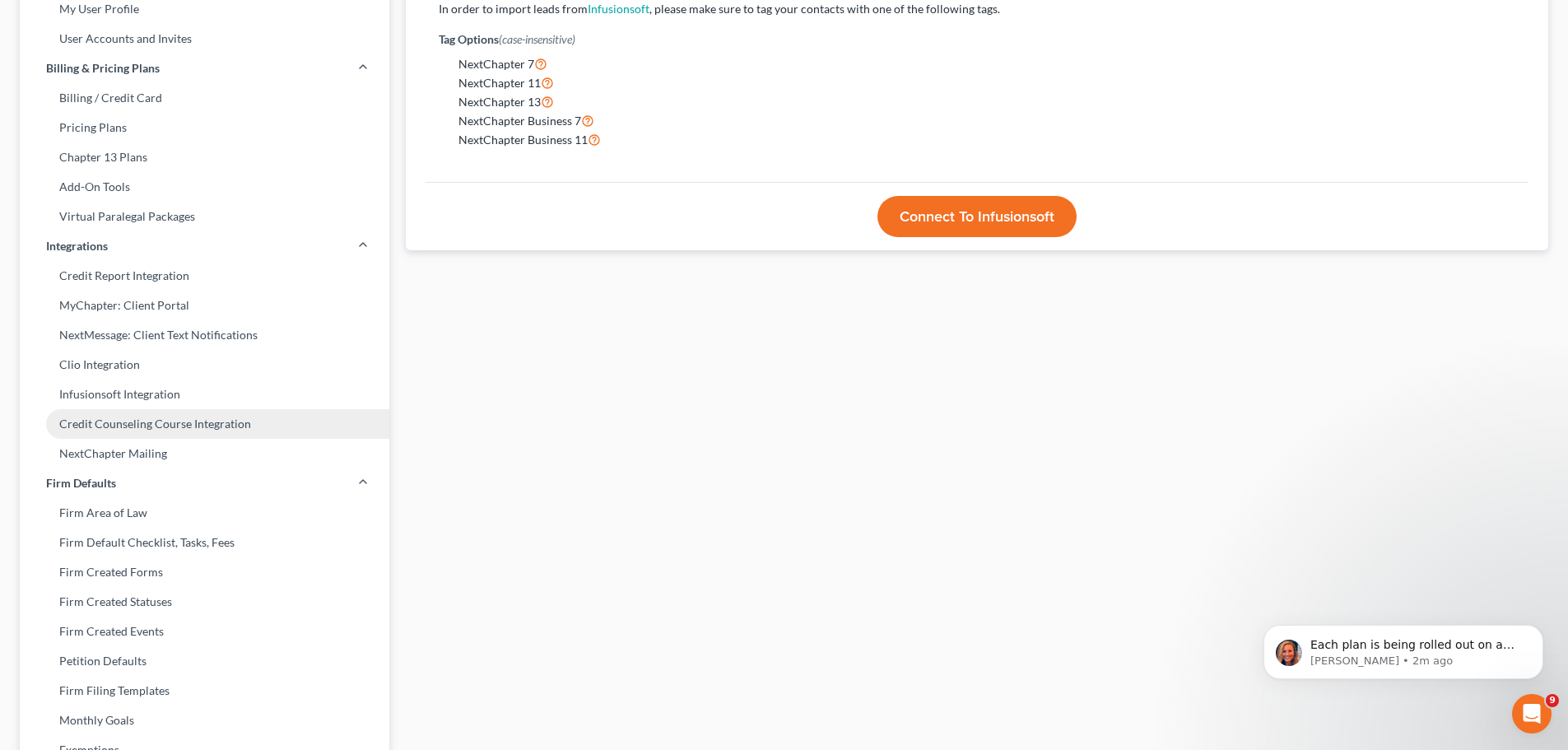
click at [251, 434] on link "Credit Counseling Course Integration" at bounding box center [205, 424] width 370 height 30
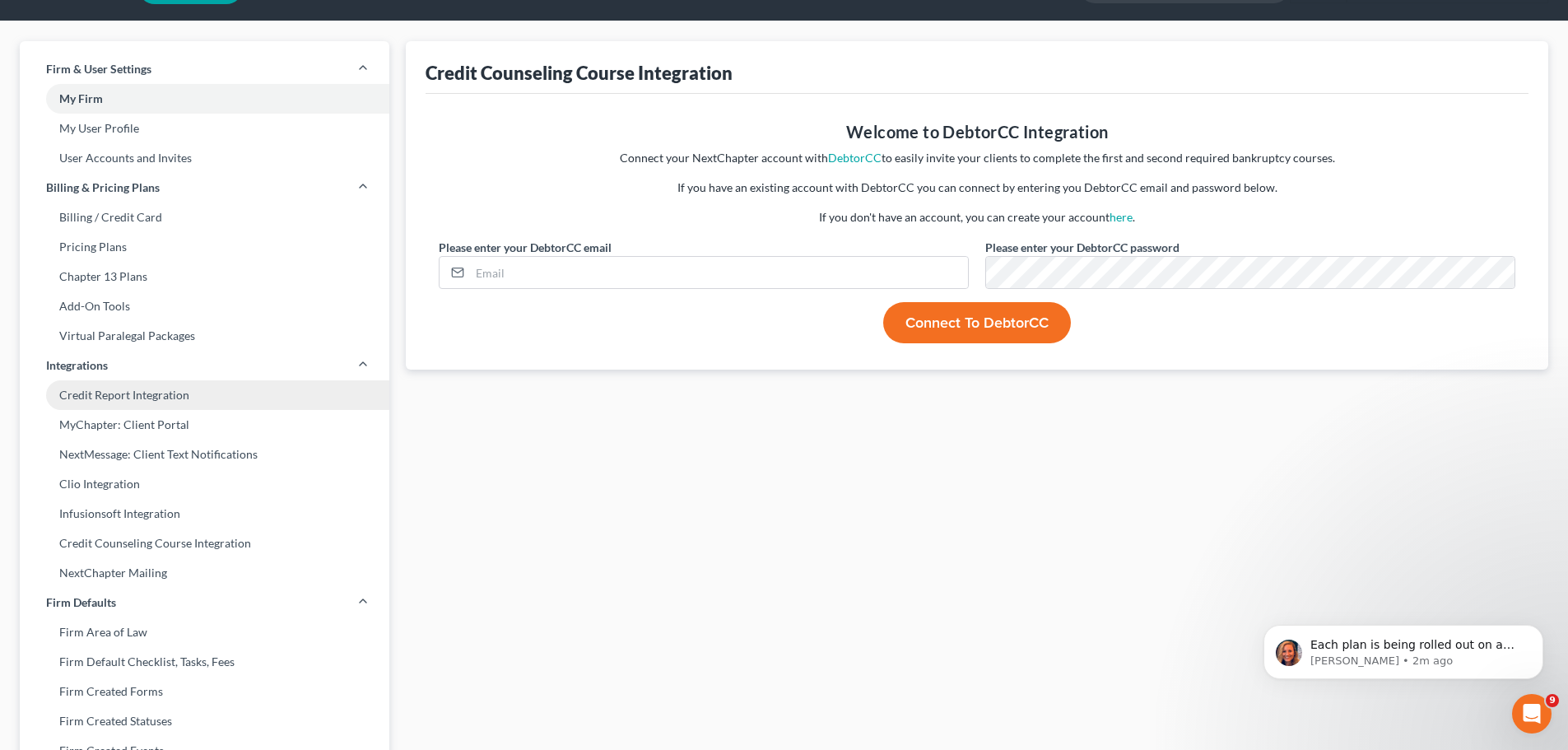
scroll to position [83, 0]
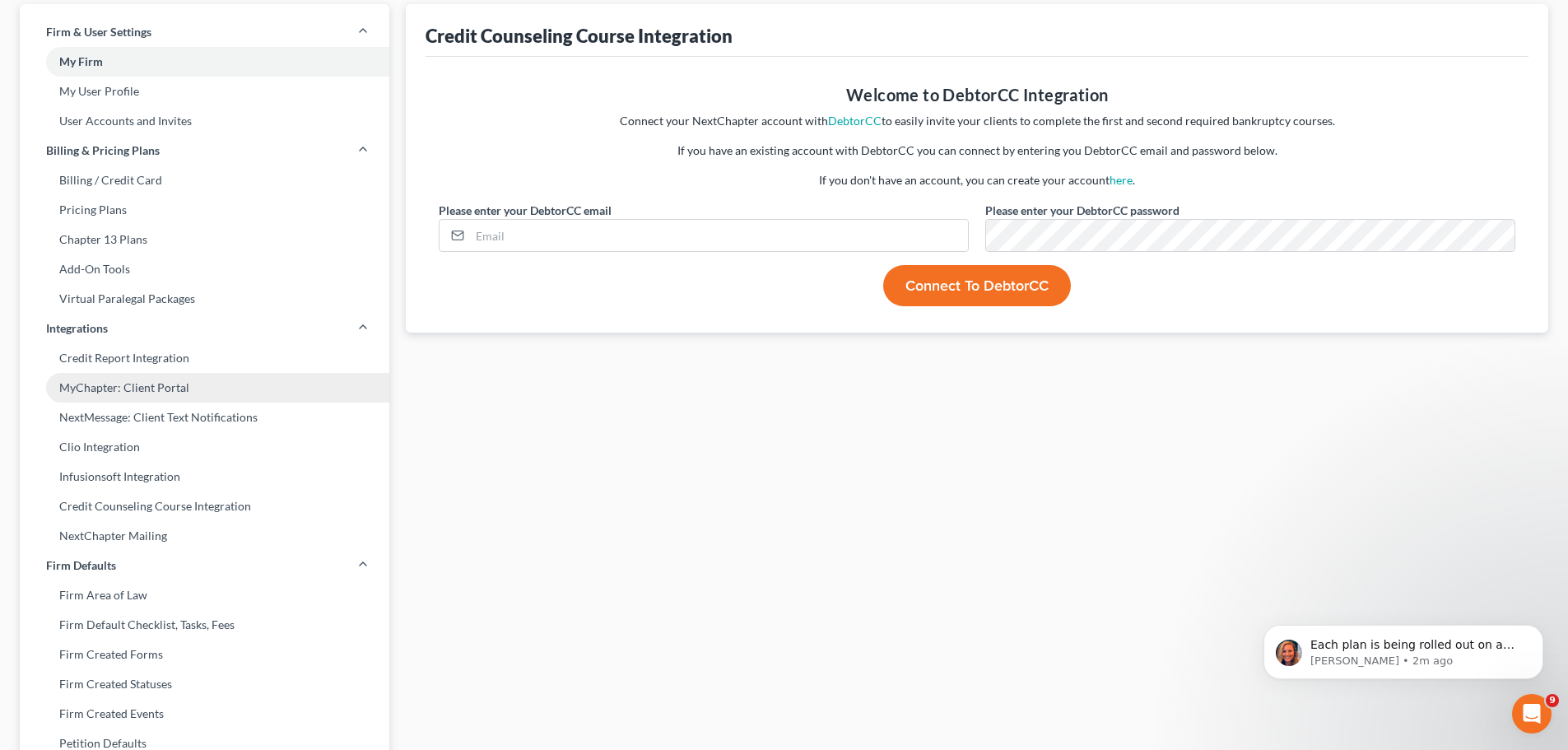
click at [250, 392] on link "MyChapter: Client Portal" at bounding box center [205, 388] width 370 height 30
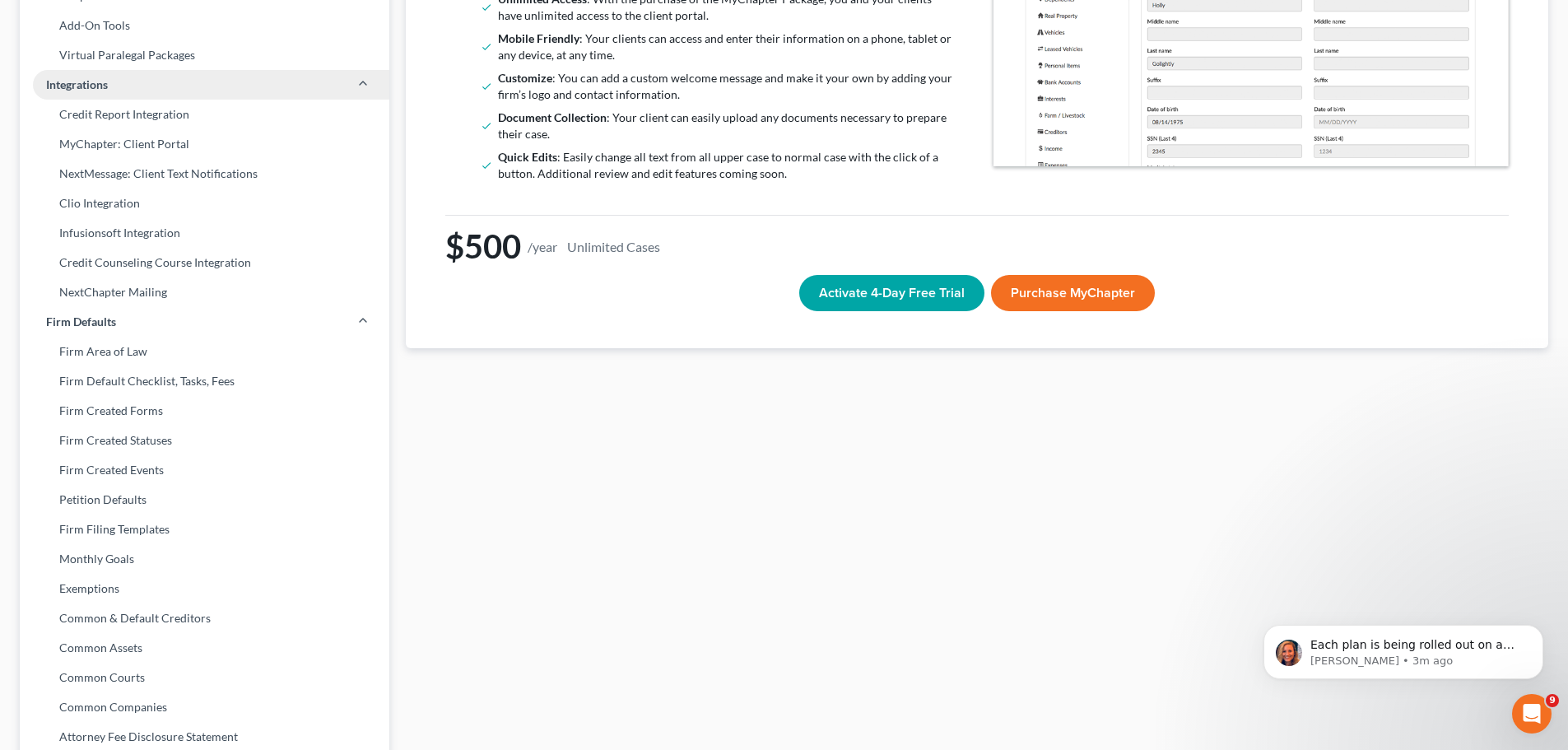
scroll to position [329, 0]
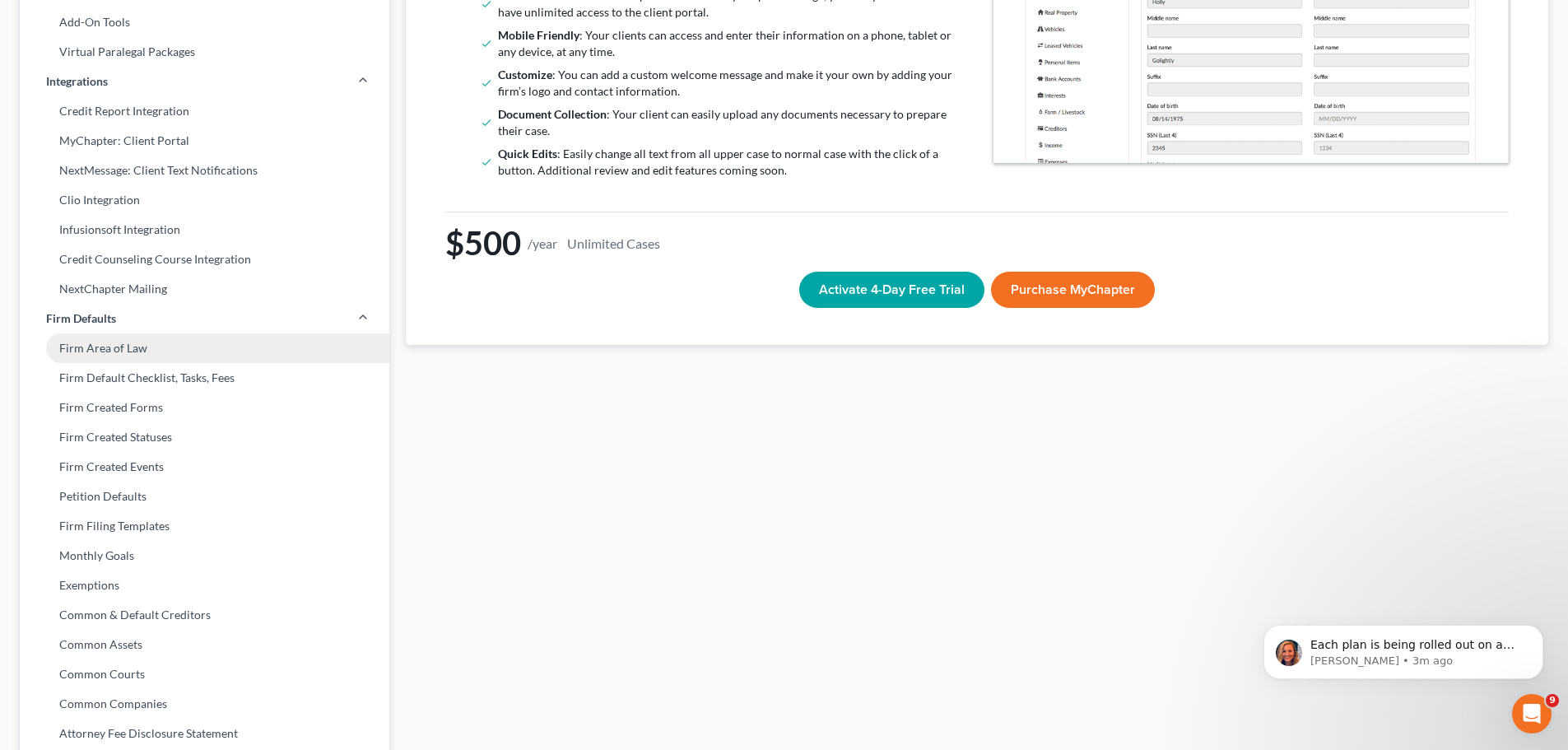
click at [240, 349] on link "Firm Area of Law" at bounding box center [205, 348] width 370 height 30
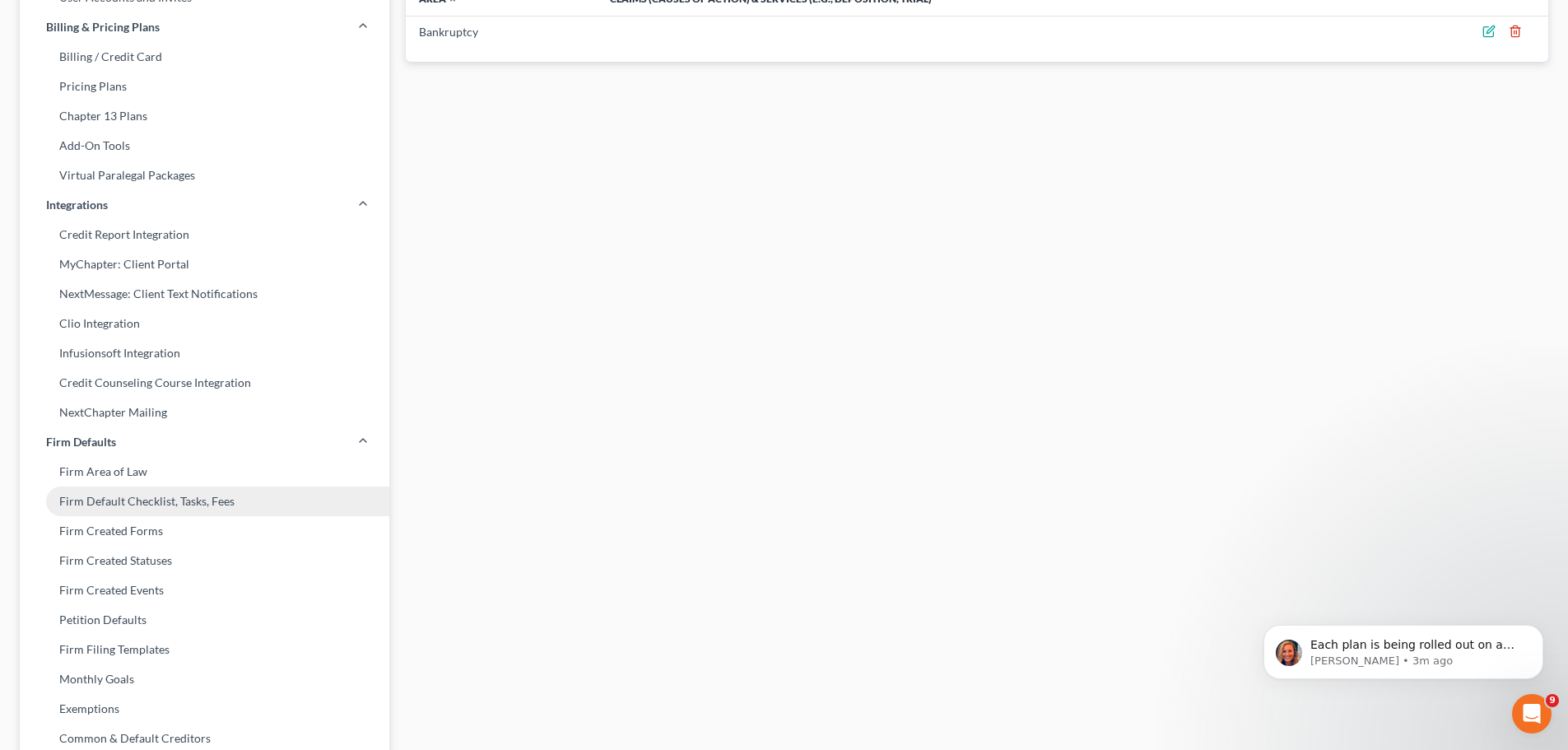
click at [266, 501] on link "Firm Default Checklist, Tasks, Fees" at bounding box center [205, 501] width 370 height 30
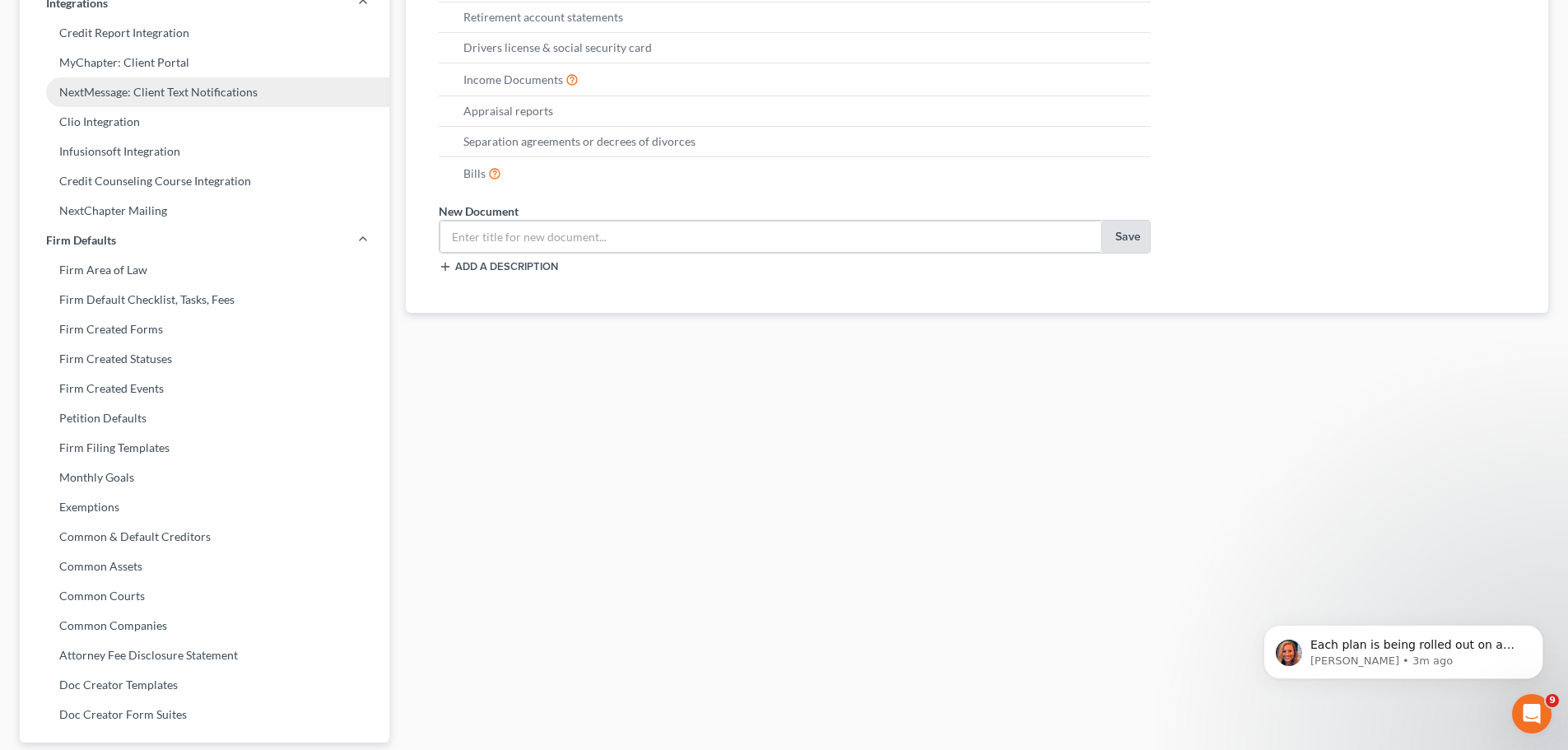
scroll to position [470, 0]
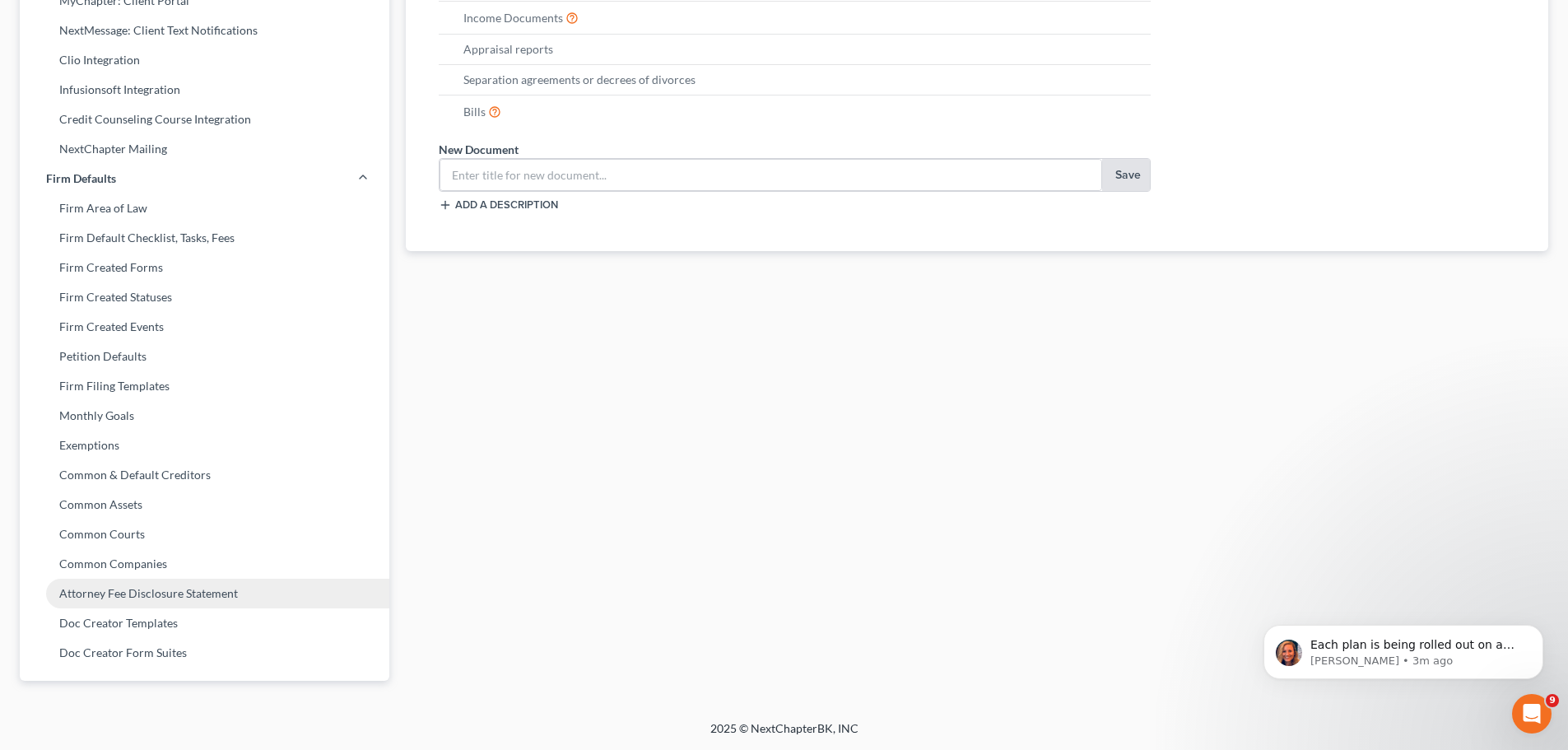
click at [236, 586] on link "Attorney Fee Disclosure Statement" at bounding box center [205, 593] width 370 height 30
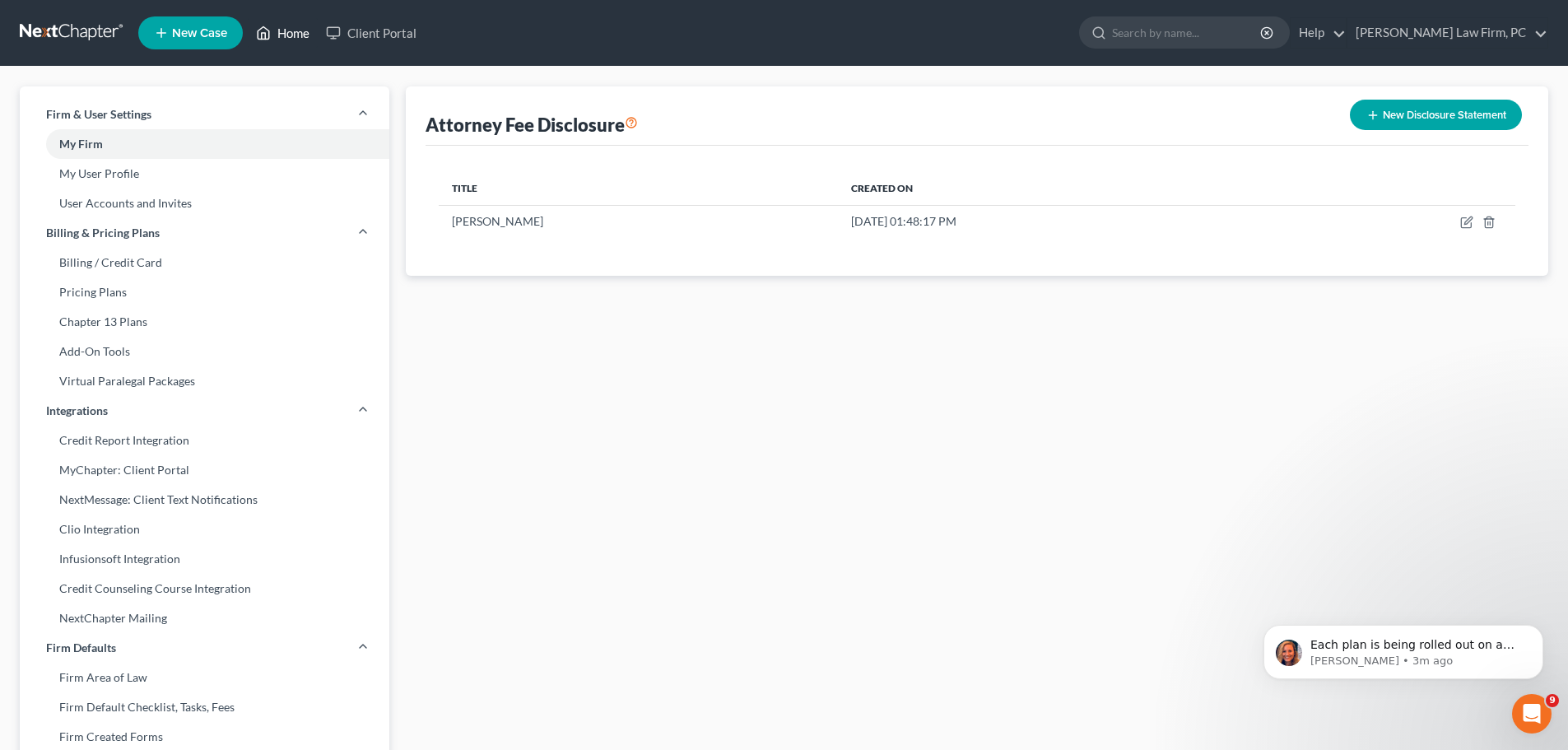
click at [295, 36] on link "Home" at bounding box center [283, 32] width 70 height 30
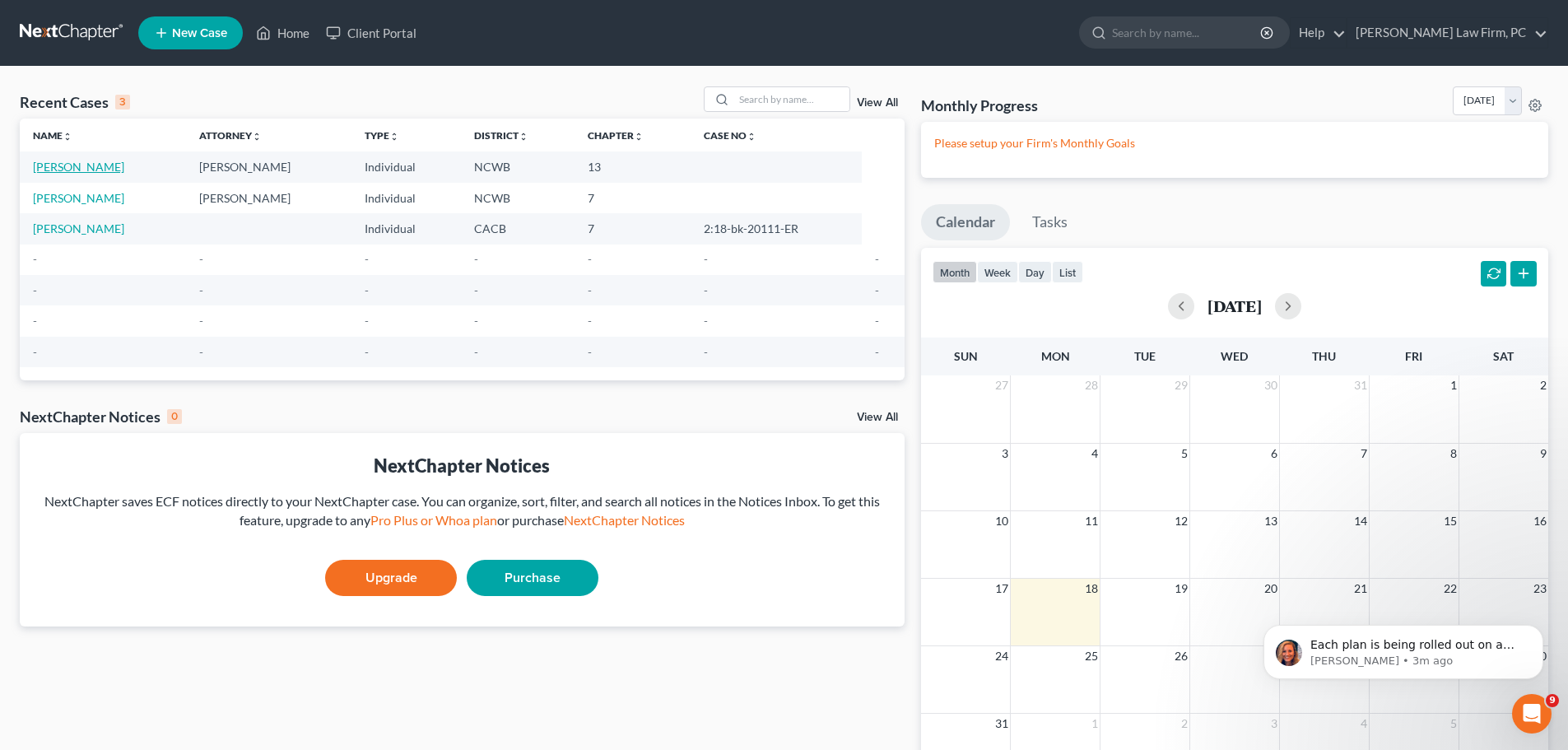
click at [100, 165] on link "[PERSON_NAME]" at bounding box center [78, 166] width 91 height 14
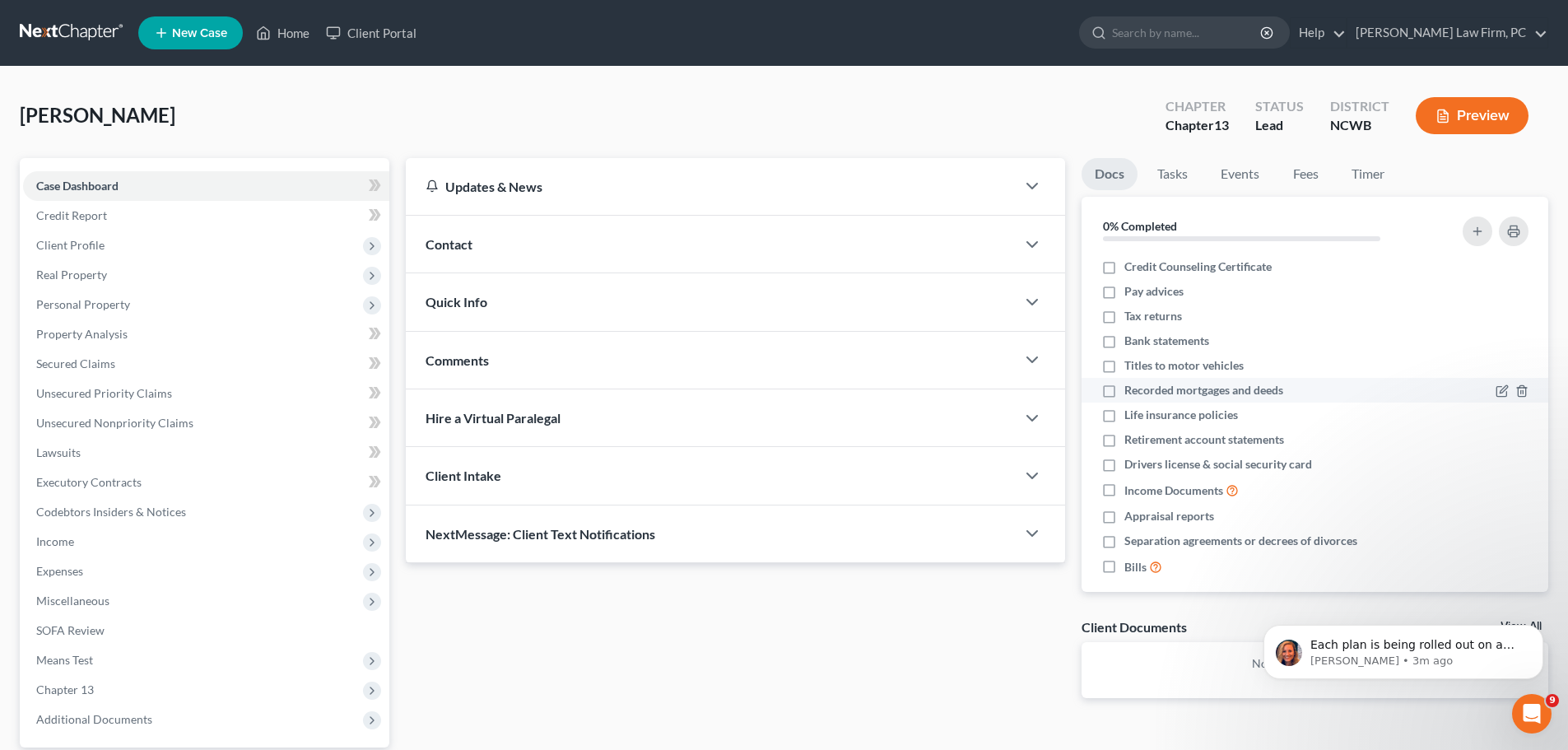
scroll to position [14, 0]
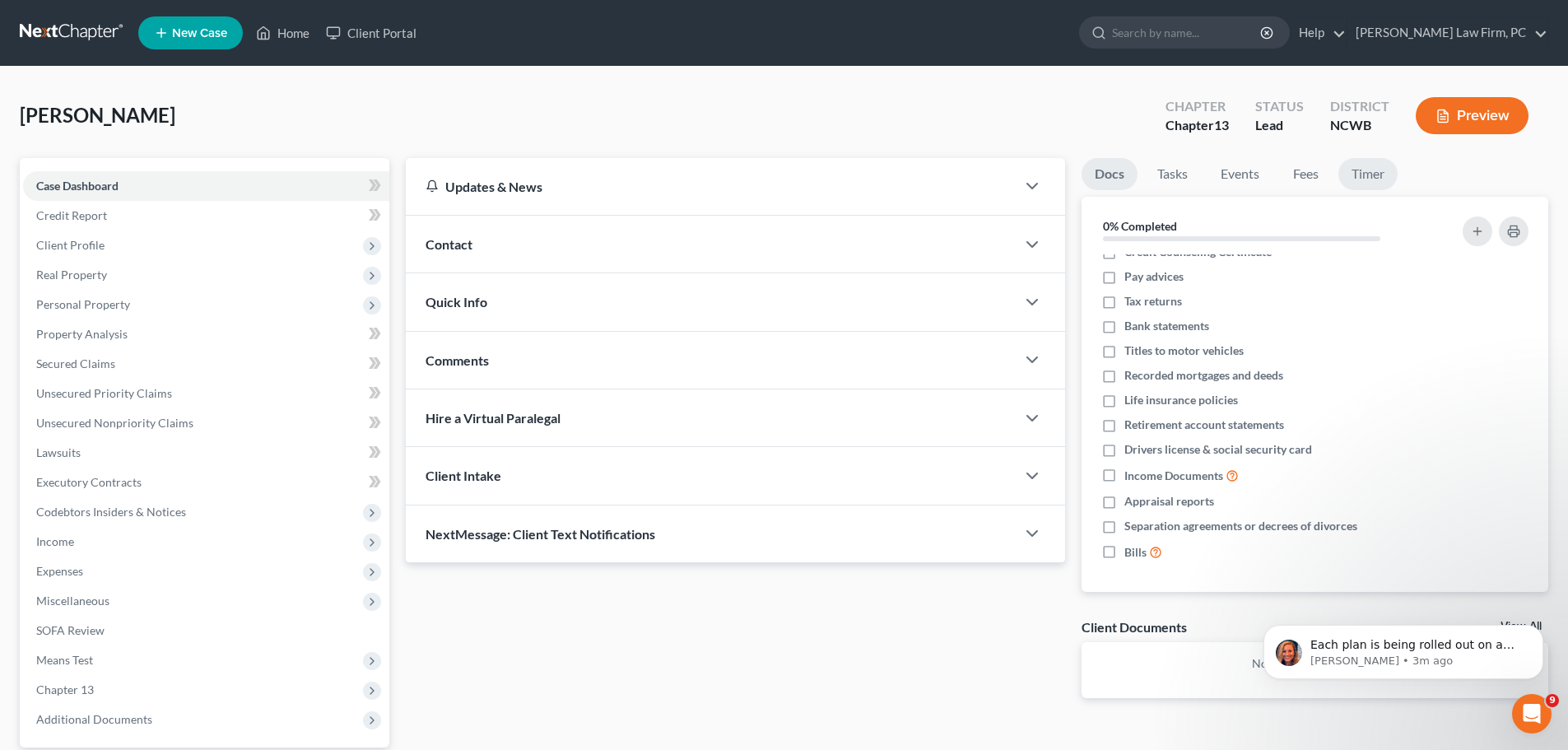
click at [1375, 174] on link "Timer" at bounding box center [1369, 174] width 60 height 32
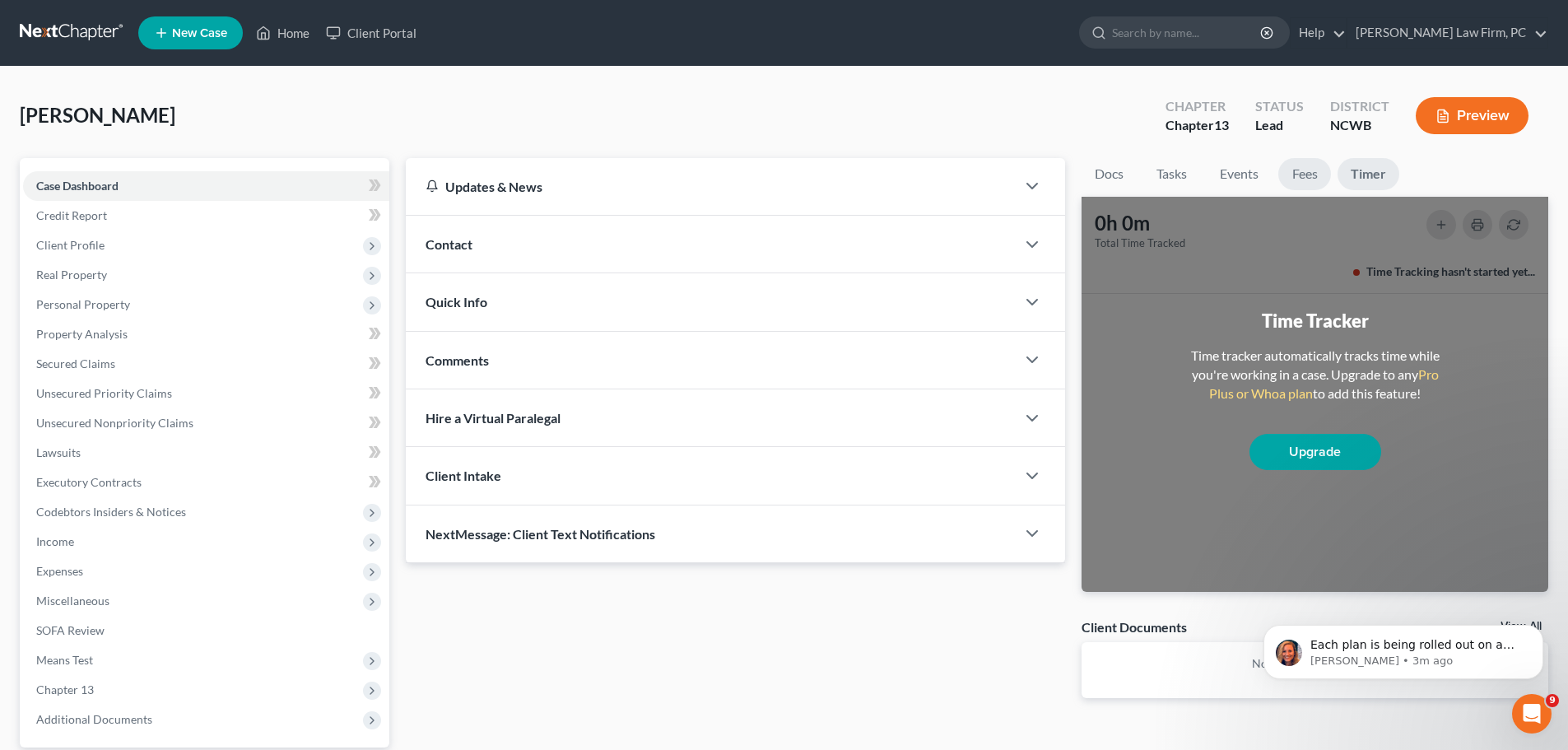
click at [1300, 170] on link "Fees" at bounding box center [1305, 174] width 53 height 32
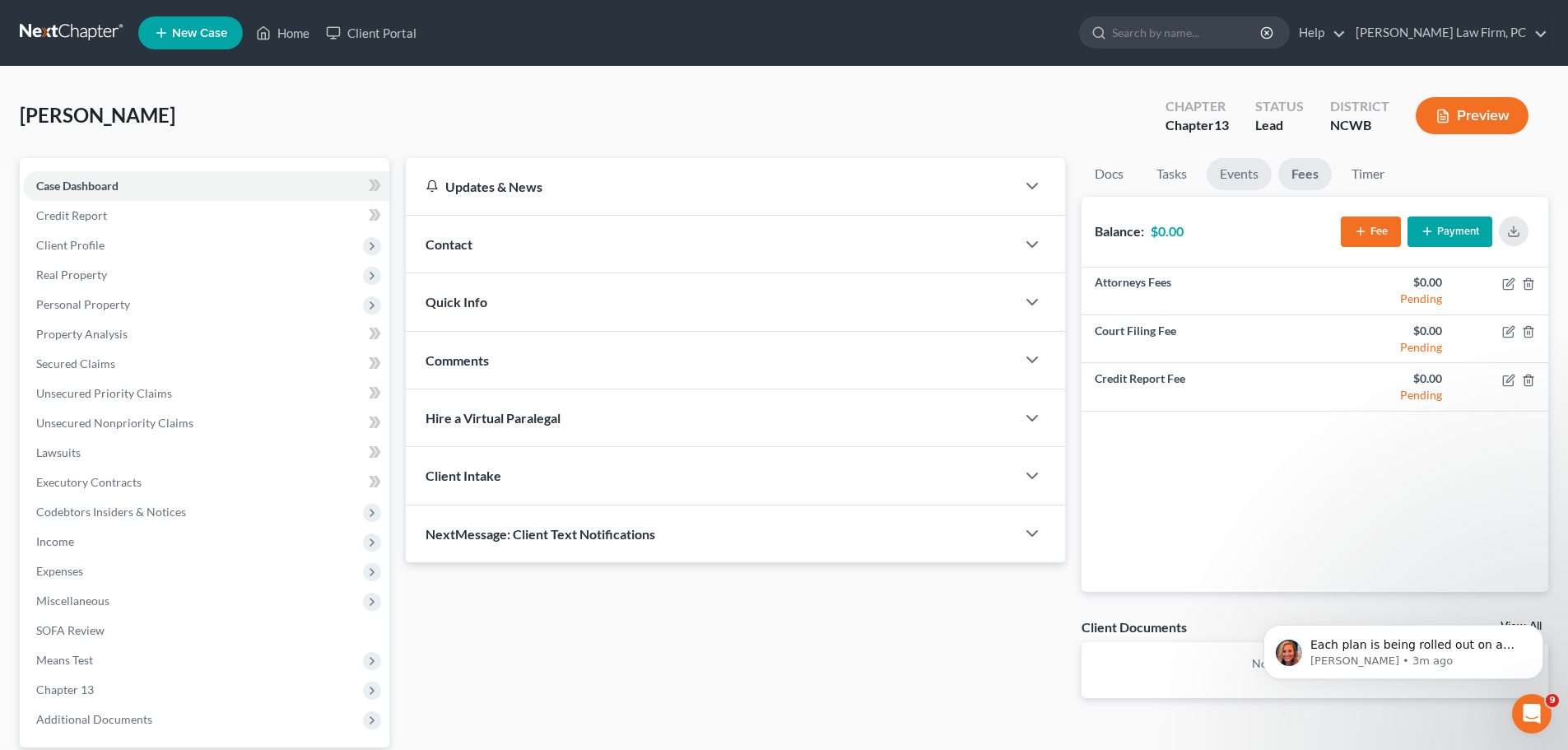
click at [1250, 179] on link "Events" at bounding box center [1239, 174] width 65 height 32
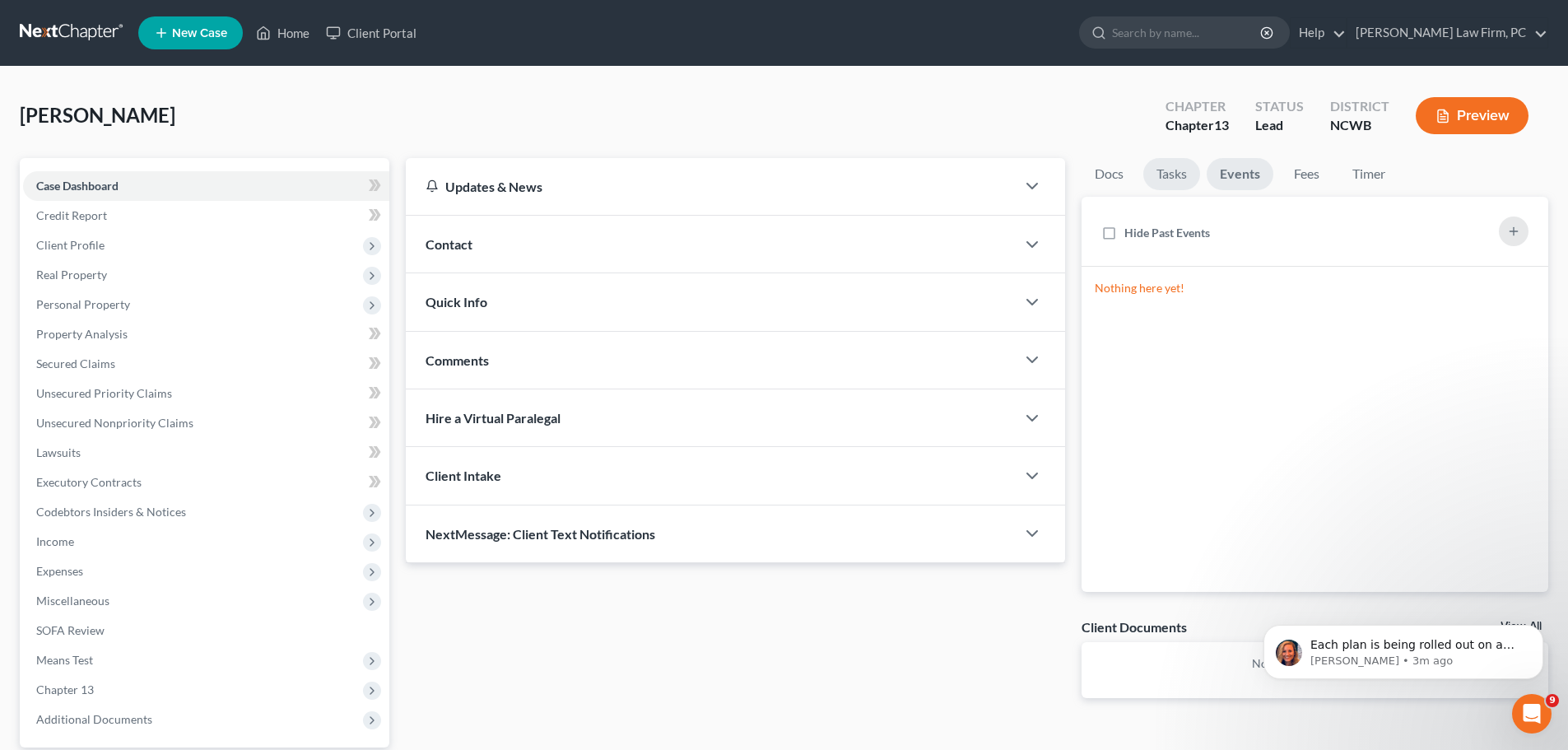
click at [1175, 182] on link "Tasks" at bounding box center [1172, 174] width 57 height 32
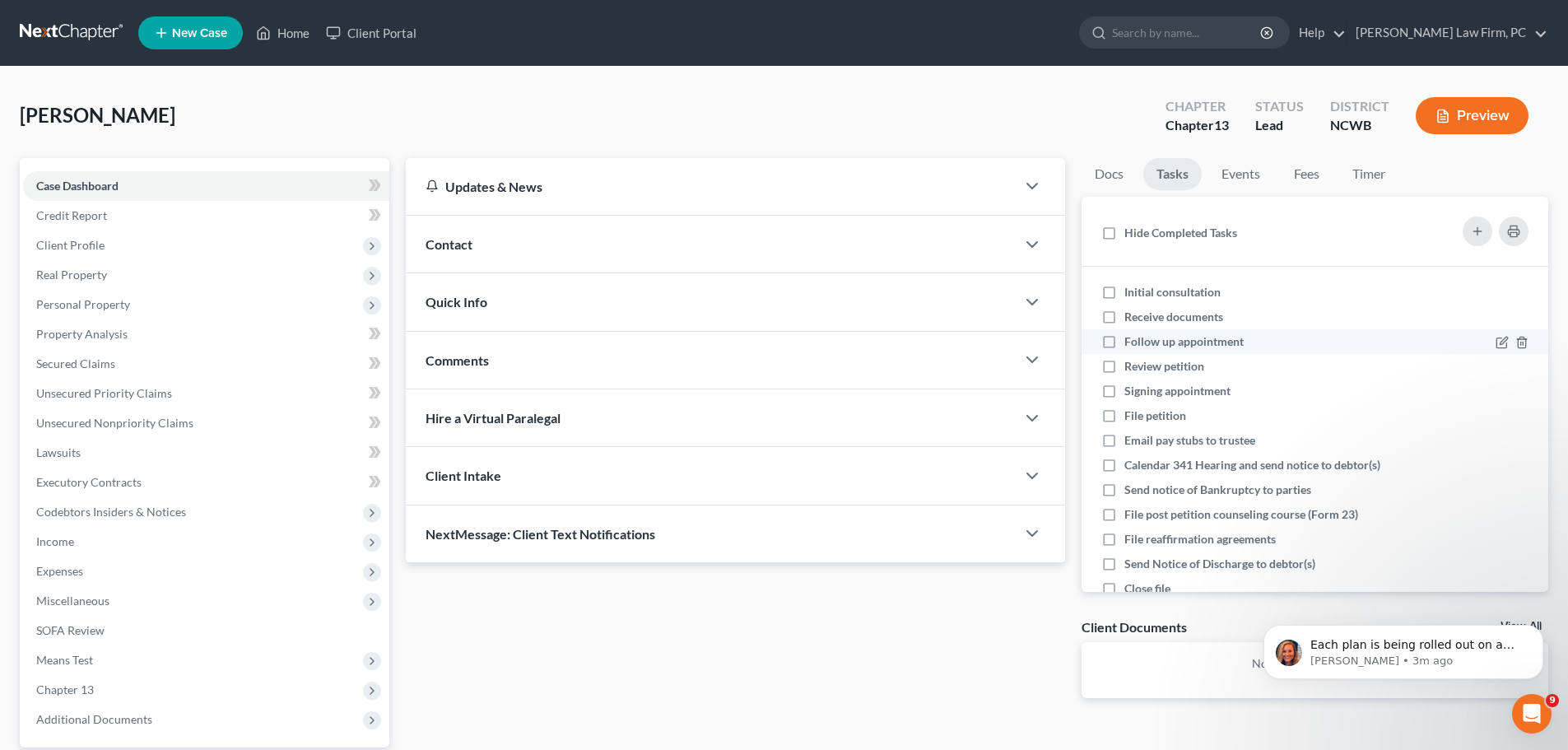
scroll to position [36, 0]
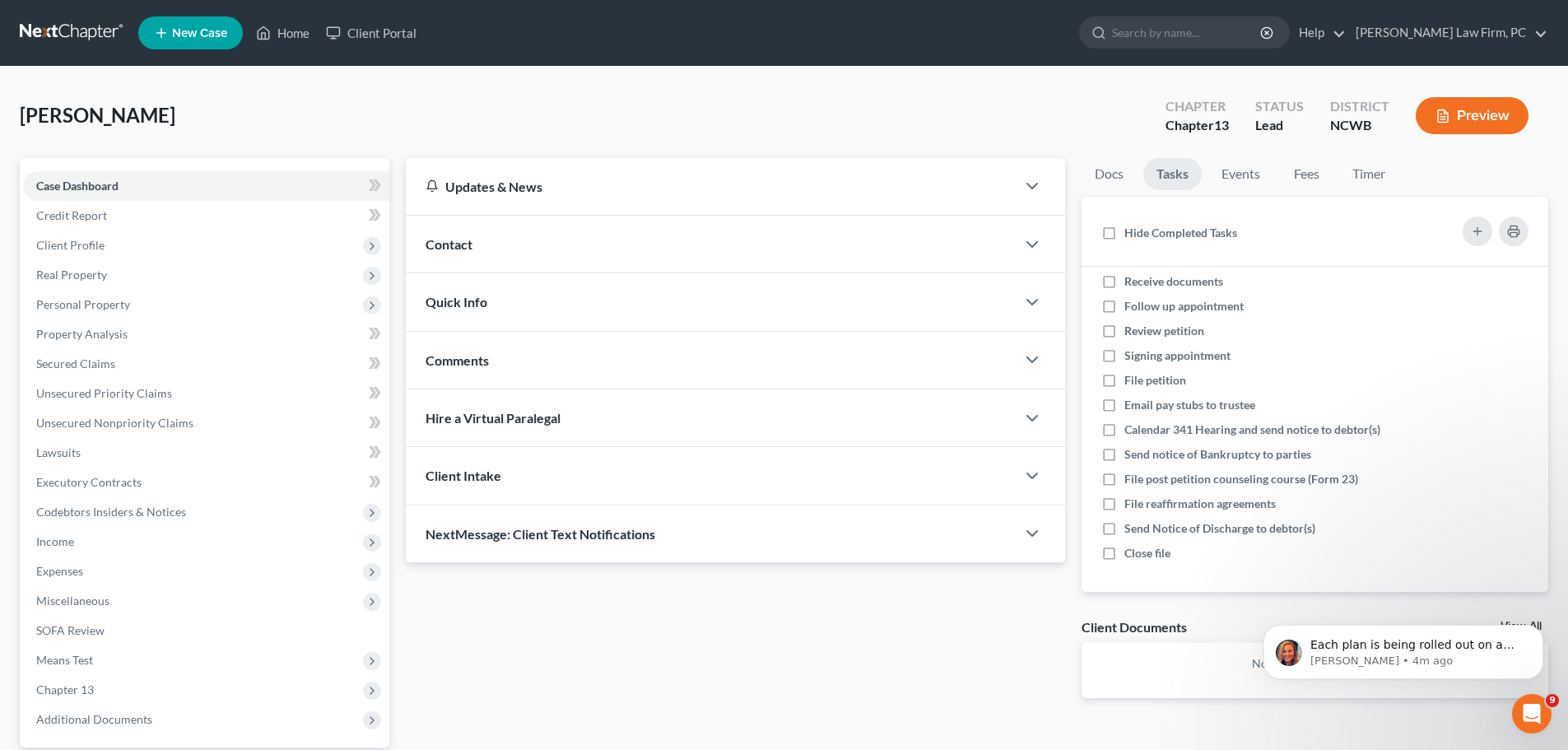
click at [916, 249] on div "Contact" at bounding box center [711, 244] width 610 height 57
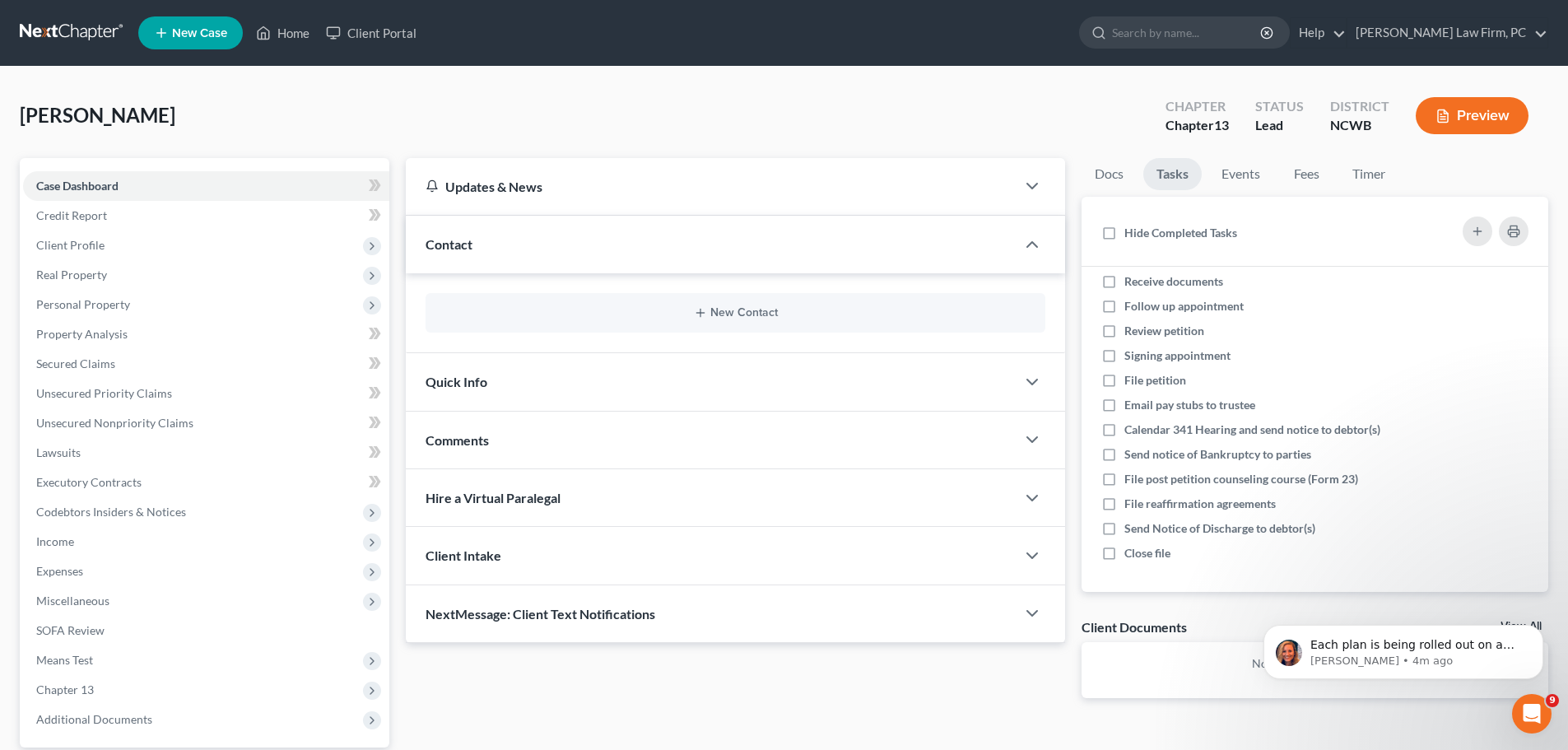
click at [916, 249] on div "Contact" at bounding box center [711, 244] width 610 height 57
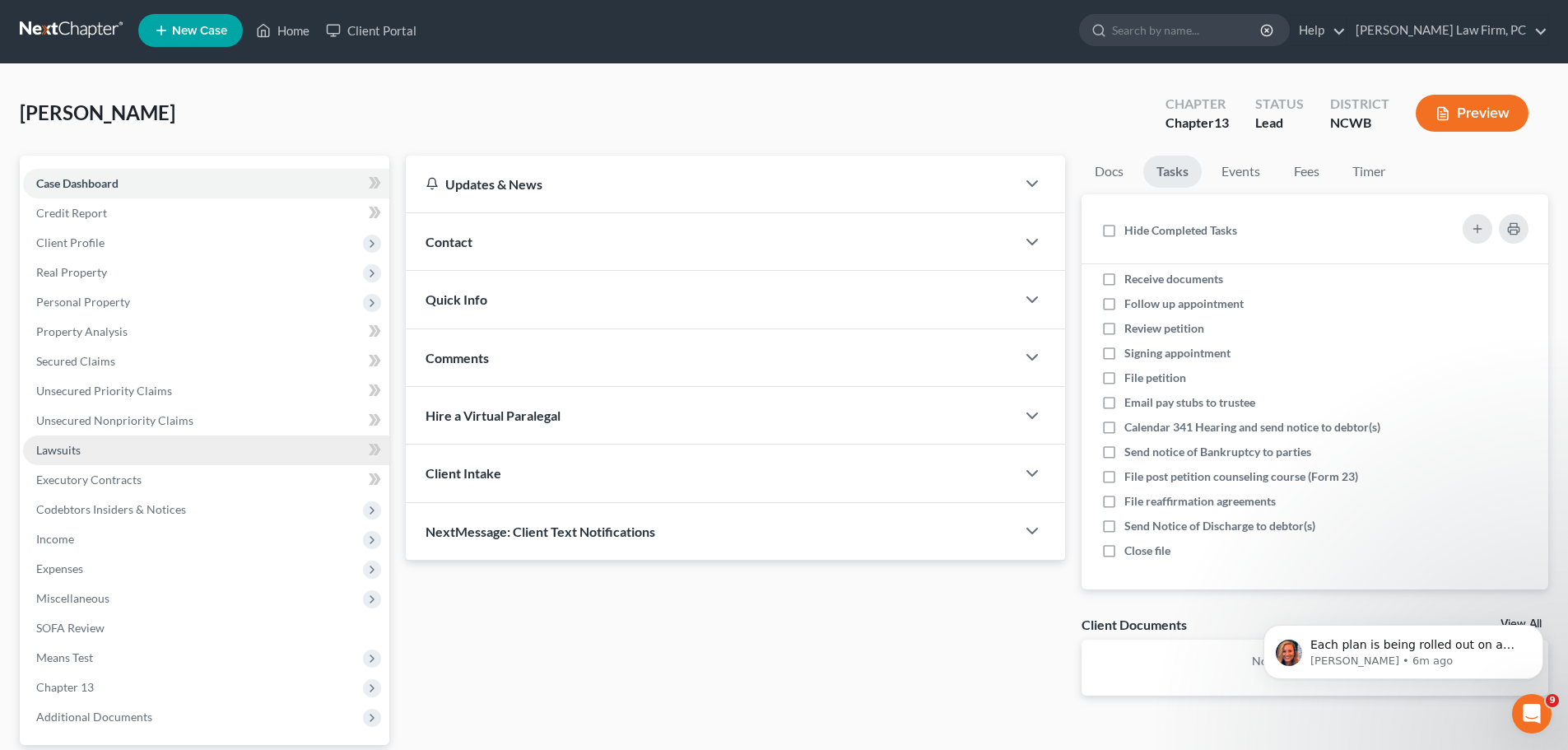
scroll to position [0, 0]
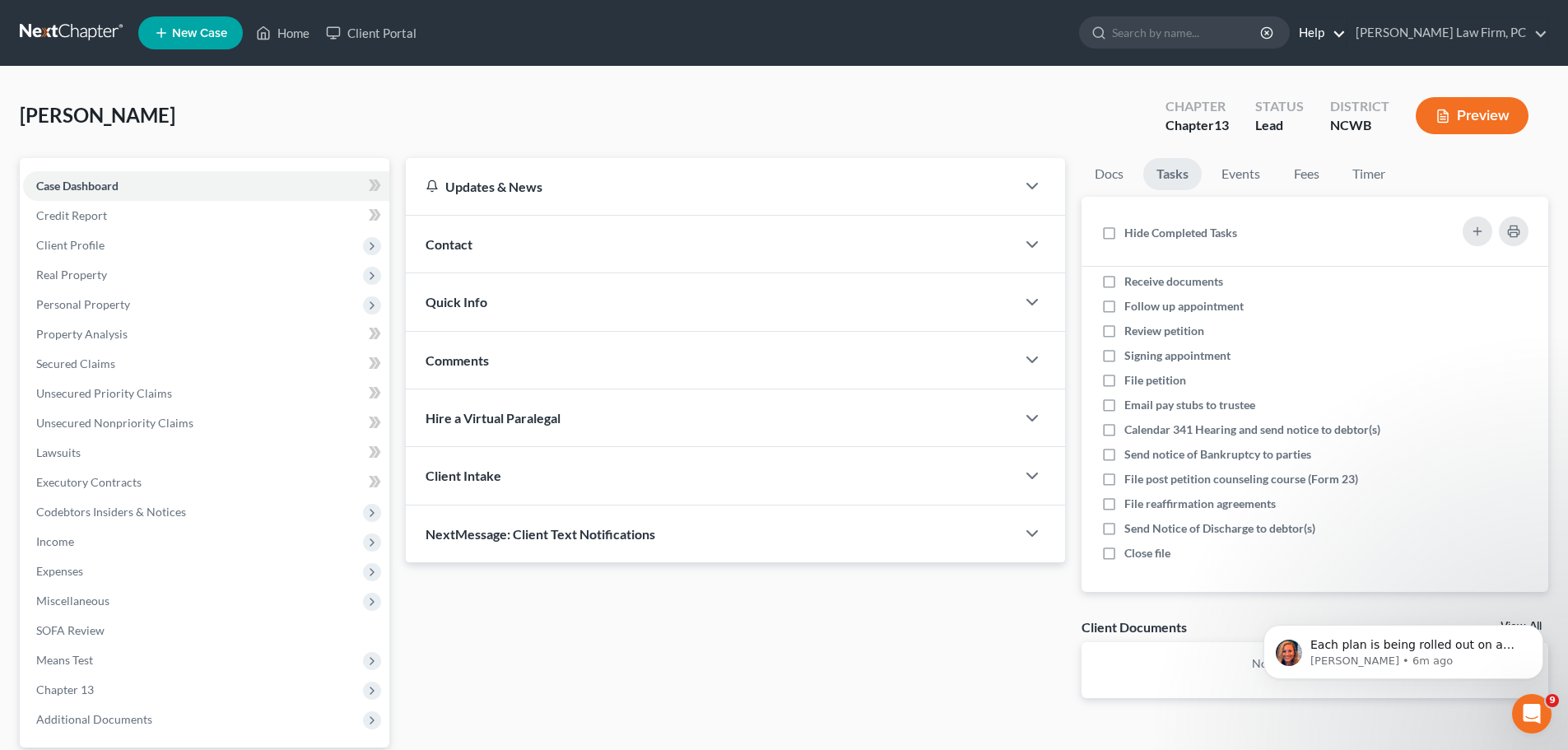
click at [1346, 31] on link "Help" at bounding box center [1318, 32] width 55 height 30
click at [1346, 74] on link "Help Center" at bounding box center [1281, 68] width 131 height 28
click at [1548, 33] on link "[PERSON_NAME] Law Firm, PC" at bounding box center [1447, 32] width 200 height 30
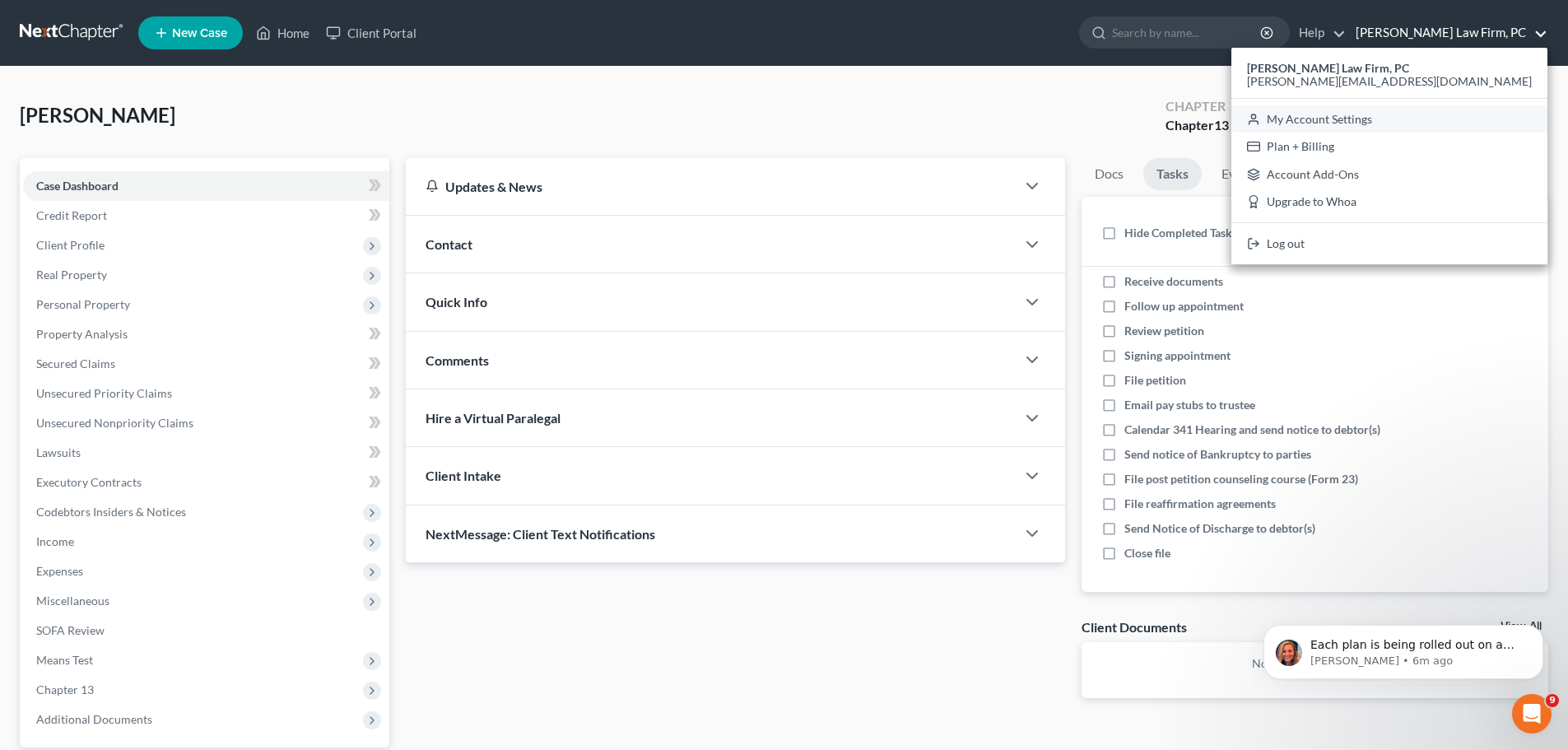
click at [1495, 124] on link "My Account Settings" at bounding box center [1389, 119] width 316 height 28
select select "59"
select select "24"
select select "28"
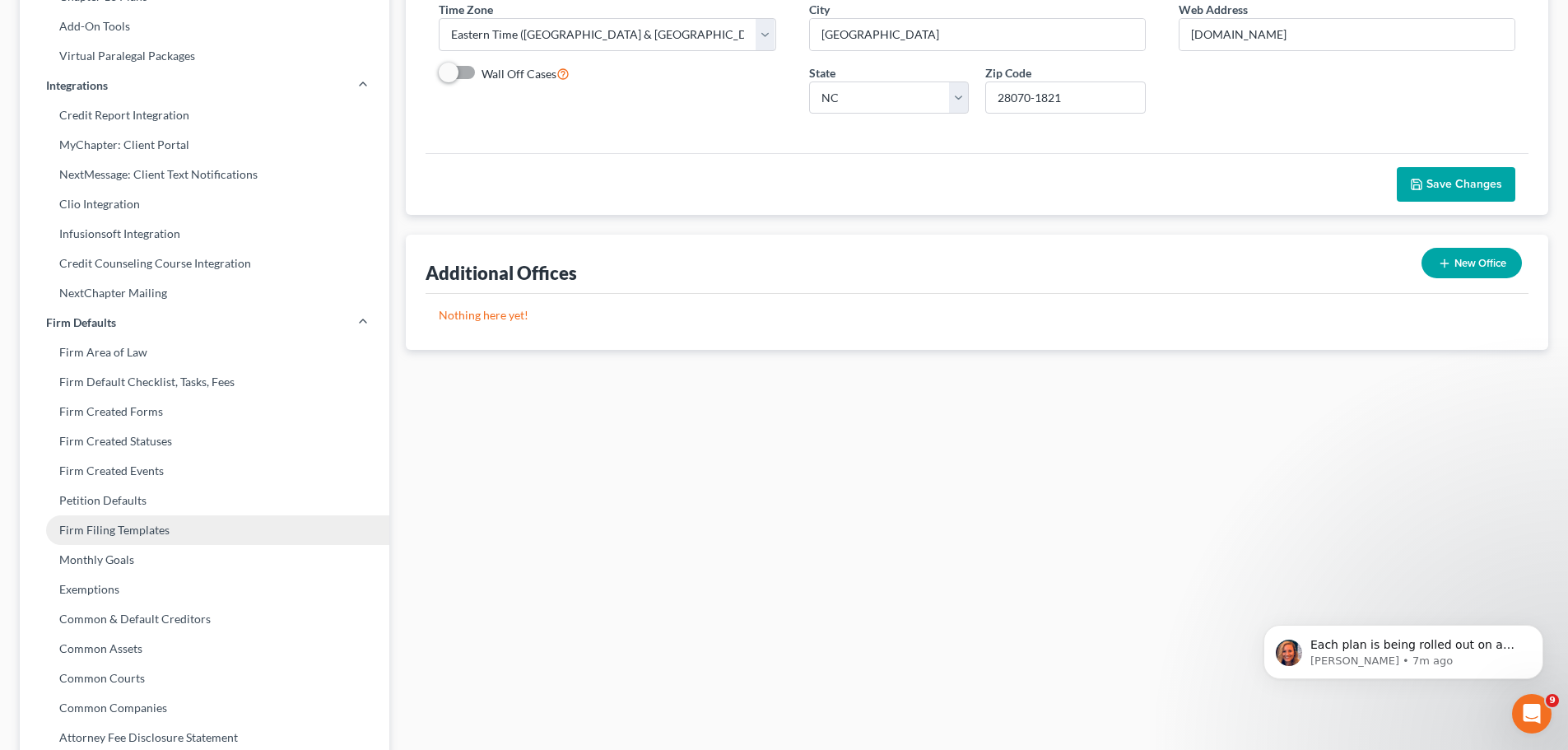
scroll to position [304, 0]
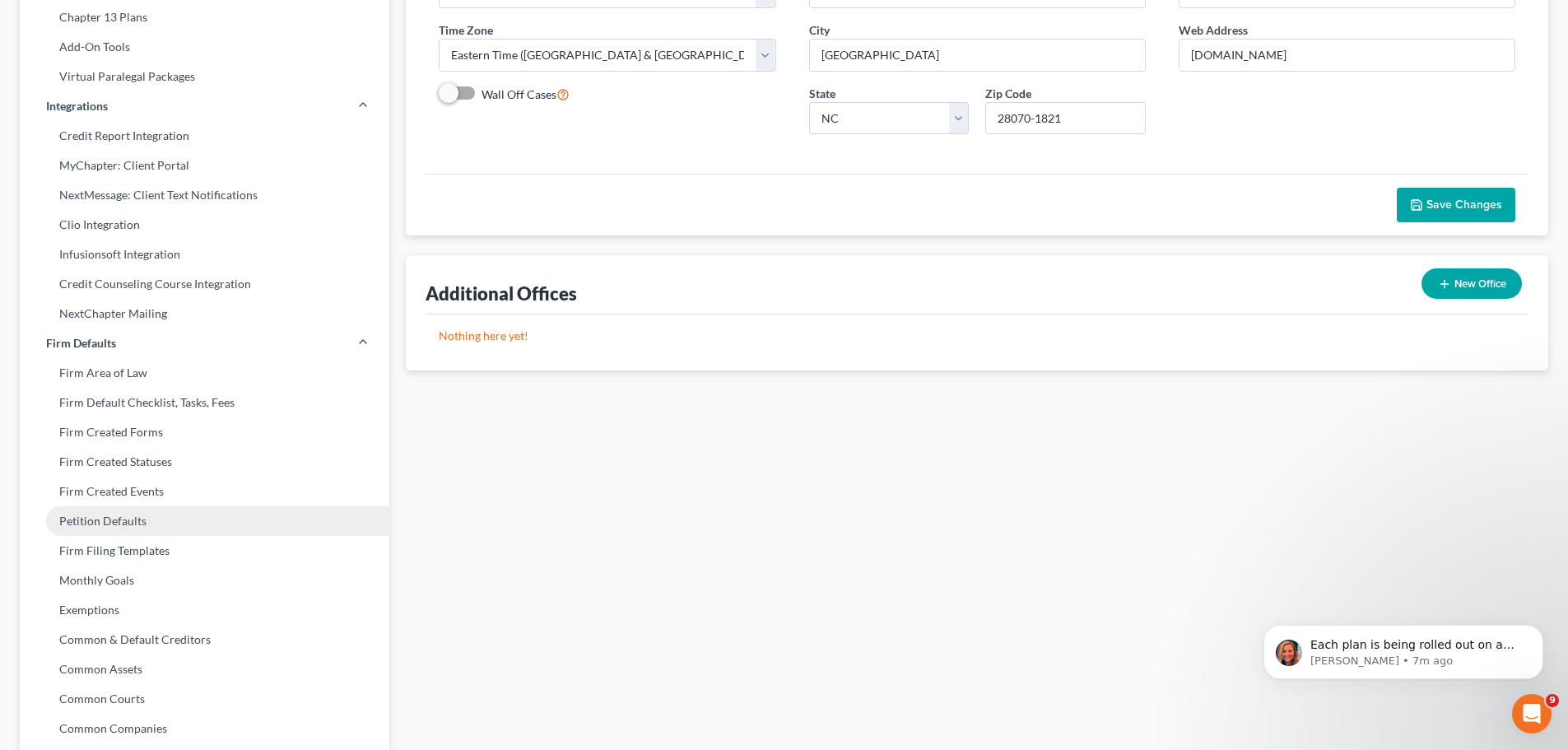
click at [102, 521] on link "Petition Defaults" at bounding box center [205, 521] width 370 height 30
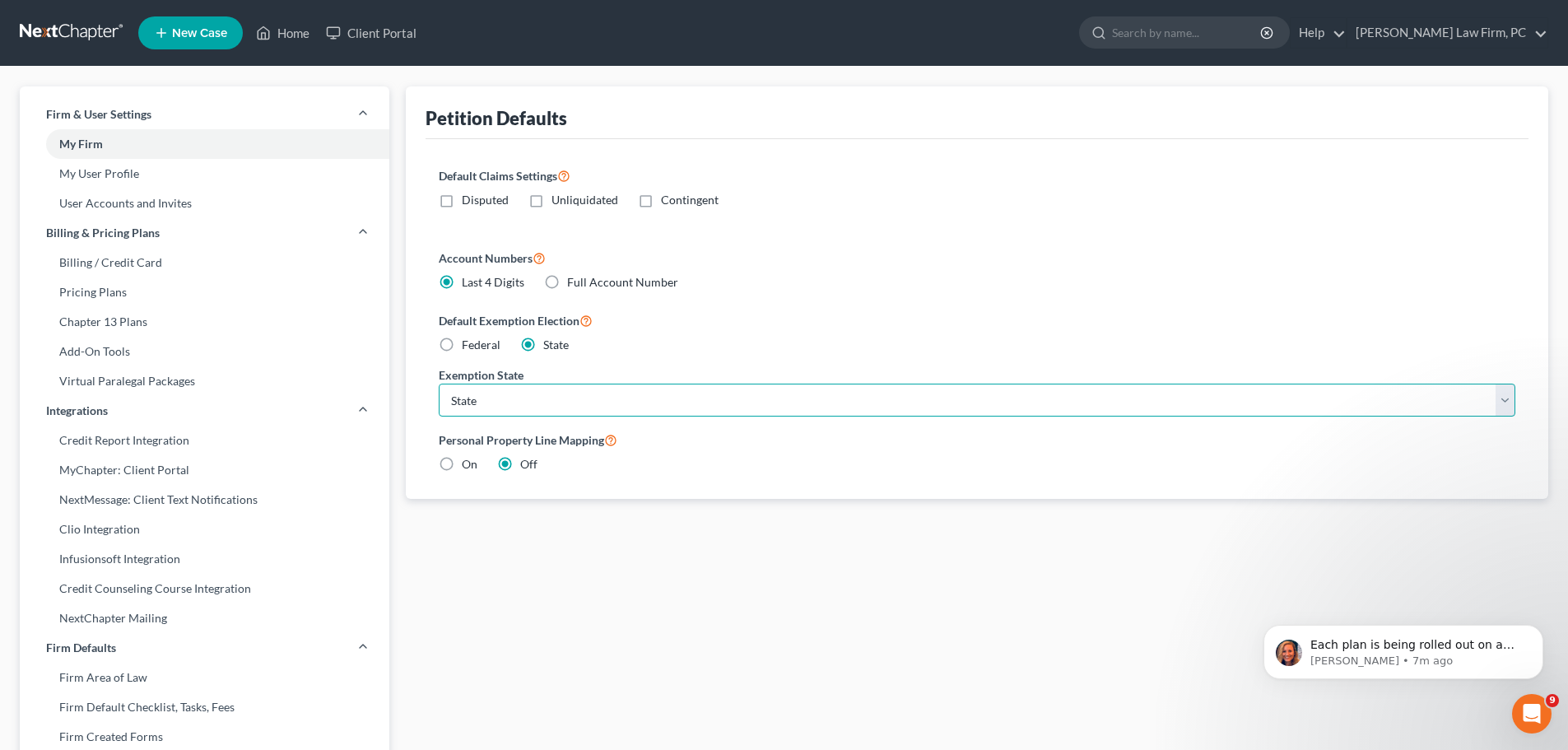
click at [771, 403] on select "State [US_STATE] AK AR AZ CA CO CT DE DC [GEOGRAPHIC_DATA] [GEOGRAPHIC_DATA] GU…" at bounding box center [977, 400] width 1076 height 33
select select "28"
click at [439, 384] on select "State [US_STATE] AK AR AZ CA CO CT DE DC [GEOGRAPHIC_DATA] [GEOGRAPHIC_DATA] GU…" at bounding box center [977, 400] width 1076 height 33
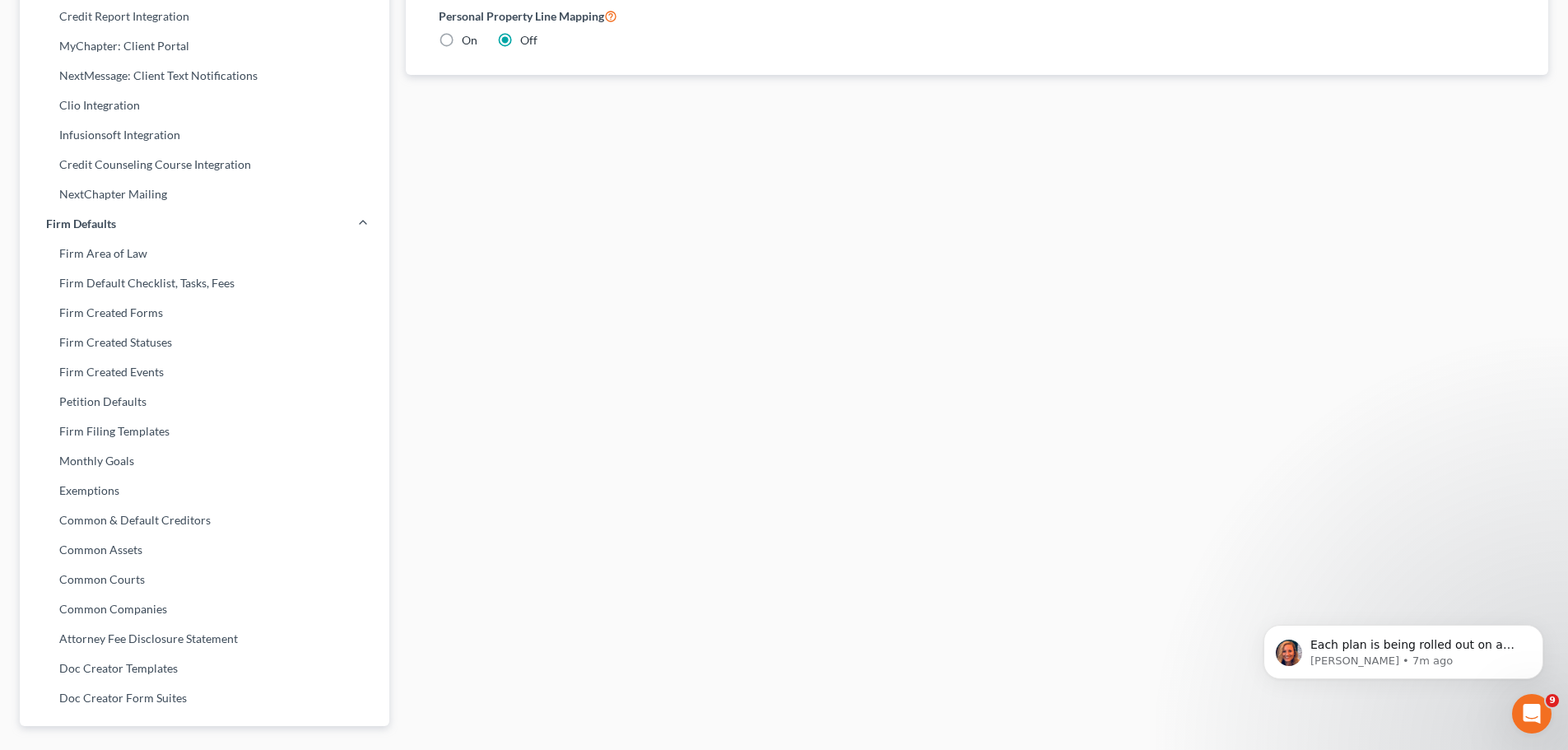
scroll to position [453, 0]
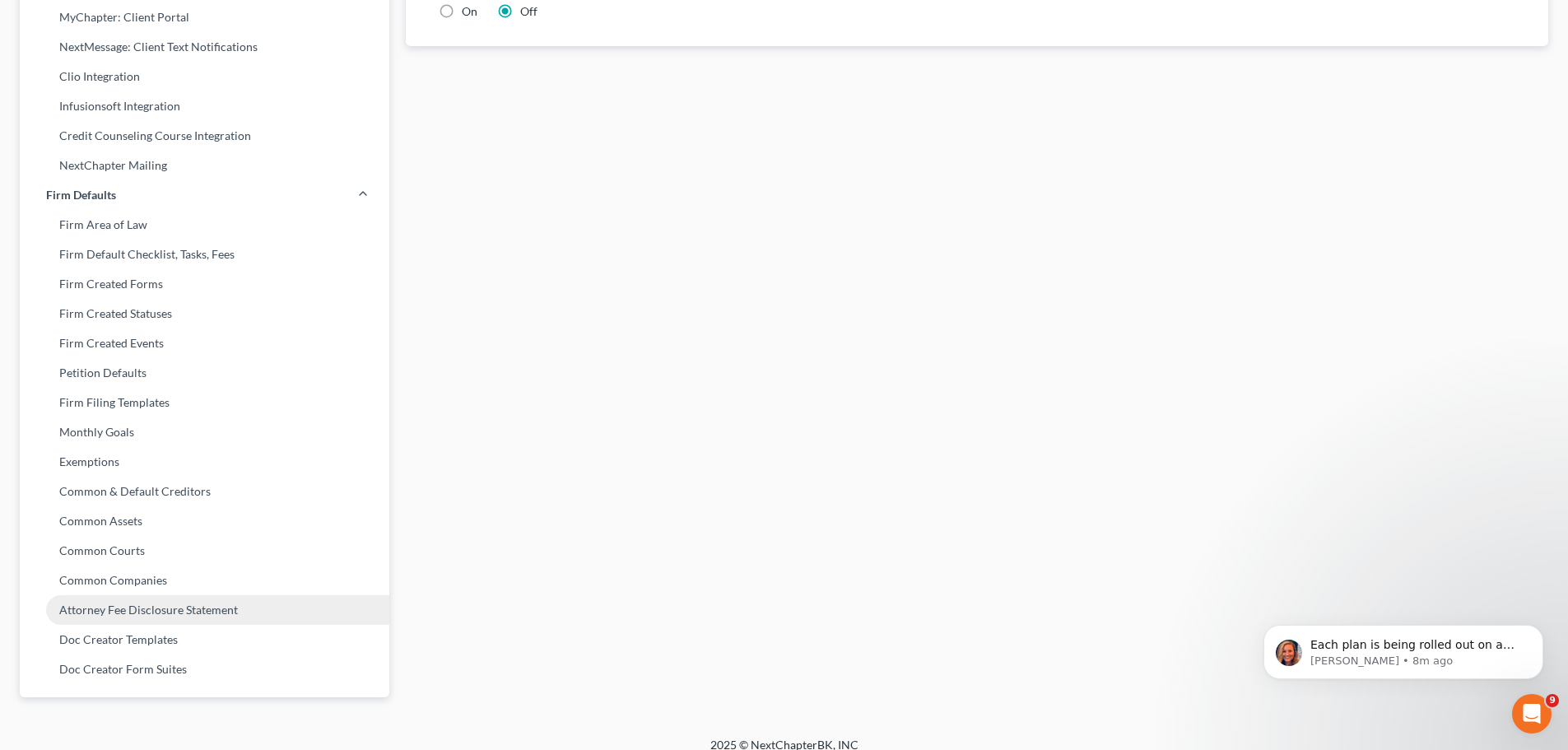
click at [178, 618] on link "Attorney Fee Disclosure Statement" at bounding box center [205, 609] width 370 height 30
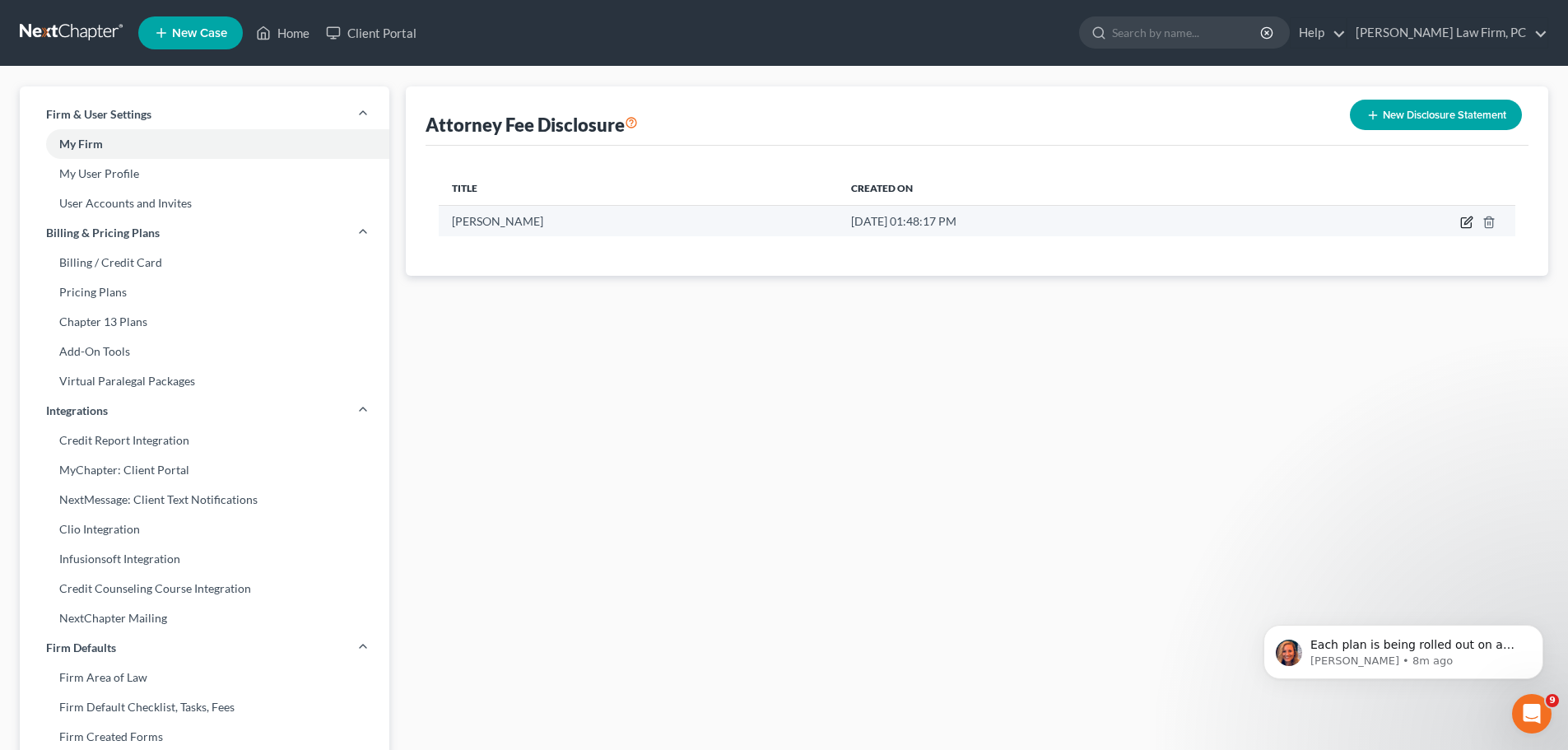
click at [1467, 226] on icon "button" at bounding box center [1467, 222] width 13 height 13
select select "59"
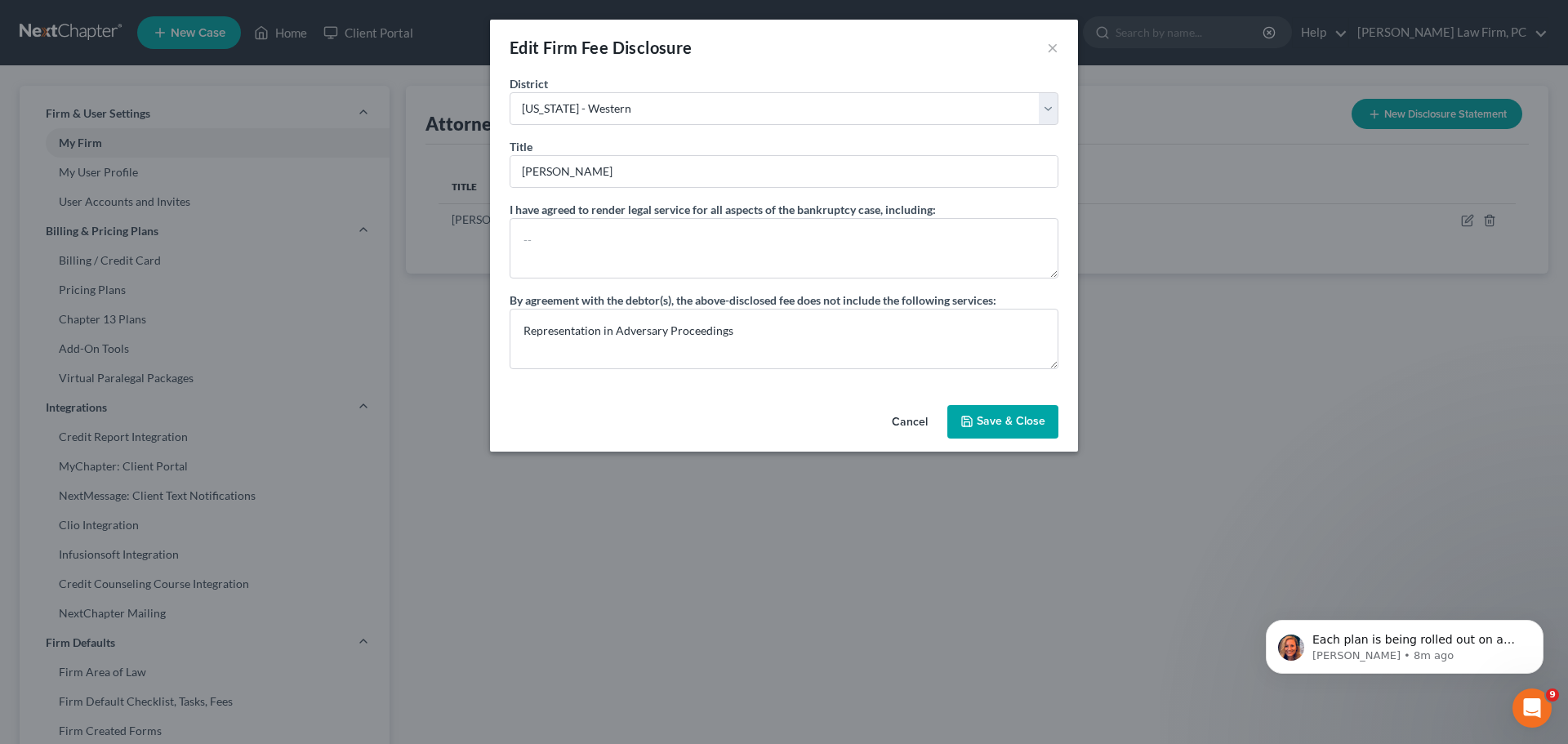
click at [970, 410] on button "Save & Close" at bounding box center [1003, 422] width 111 height 35
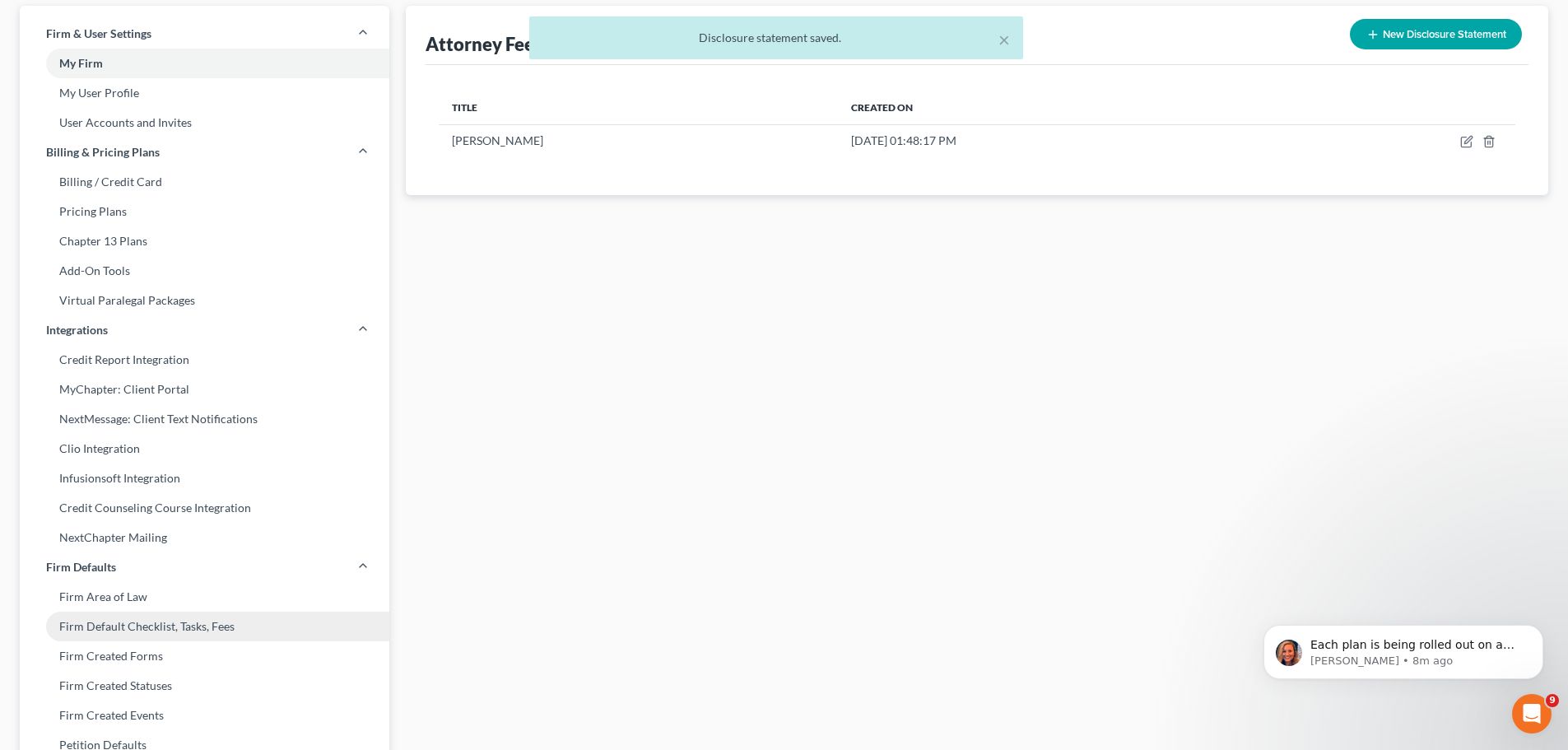
scroll to position [144, 0]
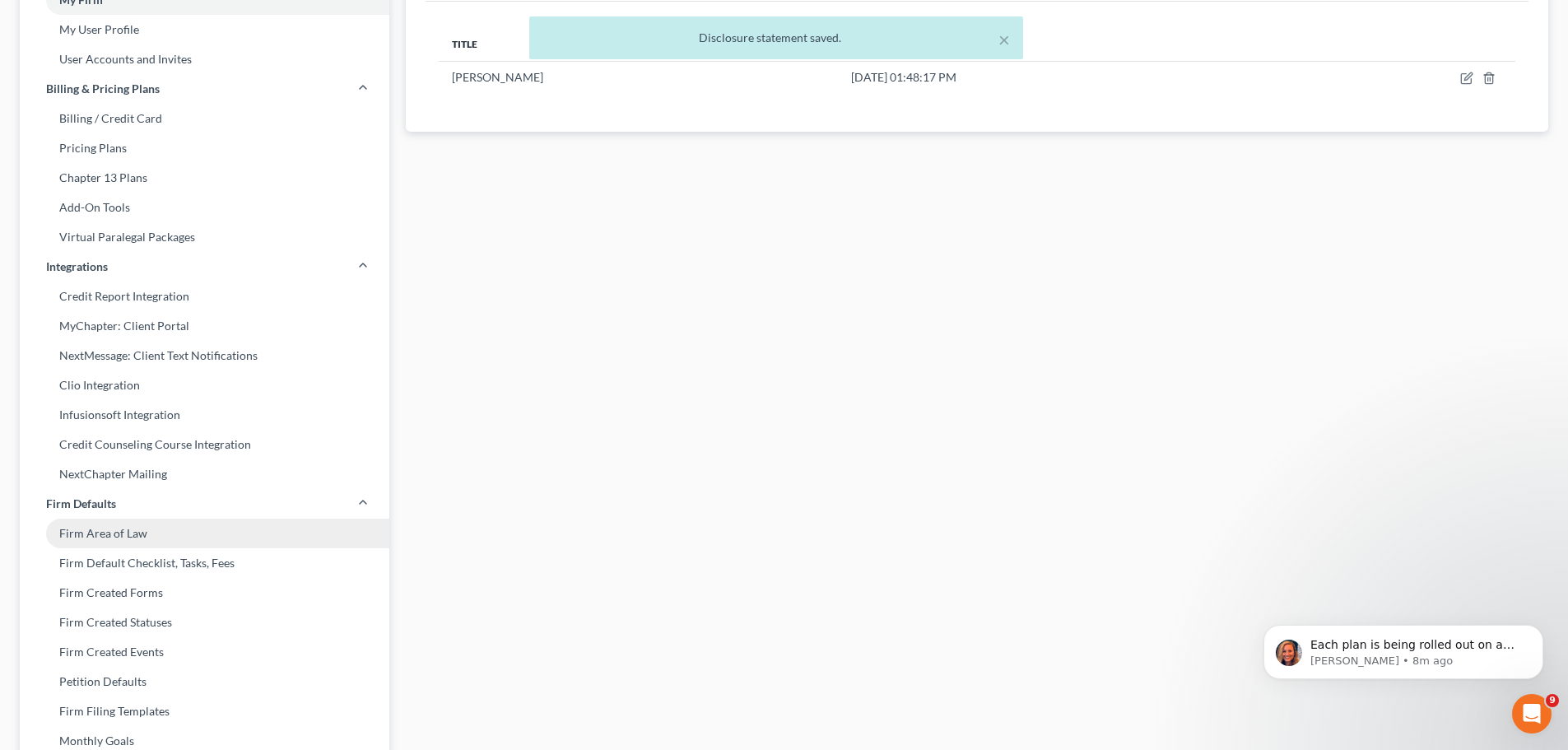
click at [125, 529] on link "Firm Area of Law" at bounding box center [205, 534] width 370 height 30
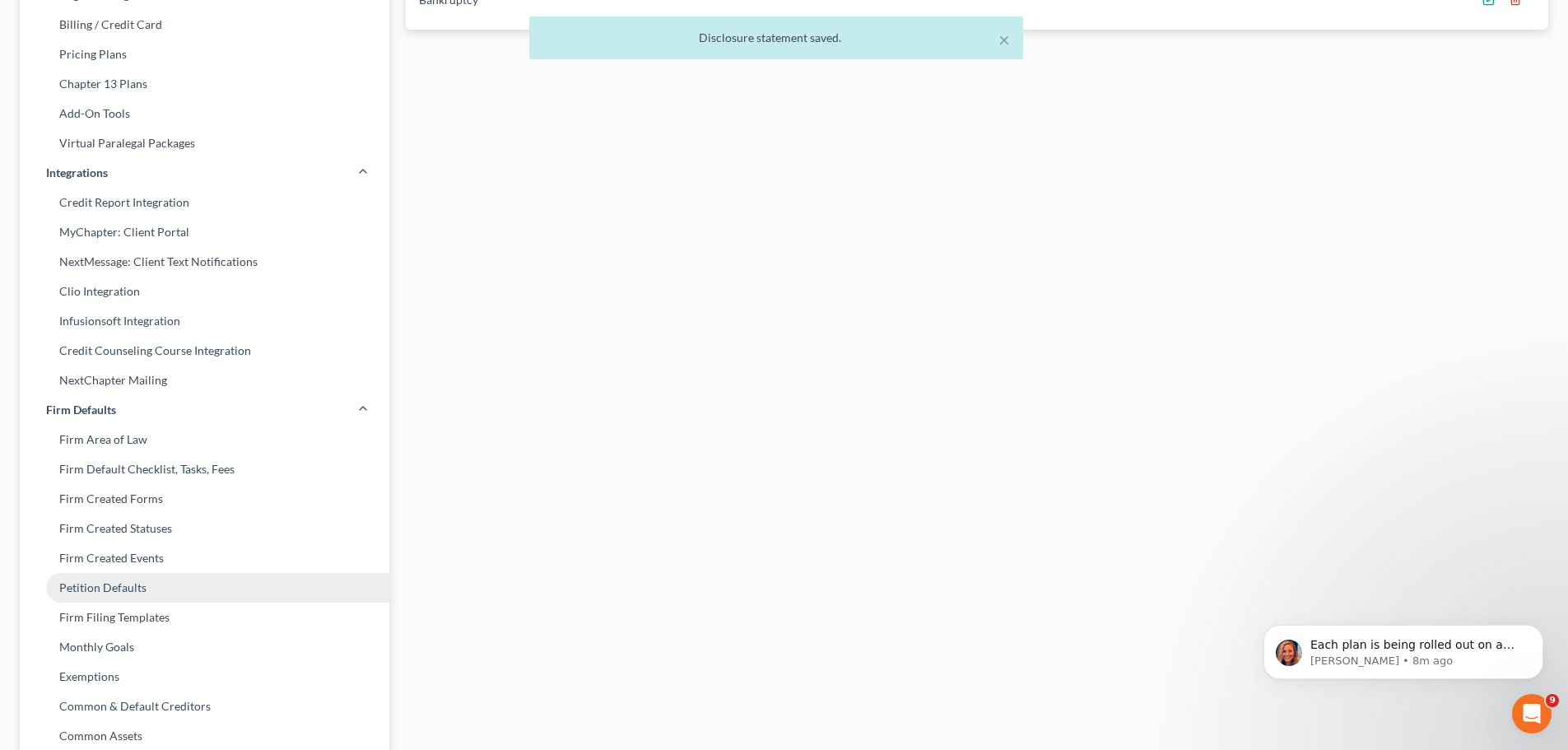
scroll to position [247, 0]
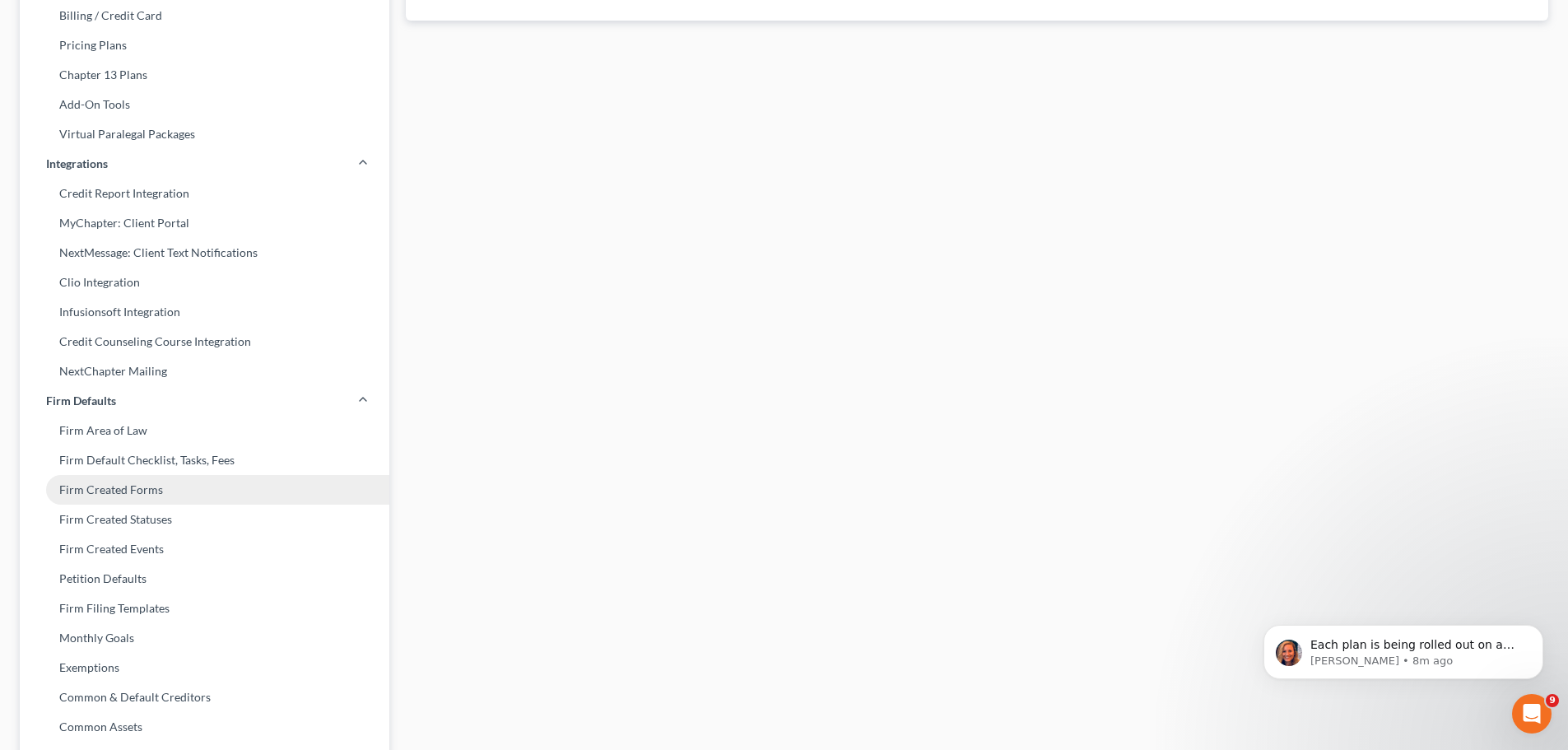
click at [158, 496] on link "Firm Created Forms" at bounding box center [205, 489] width 370 height 30
